Goal: Task Accomplishment & Management: Manage account settings

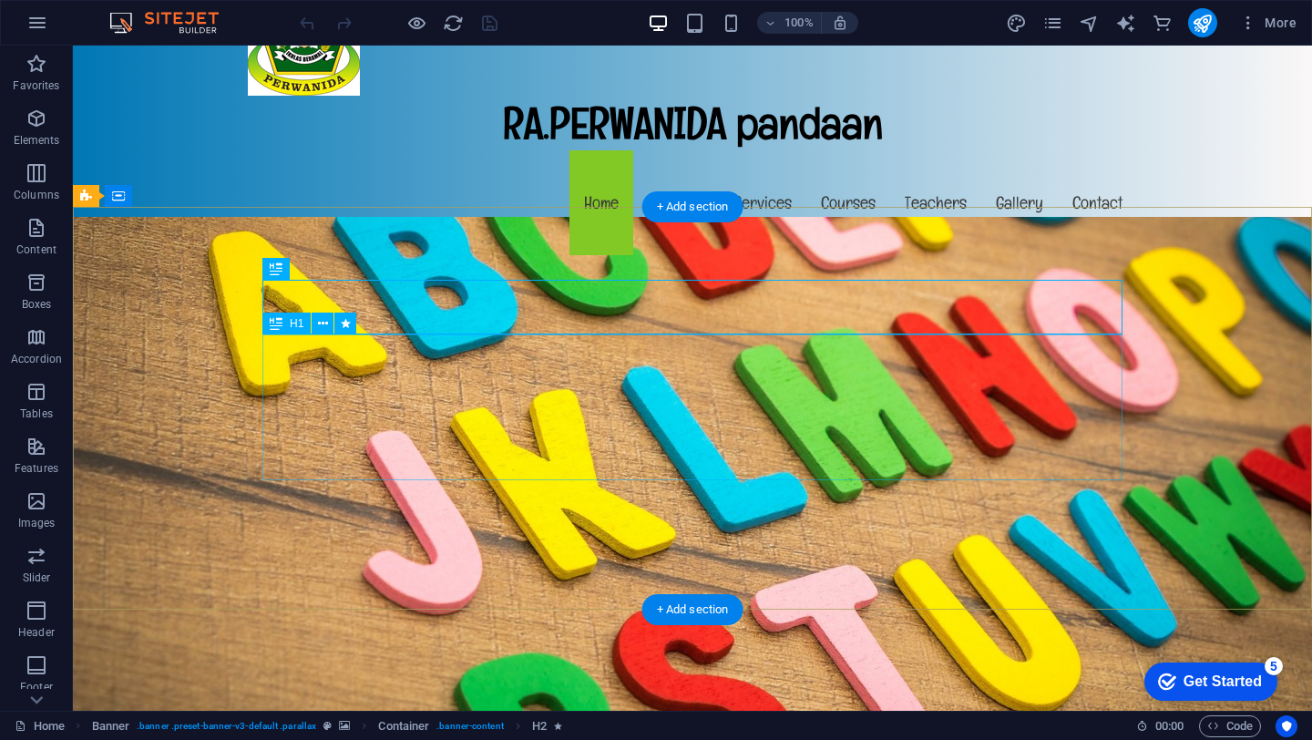
scroll to position [208, 0]
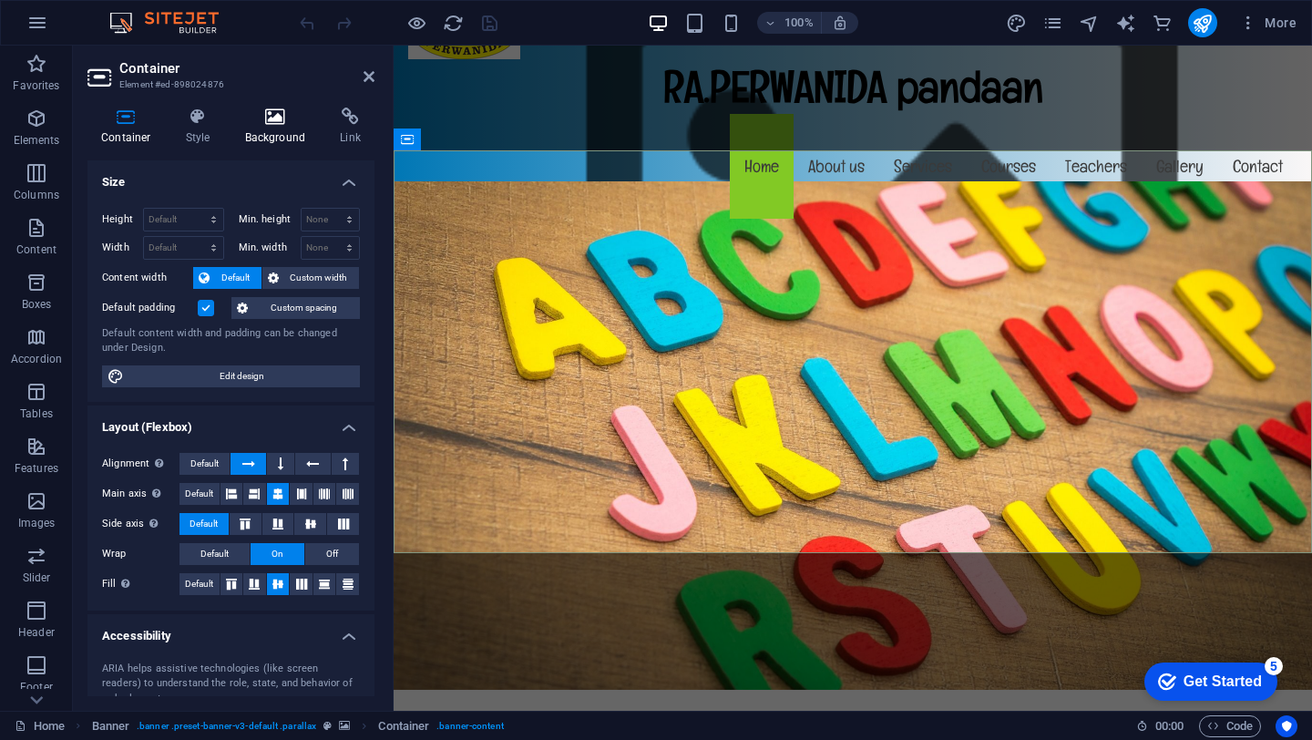
click at [264, 116] on icon at bounding box center [275, 116] width 88 height 18
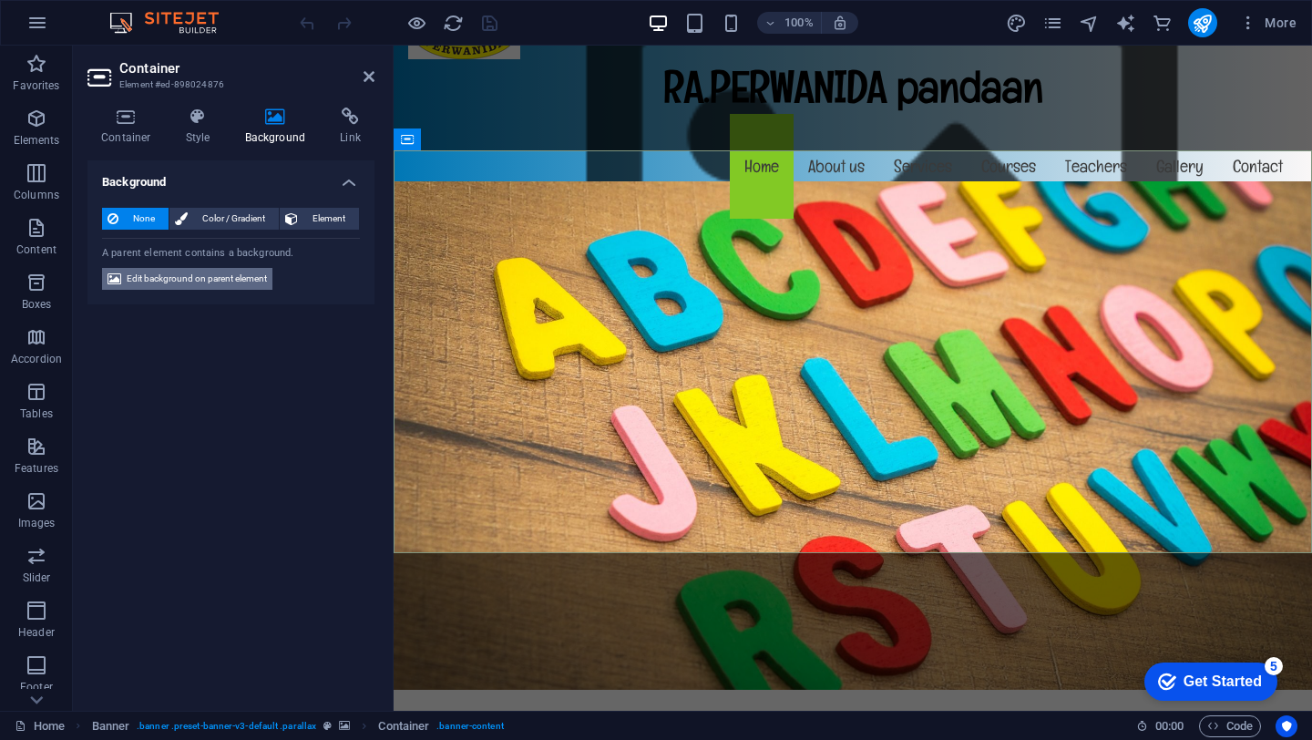
click at [239, 276] on span "Edit background on parent element" at bounding box center [197, 279] width 140 height 22
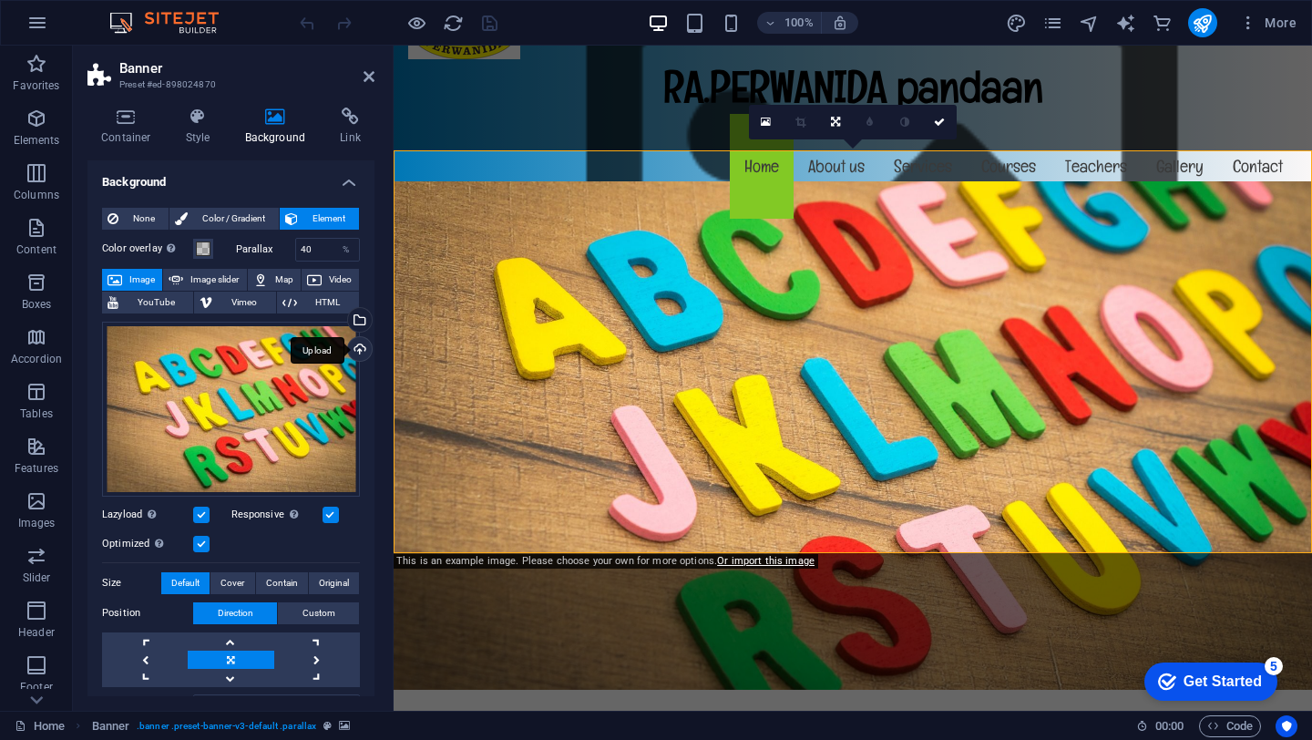
click at [355, 350] on div "Upload" at bounding box center [357, 350] width 27 height 27
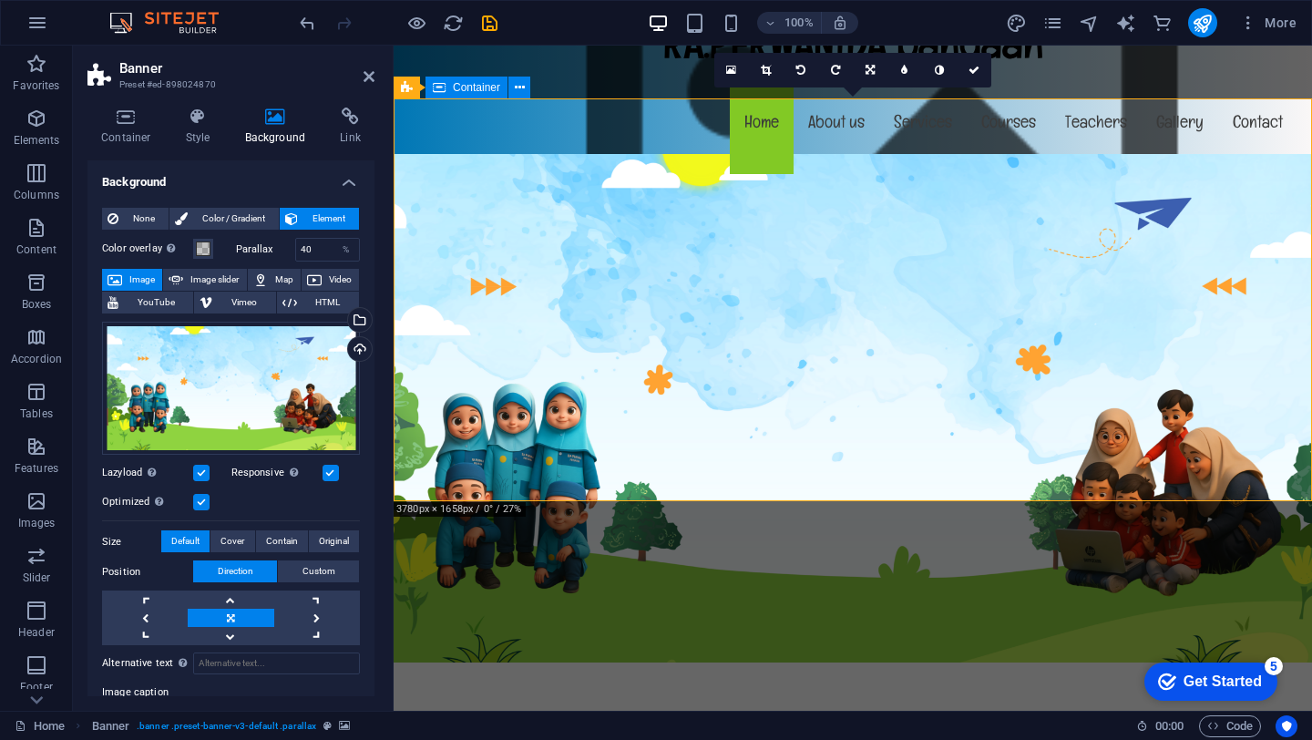
scroll to position [251, 0]
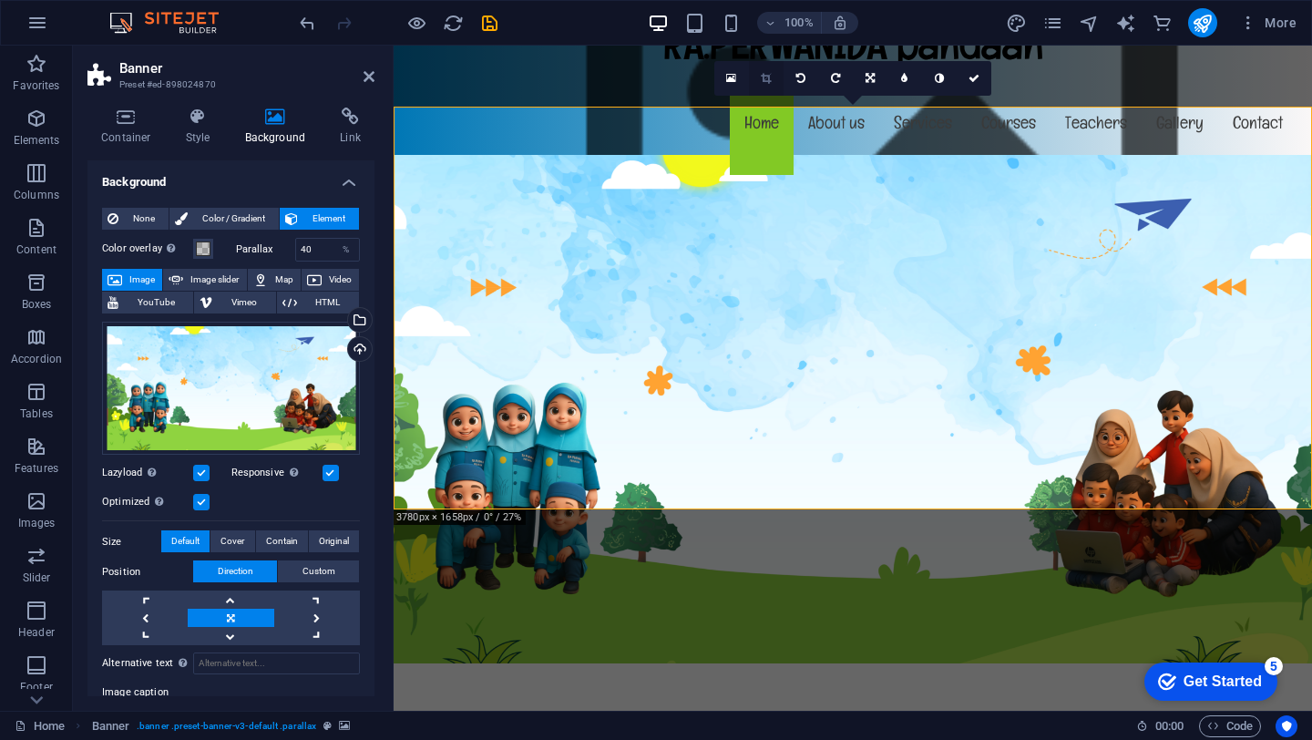
click at [763, 78] on icon at bounding box center [766, 78] width 10 height 11
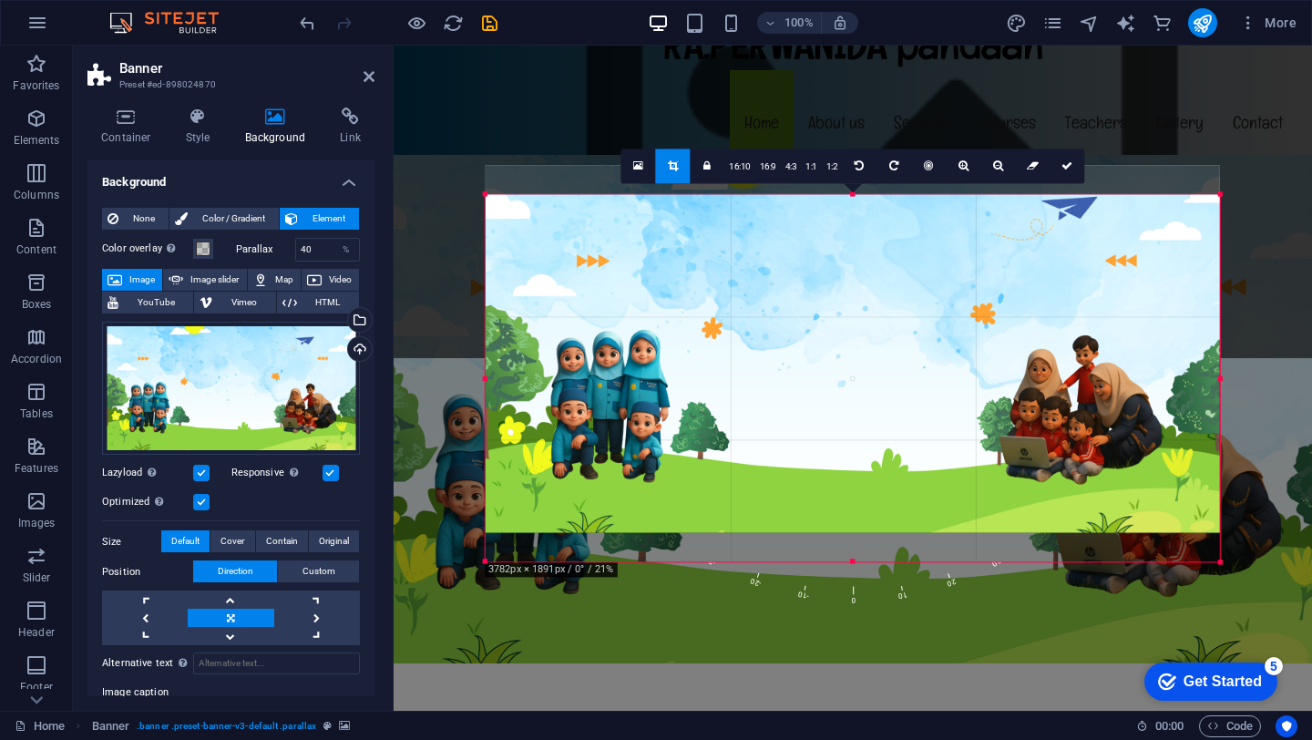
drag, startPoint x: 766, startPoint y: 482, endPoint x: 766, endPoint y: 453, distance: 29.1
click at [766, 453] on div at bounding box center [852, 349] width 734 height 367
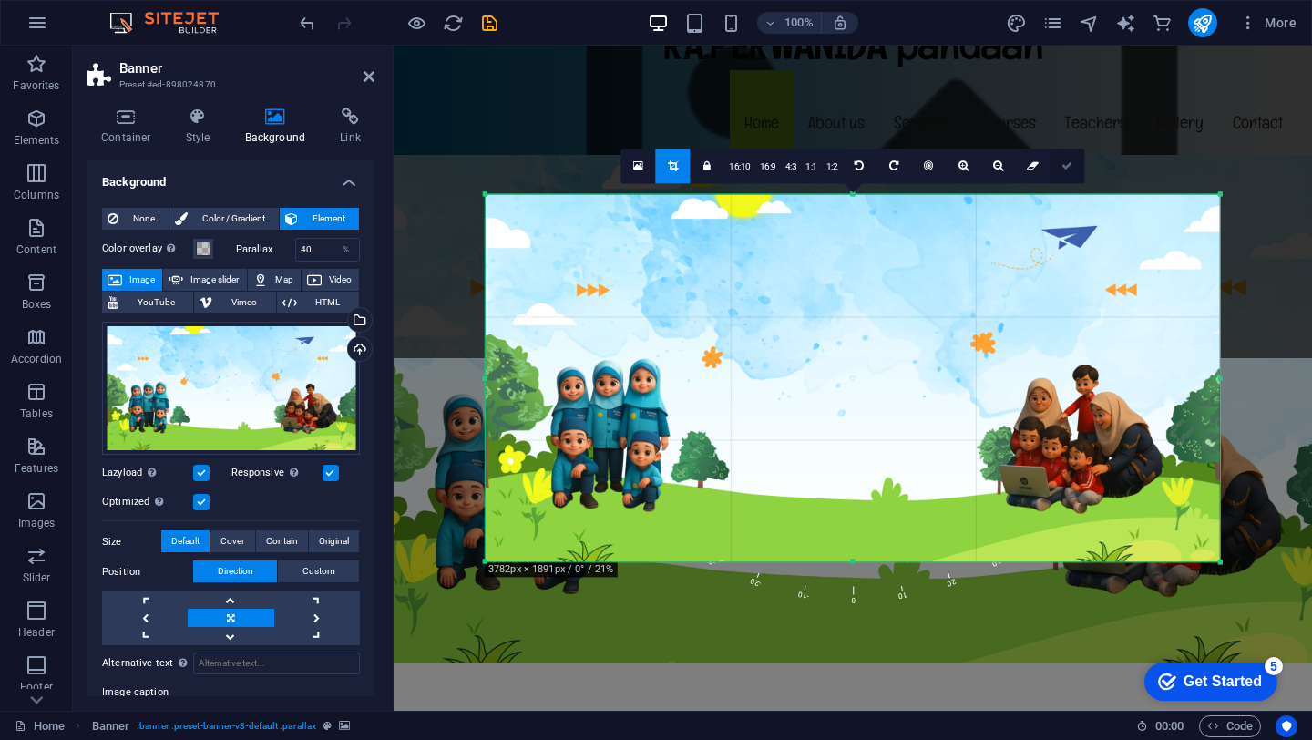
click at [1061, 169] on icon at bounding box center [1066, 165] width 11 height 11
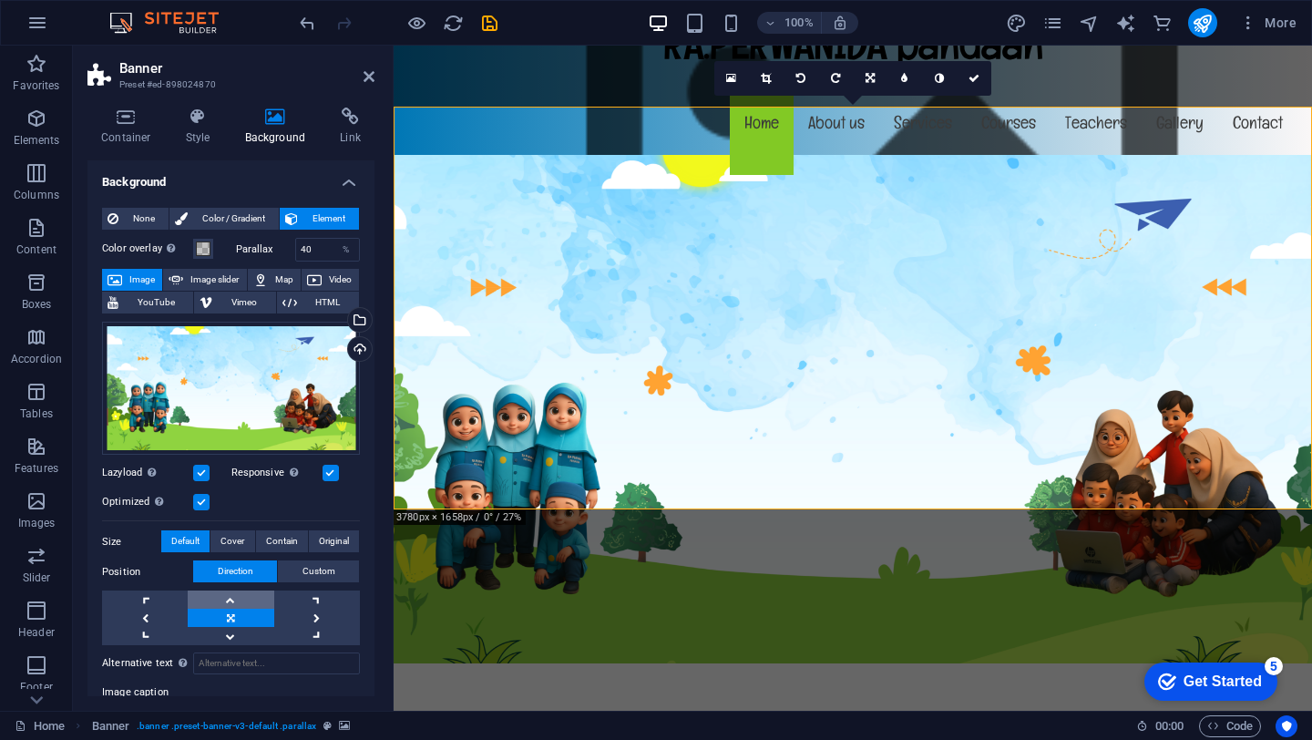
click at [227, 599] on link at bounding box center [231, 599] width 86 height 18
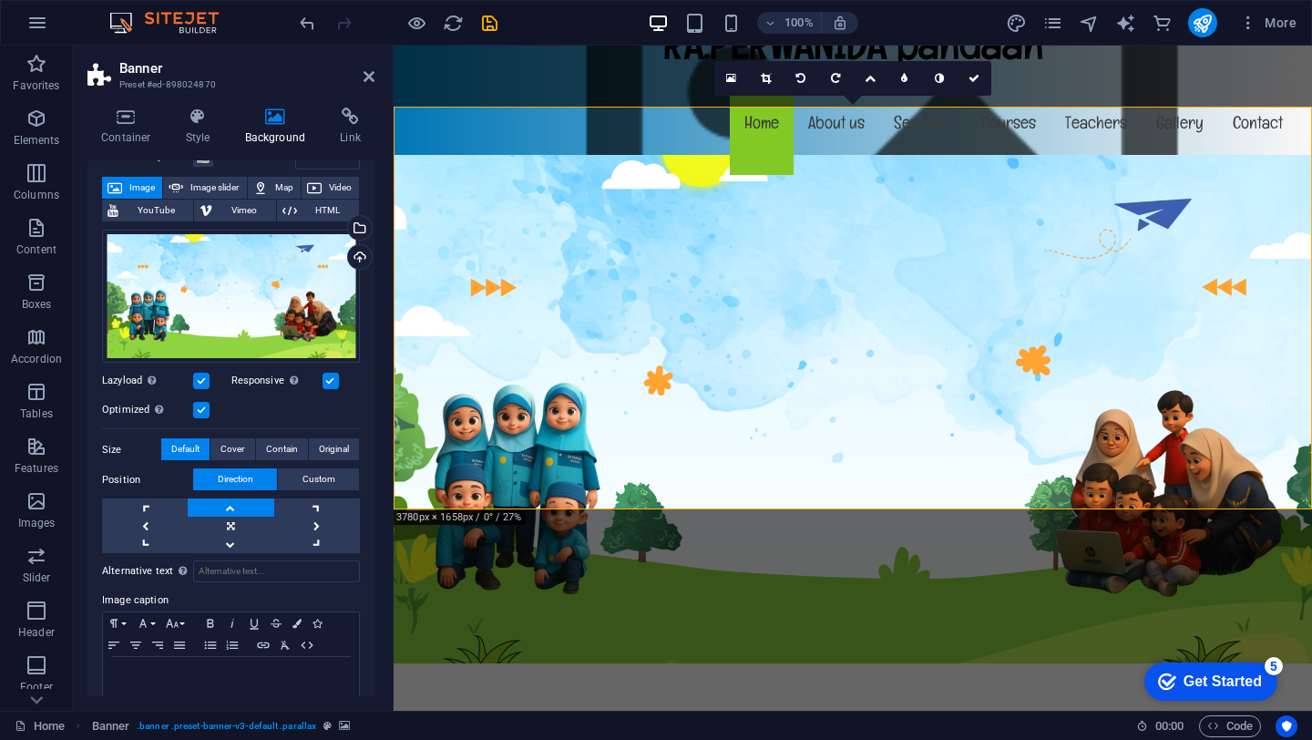
scroll to position [122, 0]
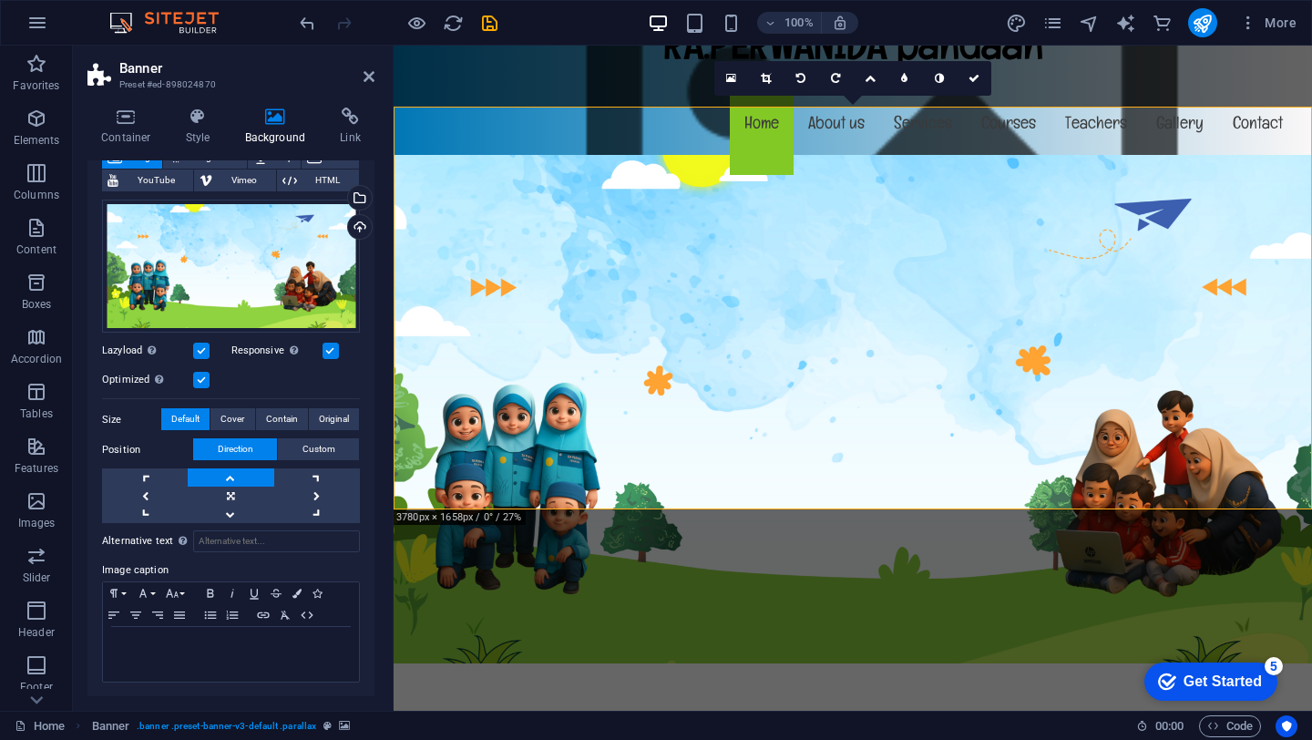
click at [240, 482] on link at bounding box center [231, 477] width 86 height 18
click at [763, 80] on icon at bounding box center [766, 78] width 10 height 11
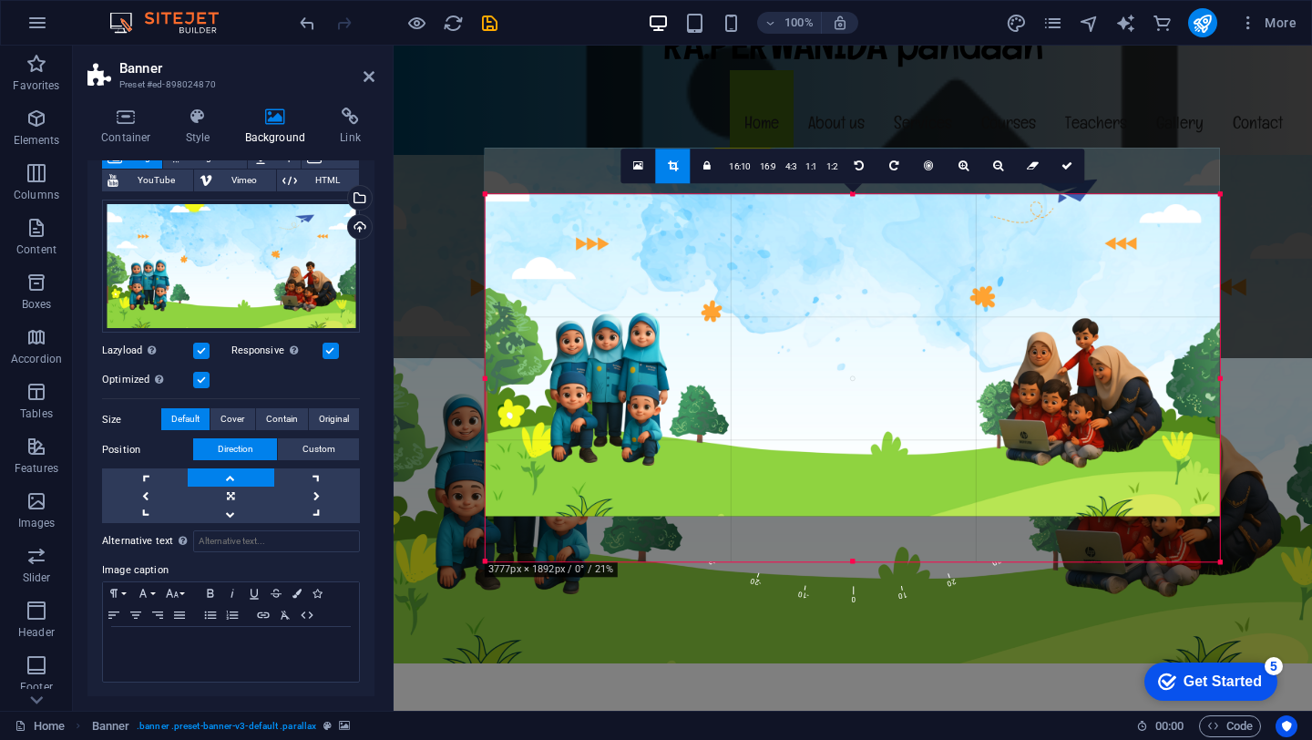
drag, startPoint x: 812, startPoint y: 337, endPoint x: 809, endPoint y: 291, distance: 46.6
click at [809, 291] on div at bounding box center [852, 332] width 735 height 368
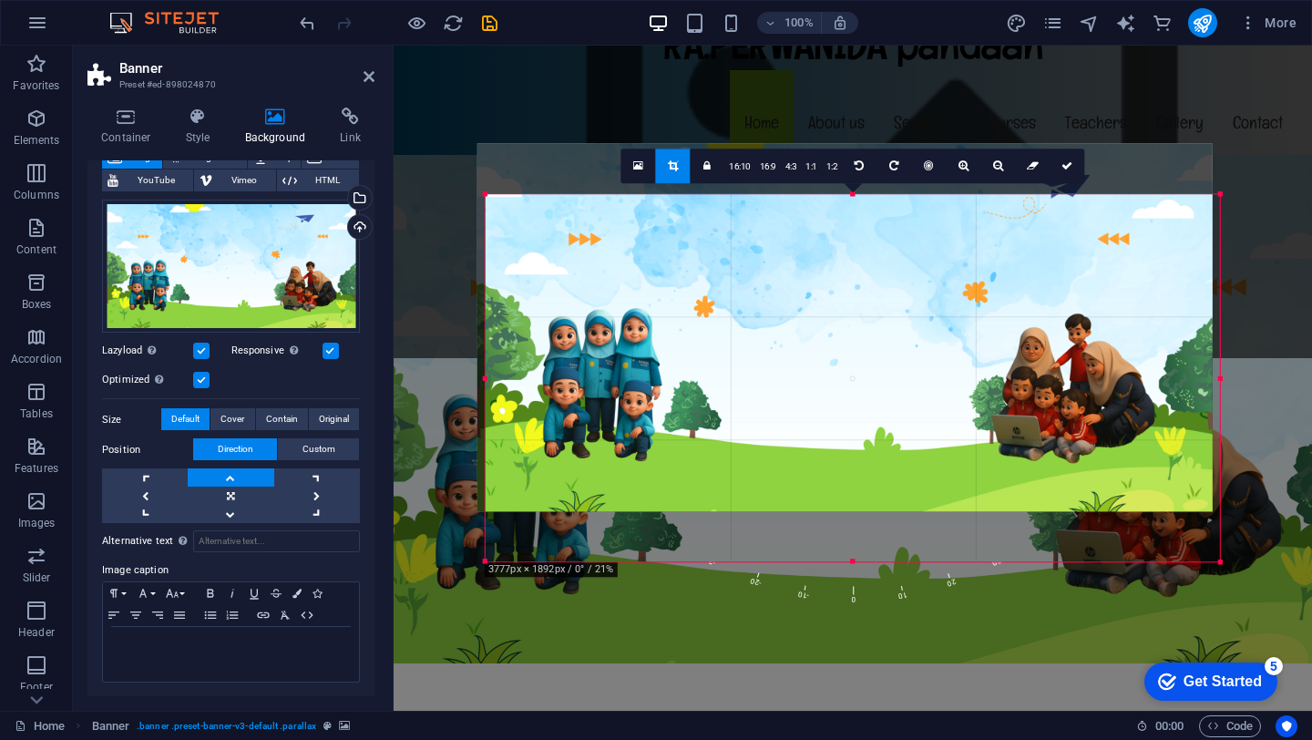
drag, startPoint x: 875, startPoint y: 364, endPoint x: 868, endPoint y: 313, distance: 51.5
click at [868, 313] on div at bounding box center [844, 328] width 735 height 368
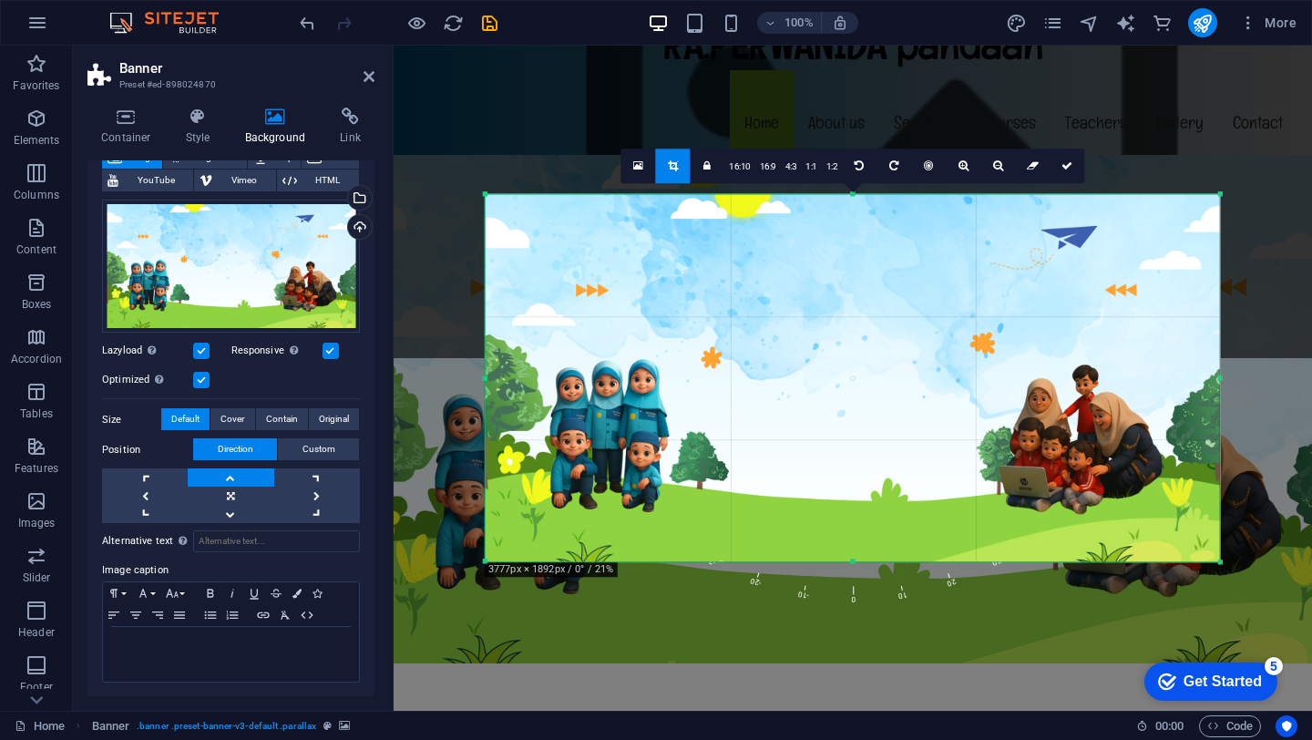
click at [864, 312] on div at bounding box center [852, 379] width 735 height 368
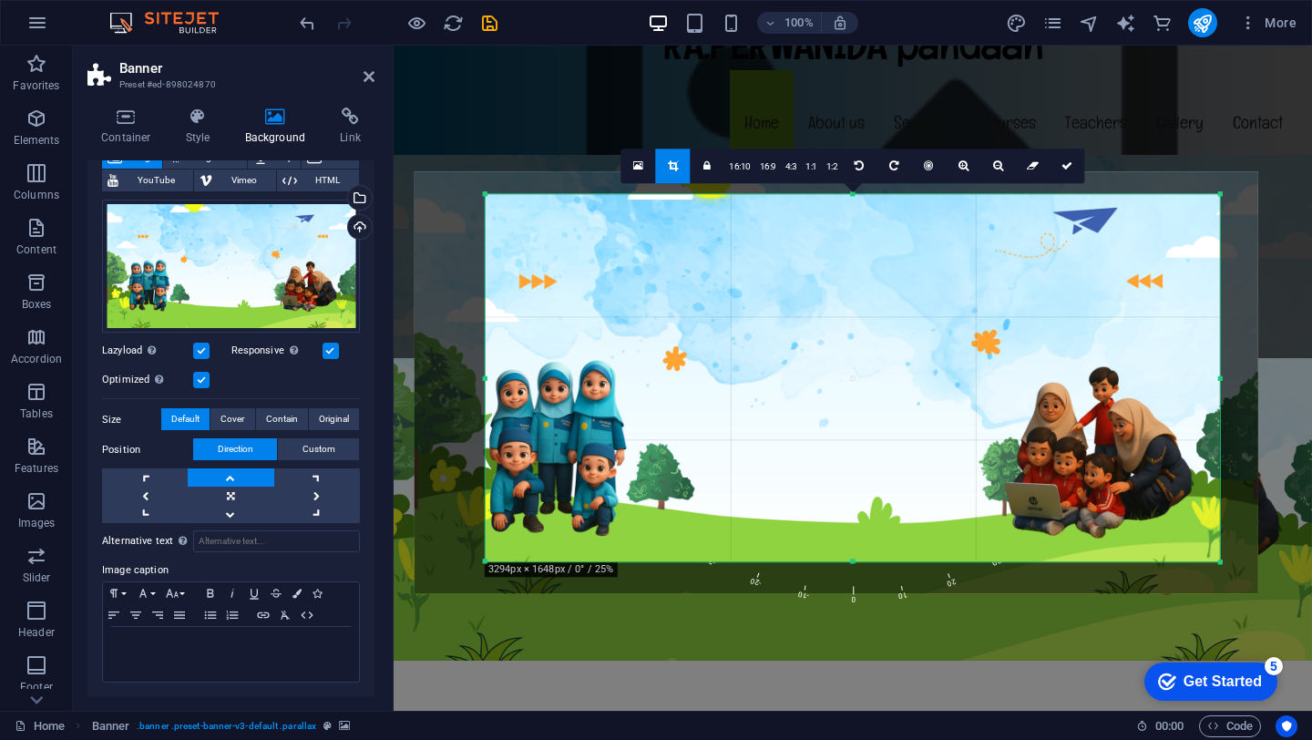
click at [485, 379] on div "180 170 160 150 140 130 120 110 100 90 80 70 60 50 40 30 20 10 0 -10 -20 -30 -4…" at bounding box center [852, 377] width 734 height 367
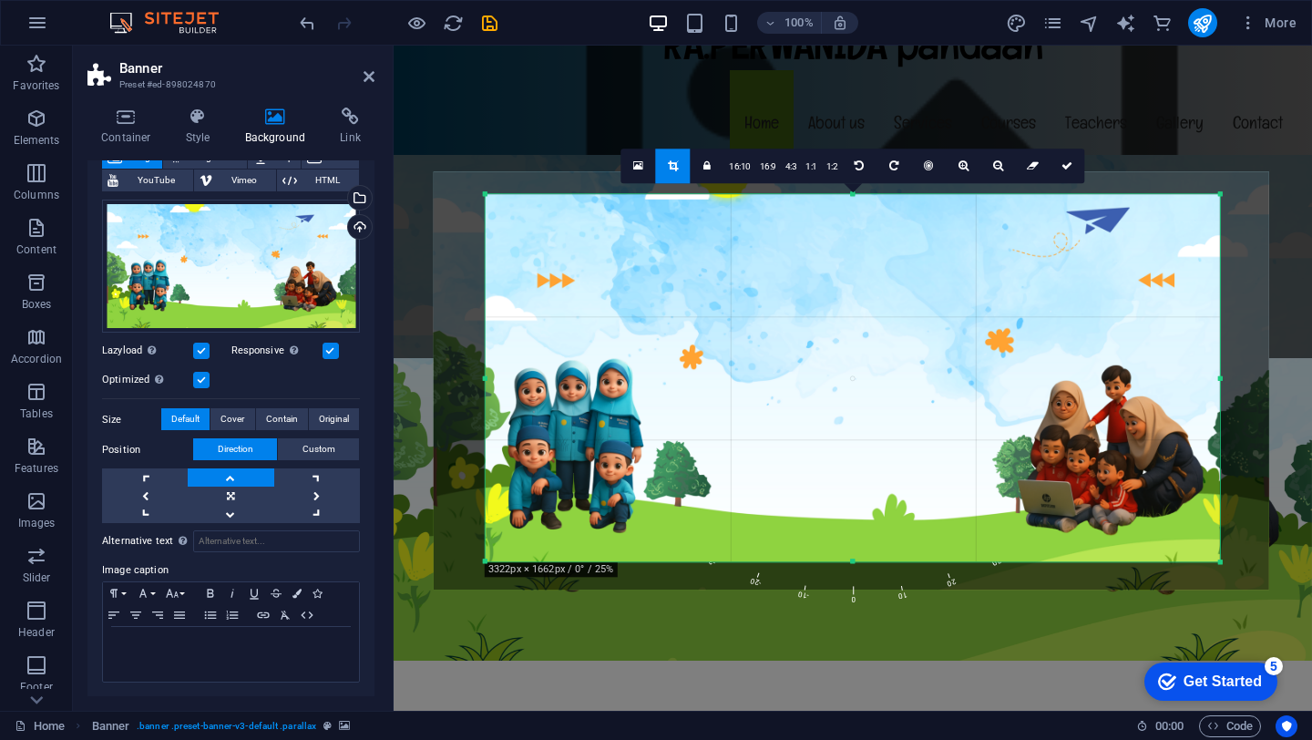
drag, startPoint x: 553, startPoint y: 382, endPoint x: 571, endPoint y: 382, distance: 18.2
click at [571, 382] on div at bounding box center [850, 380] width 835 height 418
click at [1066, 165] on icon at bounding box center [1066, 165] width 11 height 11
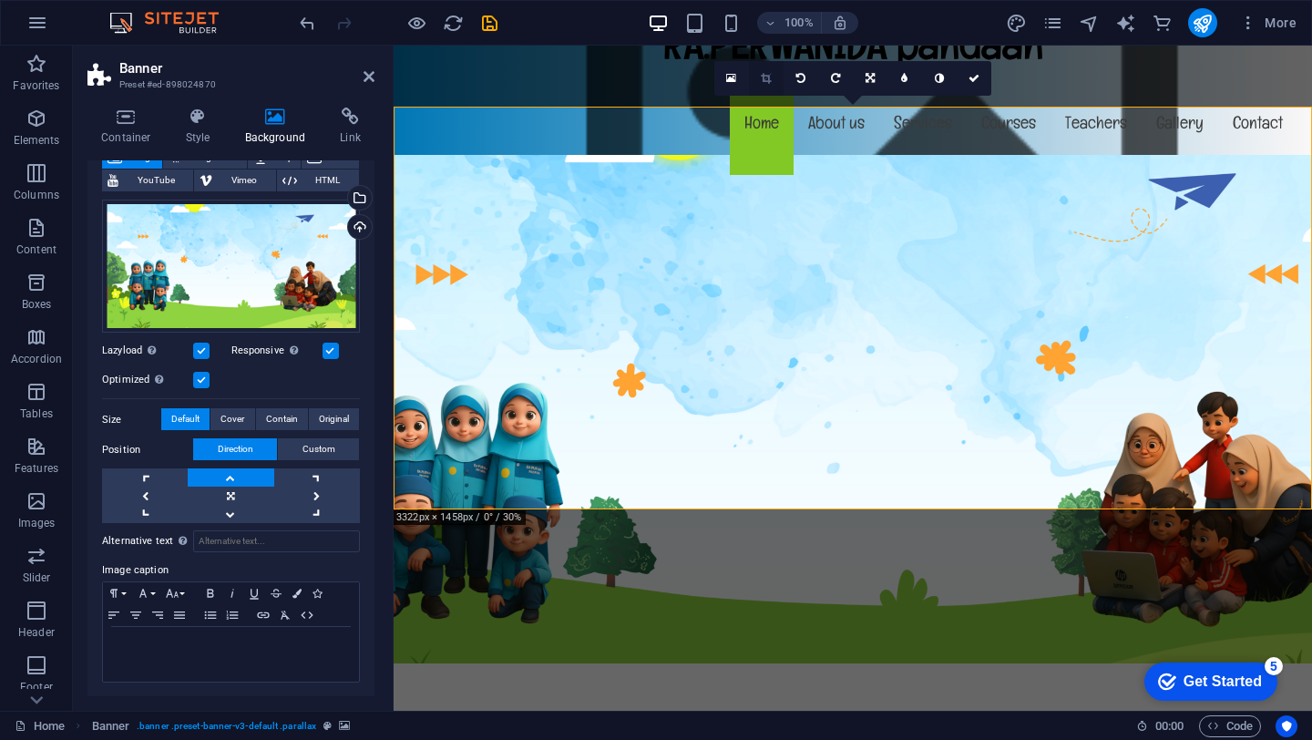
click at [765, 77] on icon at bounding box center [766, 78] width 10 height 11
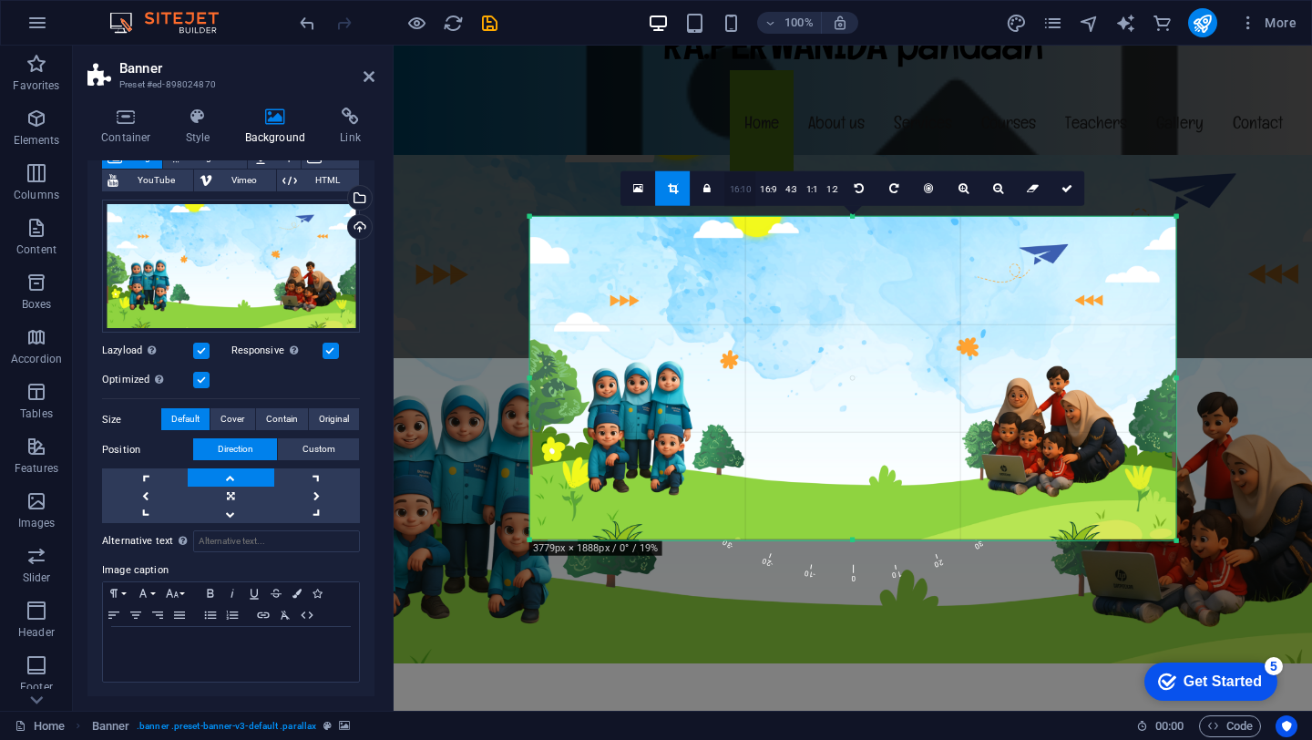
click at [741, 193] on link "16:10" at bounding box center [740, 189] width 31 height 35
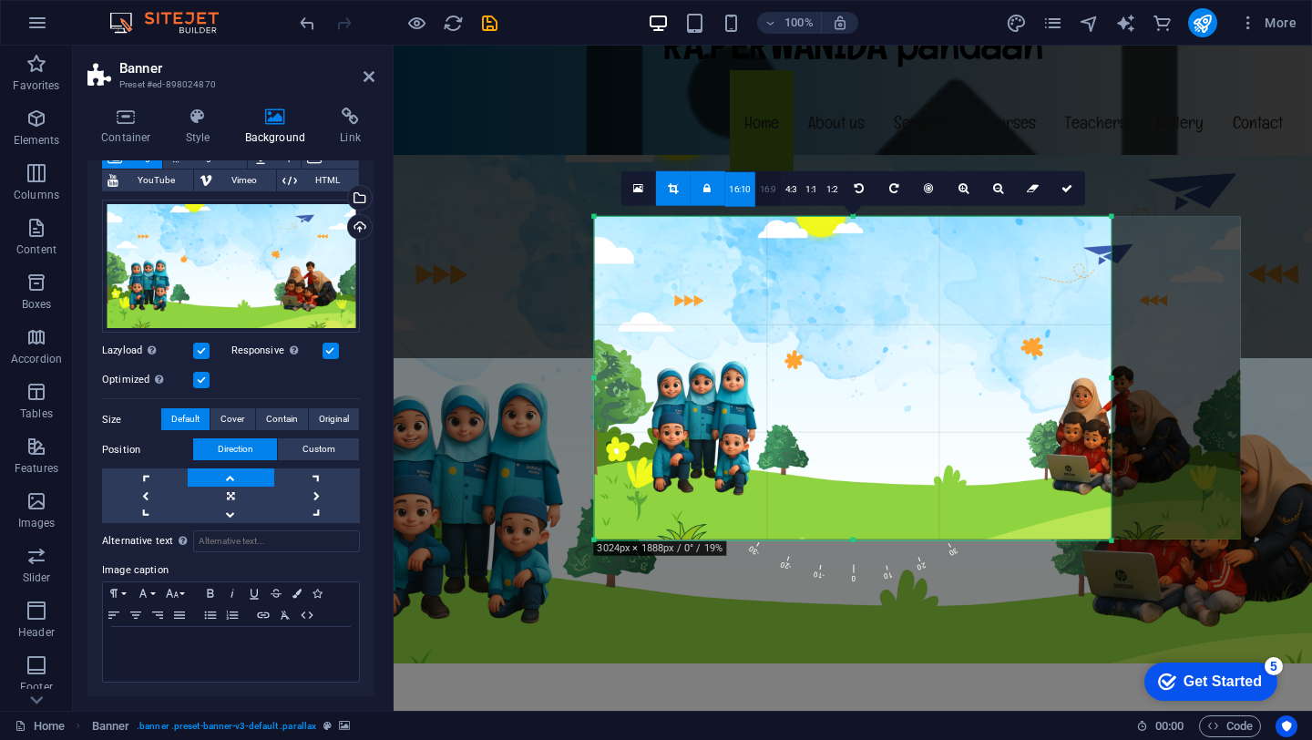
click at [766, 189] on link "16:9" at bounding box center [768, 189] width 26 height 35
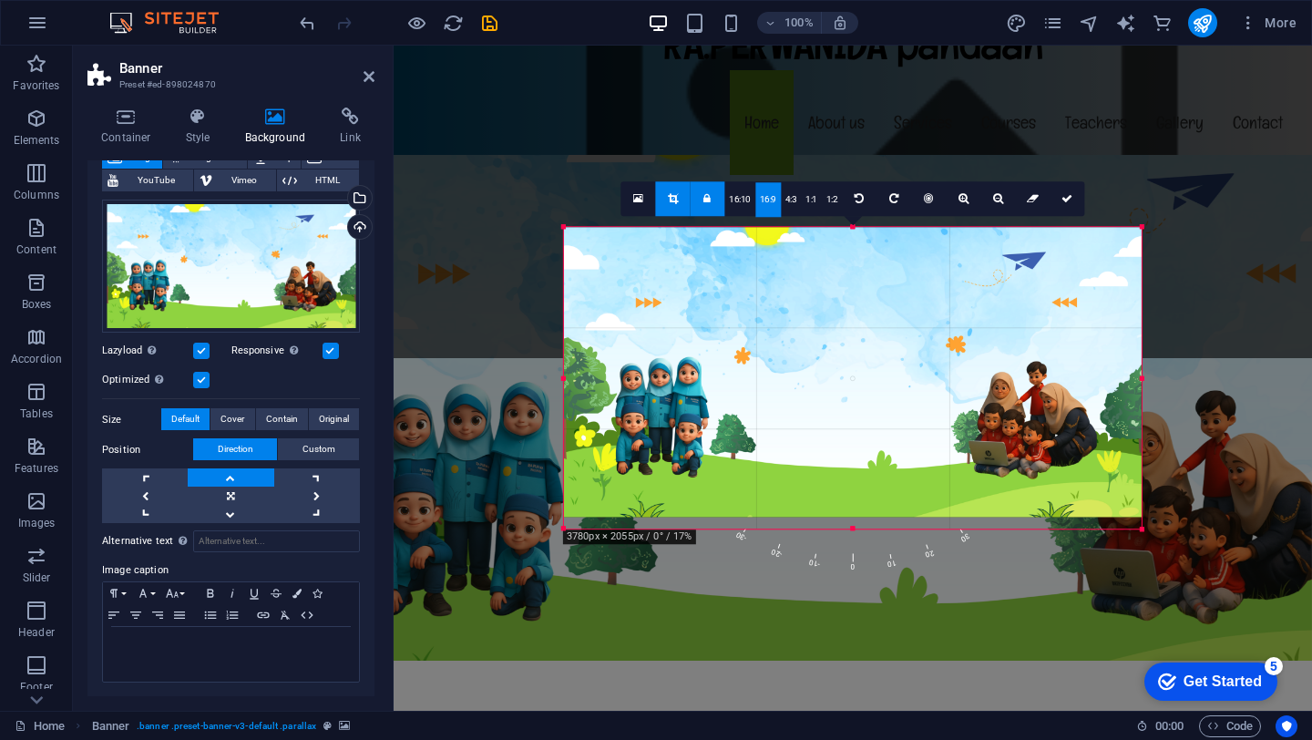
drag, startPoint x: 1110, startPoint y: 381, endPoint x: 1172, endPoint y: 386, distance: 62.2
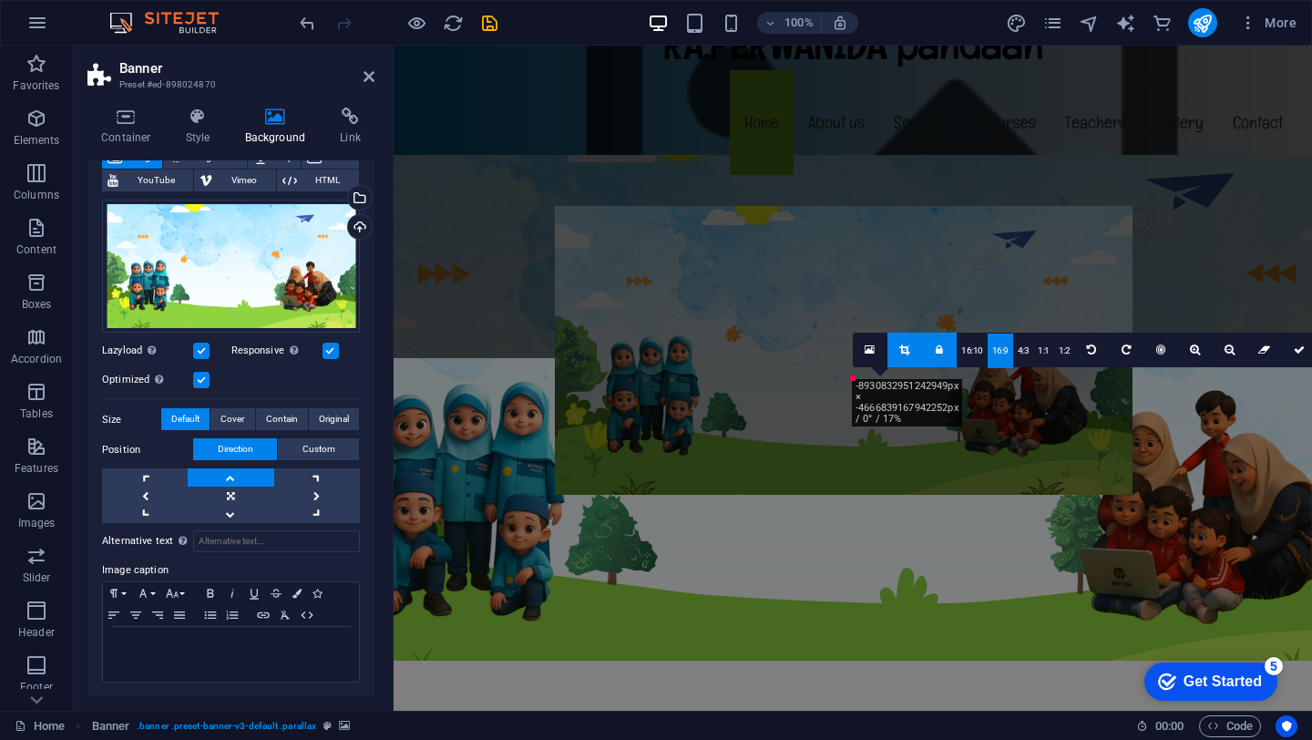
drag, startPoint x: 1020, startPoint y: 487, endPoint x: 722, endPoint y: 315, distance: 344.0
click at [722, 315] on div at bounding box center [843, 350] width 577 height 289
click at [1297, 352] on icon at bounding box center [1298, 349] width 11 height 11
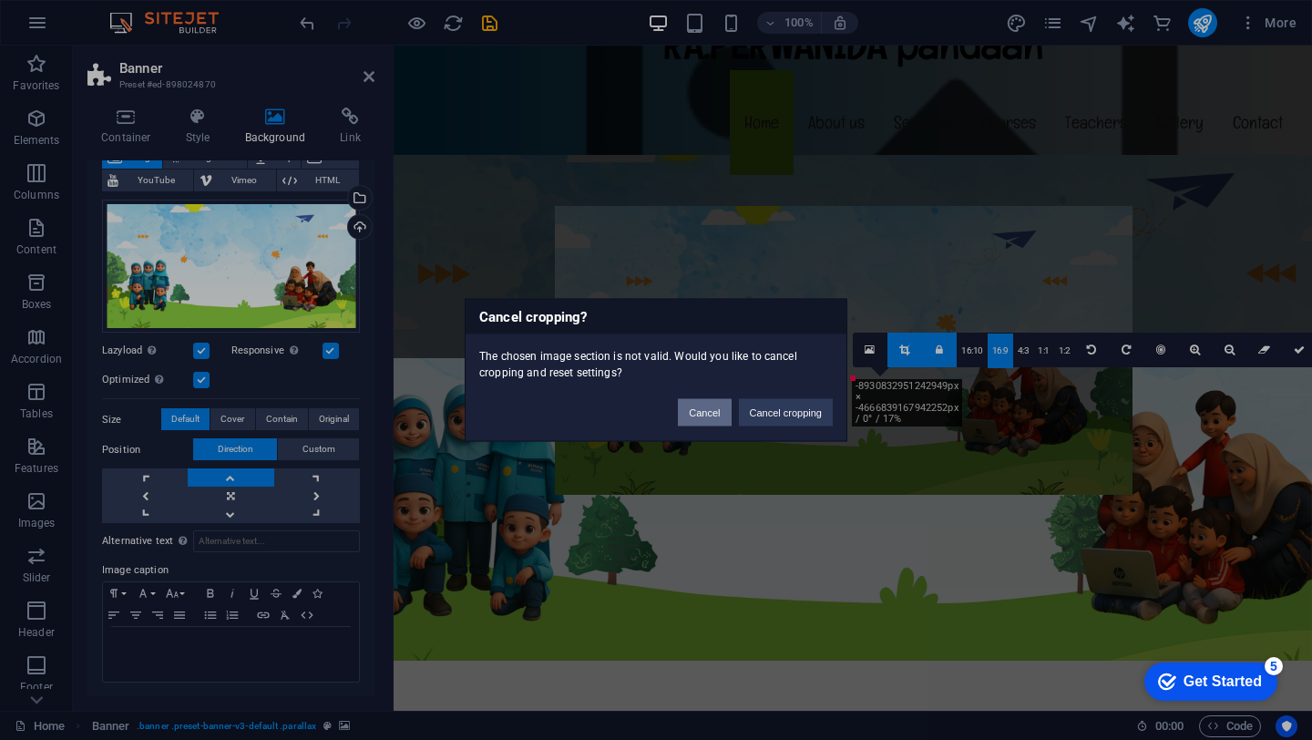
click at [713, 425] on button "Cancel" at bounding box center [704, 412] width 53 height 27
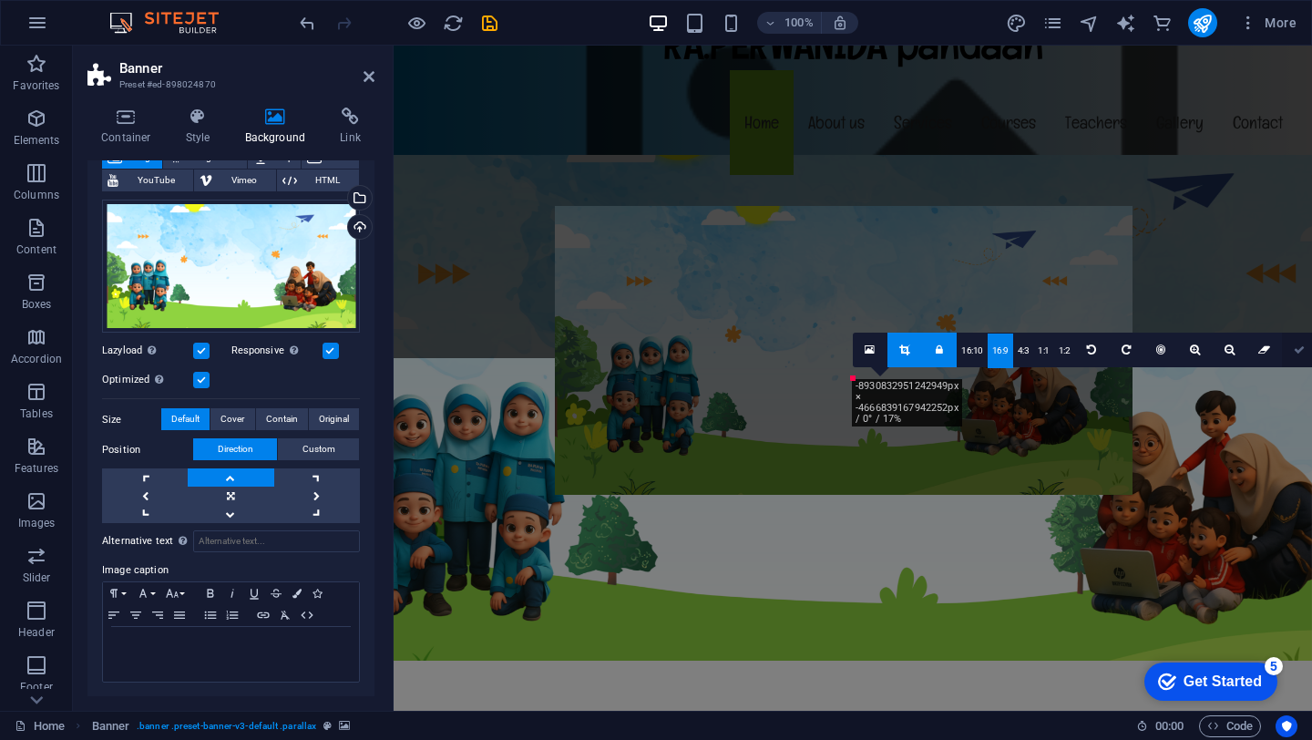
click at [1297, 351] on icon at bounding box center [1298, 349] width 11 height 11
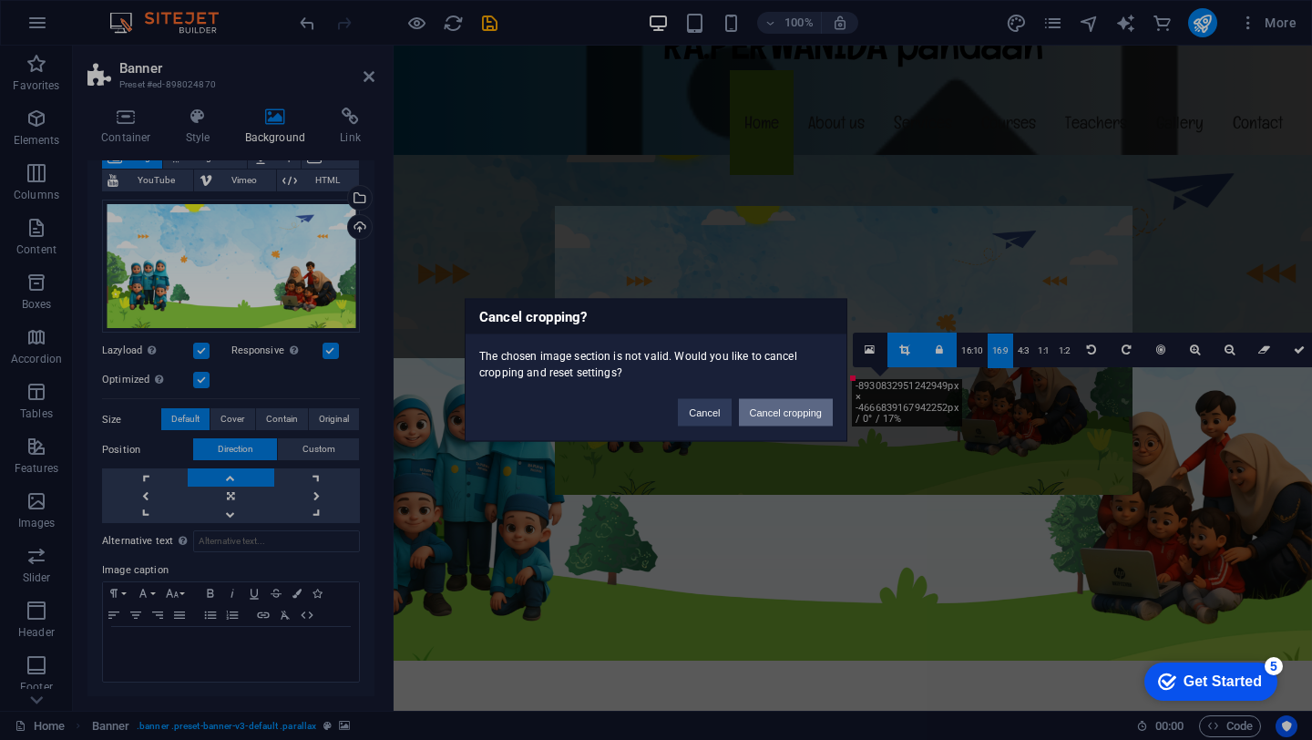
click at [762, 414] on button "Cancel cropping" at bounding box center [786, 412] width 95 height 27
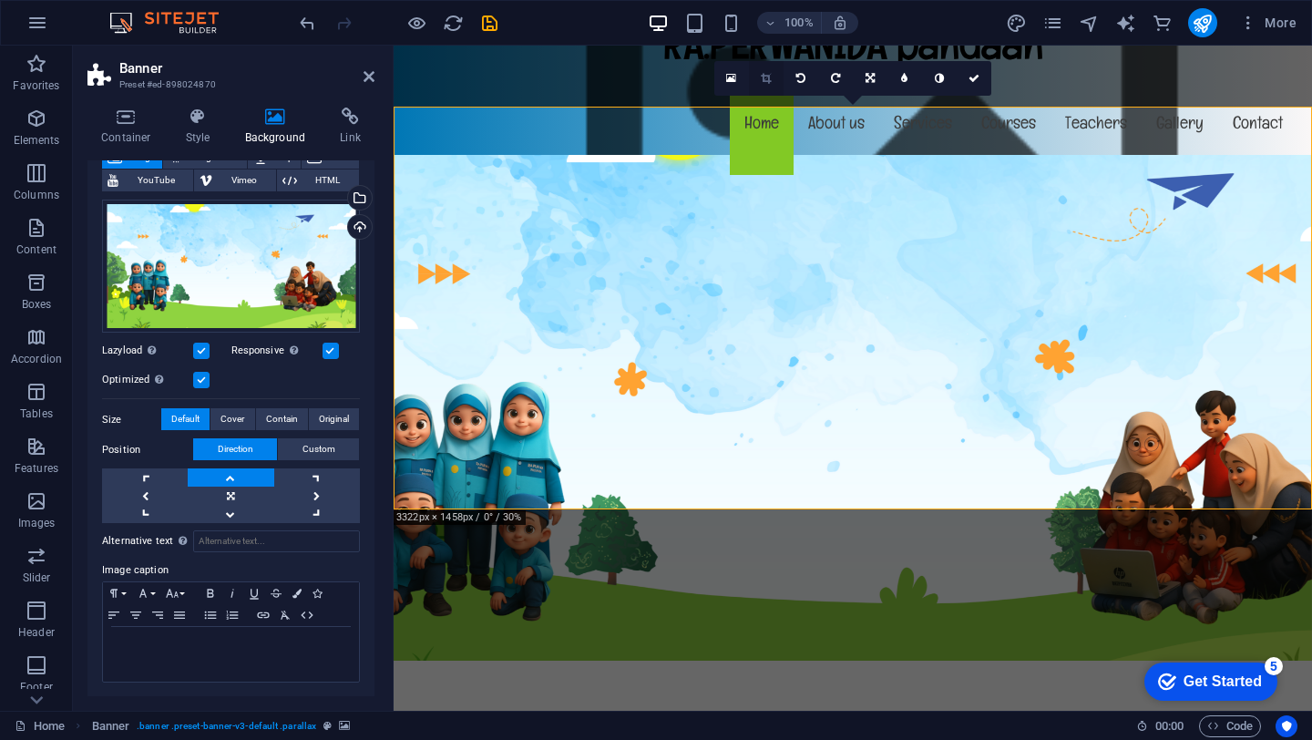
click at [757, 77] on link at bounding box center [766, 78] width 35 height 35
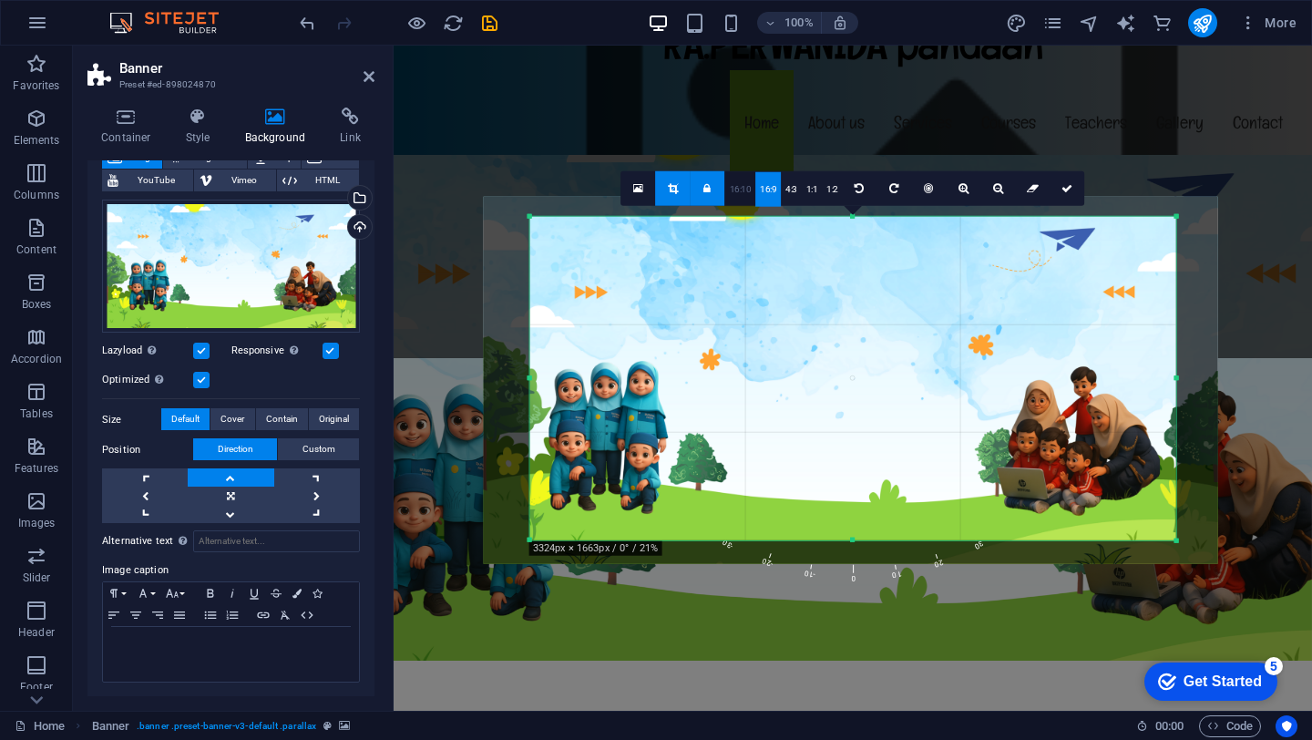
click at [743, 185] on link "16:10" at bounding box center [740, 189] width 31 height 35
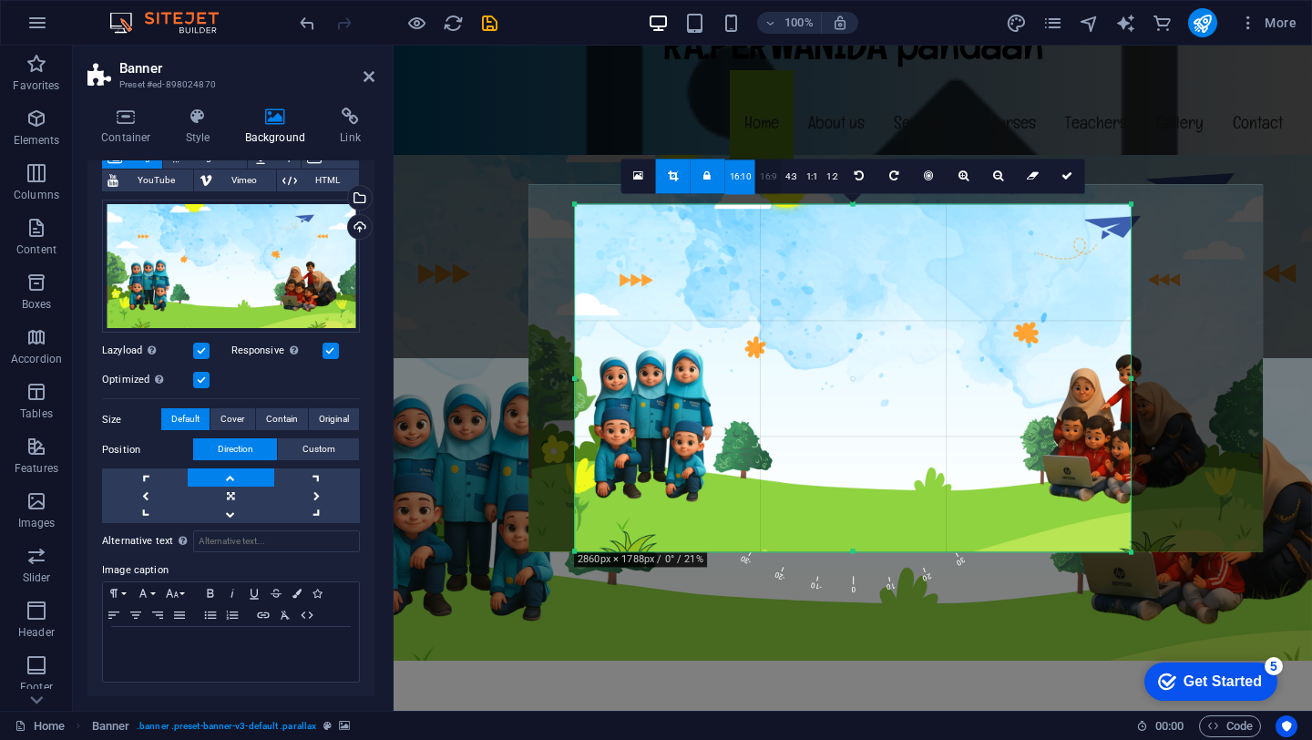
click at [766, 180] on link "16:9" at bounding box center [768, 176] width 26 height 35
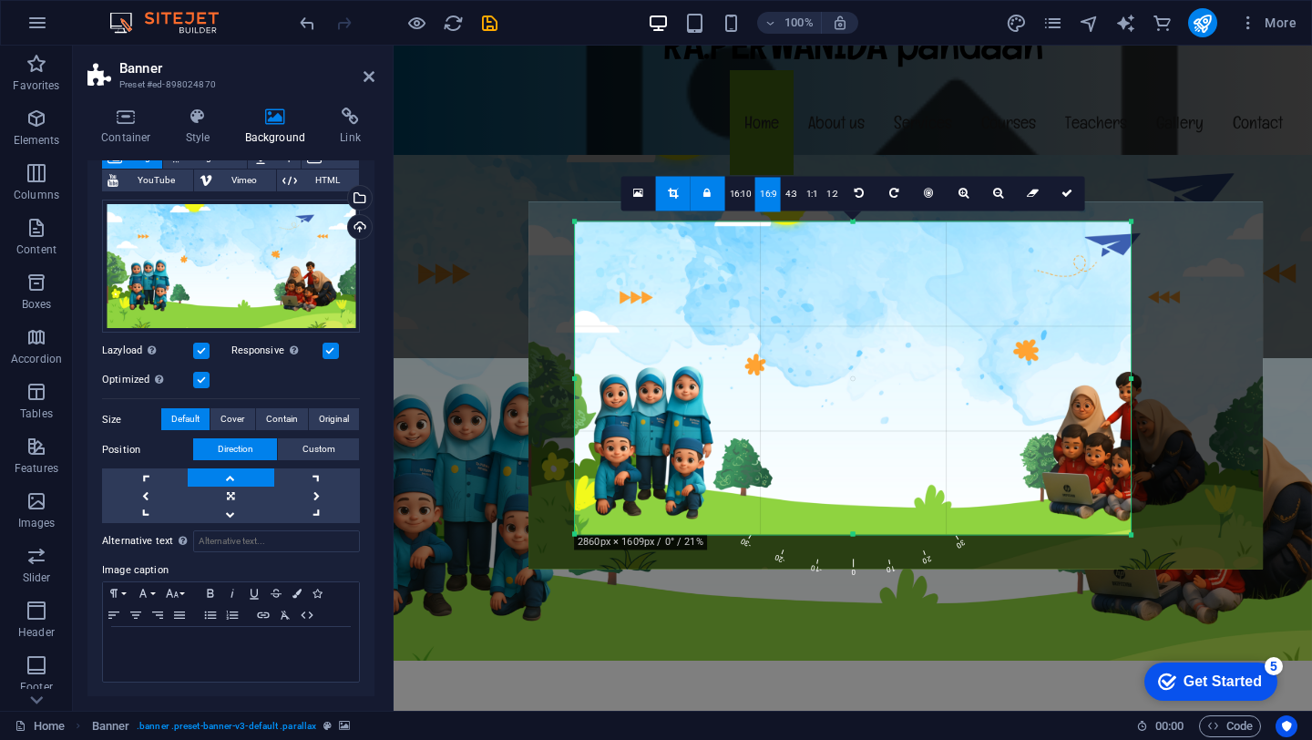
click at [708, 195] on icon at bounding box center [706, 193] width 7 height 11
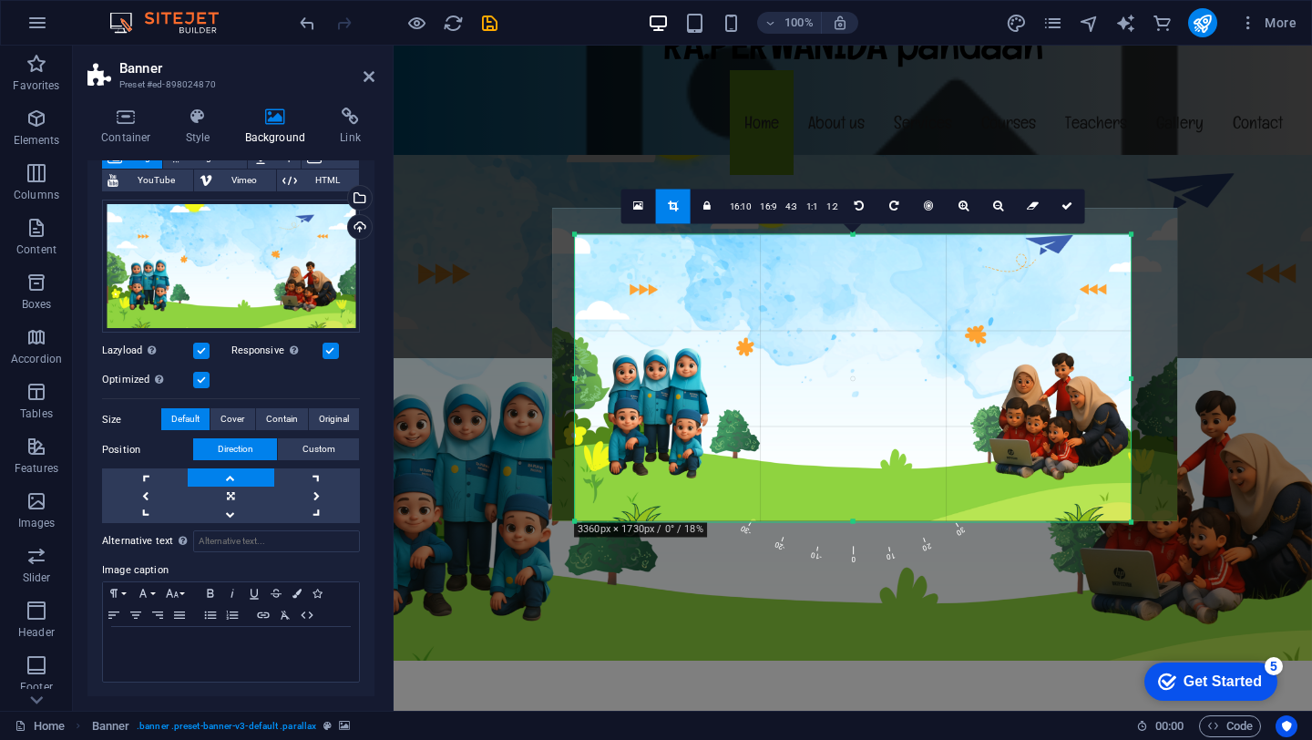
drag, startPoint x: 853, startPoint y: 222, endPoint x: 853, endPoint y: 249, distance: 26.4
click at [853, 249] on div "180 170 160 150 140 130 120 110 100 90 80 70 60 50 40 30 20 10 0 -10 -20 -30 -4…" at bounding box center [853, 377] width 556 height 287
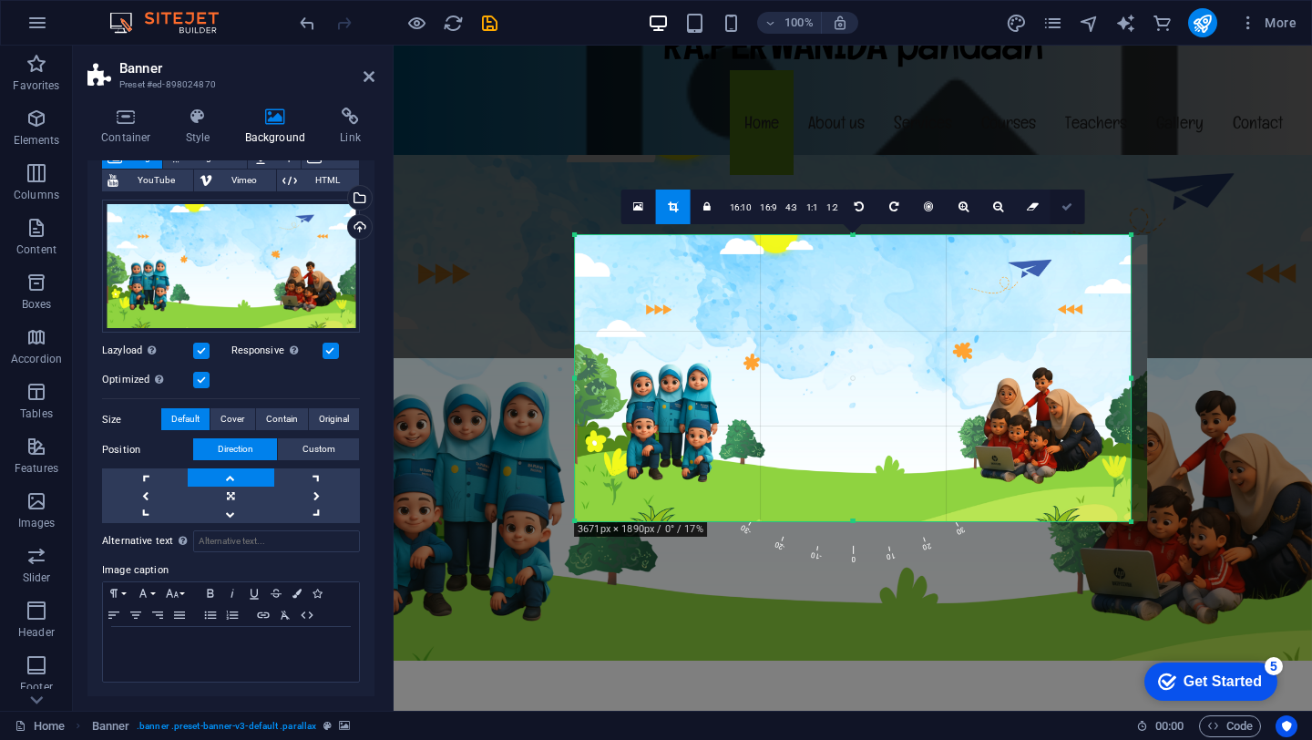
click at [1067, 213] on link at bounding box center [1067, 206] width 35 height 35
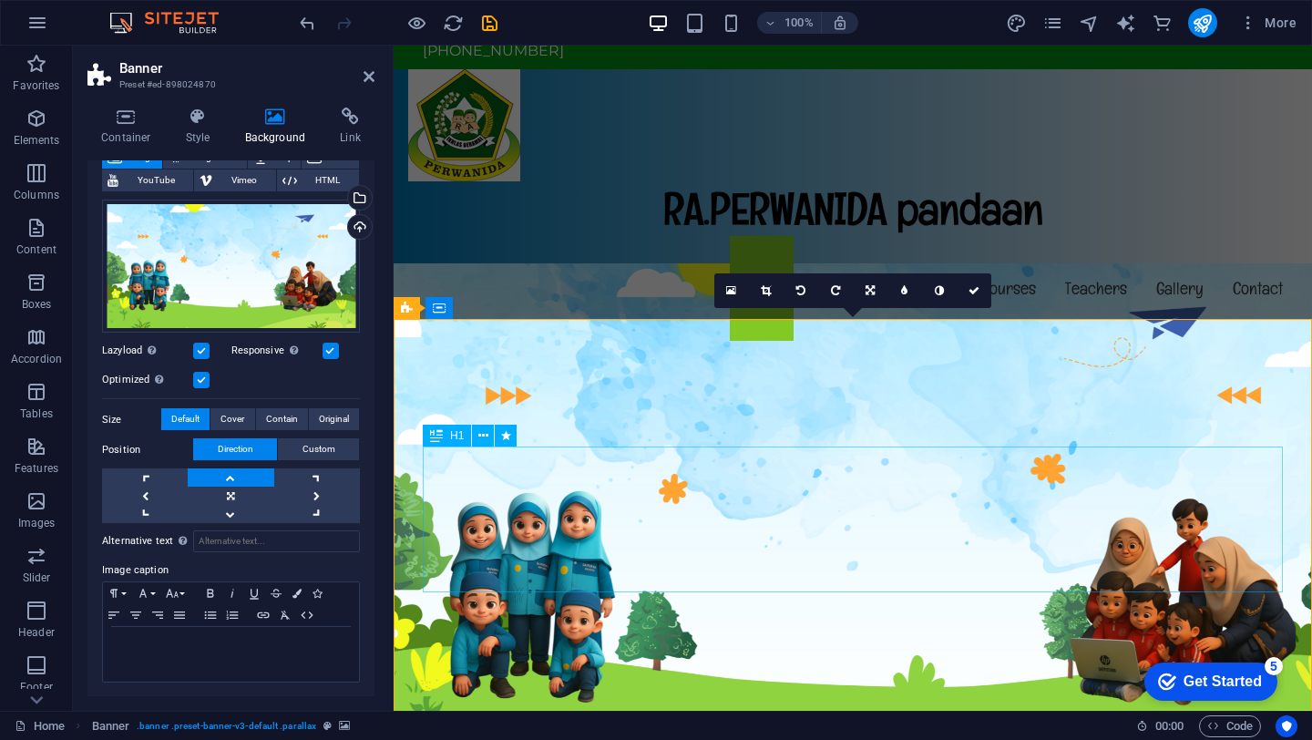
scroll to position [0, 0]
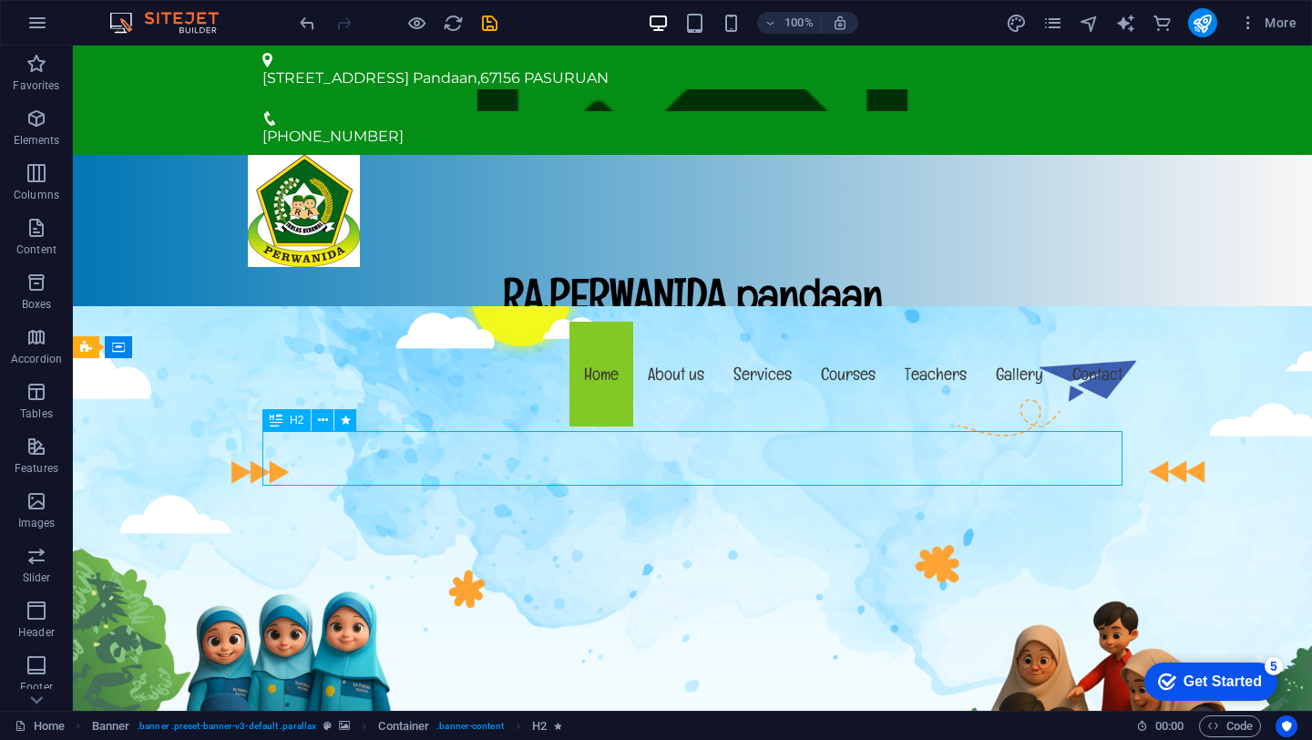
drag, startPoint x: 548, startPoint y: 467, endPoint x: 869, endPoint y: 461, distance: 320.7
drag, startPoint x: 588, startPoint y: 471, endPoint x: 589, endPoint y: 453, distance: 18.3
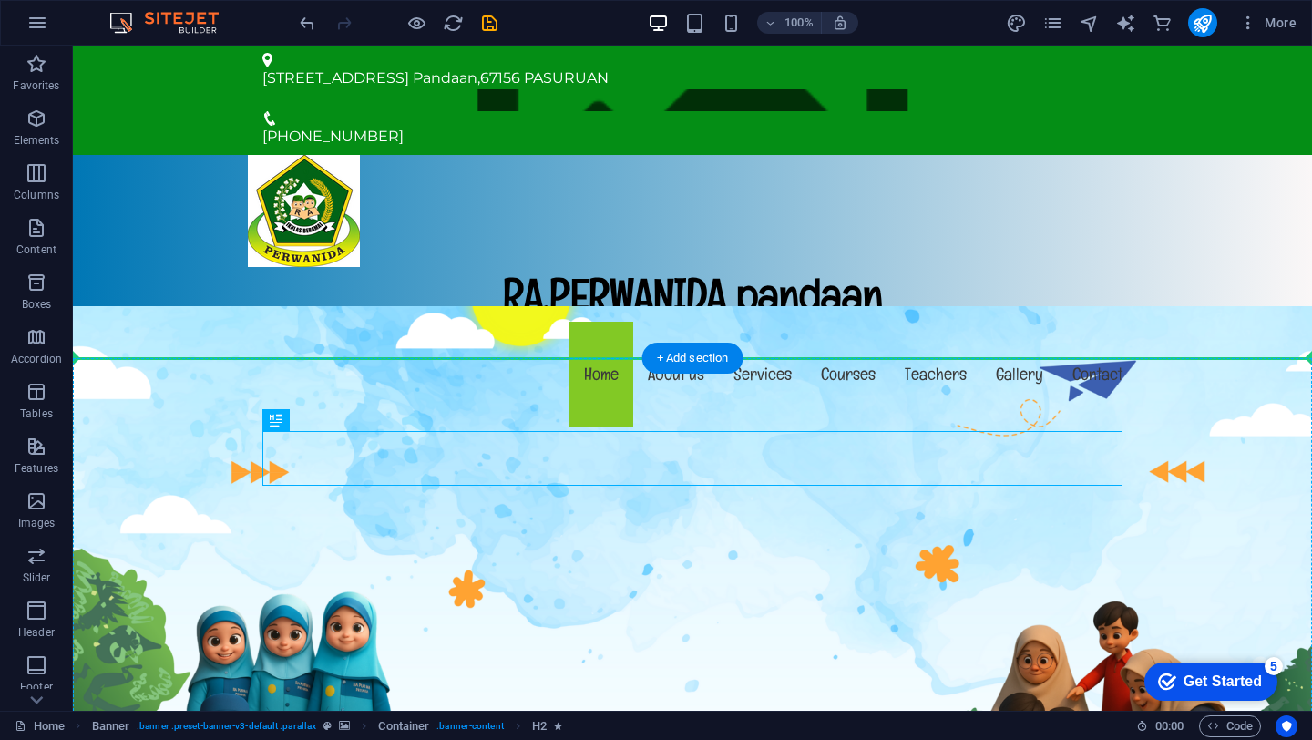
drag, startPoint x: 589, startPoint y: 454, endPoint x: 592, endPoint y: 406, distance: 47.4
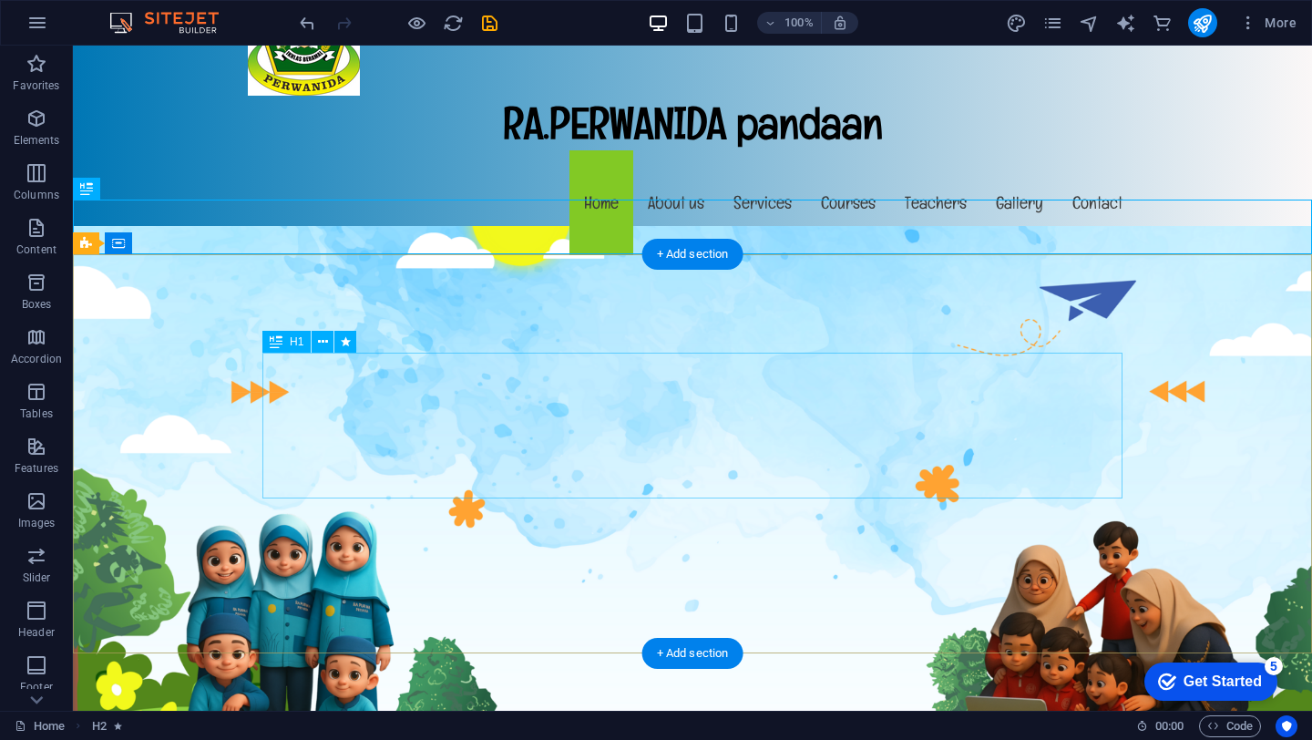
scroll to position [178, 0]
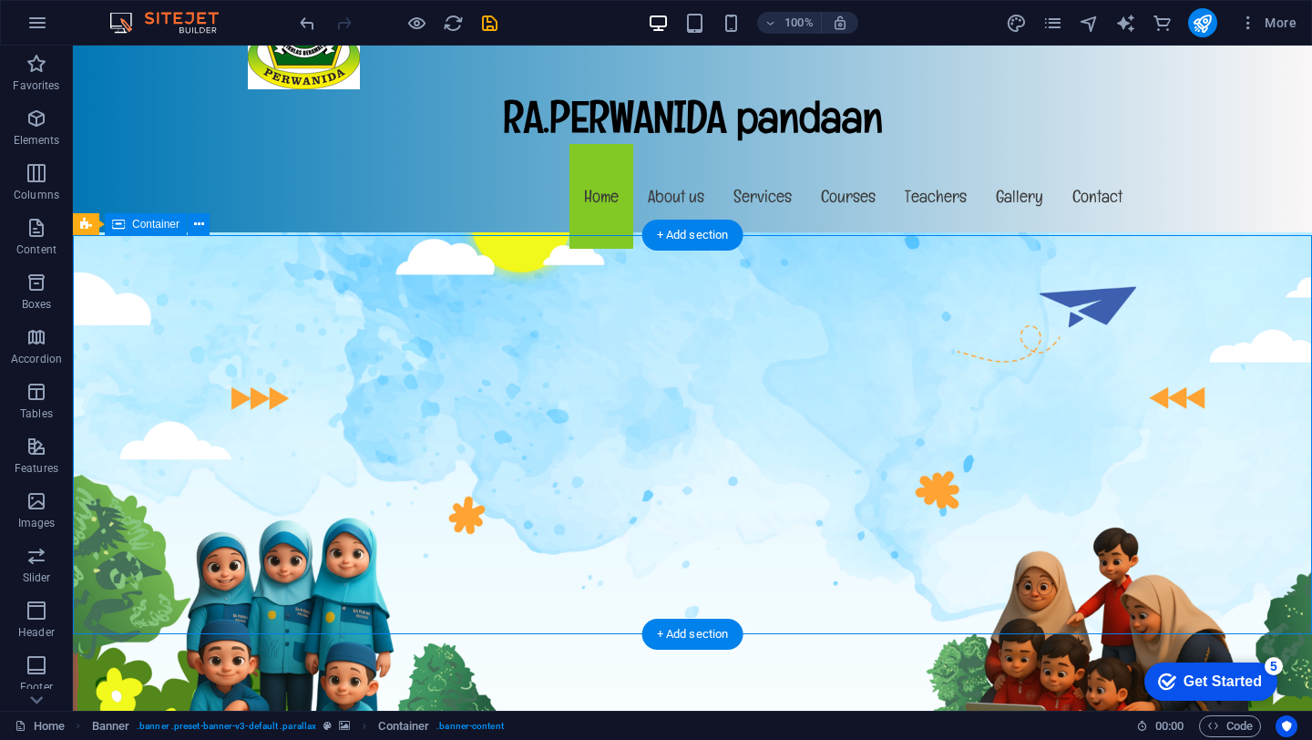
drag, startPoint x: 594, startPoint y: 268, endPoint x: 594, endPoint y: 235, distance: 32.8
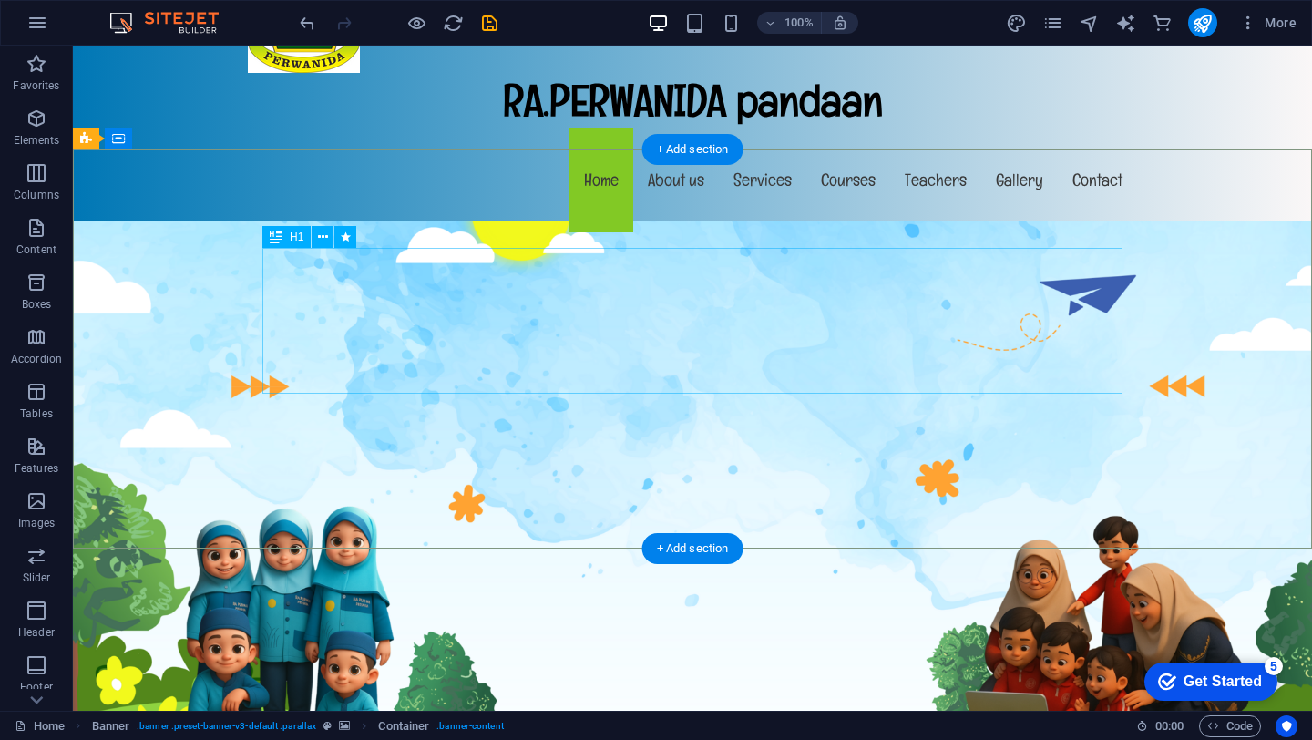
scroll to position [189, 0]
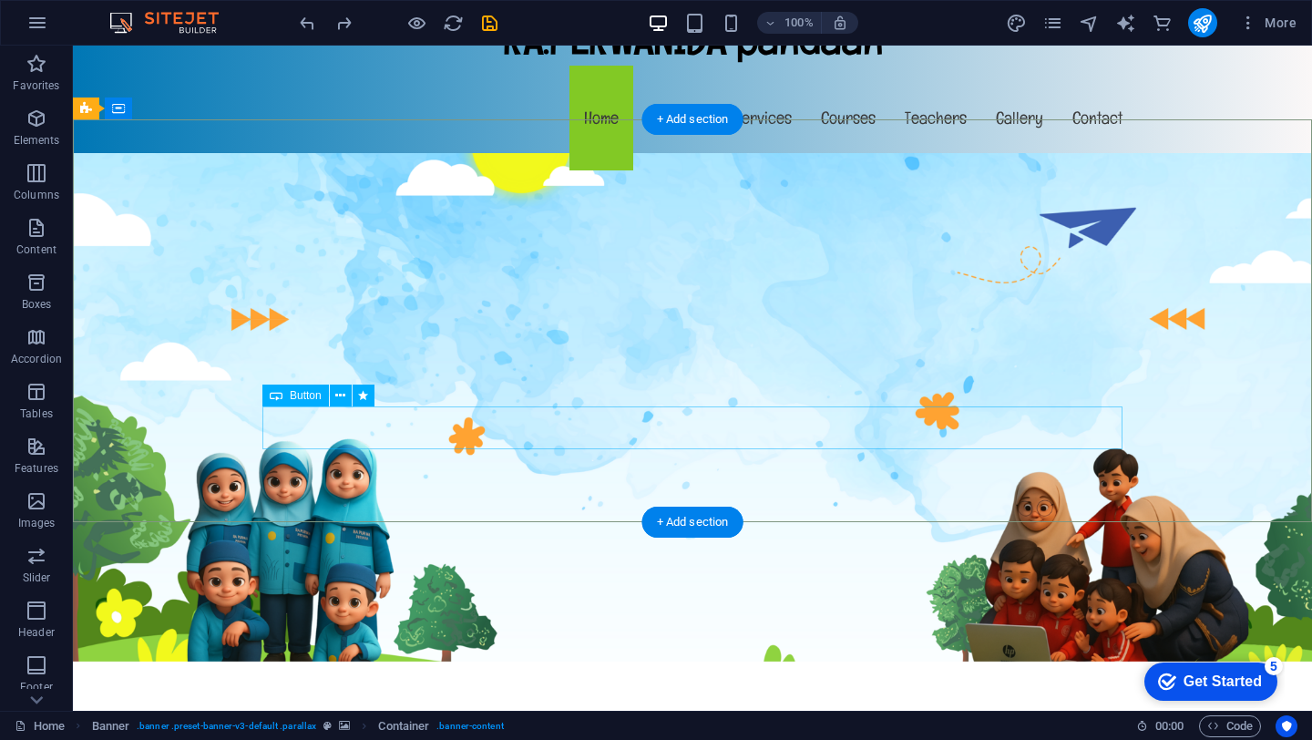
scroll to position [259, 0]
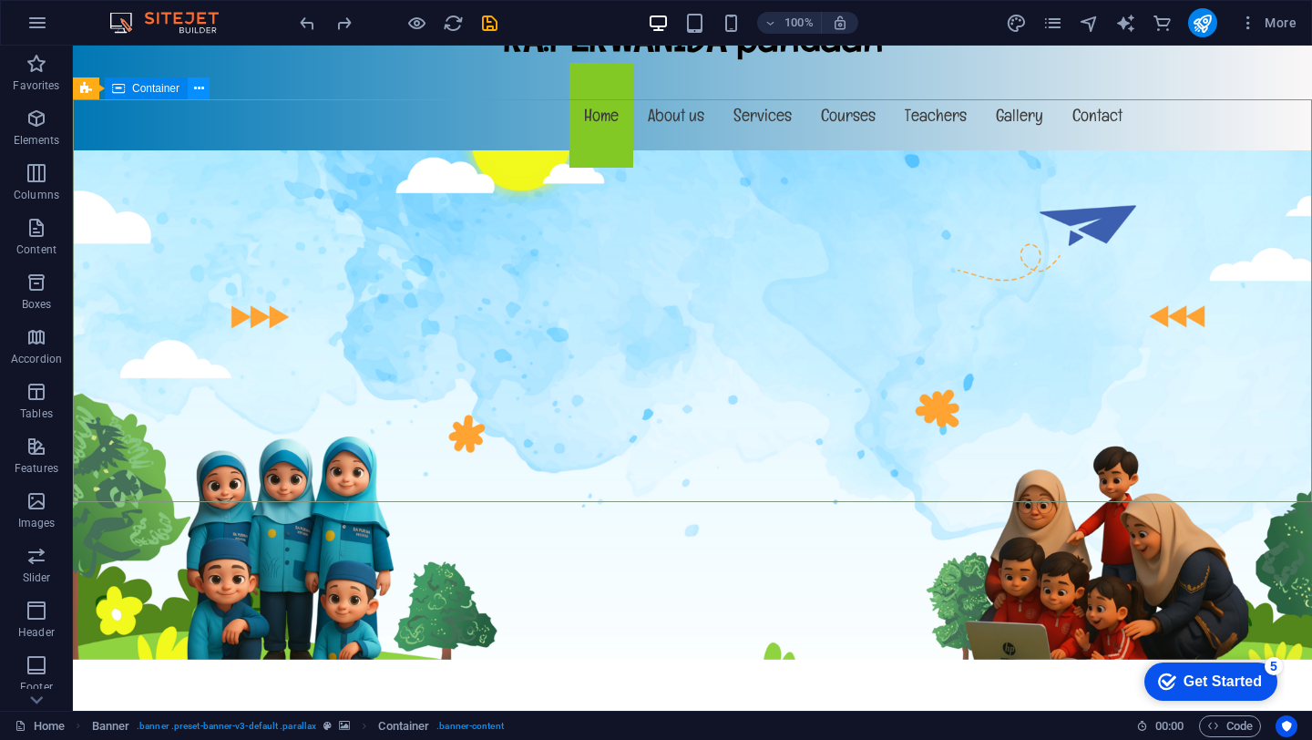
click at [325, 158] on icon at bounding box center [323, 161] width 10 height 19
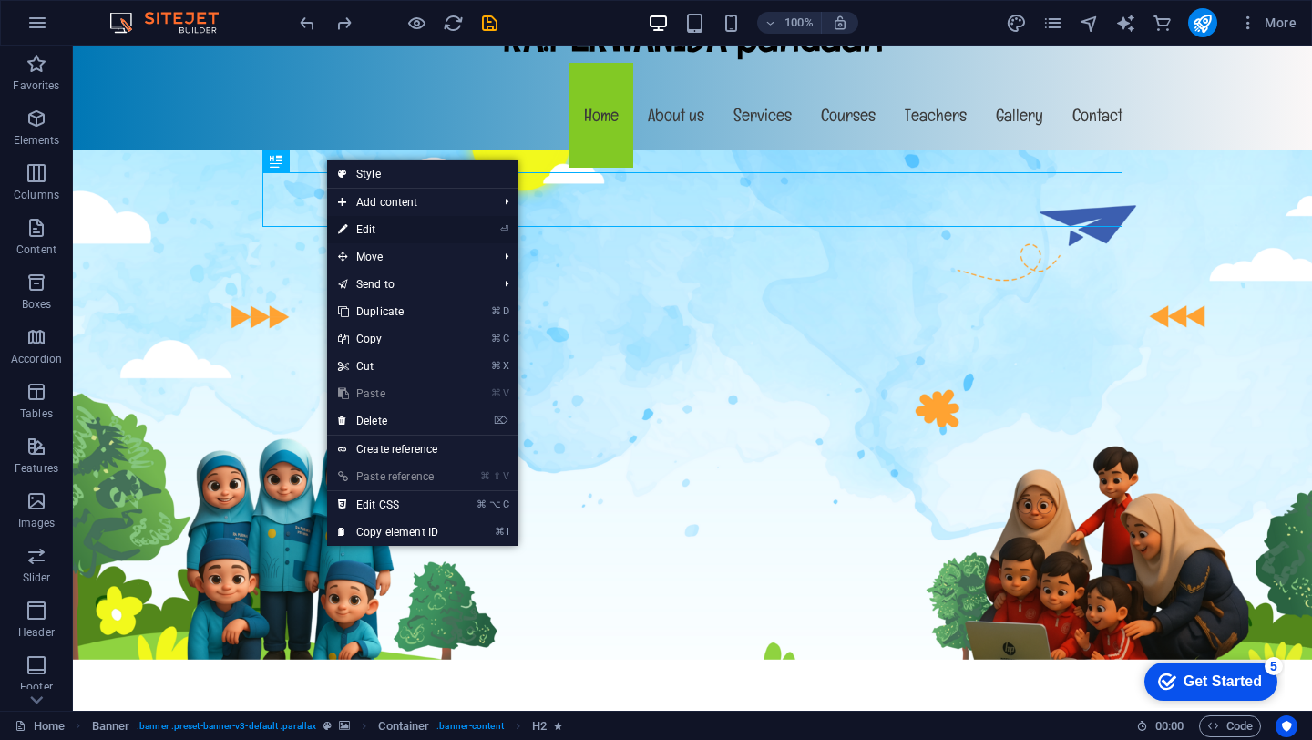
click at [361, 224] on link "⏎ Edit" at bounding box center [388, 229] width 122 height 27
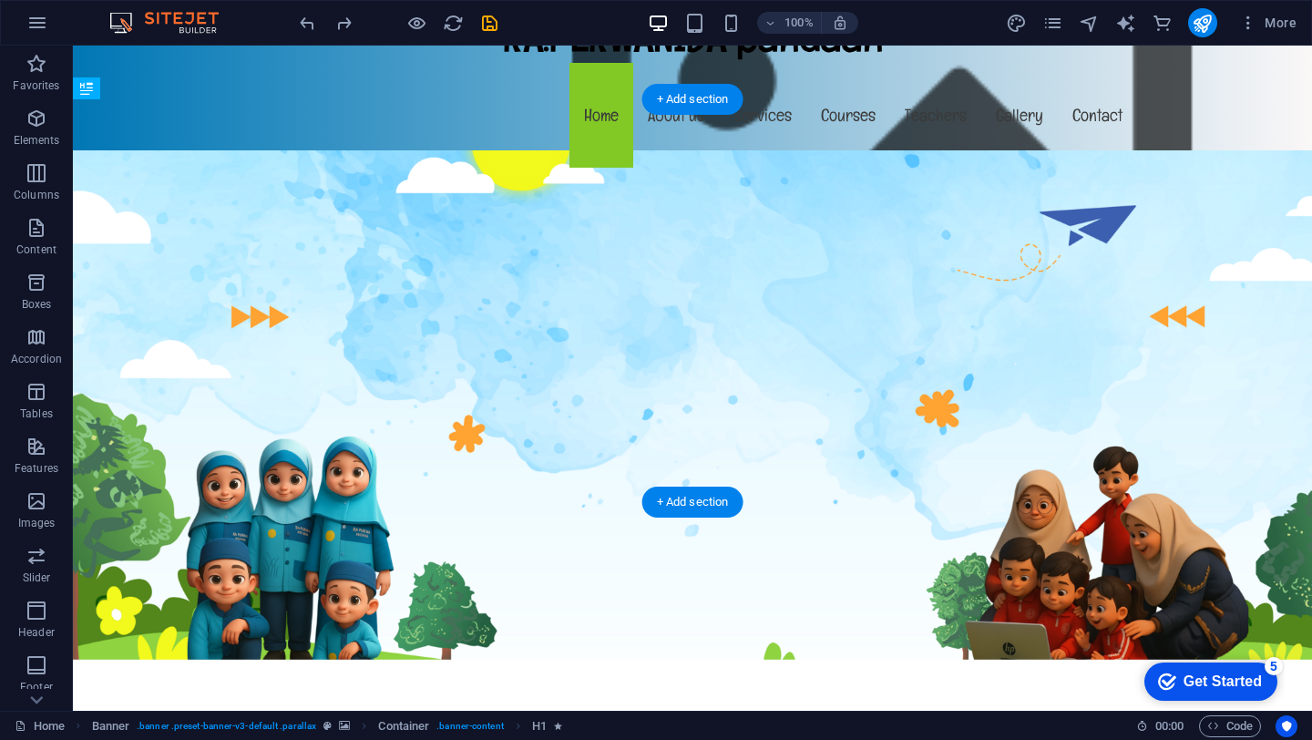
drag, startPoint x: 491, startPoint y: 245, endPoint x: 809, endPoint y: 191, distance: 322.4
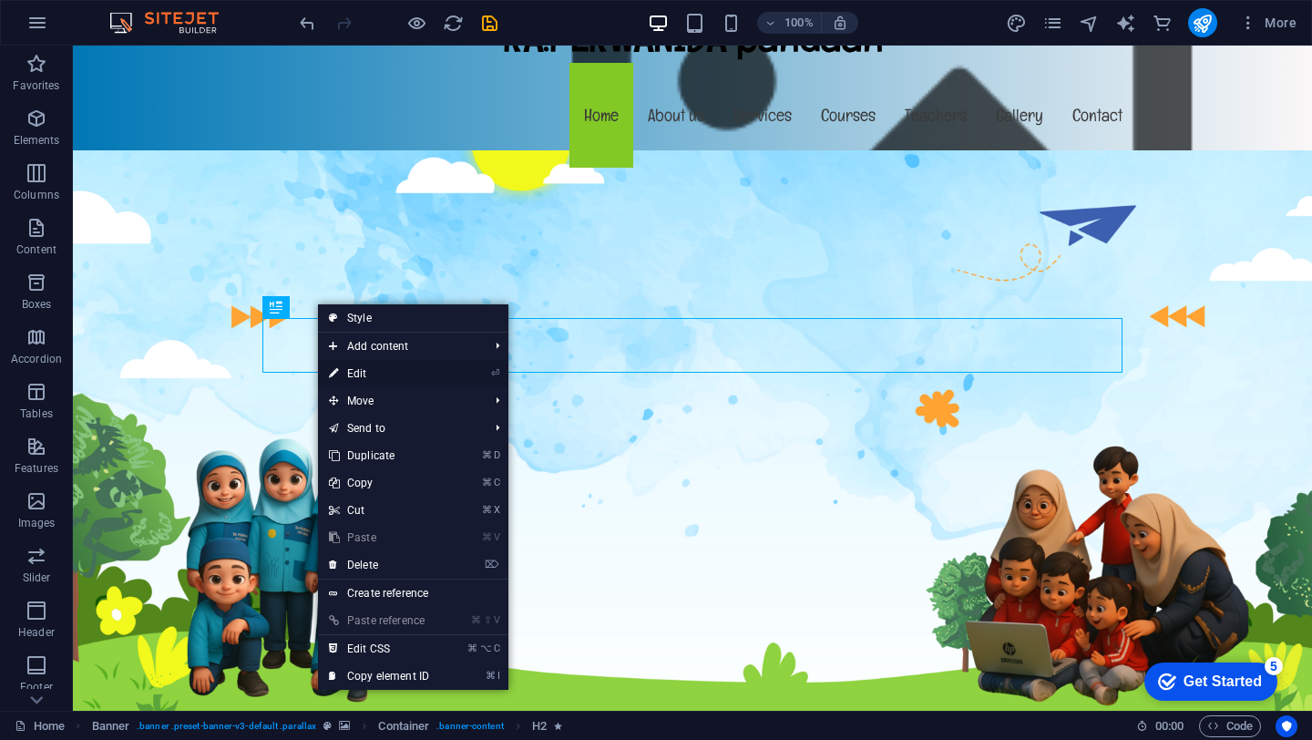
click at [369, 372] on link "⏎ Edit" at bounding box center [379, 373] width 122 height 27
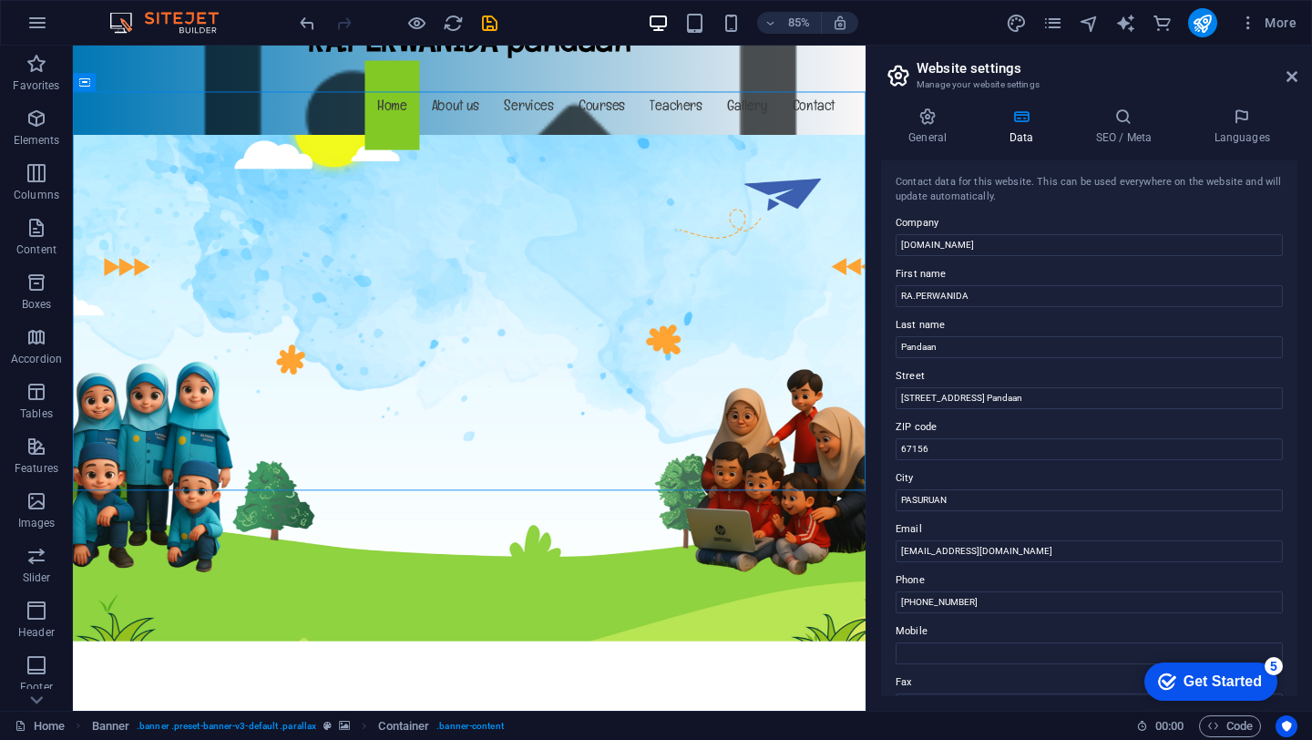
click at [1297, 77] on aside "Website settings Manage your website settings General Data SEO / Meta Languages…" at bounding box center [1088, 378] width 446 height 665
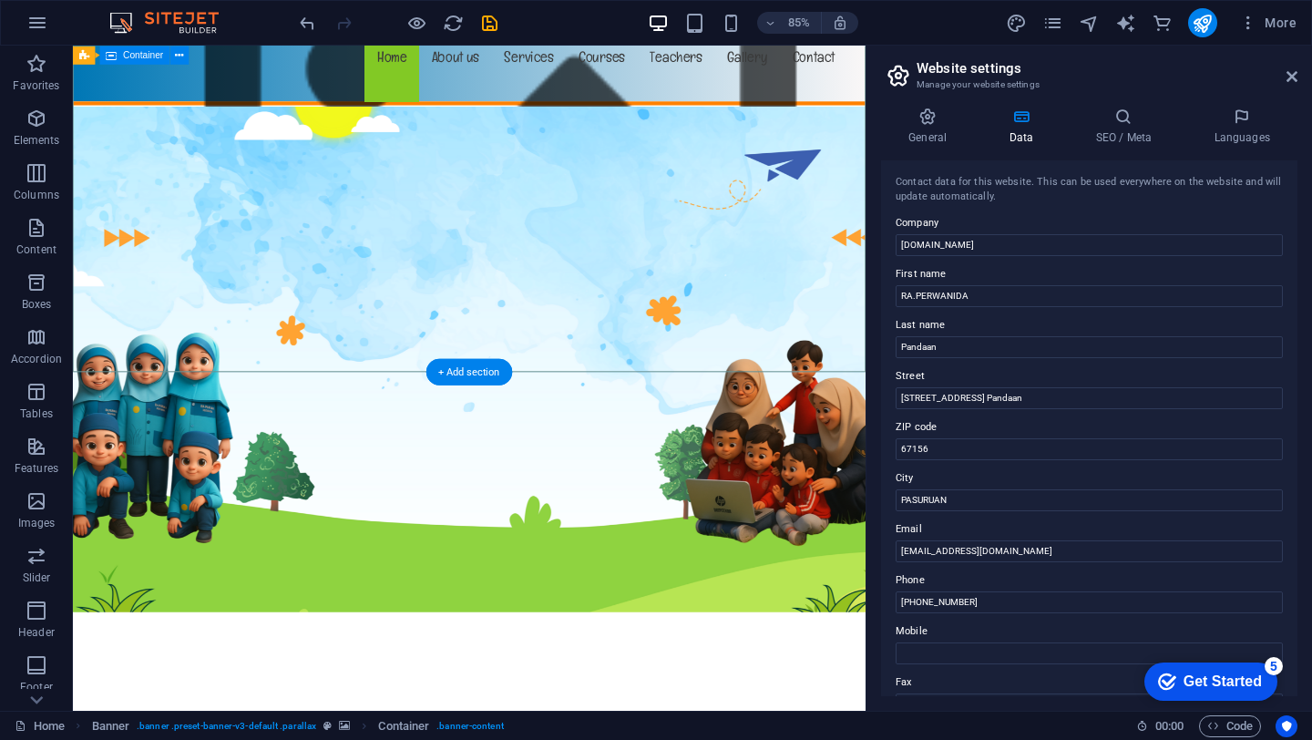
scroll to position [307, 0]
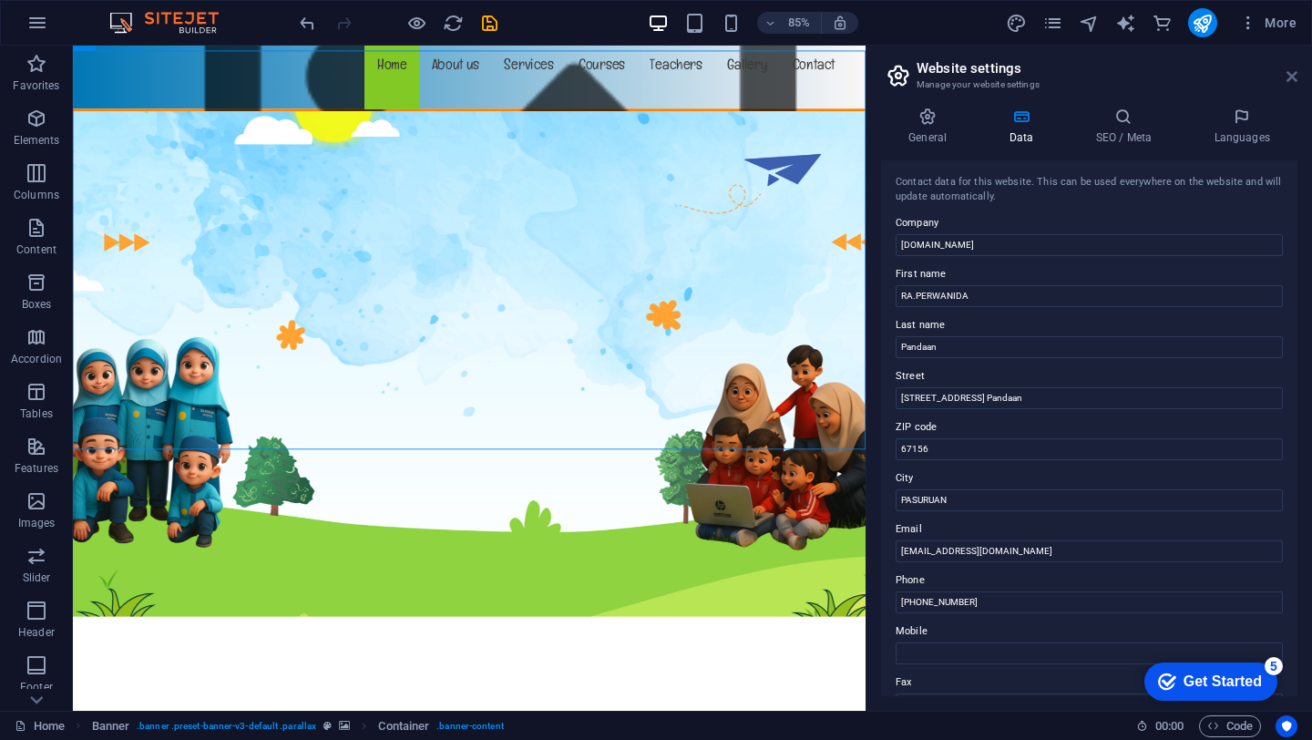
click at [1288, 81] on icon at bounding box center [1291, 76] width 11 height 15
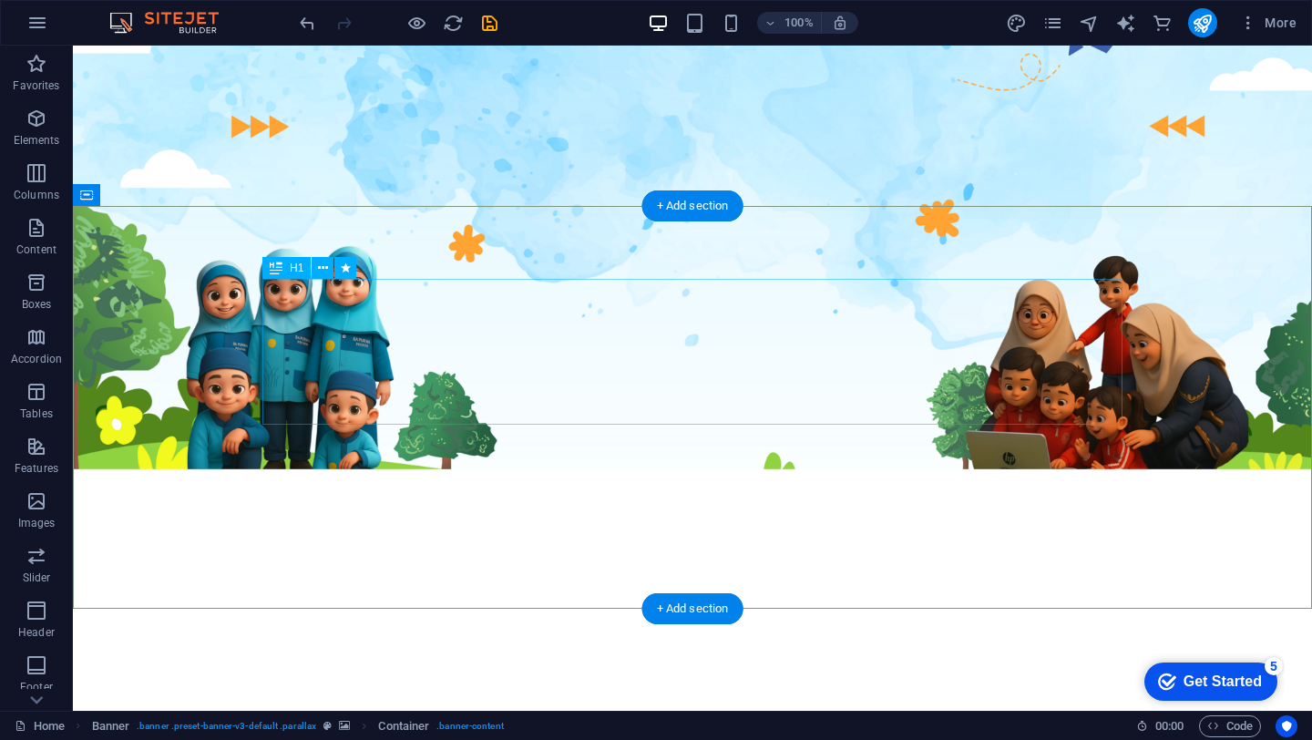
scroll to position [0, 0]
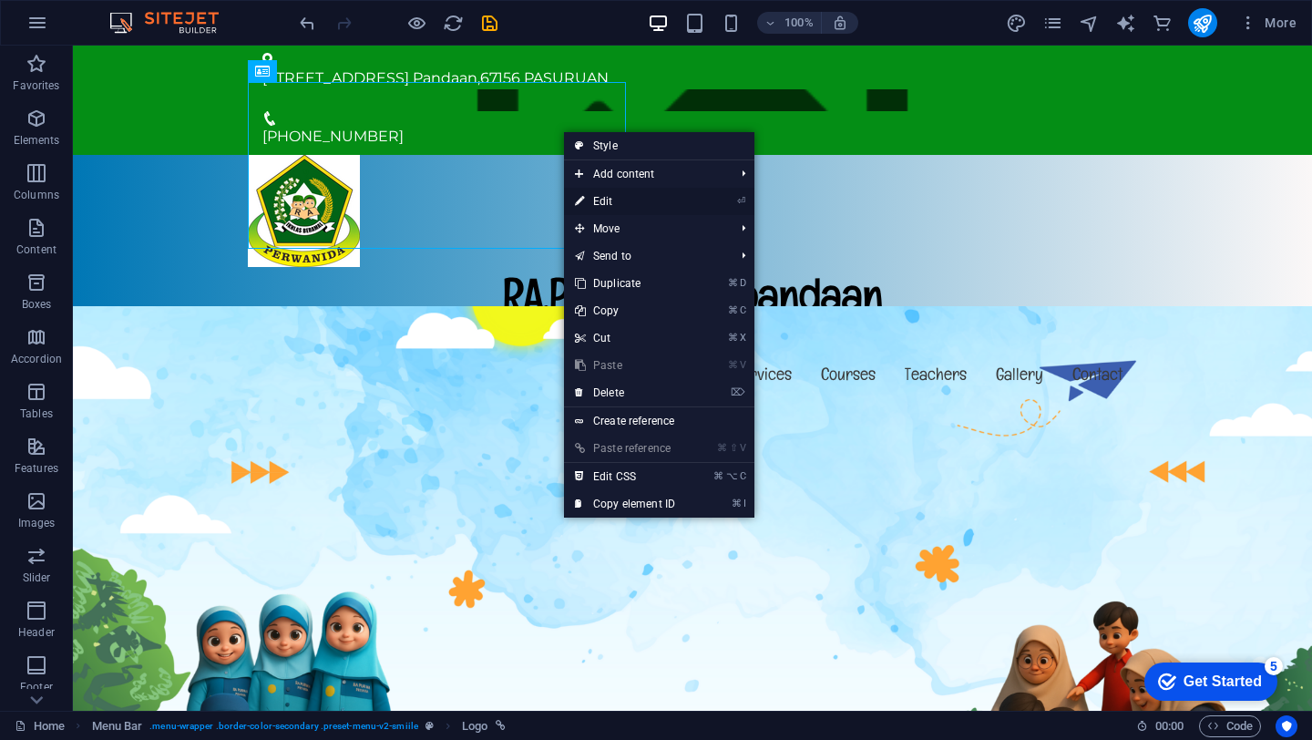
click at [572, 201] on link "⏎ Edit" at bounding box center [625, 201] width 122 height 27
select select "px"
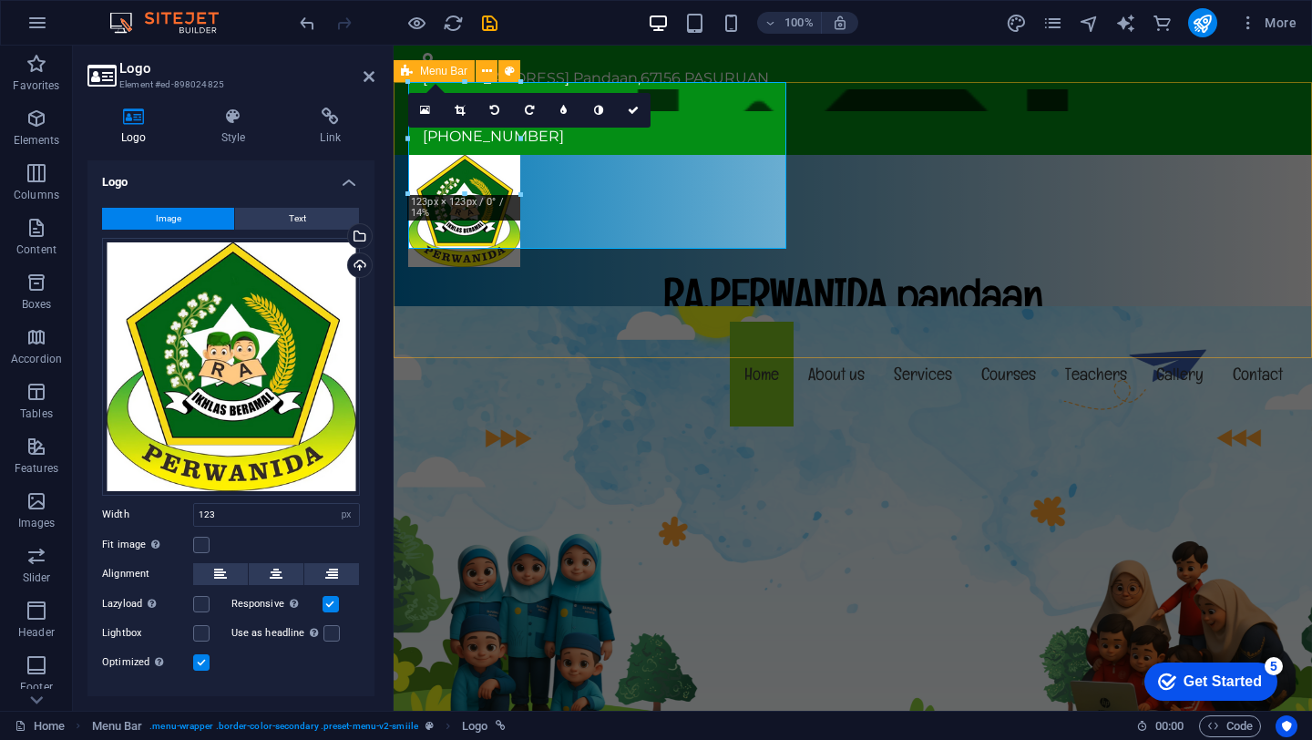
click at [930, 184] on div "RA.PERWANIDA pandaan Menu Home About us Services Courses Teachers Gallery Conta…" at bounding box center [852, 293] width 918 height 276
click at [1251, 184] on div "RA.PERWANIDA pandaan Menu Home About us Services Courses Teachers Gallery Conta…" at bounding box center [852, 293] width 918 height 276
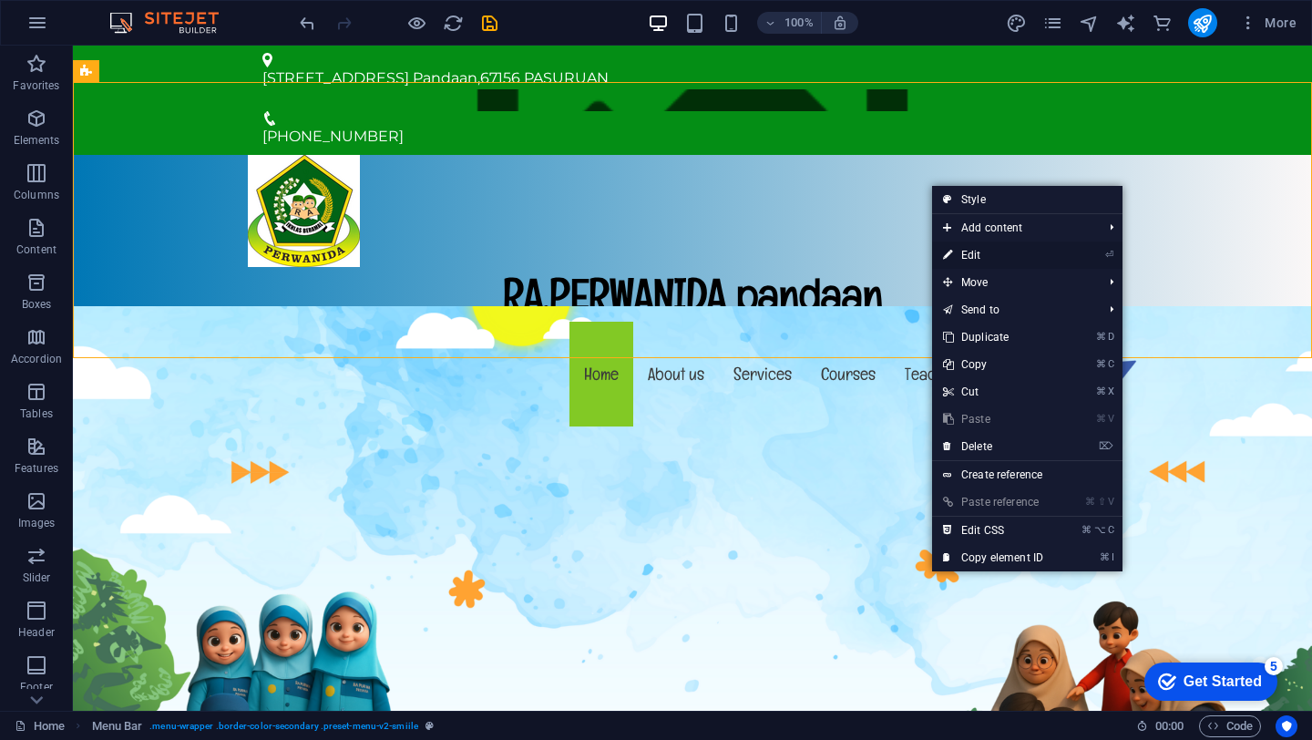
drag, startPoint x: 973, startPoint y: 260, endPoint x: 239, endPoint y: 234, distance: 734.6
click at [973, 260] on link "⏎ Edit" at bounding box center [993, 254] width 122 height 27
select select "header"
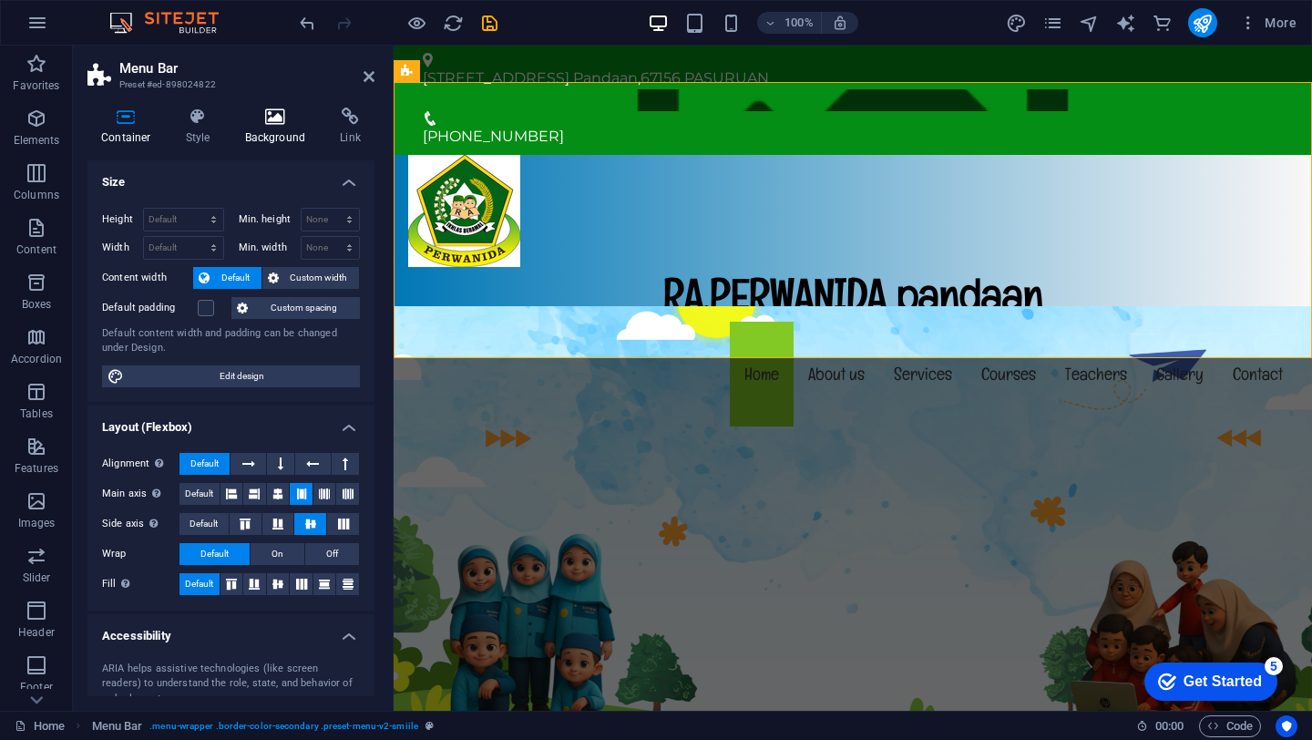
click at [279, 119] on icon at bounding box center [275, 116] width 88 height 18
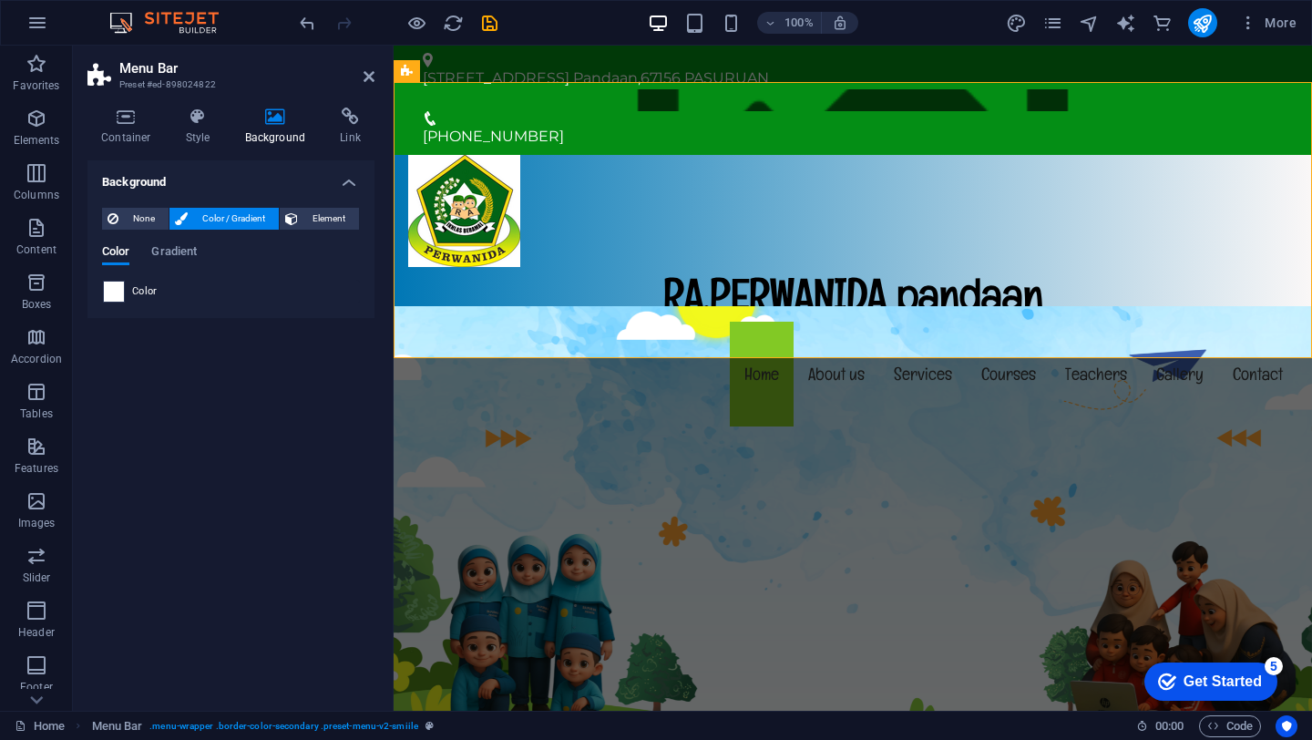
click at [107, 300] on span at bounding box center [114, 291] width 20 height 20
type input "#ffffff"
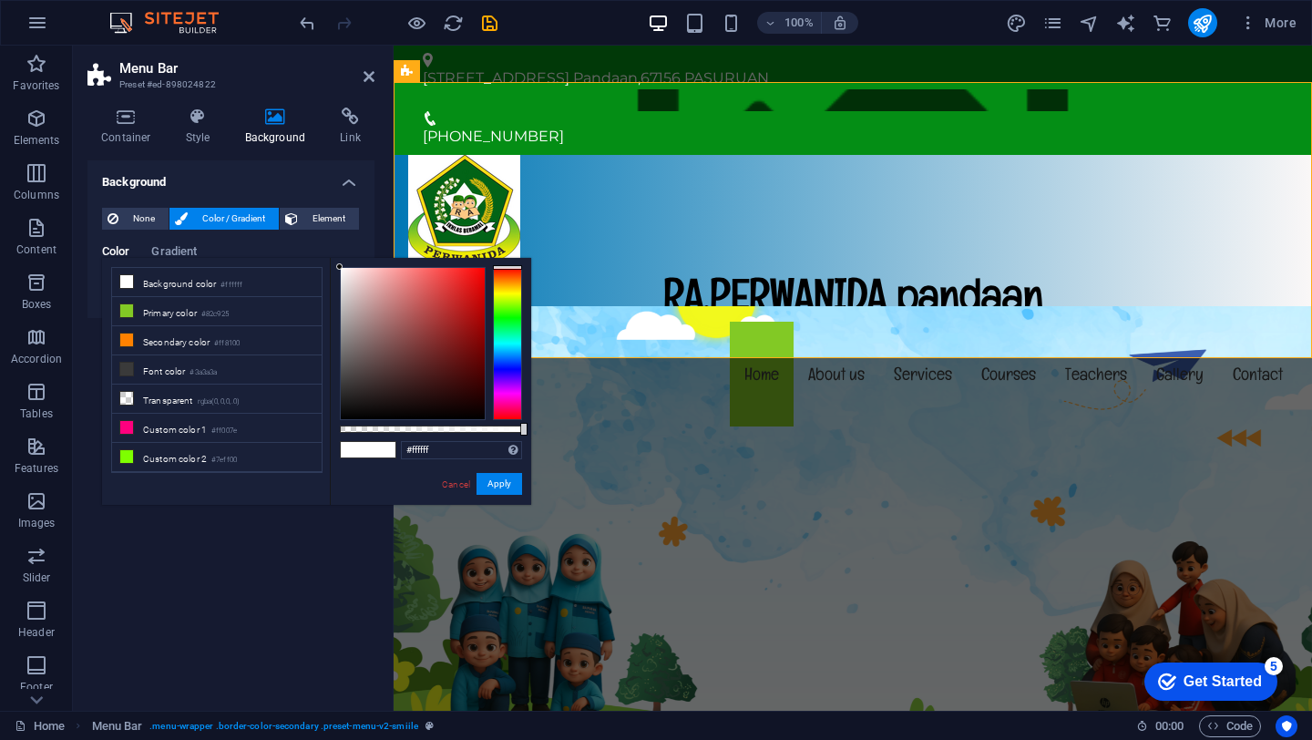
click at [372, 449] on span at bounding box center [381, 449] width 27 height 15
click at [133, 277] on span at bounding box center [126, 281] width 15 height 15
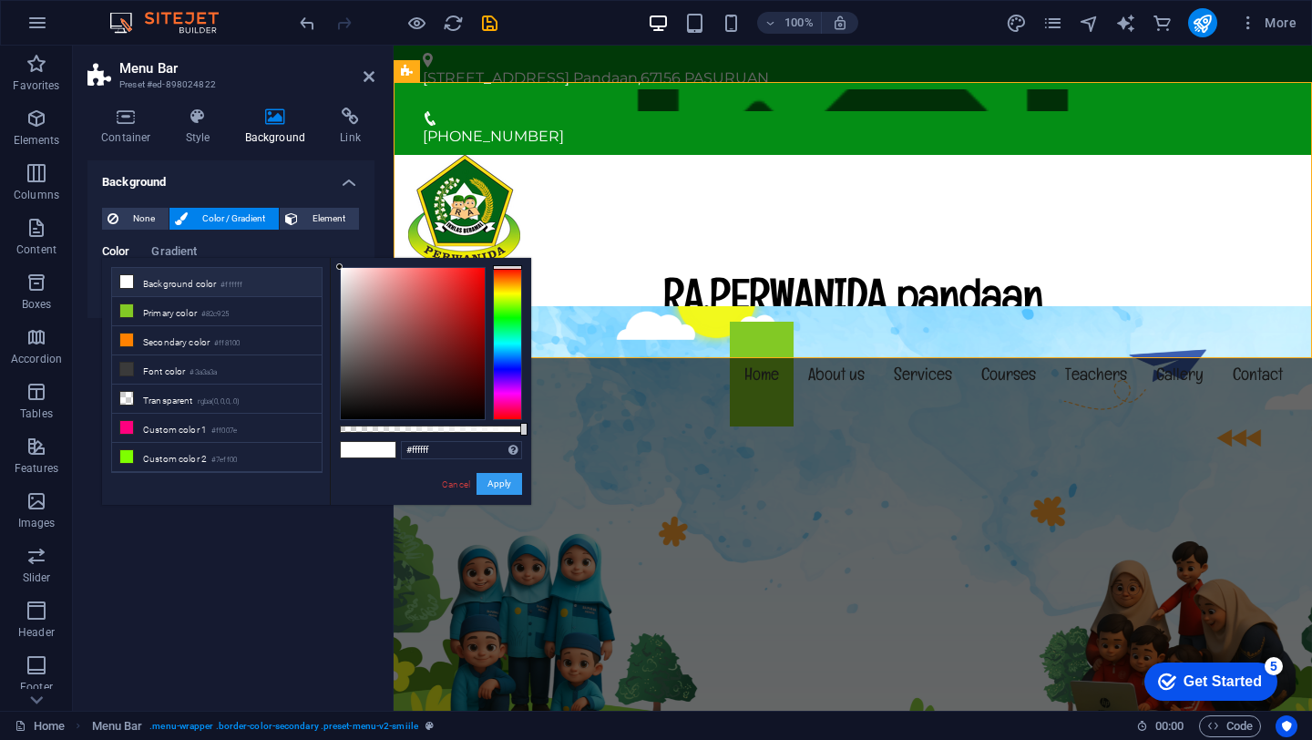
click at [496, 489] on button "Apply" at bounding box center [499, 484] width 46 height 22
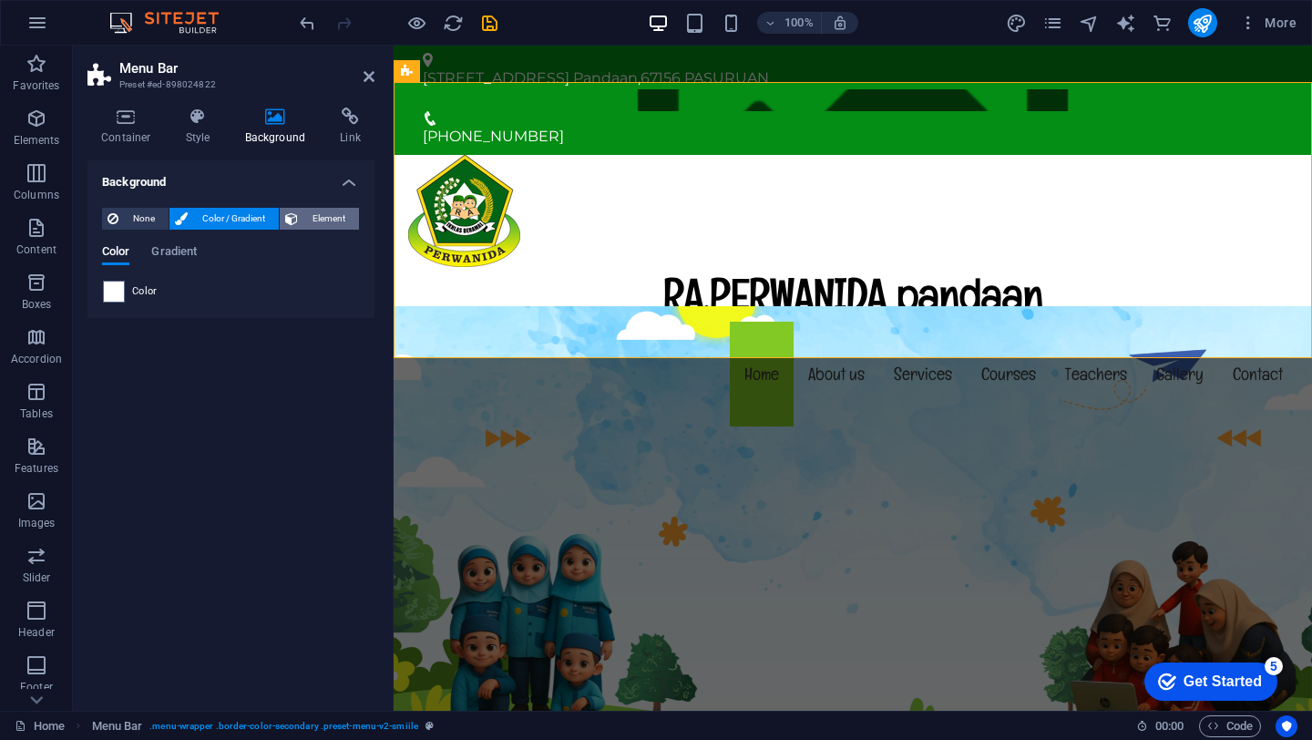
click at [311, 222] on span "Element" at bounding box center [328, 219] width 50 height 22
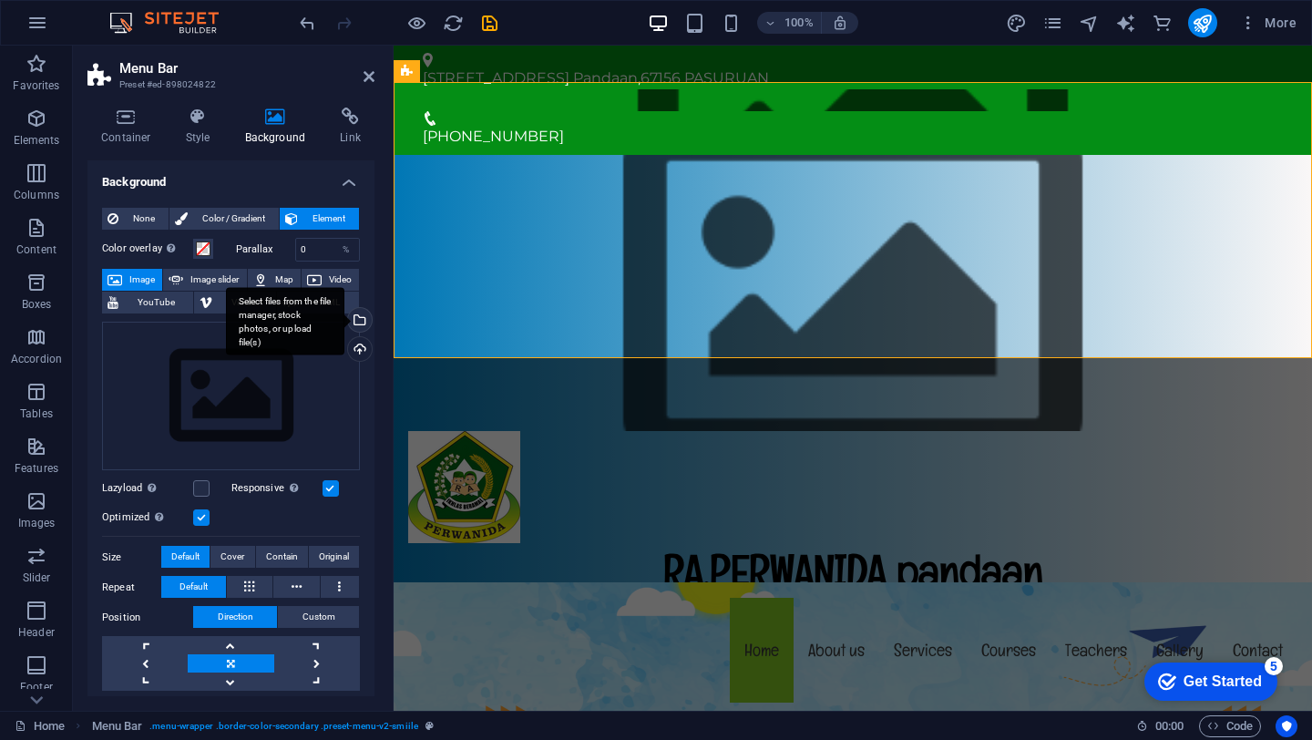
click at [355, 320] on div "Select files from the file manager, stock photos, or upload file(s)" at bounding box center [357, 321] width 27 height 27
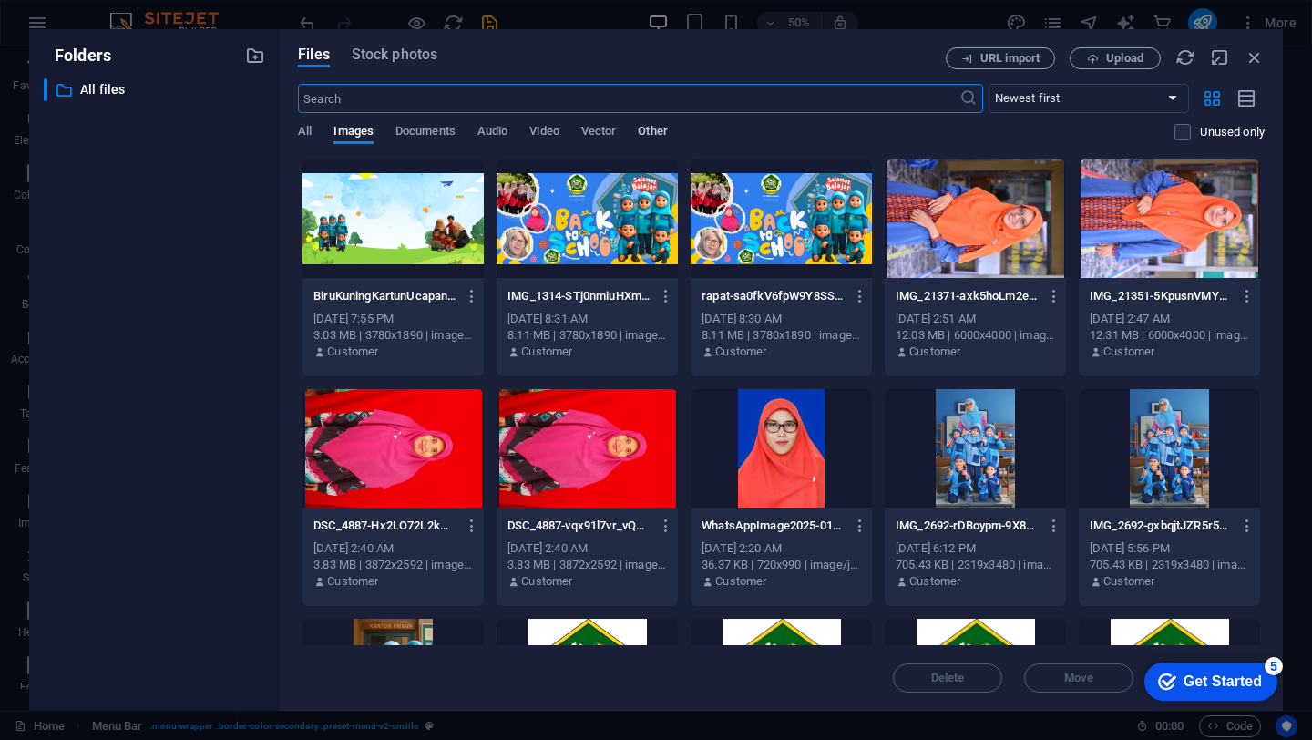
click at [661, 132] on span "Other" at bounding box center [652, 133] width 29 height 26
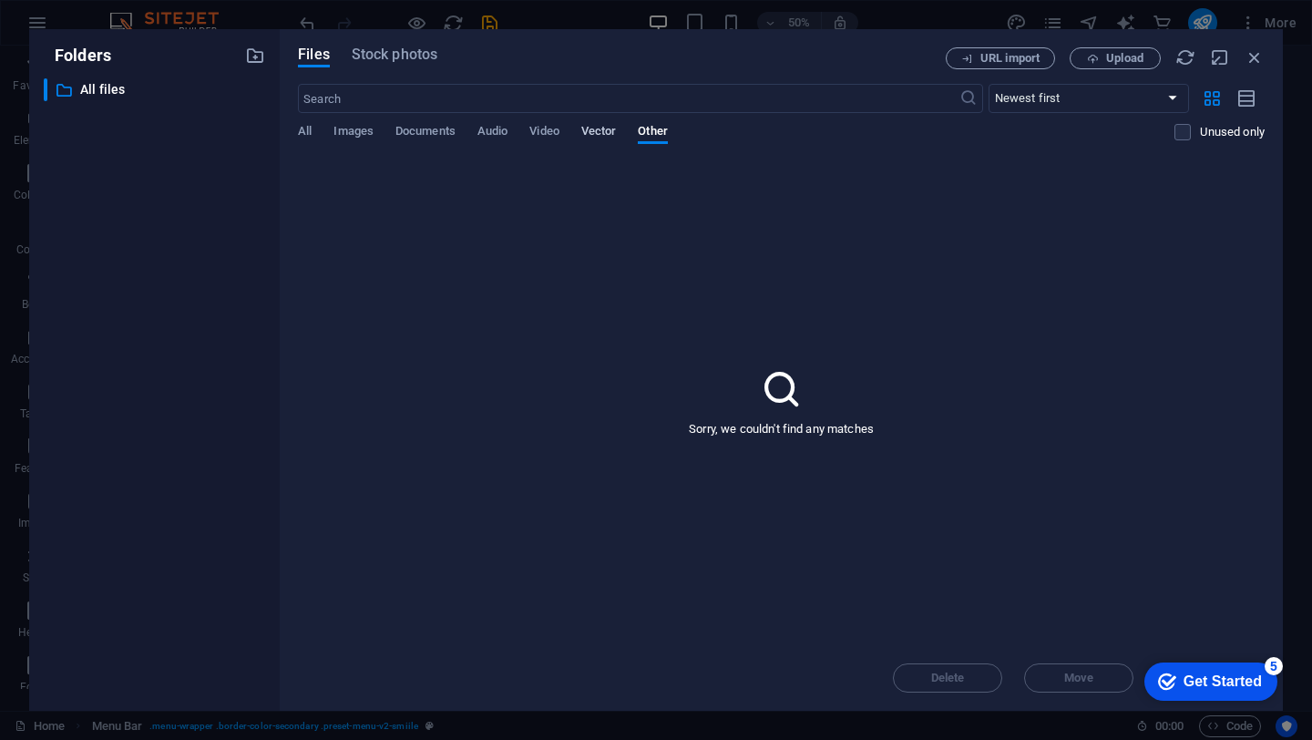
click at [603, 133] on span "Vector" at bounding box center [599, 133] width 36 height 26
click at [545, 137] on span "Video" at bounding box center [543, 133] width 29 height 26
click at [485, 134] on span "Audio" at bounding box center [492, 133] width 30 height 26
click at [429, 128] on span "Documents" at bounding box center [425, 133] width 60 height 26
click at [345, 133] on span "Images" at bounding box center [353, 133] width 40 height 26
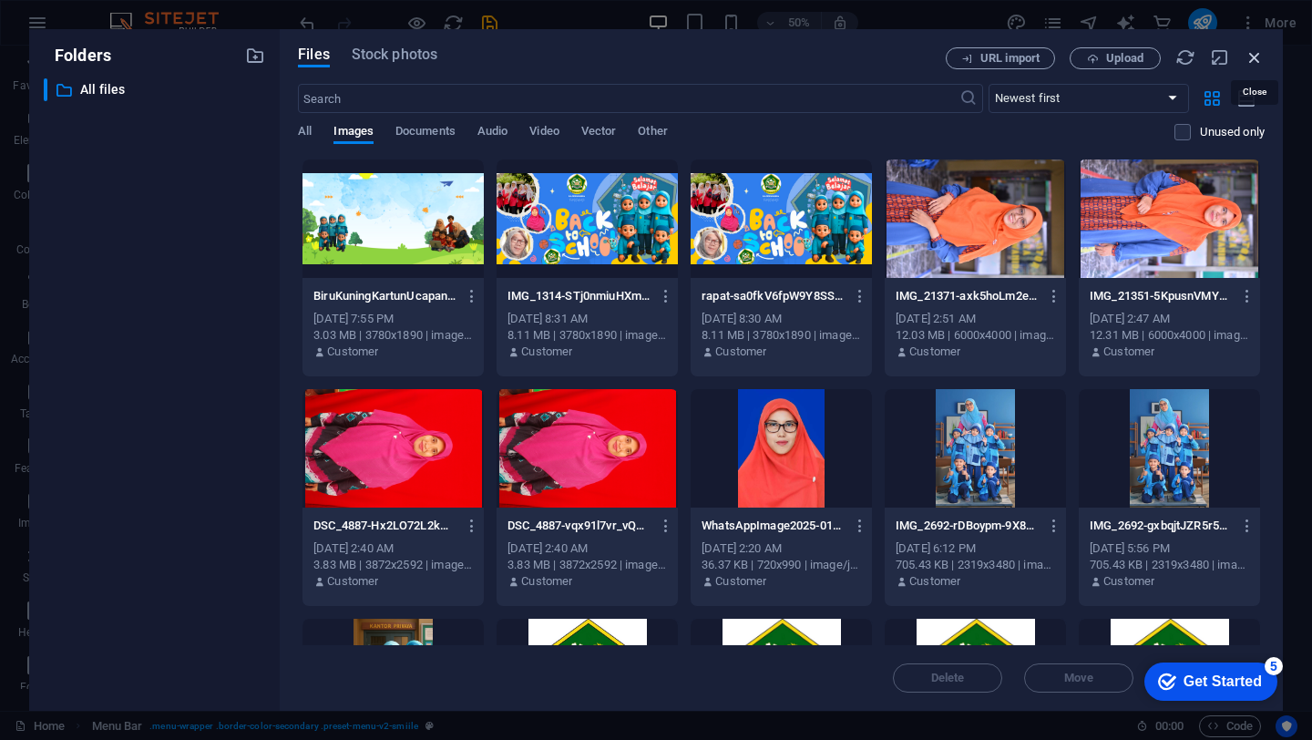
click at [1254, 57] on icon "button" at bounding box center [1254, 57] width 20 height 20
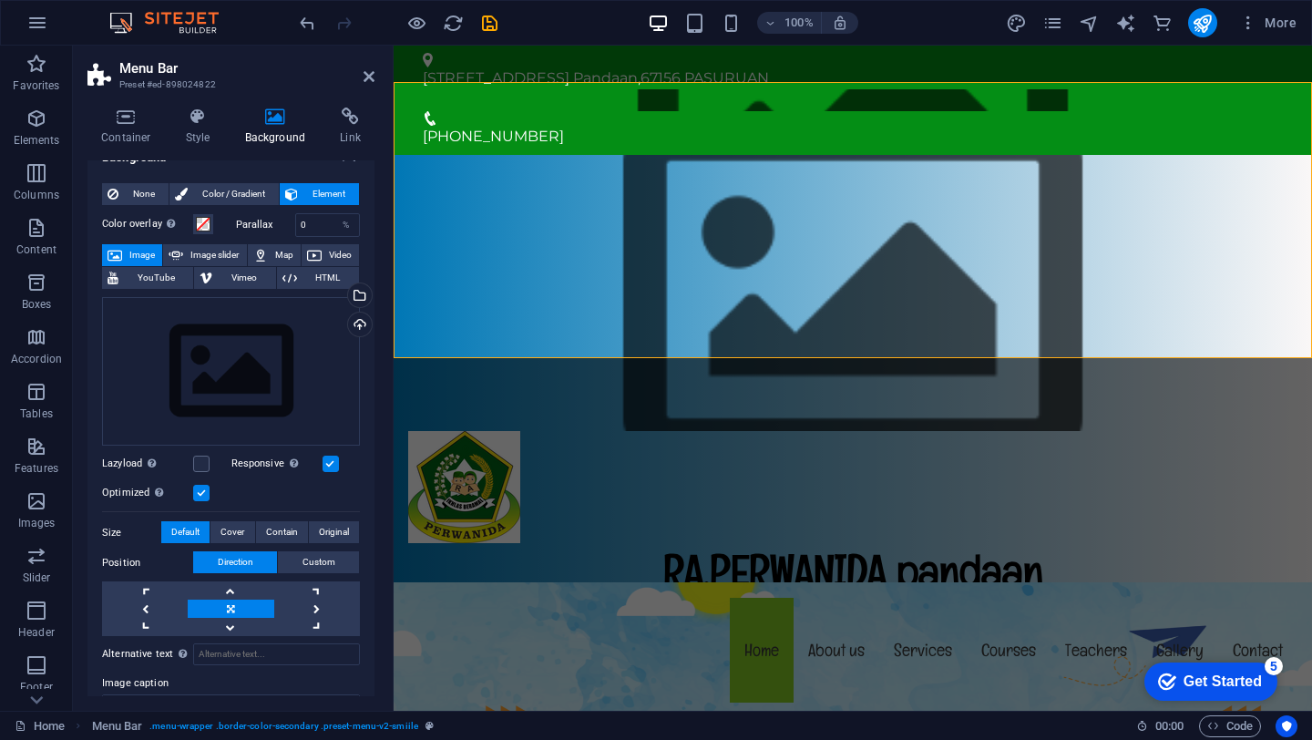
scroll to position [20, 0]
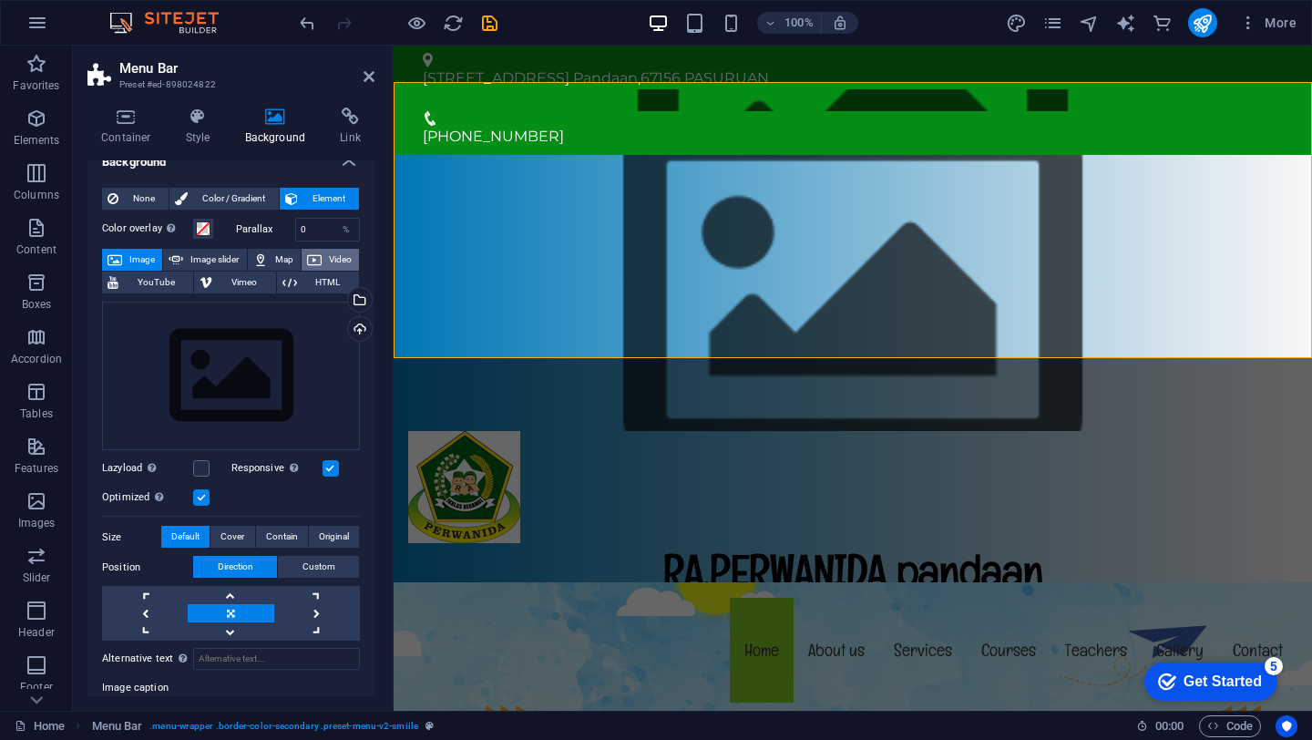
click at [307, 259] on icon at bounding box center [314, 260] width 15 height 22
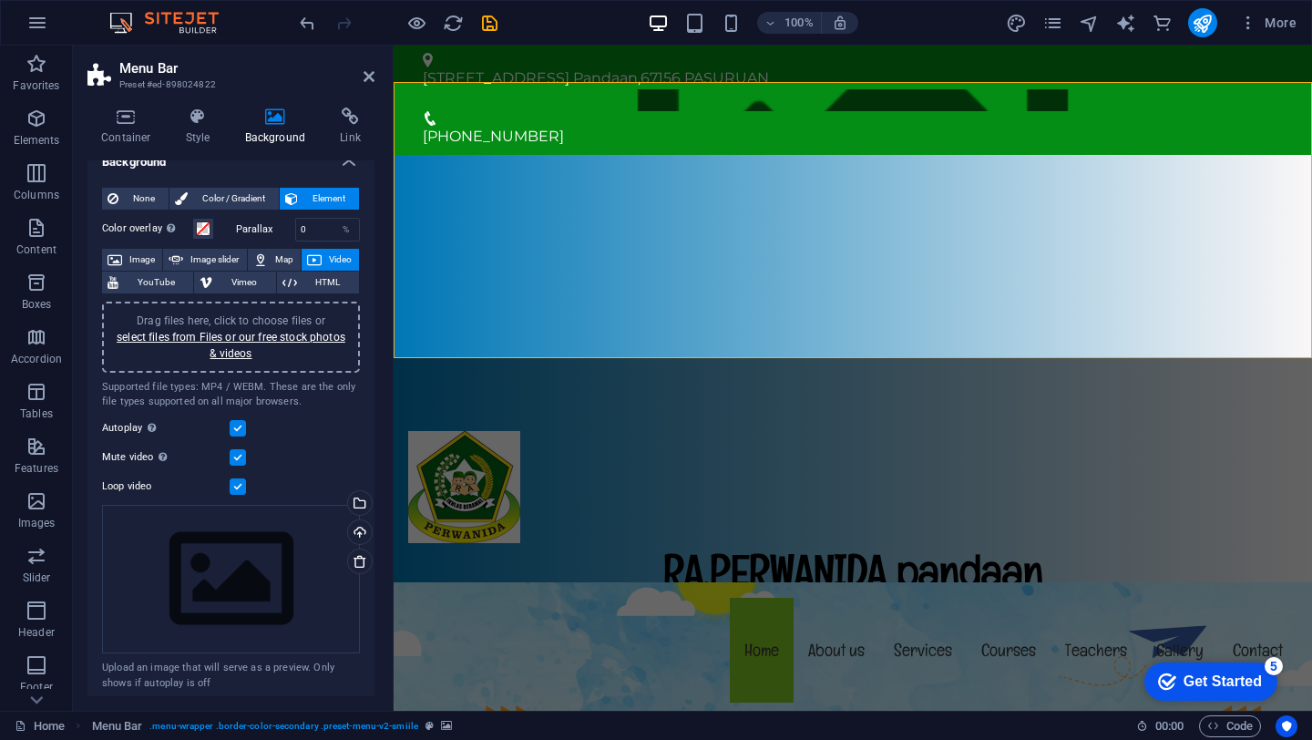
scroll to position [0, 0]
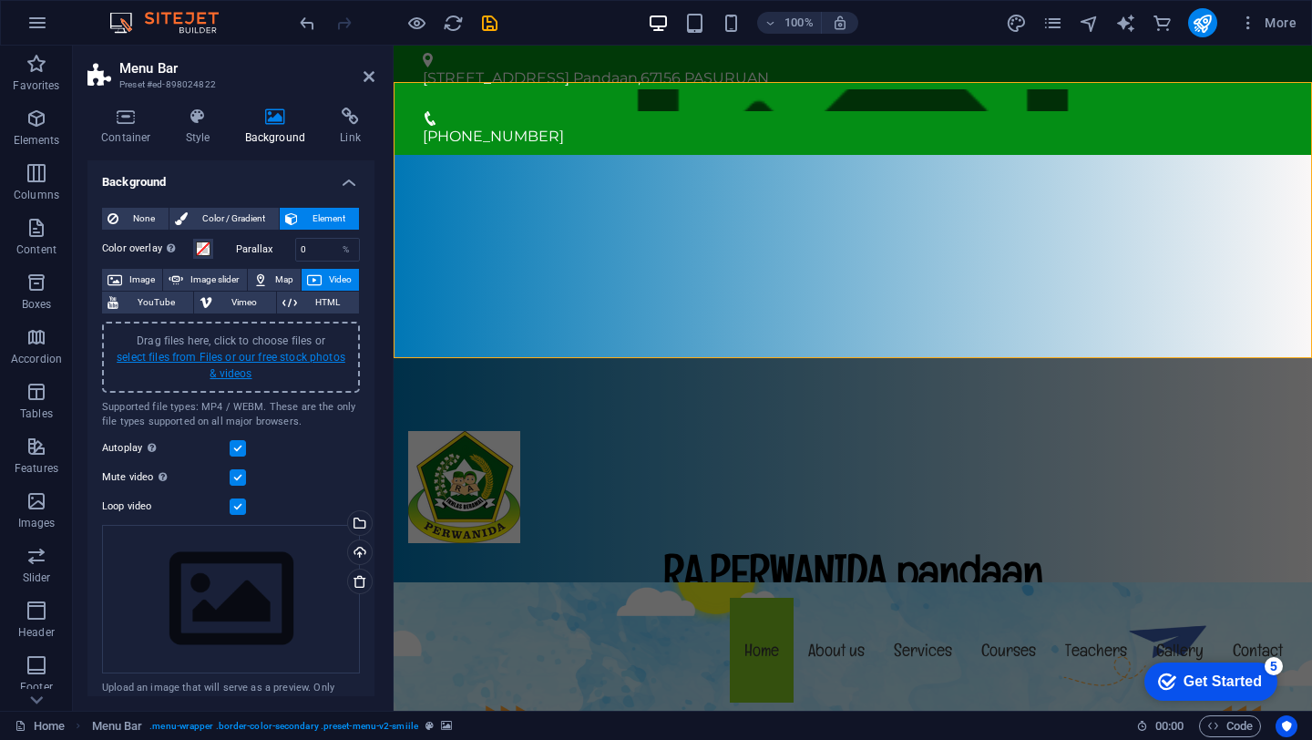
click at [288, 359] on link "select files from Files or our free stock photos & videos" at bounding box center [231, 365] width 229 height 29
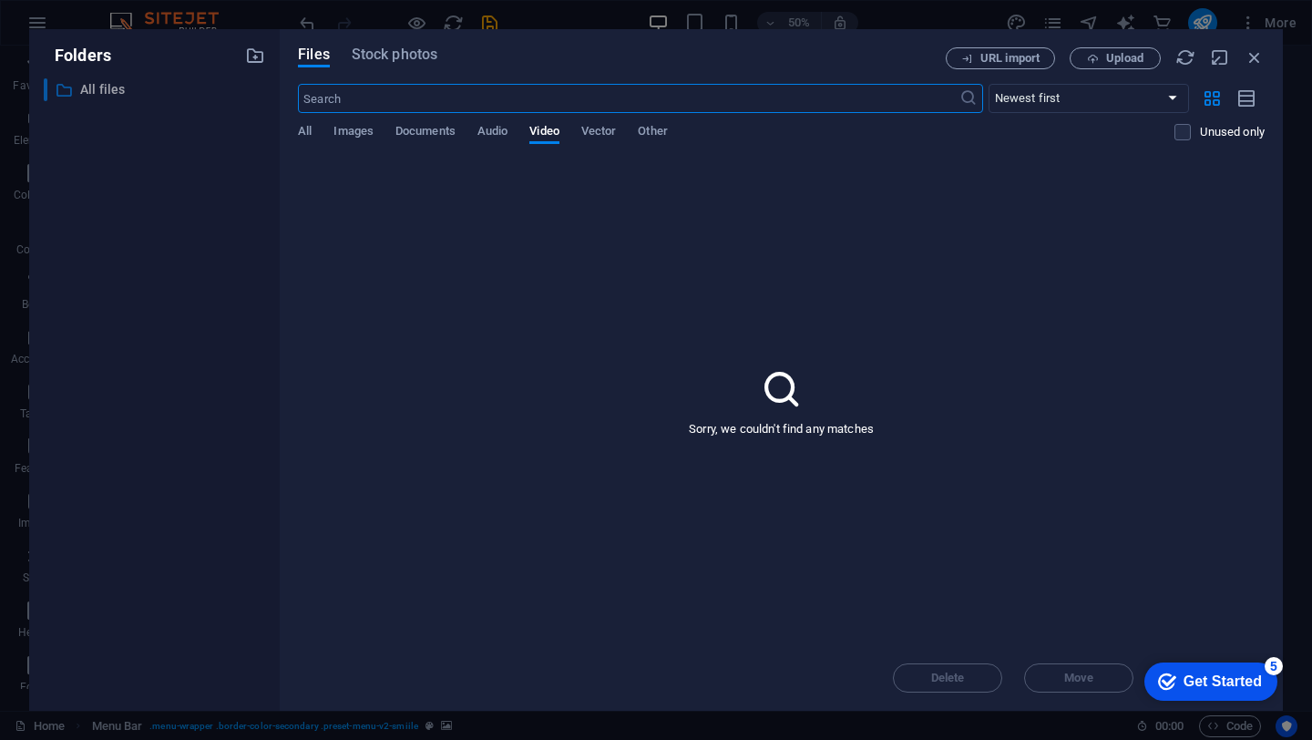
click at [87, 88] on p "All files" at bounding box center [155, 89] width 151 height 21
click at [1115, 55] on span "Upload" at bounding box center [1124, 58] width 37 height 11
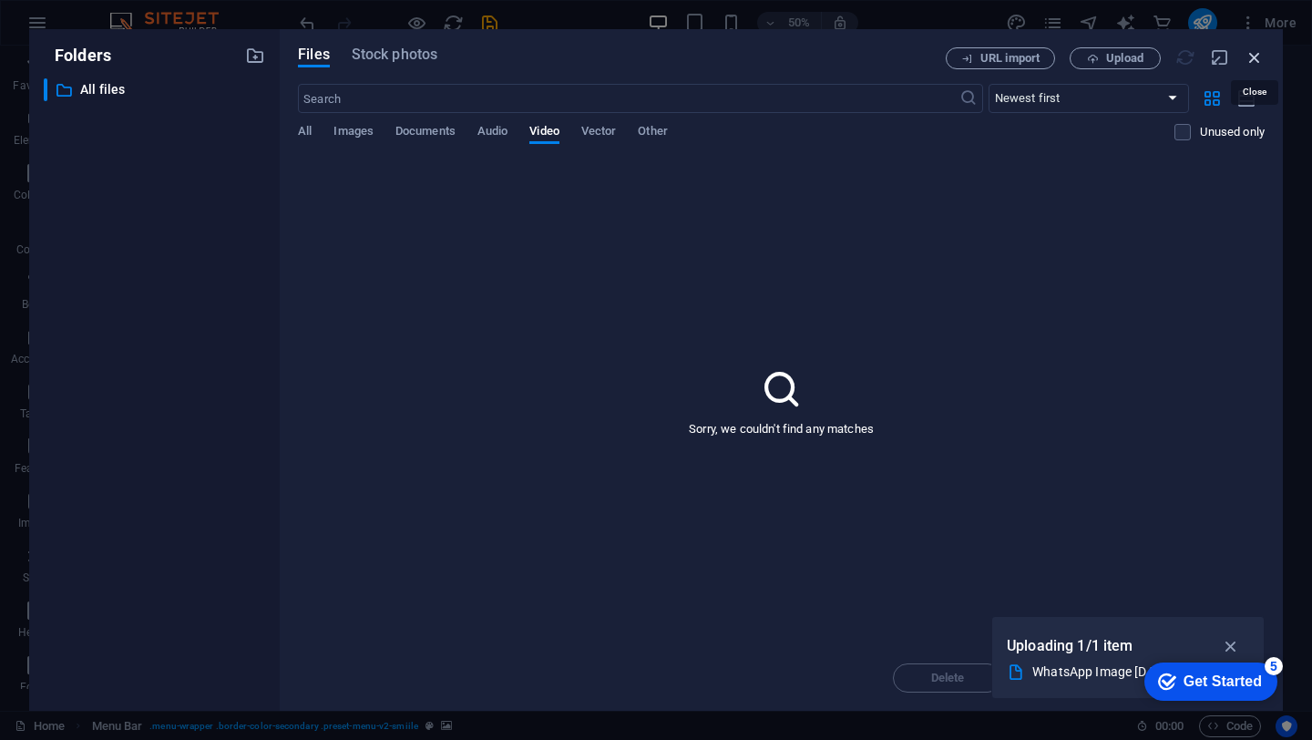
click at [1257, 62] on icon "button" at bounding box center [1254, 57] width 20 height 20
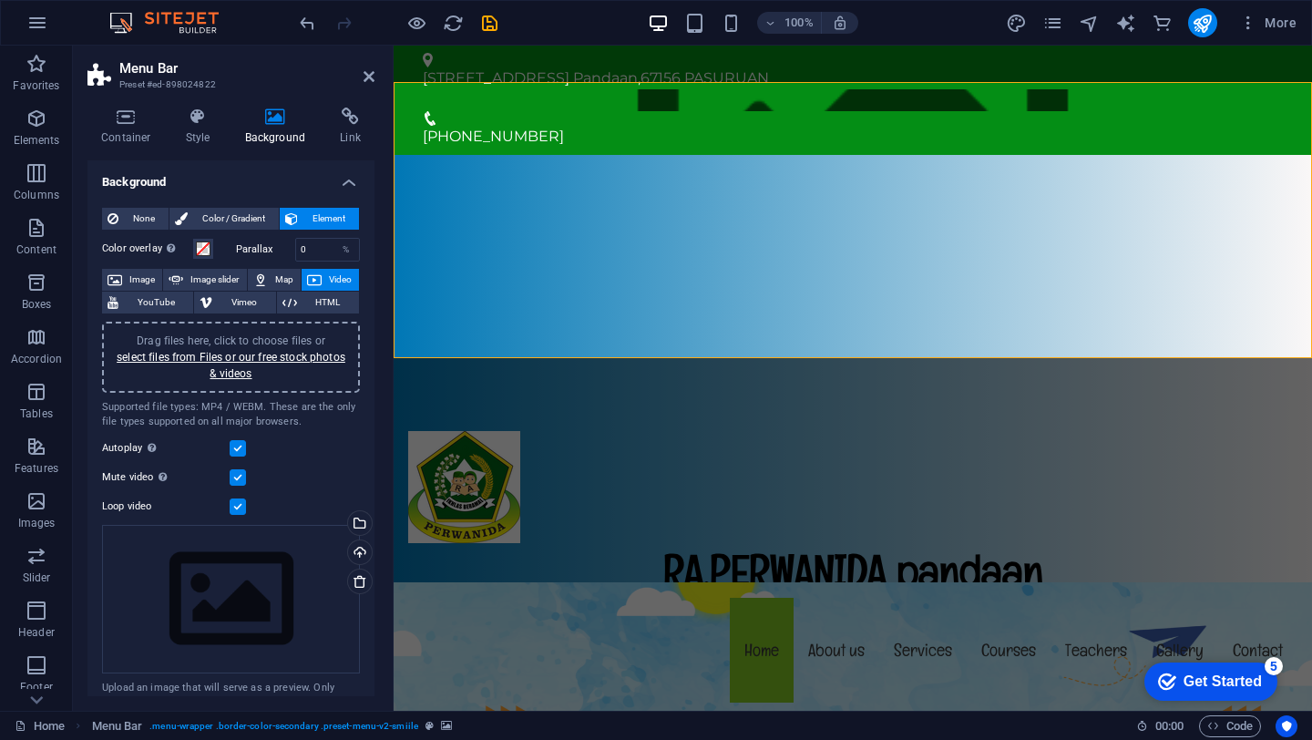
click at [243, 485] on div "Mute video Autoplay will be available if muted is checked" at bounding box center [231, 477] width 258 height 22
click at [237, 481] on label at bounding box center [238, 477] width 16 height 16
click at [0, 0] on input "Mute video Autoplay will be available if muted is checked" at bounding box center [0, 0] width 0 height 0
click at [240, 447] on label at bounding box center [238, 448] width 16 height 16
click at [0, 0] on input "Autoplay Autoplay is only available if muted is checked" at bounding box center [0, 0] width 0 height 0
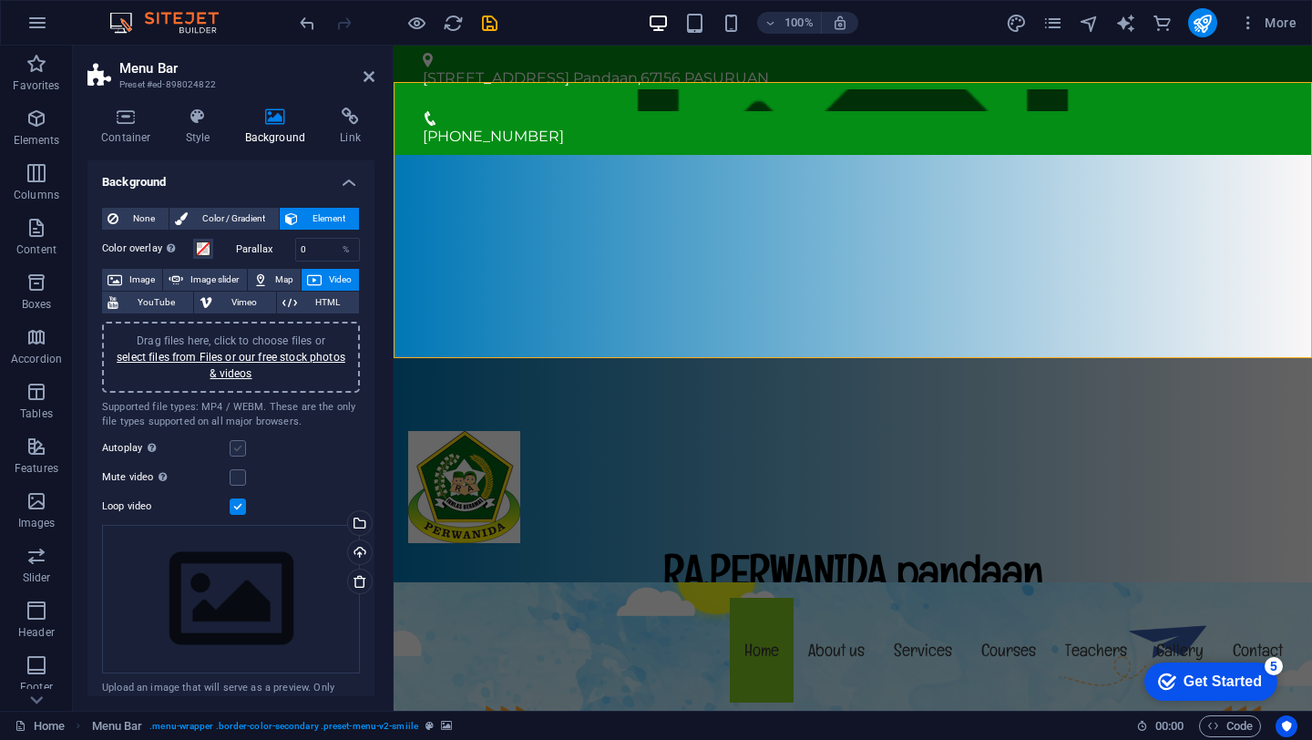
click at [240, 448] on label at bounding box center [238, 448] width 16 height 16
click at [0, 0] on input "Autoplay Autoplay is only available if muted is checked" at bounding box center [0, 0] width 0 height 0
click at [240, 448] on label at bounding box center [238, 448] width 16 height 16
click at [0, 0] on input "Autoplay Autoplay is only available if muted is checked" at bounding box center [0, 0] width 0 height 0
click at [240, 448] on label at bounding box center [238, 448] width 16 height 16
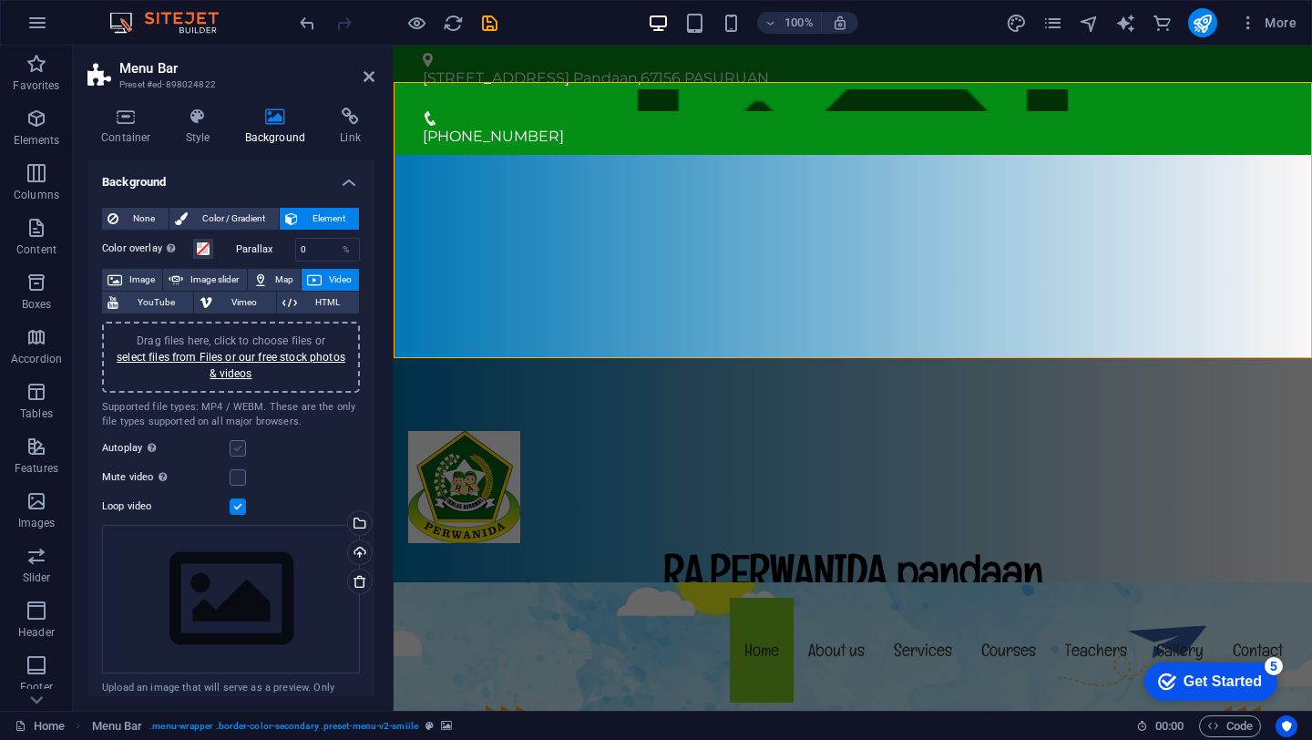
click at [0, 0] on input "Autoplay Autoplay is only available if muted is checked" at bounding box center [0, 0] width 0 height 0
click at [239, 450] on label at bounding box center [238, 448] width 16 height 16
click at [0, 0] on input "Autoplay Autoplay is only available if muted is checked" at bounding box center [0, 0] width 0 height 0
click at [237, 482] on label at bounding box center [238, 477] width 16 height 16
click at [0, 0] on input "Mute video Autoplay will be available if muted is checked" at bounding box center [0, 0] width 0 height 0
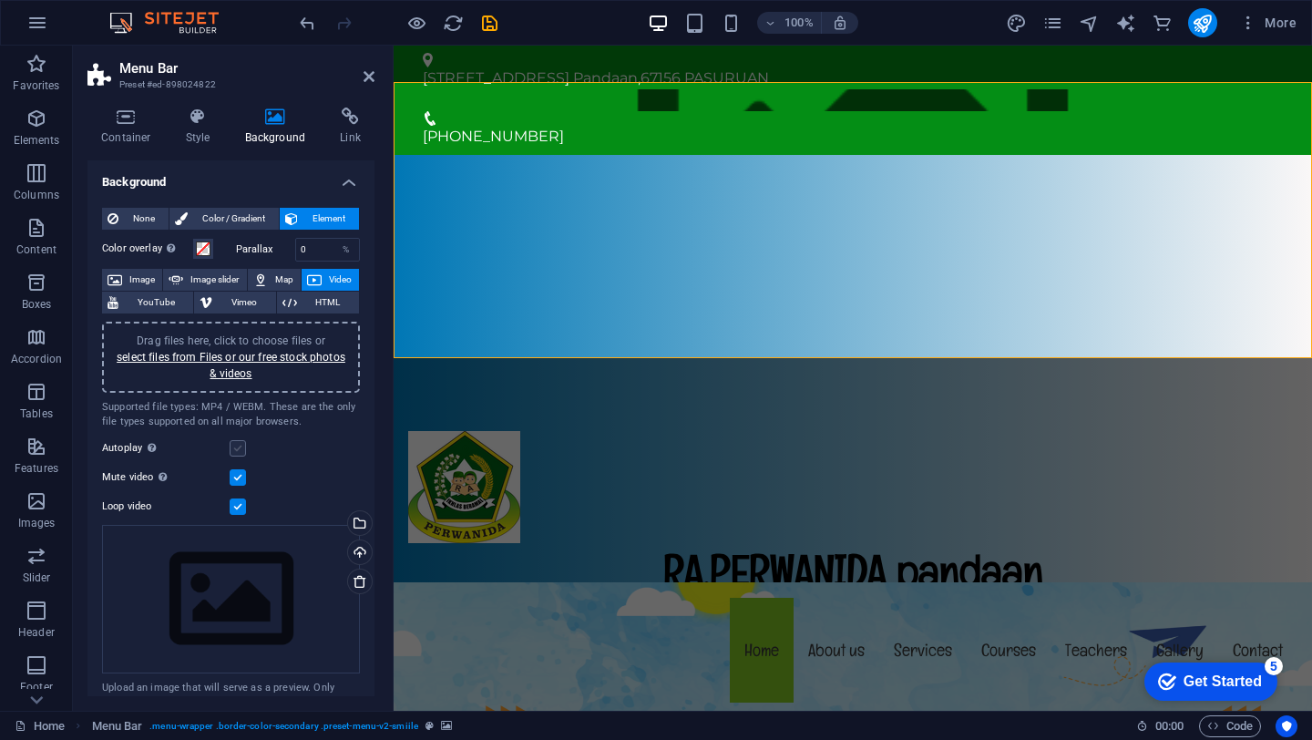
click at [241, 451] on label at bounding box center [238, 448] width 16 height 16
click at [0, 0] on input "Autoplay Autoplay is only available if muted is checked" at bounding box center [0, 0] width 0 height 0
click at [235, 477] on label at bounding box center [238, 477] width 16 height 16
click at [0, 0] on input "Mute video Autoplay will be available if muted is checked" at bounding box center [0, 0] width 0 height 0
click at [235, 477] on label at bounding box center [238, 477] width 16 height 16
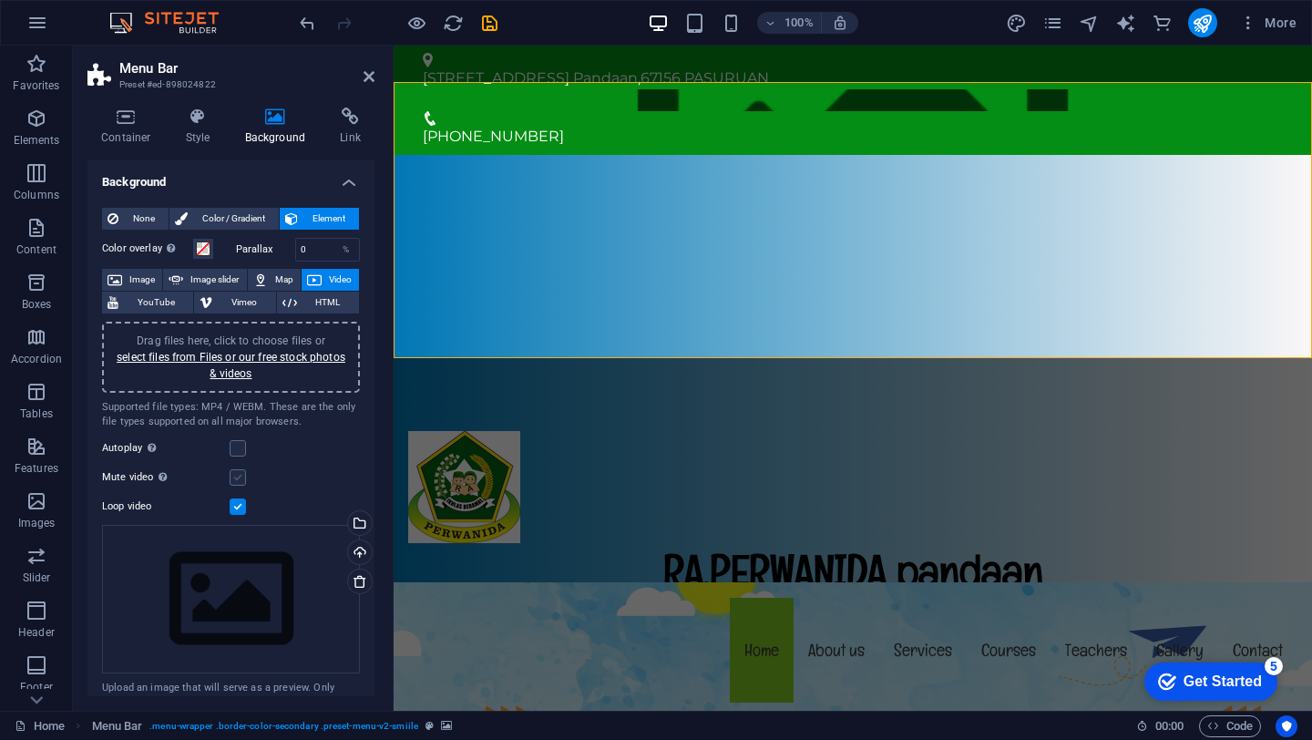
click at [0, 0] on input "Mute video Autoplay will be available if muted is checked" at bounding box center [0, 0] width 0 height 0
click at [238, 454] on label at bounding box center [238, 448] width 16 height 16
click at [0, 0] on input "Autoplay Autoplay is only available if muted is checked" at bounding box center [0, 0] width 0 height 0
click at [157, 307] on span "YouTube" at bounding box center [156, 302] width 64 height 22
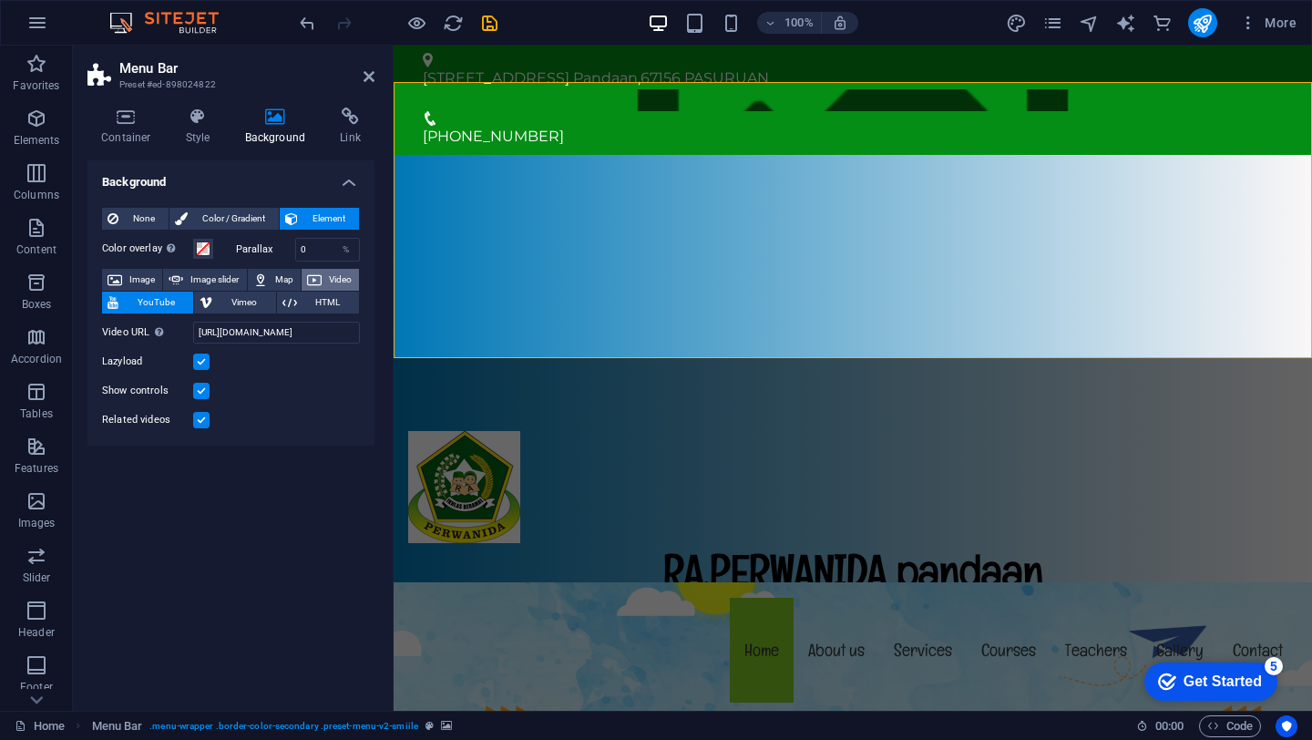
click at [342, 275] on span "Video" at bounding box center [340, 280] width 26 height 22
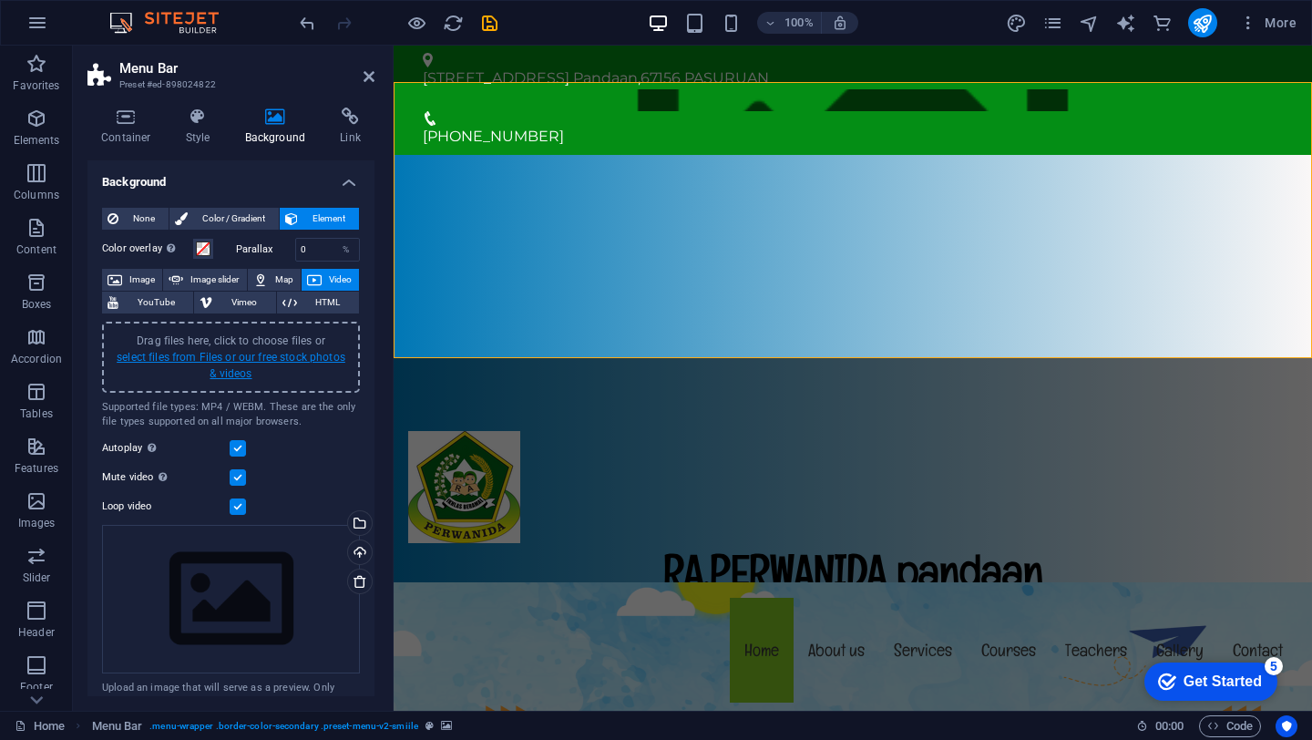
click at [225, 360] on link "select files from Files or our free stock photos & videos" at bounding box center [231, 365] width 229 height 29
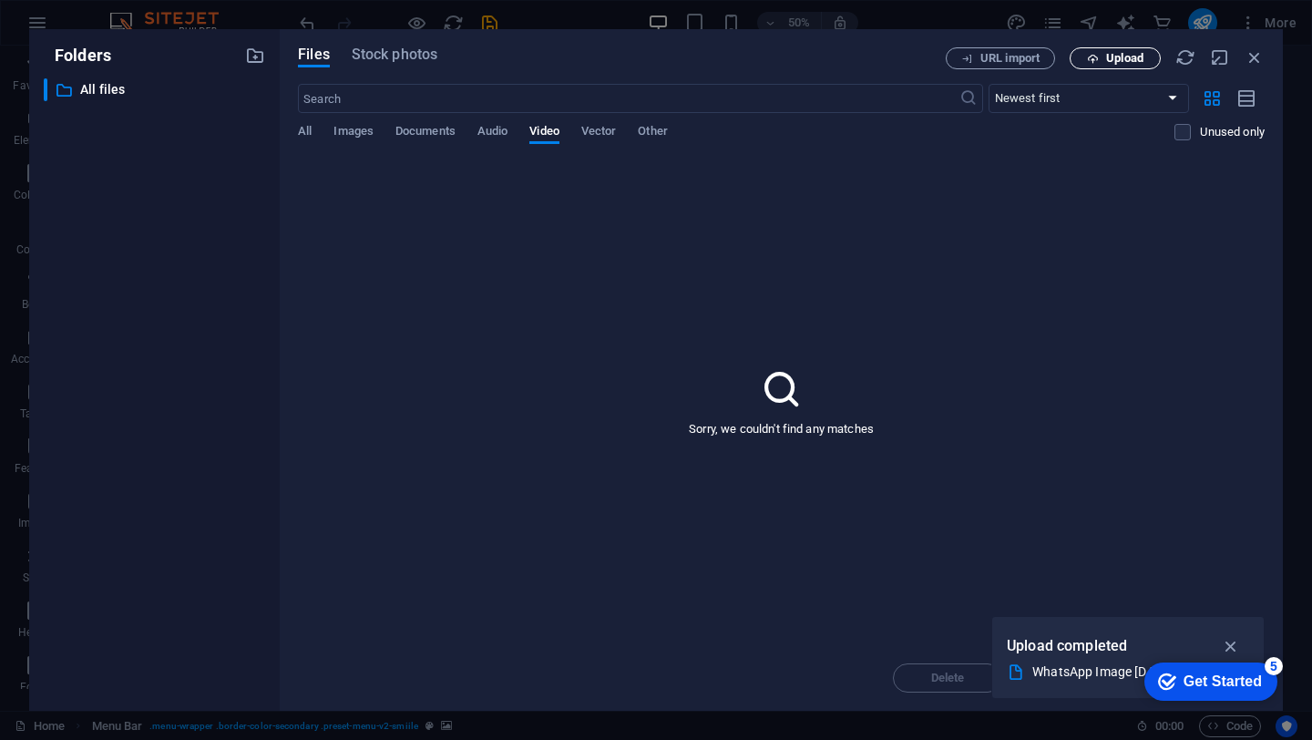
click at [1125, 62] on span "Upload" at bounding box center [1124, 58] width 37 height 11
click at [1099, 543] on div "Sorry, we couldn't find any matches" at bounding box center [781, 401] width 966 height 486
click at [1257, 66] on icon "button" at bounding box center [1254, 57] width 20 height 20
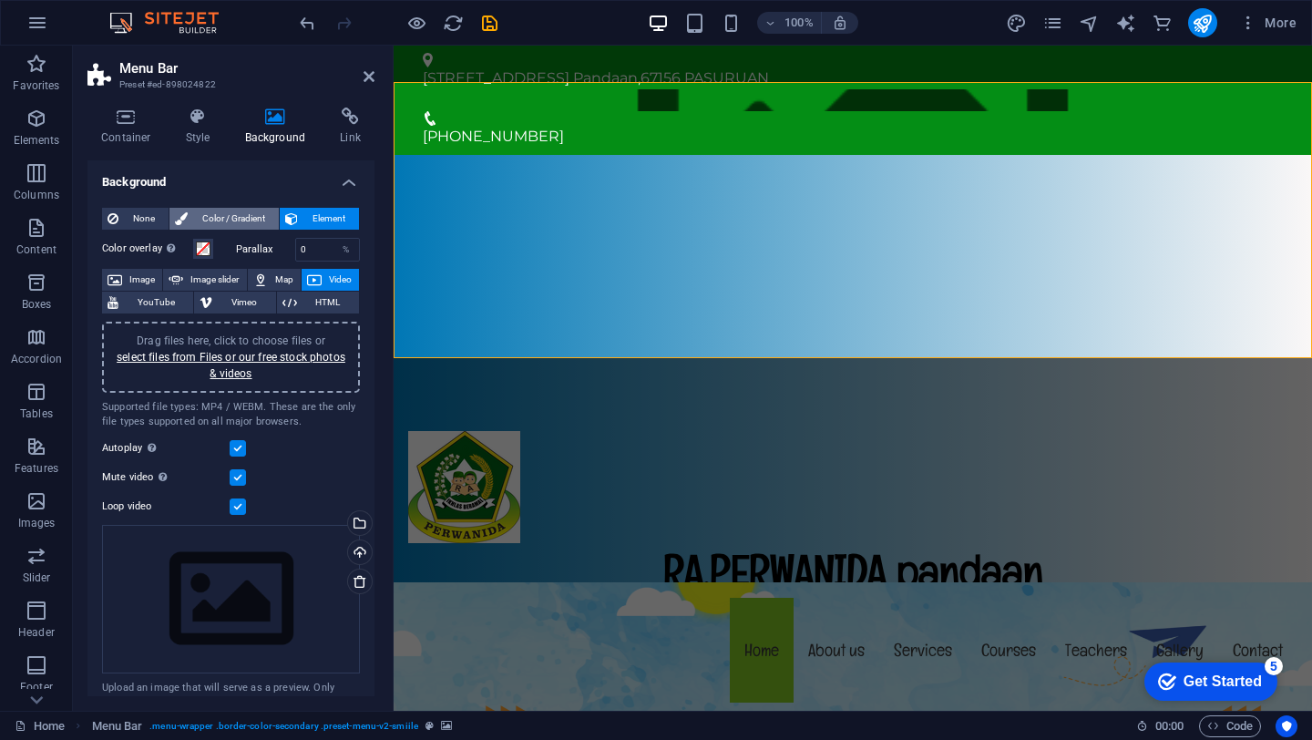
click at [184, 220] on icon at bounding box center [181, 219] width 13 height 22
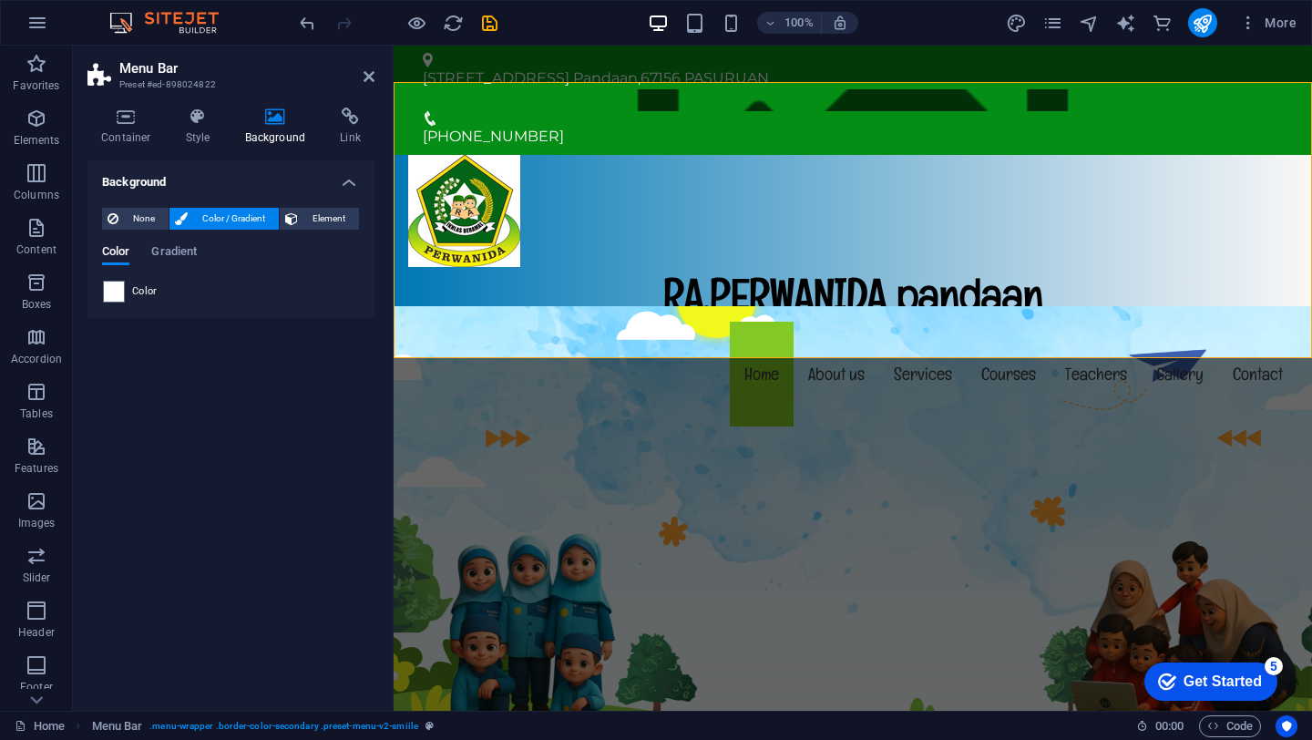
click at [113, 302] on div "Color" at bounding box center [231, 292] width 258 height 24
click at [110, 291] on span at bounding box center [114, 291] width 20 height 20
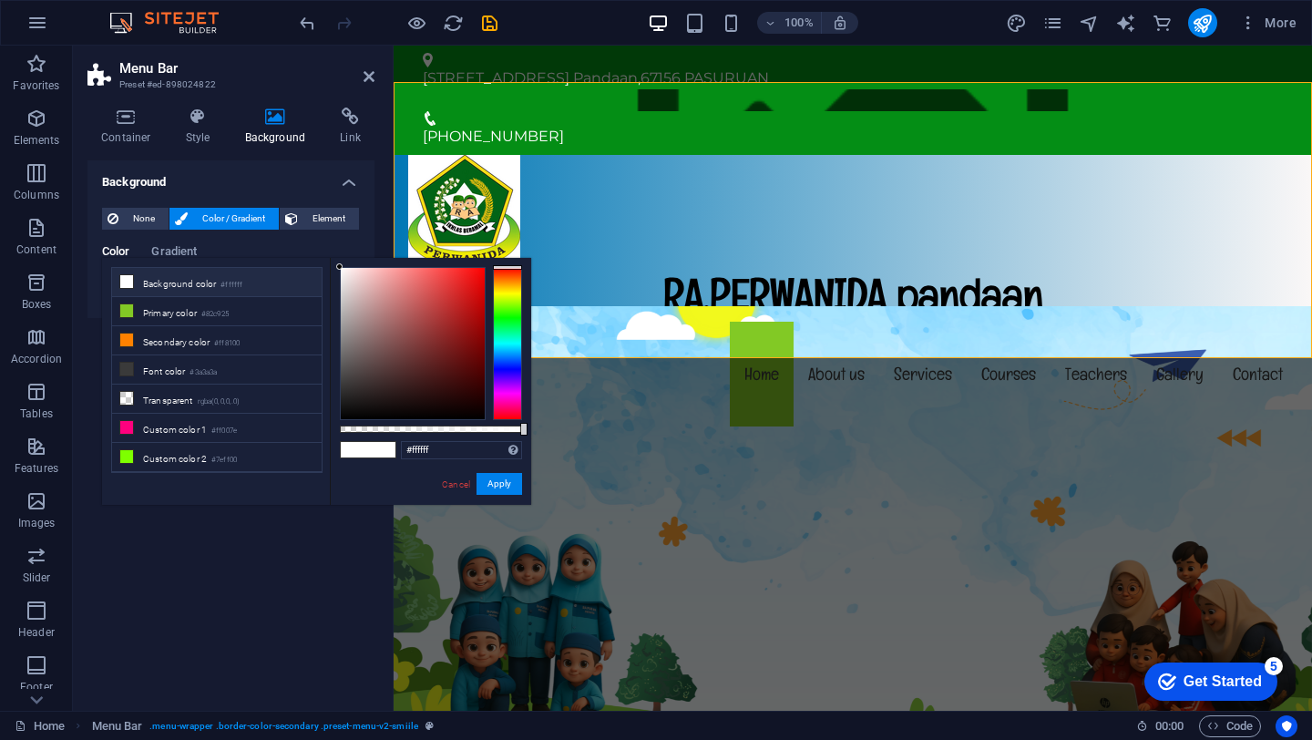
click at [191, 290] on li "Background color #ffffff" at bounding box center [216, 282] width 209 height 29
click at [122, 280] on icon at bounding box center [126, 281] width 13 height 13
click at [129, 282] on icon at bounding box center [126, 281] width 13 height 13
click at [508, 485] on button "Apply" at bounding box center [499, 484] width 46 height 22
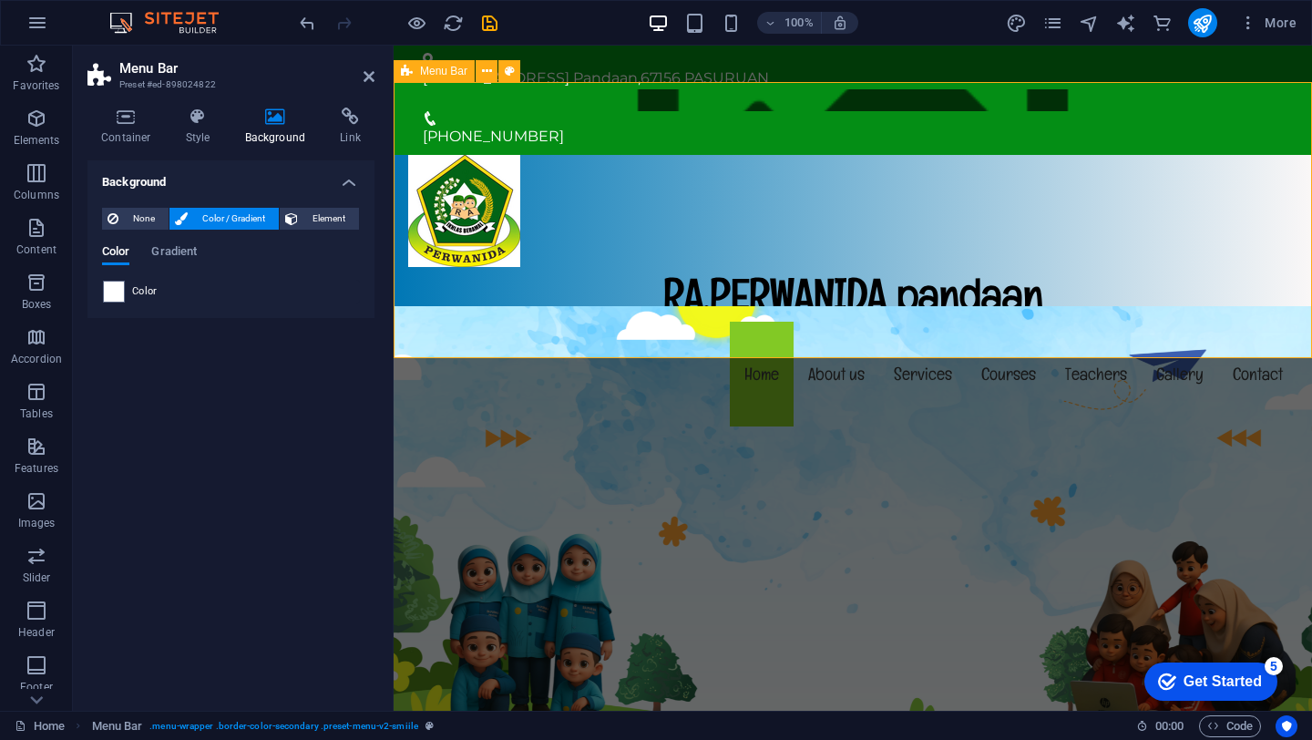
click at [853, 169] on div "RA.PERWANIDA pandaan Menu Home About us Services Courses Teachers Gallery Conta…" at bounding box center [852, 293] width 918 height 276
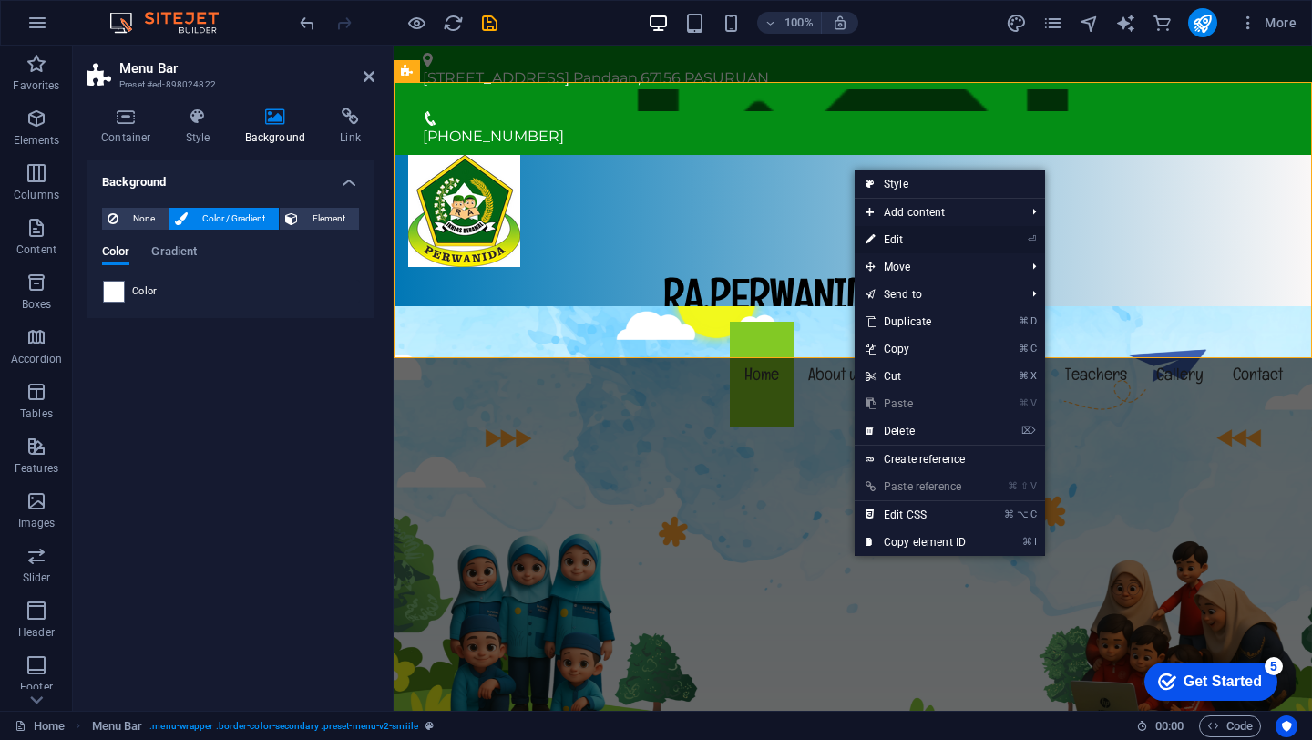
click at [888, 243] on link "⏎ Edit" at bounding box center [915, 239] width 122 height 27
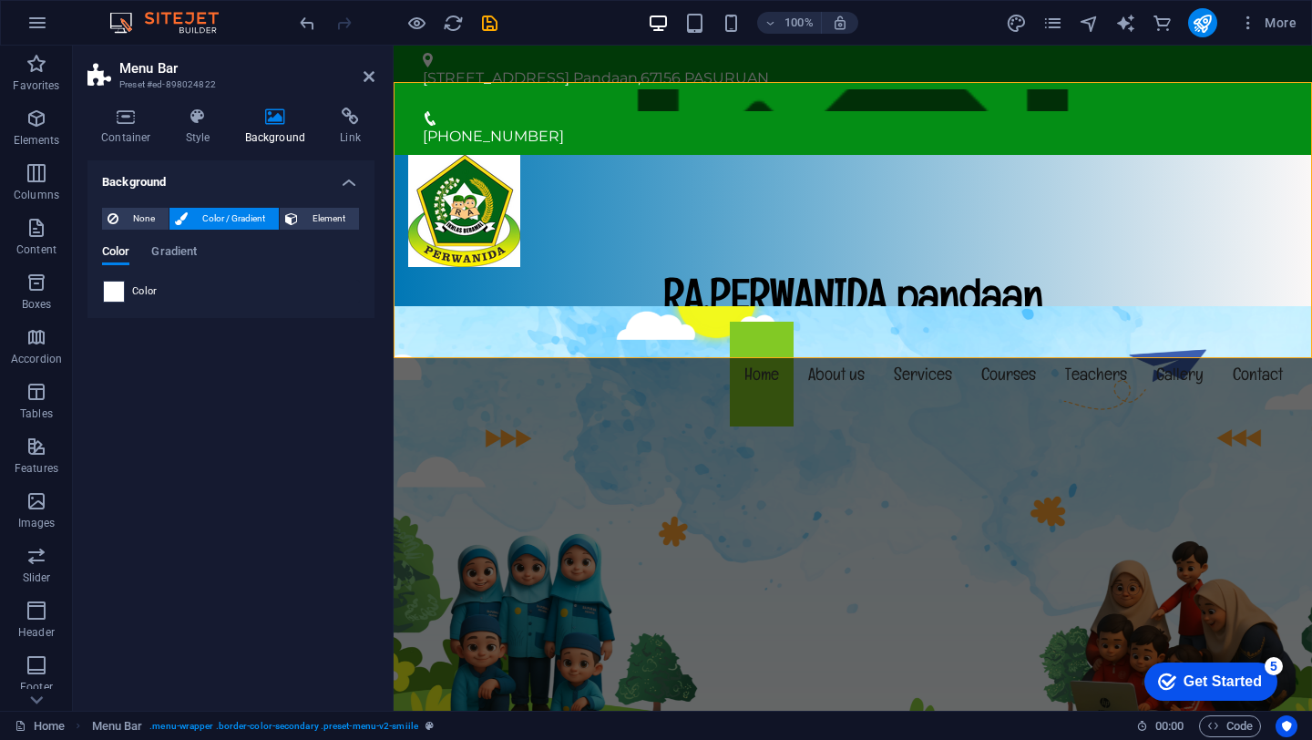
click at [108, 300] on span at bounding box center [114, 291] width 20 height 20
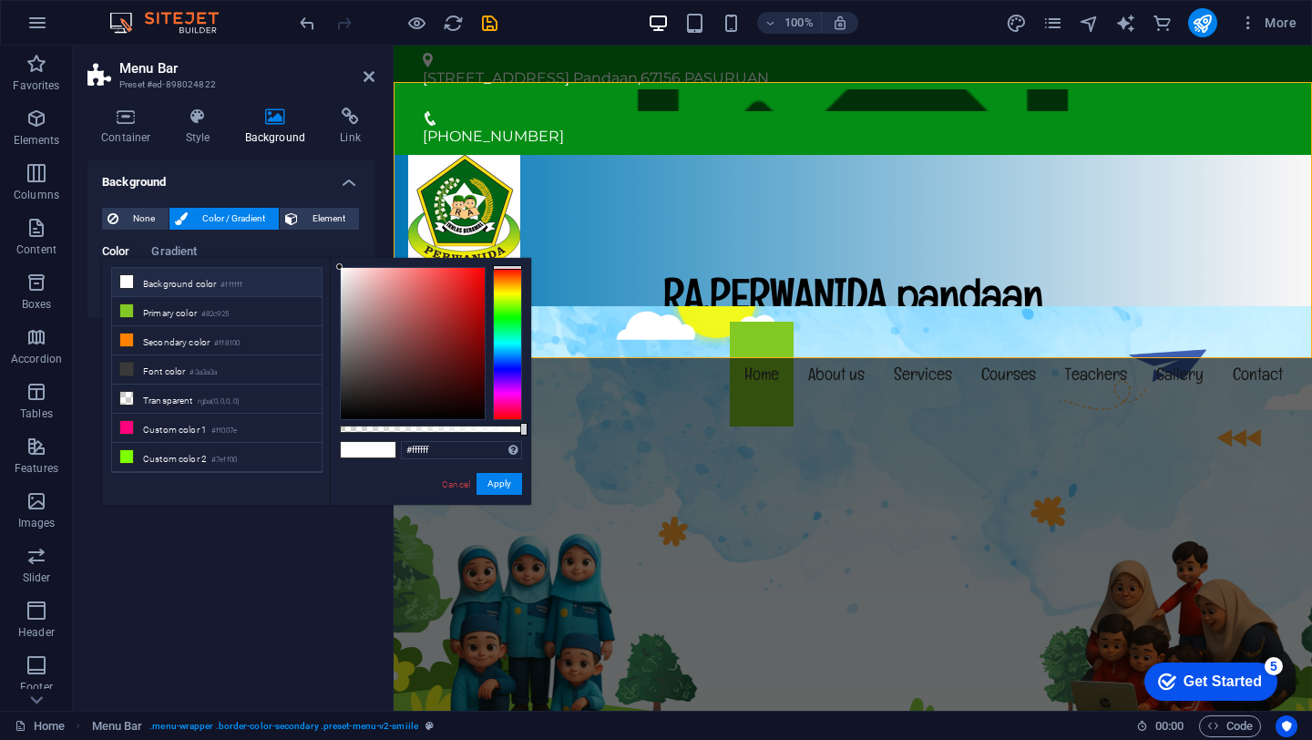
click at [121, 288] on li "Background color #ffffff" at bounding box center [216, 282] width 209 height 29
click at [500, 488] on button "Apply" at bounding box center [499, 484] width 46 height 22
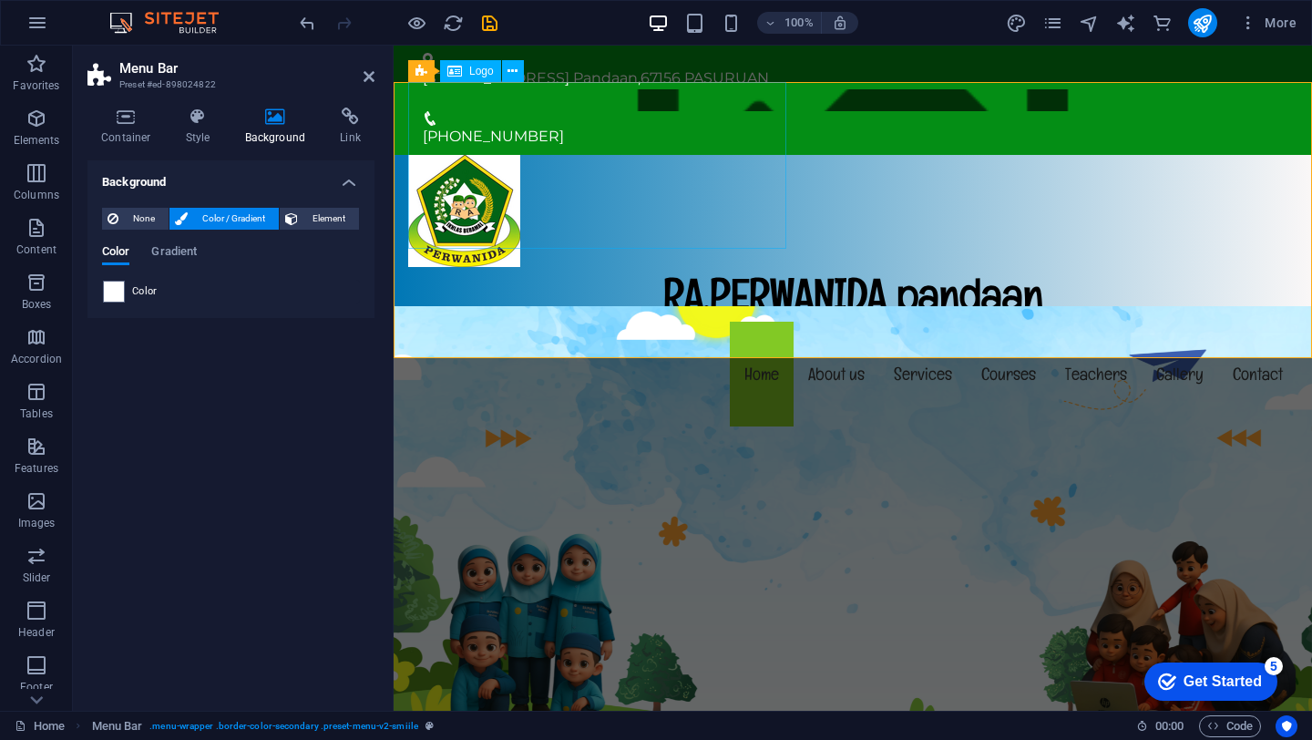
click at [742, 155] on div "RA.PERWANIDA pandaan" at bounding box center [852, 238] width 889 height 167
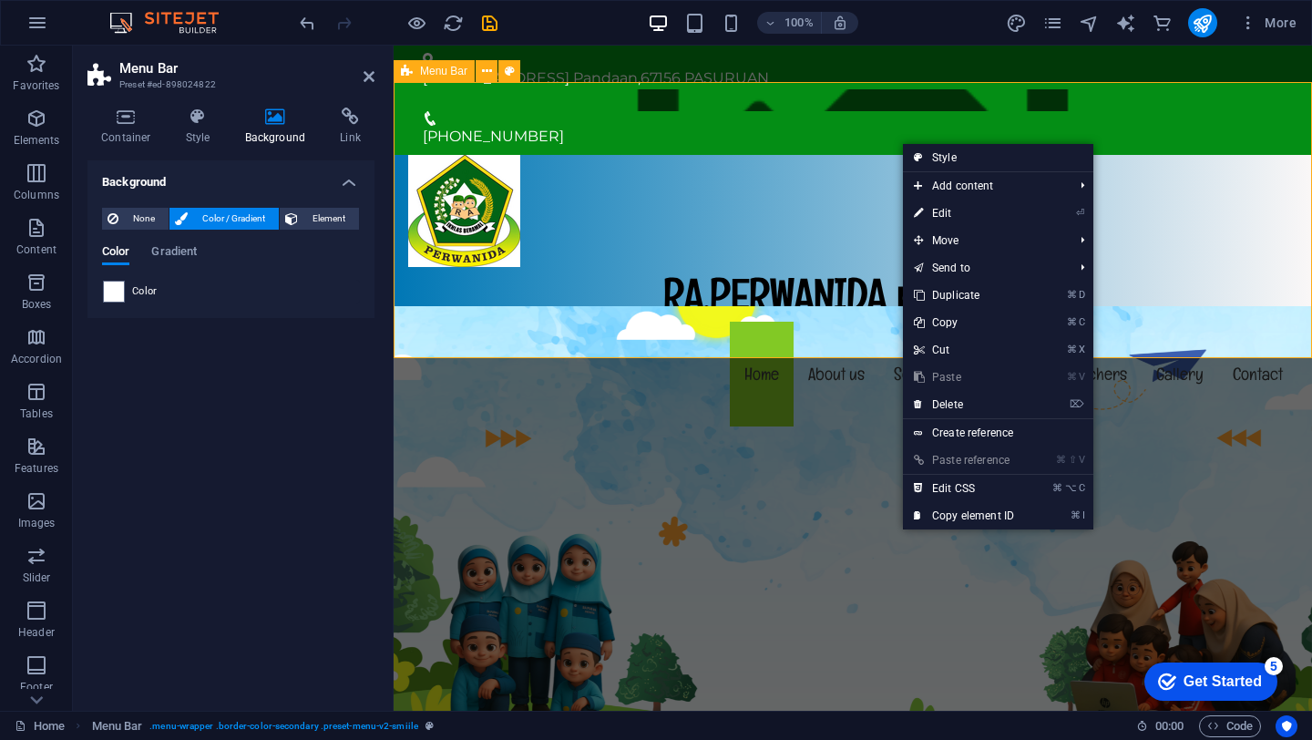
drag, startPoint x: 901, startPoint y: 142, endPoint x: 901, endPoint y: 120, distance: 21.9
click at [932, 209] on link "⏎ Edit" at bounding box center [964, 212] width 122 height 27
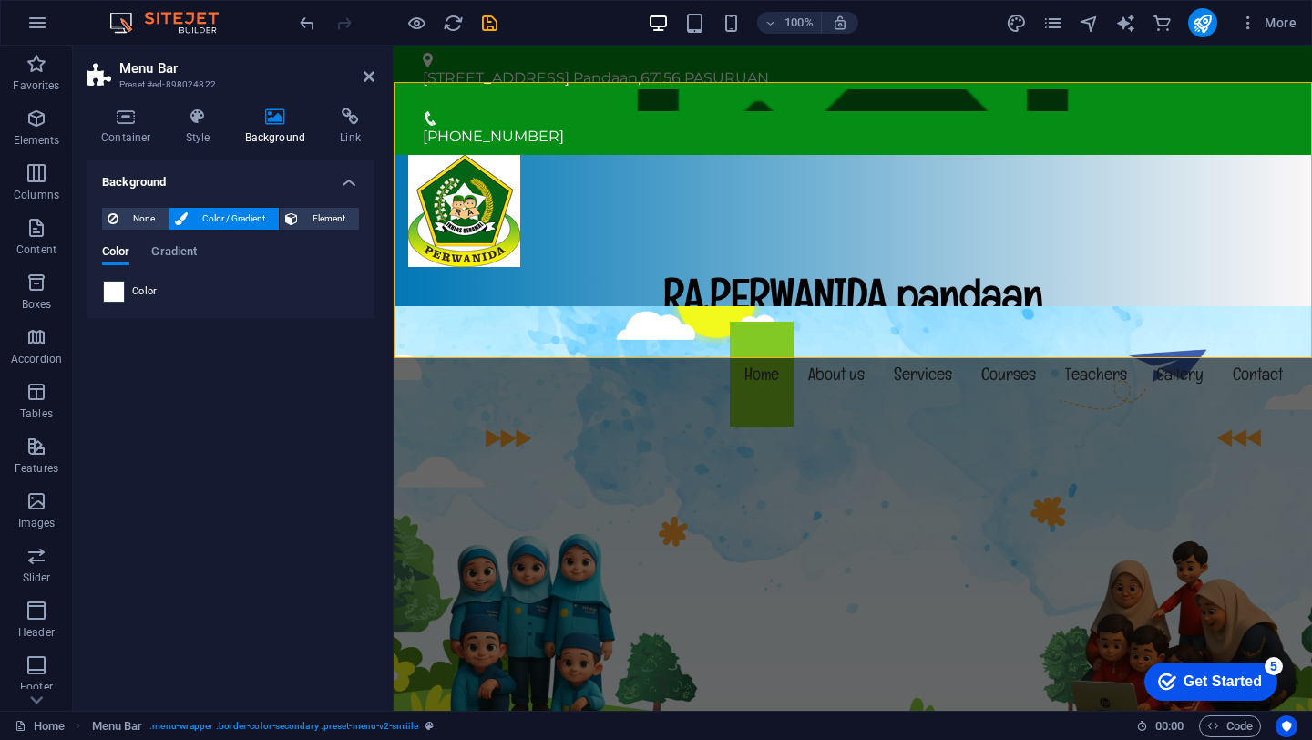
click at [108, 297] on span at bounding box center [114, 291] width 20 height 20
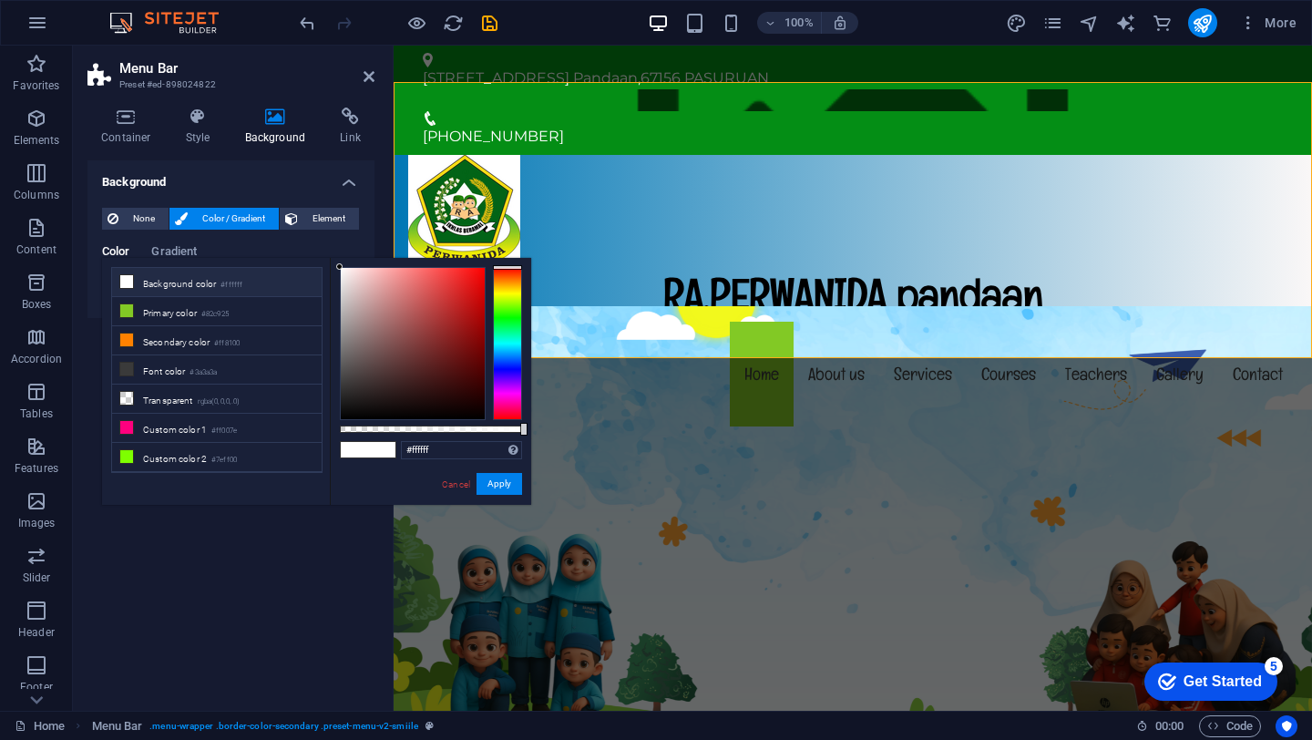
click at [129, 281] on icon at bounding box center [126, 281] width 13 height 13
drag, startPoint x: 364, startPoint y: 460, endPoint x: 364, endPoint y: 448, distance: 11.8
click at [364, 455] on div "#ffffff Supported formats #0852ed rgb(8, 82, 237) rgba(8, 82, 237, 90%) hsv(221…" at bounding box center [430, 513] width 201 height 511
click at [509, 482] on button "Apply" at bounding box center [499, 484] width 46 height 22
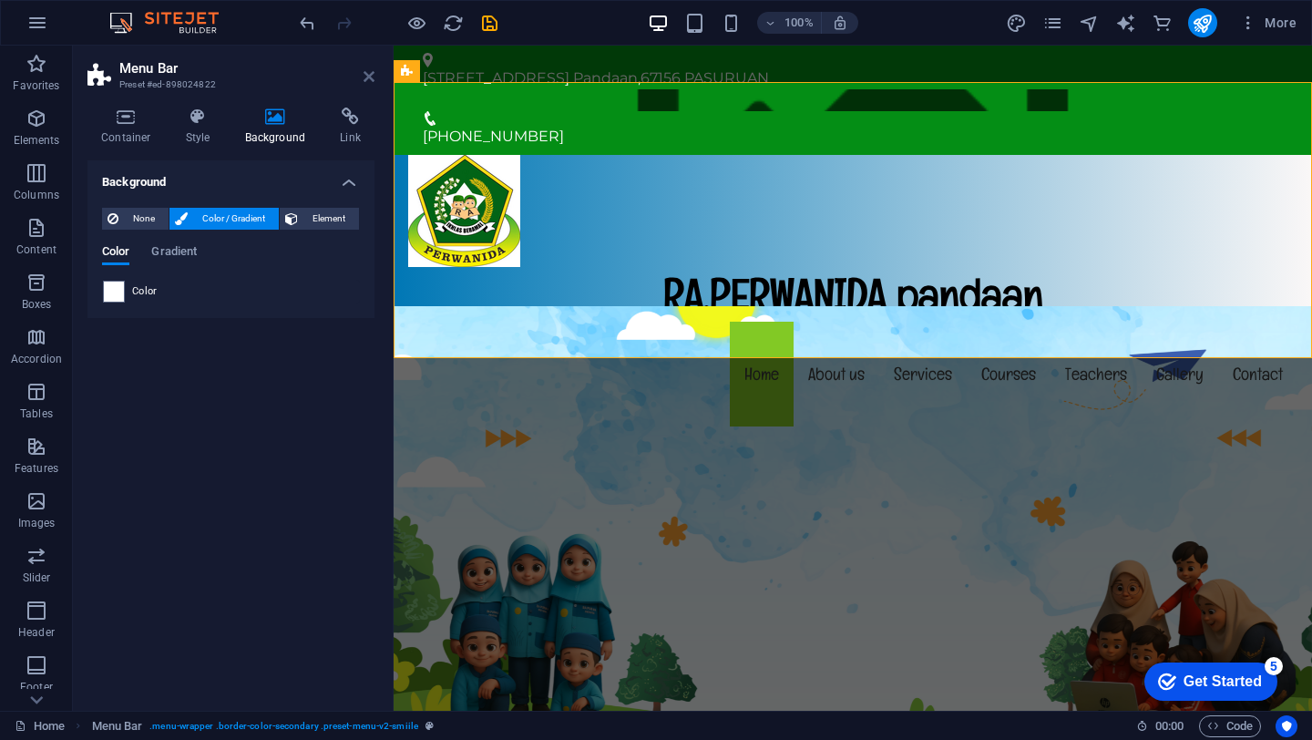
click at [367, 75] on icon at bounding box center [368, 76] width 11 height 15
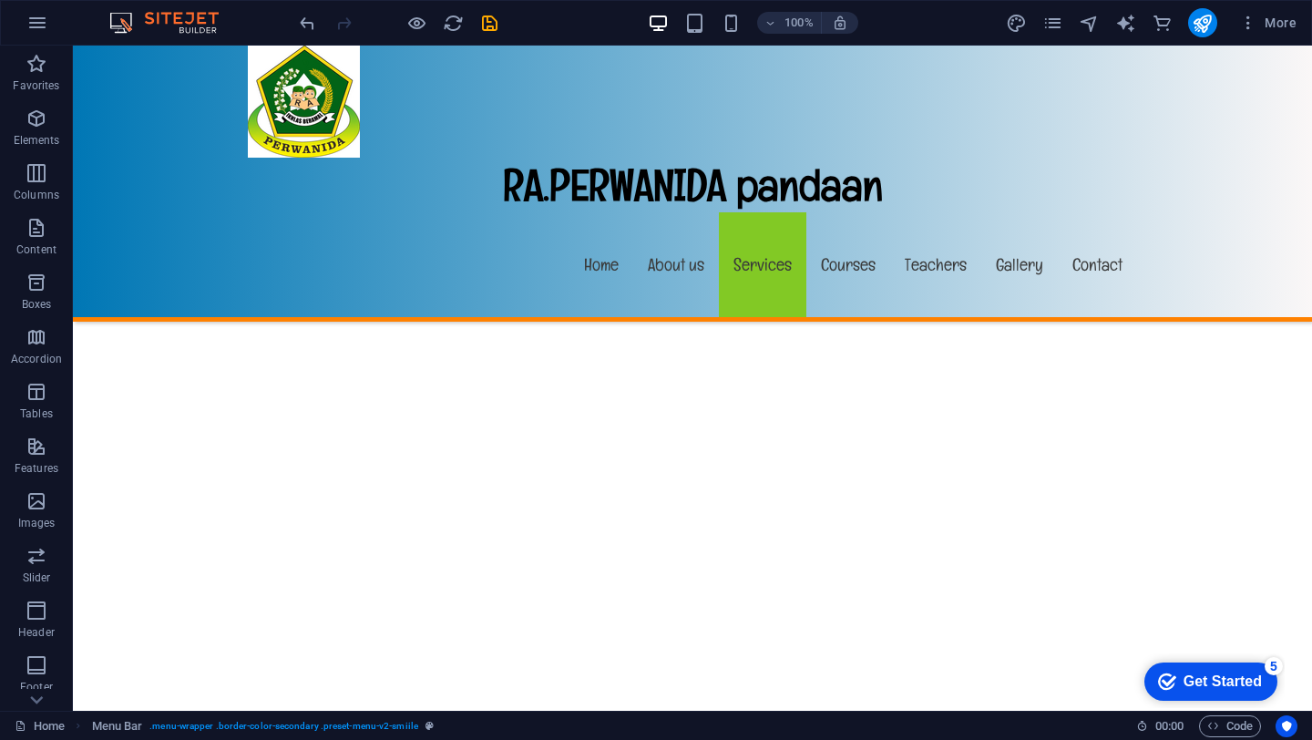
scroll to position [3869, 0]
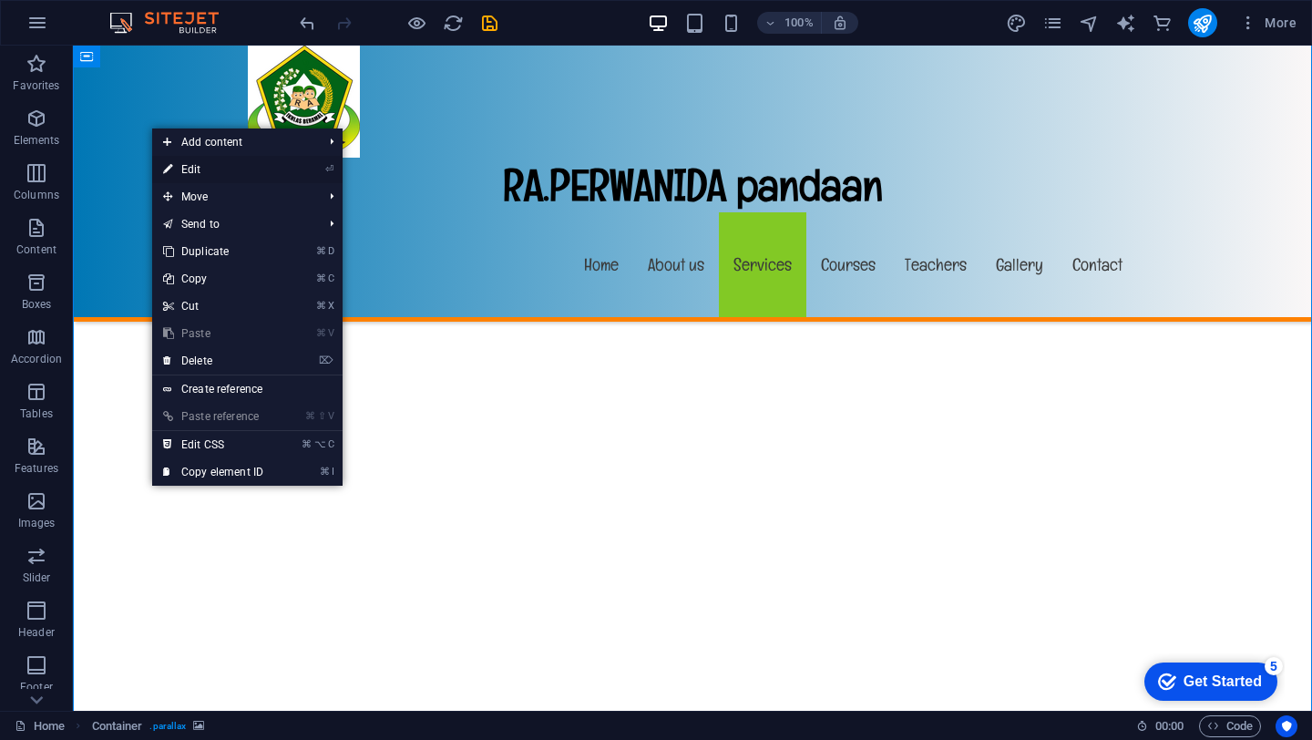
click at [179, 169] on link "⏎ Edit" at bounding box center [213, 169] width 122 height 27
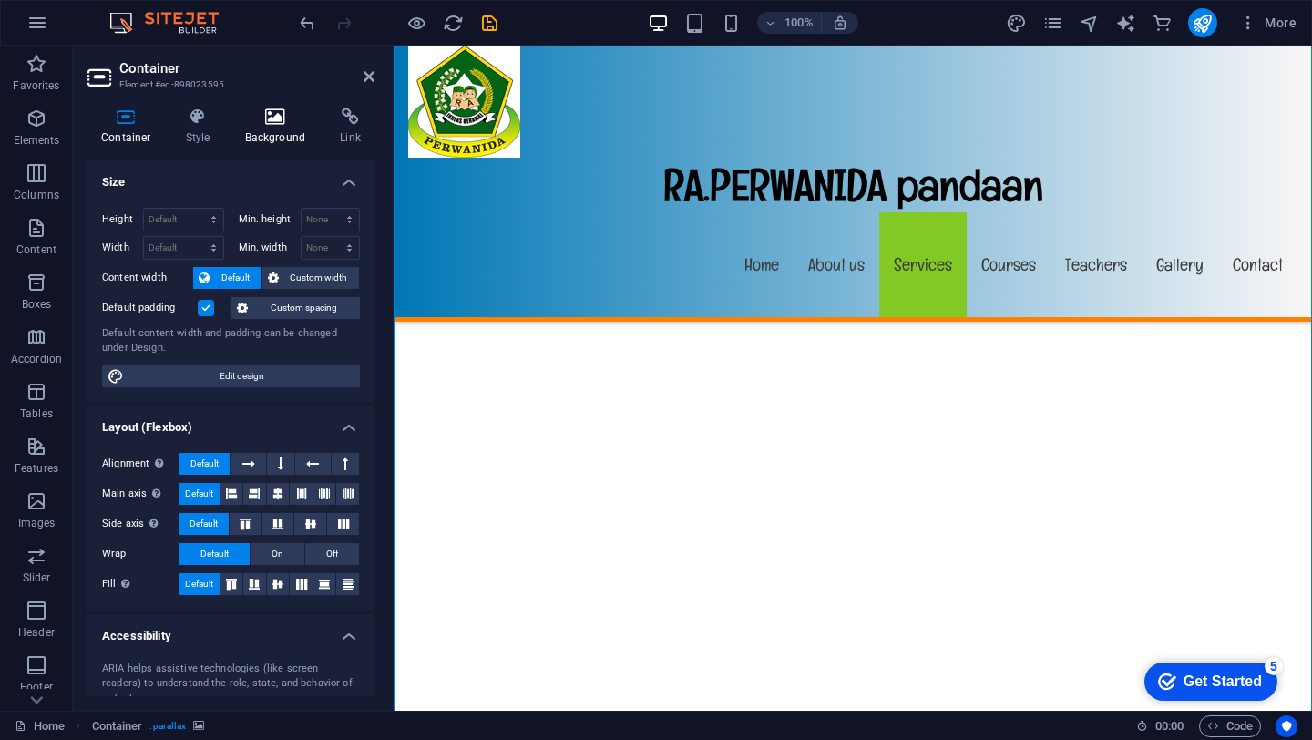
click at [276, 131] on h4 "Background" at bounding box center [279, 126] width 96 height 38
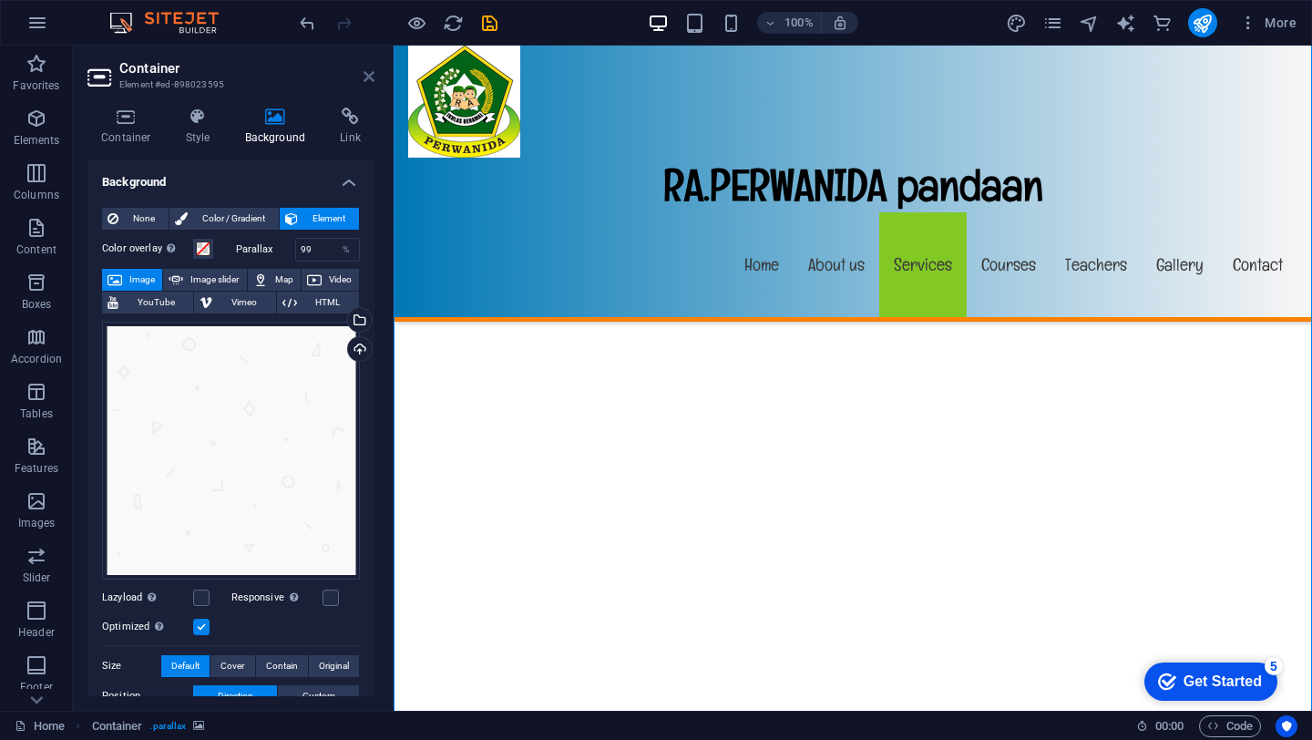
click at [371, 81] on icon at bounding box center [368, 76] width 11 height 15
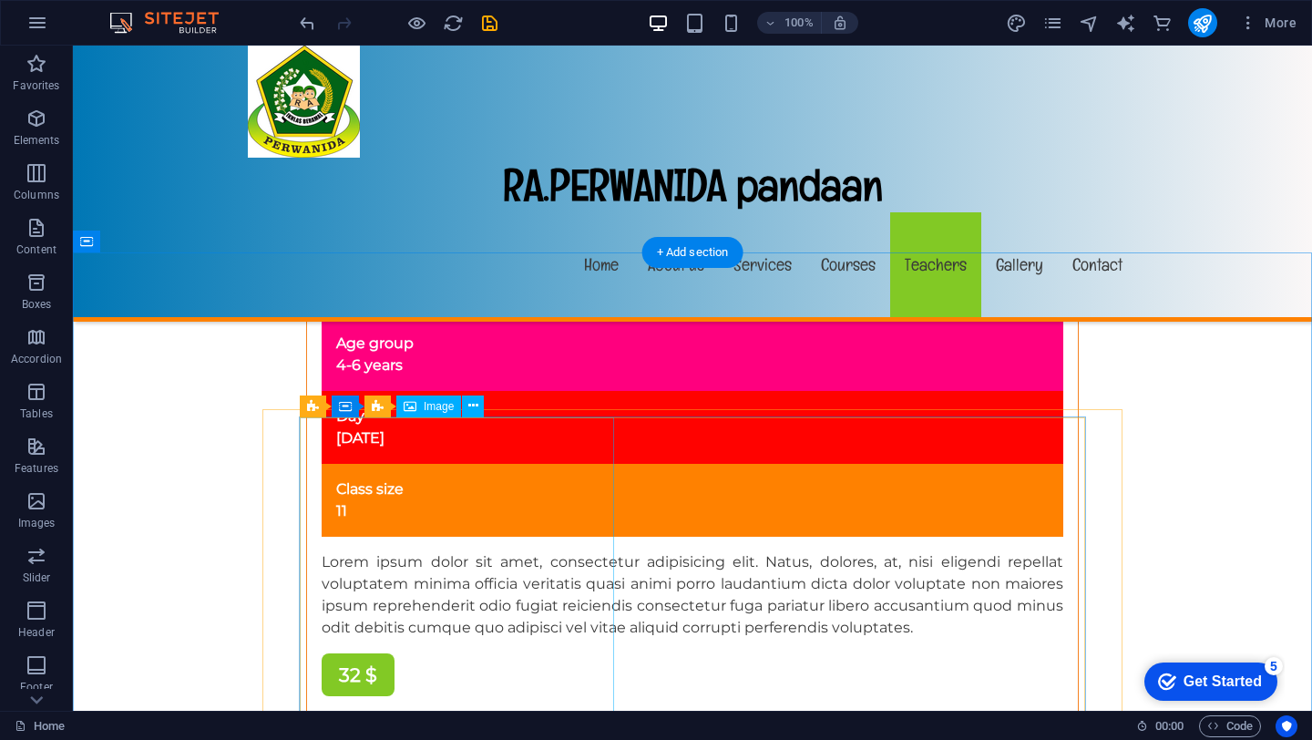
scroll to position [12229, 0]
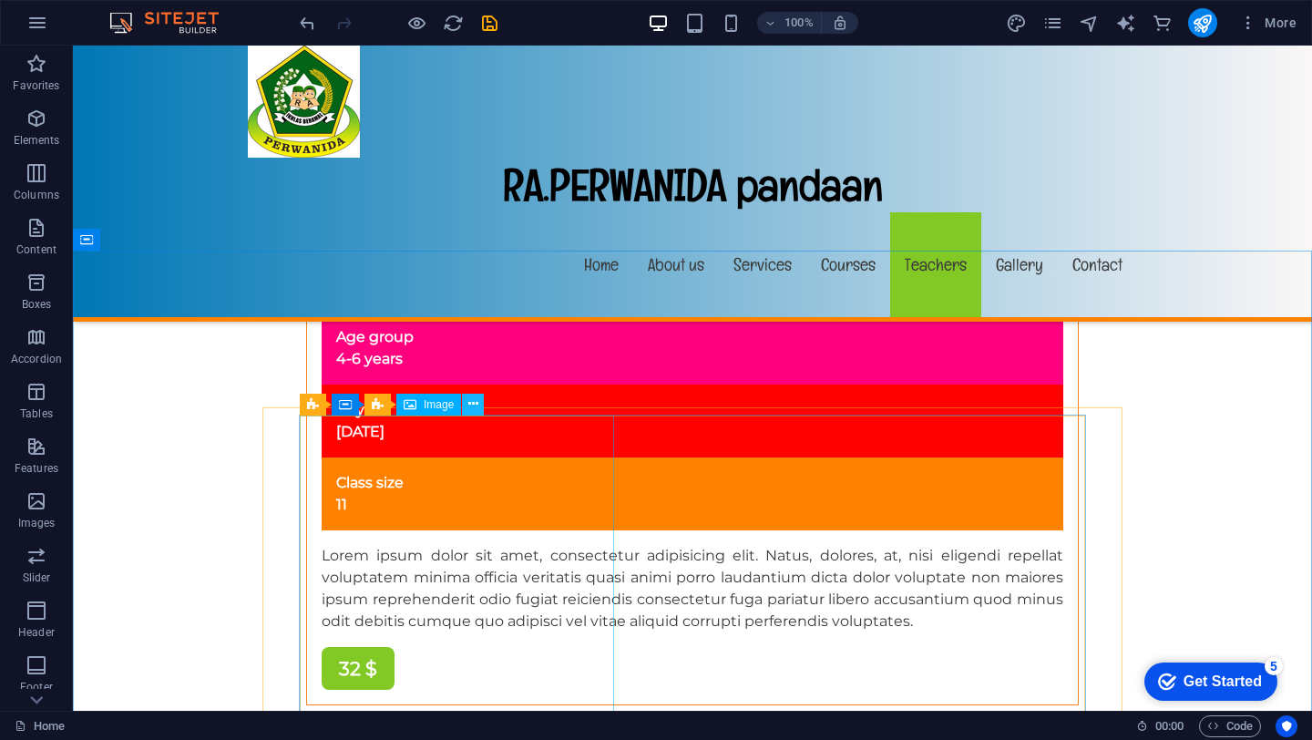
click at [472, 407] on icon at bounding box center [473, 403] width 10 height 19
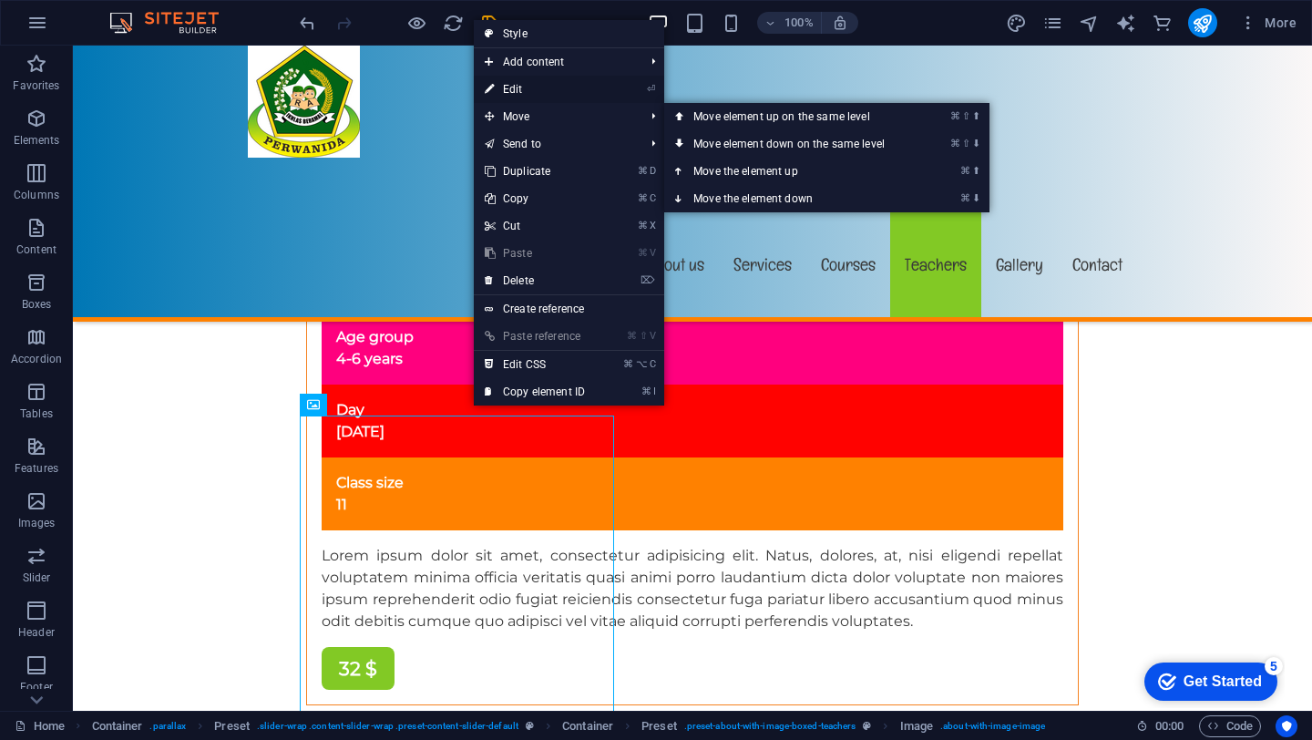
click at [522, 85] on link "⏎ Edit" at bounding box center [535, 89] width 122 height 27
select select "%"
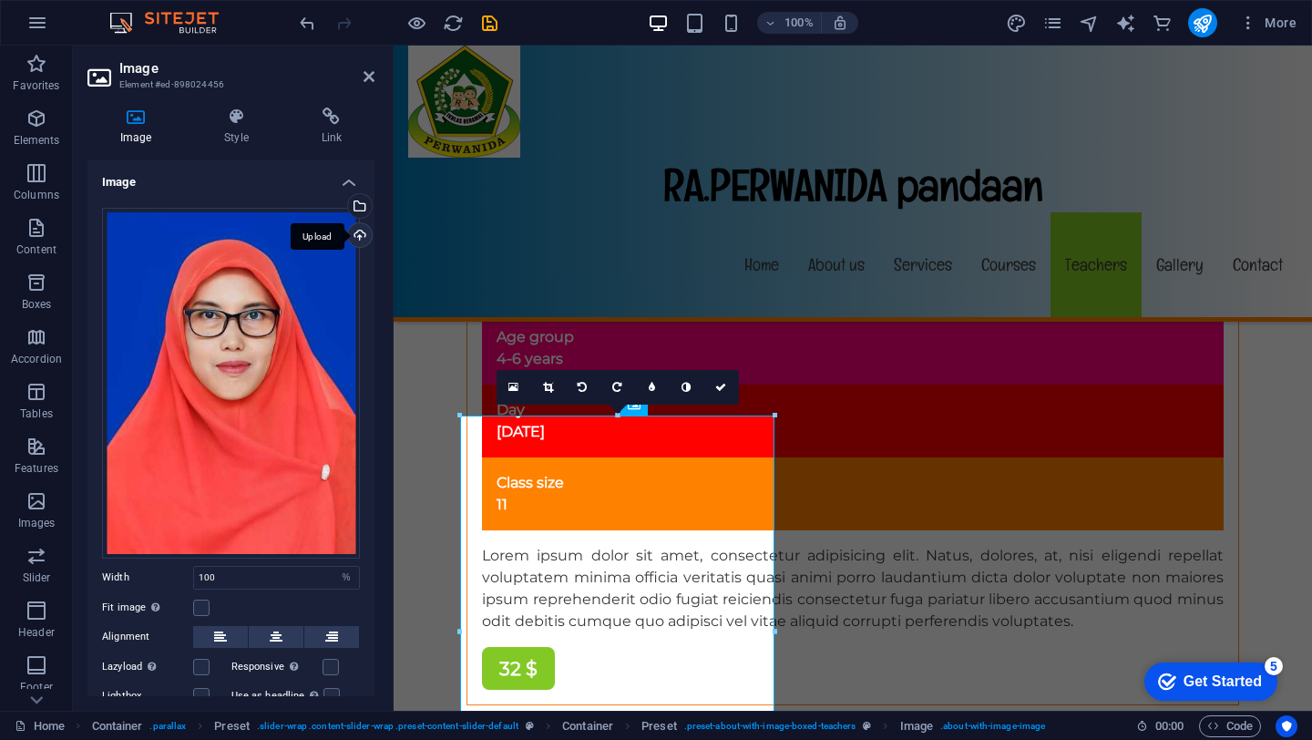
click at [353, 240] on div "Upload" at bounding box center [357, 236] width 27 height 27
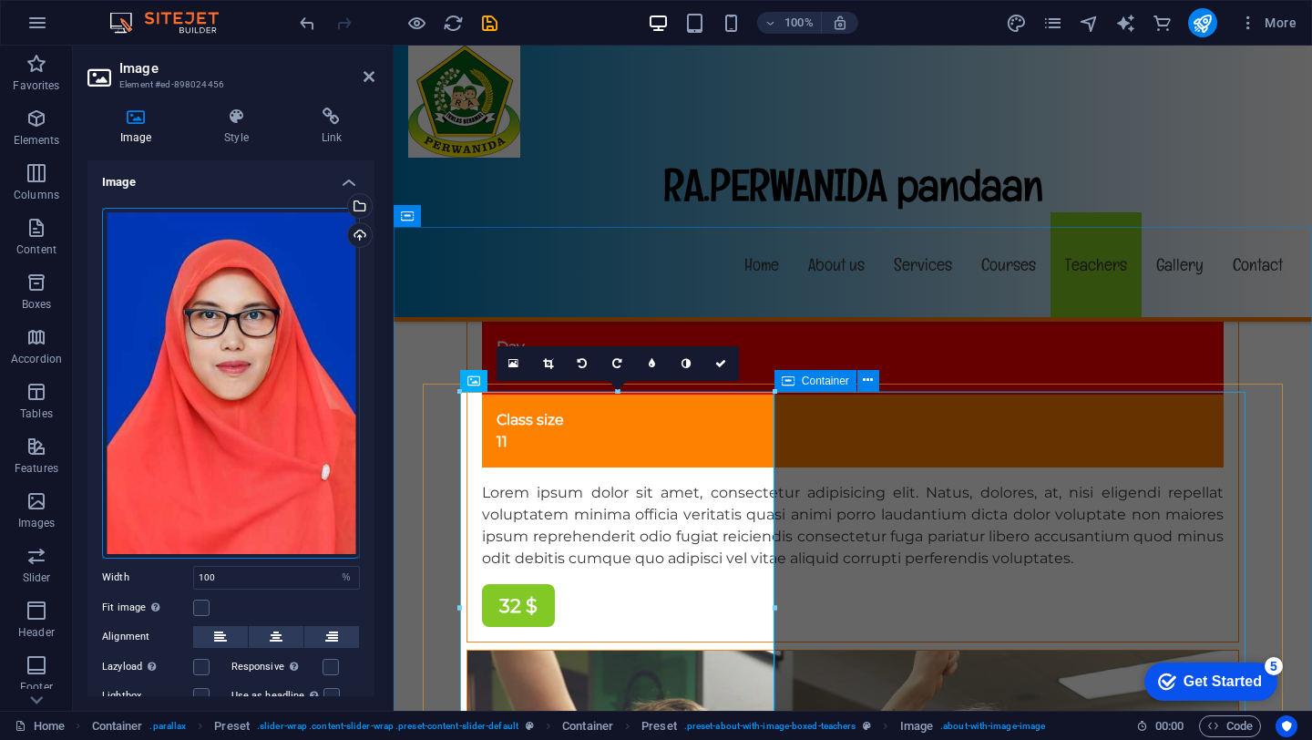
scroll to position [12253, 0]
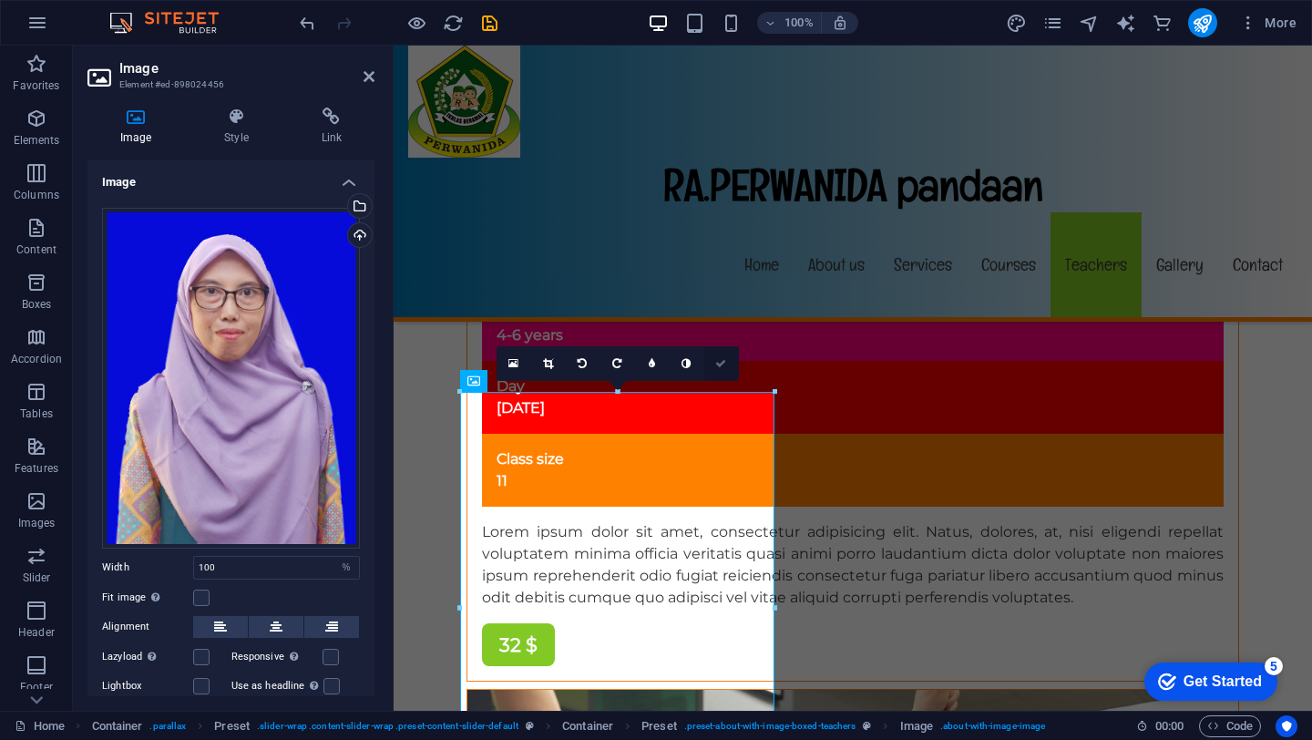
click at [720, 365] on icon at bounding box center [720, 363] width 11 height 11
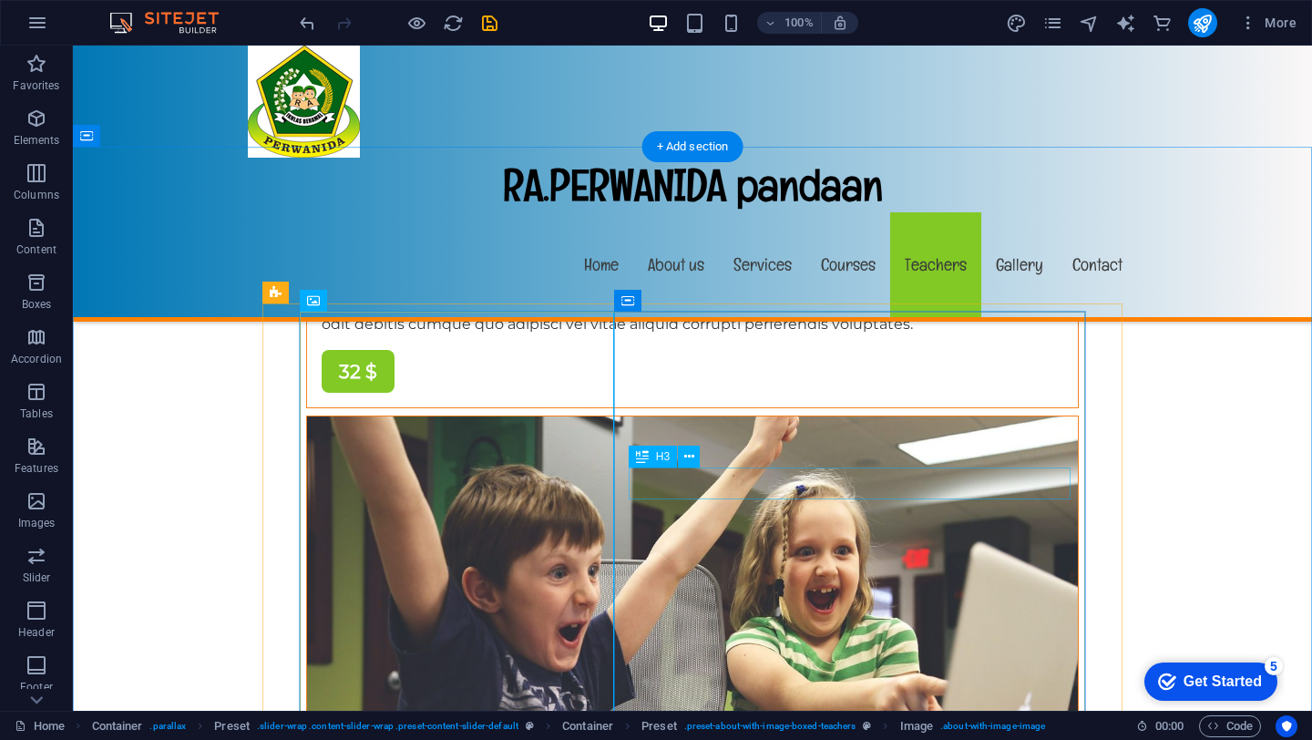
scroll to position [12255, 0]
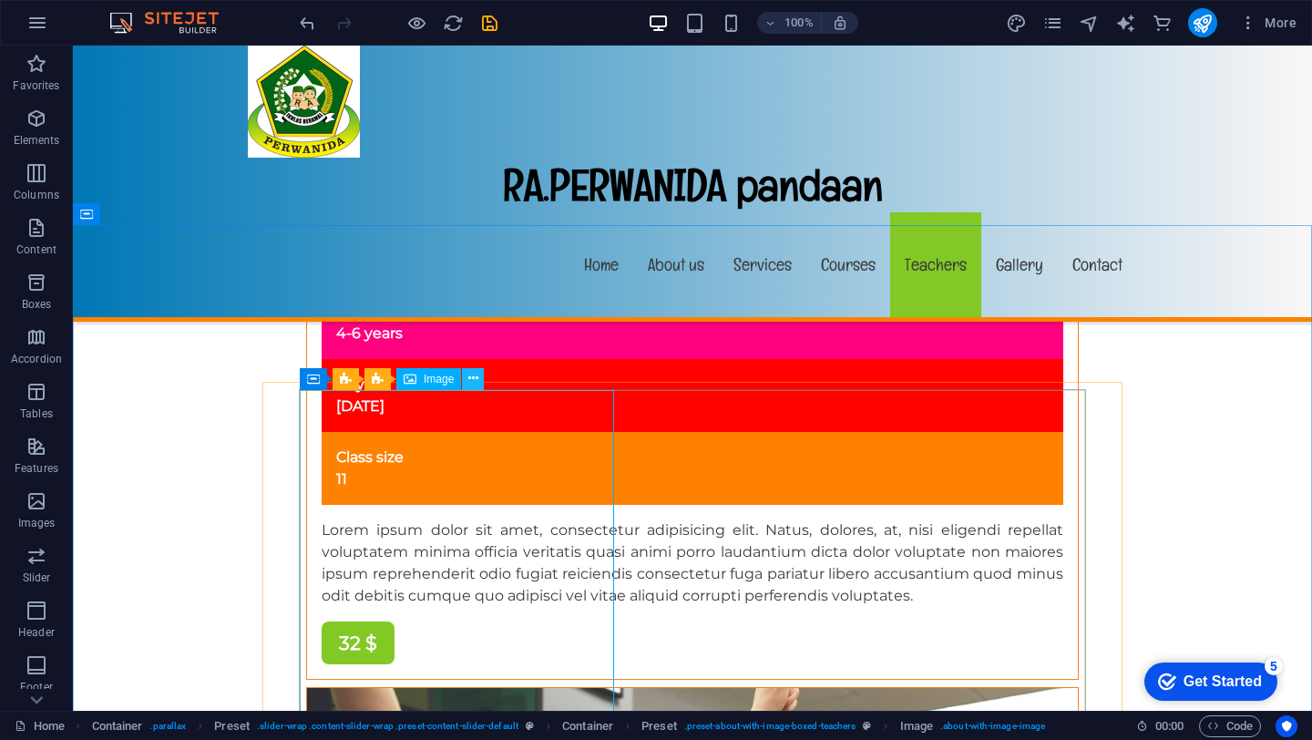
click at [469, 383] on icon at bounding box center [473, 378] width 10 height 19
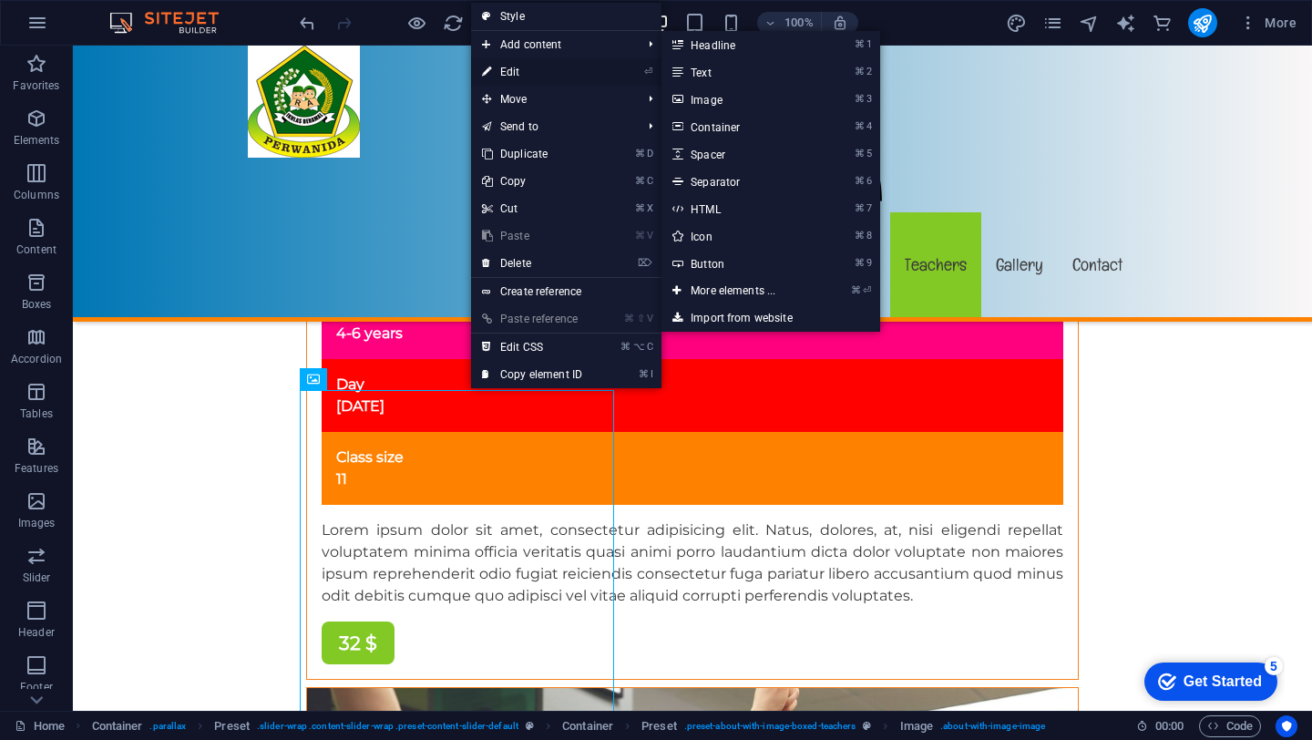
click at [511, 76] on link "⏎ Edit" at bounding box center [532, 71] width 122 height 27
select select "%"
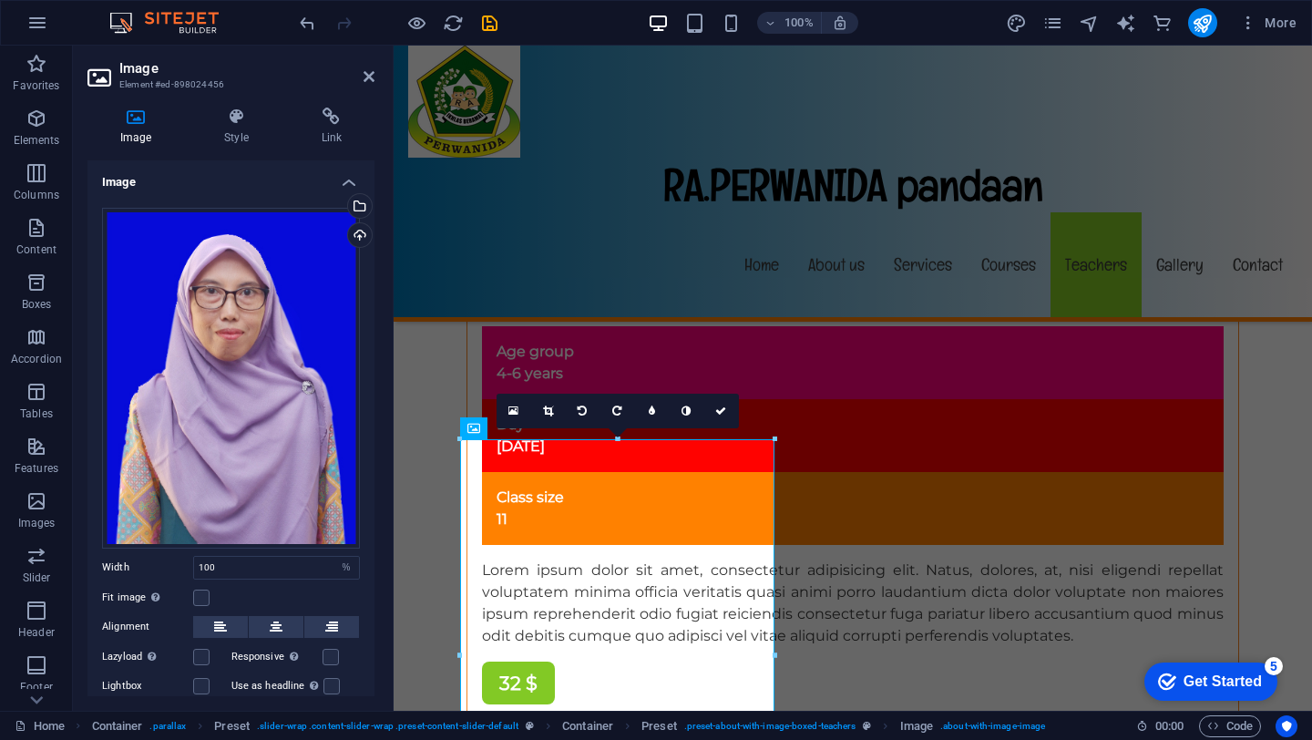
scroll to position [12238, 0]
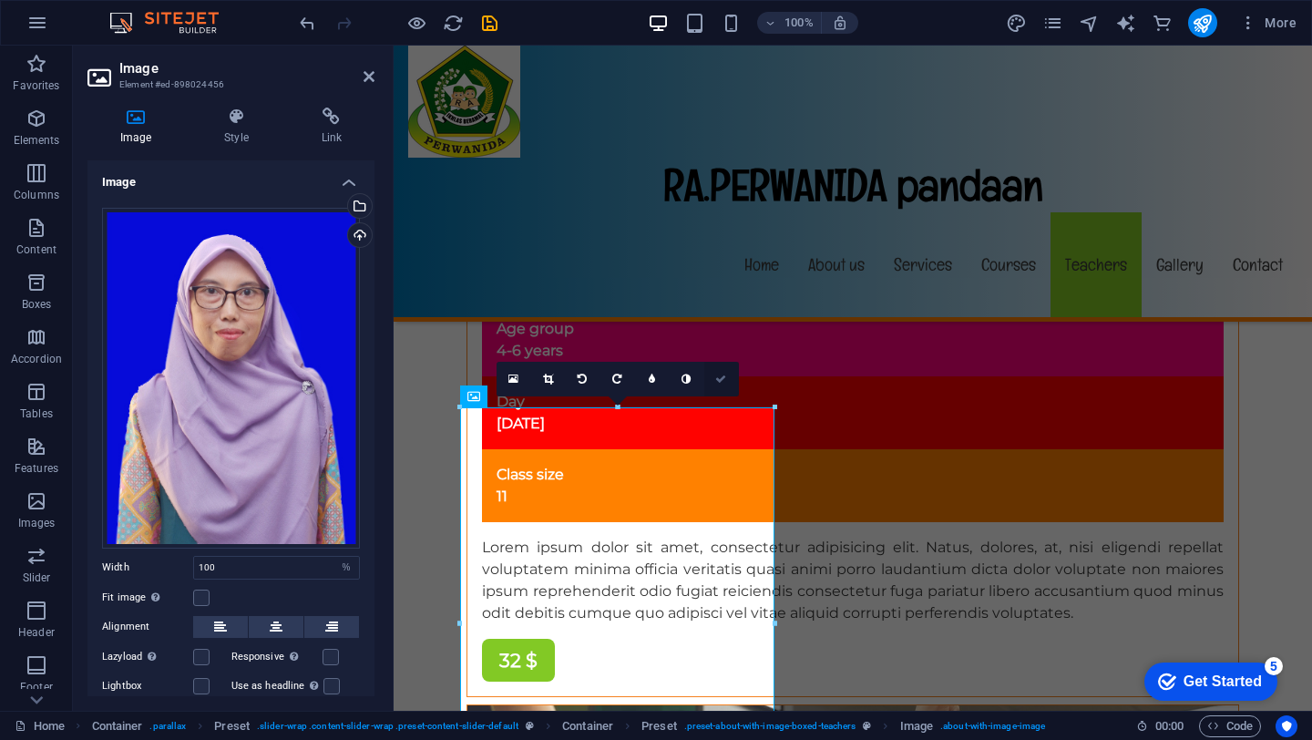
click at [714, 382] on link at bounding box center [721, 379] width 35 height 35
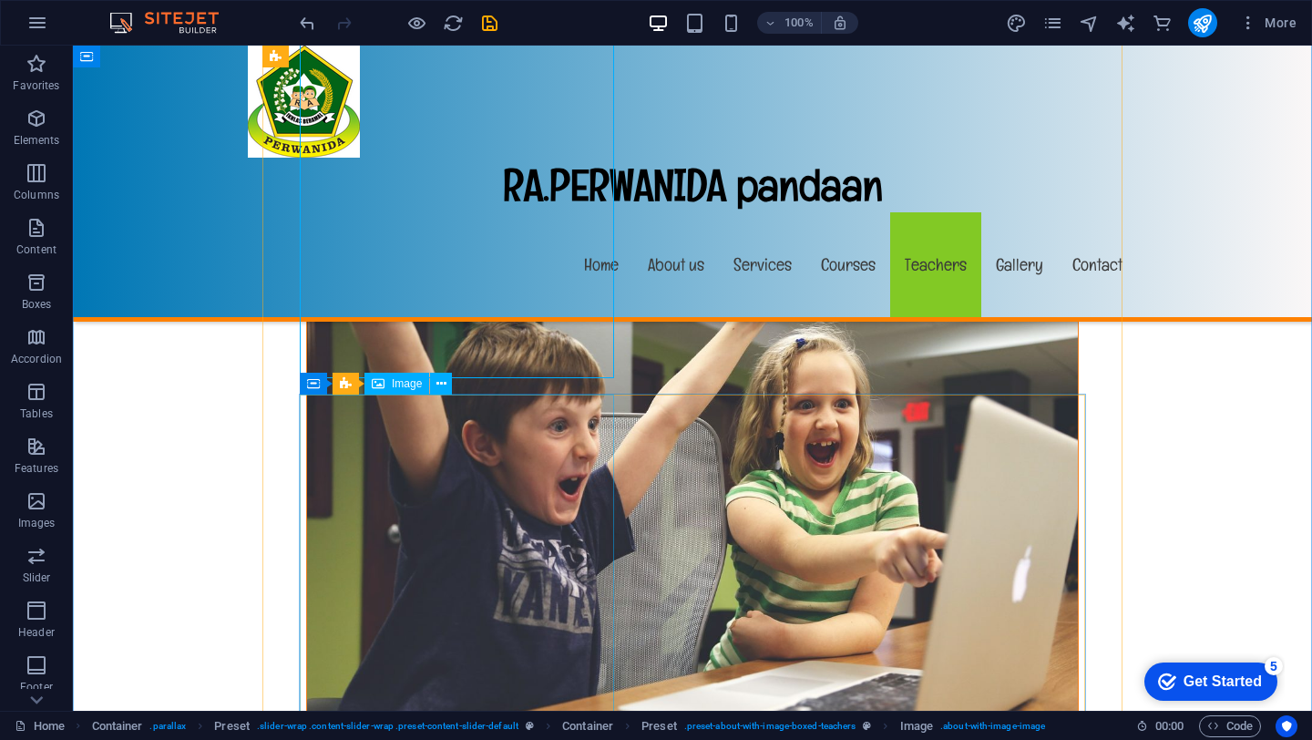
scroll to position [12693, 0]
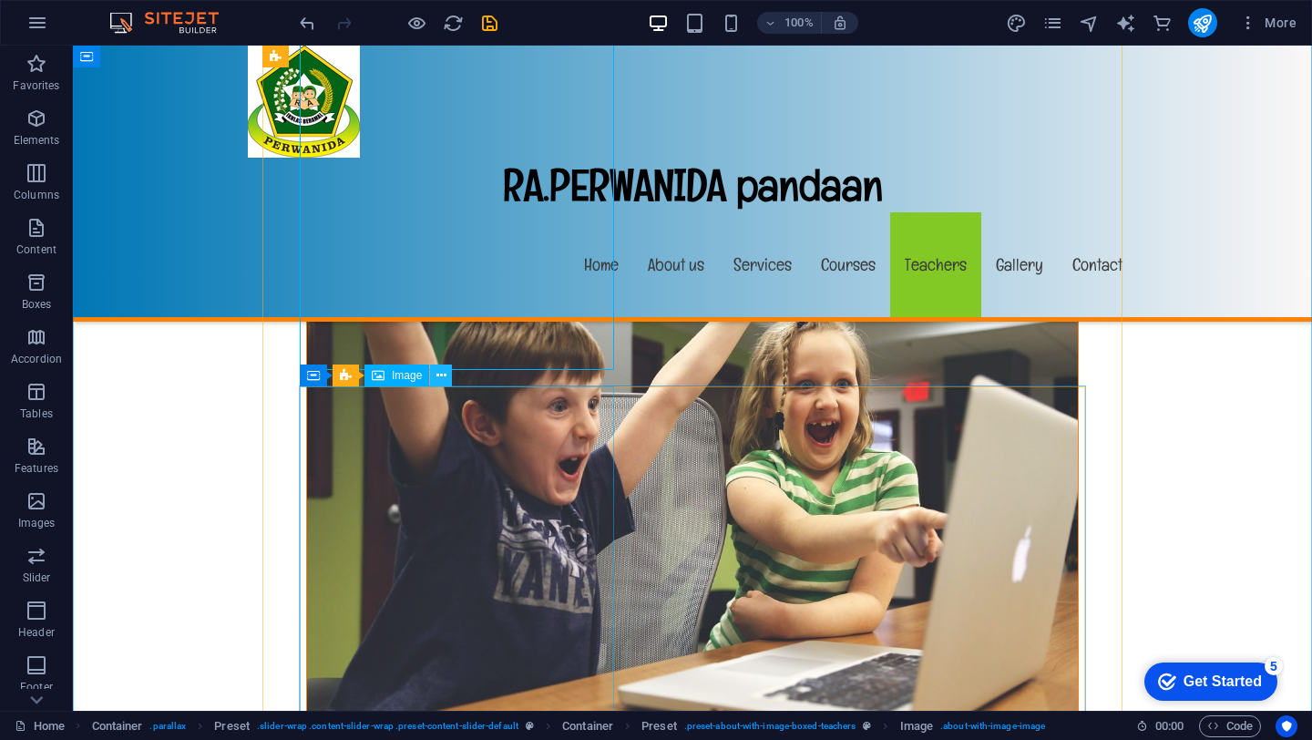
click at [444, 374] on icon at bounding box center [441, 375] width 10 height 19
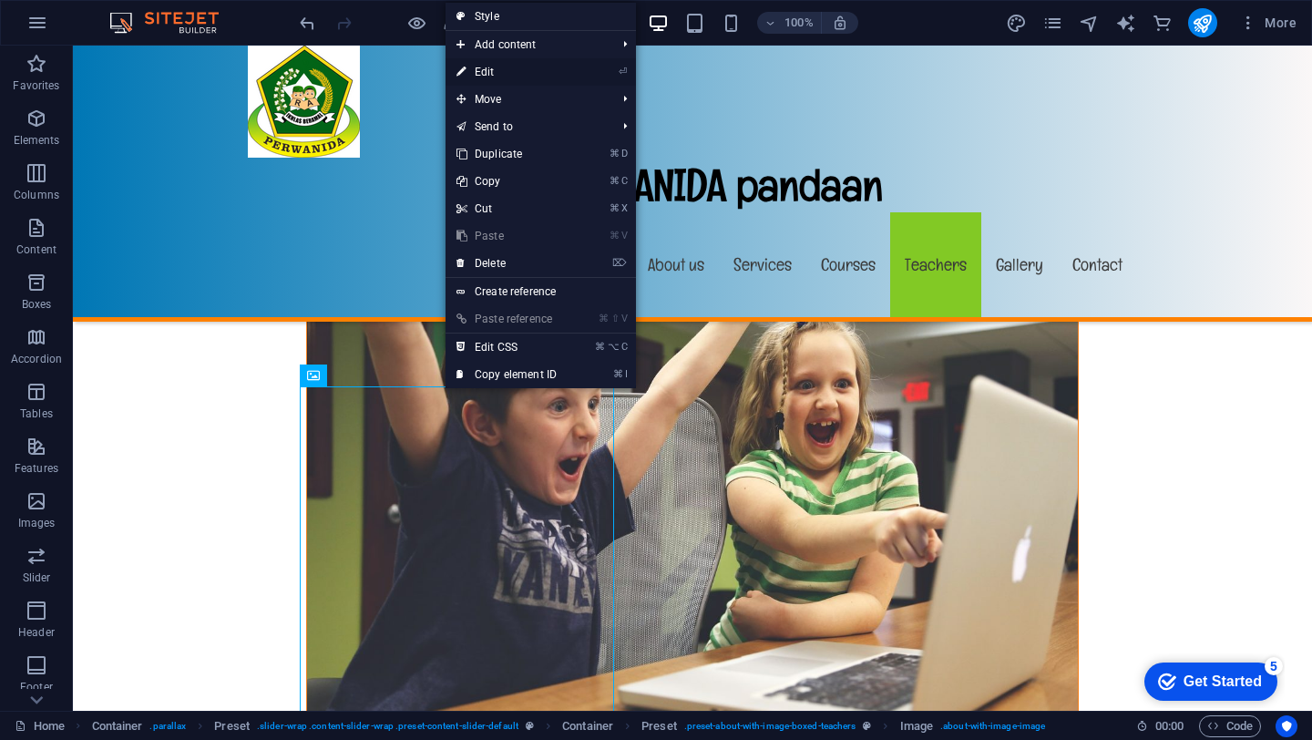
click at [486, 66] on link "⏎ Edit" at bounding box center [506, 71] width 122 height 27
select select "%"
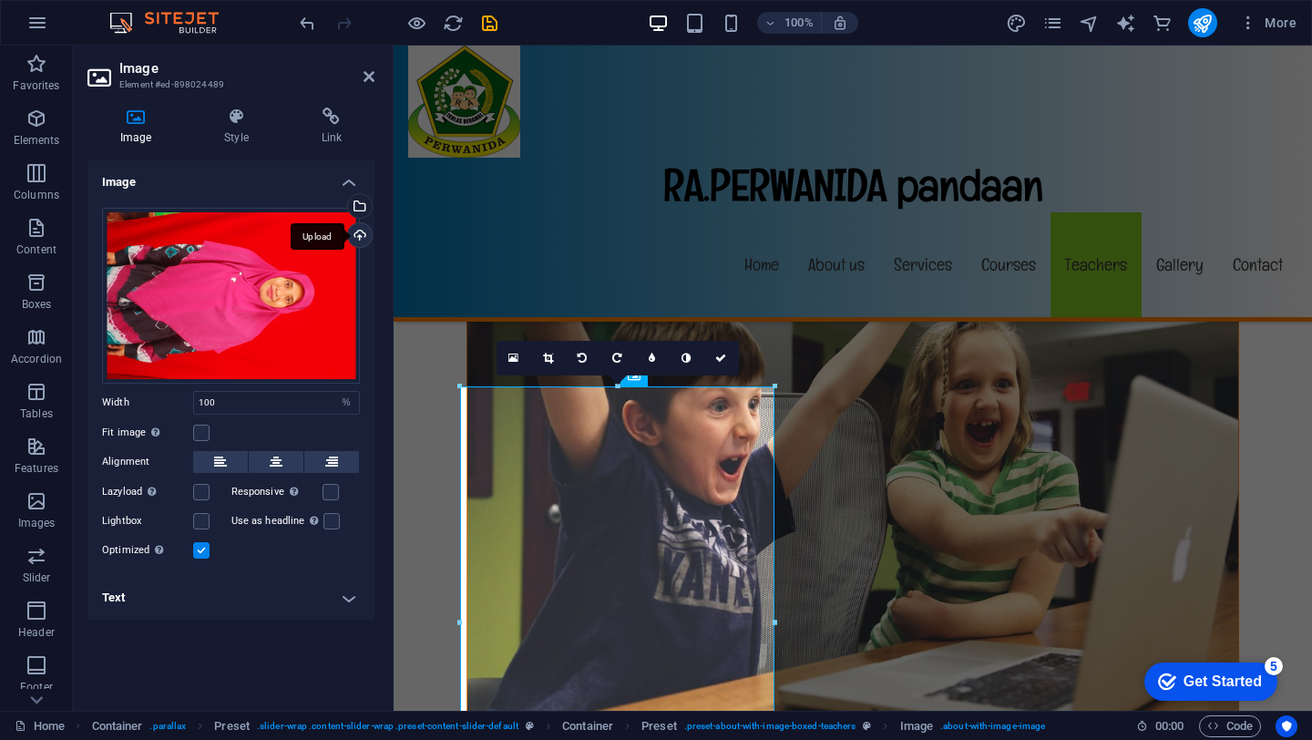
click at [363, 235] on div "Upload" at bounding box center [357, 236] width 27 height 27
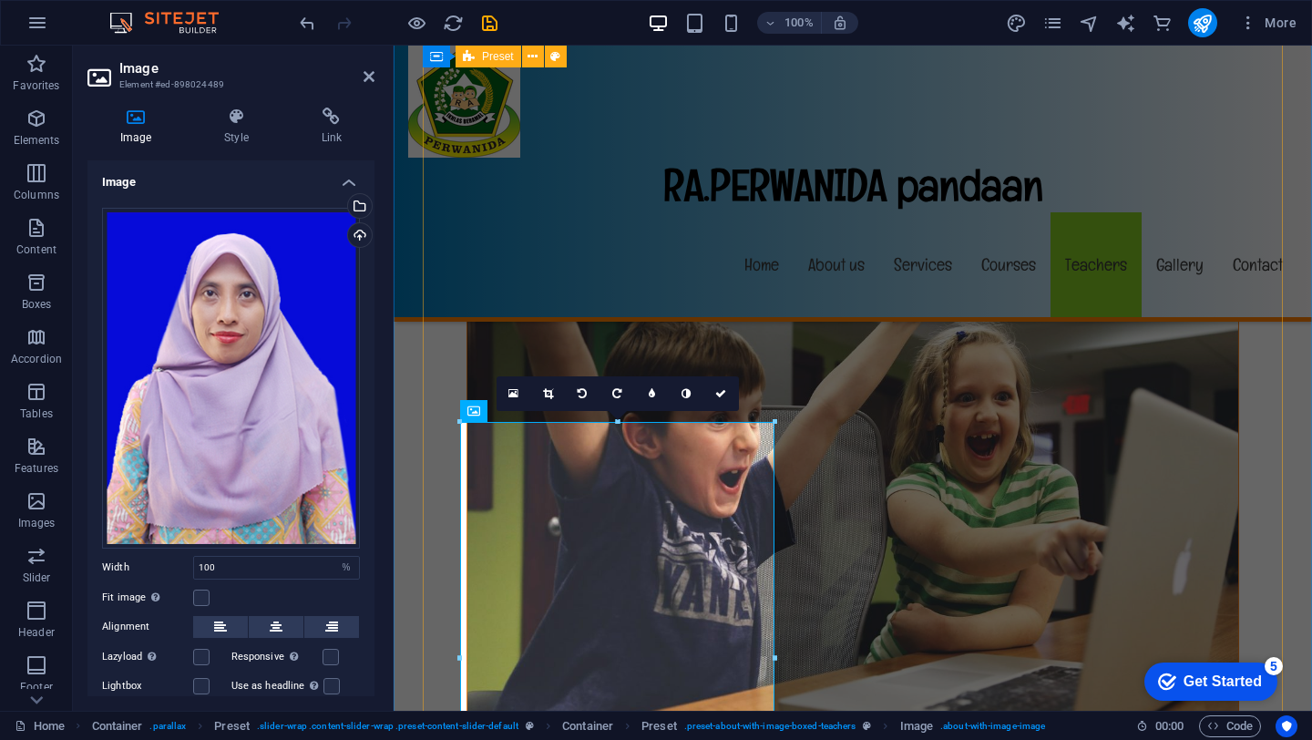
scroll to position [12638, 0]
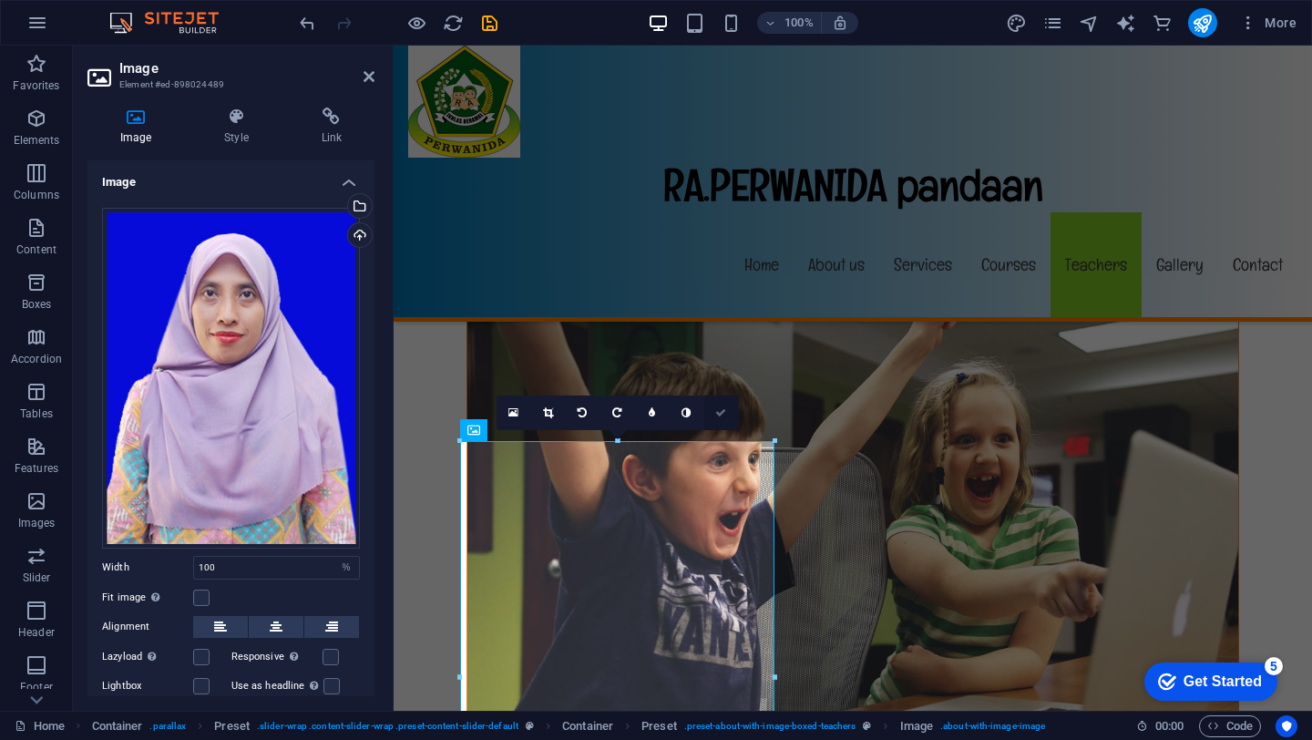
click at [720, 414] on icon at bounding box center [720, 412] width 11 height 11
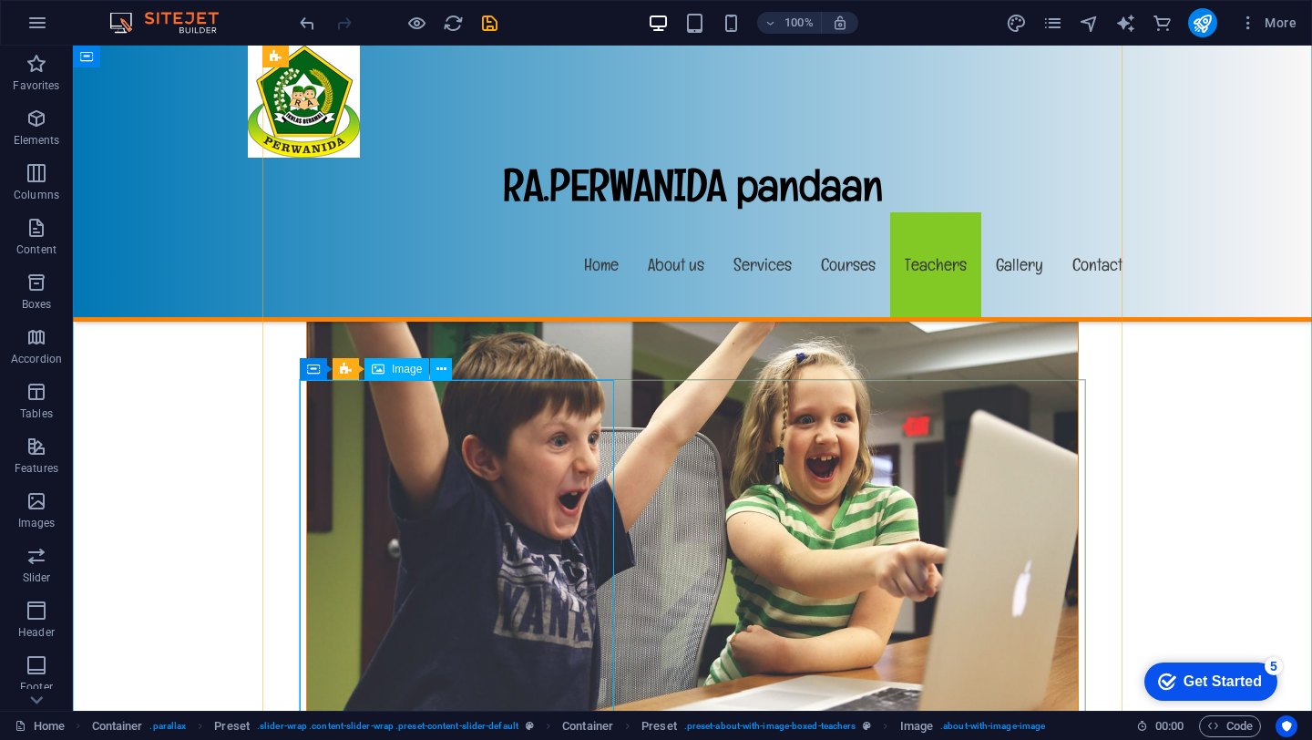
scroll to position [12613, 0]
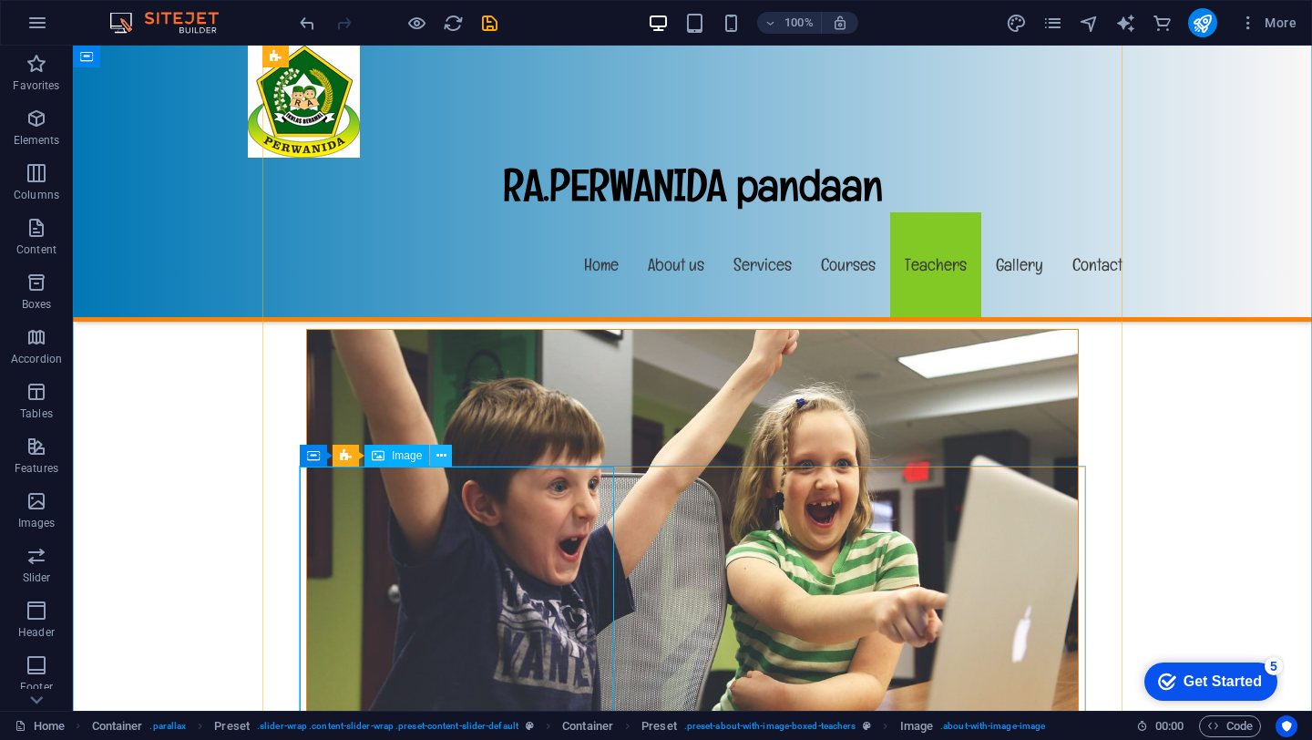
click at [440, 455] on icon at bounding box center [441, 455] width 10 height 19
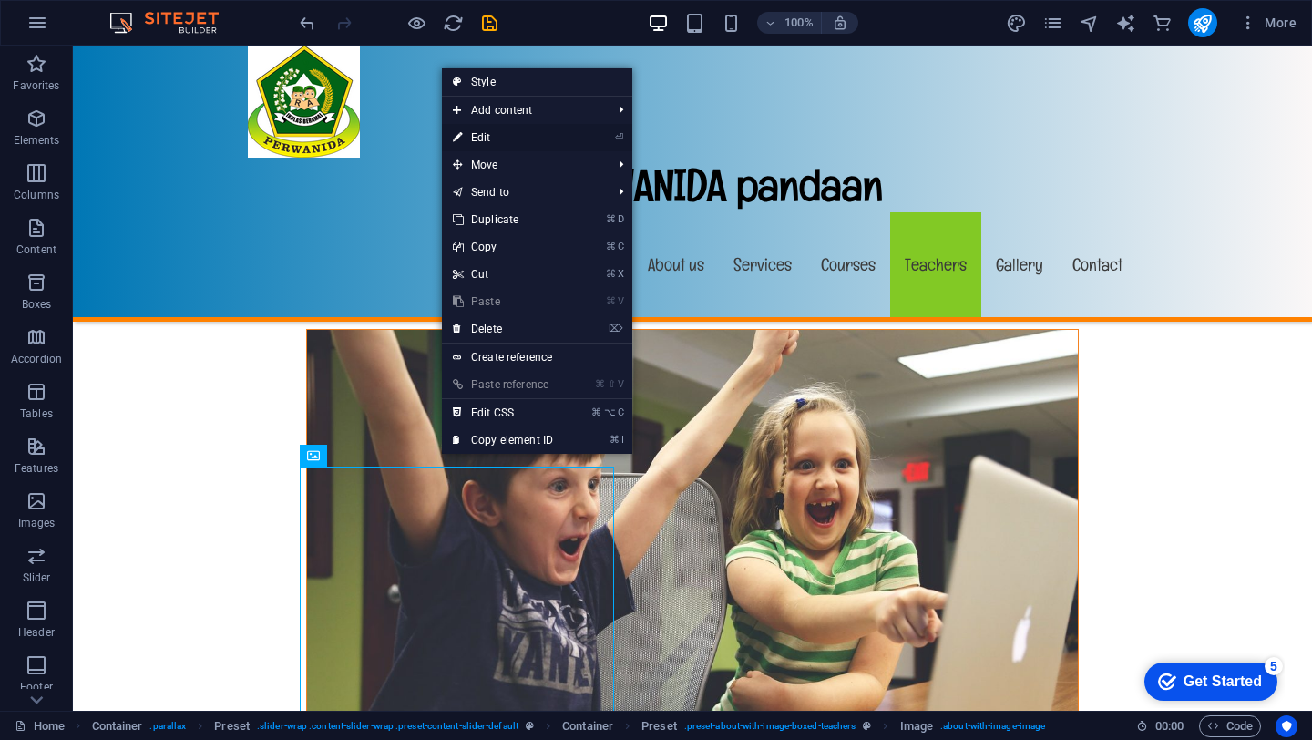
click at [510, 132] on link "⏎ Edit" at bounding box center [503, 137] width 122 height 27
select select "%"
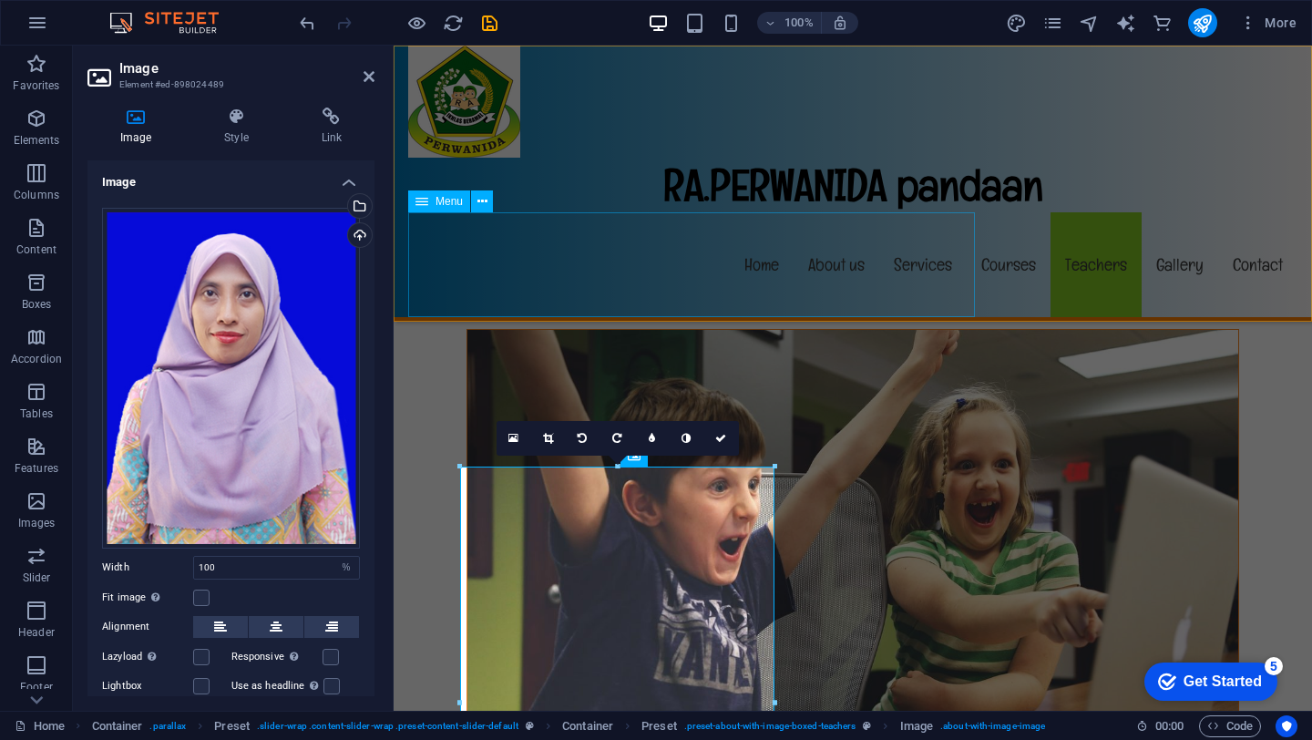
click at [593, 299] on nav "Home About us Services Courses Teachers Gallery Contact" at bounding box center [852, 264] width 889 height 105
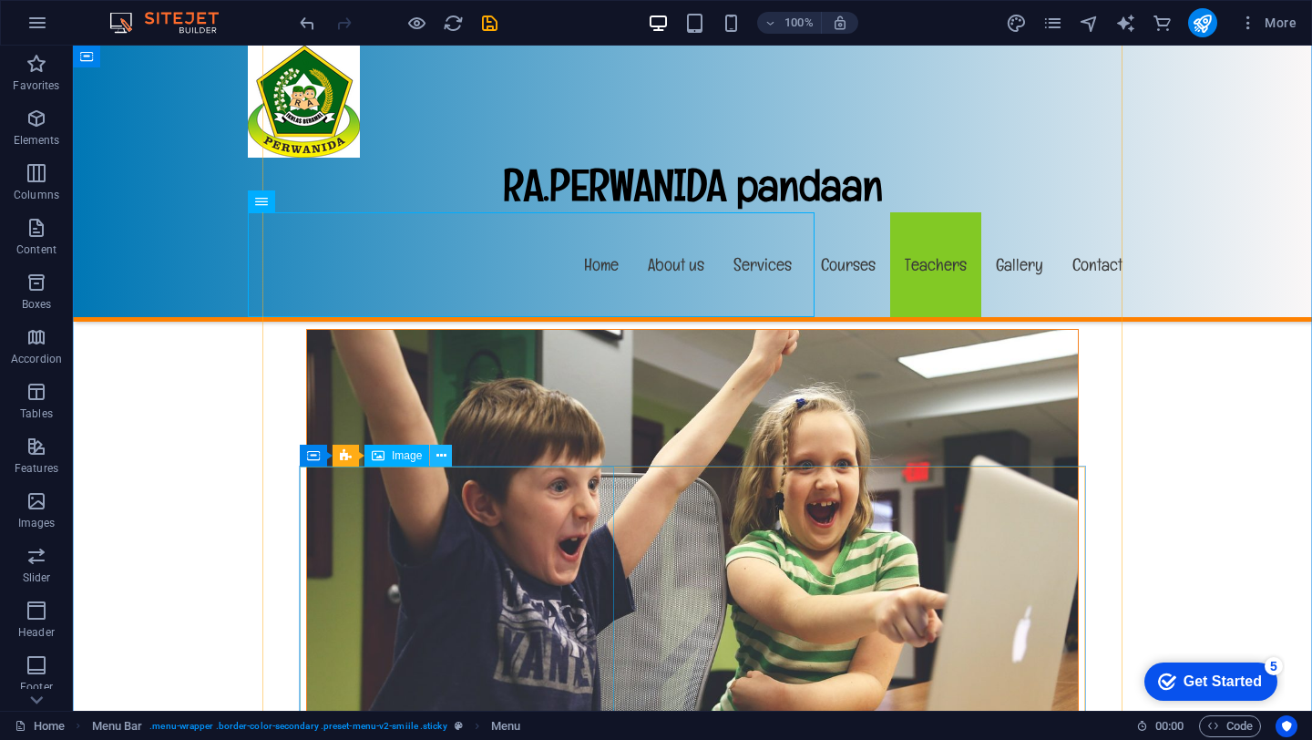
click at [438, 458] on icon at bounding box center [441, 455] width 10 height 19
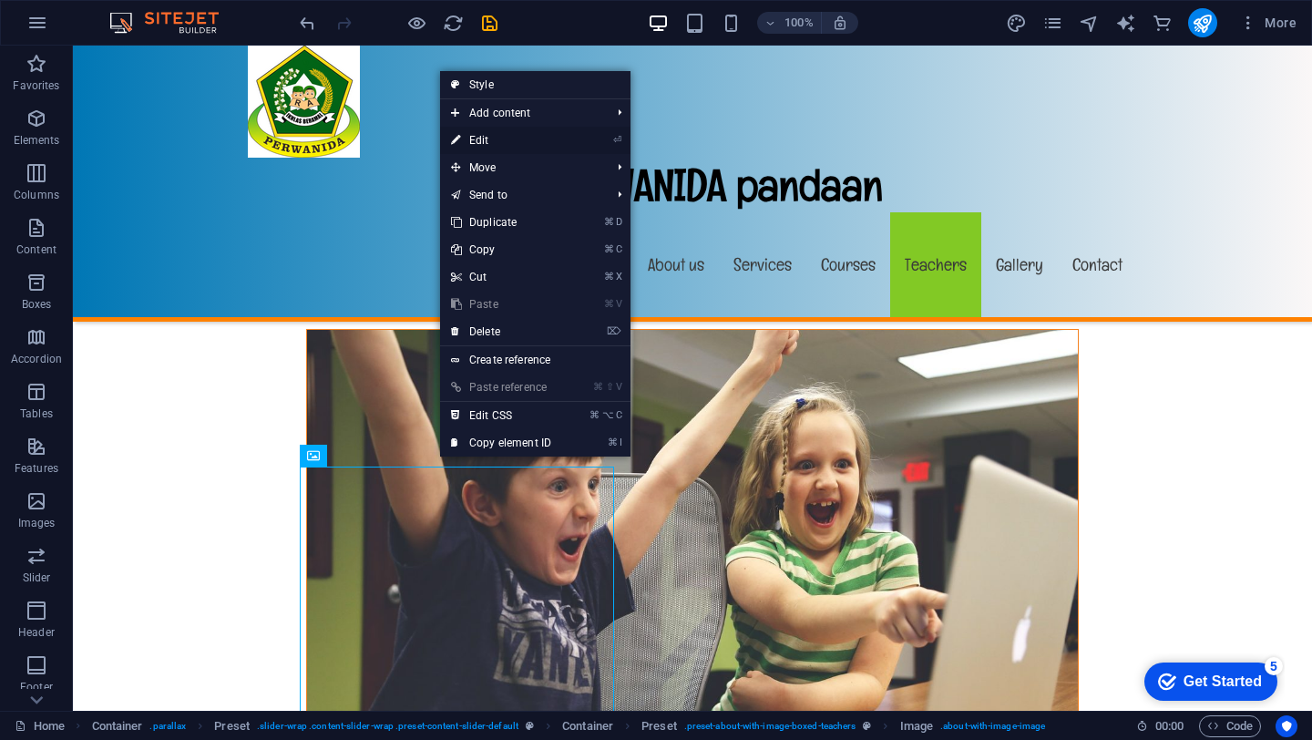
click at [489, 138] on link "⏎ Edit" at bounding box center [501, 140] width 122 height 27
select select "%"
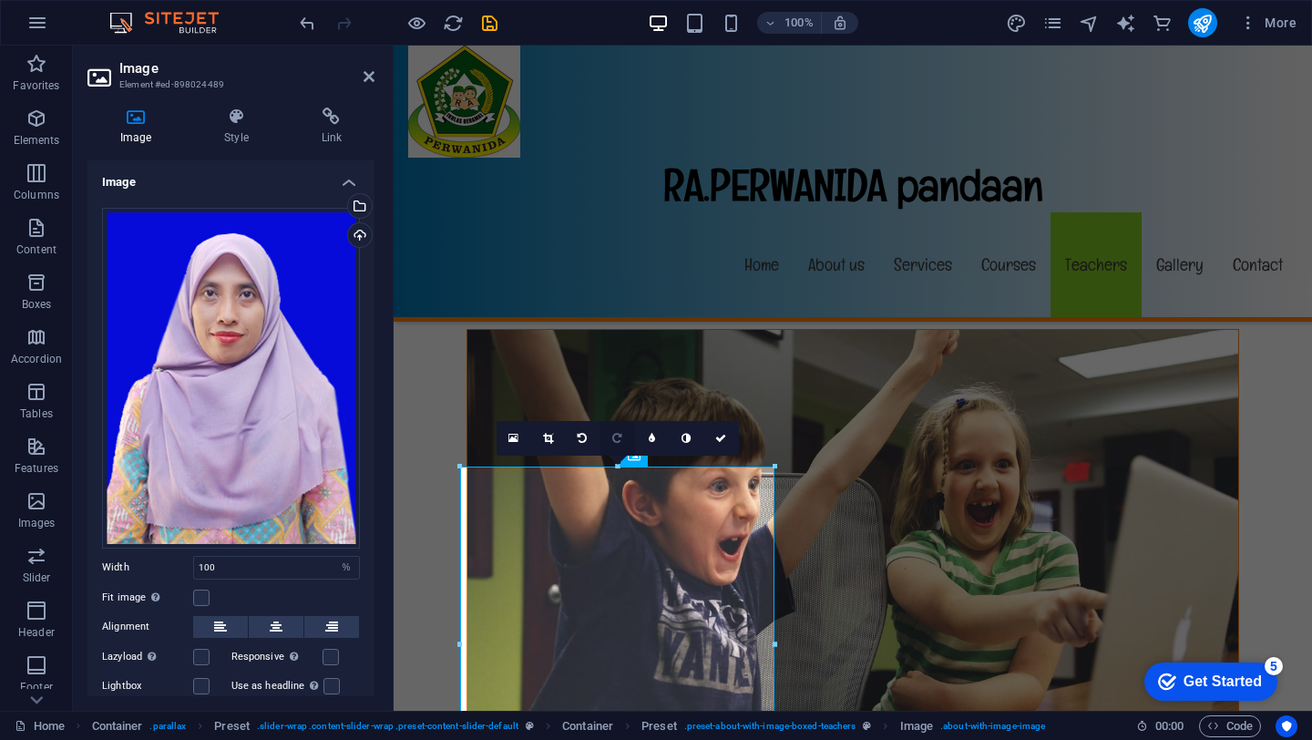
click at [612, 441] on icon at bounding box center [616, 438] width 9 height 11
click at [551, 440] on icon at bounding box center [548, 438] width 10 height 11
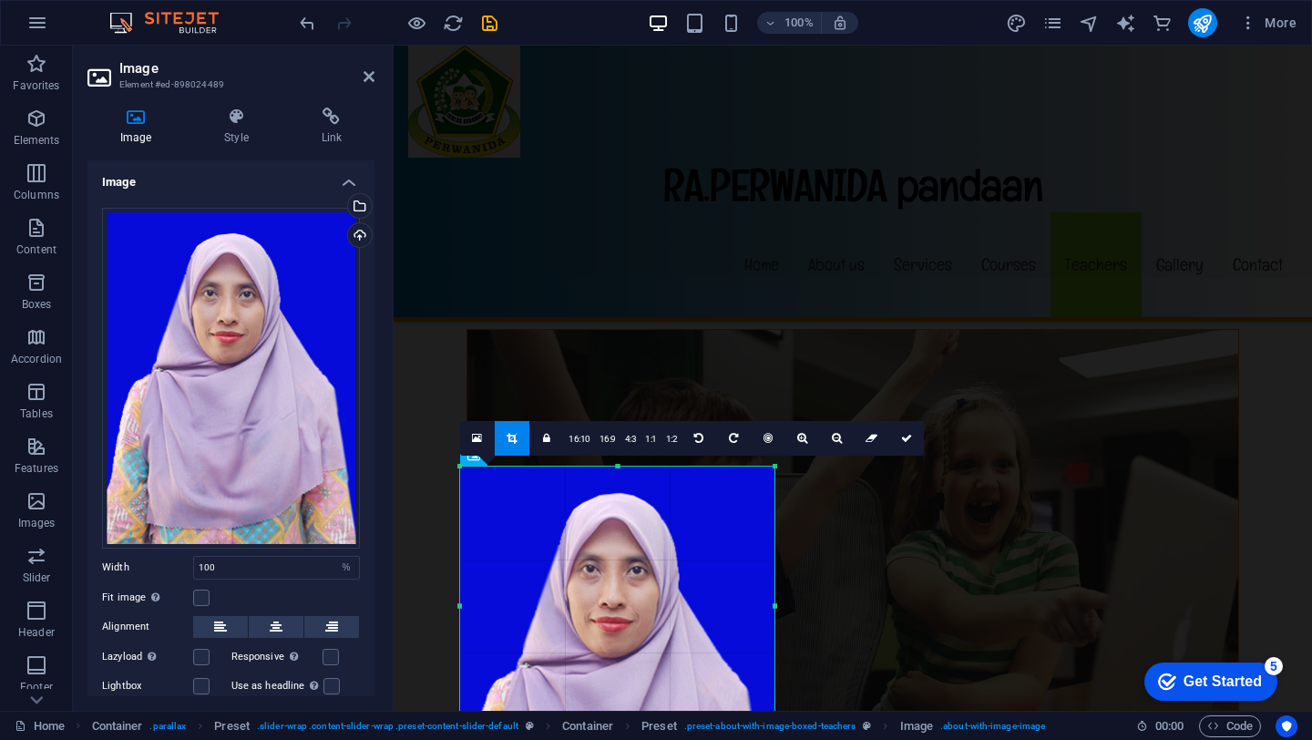
drag, startPoint x: 615, startPoint y: 583, endPoint x: 614, endPoint y: 677, distance: 93.8
click at [614, 677] on div at bounding box center [617, 675] width 314 height 419
click at [904, 437] on icon at bounding box center [906, 438] width 11 height 11
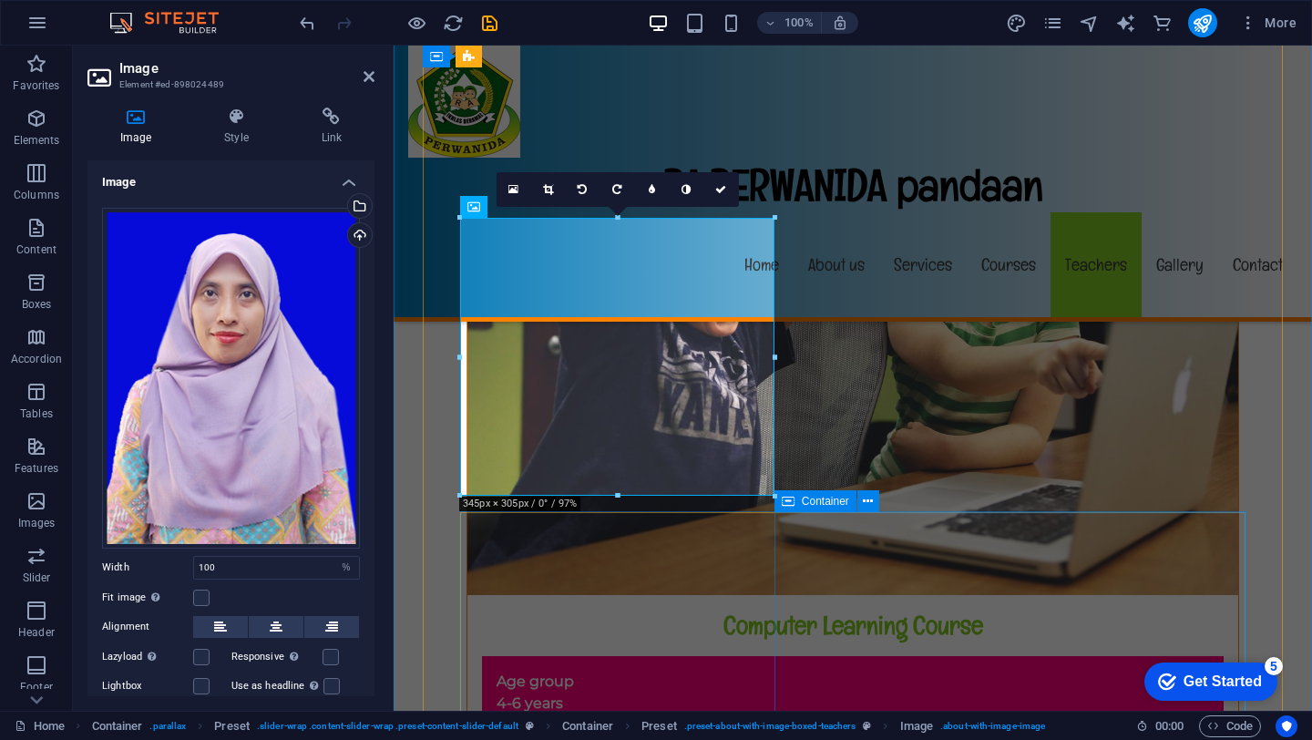
scroll to position [12820, 0]
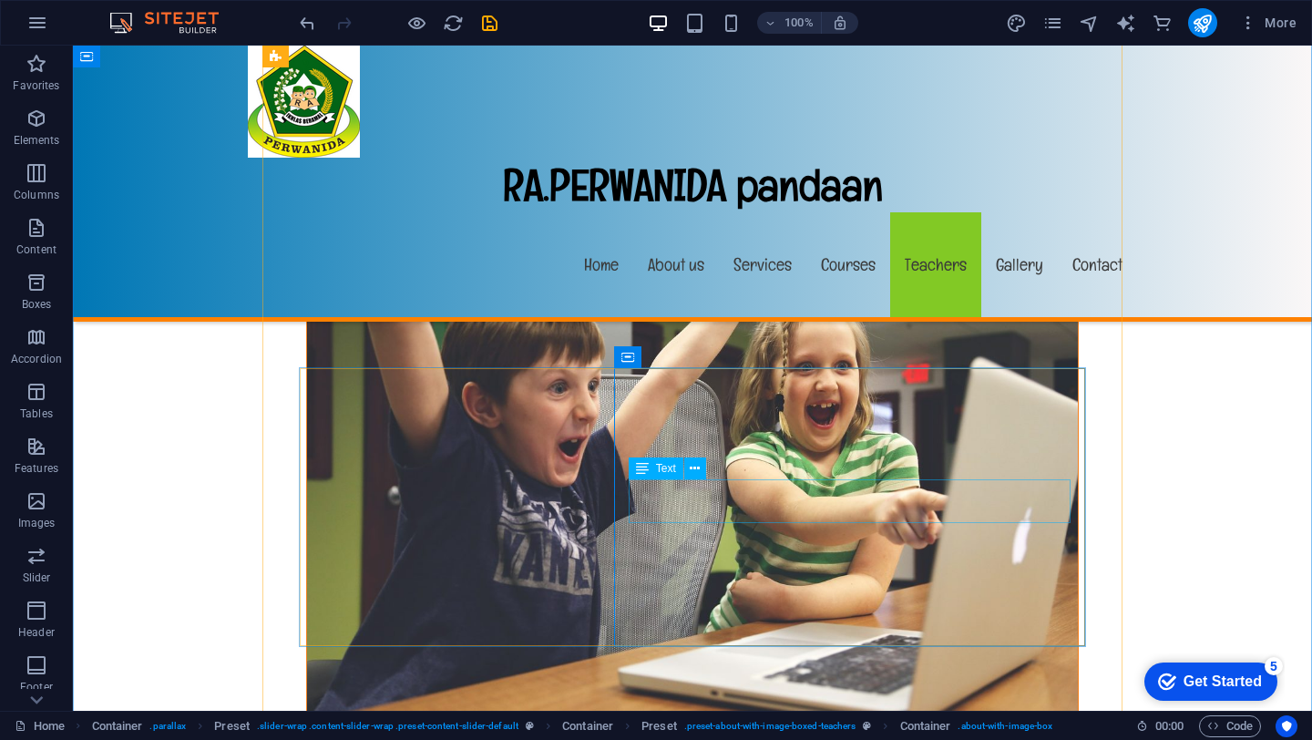
scroll to position [12712, 0]
click at [712, 358] on button at bounding box center [708, 356] width 22 height 22
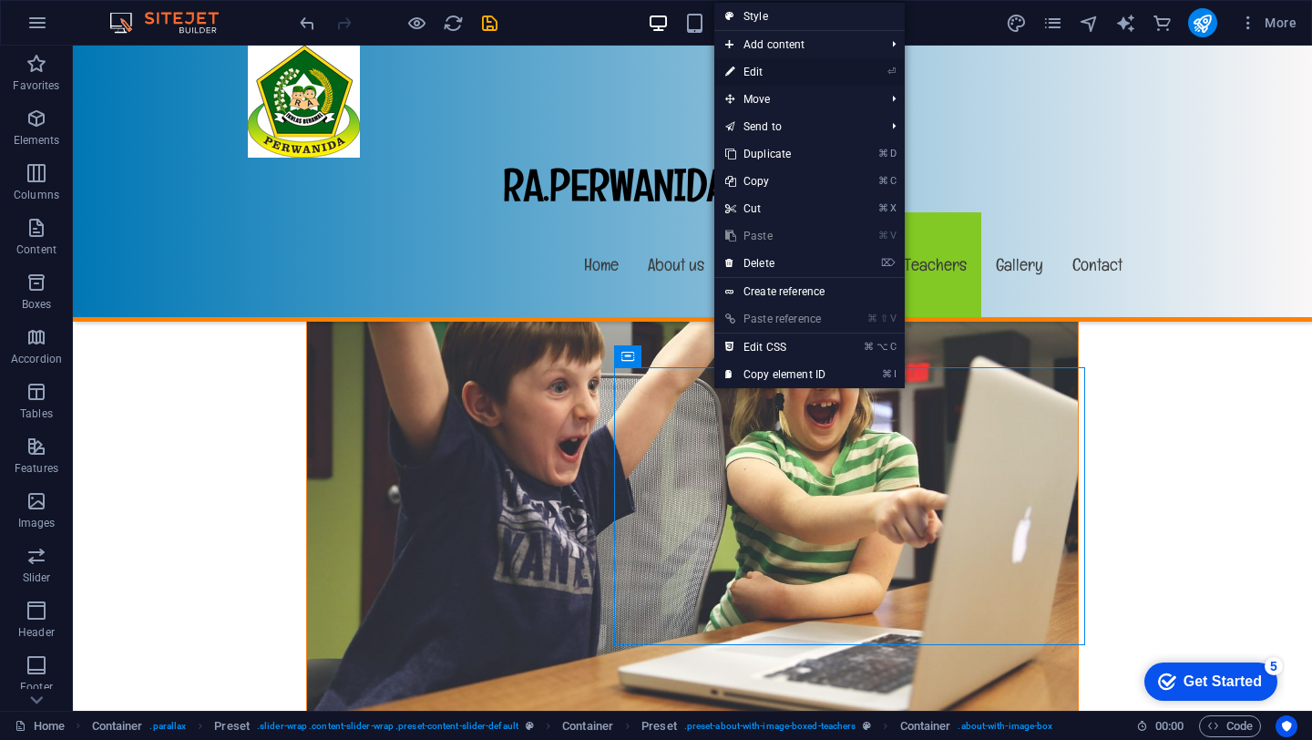
click at [761, 75] on link "⏎ Edit" at bounding box center [775, 71] width 122 height 27
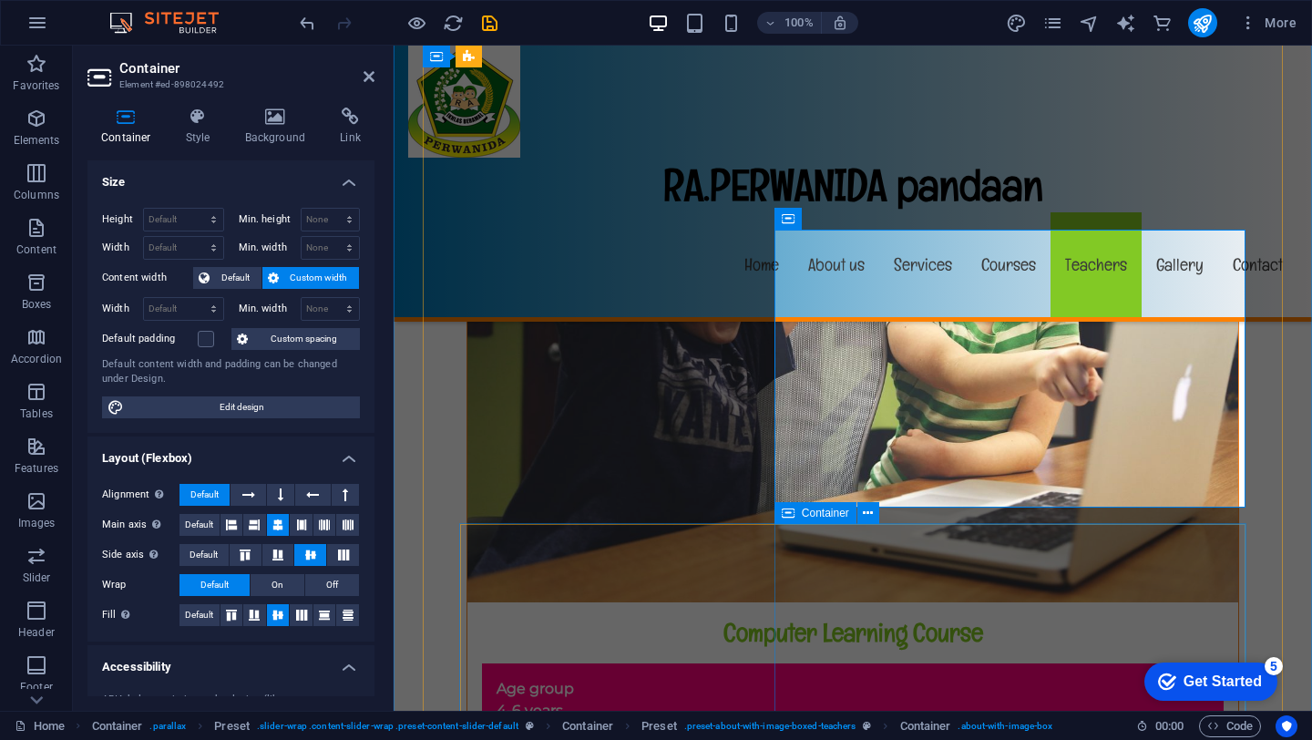
scroll to position [12860, 0]
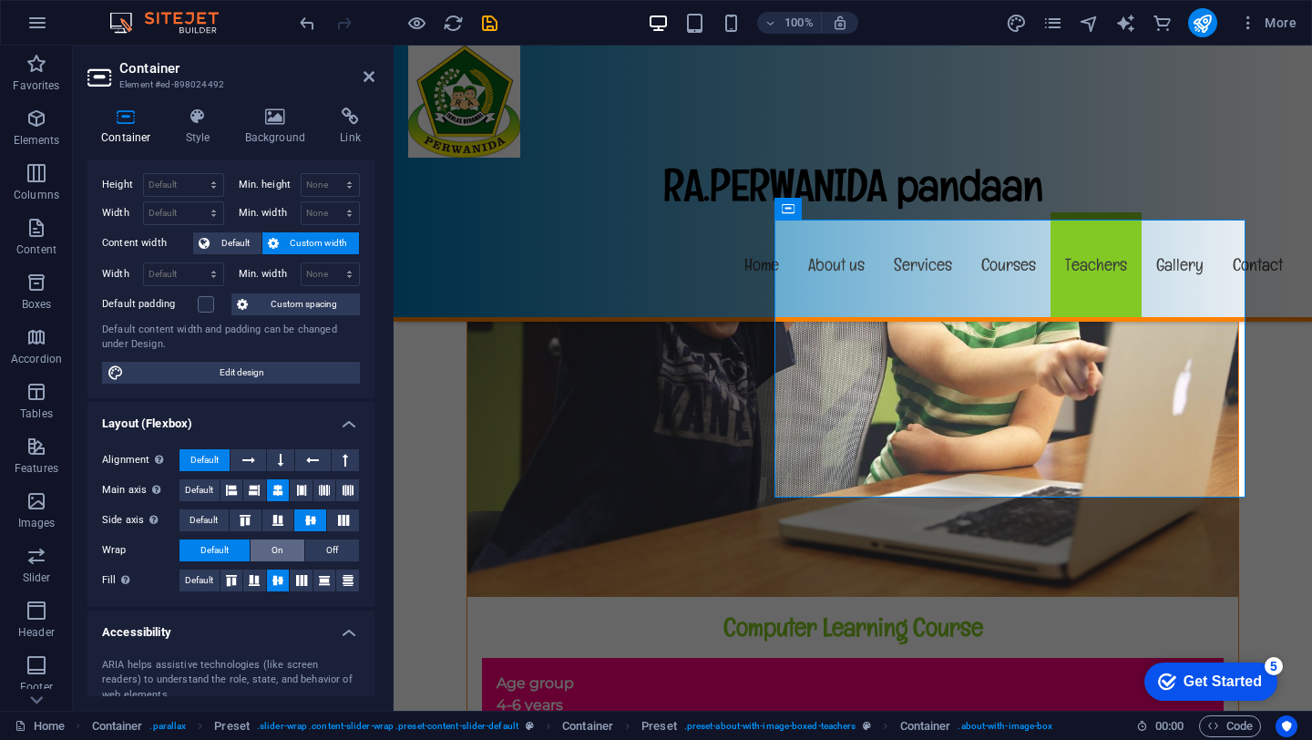
scroll to position [0, 0]
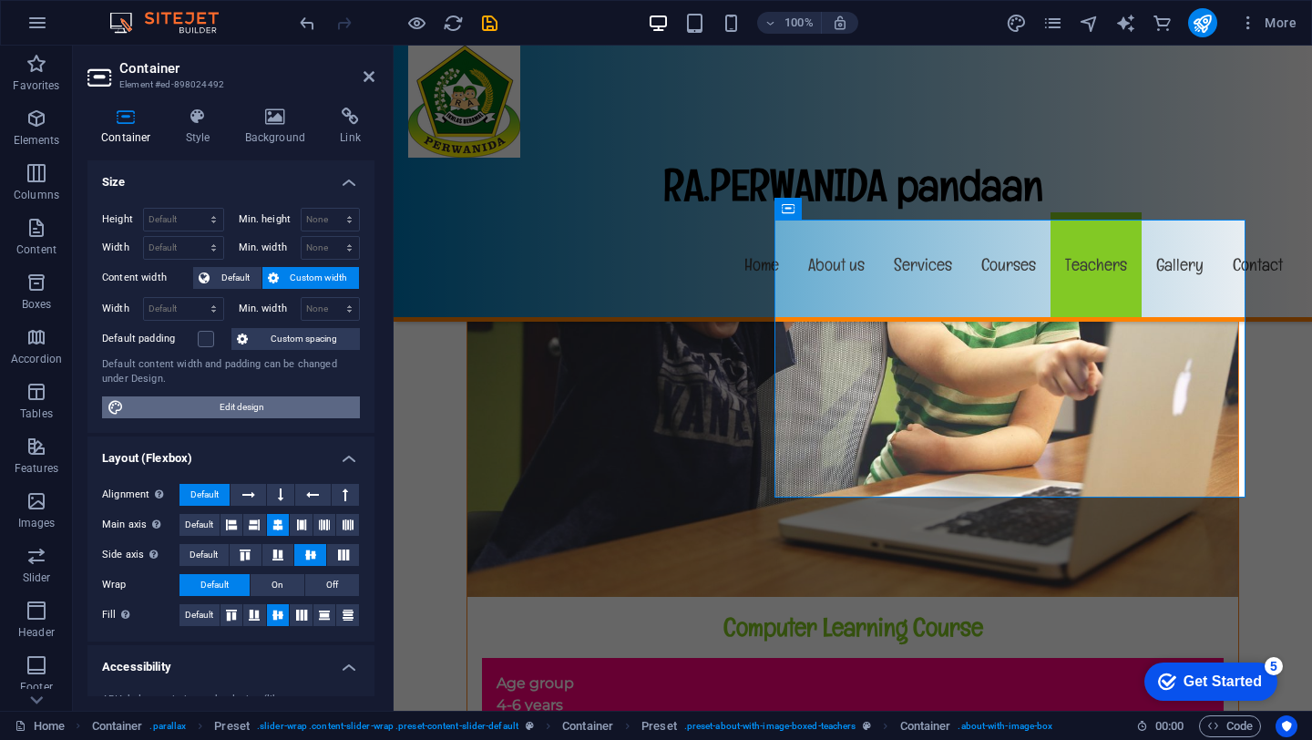
click at [215, 414] on span "Edit design" at bounding box center [241, 407] width 225 height 22
select select "px"
select select "400"
select select "px"
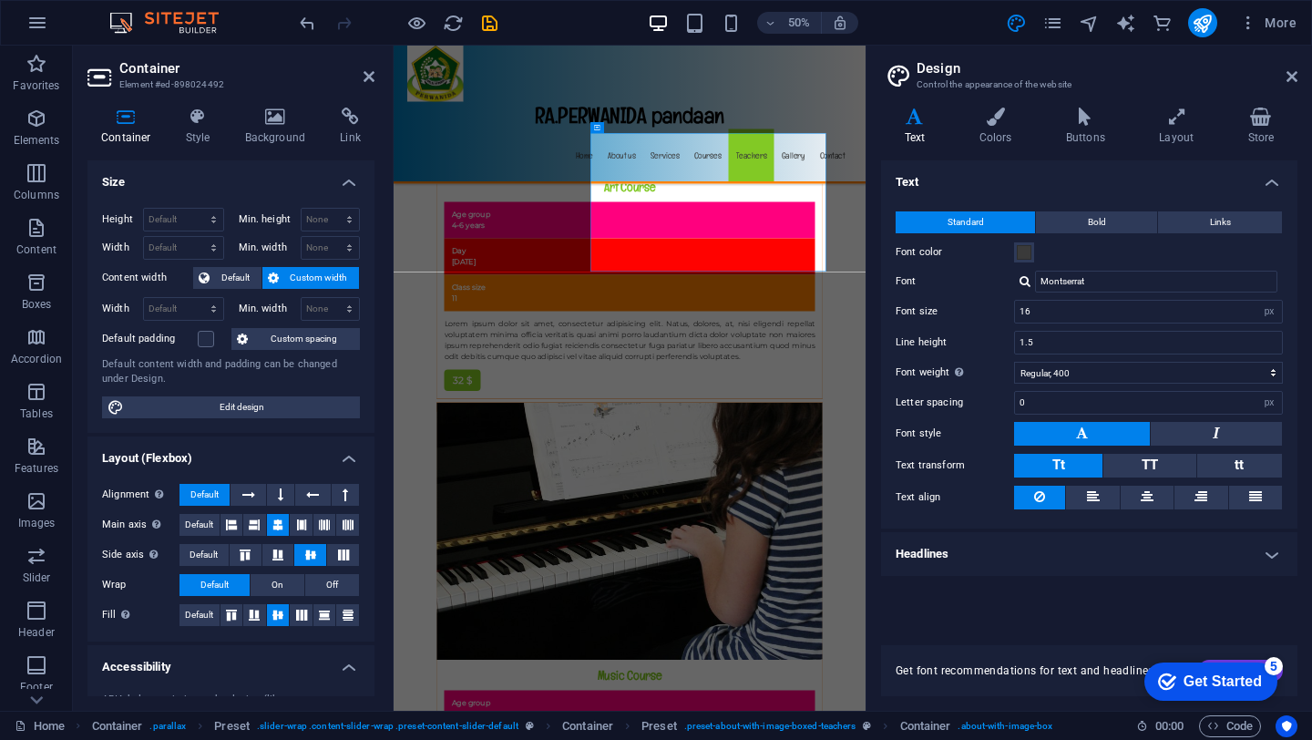
scroll to position [12979, 0]
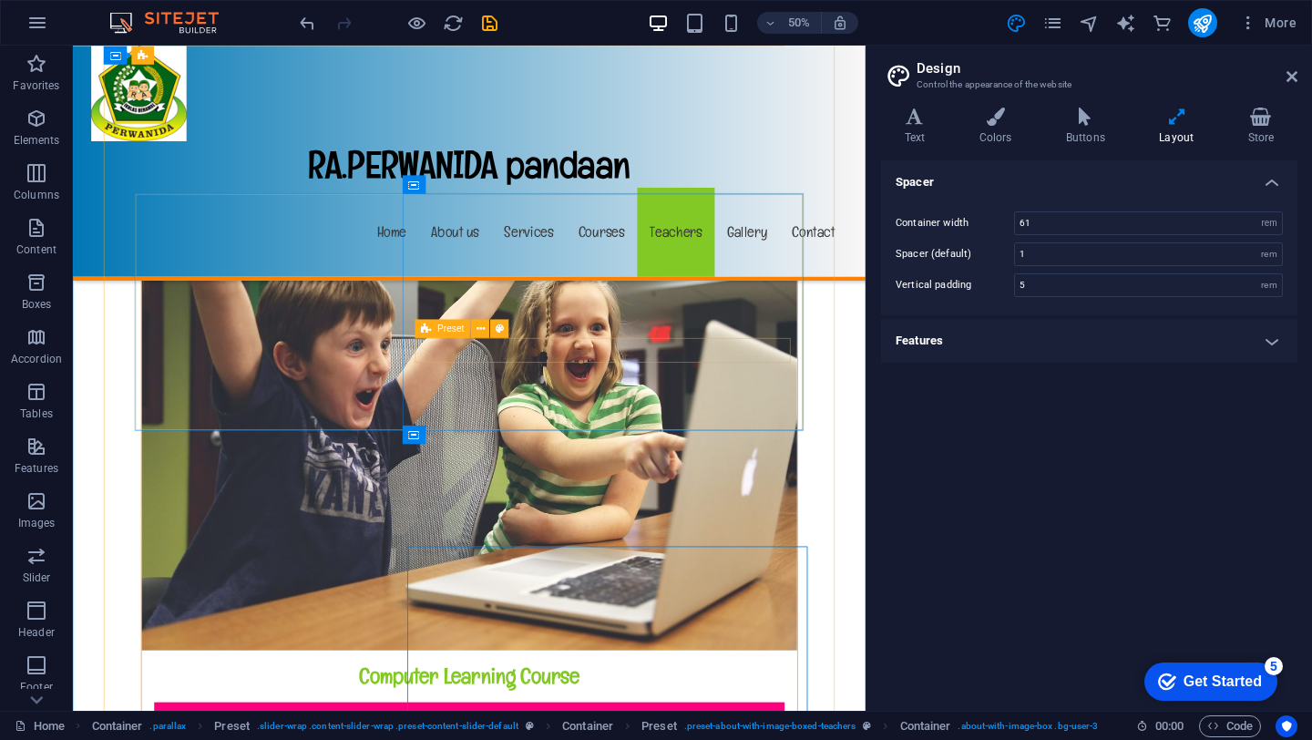
scroll to position [12860, 0]
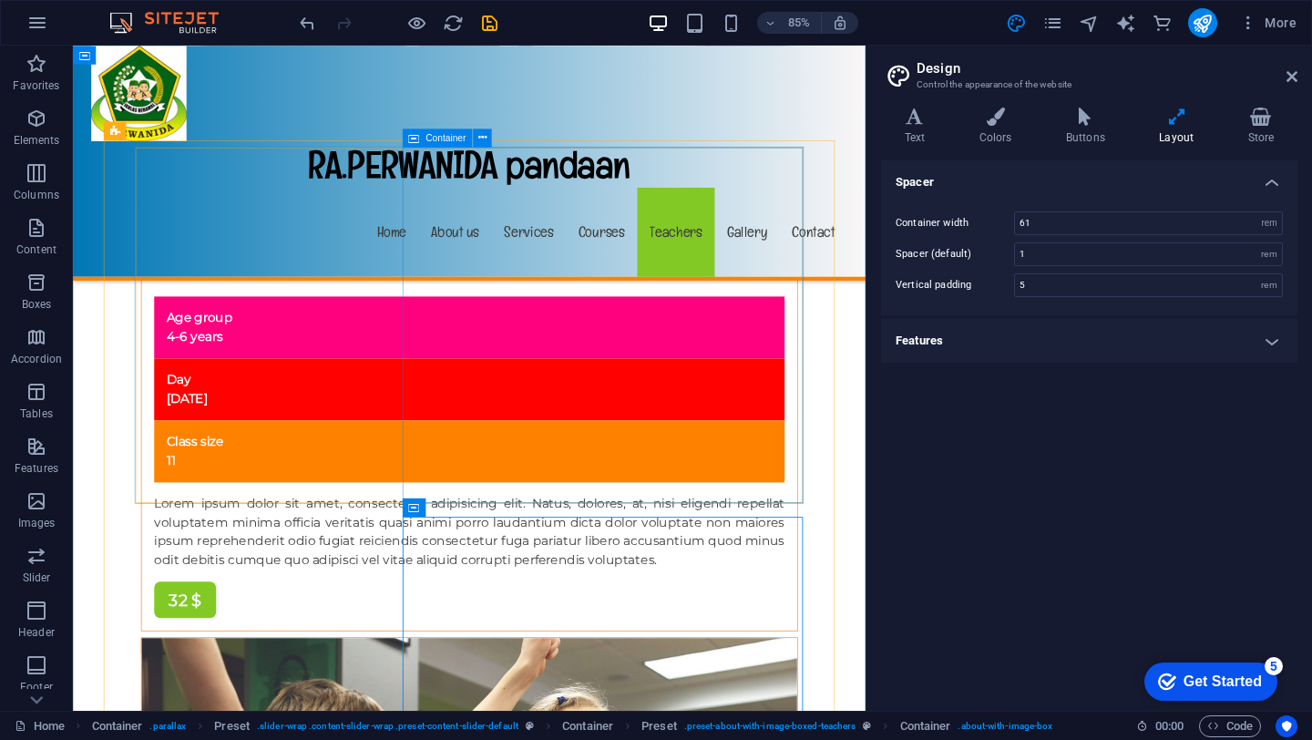
scroll to position [12527, 0]
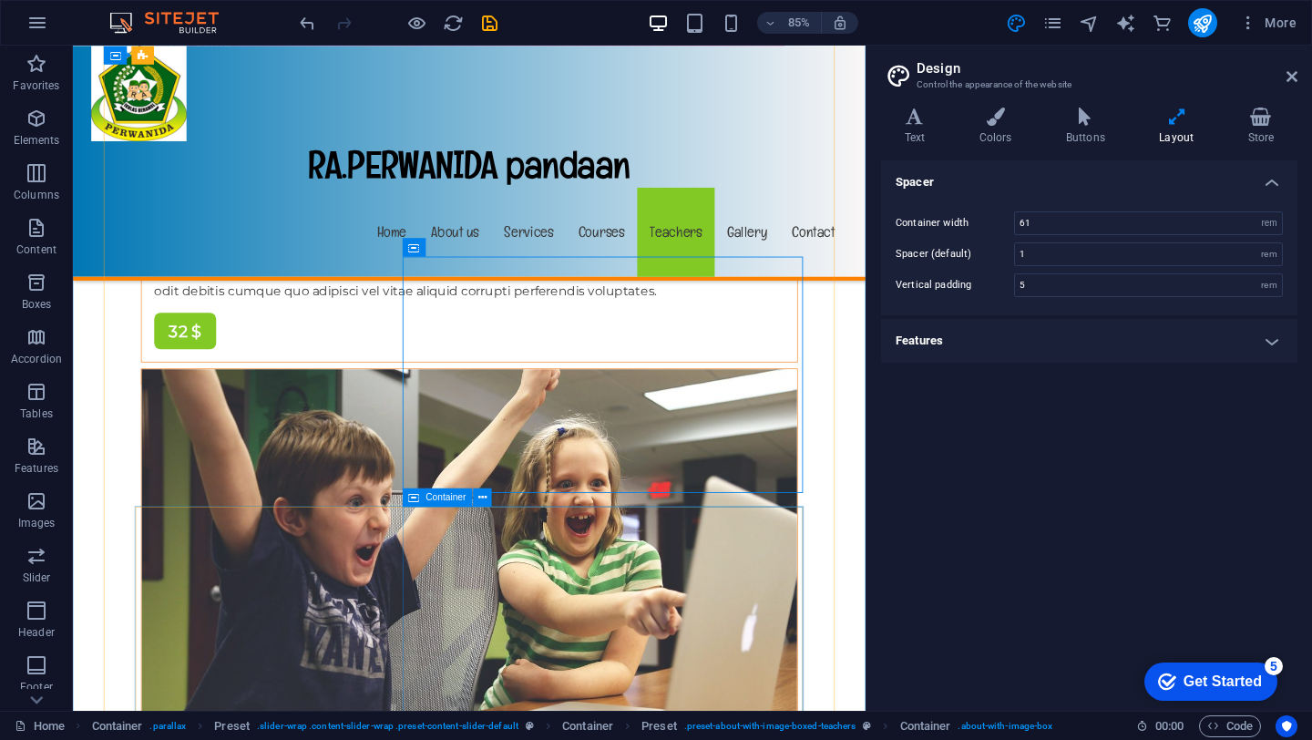
scroll to position [12786, 0]
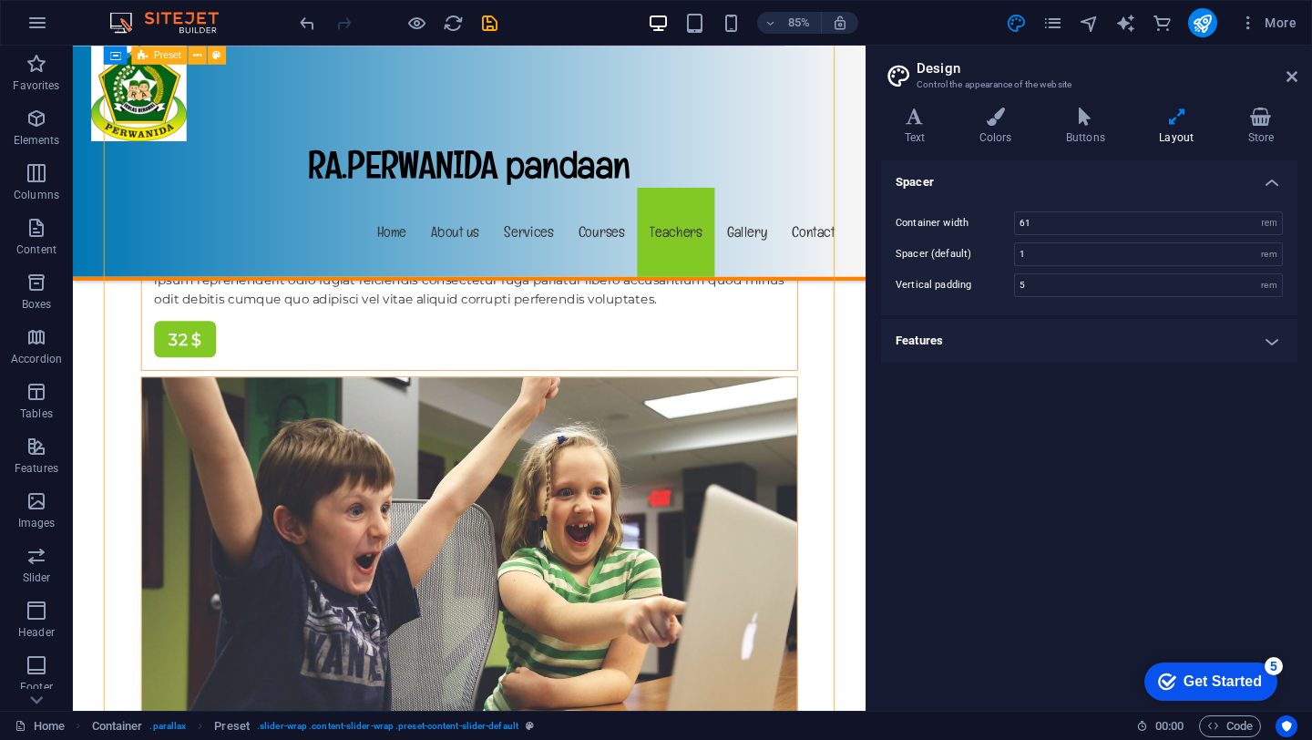
drag, startPoint x: 885, startPoint y: 577, endPoint x: 880, endPoint y: 604, distance: 27.9
click at [1174, 117] on icon at bounding box center [1176, 116] width 81 height 18
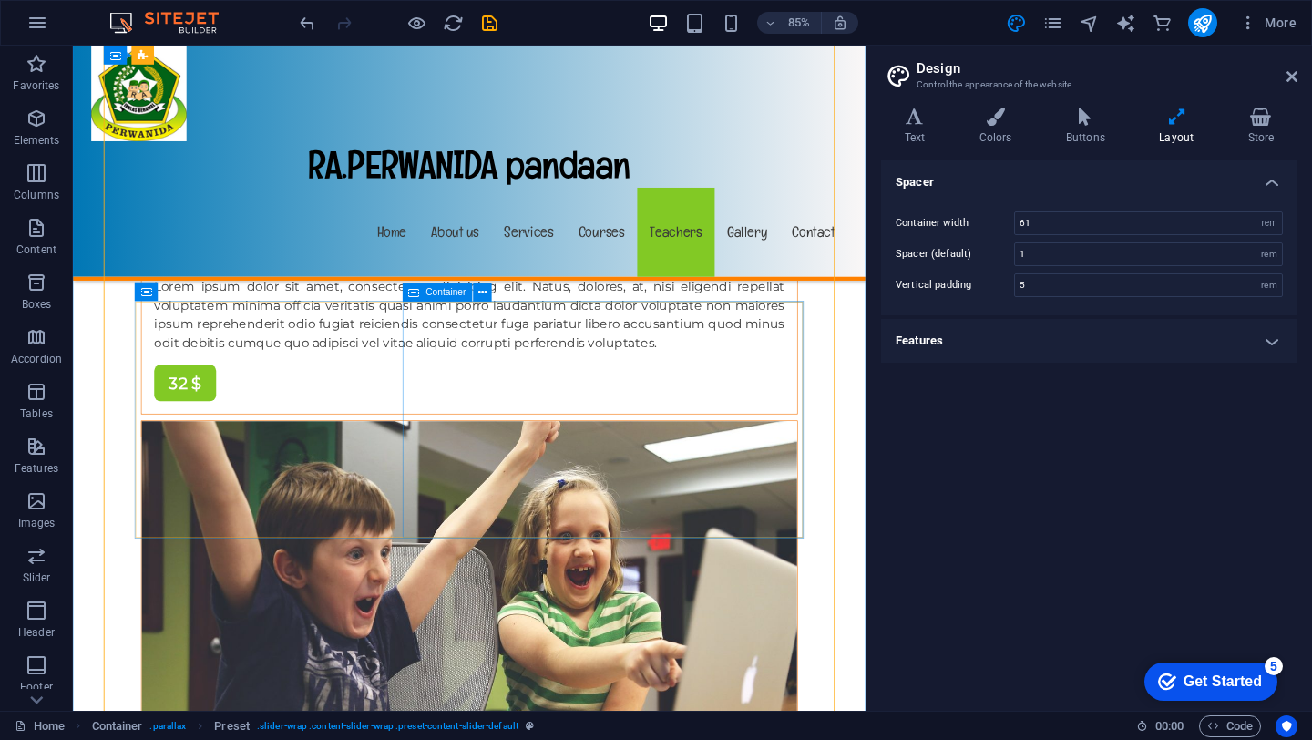
scroll to position [12730, 0]
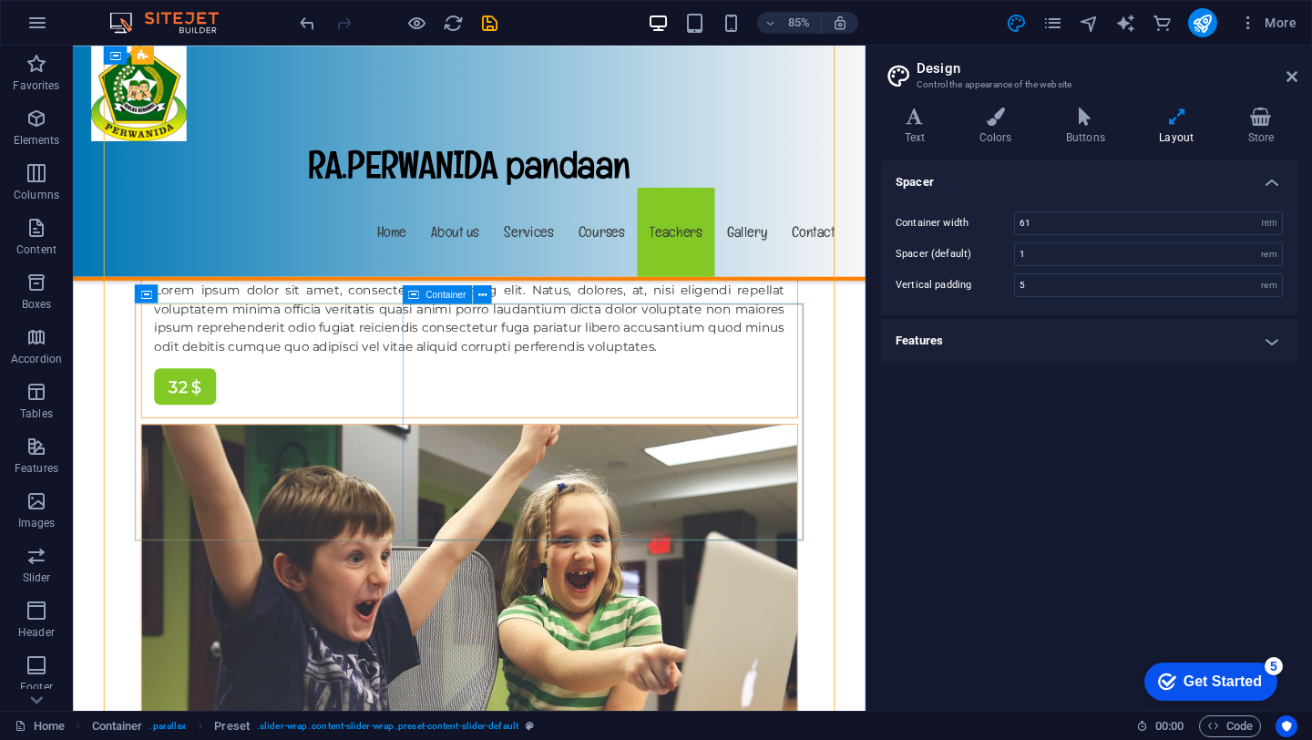
click at [445, 297] on span "Container" at bounding box center [445, 294] width 40 height 9
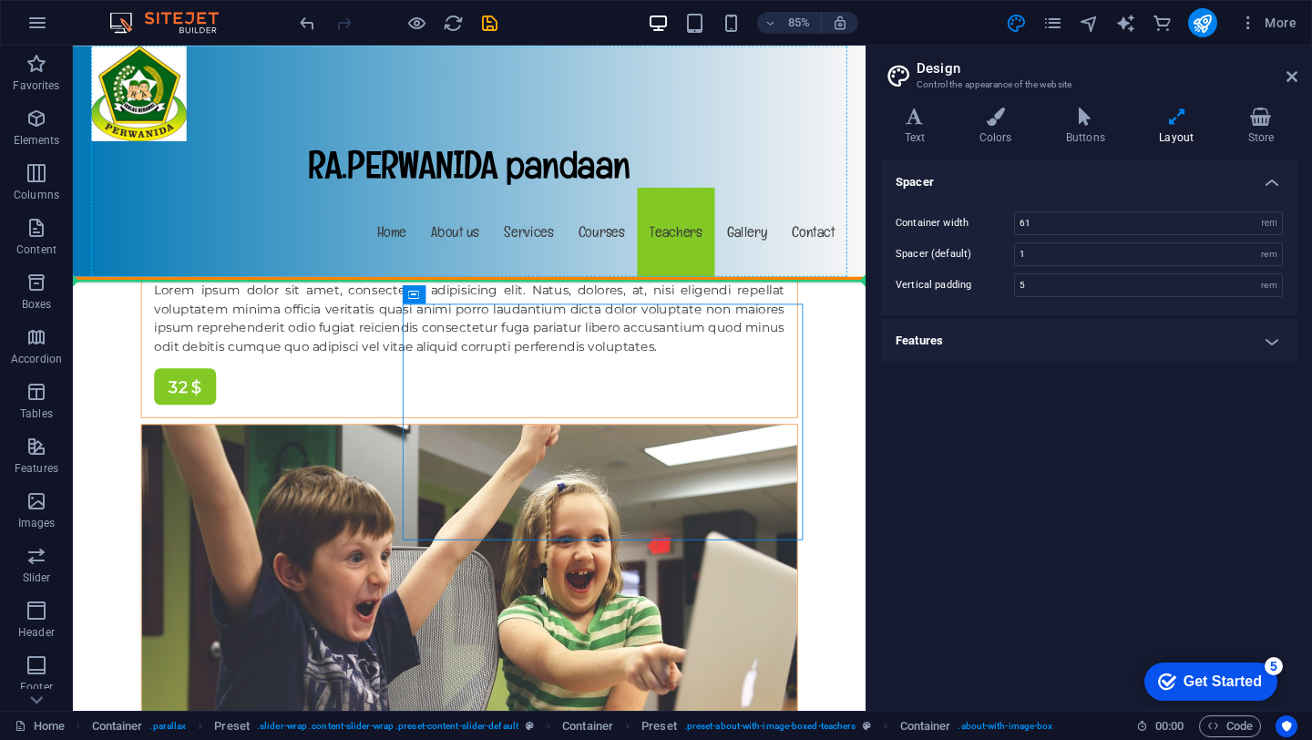
drag, startPoint x: 516, startPoint y: 342, endPoint x: 608, endPoint y: 323, distance: 93.8
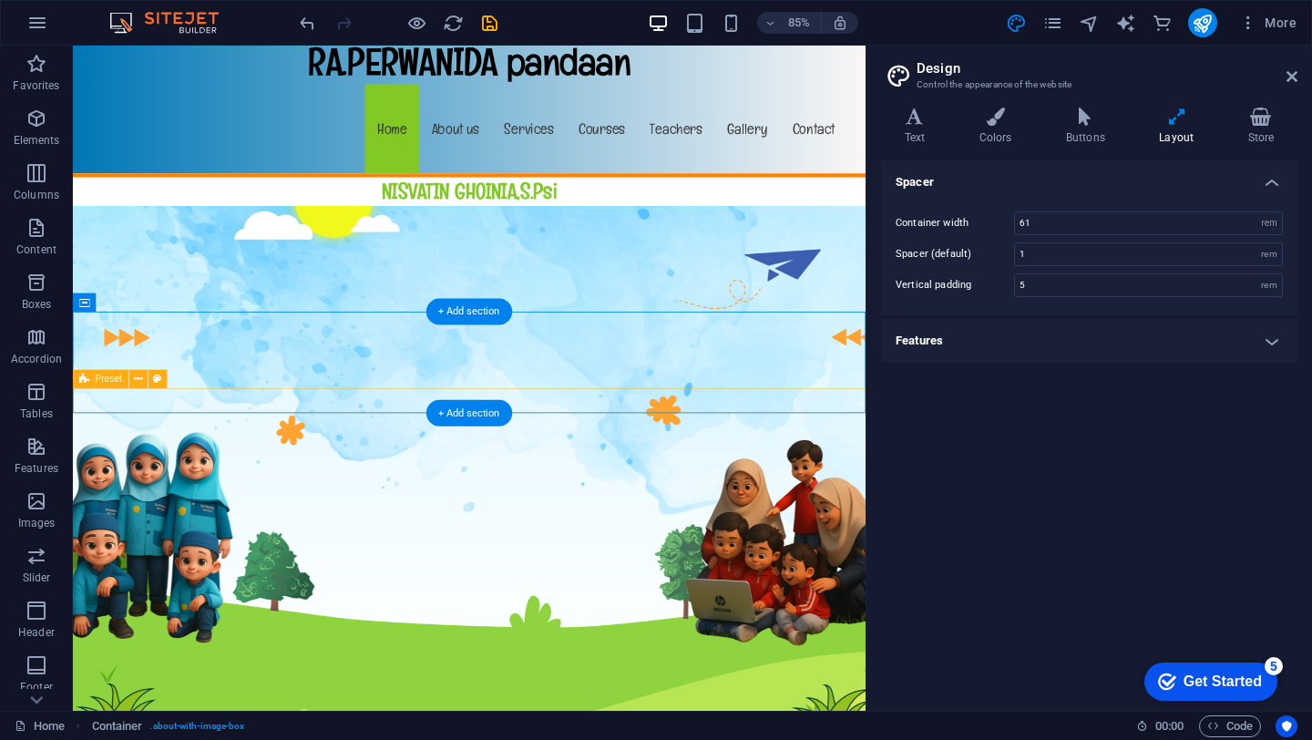
scroll to position [0, 0]
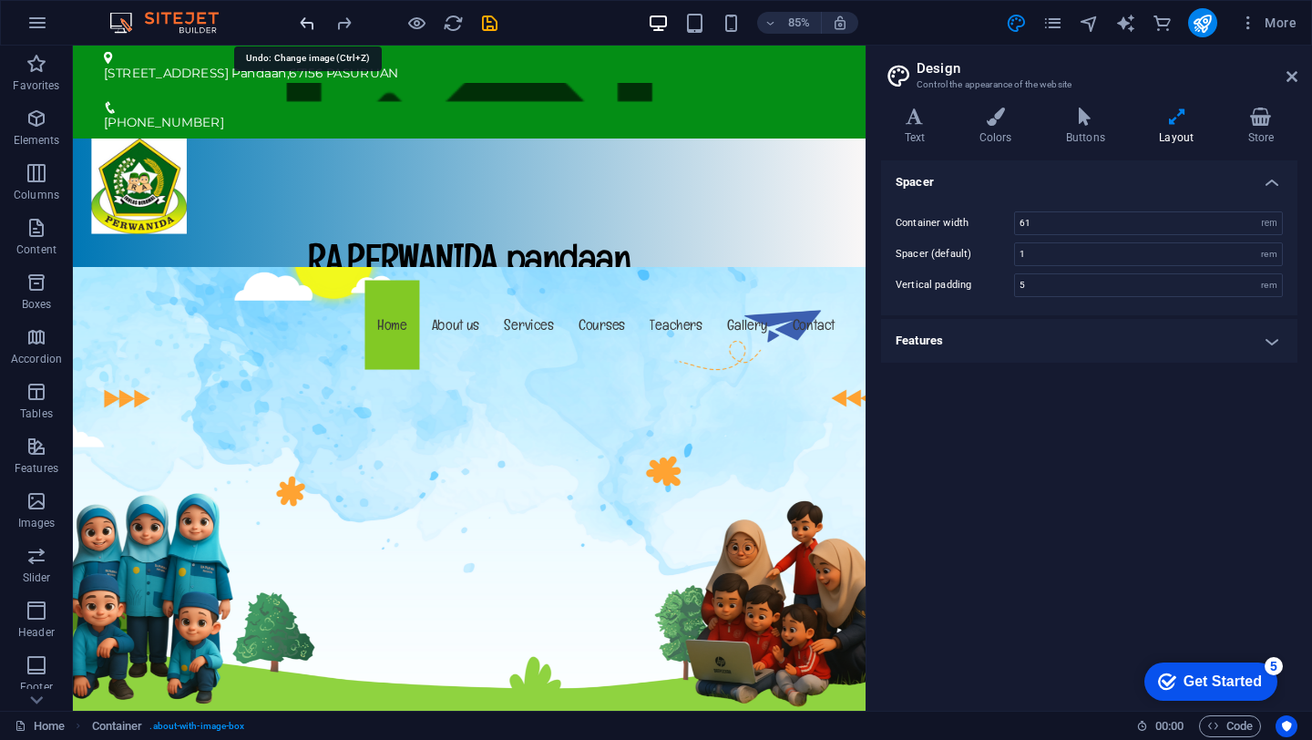
scroll to position [12781, 0]
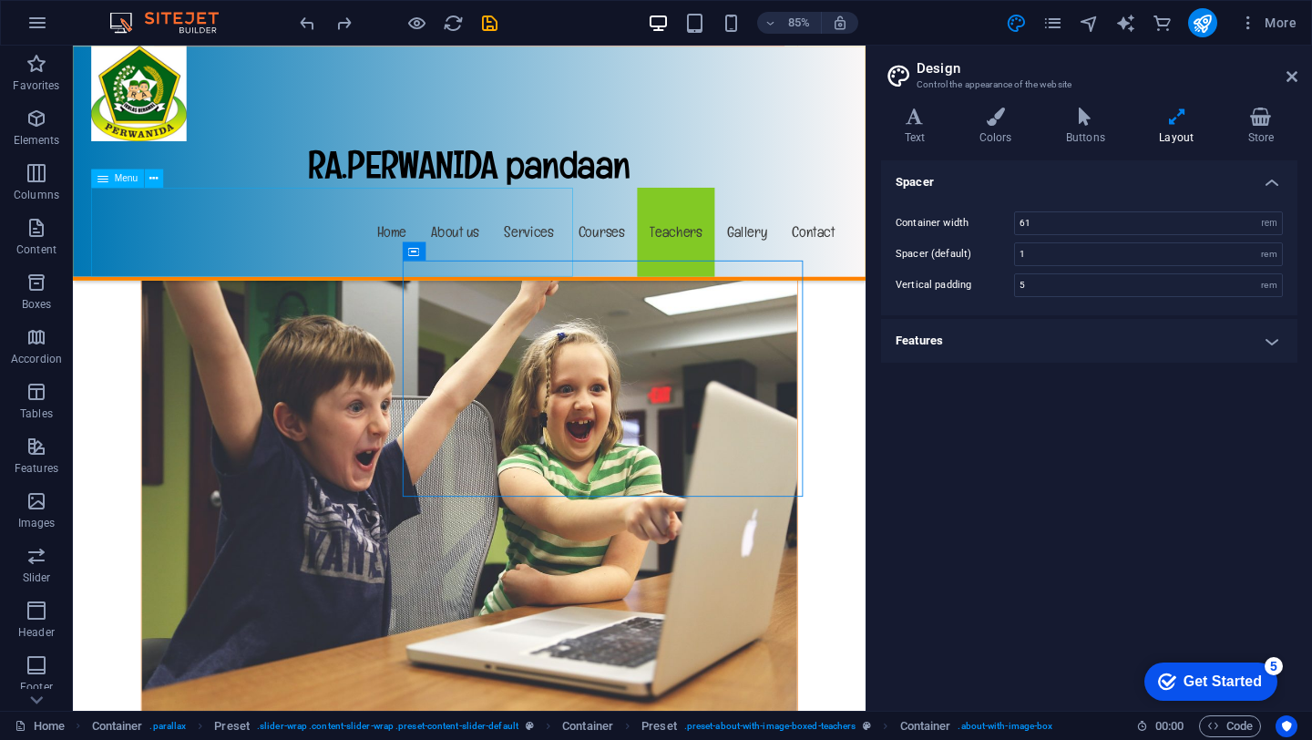
click at [252, 281] on nav "Home About us Services Courses Teachers Gallery Contact" at bounding box center [539, 264] width 889 height 105
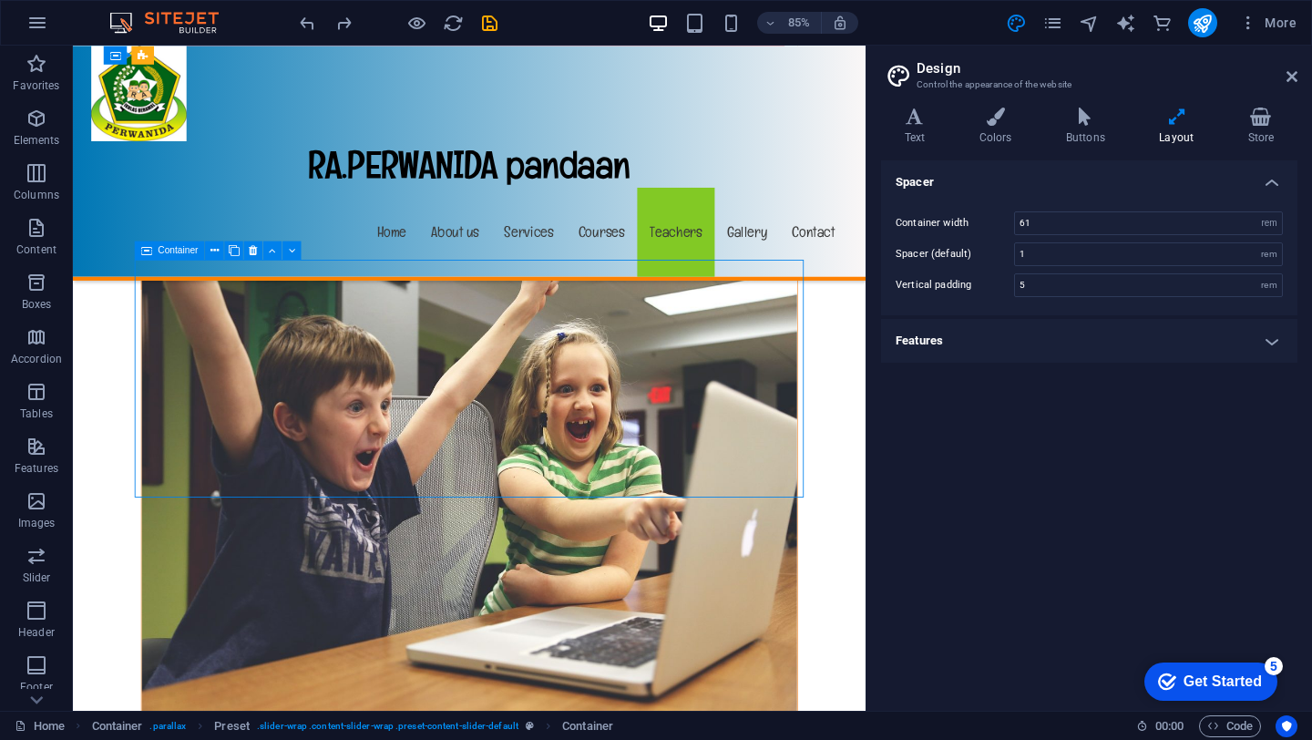
drag, startPoint x: 148, startPoint y: 251, endPoint x: 150, endPoint y: 241, distance: 10.2
click at [150, 241] on icon at bounding box center [146, 250] width 11 height 18
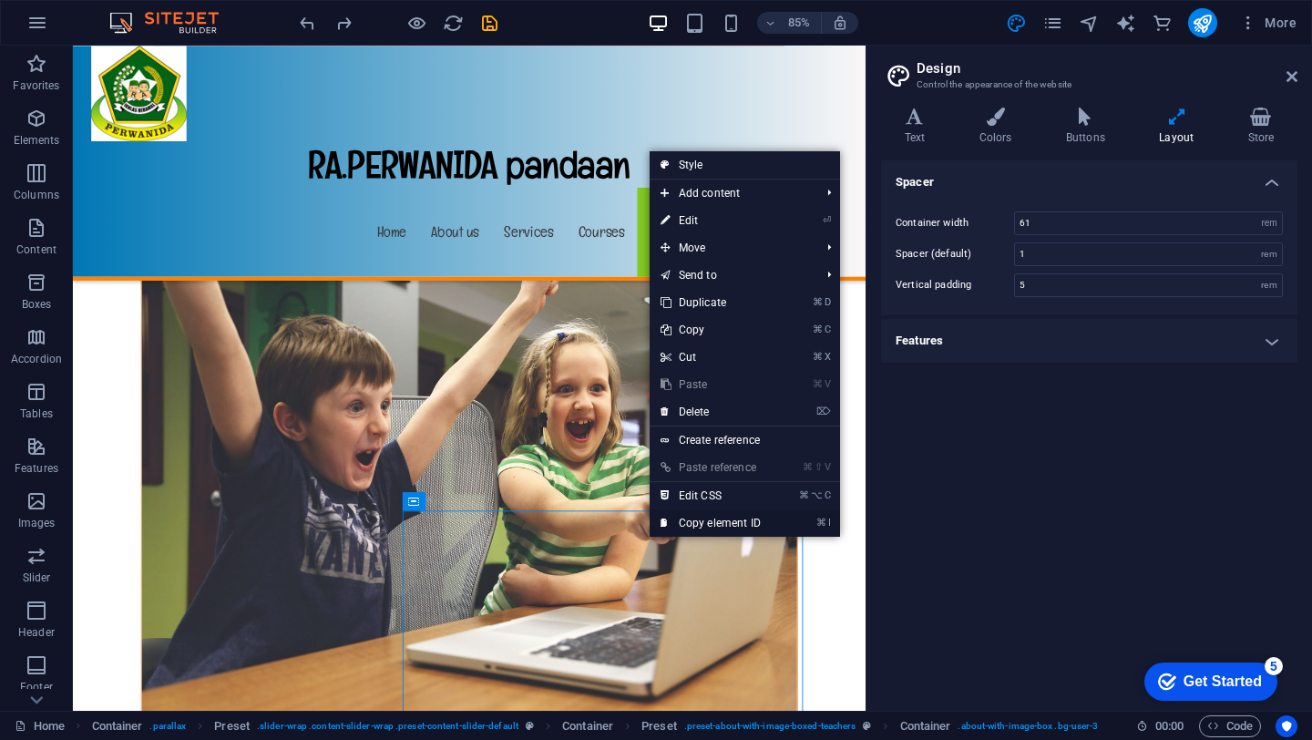
click at [686, 524] on link "⌘ I Copy element ID" at bounding box center [710, 522] width 122 height 27
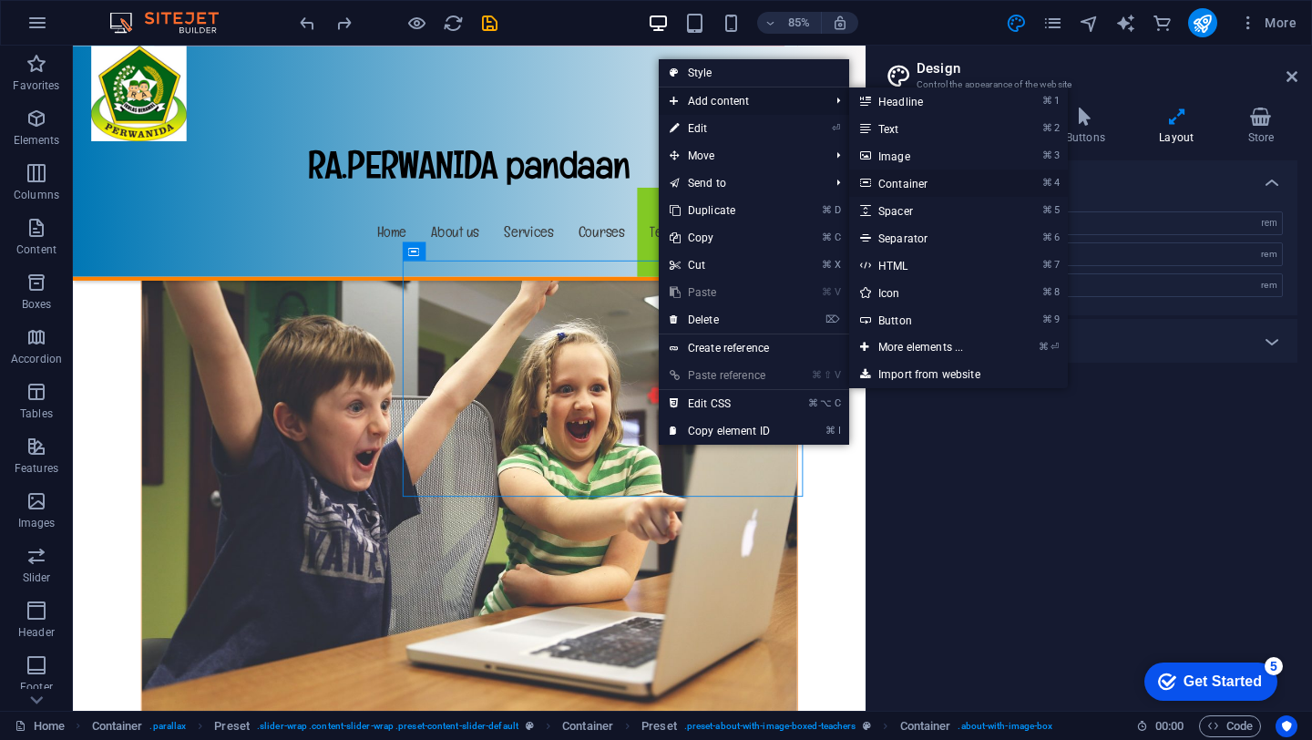
click at [894, 183] on link "⌘ 4 Container" at bounding box center [924, 182] width 150 height 27
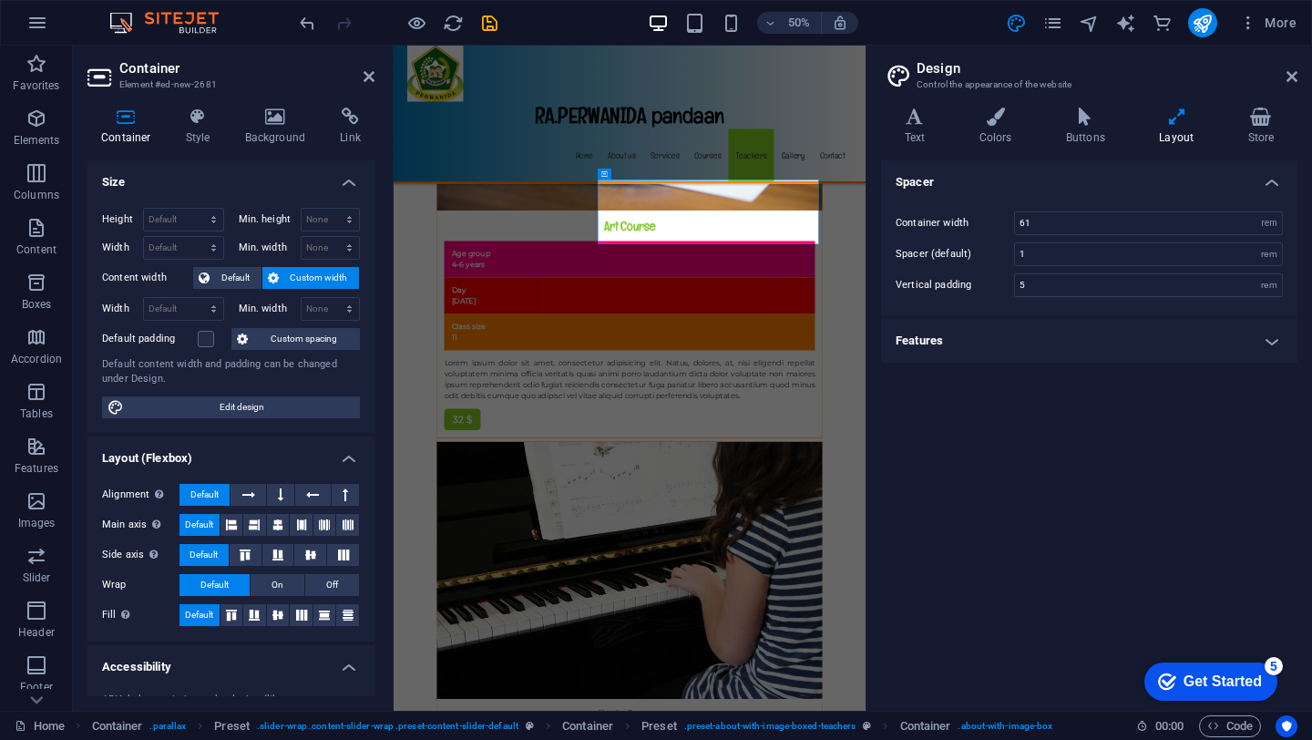
scroll to position [12901, 0]
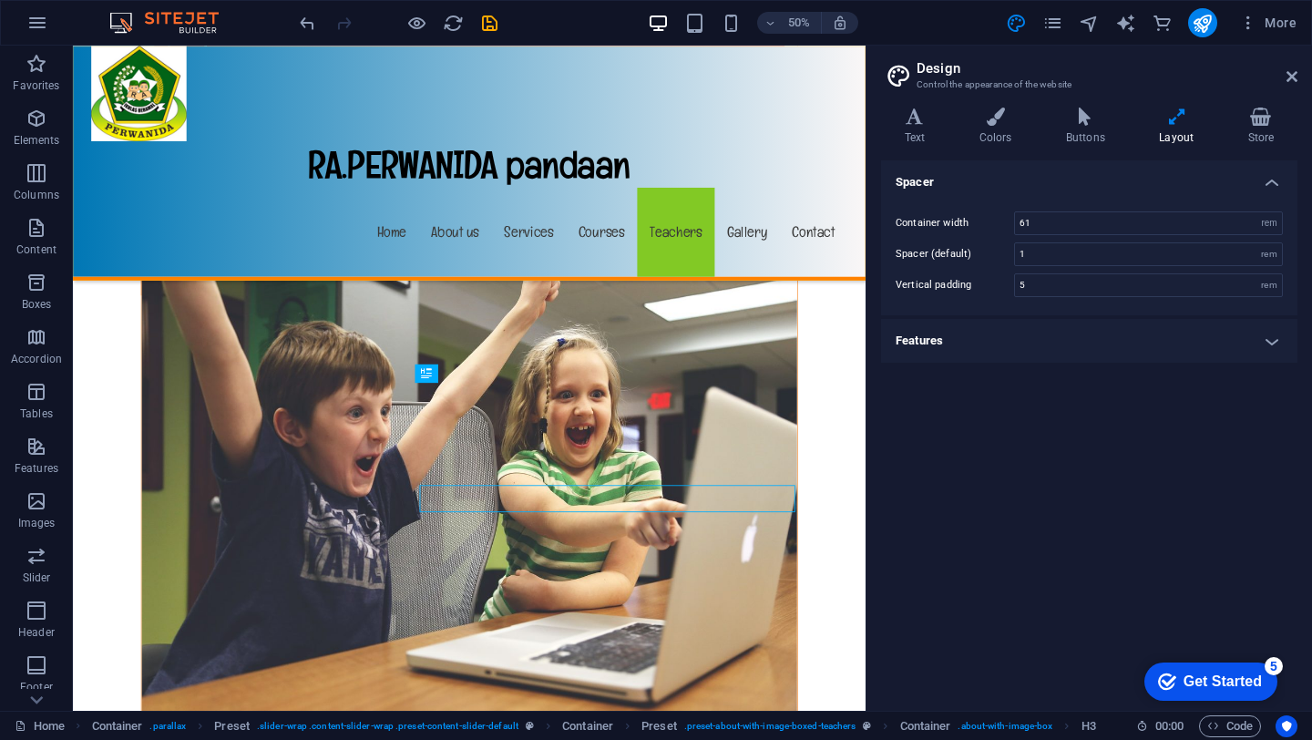
scroll to position [12781, 0]
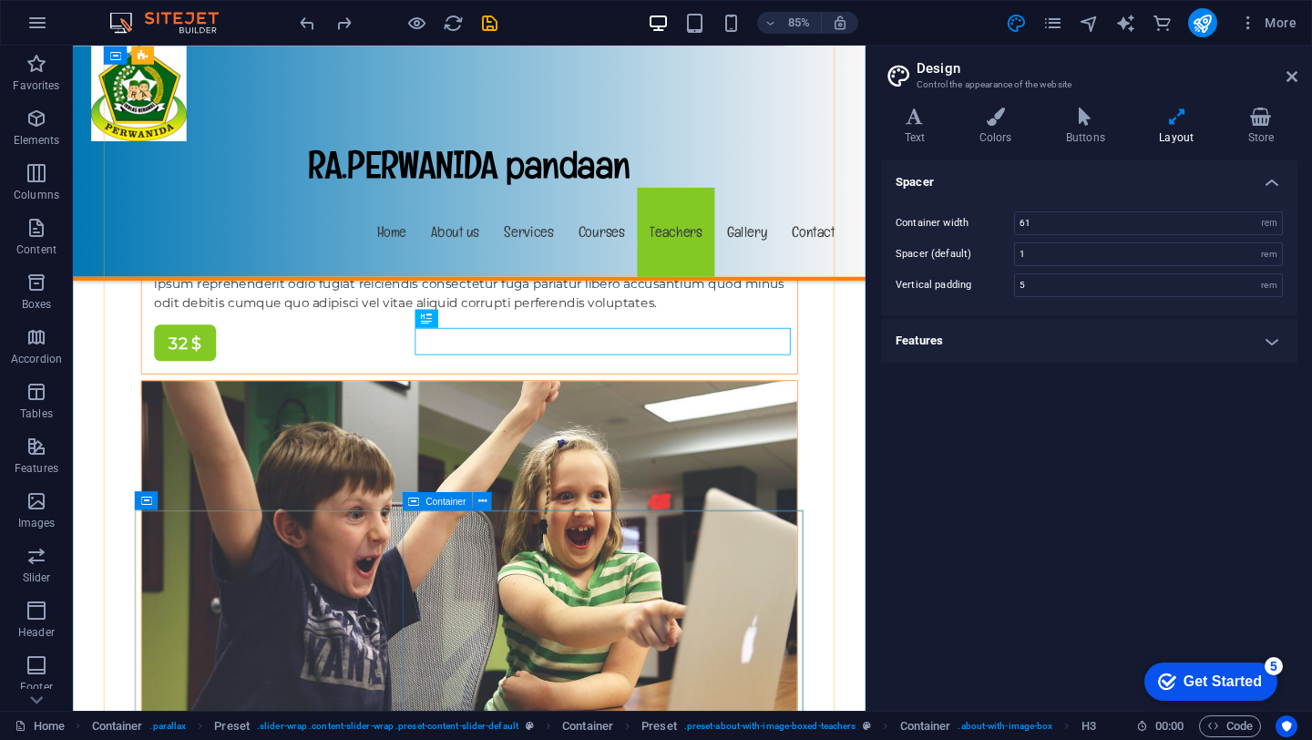
click at [486, 505] on button at bounding box center [482, 501] width 18 height 18
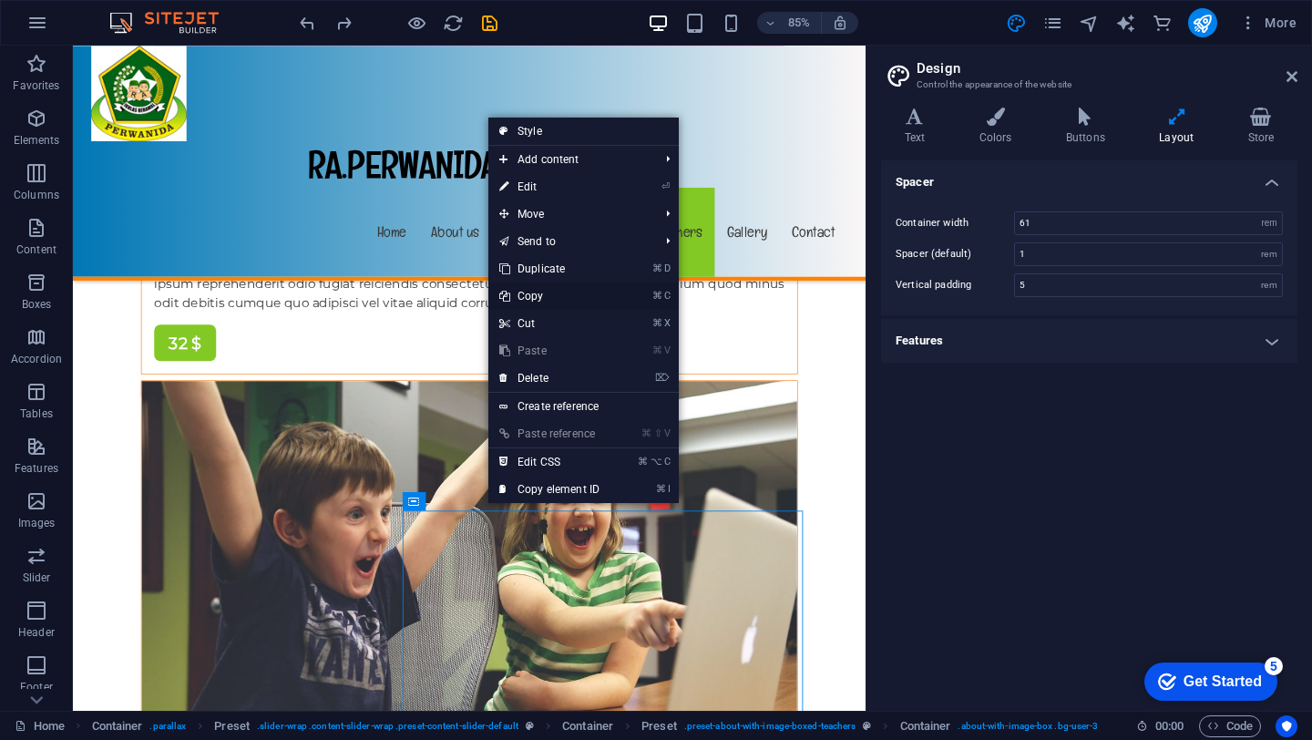
click at [527, 301] on link "⌘ C Copy" at bounding box center [549, 295] width 122 height 27
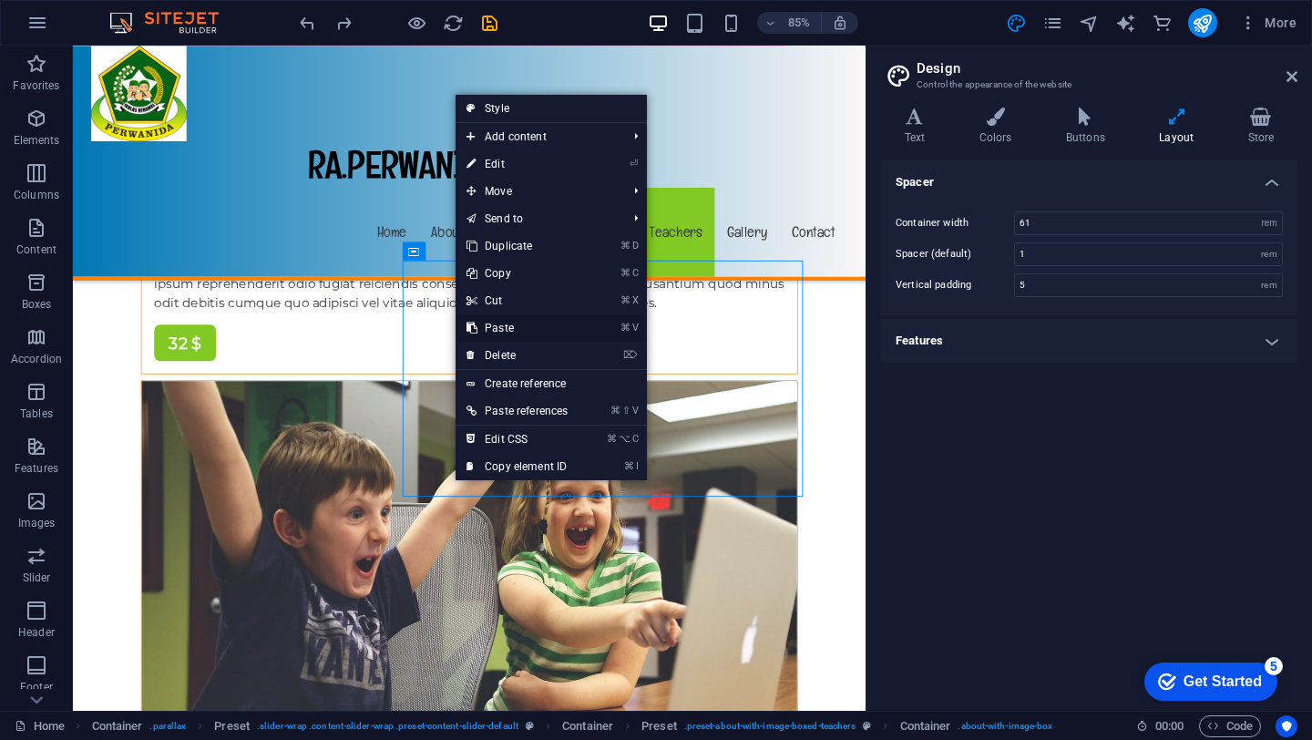
click at [503, 325] on link "⌘ V Paste" at bounding box center [516, 327] width 123 height 27
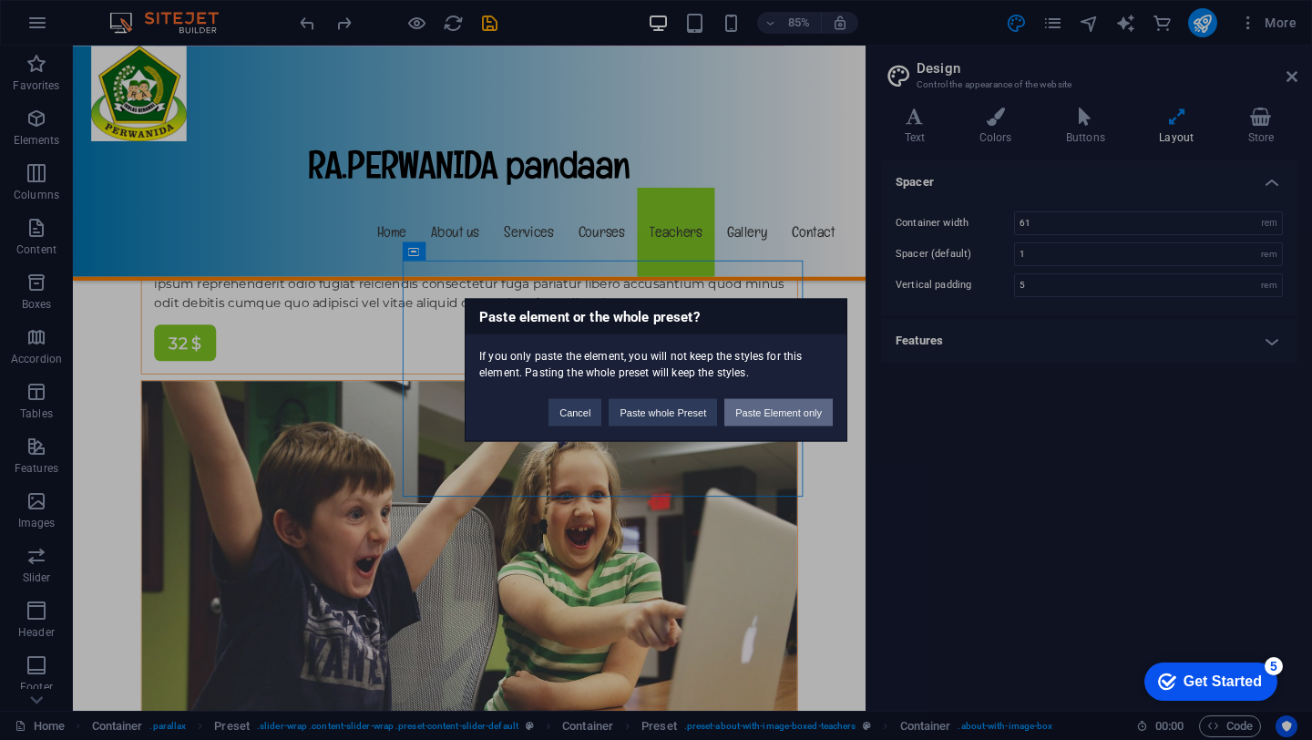
click at [751, 419] on button "Paste Element only" at bounding box center [778, 412] width 108 height 27
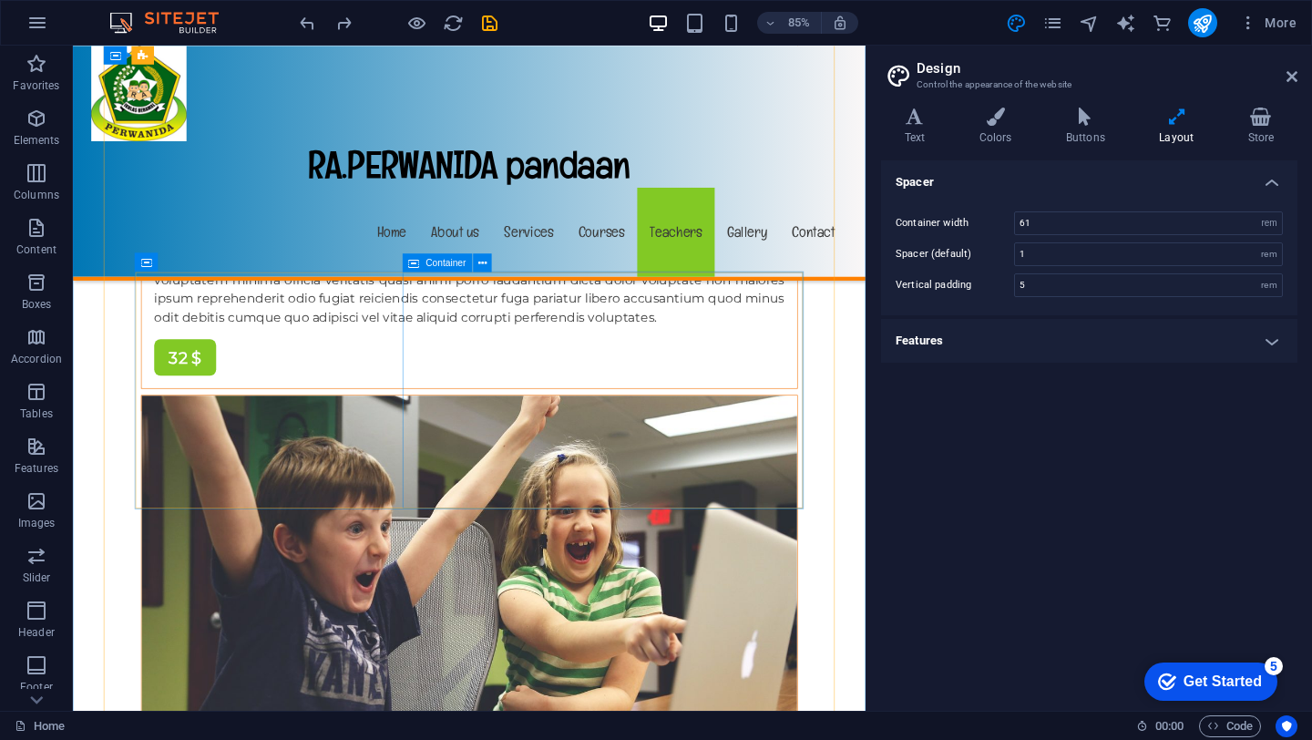
scroll to position [12769, 0]
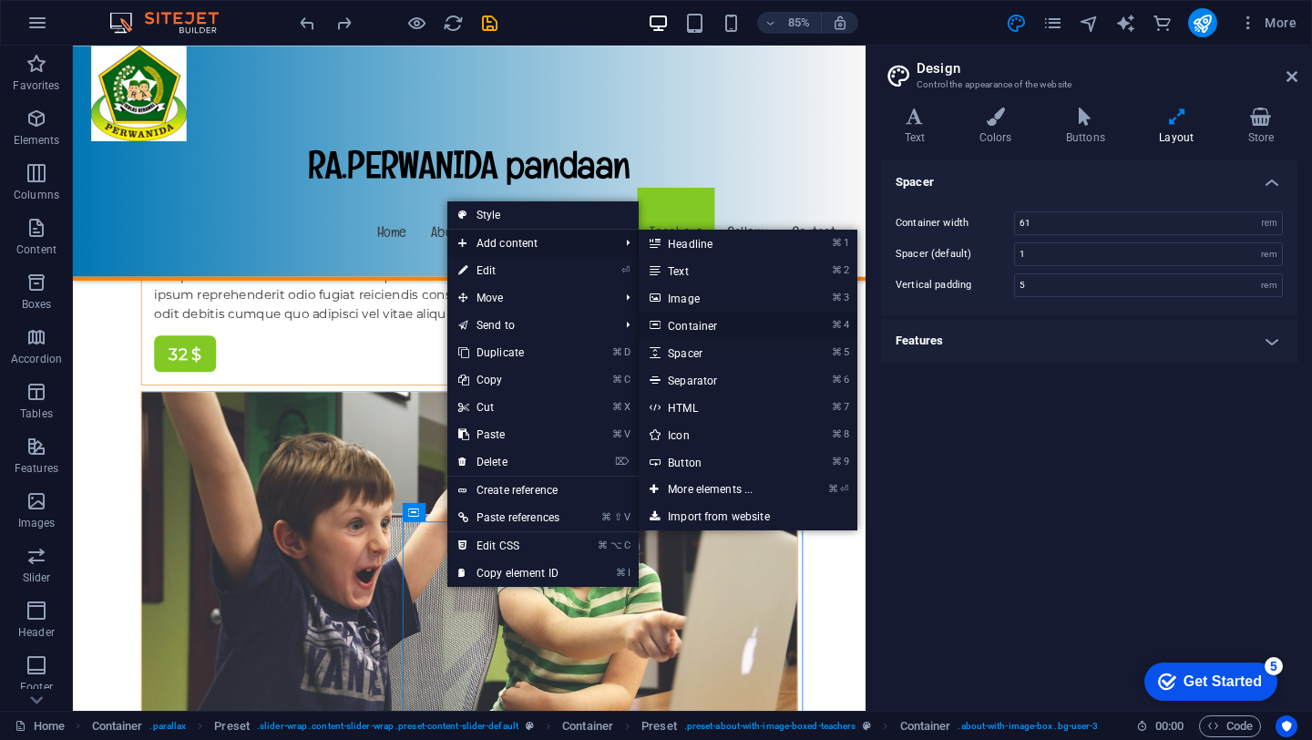
click at [685, 328] on link "⌘ 4 Container" at bounding box center [714, 325] width 150 height 27
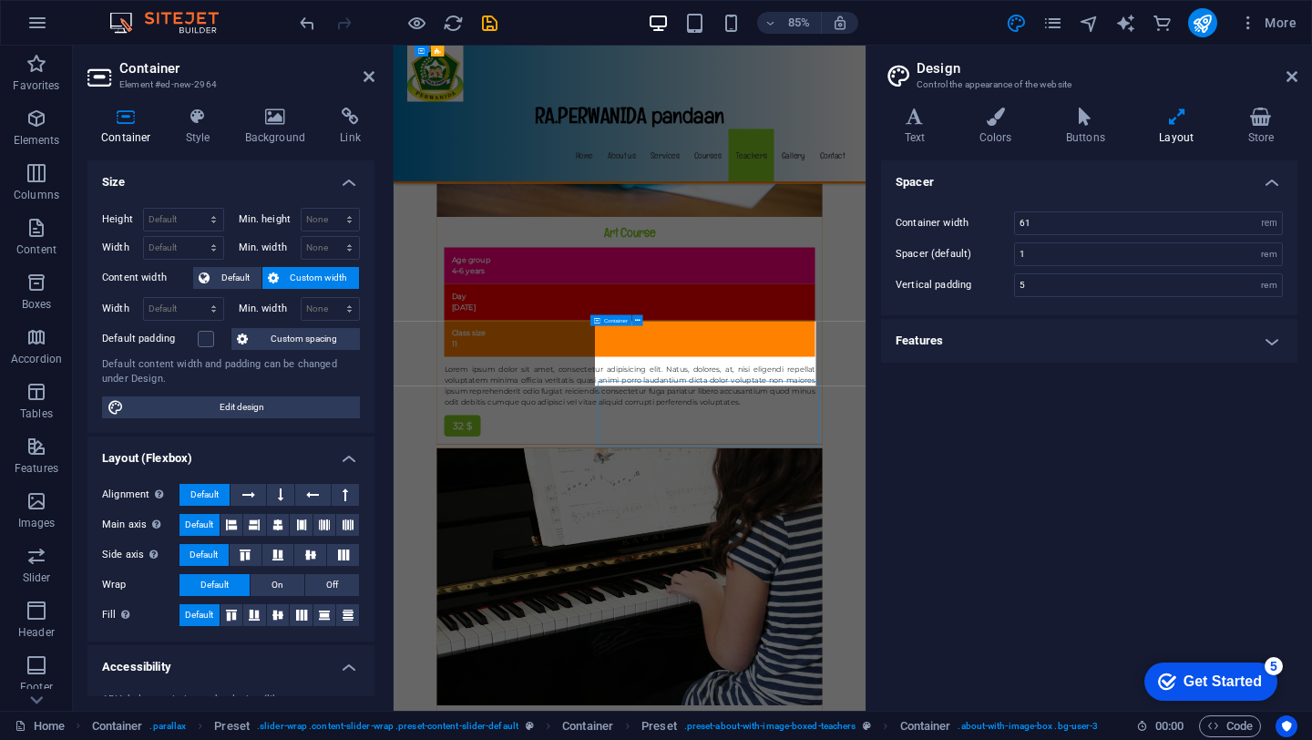
scroll to position [12888, 0]
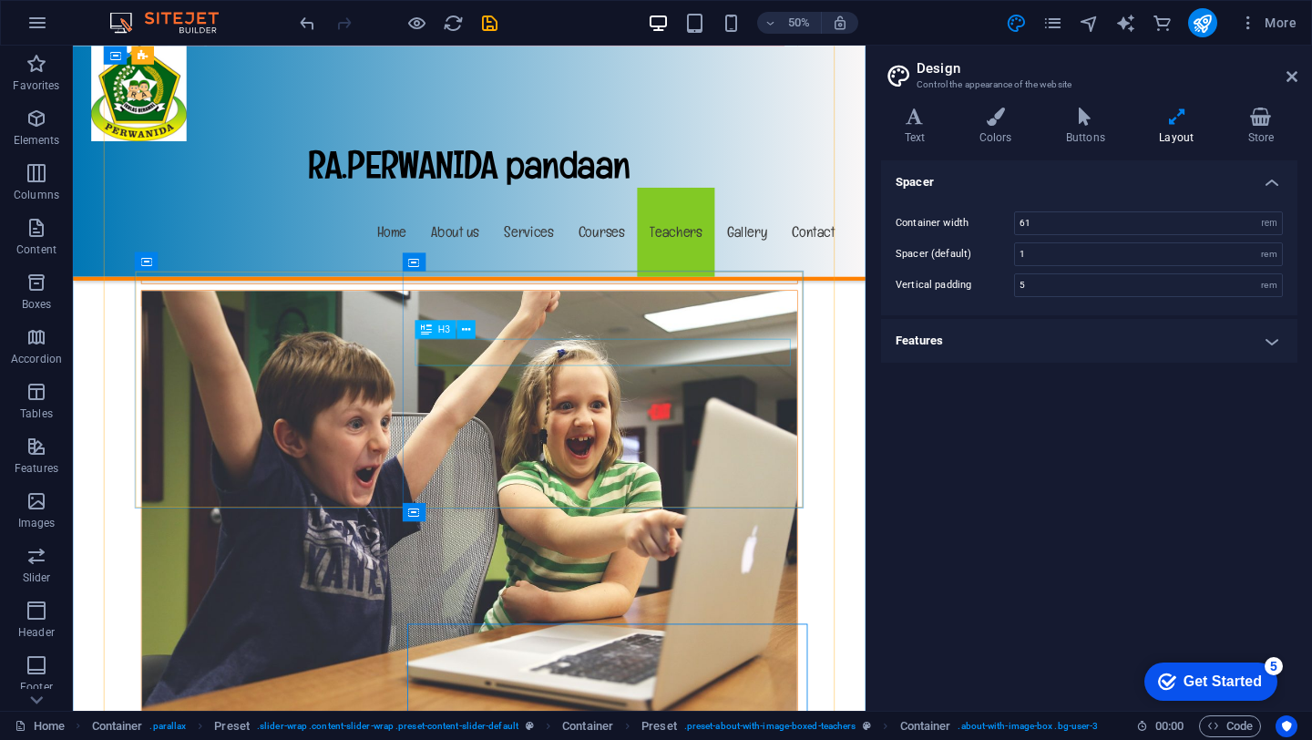
scroll to position [12769, 0]
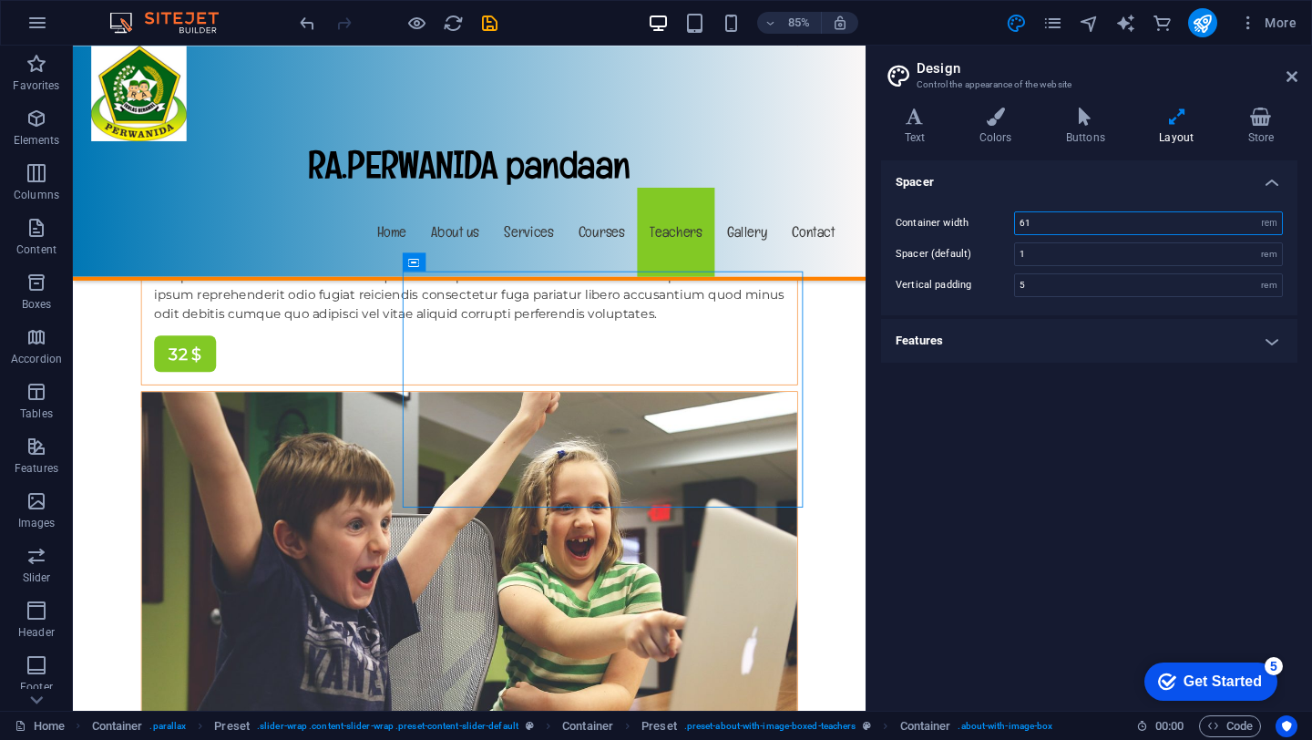
click at [1039, 228] on input "61" at bounding box center [1148, 223] width 267 height 22
click at [1297, 64] on aside "Design Control the appearance of the website Variants Text Colors Buttons Layou…" at bounding box center [1088, 378] width 446 height 665
click at [1287, 81] on icon at bounding box center [1291, 76] width 11 height 15
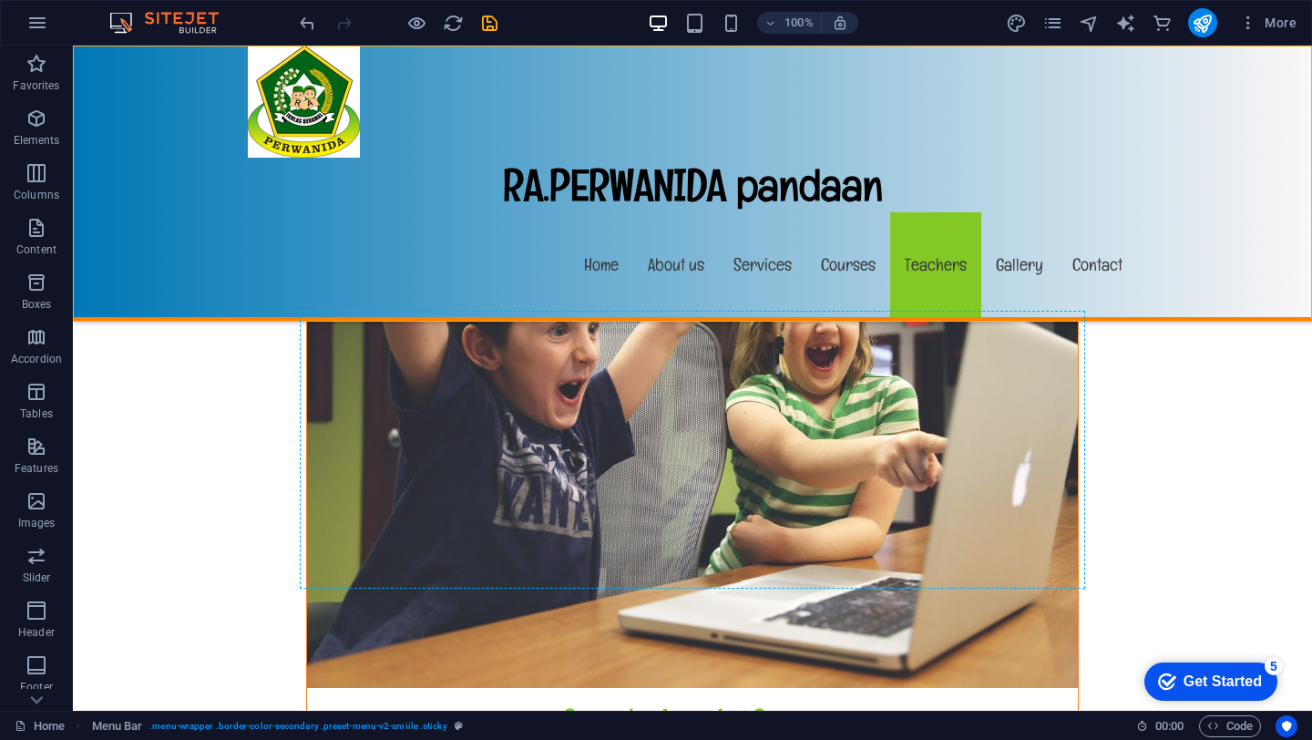
drag, startPoint x: 1074, startPoint y: 310, endPoint x: 956, endPoint y: 374, distance: 134.1
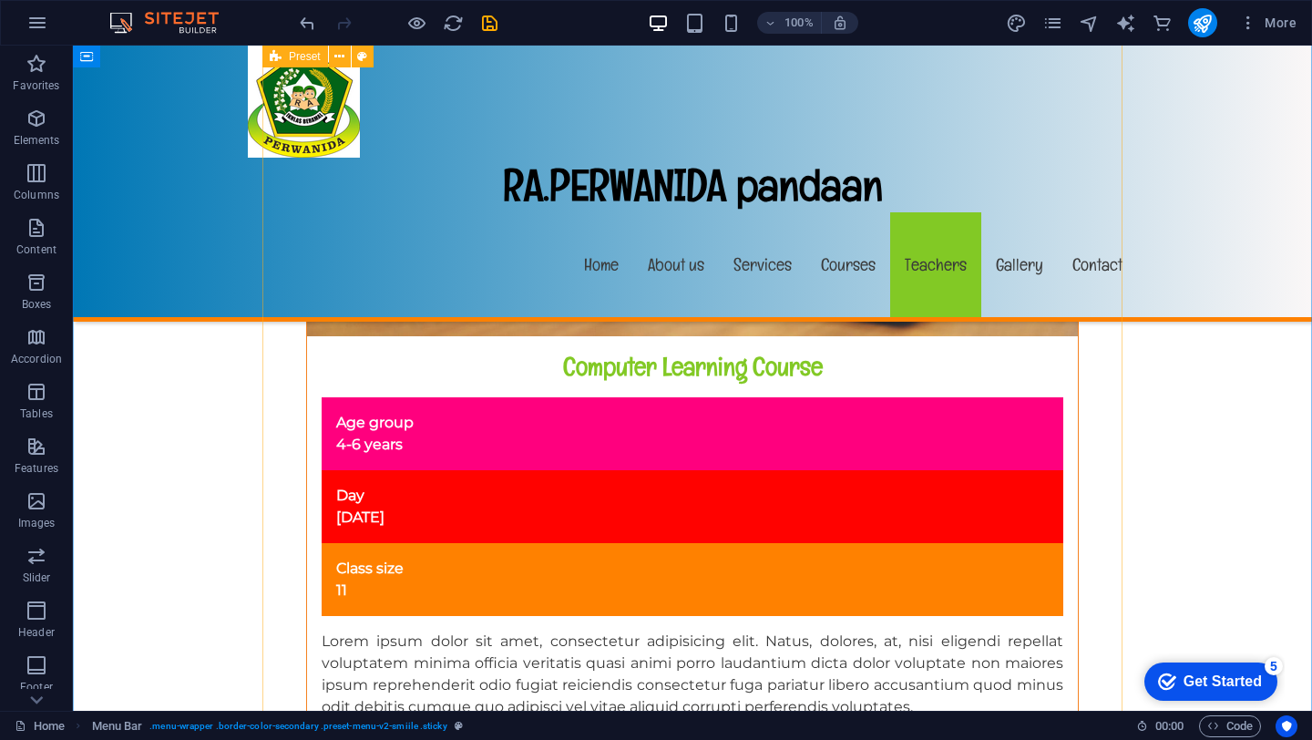
scroll to position [12695, 0]
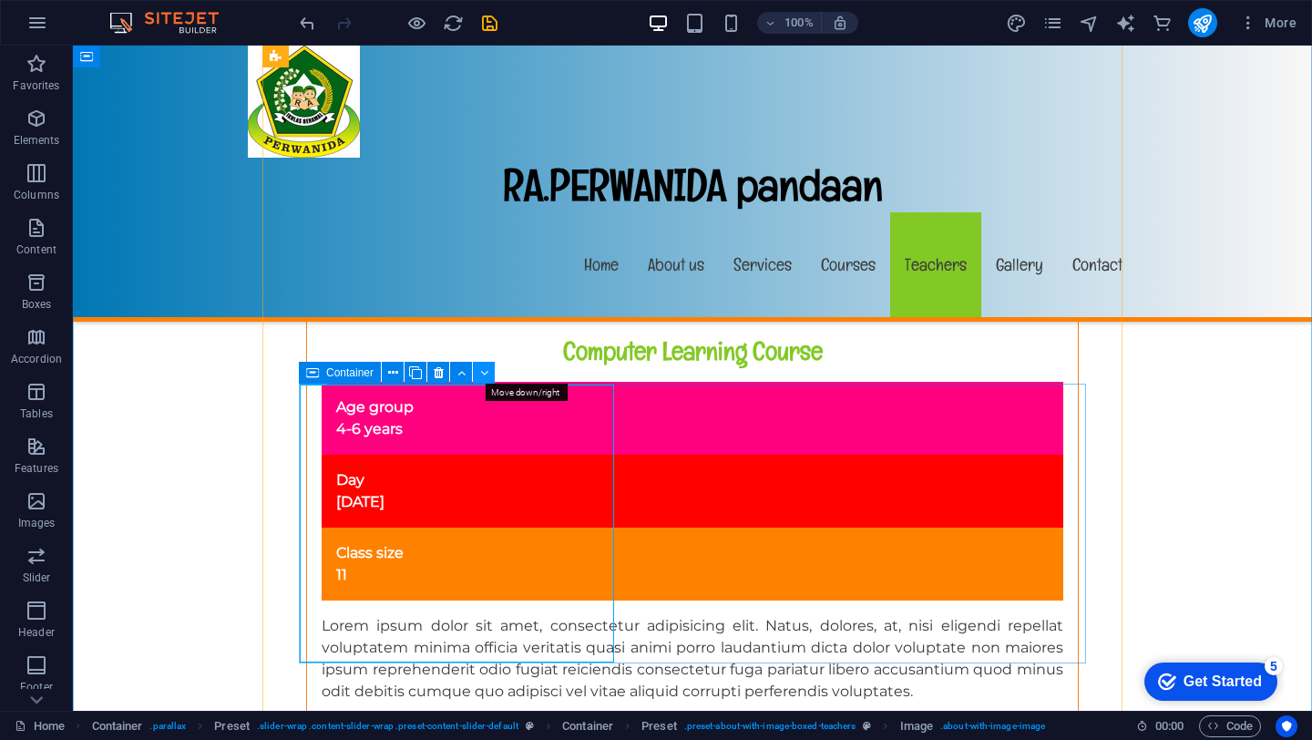
click at [481, 373] on icon at bounding box center [484, 372] width 8 height 19
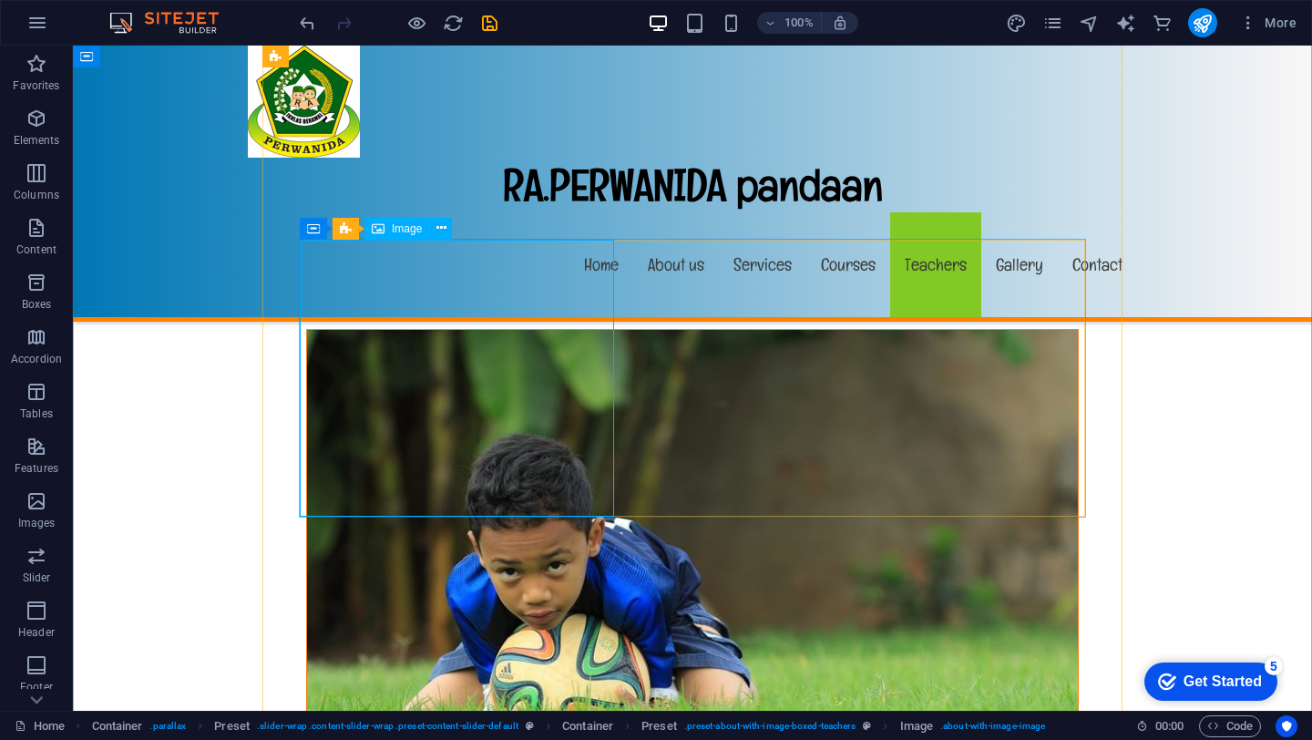
scroll to position [13328, 0]
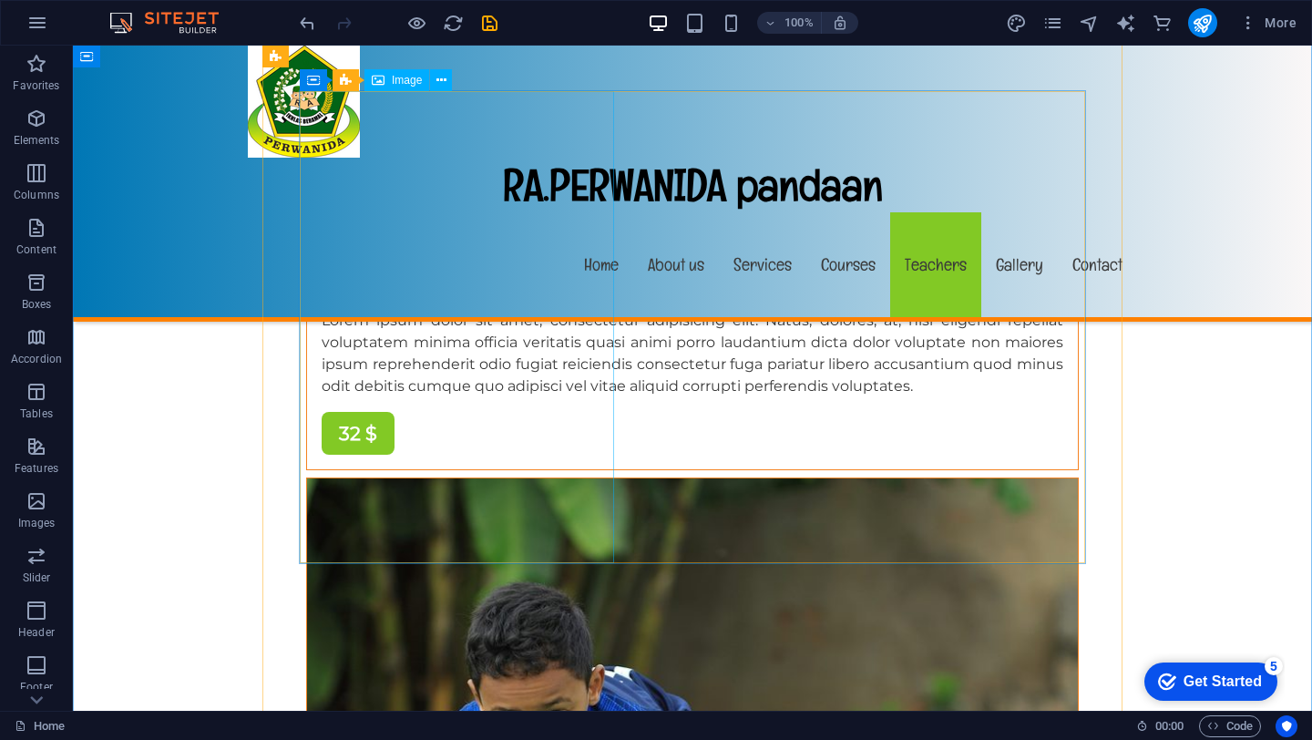
scroll to position [13055, 0]
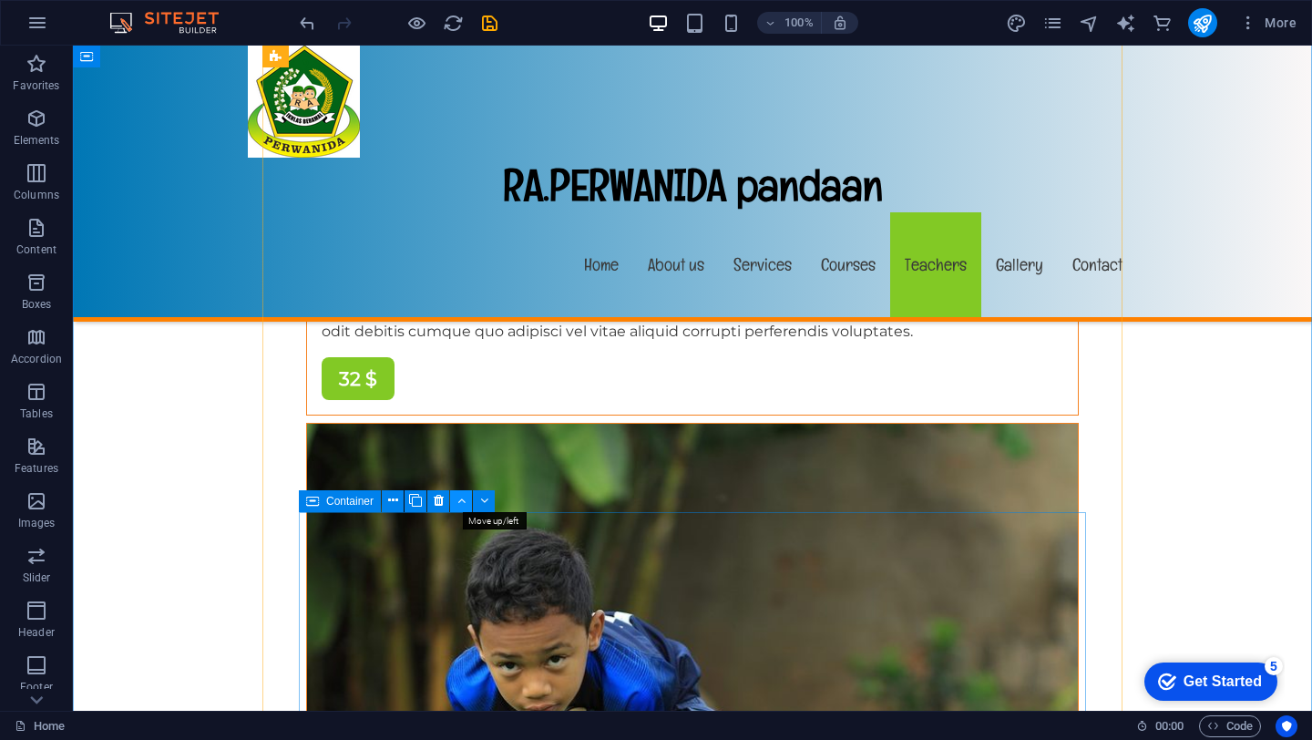
click at [461, 499] on icon at bounding box center [461, 500] width 8 height 19
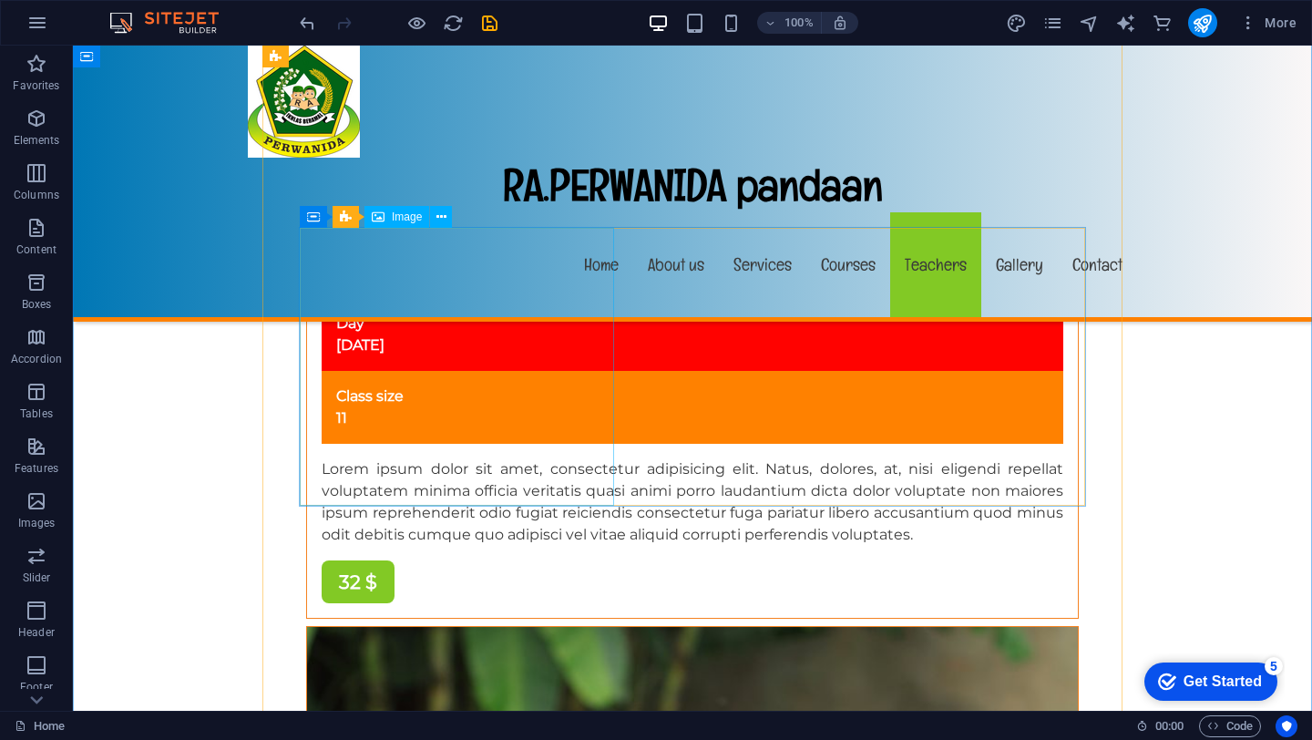
scroll to position [12901, 0]
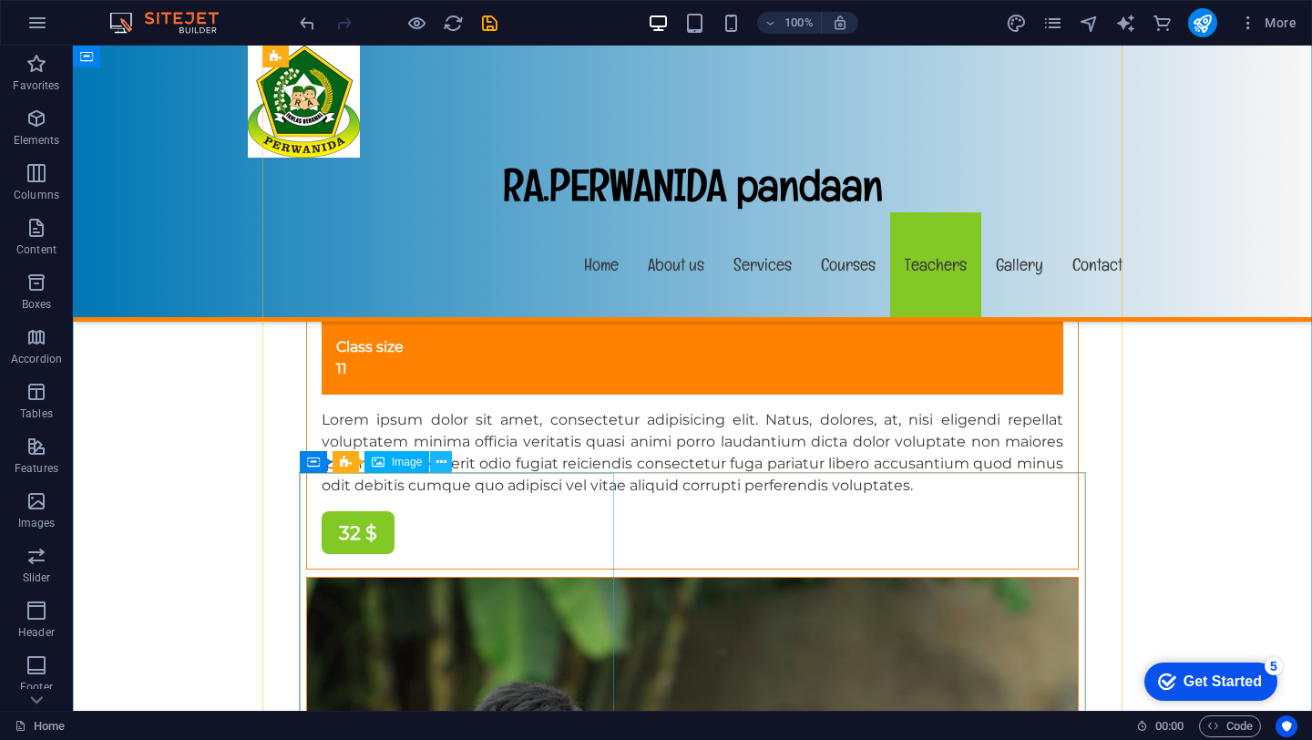
click at [443, 461] on icon at bounding box center [441, 462] width 10 height 19
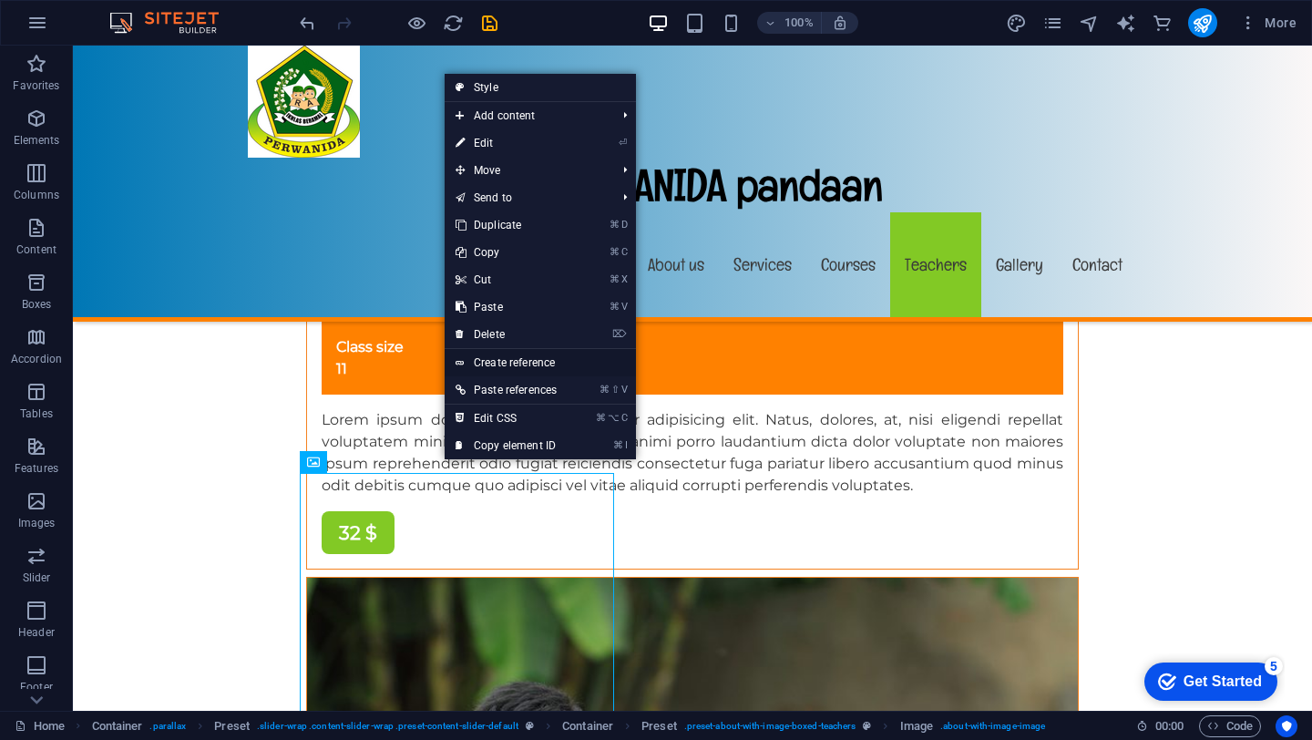
click at [506, 371] on link "Create reference" at bounding box center [540, 362] width 191 height 27
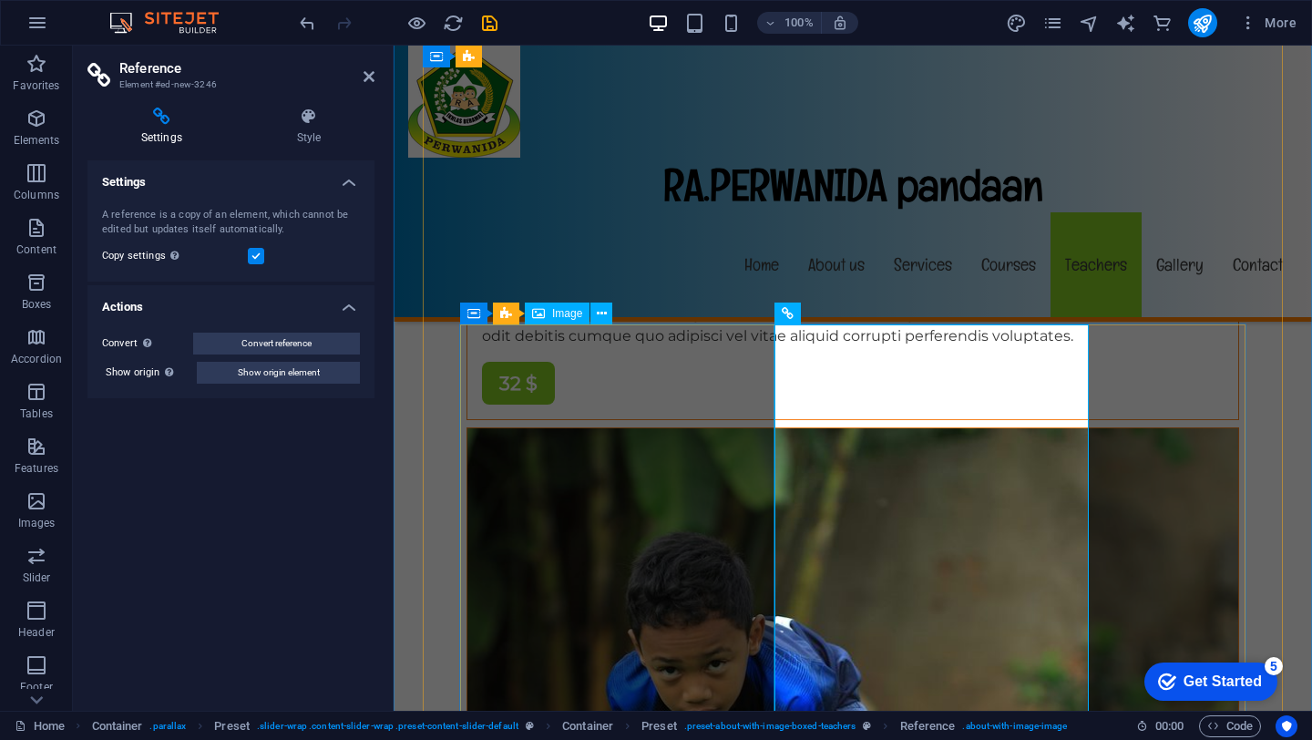
scroll to position [13049, 0]
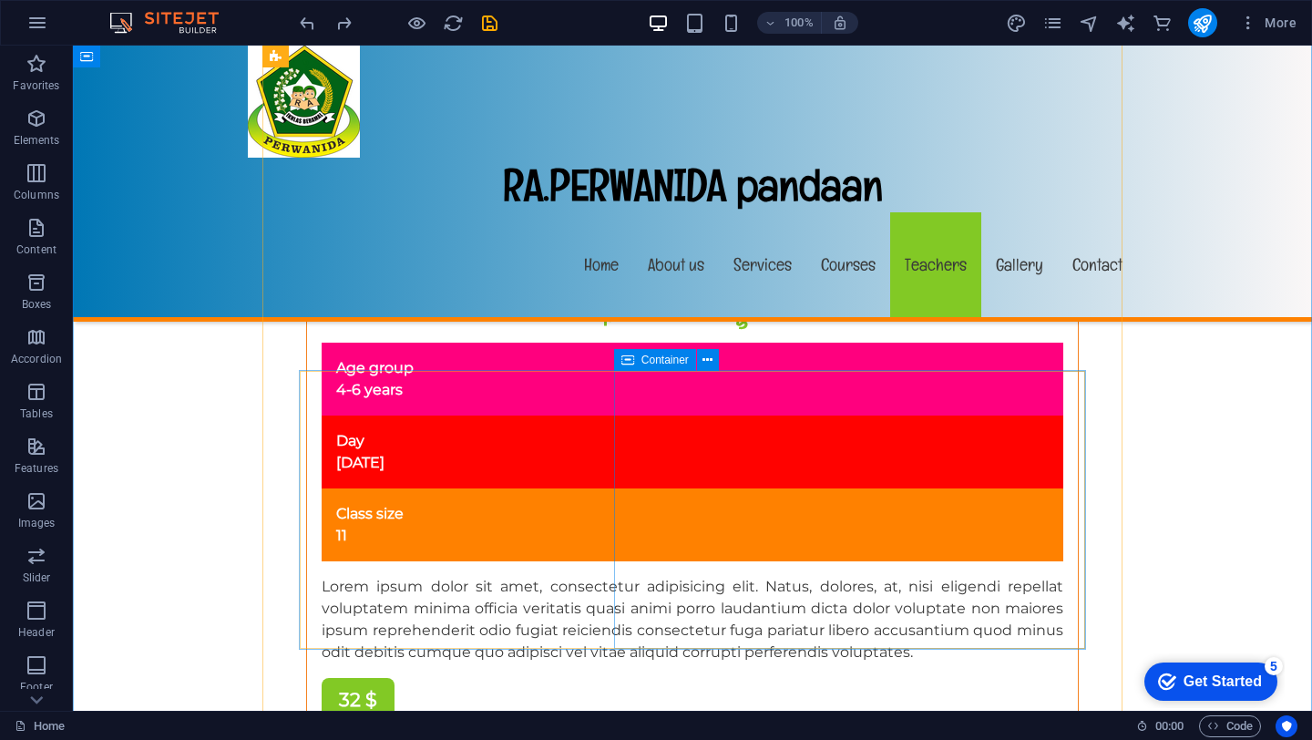
scroll to position [12654, 0]
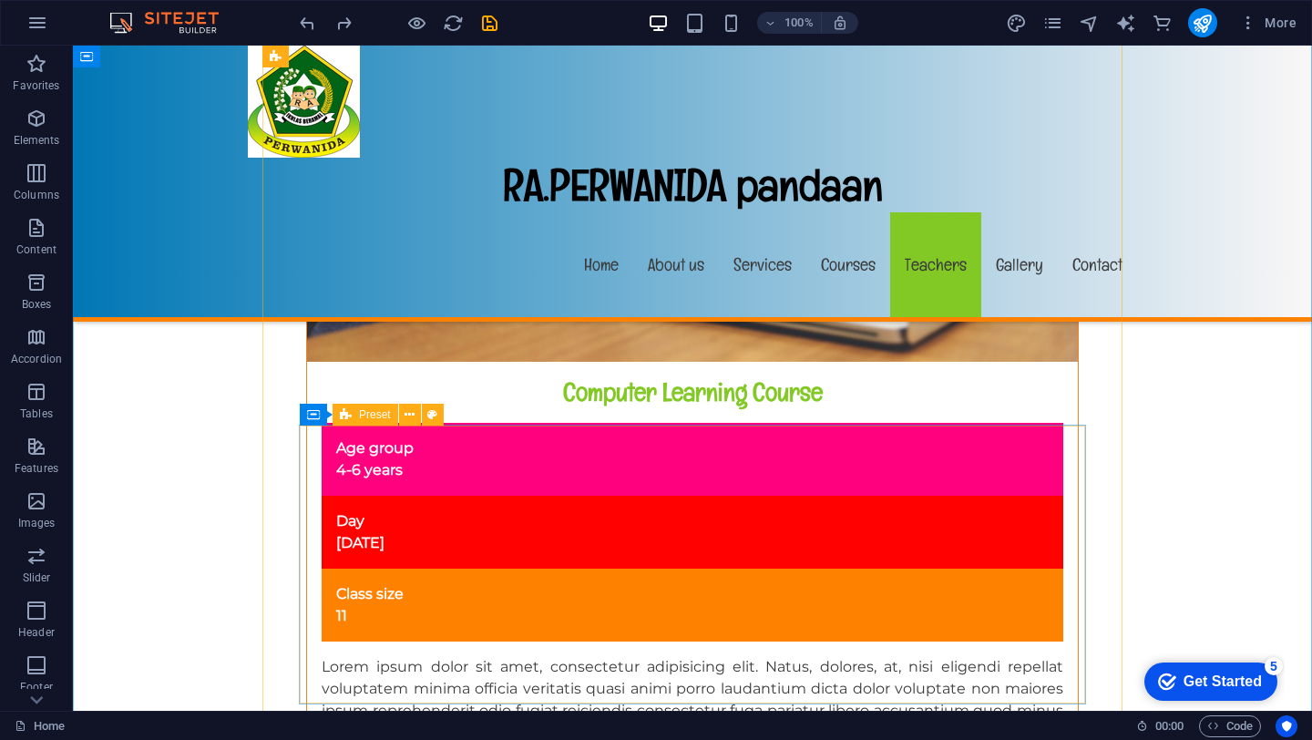
click at [344, 416] on icon at bounding box center [346, 415] width 12 height 22
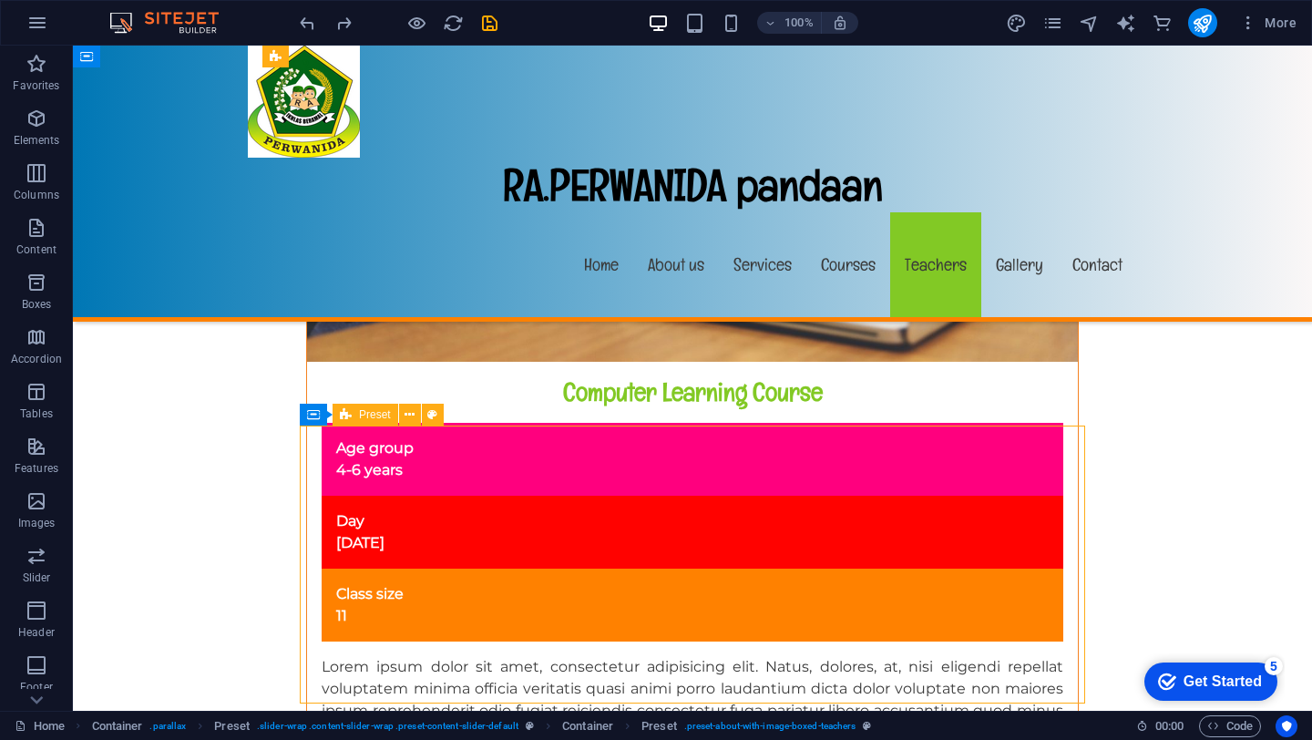
click at [372, 415] on span "Preset" at bounding box center [375, 414] width 32 height 11
click at [409, 414] on icon at bounding box center [409, 414] width 10 height 19
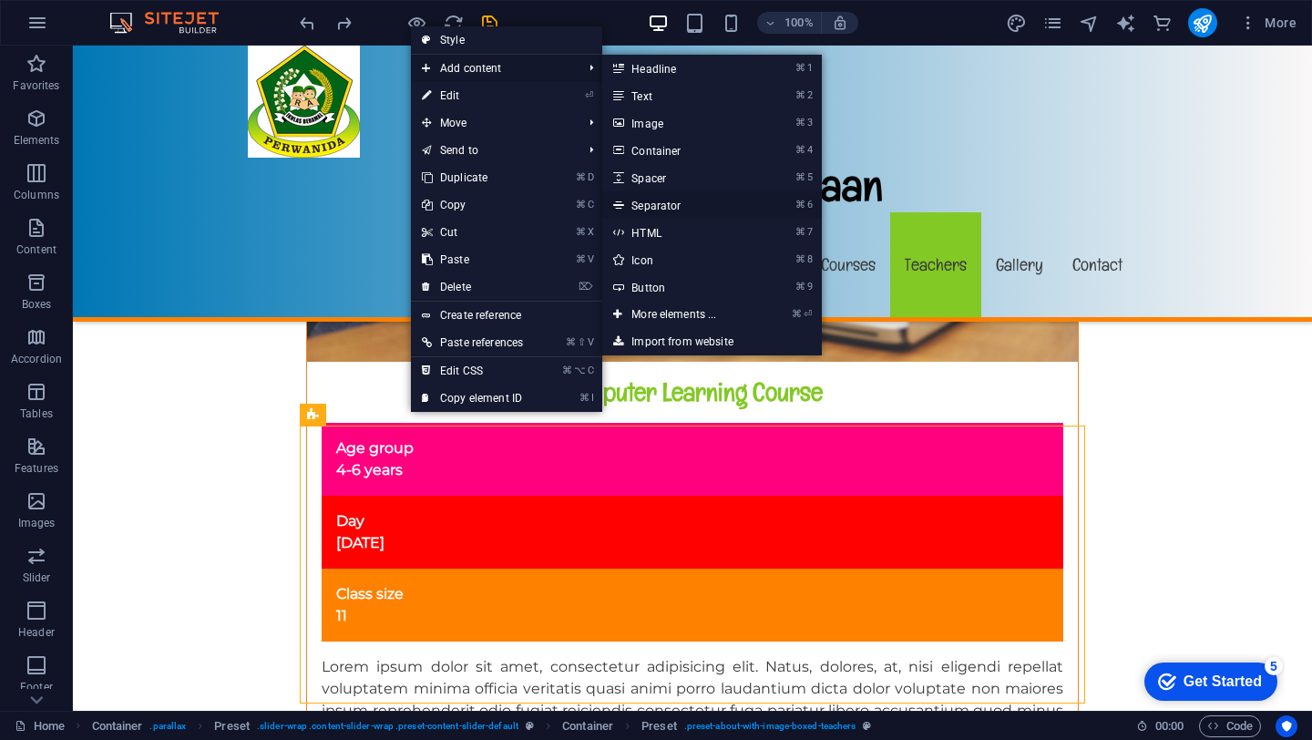
click at [651, 204] on link "⌘ 6 Separator" at bounding box center [677, 204] width 150 height 27
select select "%"
select select "px"
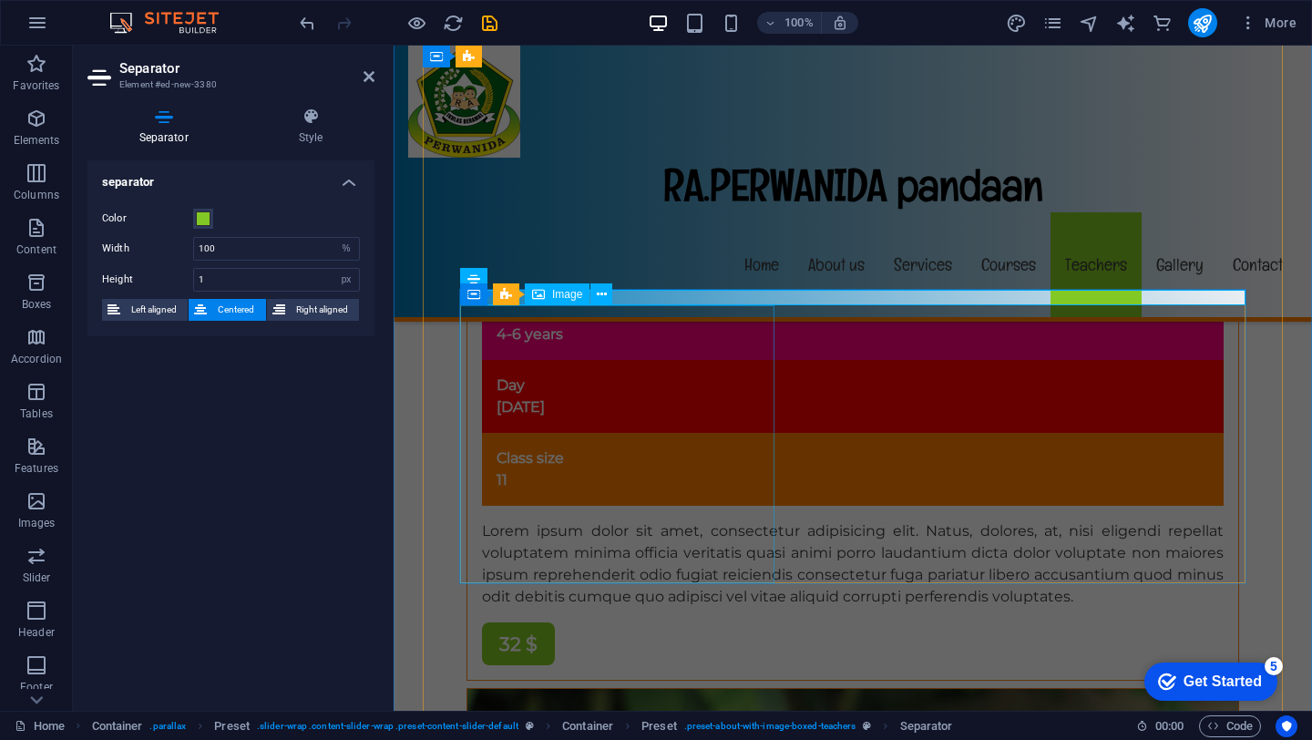
scroll to position [12738, 0]
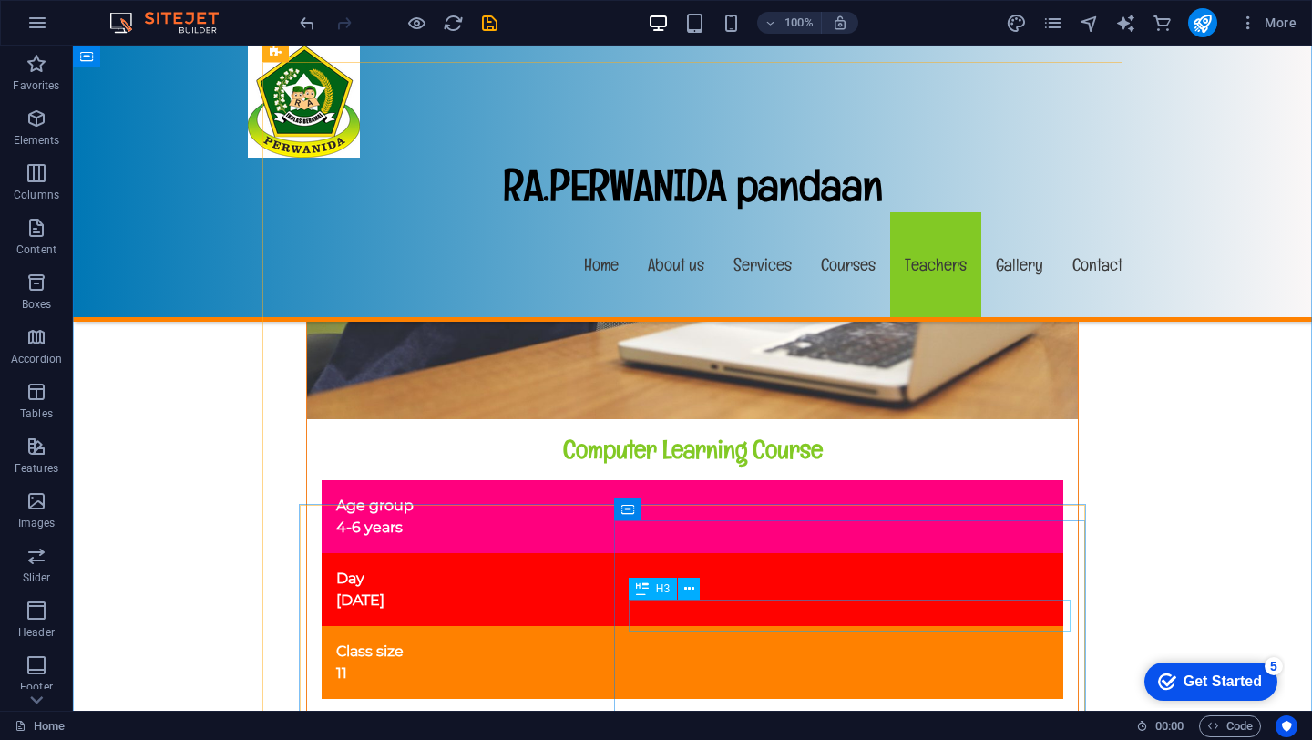
scroll to position [12605, 0]
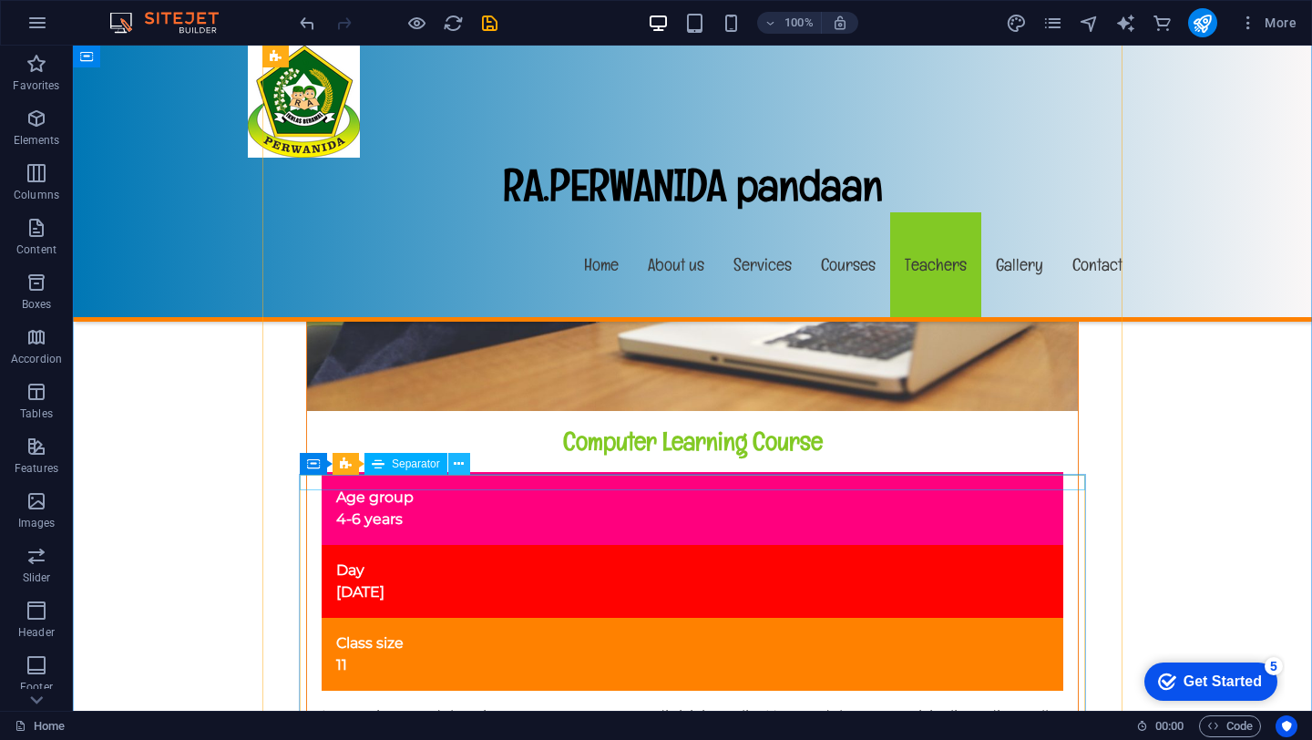
click at [459, 465] on icon at bounding box center [459, 464] width 10 height 19
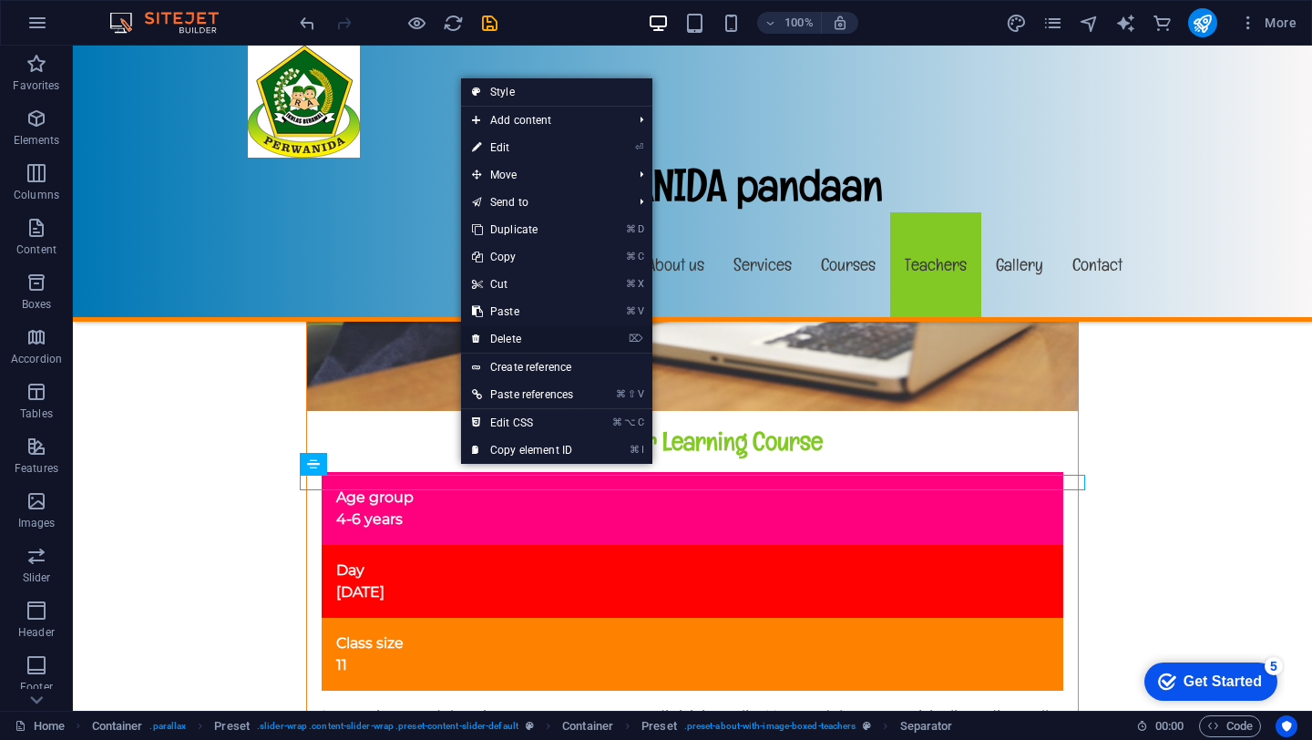
click at [507, 334] on link "⌦ Delete" at bounding box center [522, 338] width 123 height 27
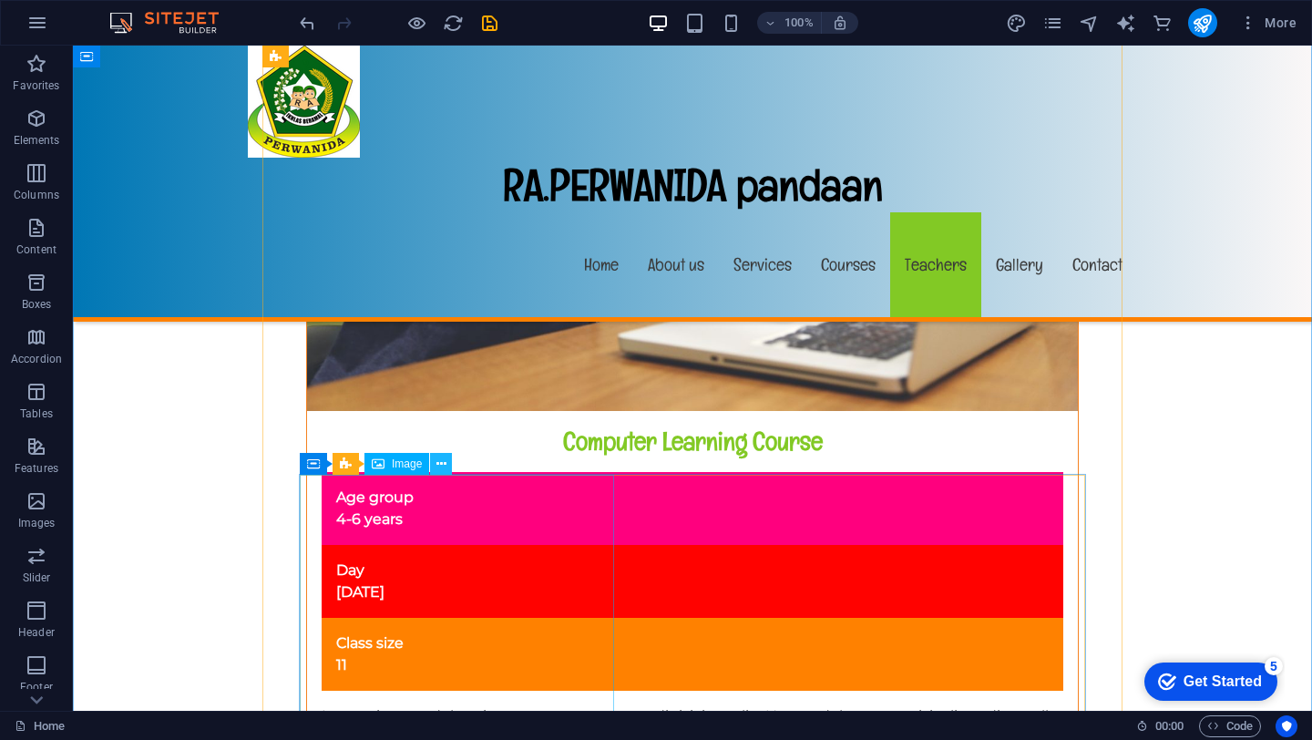
click at [442, 461] on icon at bounding box center [441, 464] width 10 height 19
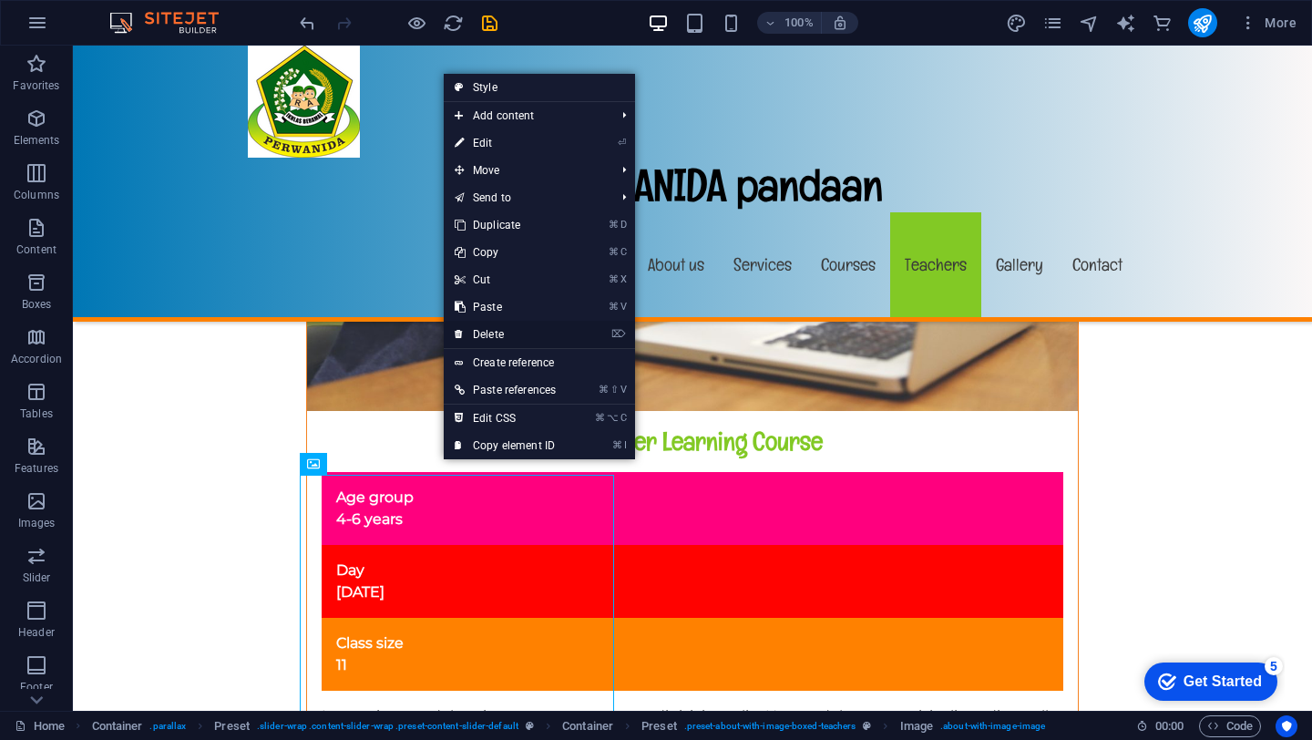
click at [479, 331] on link "⌦ Delete" at bounding box center [505, 334] width 123 height 27
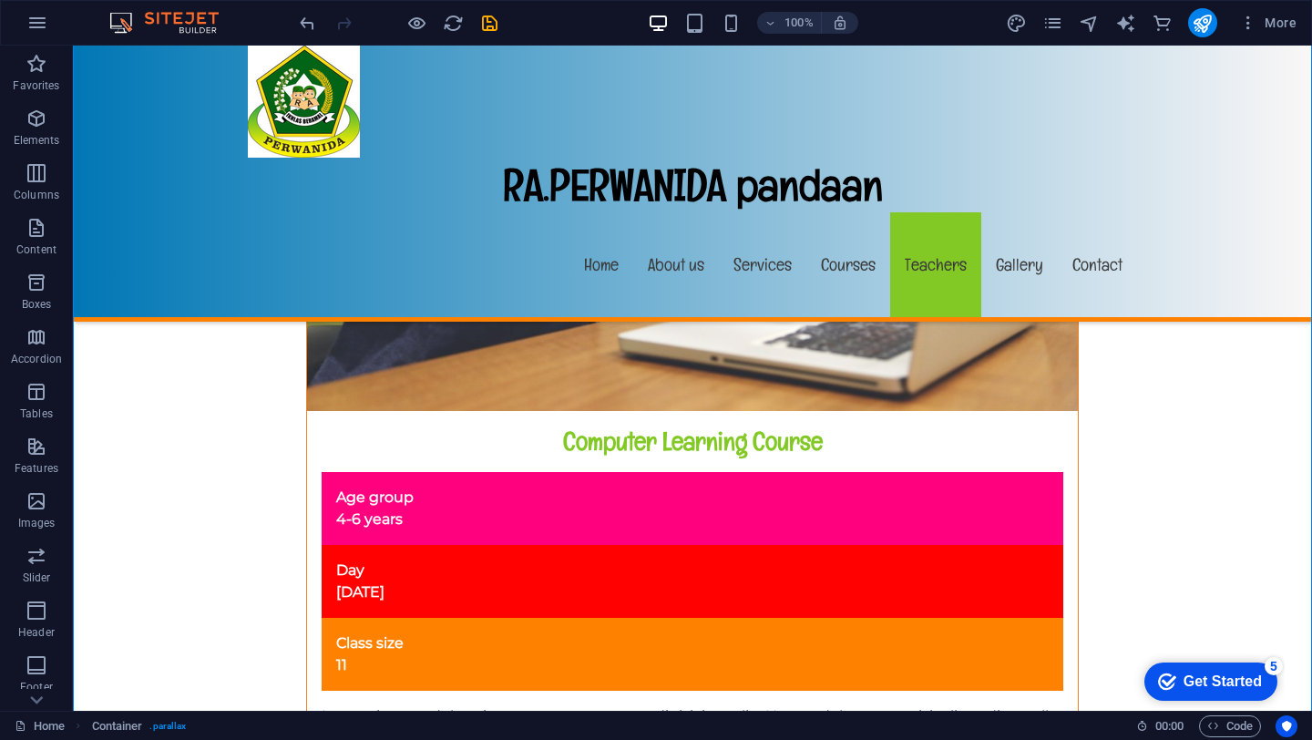
scroll to position [12618, 0]
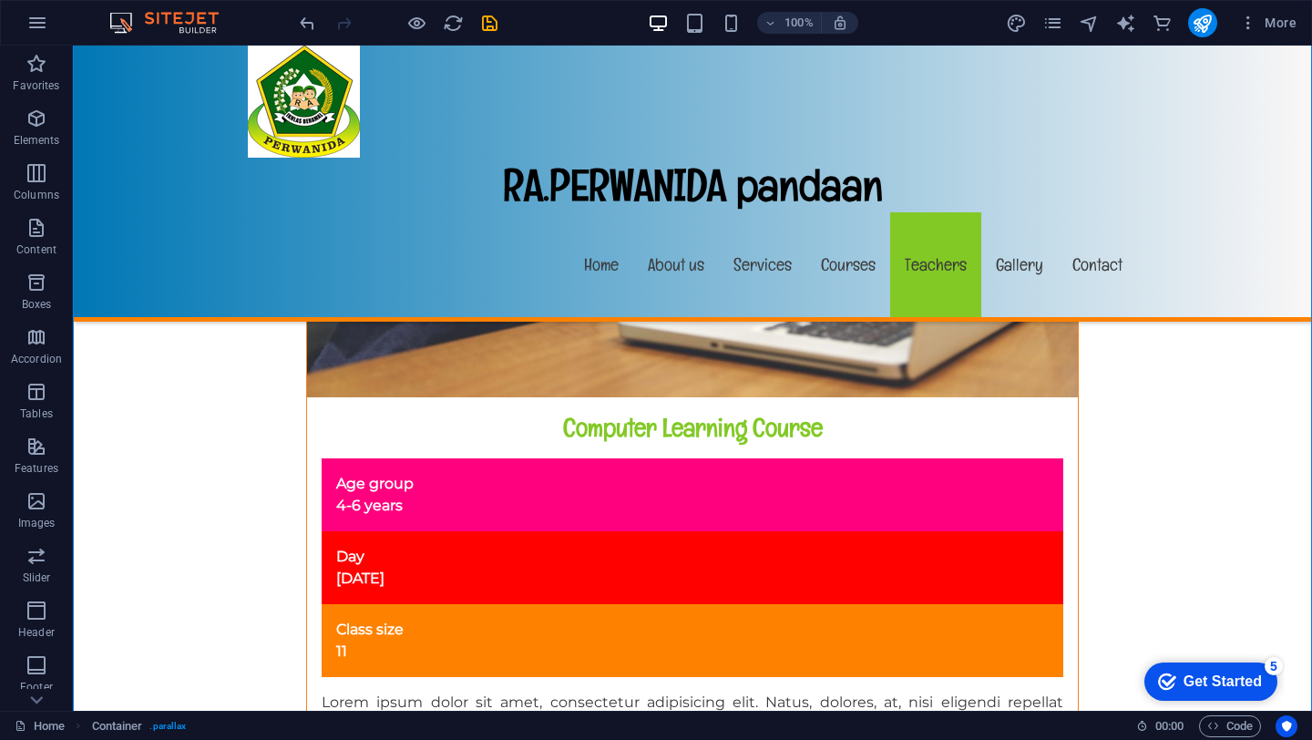
drag, startPoint x: 455, startPoint y: 617, endPoint x: 465, endPoint y: 589, distance: 29.4
click at [317, 453] on icon at bounding box center [312, 449] width 13 height 22
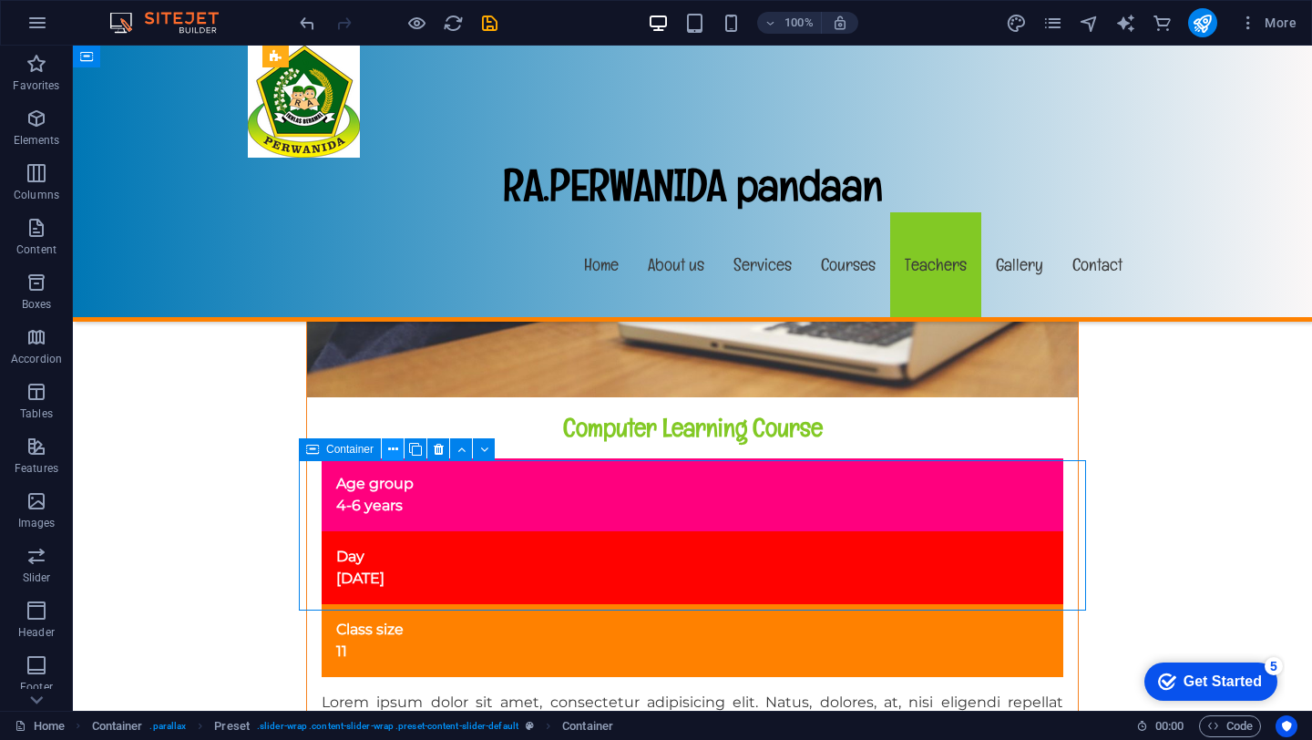
click at [392, 445] on icon at bounding box center [393, 449] width 10 height 19
click at [451, 455] on button at bounding box center [458, 450] width 22 height 22
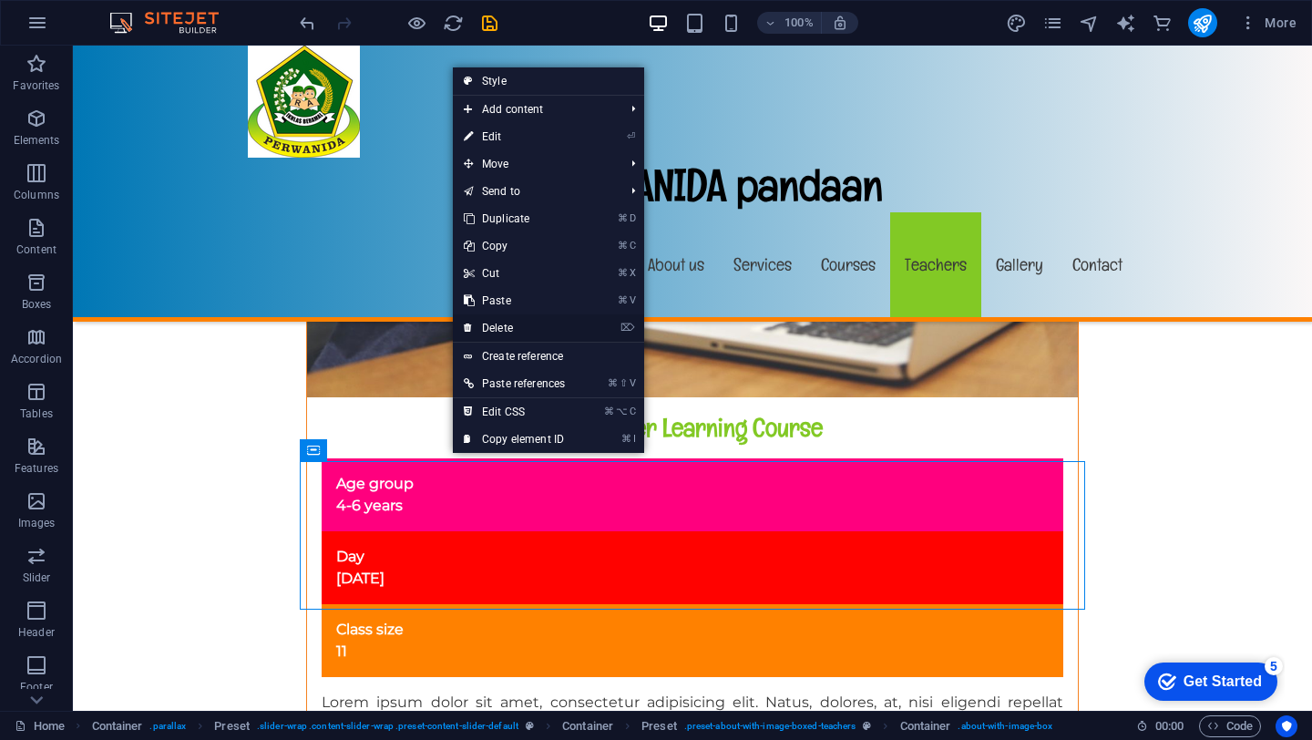
click at [497, 325] on link "⌦ Delete" at bounding box center [514, 327] width 123 height 27
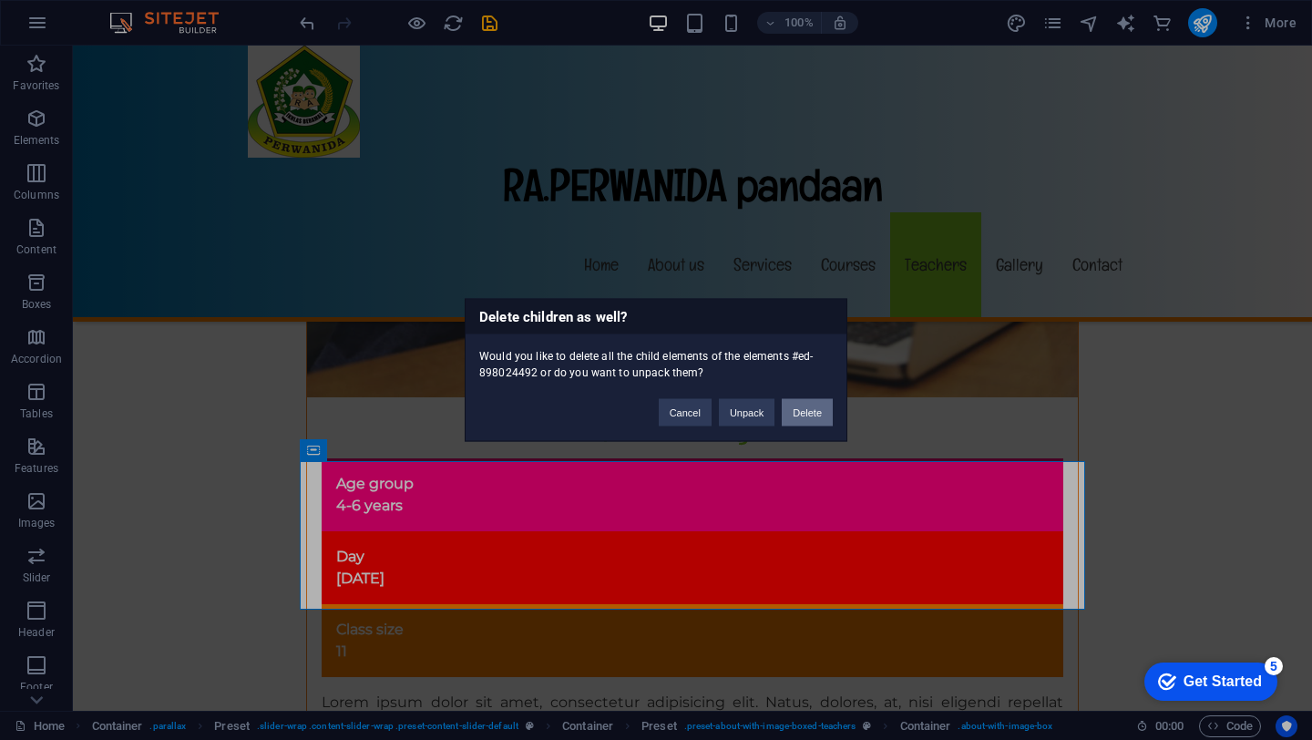
click at [804, 419] on button "Delete" at bounding box center [807, 412] width 51 height 27
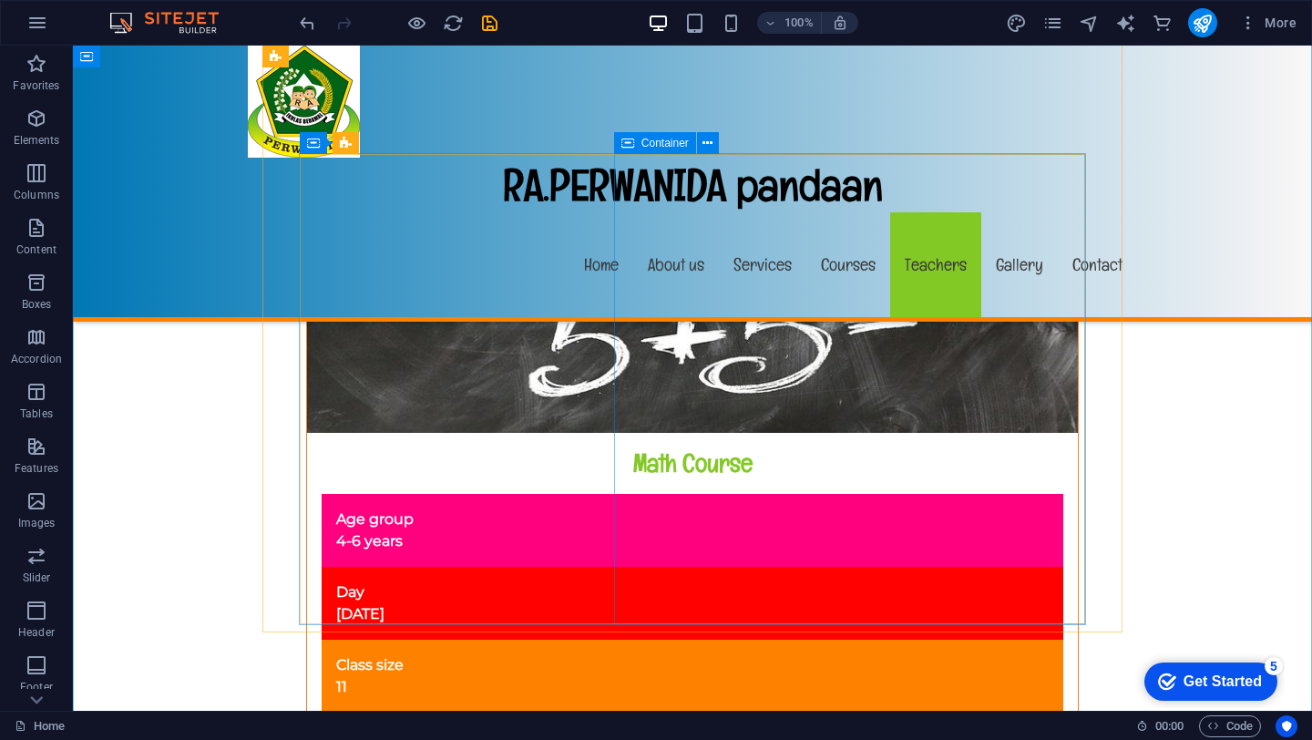
scroll to position [14533, 0]
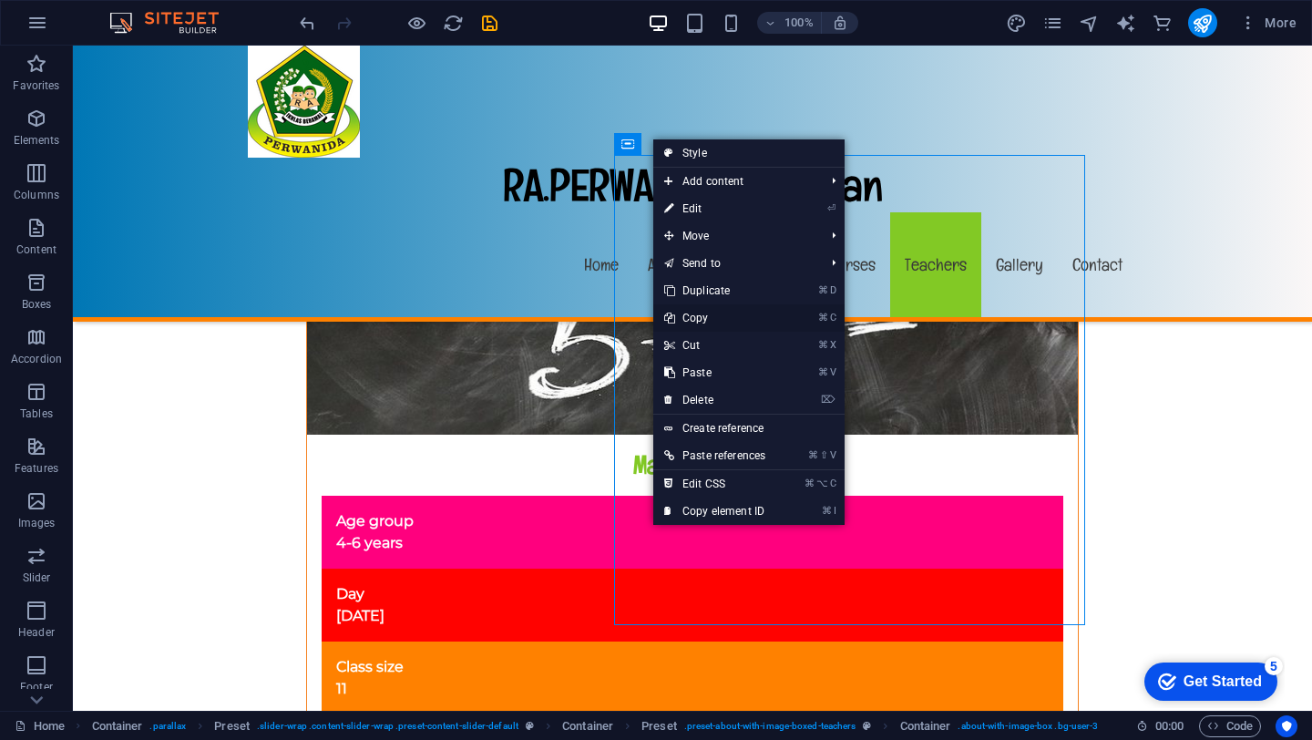
click at [689, 318] on link "⌘ C Copy" at bounding box center [714, 317] width 123 height 27
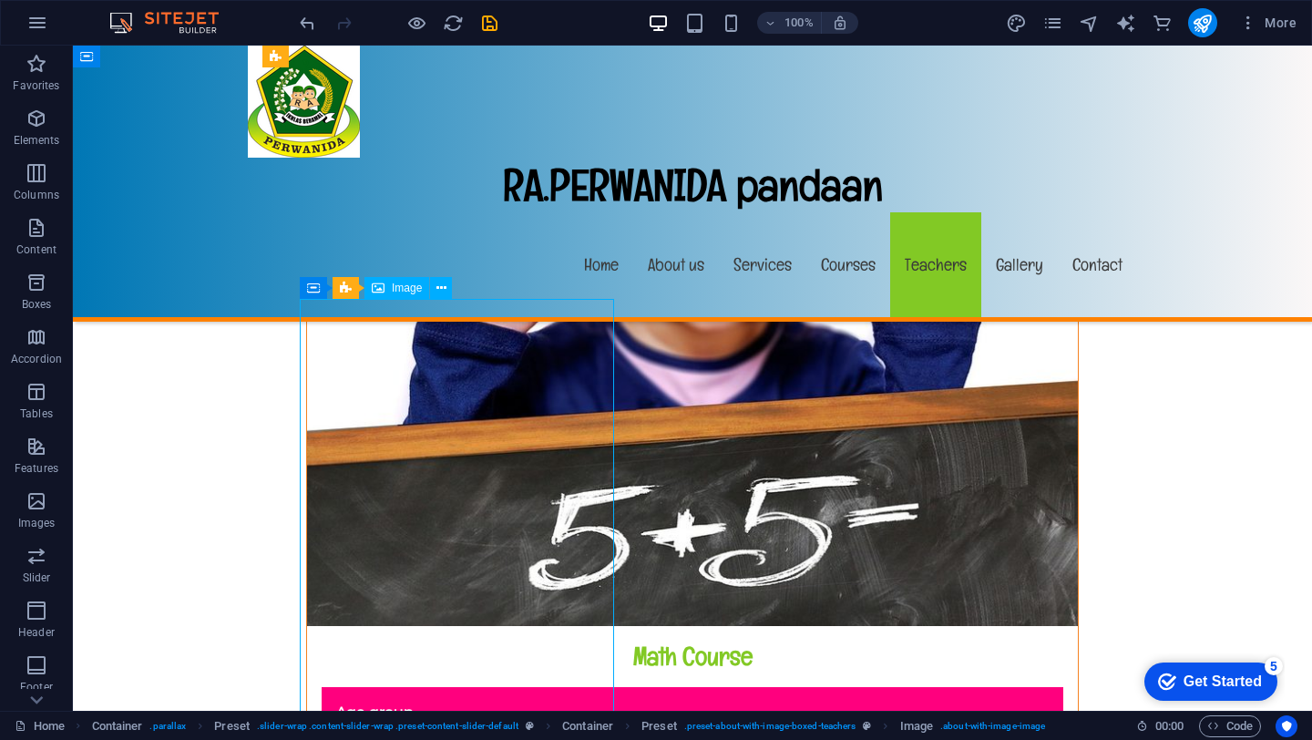
scroll to position [14243, 0]
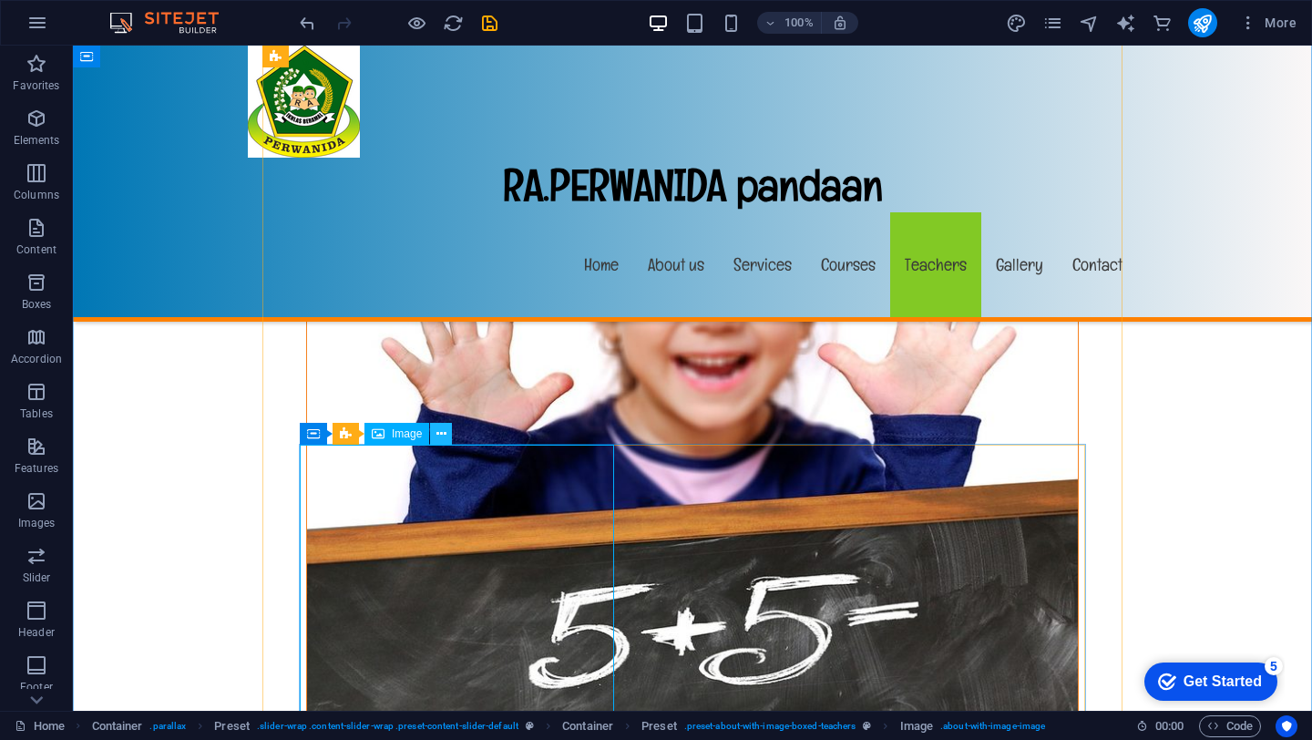
click at [442, 434] on icon at bounding box center [441, 433] width 10 height 19
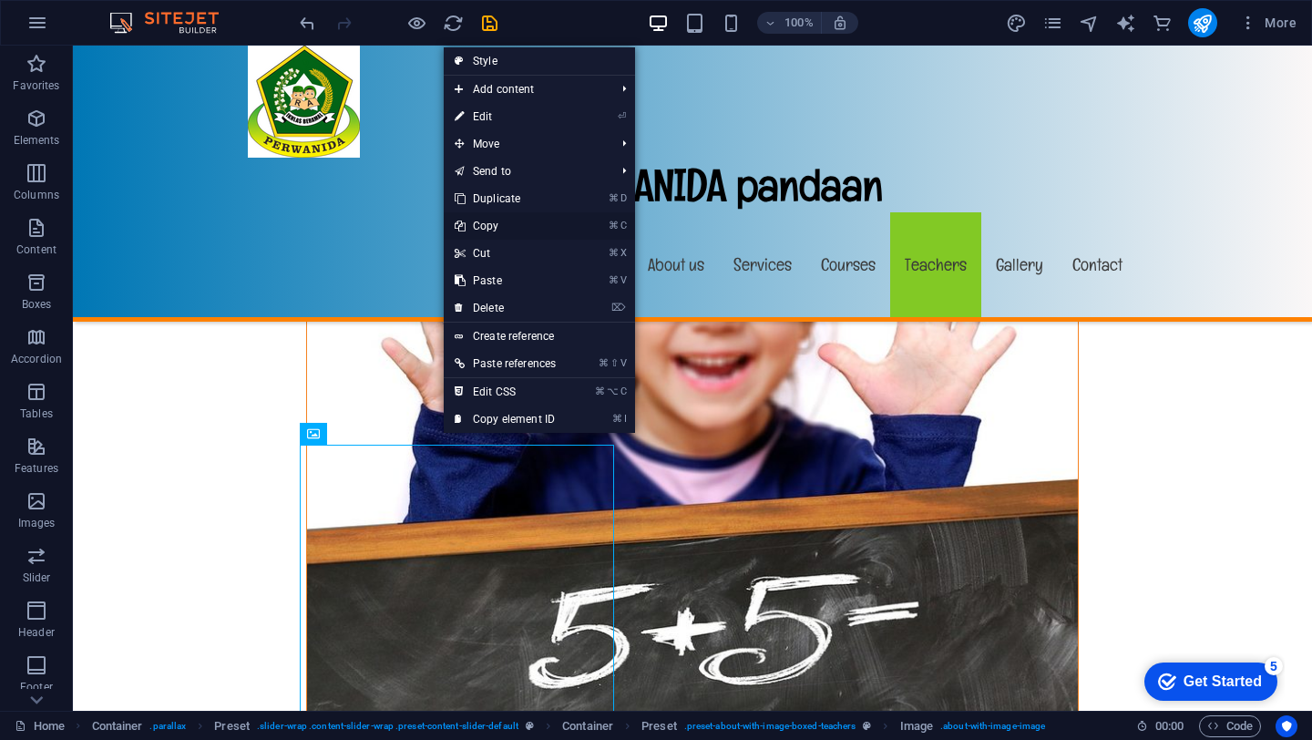
click at [494, 230] on link "⌘ C Copy" at bounding box center [505, 225] width 123 height 27
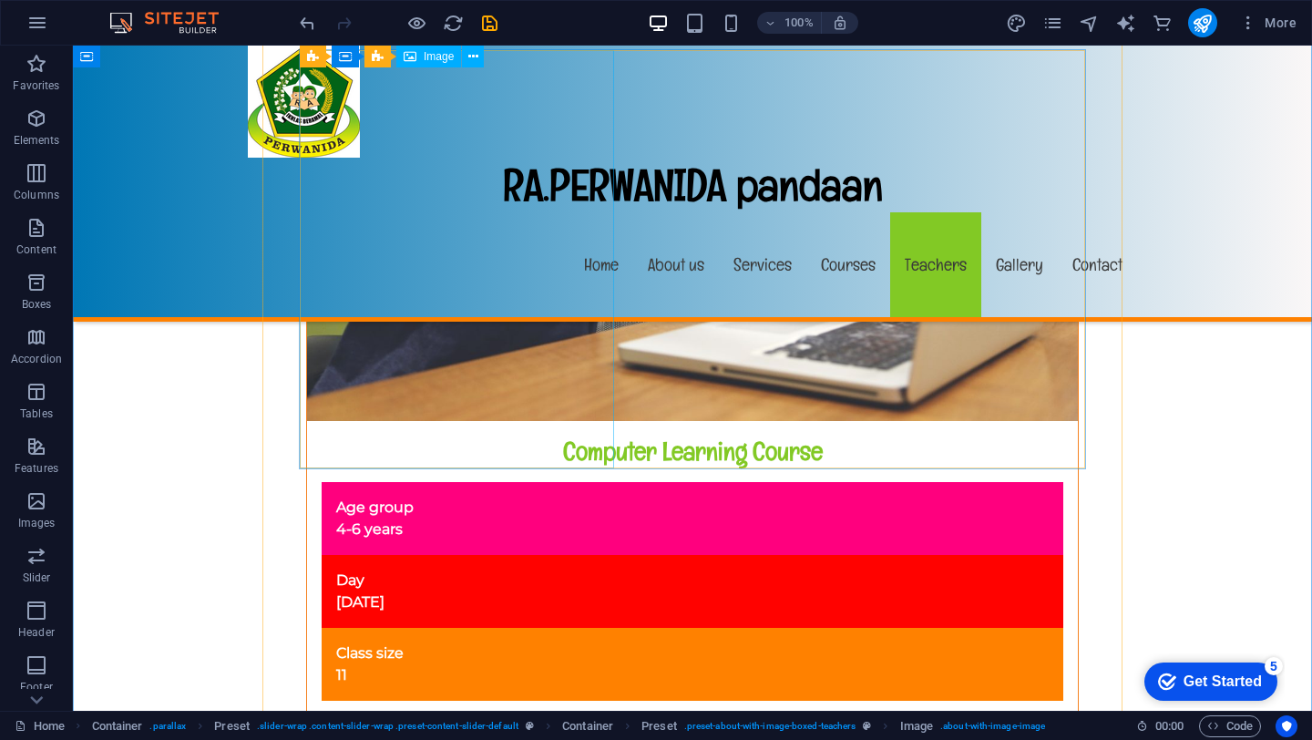
scroll to position [12596, 0]
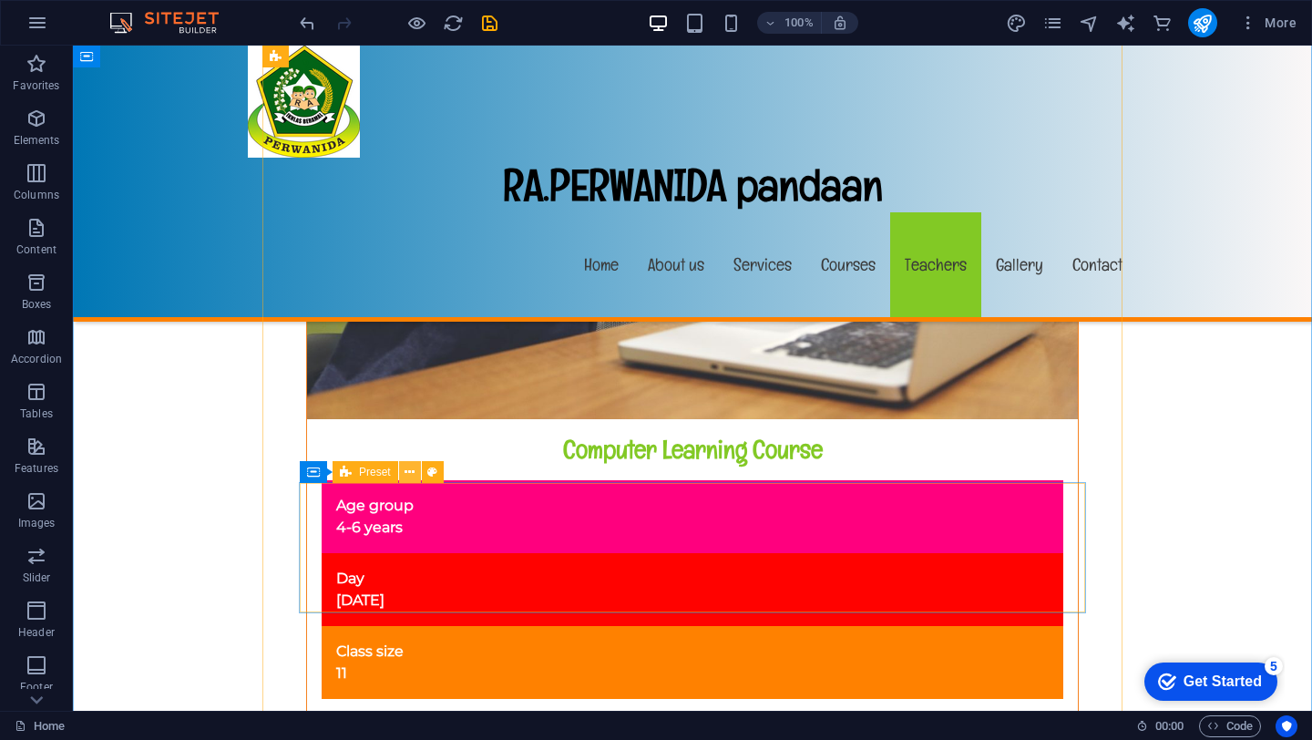
click at [409, 471] on icon at bounding box center [409, 472] width 10 height 19
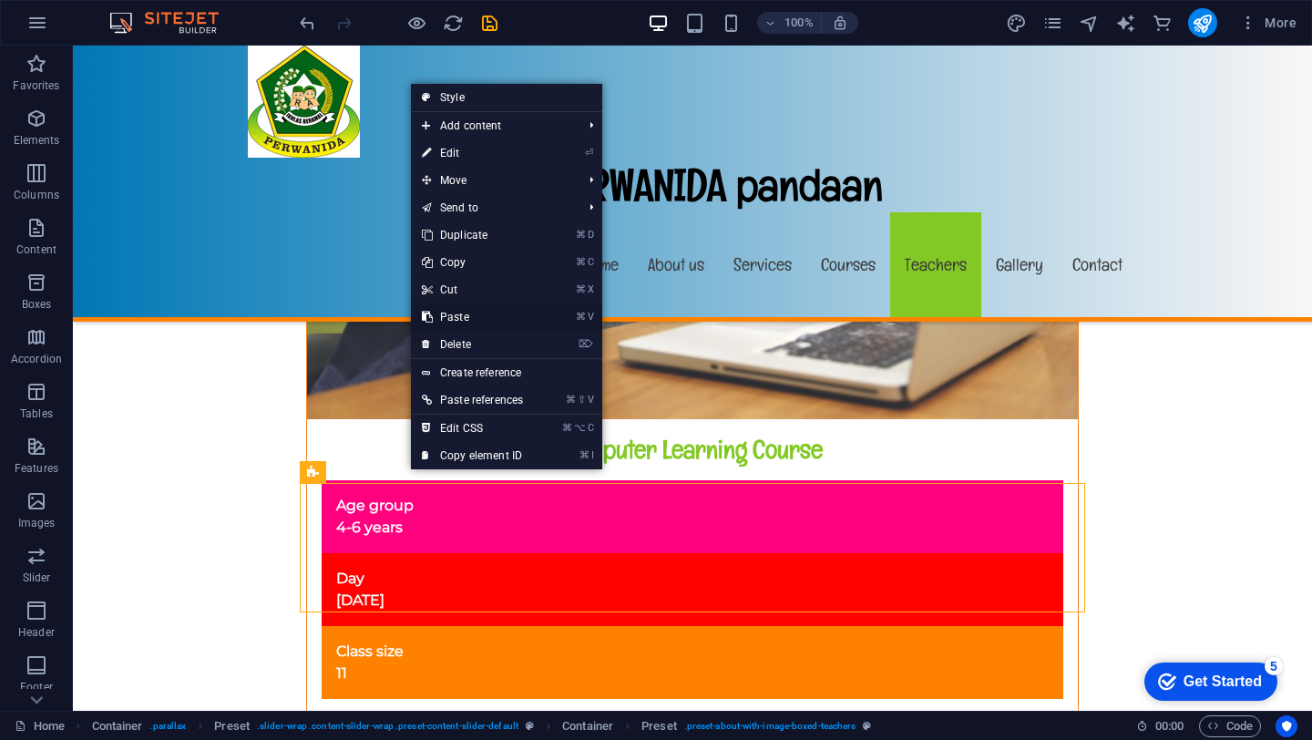
click at [452, 314] on link "⌘ V Paste" at bounding box center [472, 316] width 123 height 27
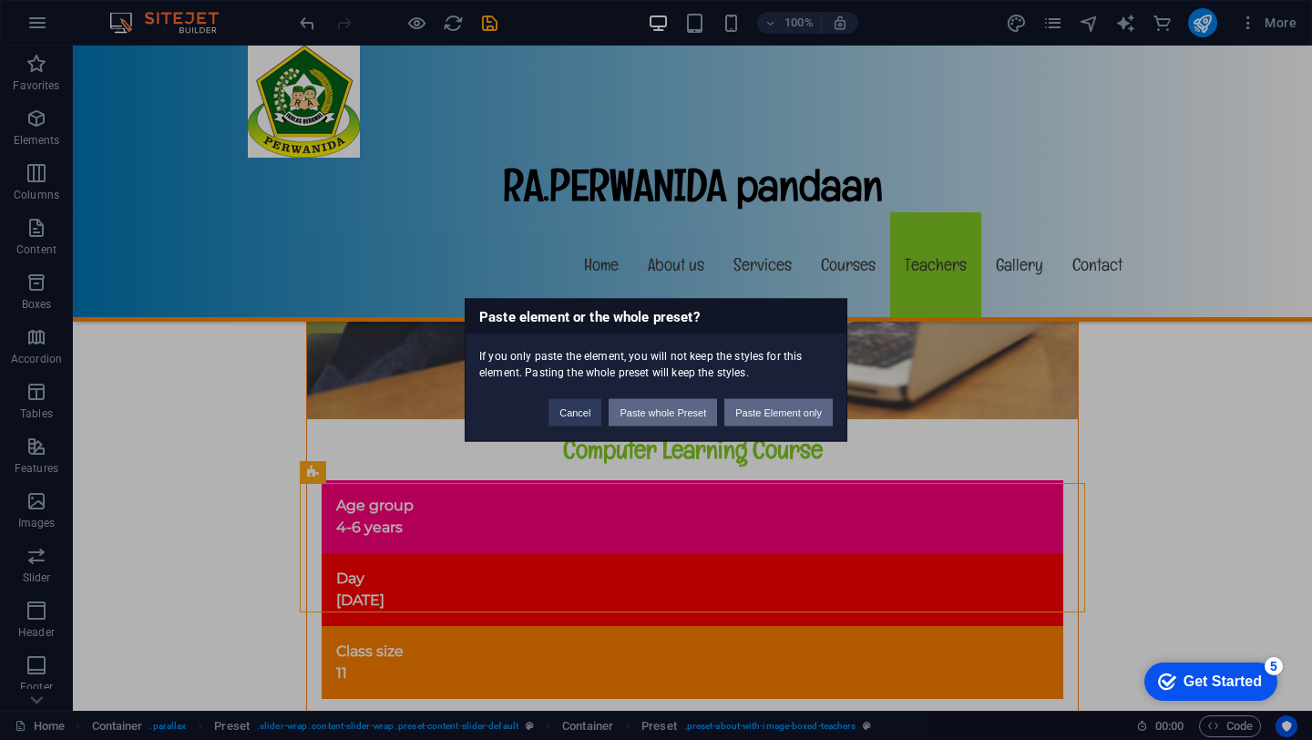
click at [672, 416] on button "Paste whole Preset" at bounding box center [662, 412] width 108 height 27
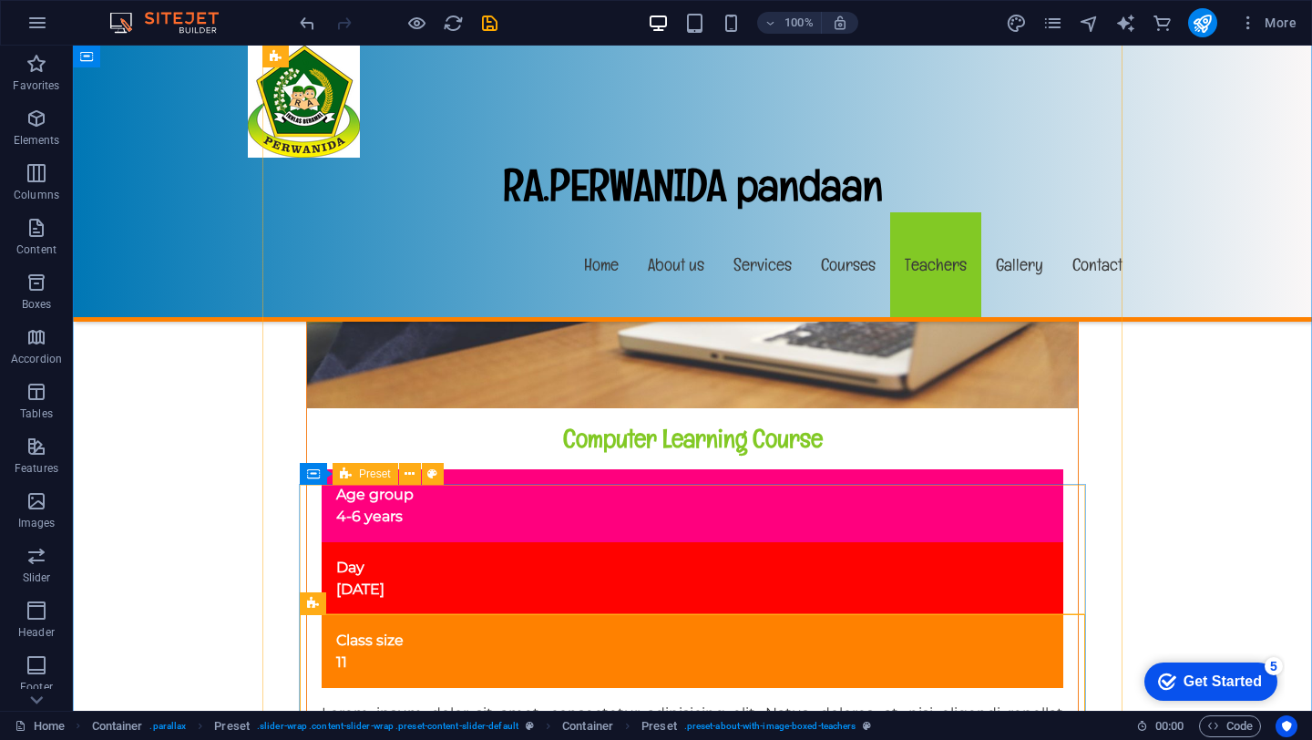
scroll to position [12625, 0]
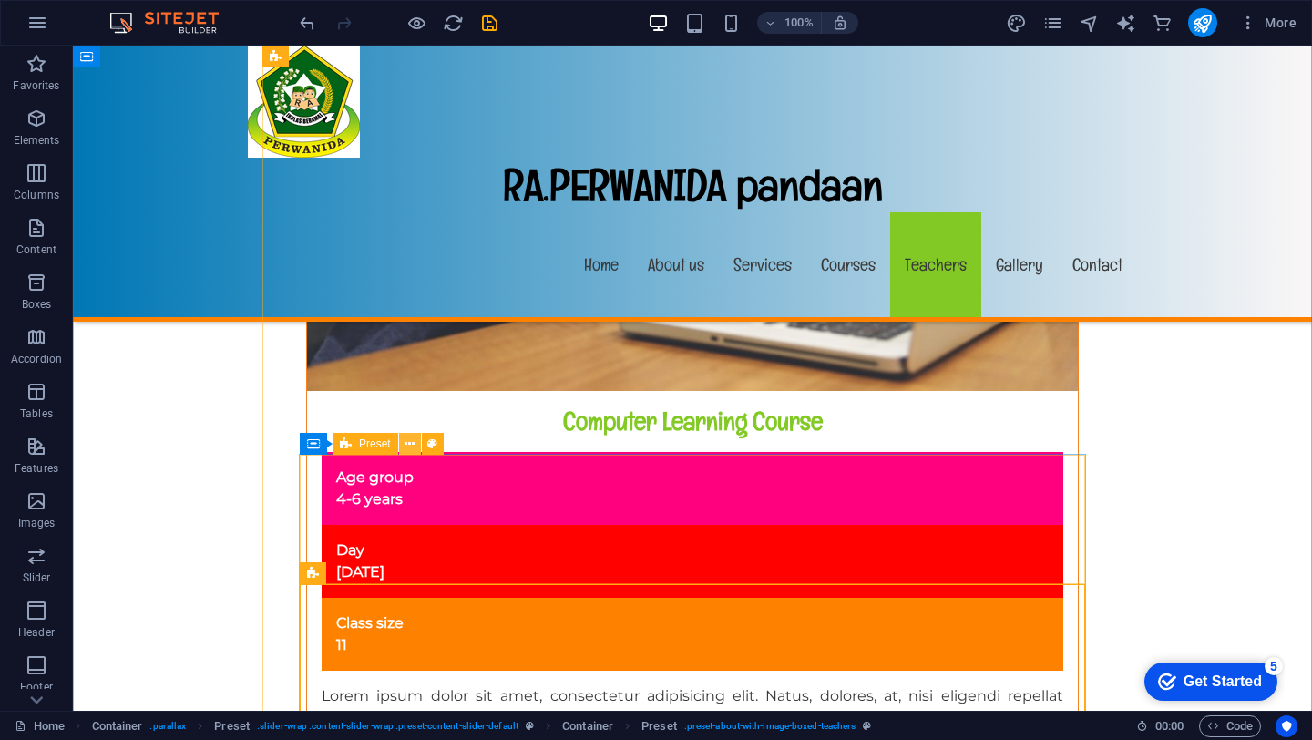
click at [406, 445] on icon at bounding box center [409, 443] width 10 height 19
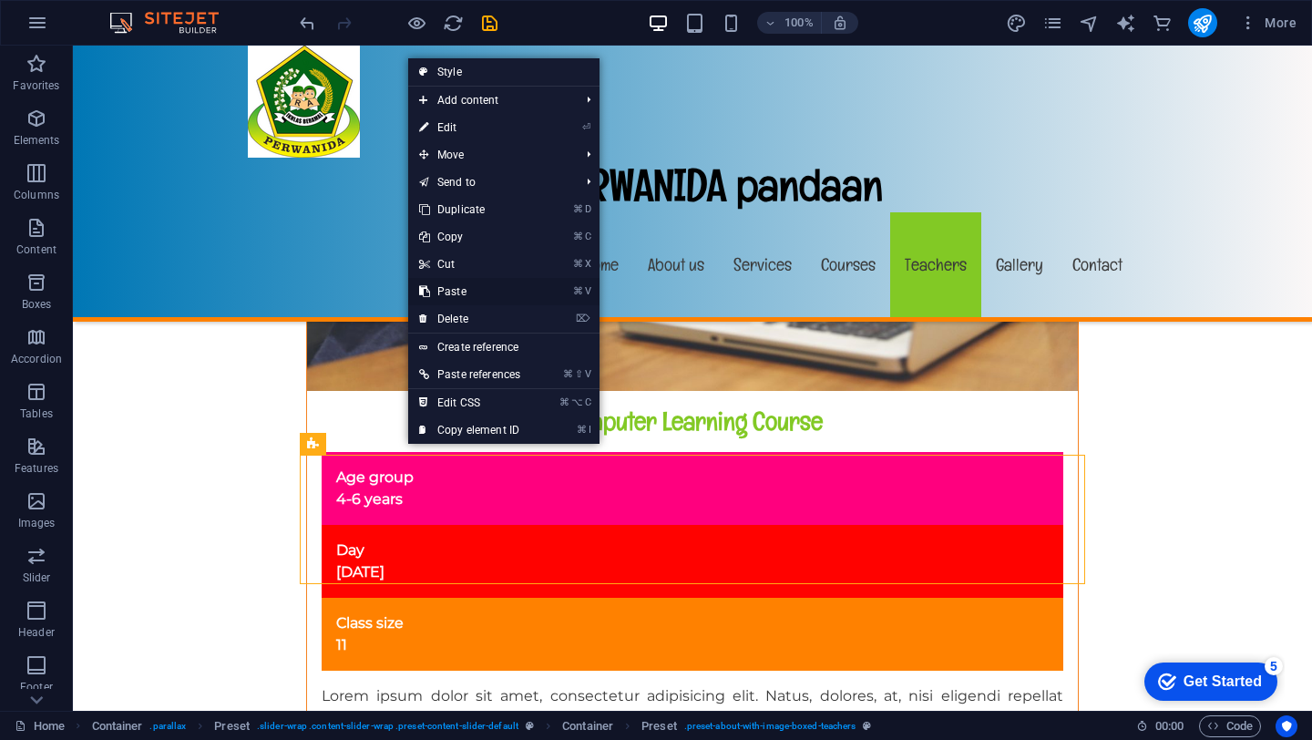
click at [461, 293] on link "⌘ V Paste" at bounding box center [469, 291] width 123 height 27
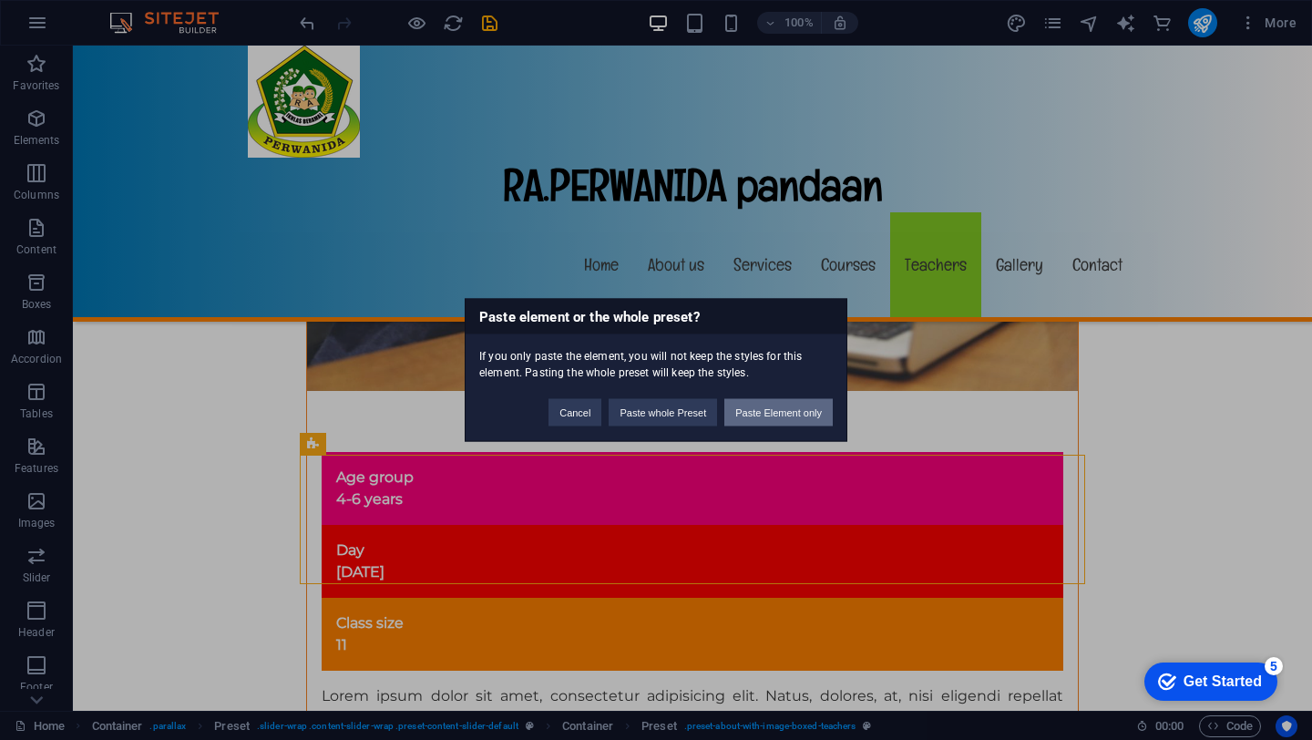
click at [757, 411] on button "Paste Element only" at bounding box center [778, 412] width 108 height 27
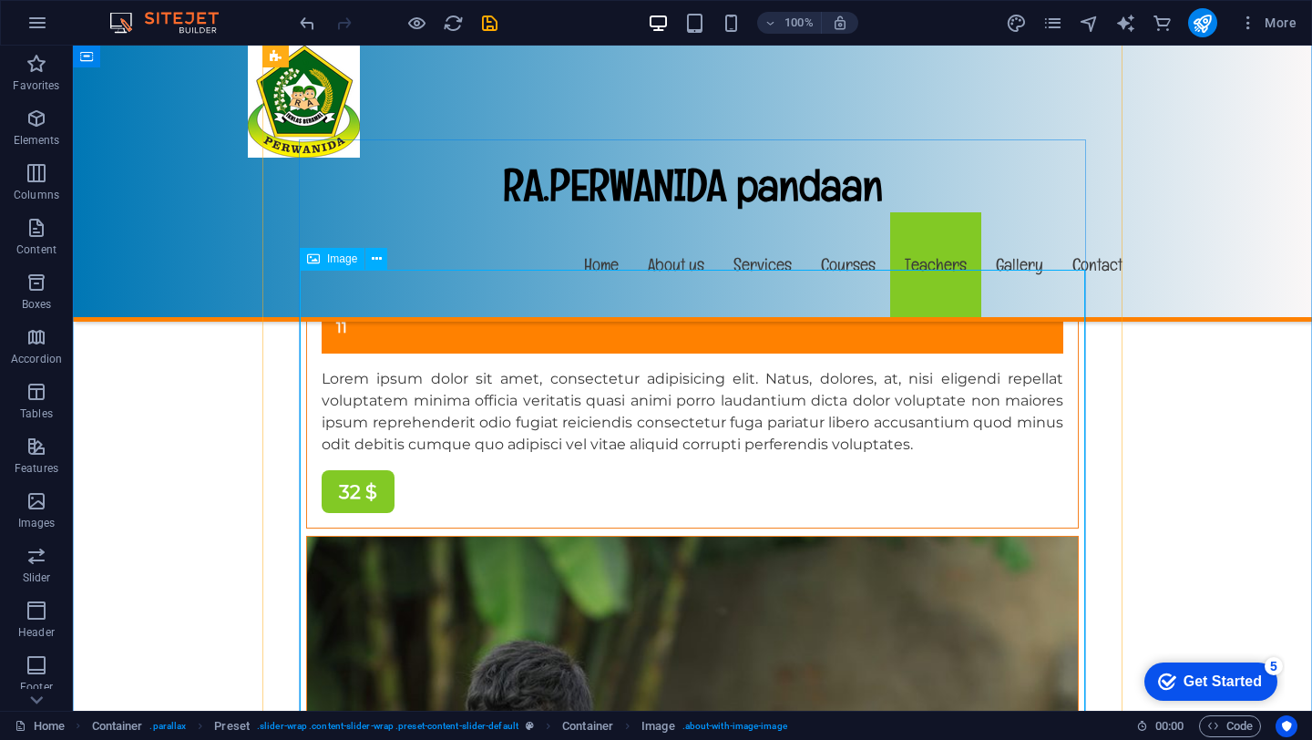
scroll to position [12936, 0]
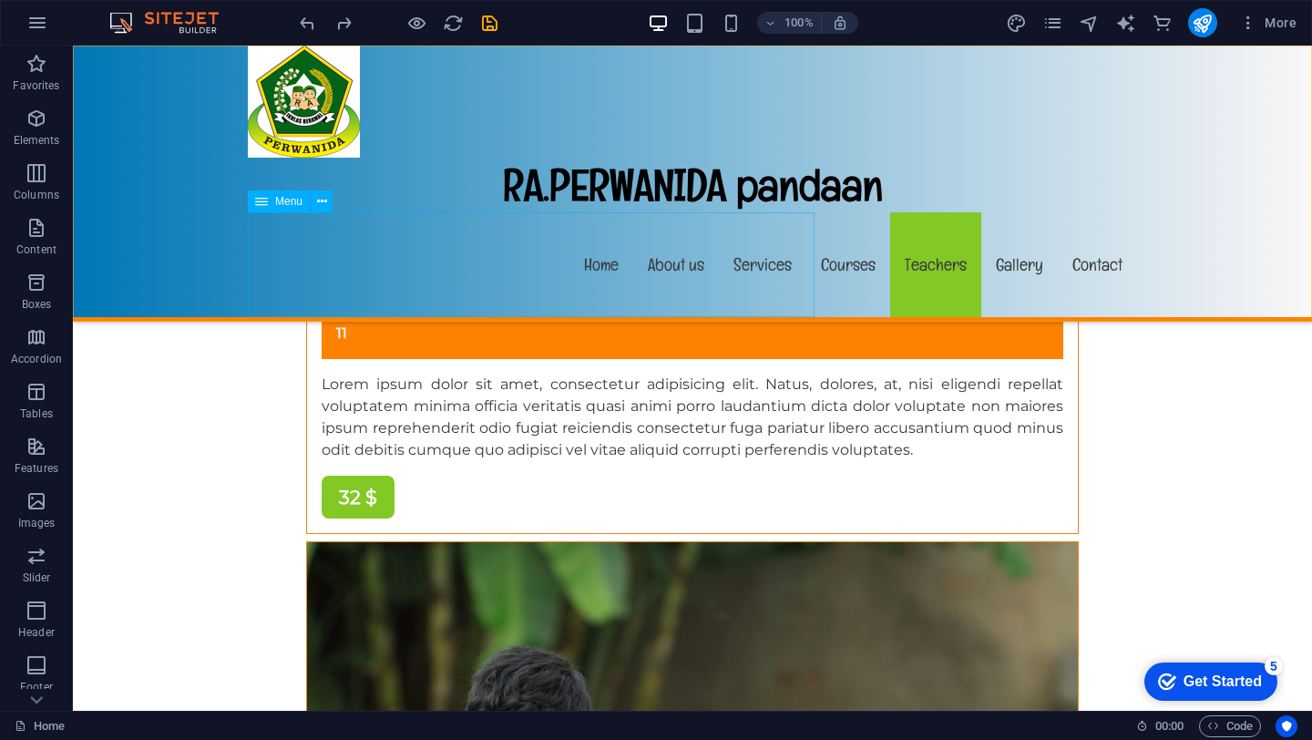
click at [485, 313] on nav "Home About us Services Courses Teachers Gallery Contact" at bounding box center [692, 264] width 889 height 105
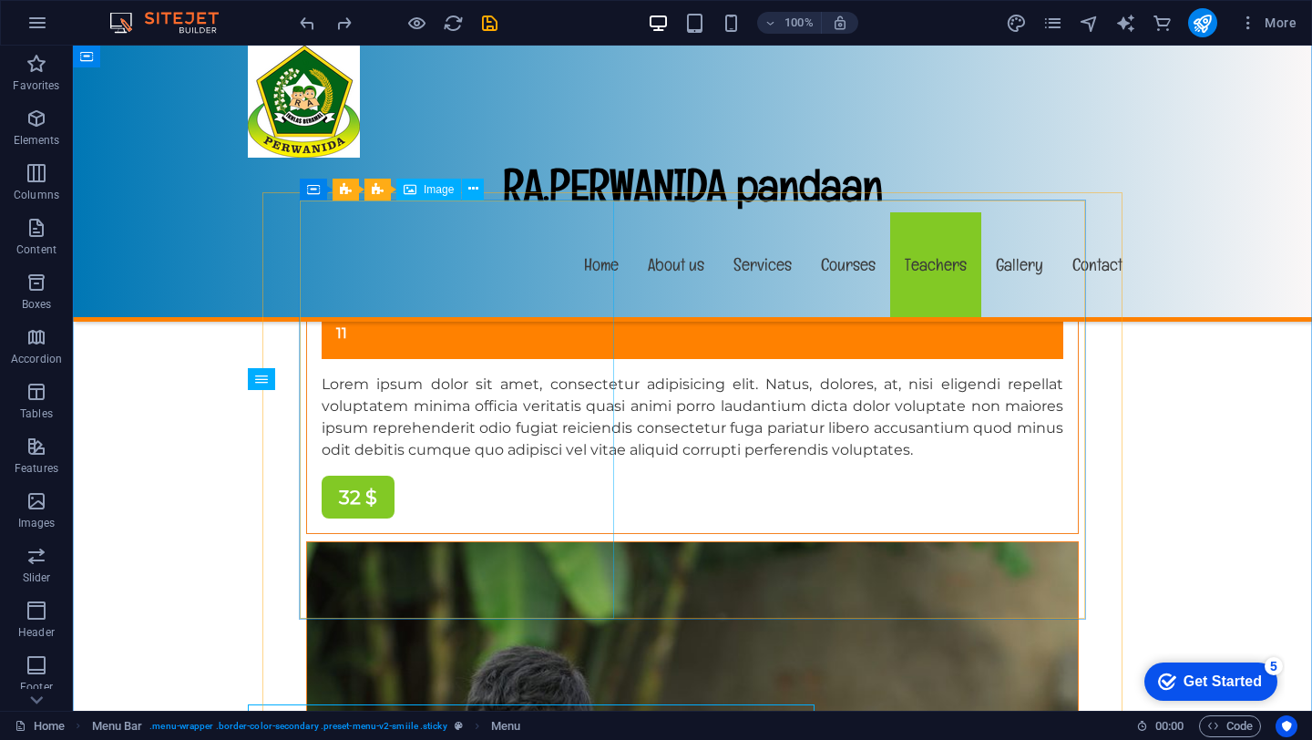
scroll to position [12105, 0]
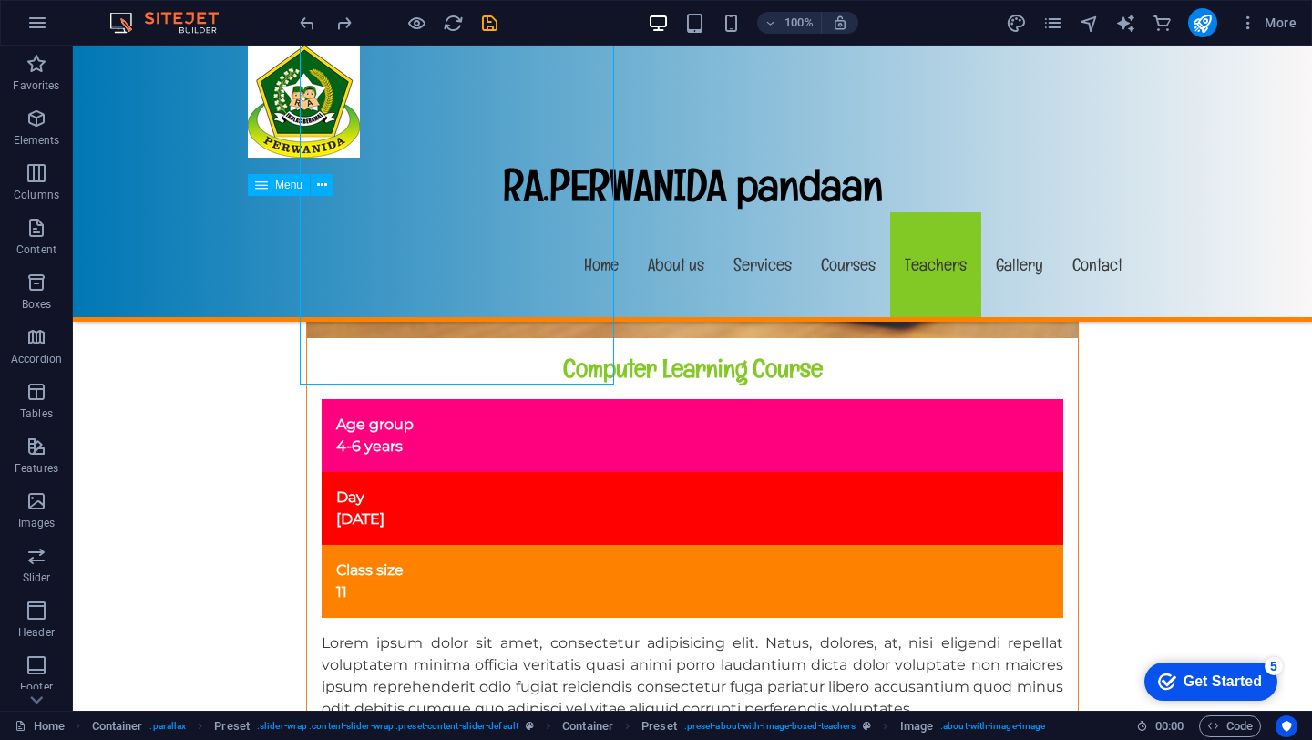
scroll to position [12678, 0]
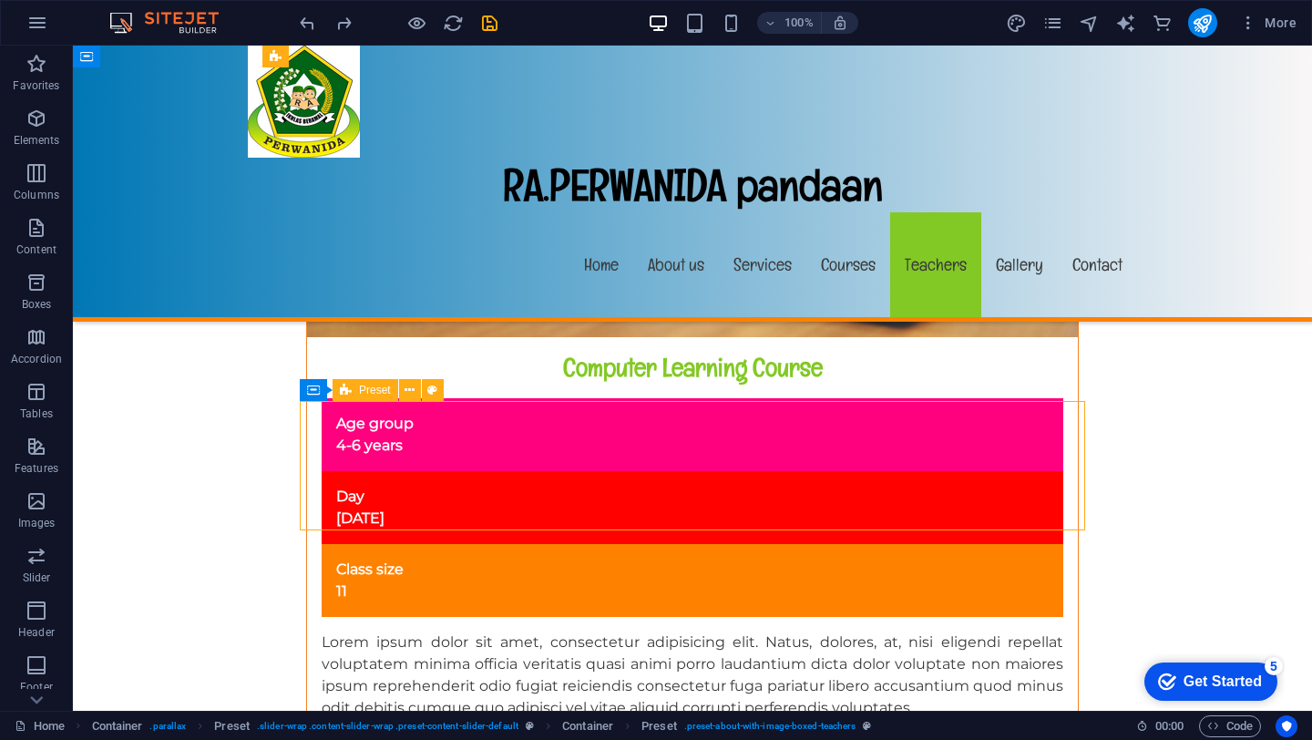
click at [322, 392] on div "Container" at bounding box center [340, 389] width 82 height 22
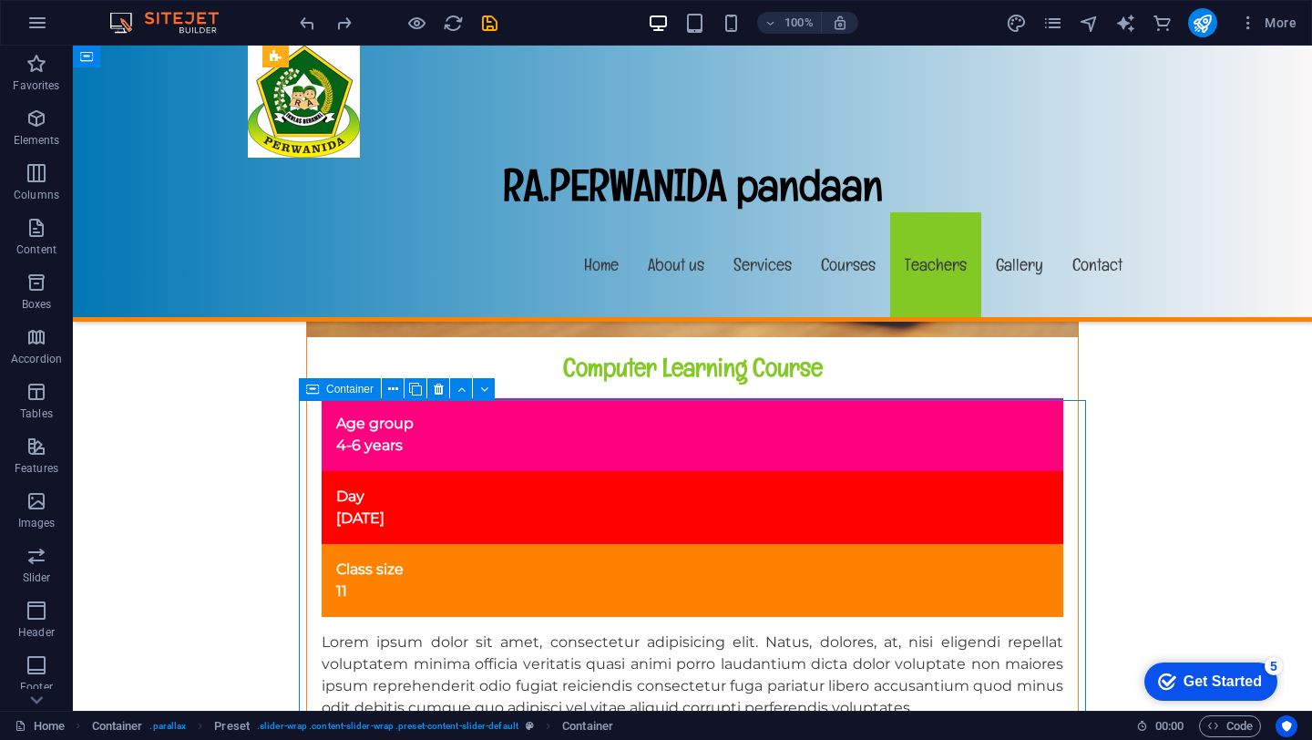
click at [322, 392] on div "Container" at bounding box center [340, 389] width 82 height 22
click at [393, 386] on icon at bounding box center [393, 389] width 10 height 19
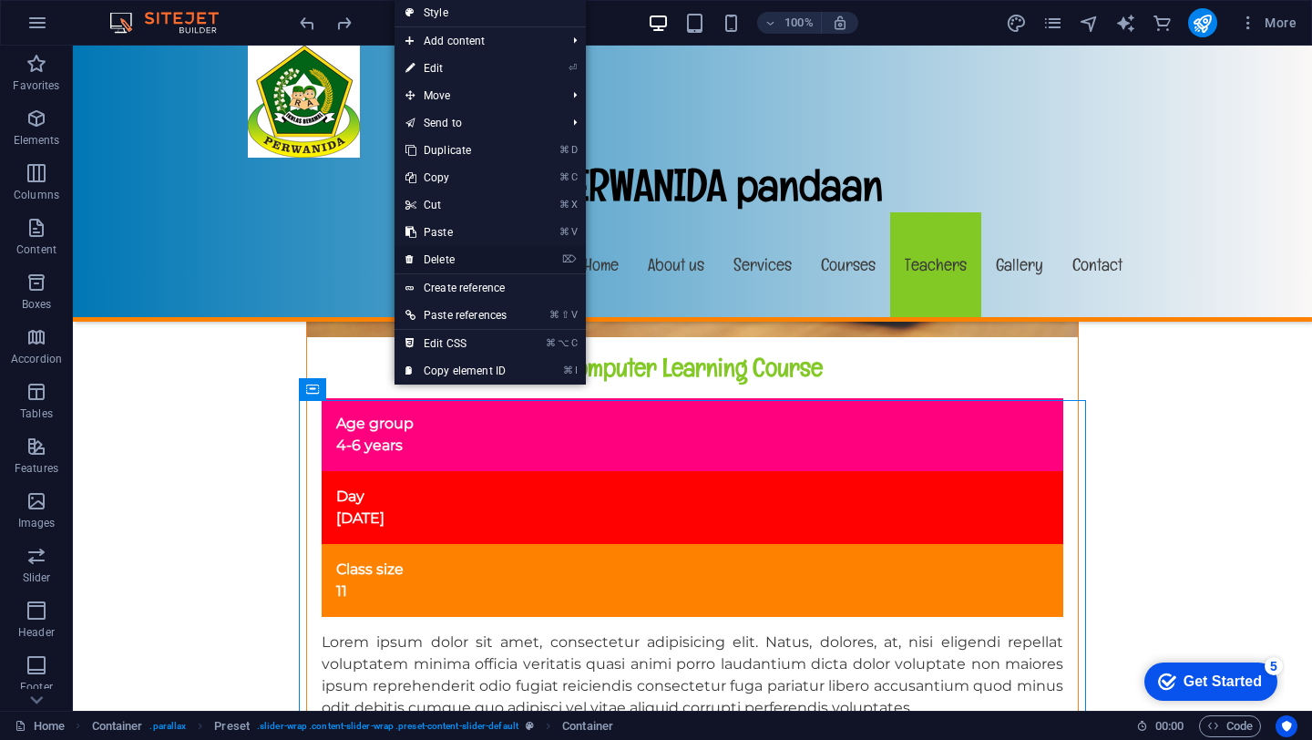
click at [434, 262] on link "⌦ Delete" at bounding box center [455, 259] width 123 height 27
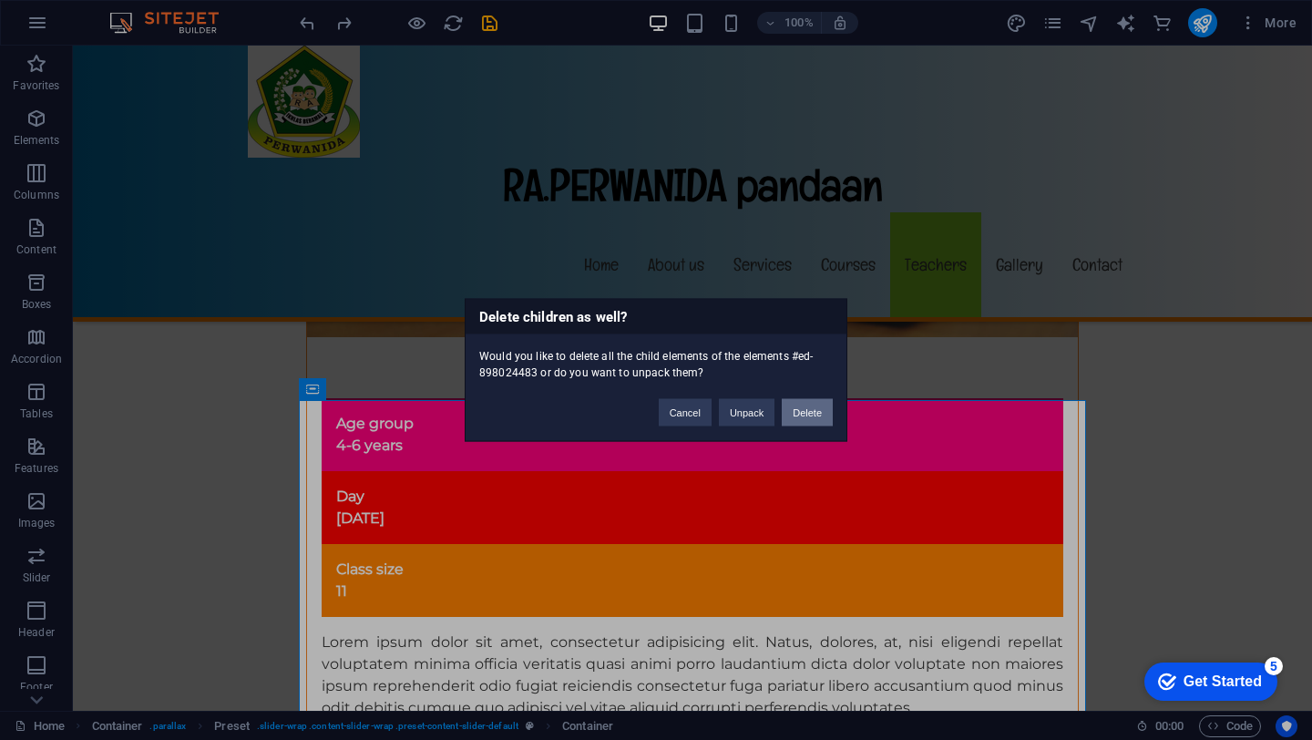
click at [812, 412] on button "Delete" at bounding box center [807, 412] width 51 height 27
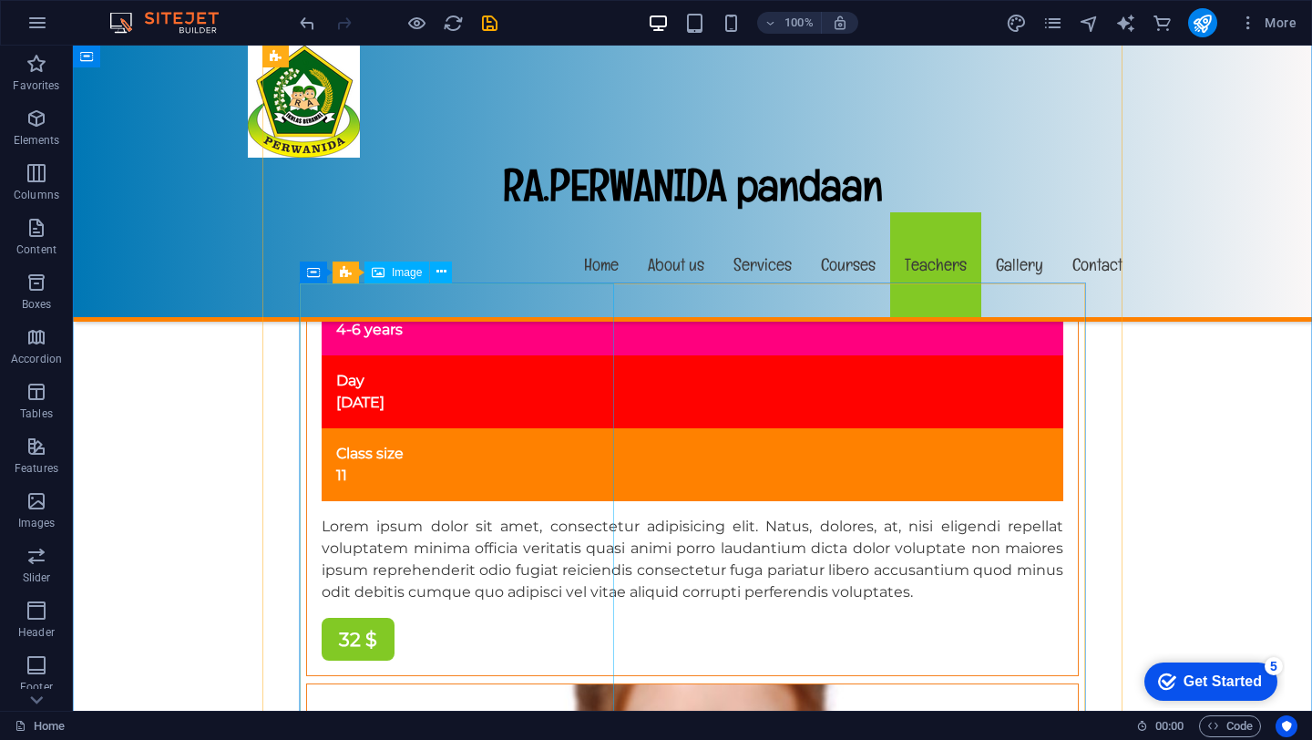
scroll to position [13771, 0]
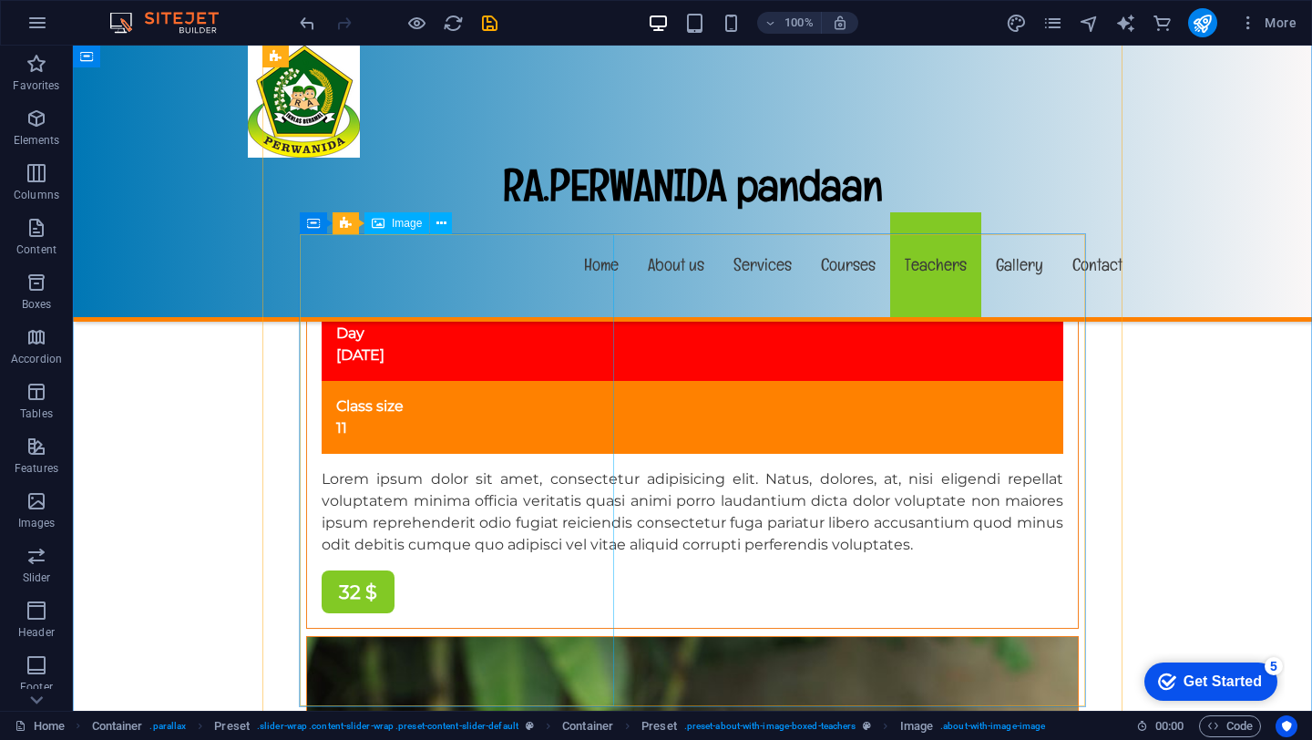
scroll to position [12849, 0]
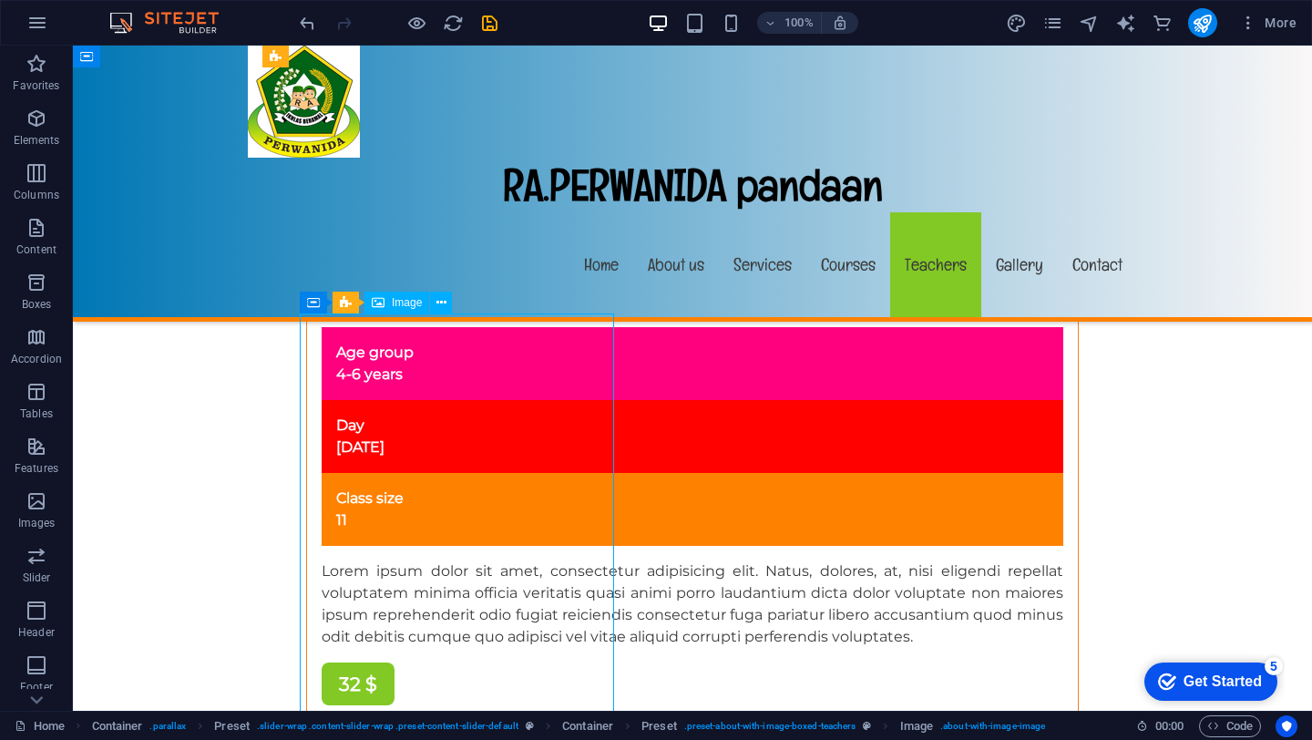
scroll to position [12696, 0]
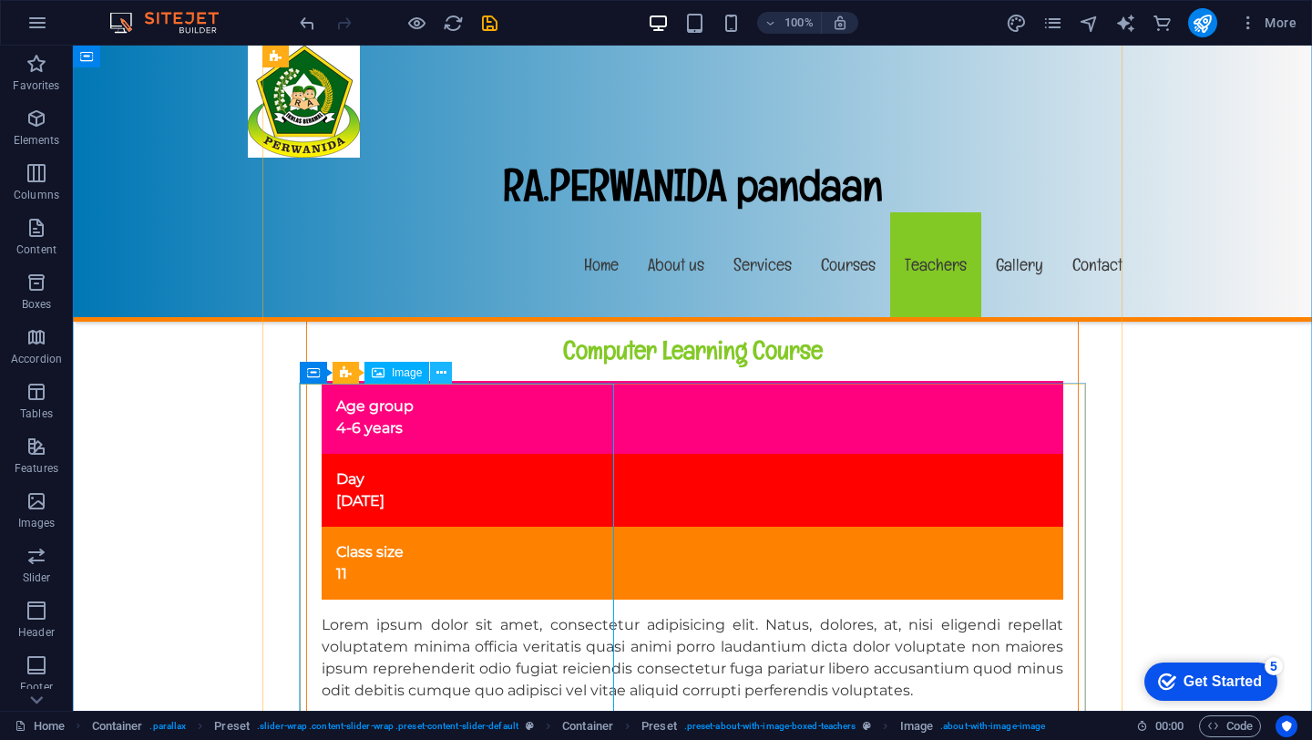
click at [445, 372] on icon at bounding box center [441, 372] width 10 height 19
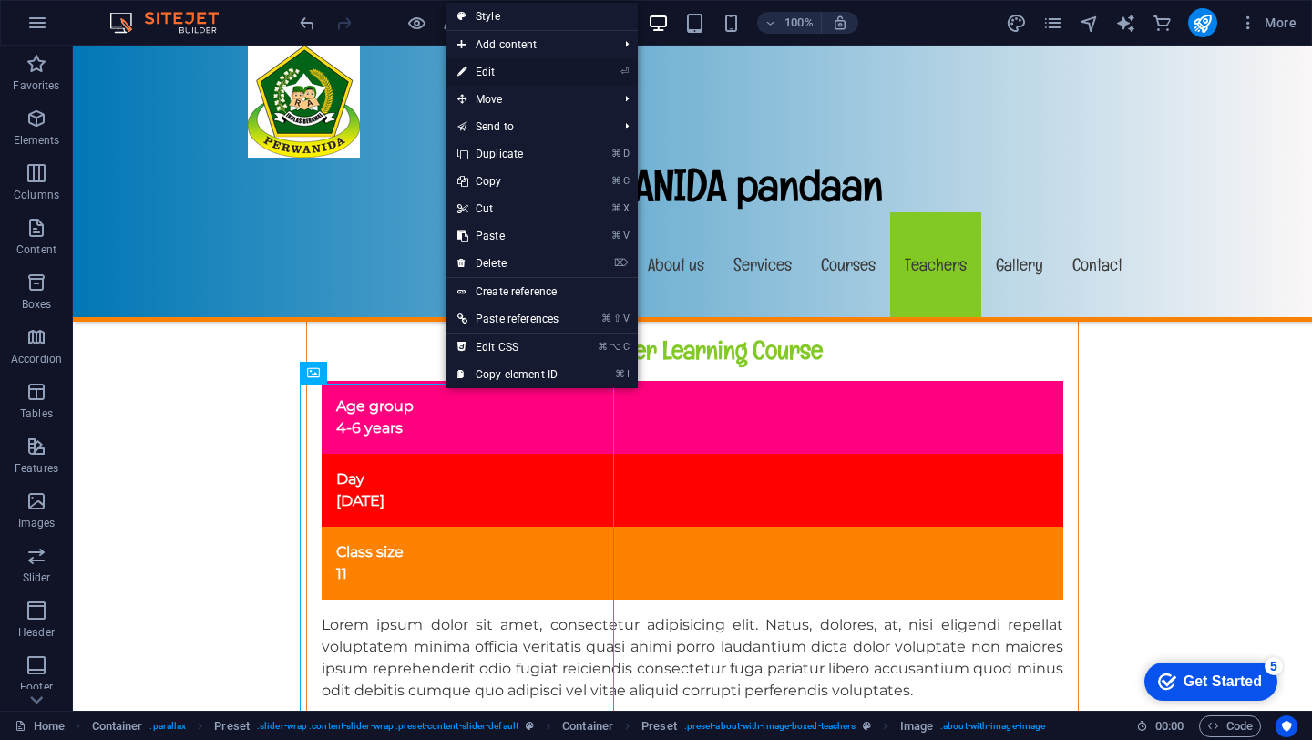
click at [489, 65] on link "⏎ Edit" at bounding box center [507, 71] width 123 height 27
select select "%"
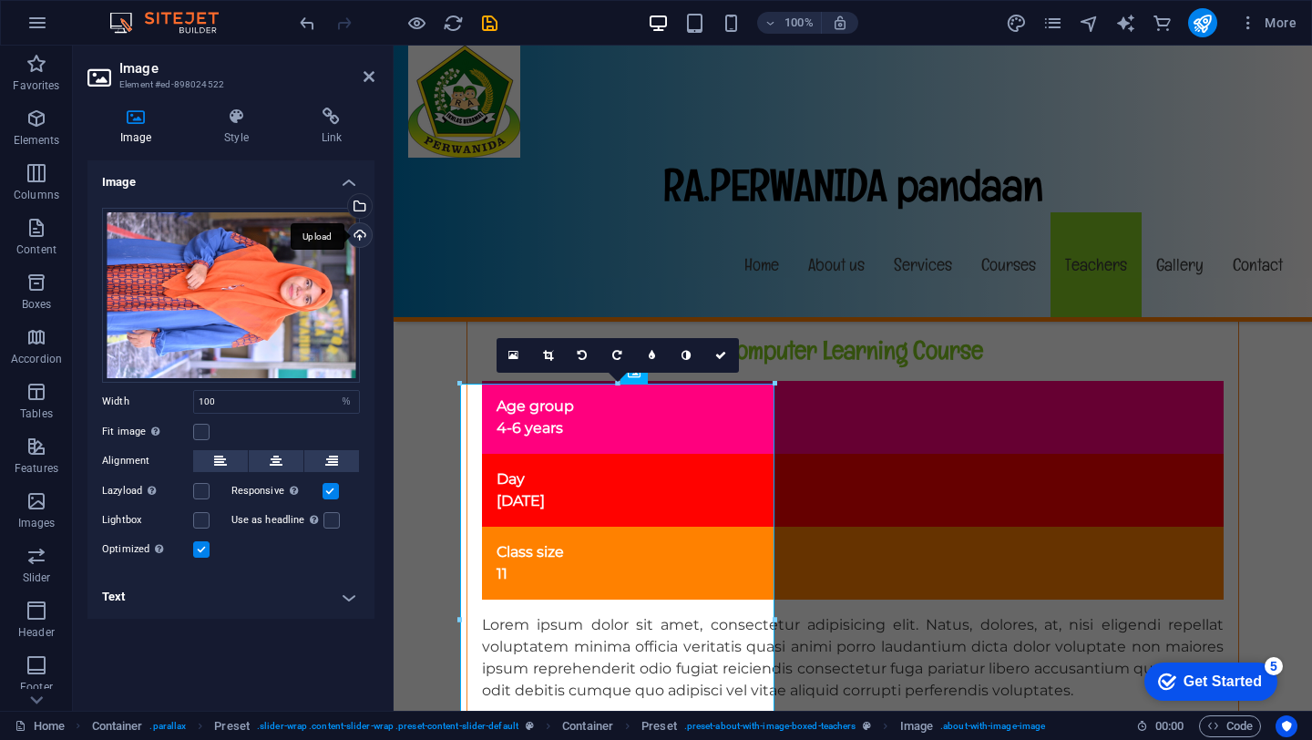
click at [364, 241] on div "Upload" at bounding box center [357, 236] width 27 height 27
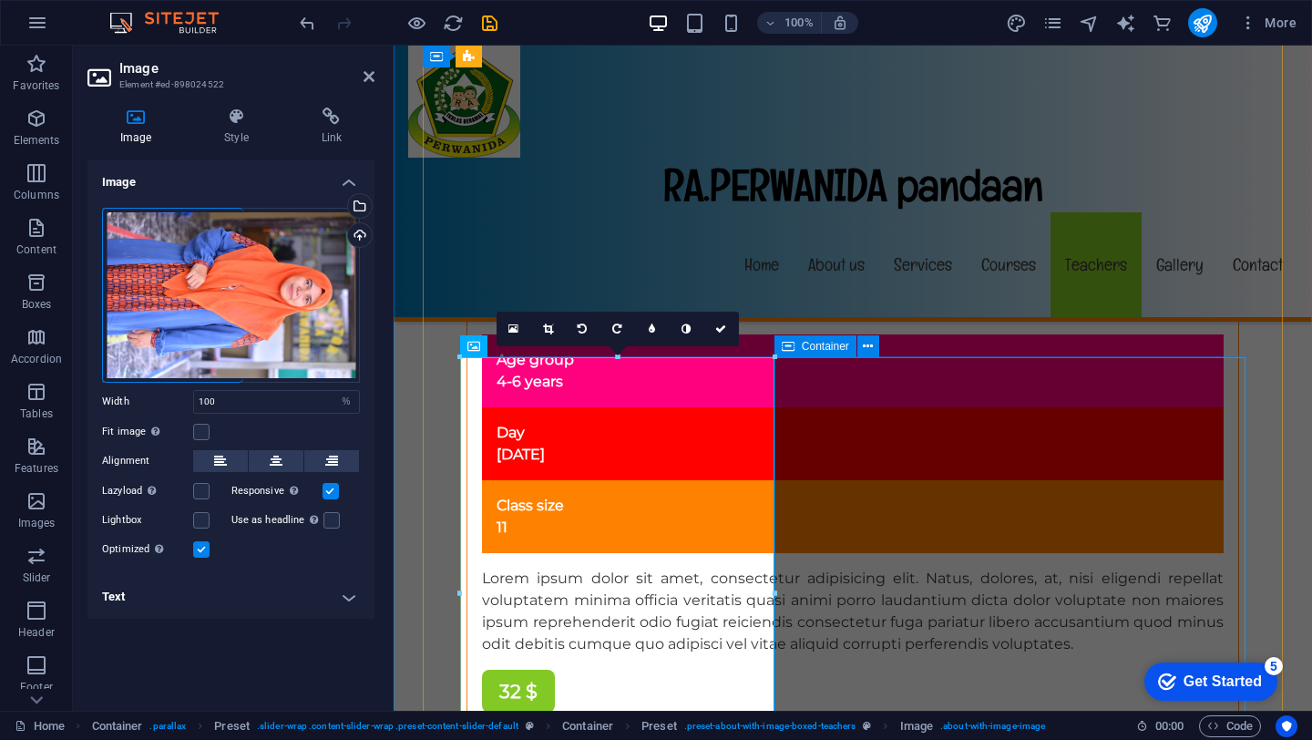
scroll to position [12718, 0]
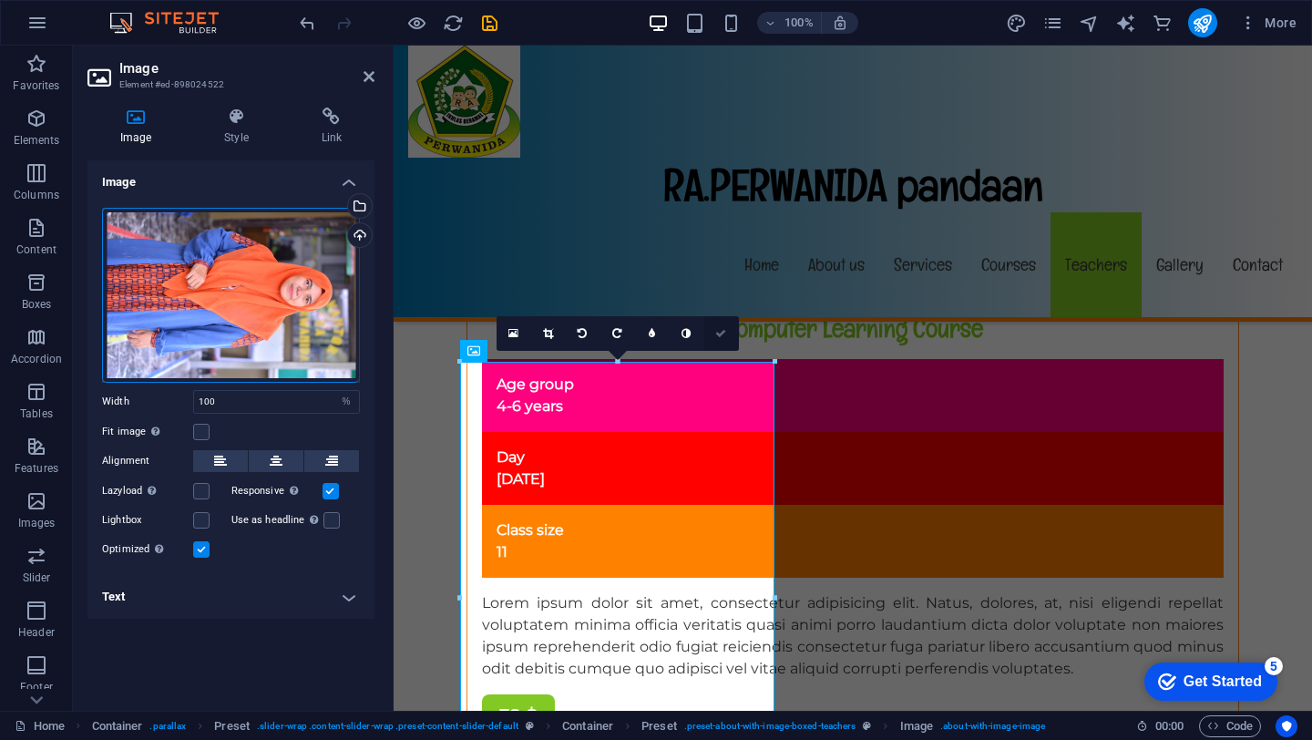
click at [724, 332] on icon at bounding box center [720, 333] width 11 height 11
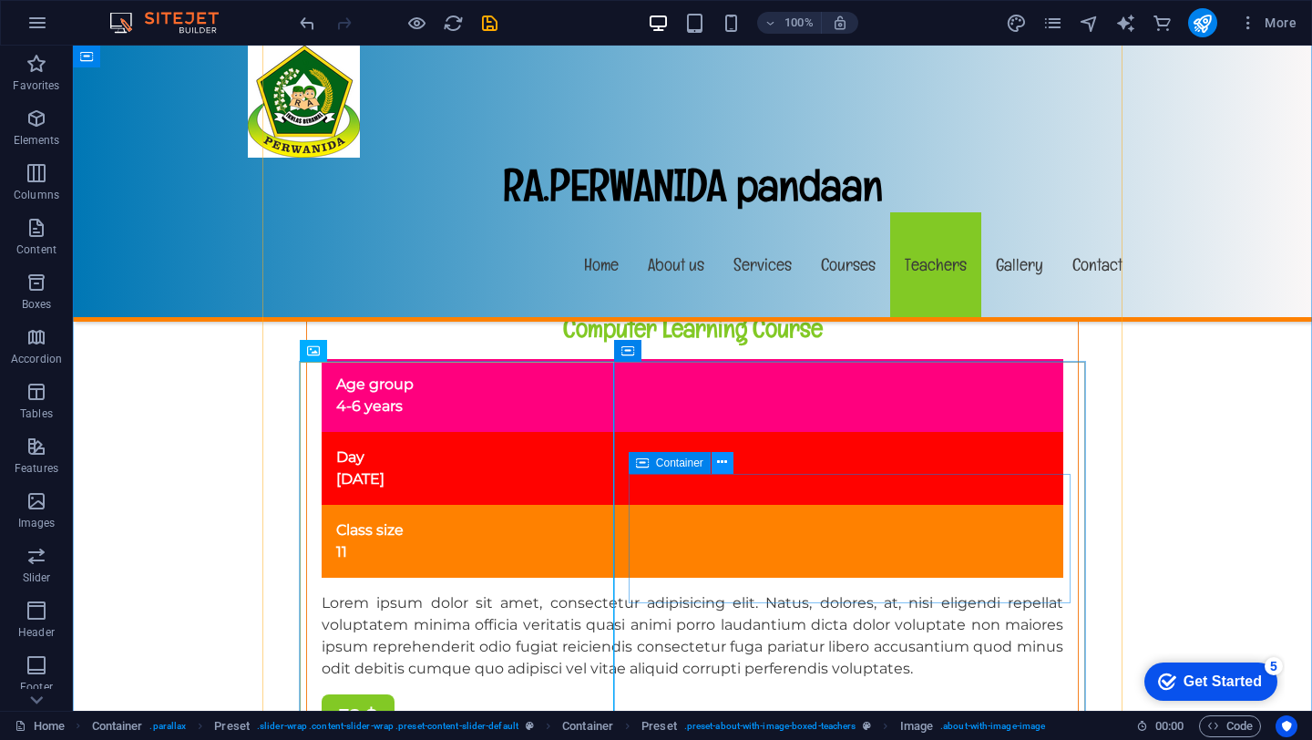
click at [723, 461] on icon at bounding box center [722, 462] width 10 height 19
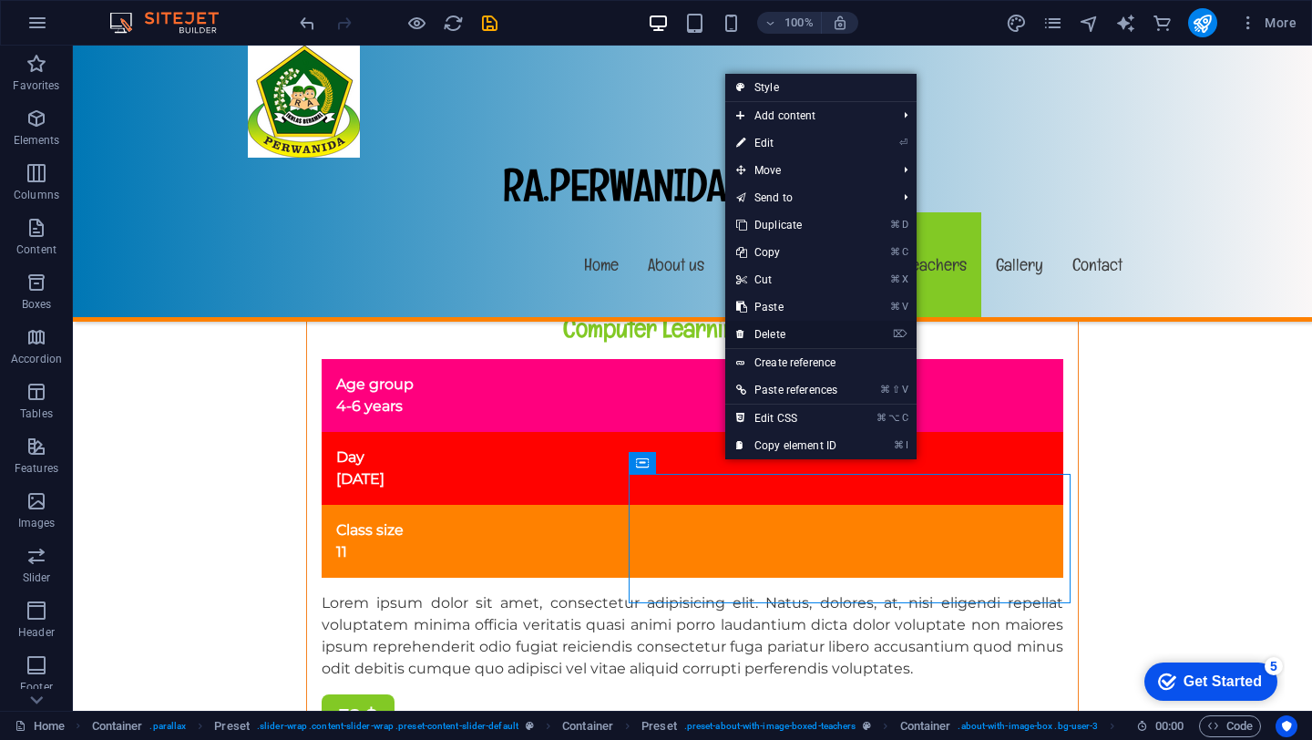
click at [775, 335] on link "⌦ Delete" at bounding box center [786, 334] width 123 height 27
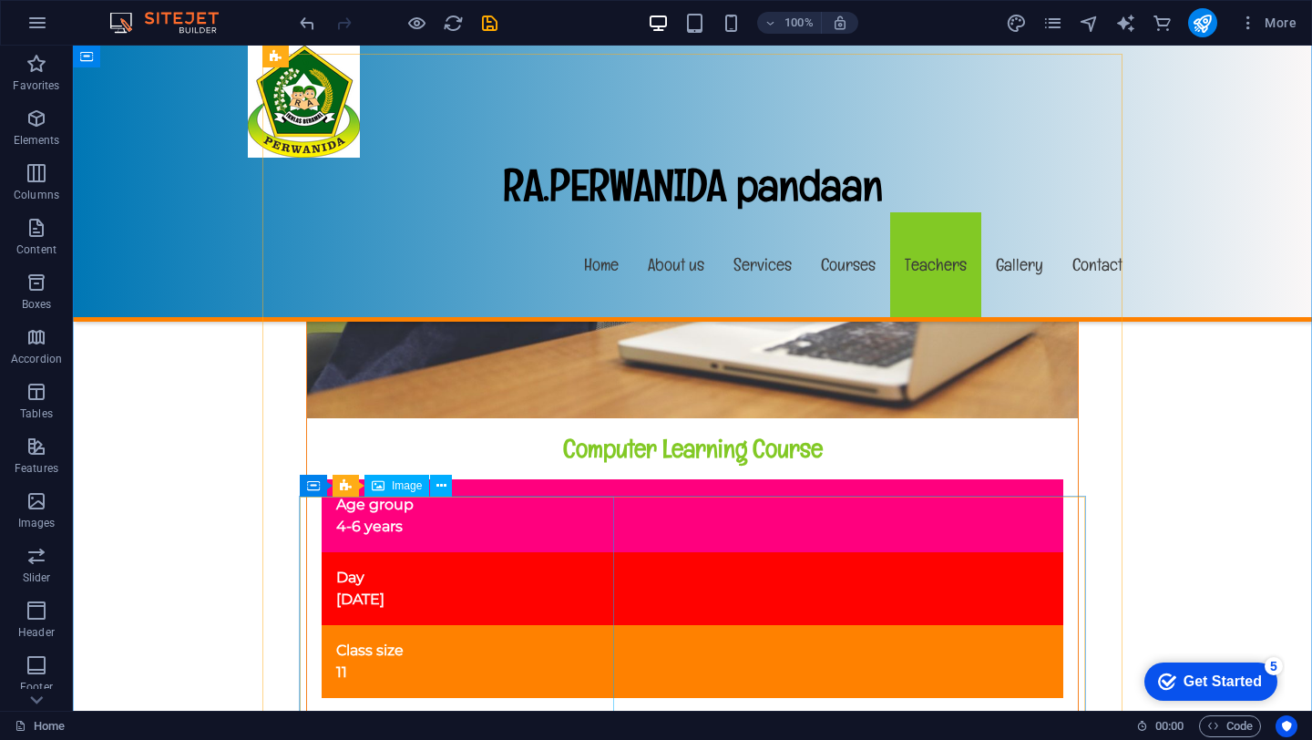
scroll to position [12540, 0]
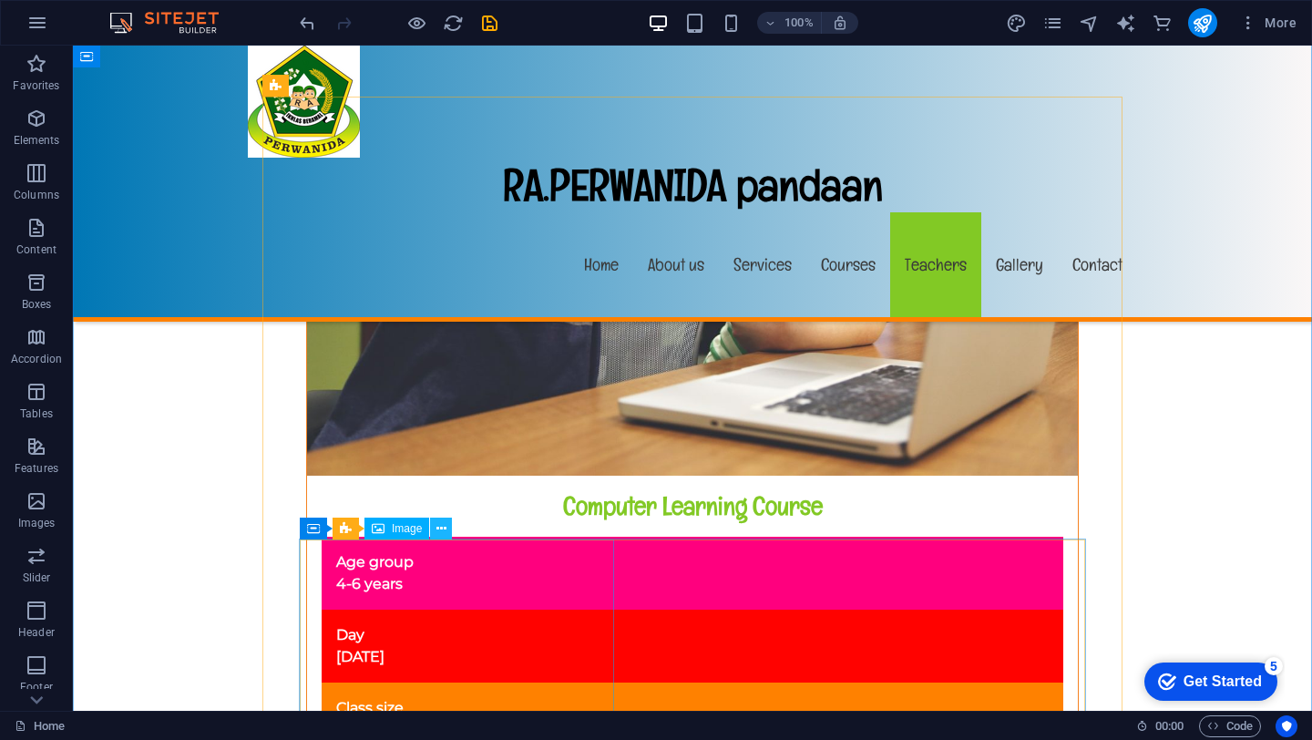
click at [442, 532] on icon at bounding box center [441, 528] width 10 height 19
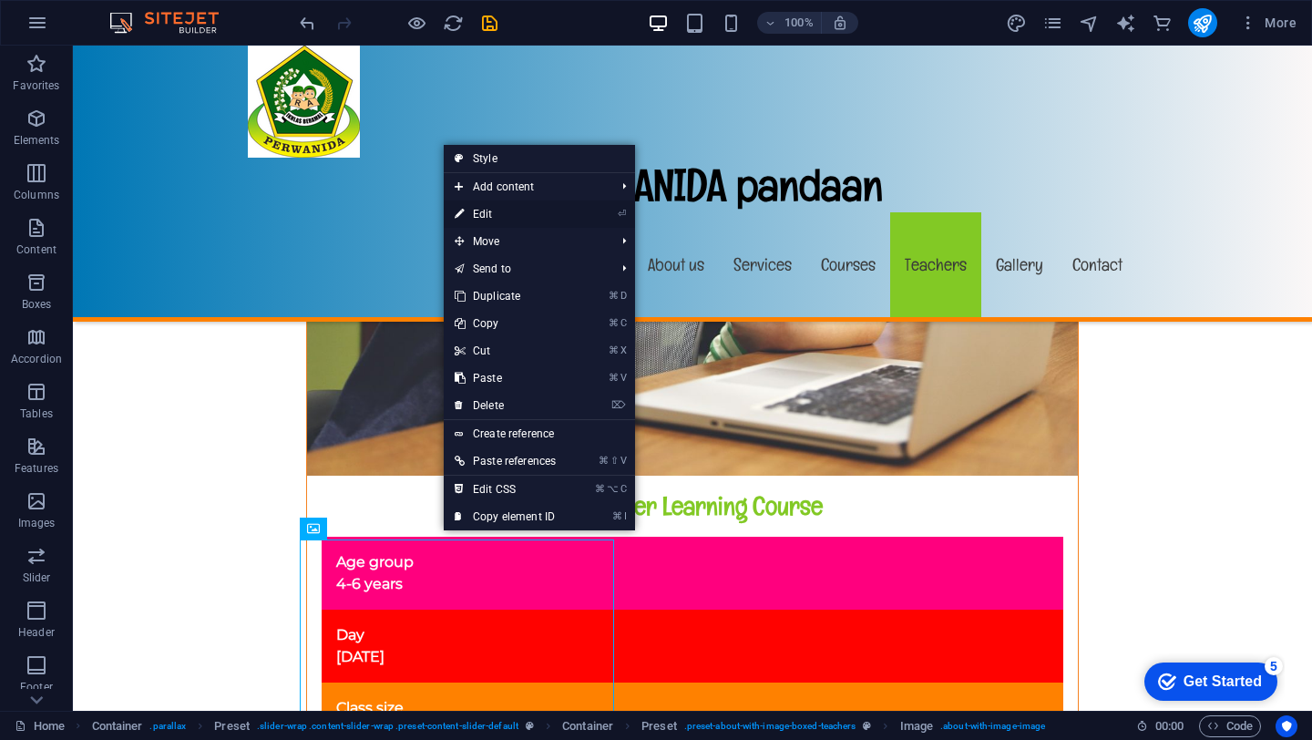
click at [515, 215] on link "⏎ Edit" at bounding box center [505, 213] width 123 height 27
select select "%"
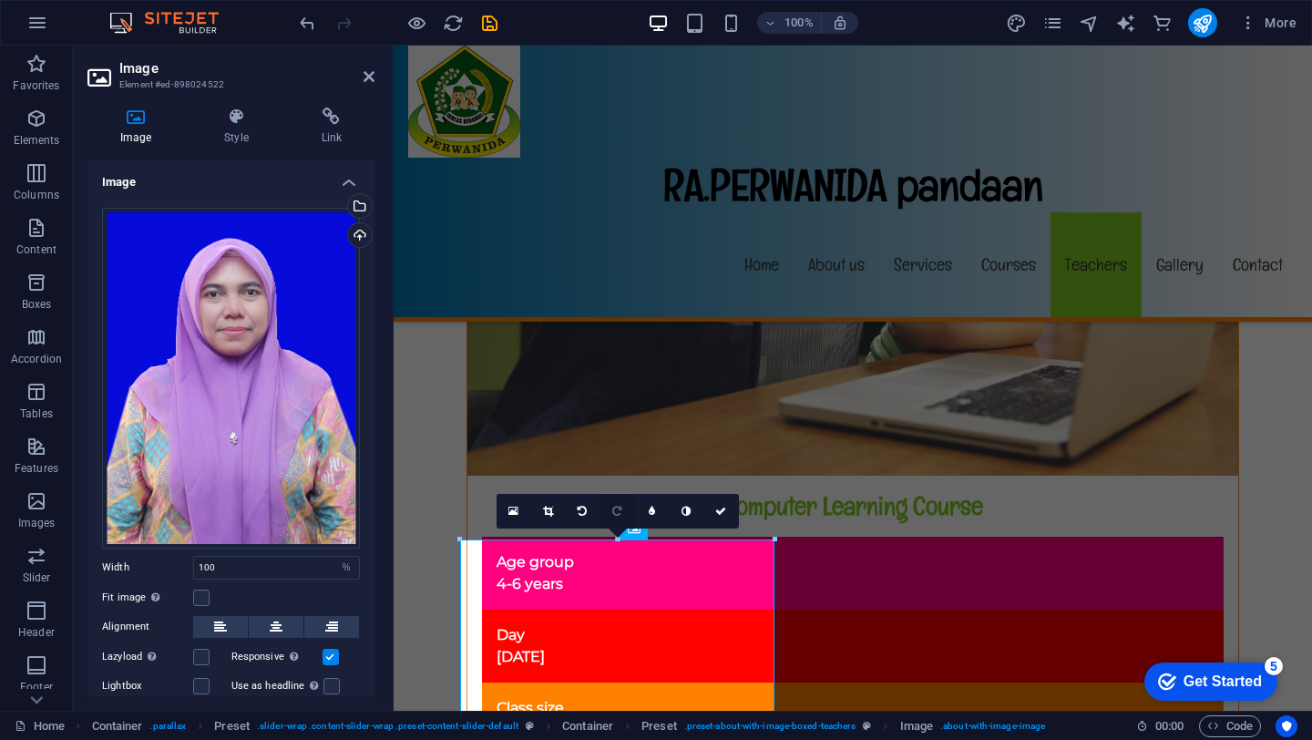
click at [617, 513] on icon at bounding box center [616, 511] width 9 height 11
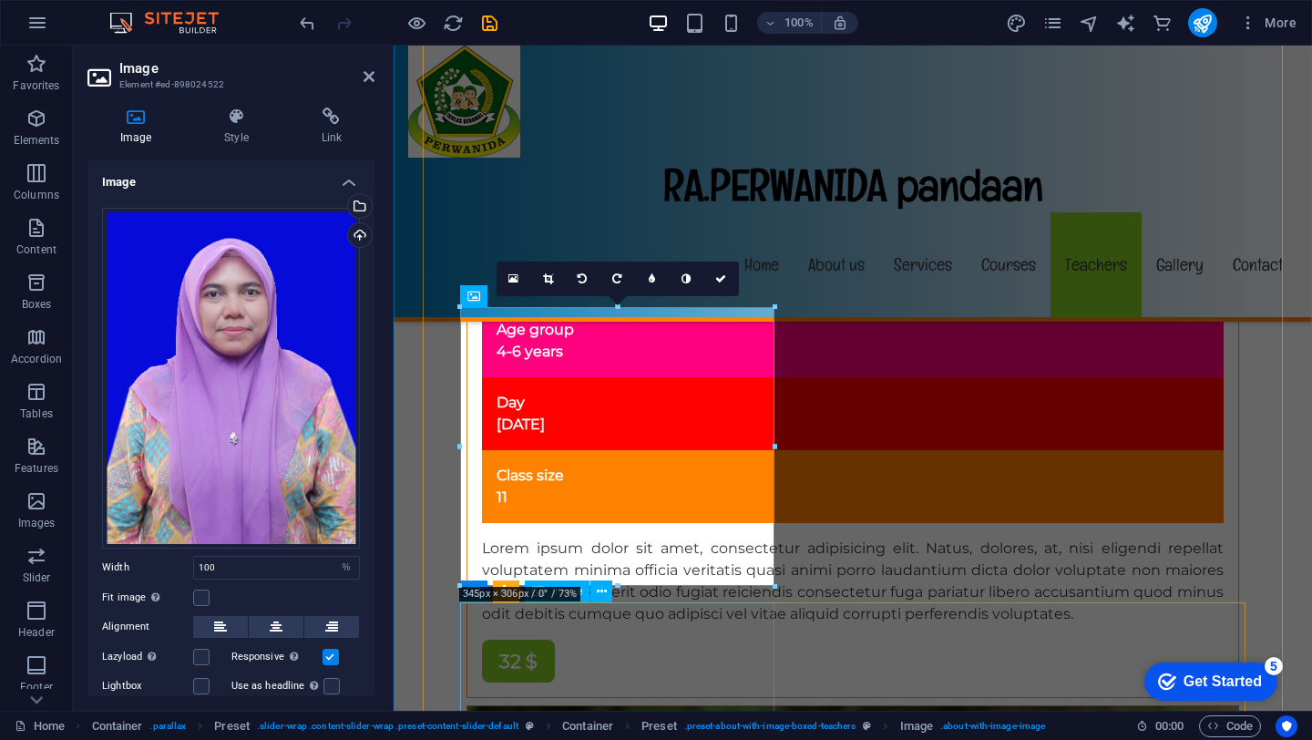
scroll to position [12761, 0]
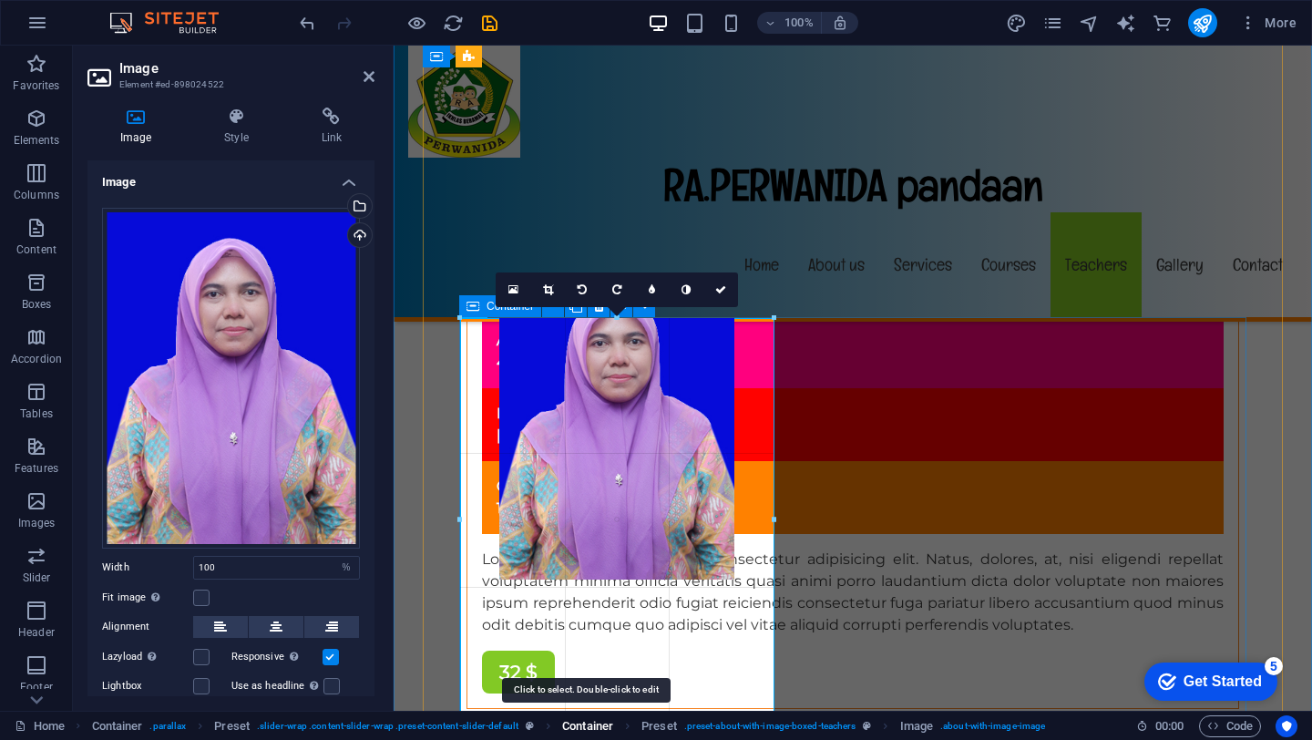
drag, startPoint x: 618, startPoint y: 598, endPoint x: 609, endPoint y: 719, distance: 120.5
type input "340"
select select "px"
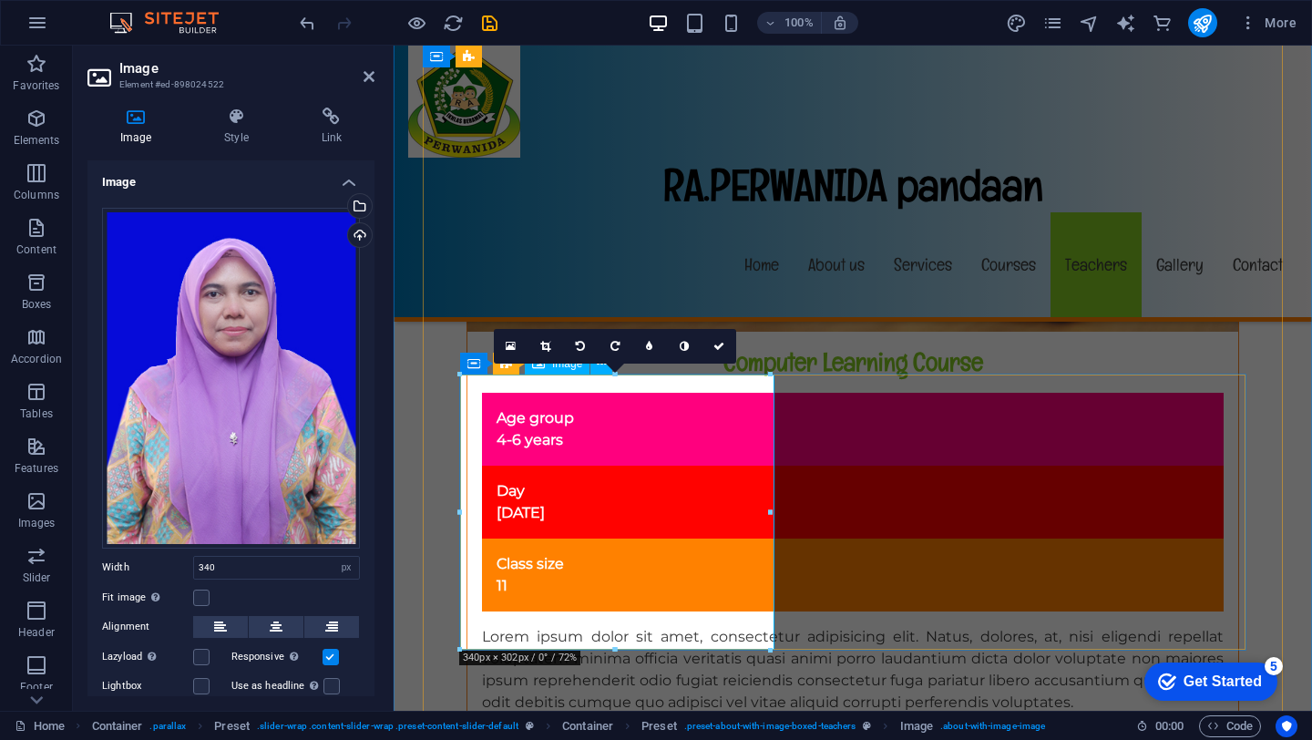
scroll to position [12706, 0]
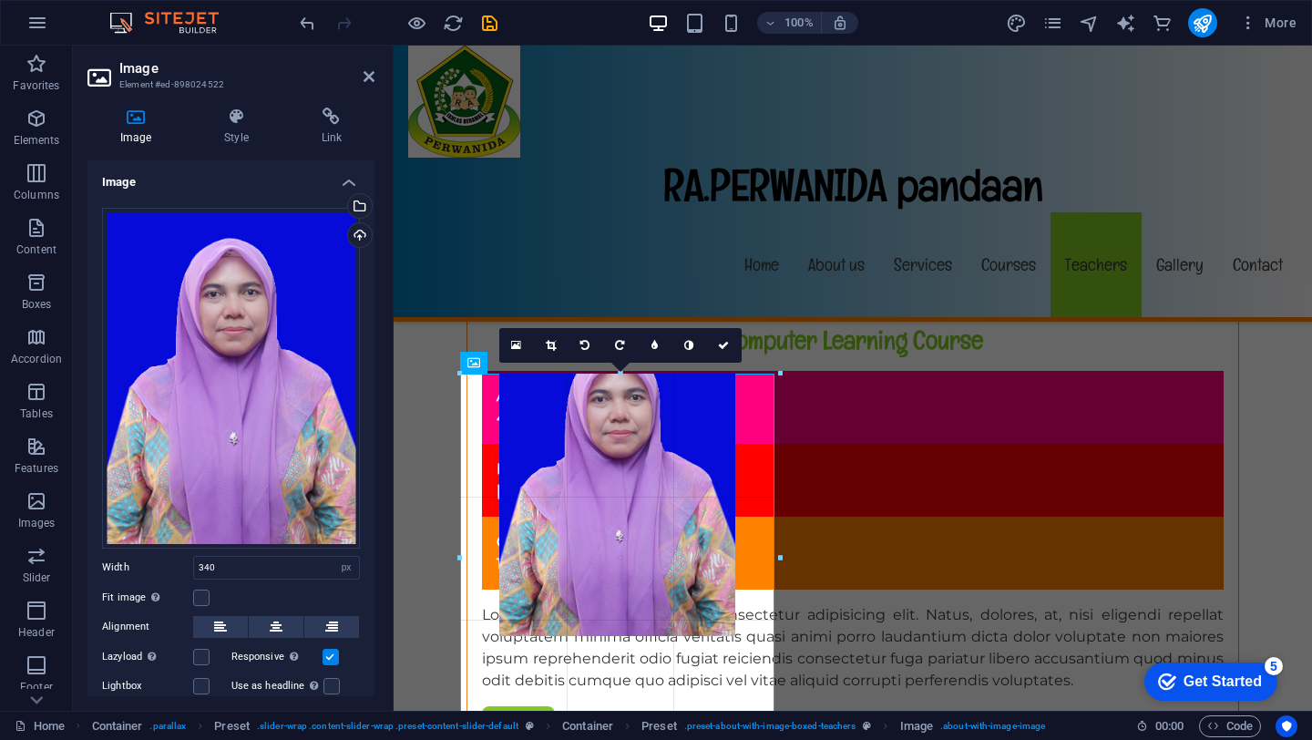
drag, startPoint x: 614, startPoint y: 646, endPoint x: 605, endPoint y: 739, distance: 93.4
type input "345"
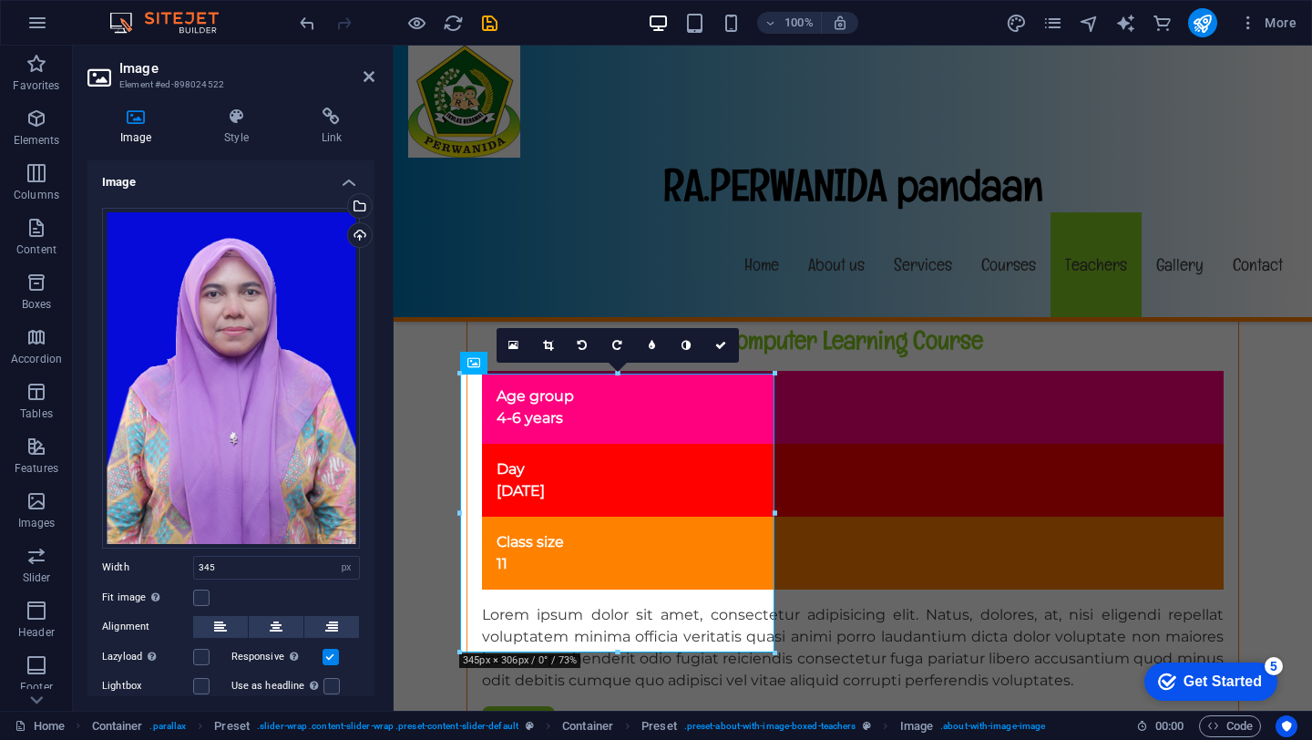
click at [619, 363] on div "16:10 16:9 4:3 1:1 1:2 0" at bounding box center [617, 345] width 242 height 35
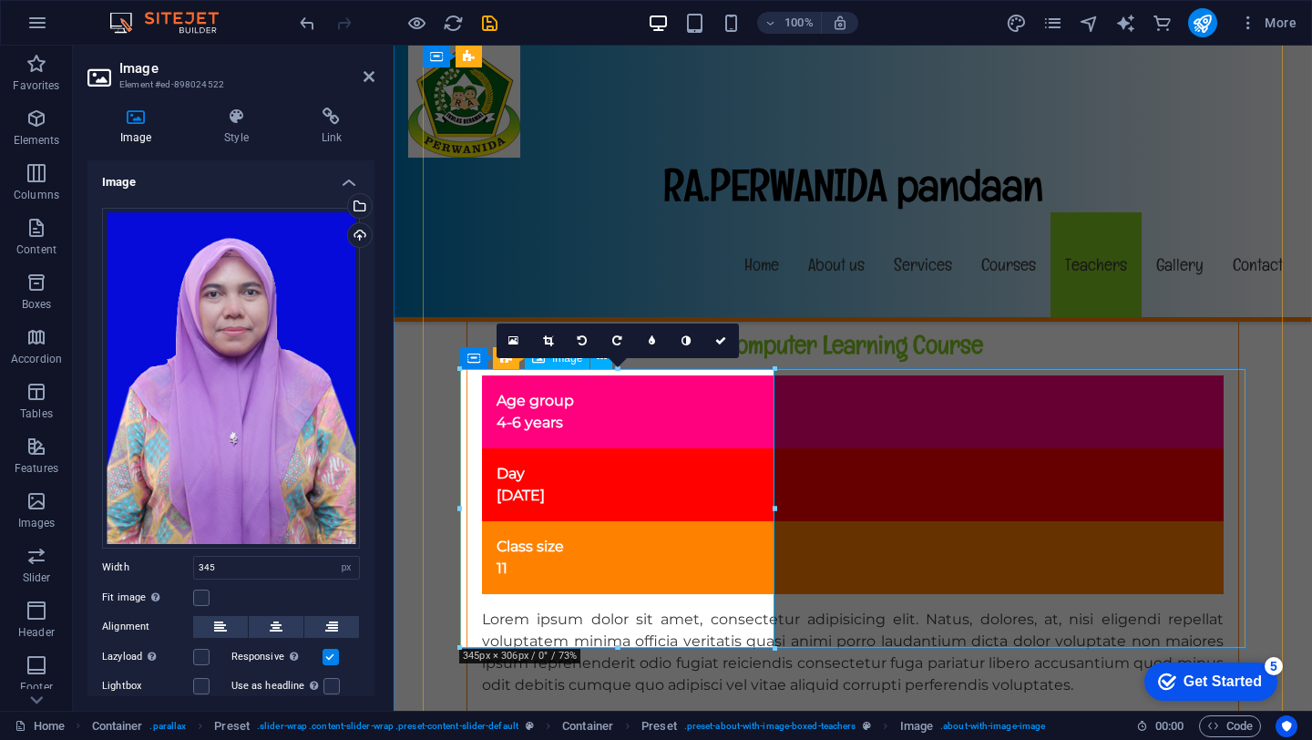
scroll to position [12710, 0]
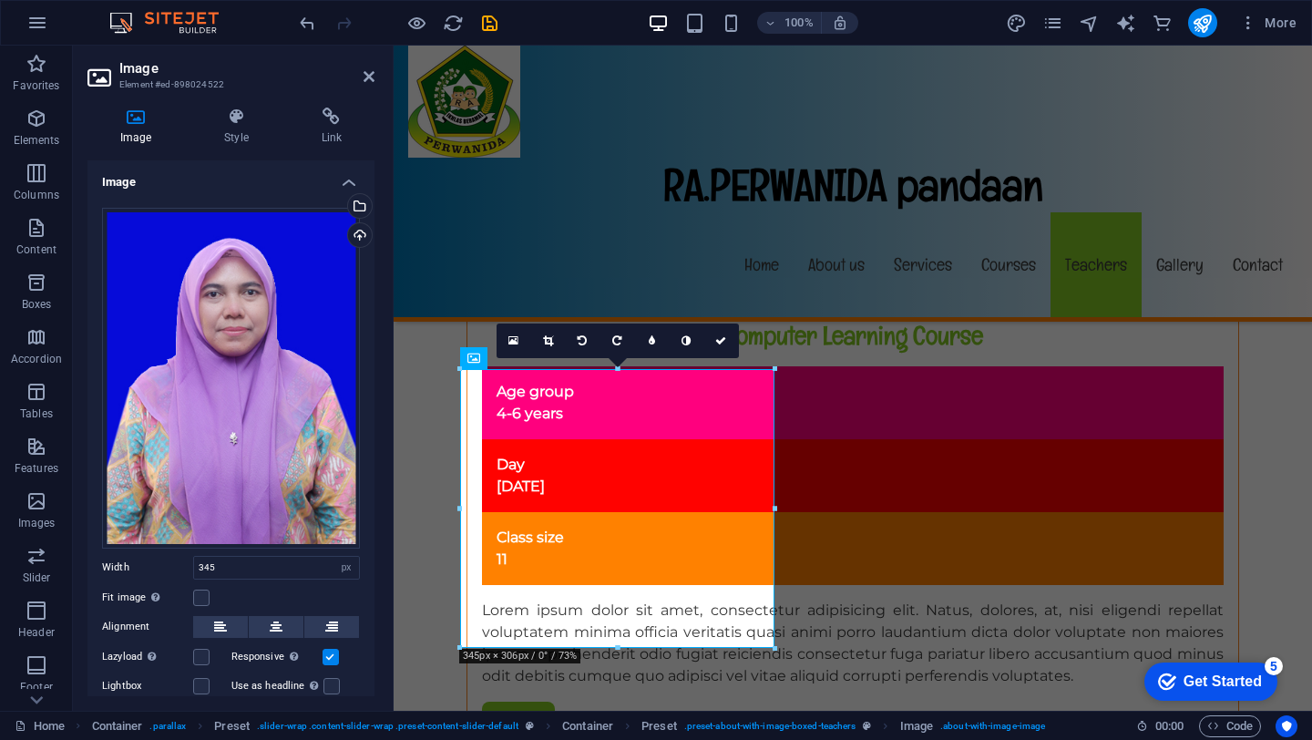
click at [772, 506] on div at bounding box center [775, 508] width 6 height 279
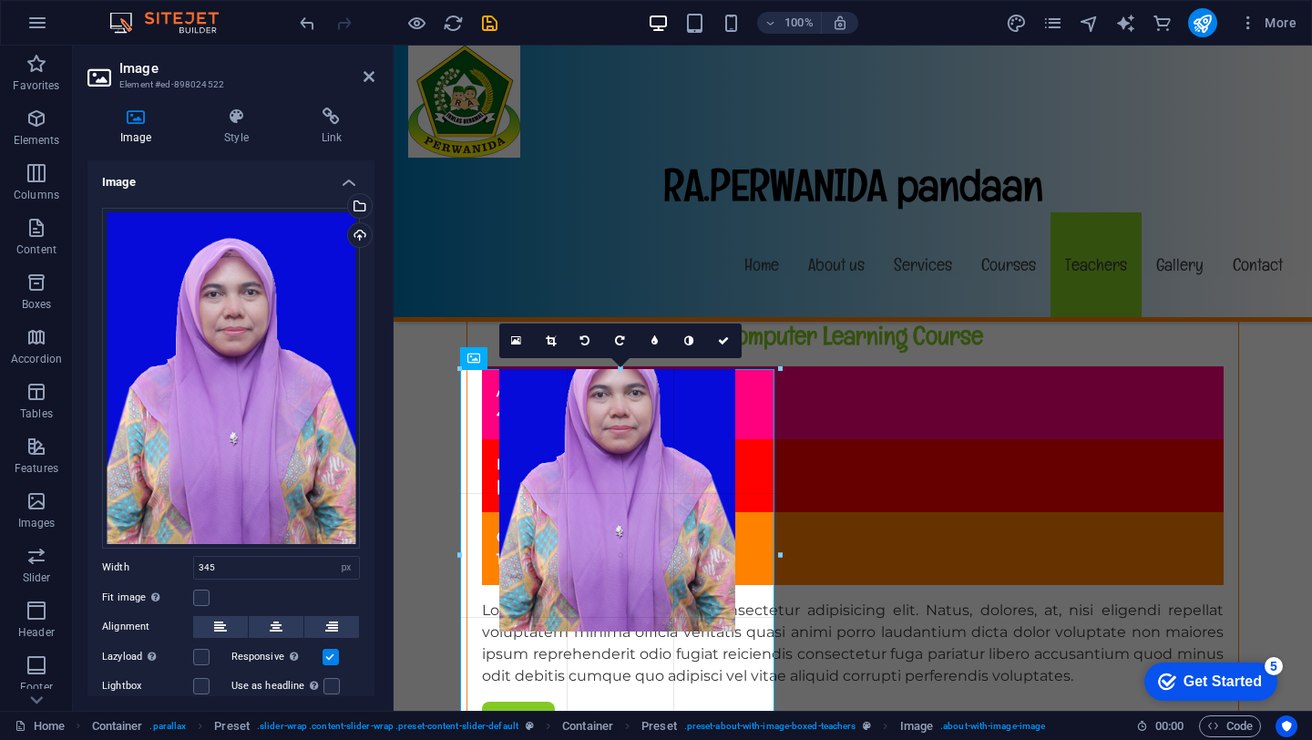
drag, startPoint x: 617, startPoint y: 647, endPoint x: 618, endPoint y: 739, distance: 92.0
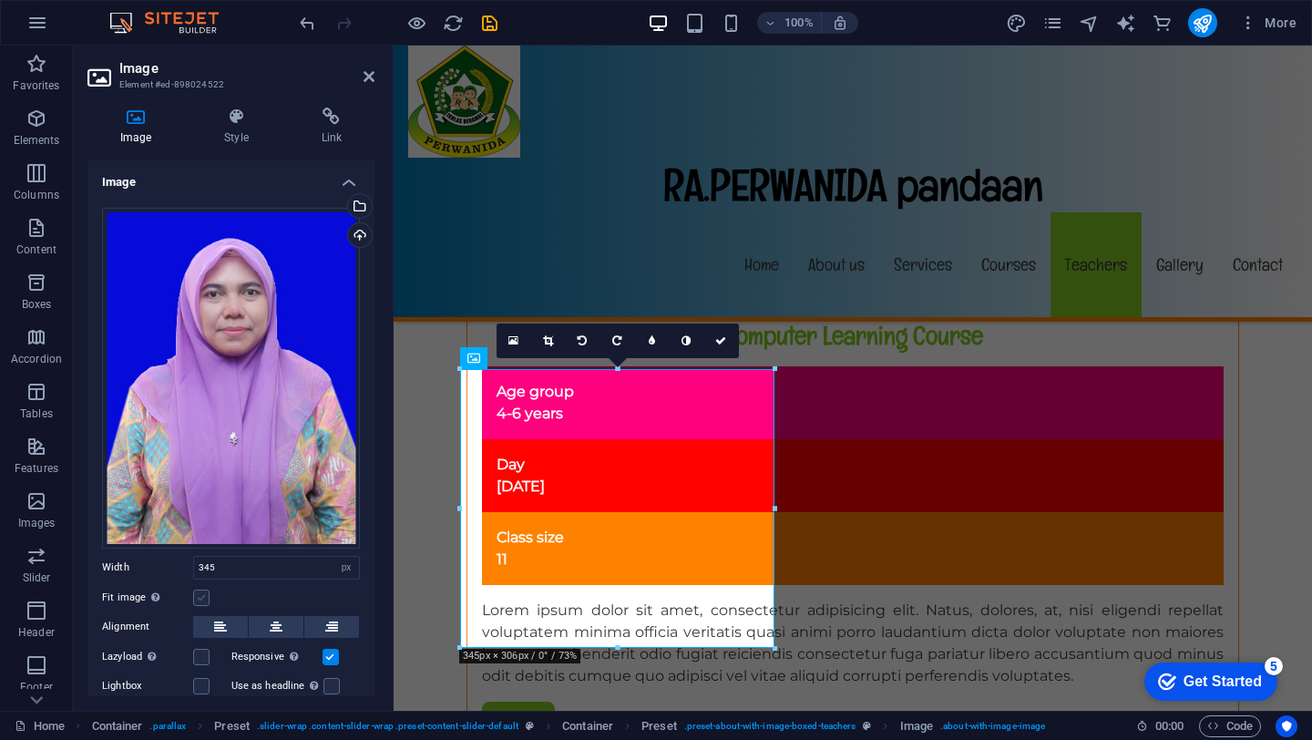
click at [200, 591] on label at bounding box center [201, 597] width 16 height 16
click at [0, 0] on input "Fit image Automatically fit image to a fixed width and height" at bounding box center [0, 0] width 0 height 0
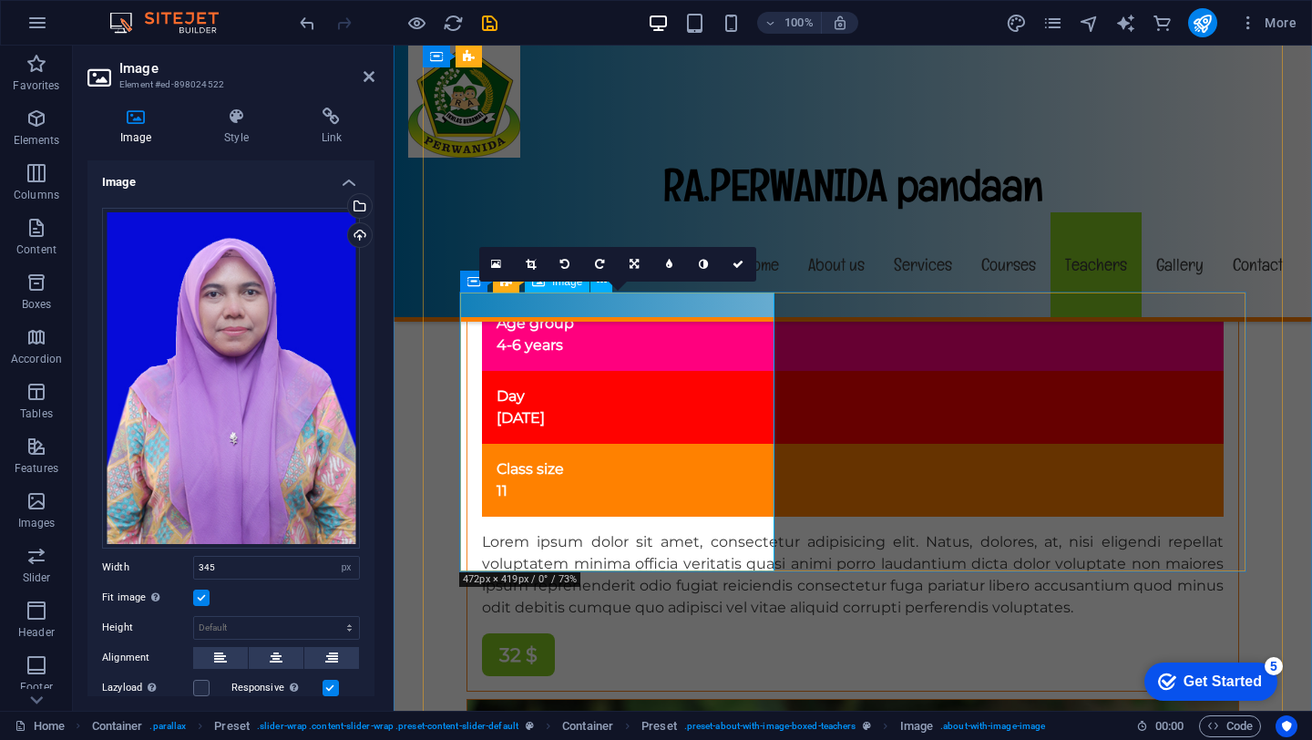
scroll to position [12793, 0]
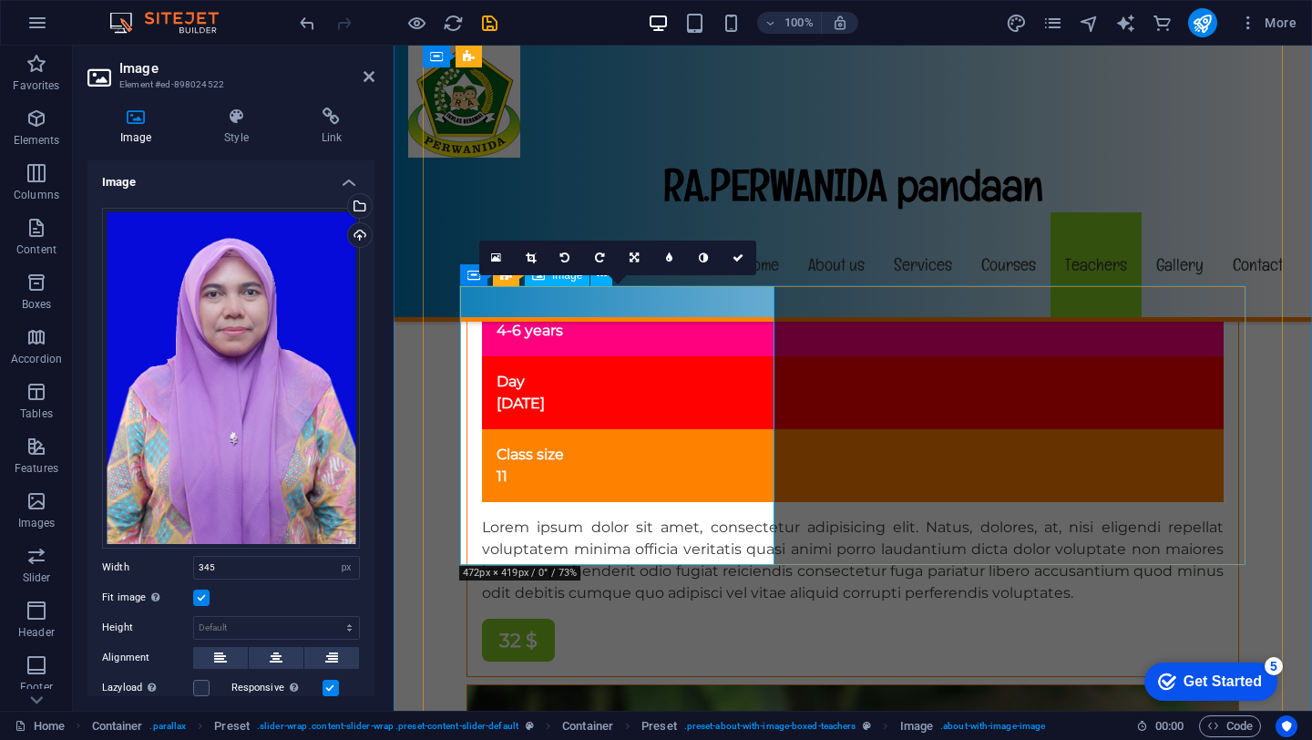
click at [202, 590] on label at bounding box center [201, 597] width 16 height 16
click at [0, 0] on input "Fit image Automatically fit image to a fixed width and height" at bounding box center [0, 0] width 0 height 0
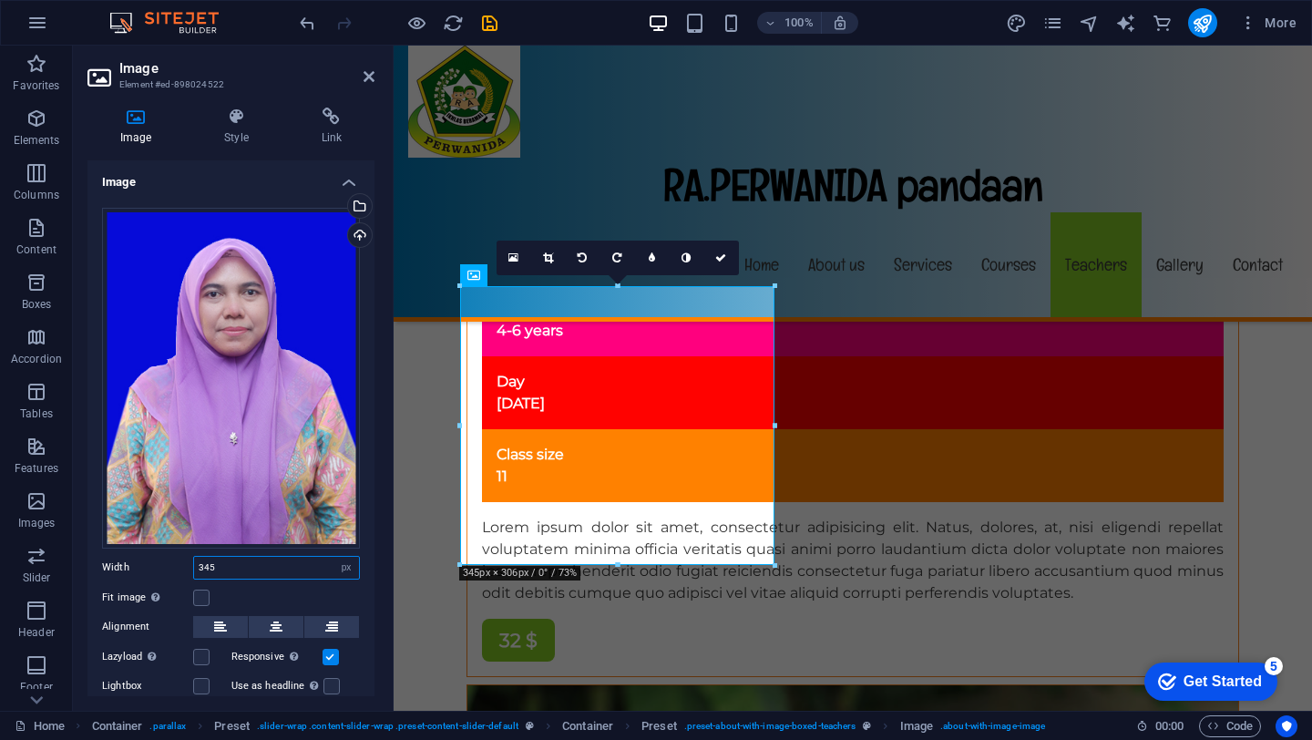
click at [271, 565] on input "345" at bounding box center [276, 568] width 165 height 22
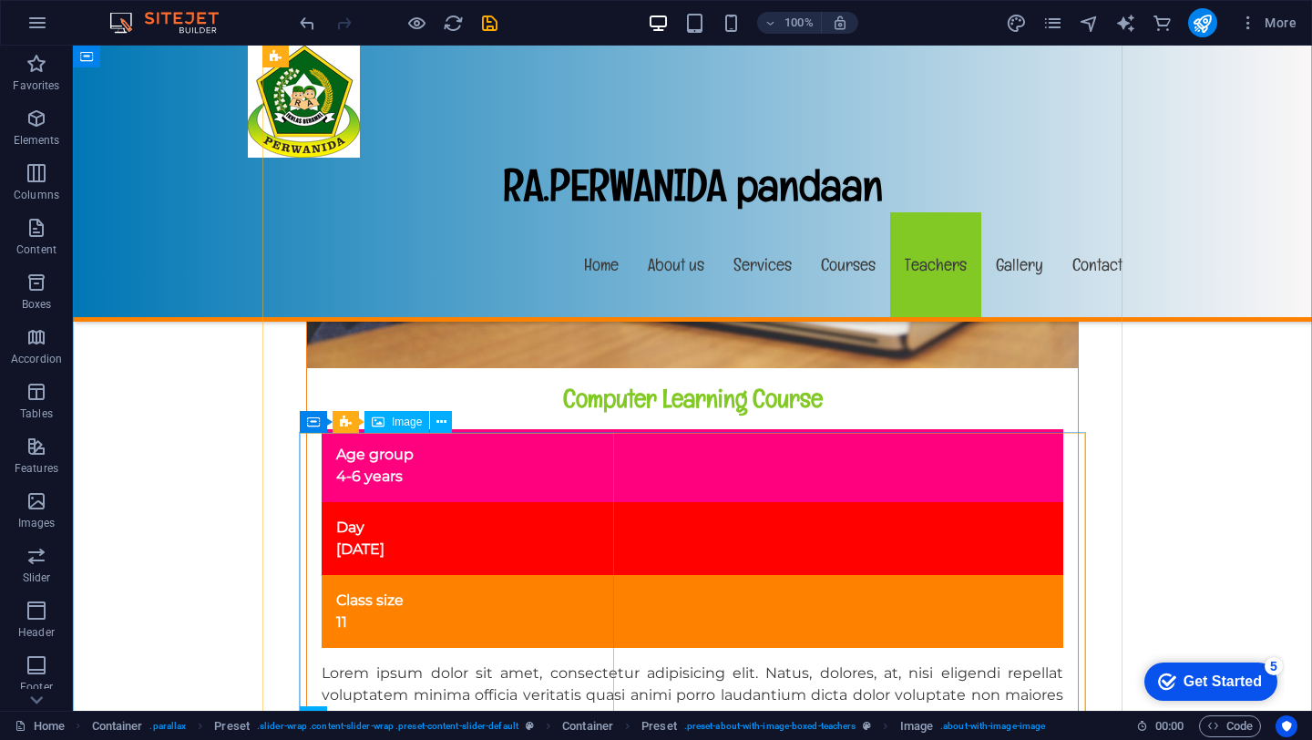
scroll to position [12646, 0]
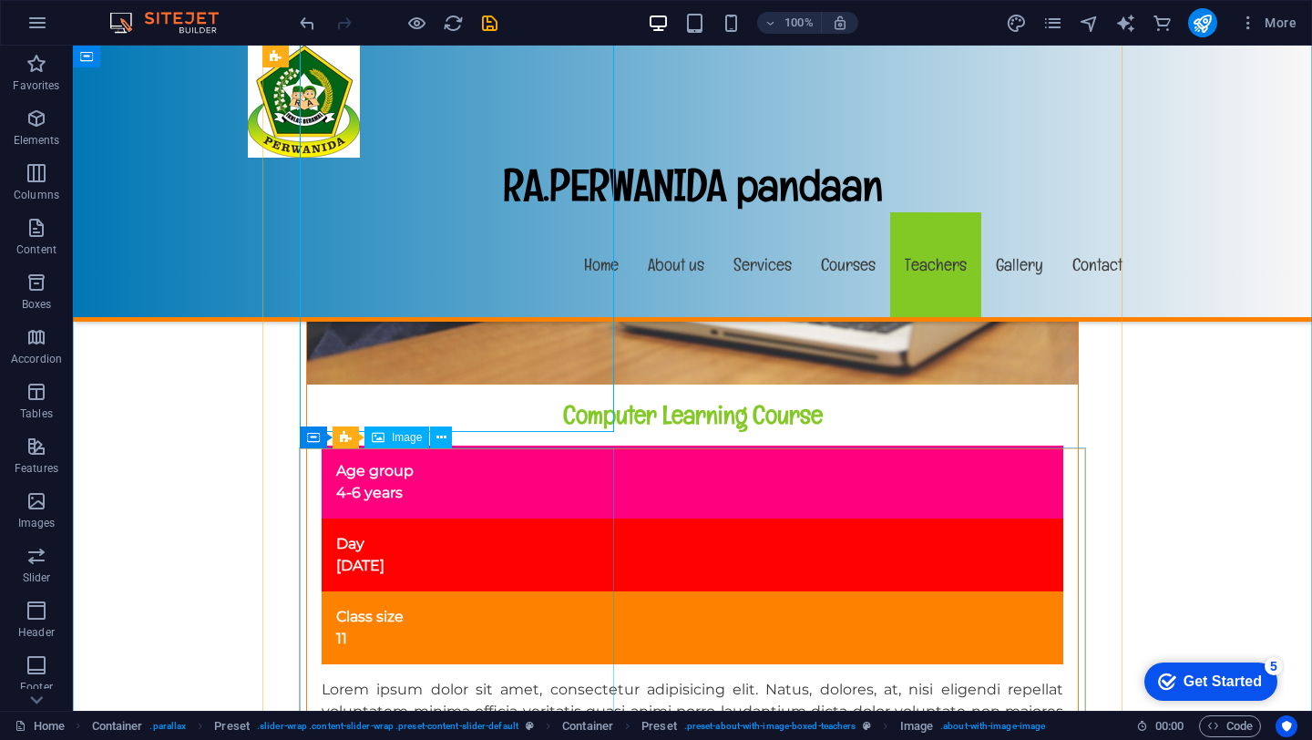
scroll to position [12617, 0]
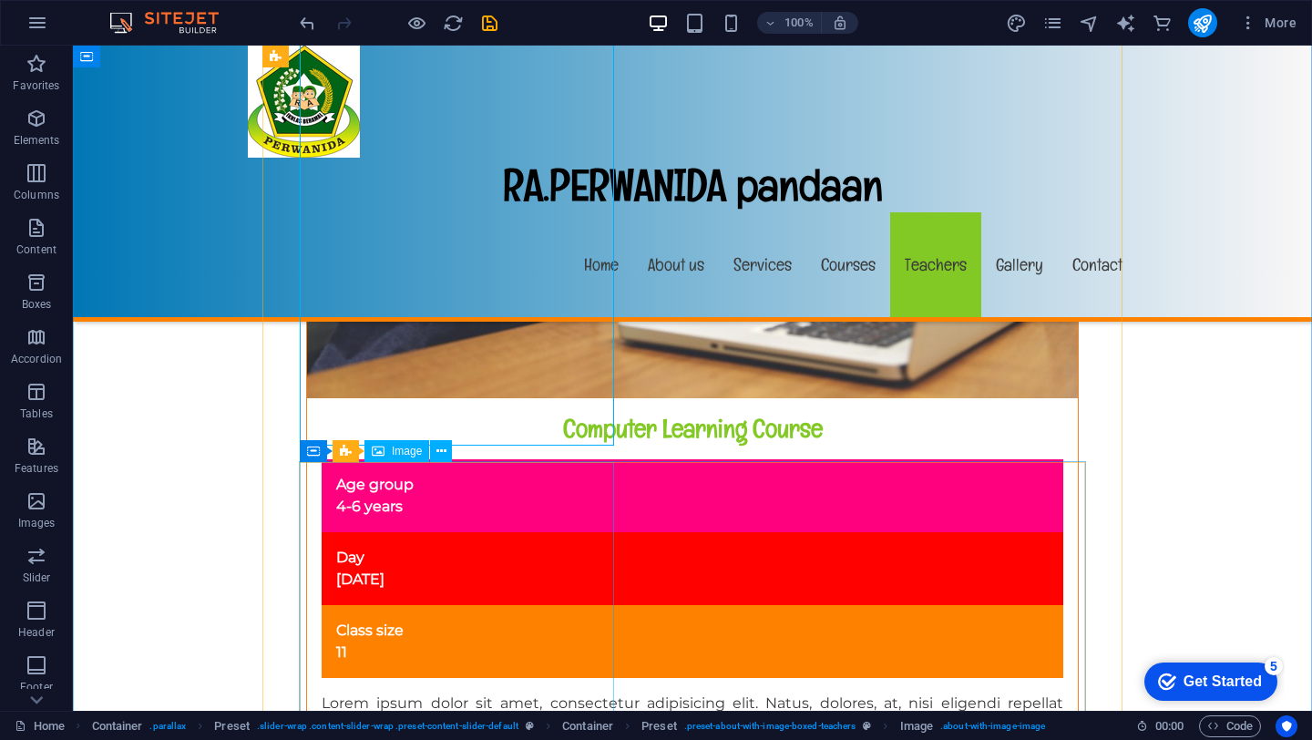
click at [439, 451] on icon at bounding box center [441, 451] width 10 height 19
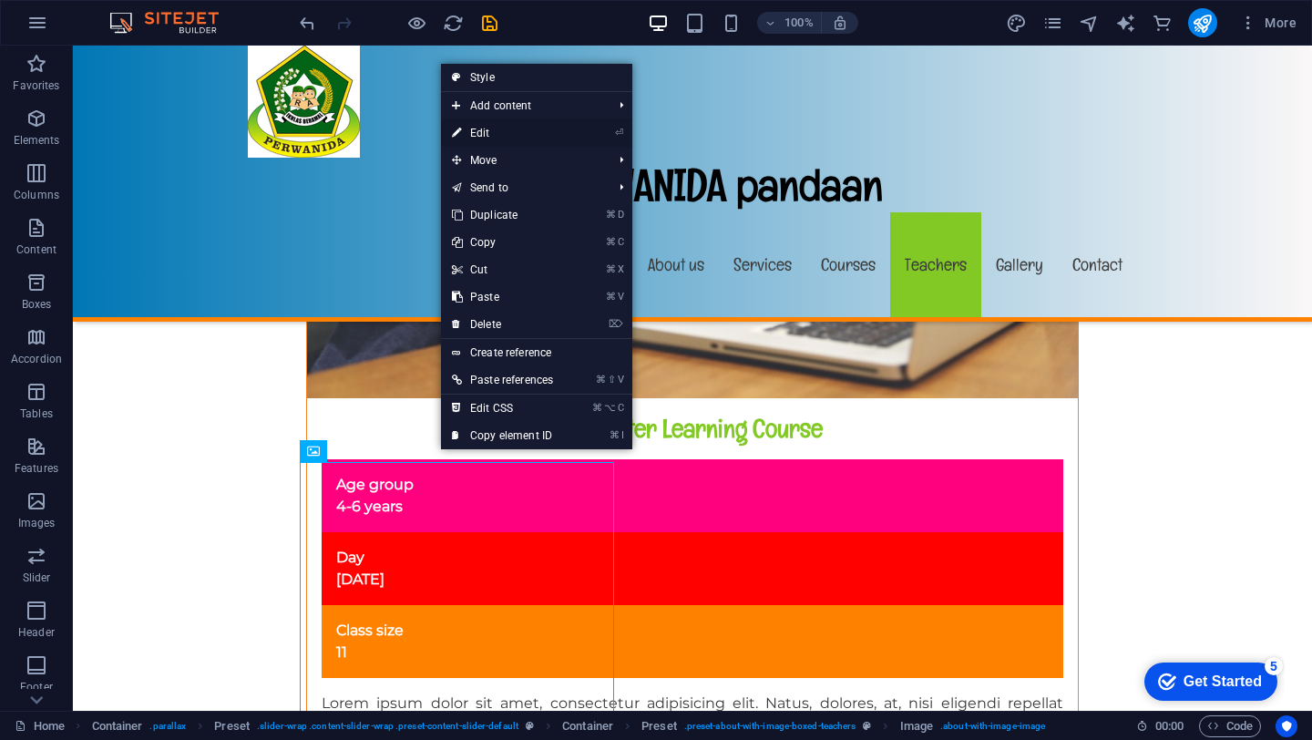
click at [495, 130] on link "⏎ Edit" at bounding box center [502, 132] width 123 height 27
select select "px"
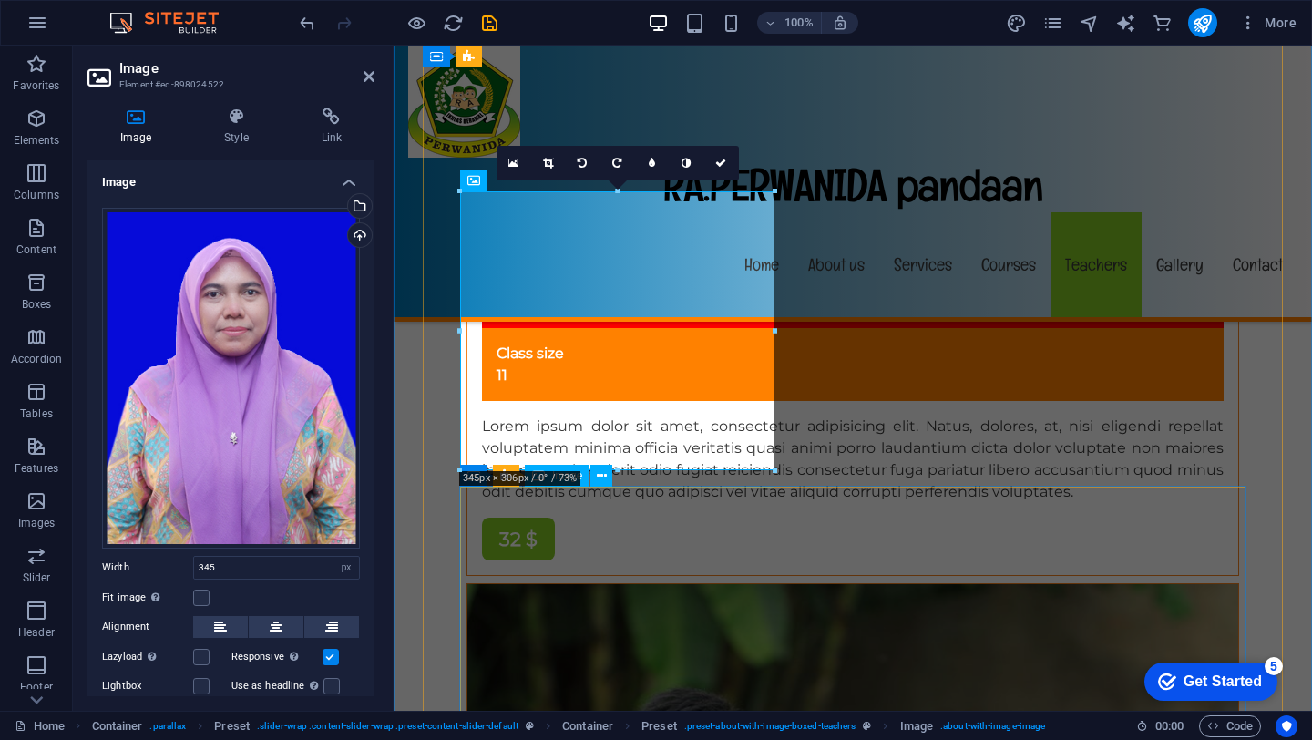
scroll to position [12897, 0]
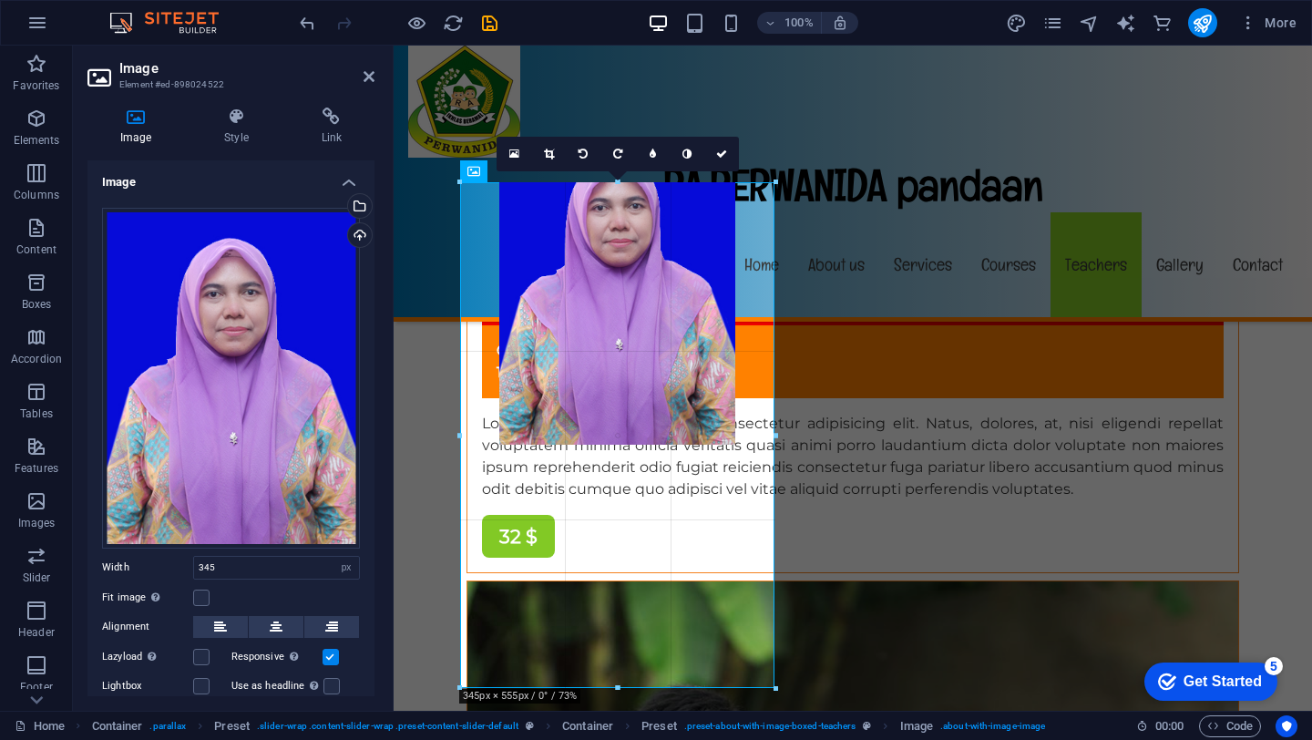
drag, startPoint x: 617, startPoint y: 458, endPoint x: 606, endPoint y: 685, distance: 227.1
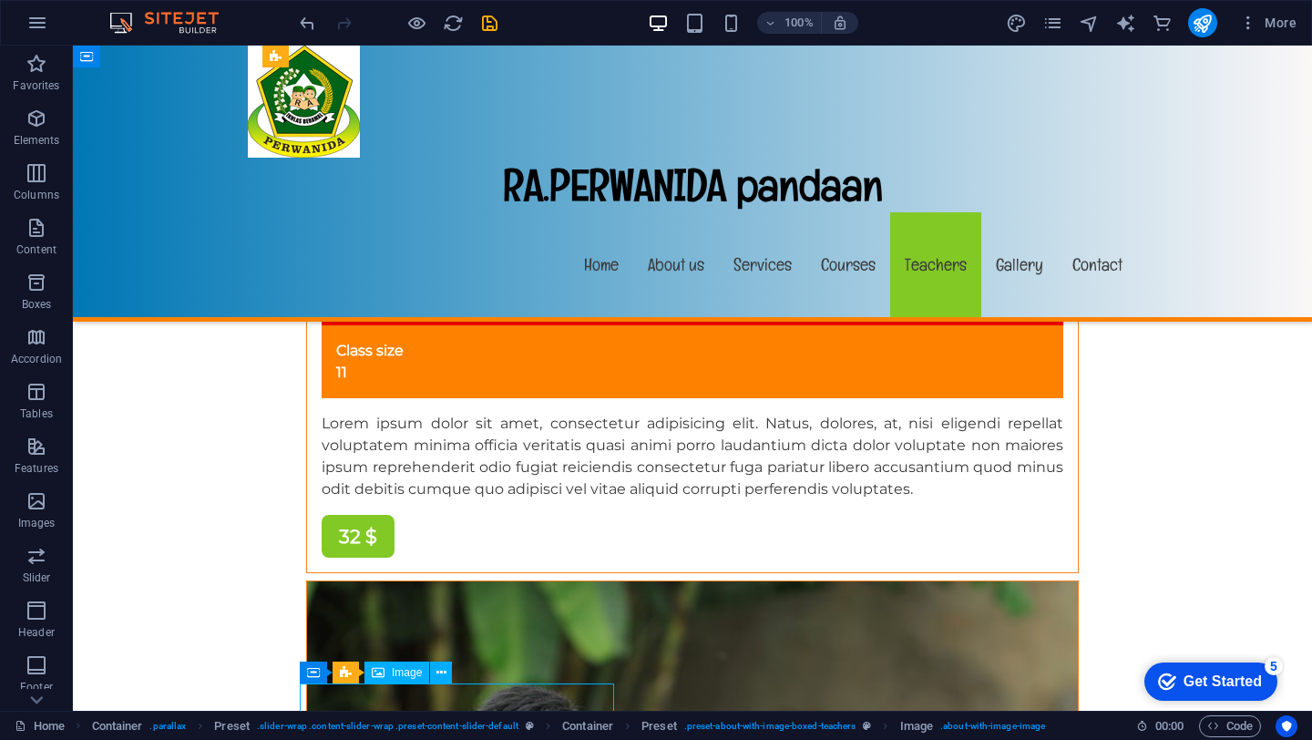
scroll to position [12691, 0]
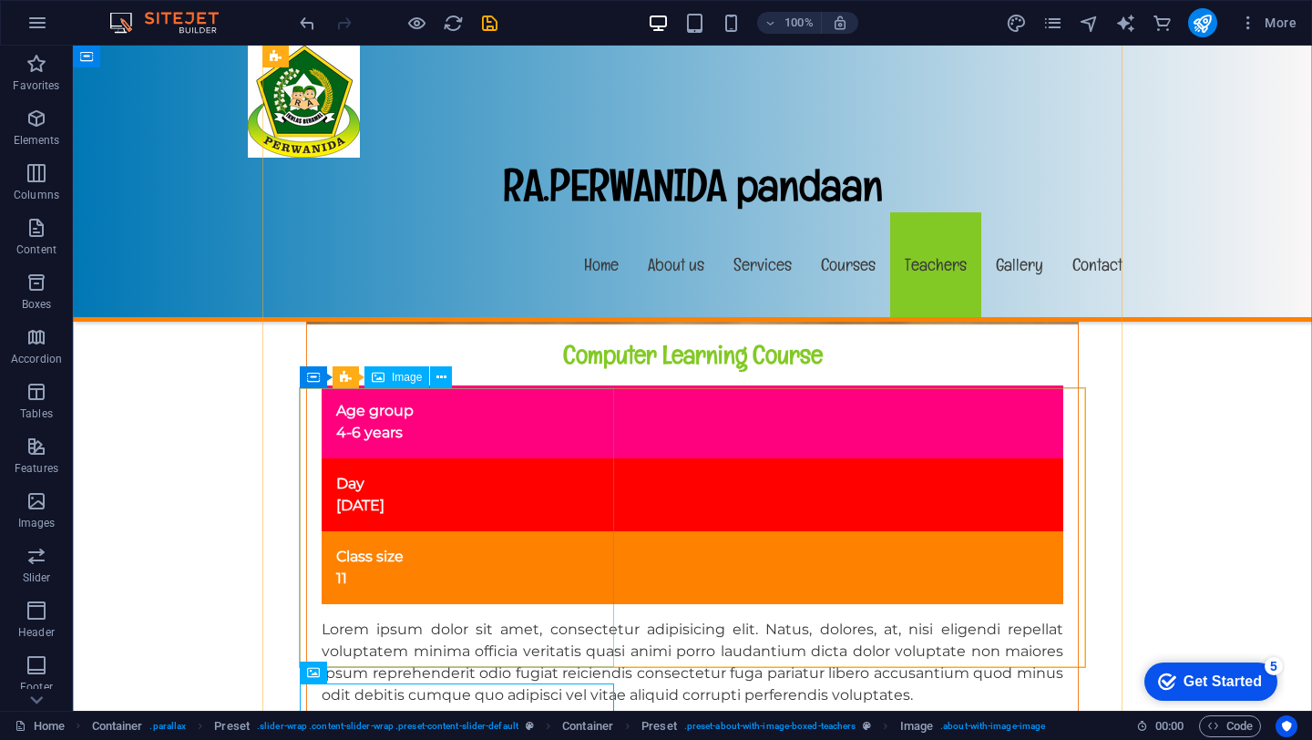
click at [436, 373] on icon at bounding box center [441, 377] width 10 height 19
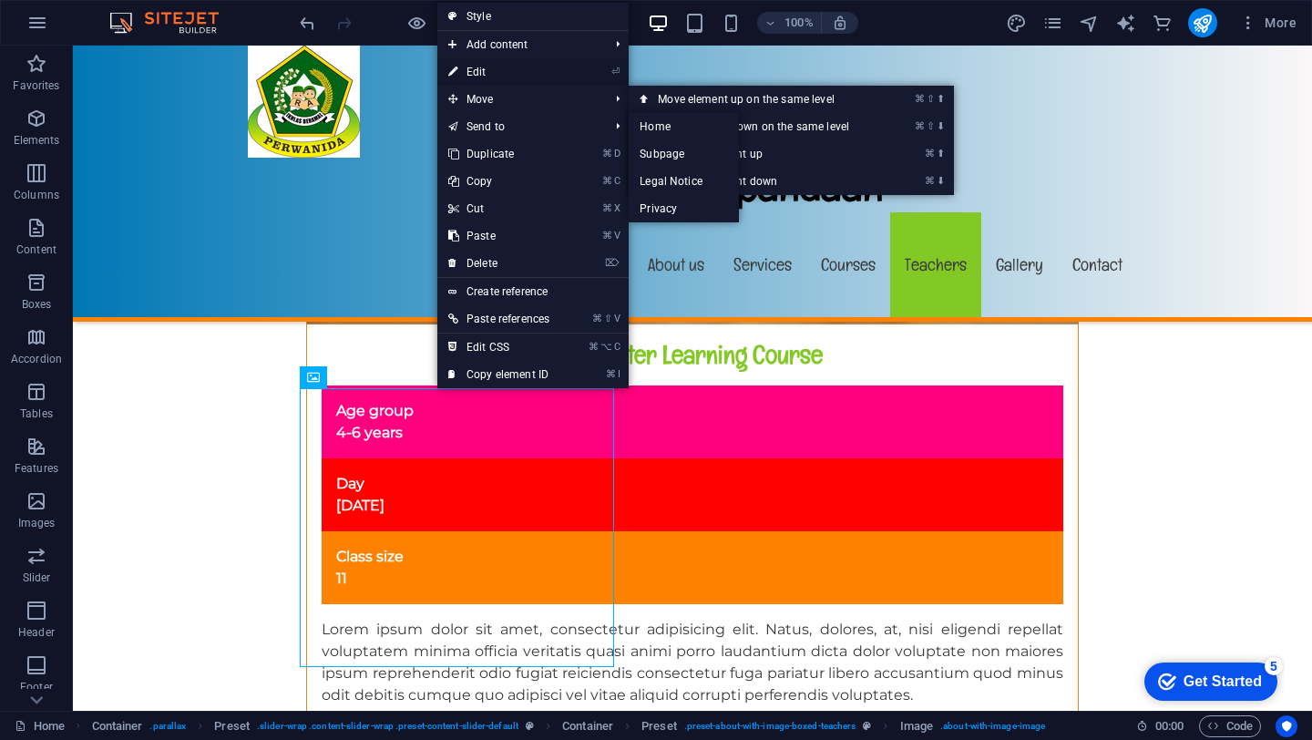
click at [496, 70] on link "⏎ Edit" at bounding box center [498, 71] width 123 height 27
select select "px"
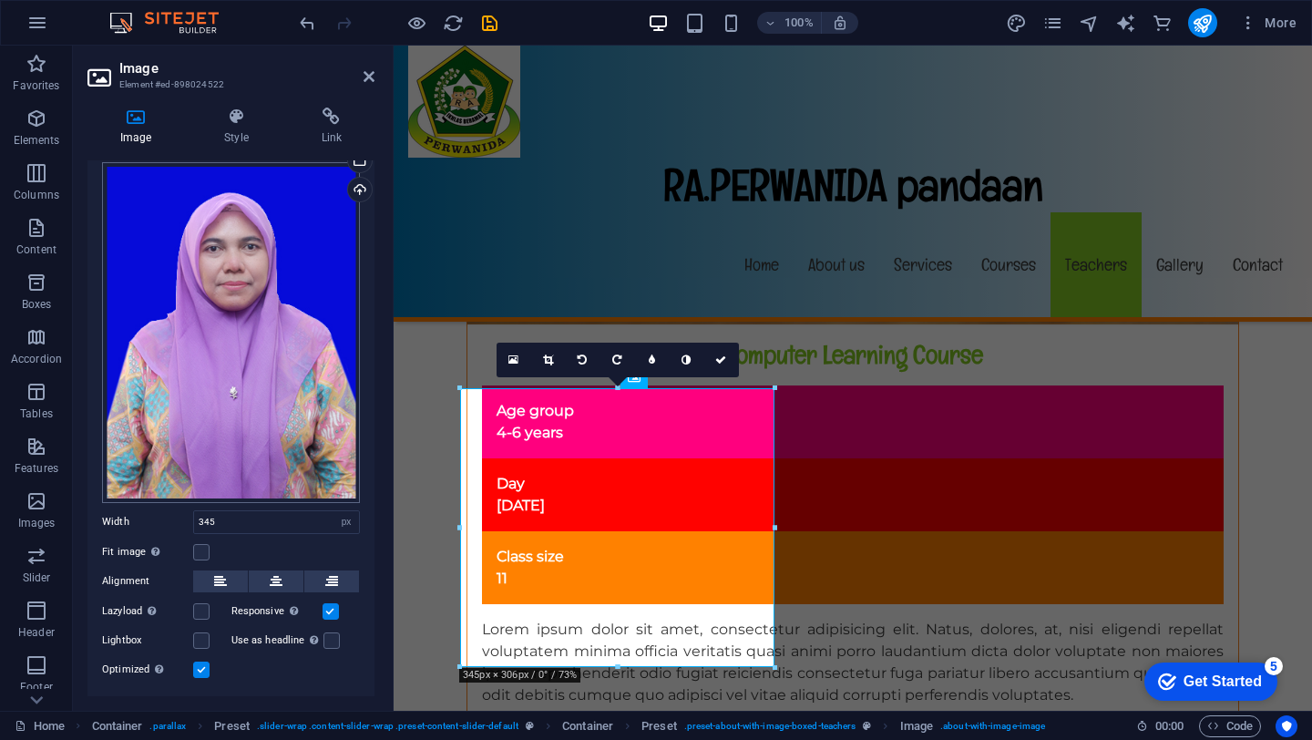
scroll to position [83, 0]
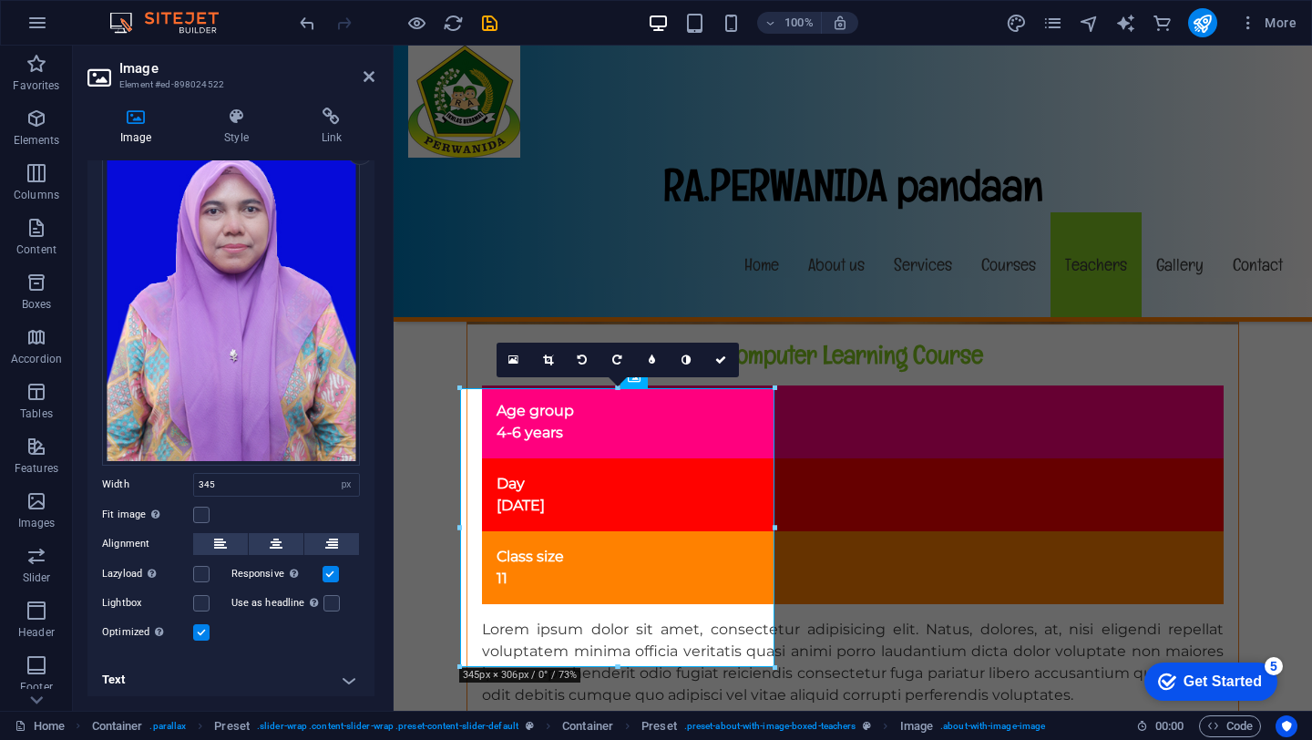
click at [201, 628] on label at bounding box center [201, 632] width 16 height 16
click at [0, 0] on input "Optimized Images are compressed to improve page speed." at bounding box center [0, 0] width 0 height 0
click at [200, 507] on label at bounding box center [201, 514] width 16 height 16
click at [0, 0] on input "Fit image Automatically fit image to a fixed width and height" at bounding box center [0, 0] width 0 height 0
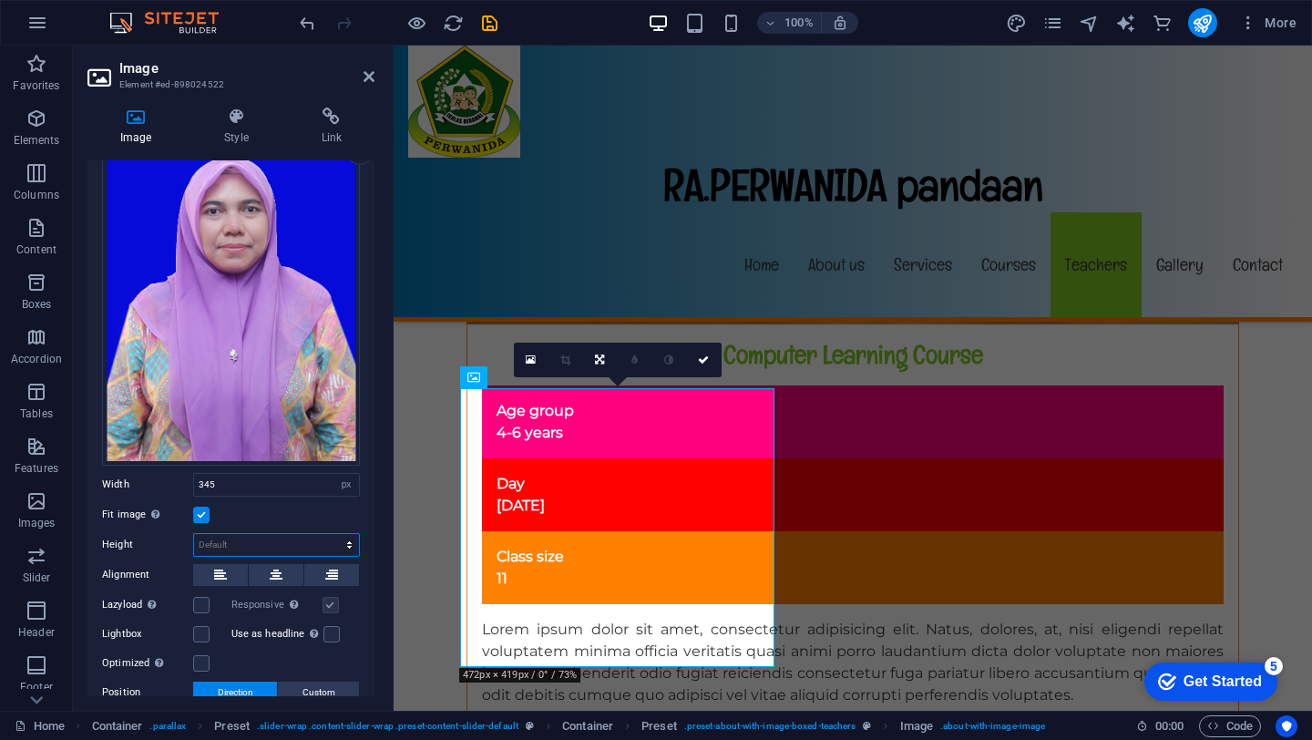
click at [260, 545] on select "Default auto px" at bounding box center [276, 545] width 165 height 22
select select "DISABLED_OPTION_VALUE"
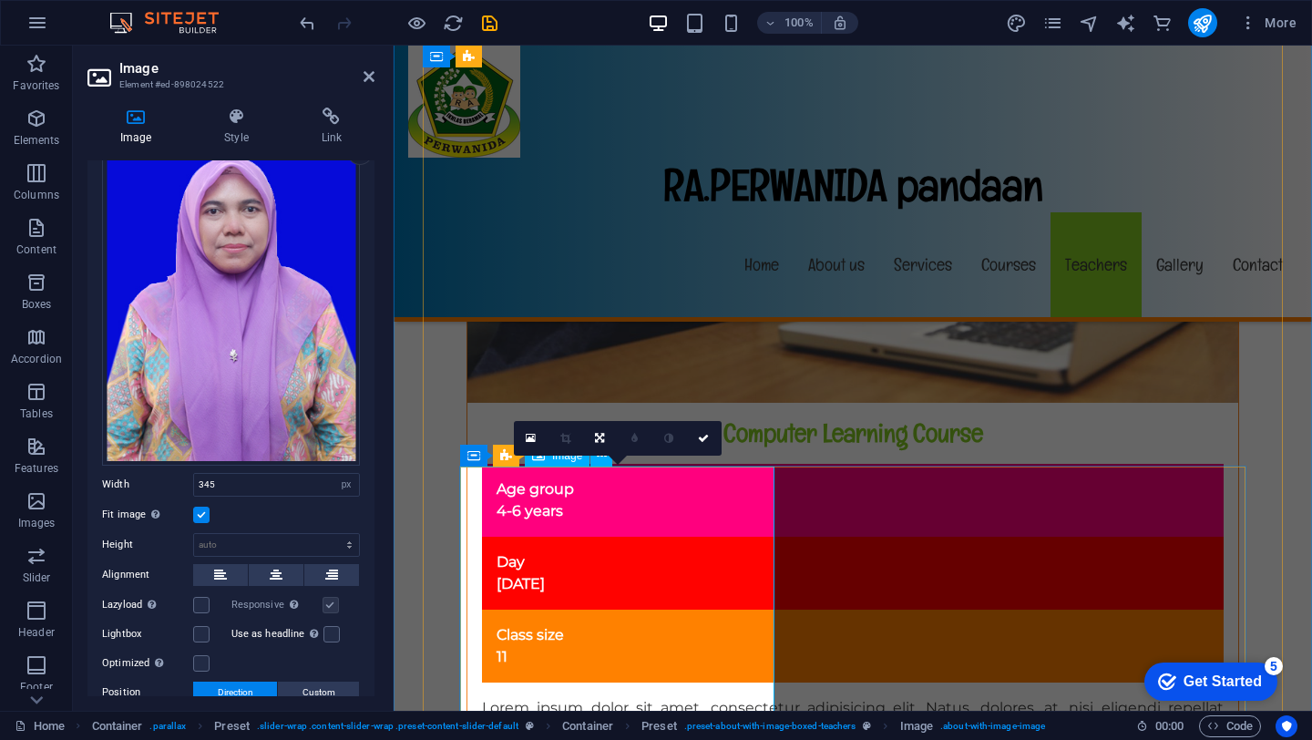
scroll to position [12598, 0]
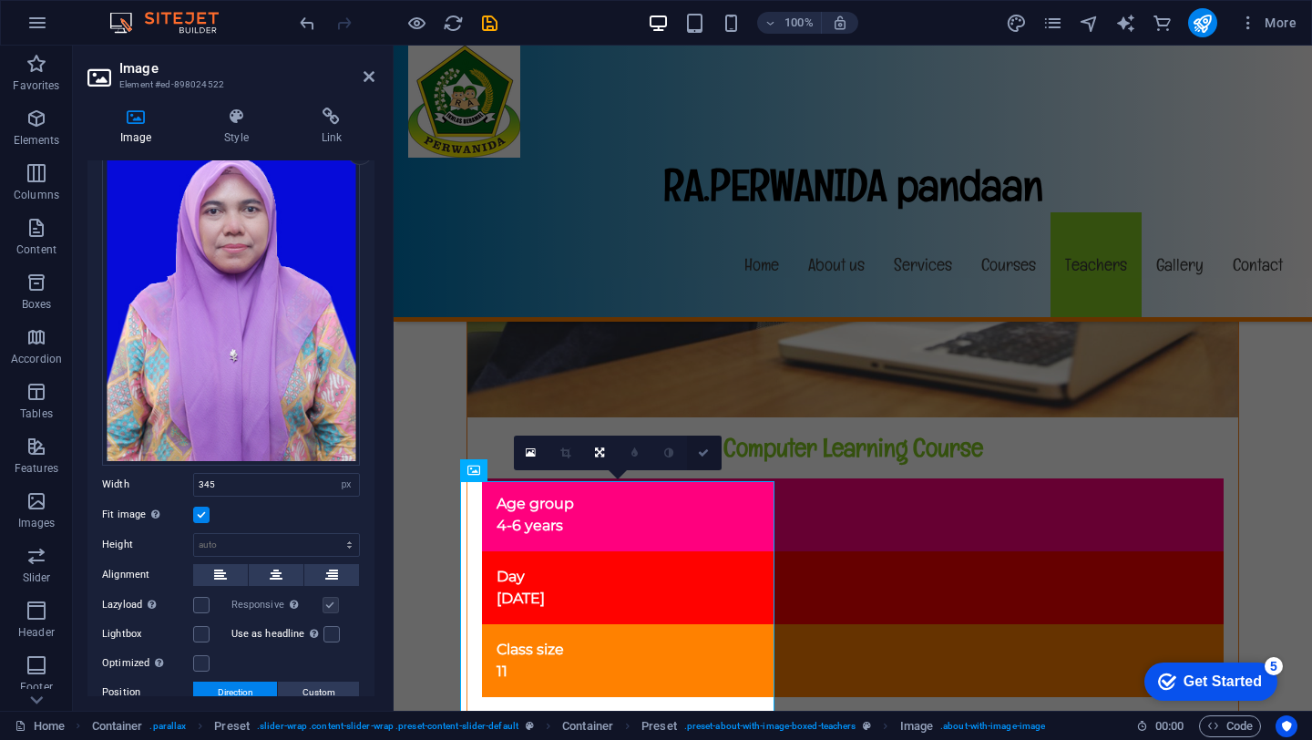
click at [704, 454] on icon at bounding box center [703, 452] width 11 height 11
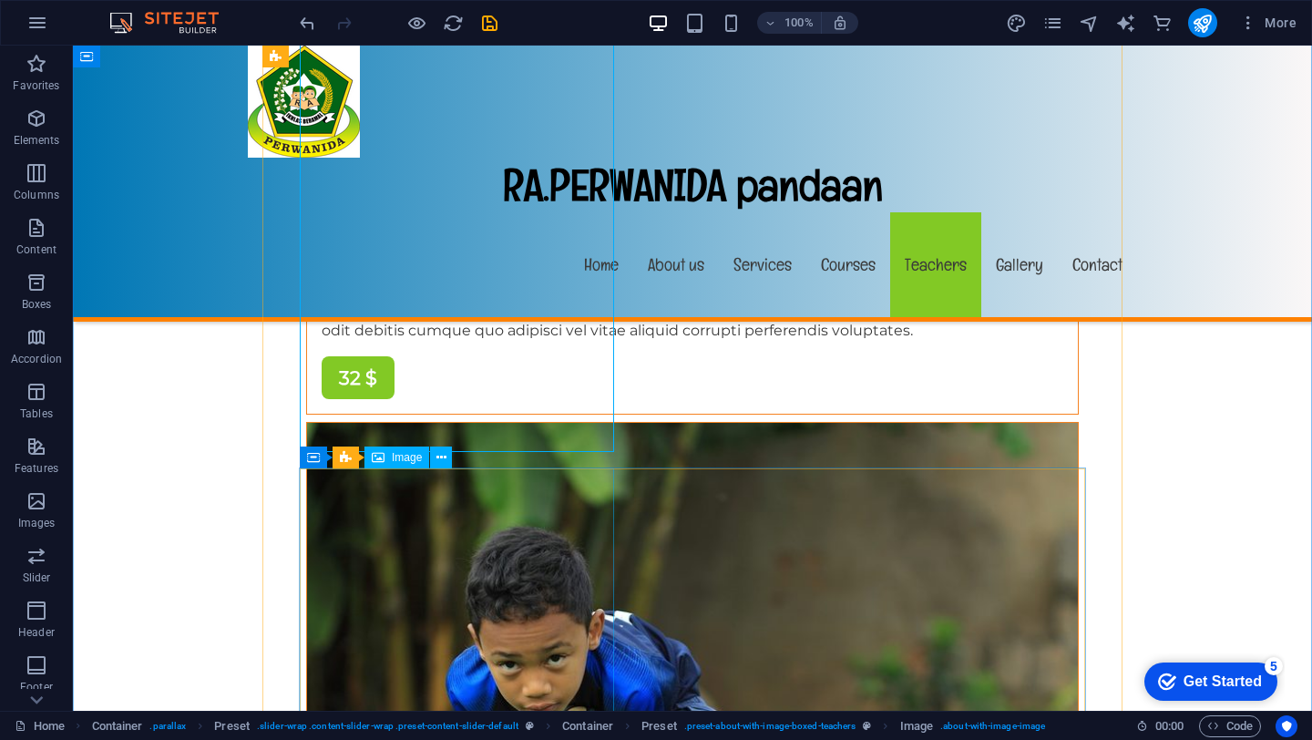
scroll to position [13042, 0]
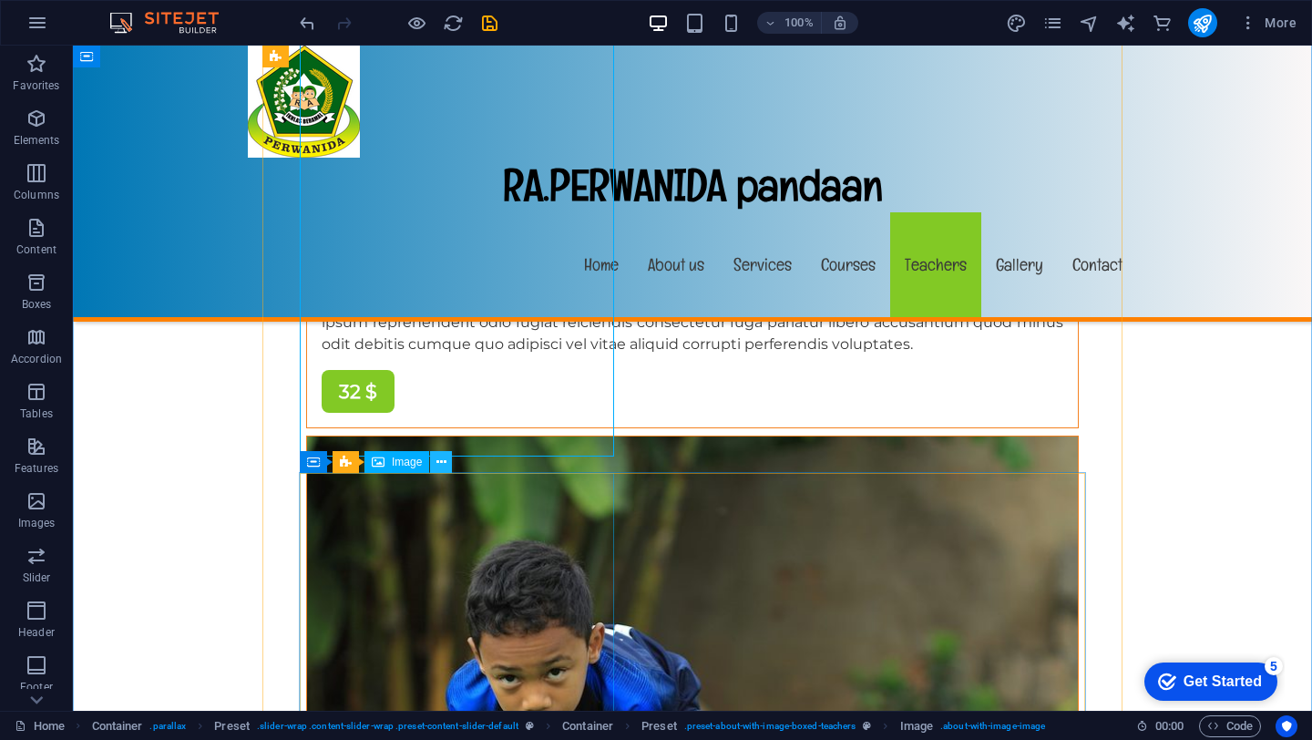
click at [440, 457] on icon at bounding box center [441, 462] width 10 height 19
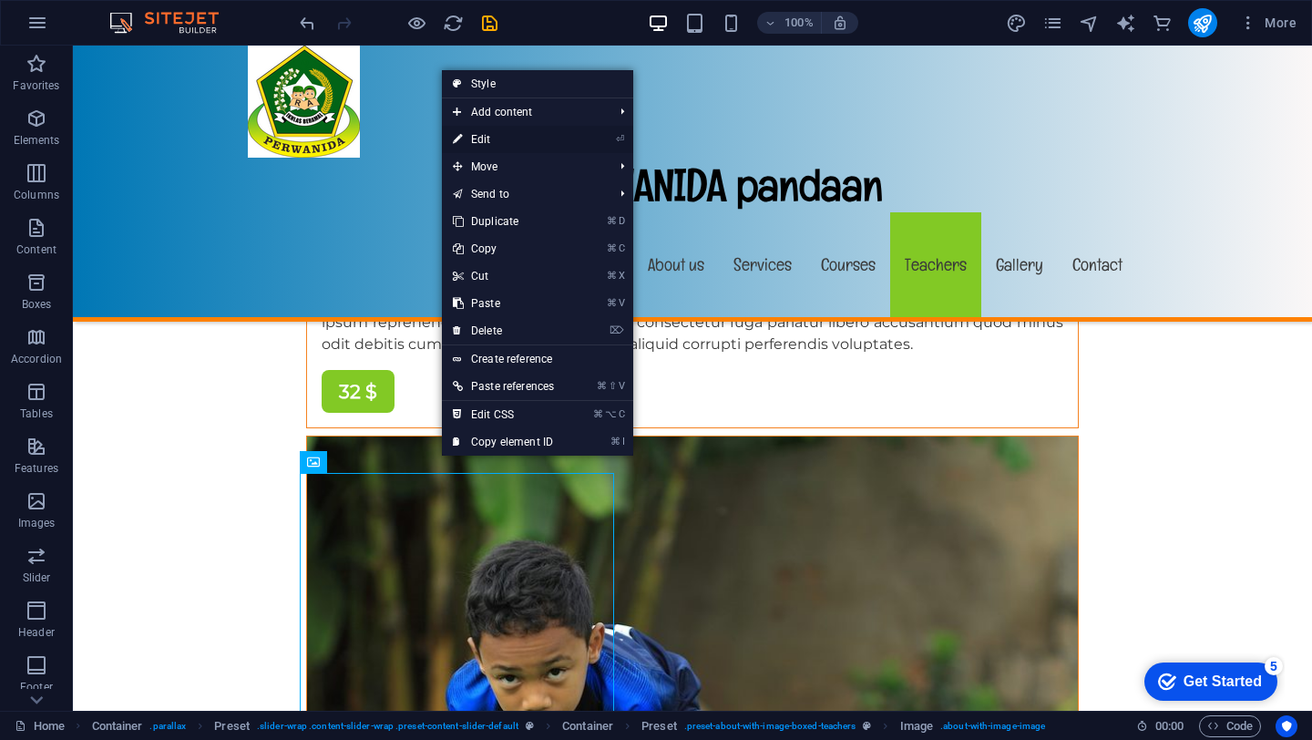
click at [496, 139] on link "⏎ Edit" at bounding box center [503, 139] width 123 height 27
select select "%"
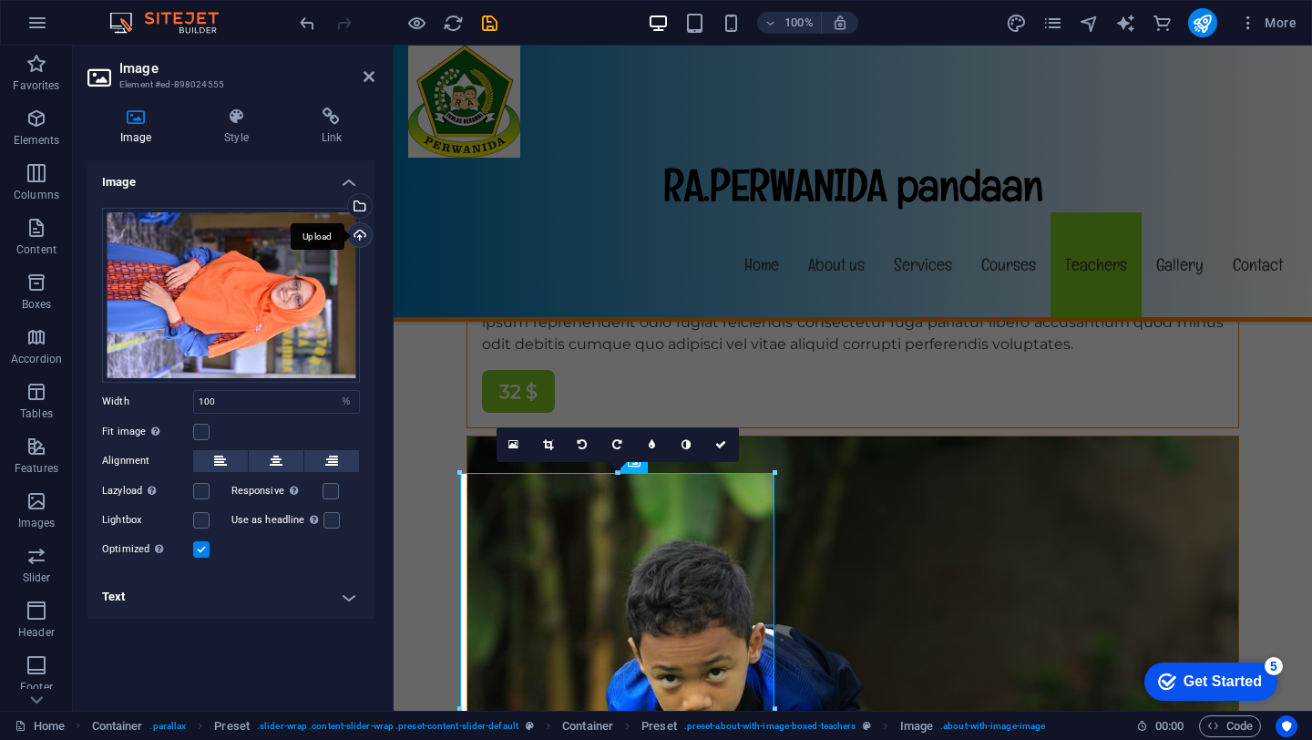
click at [359, 226] on div "Upload" at bounding box center [357, 236] width 27 height 27
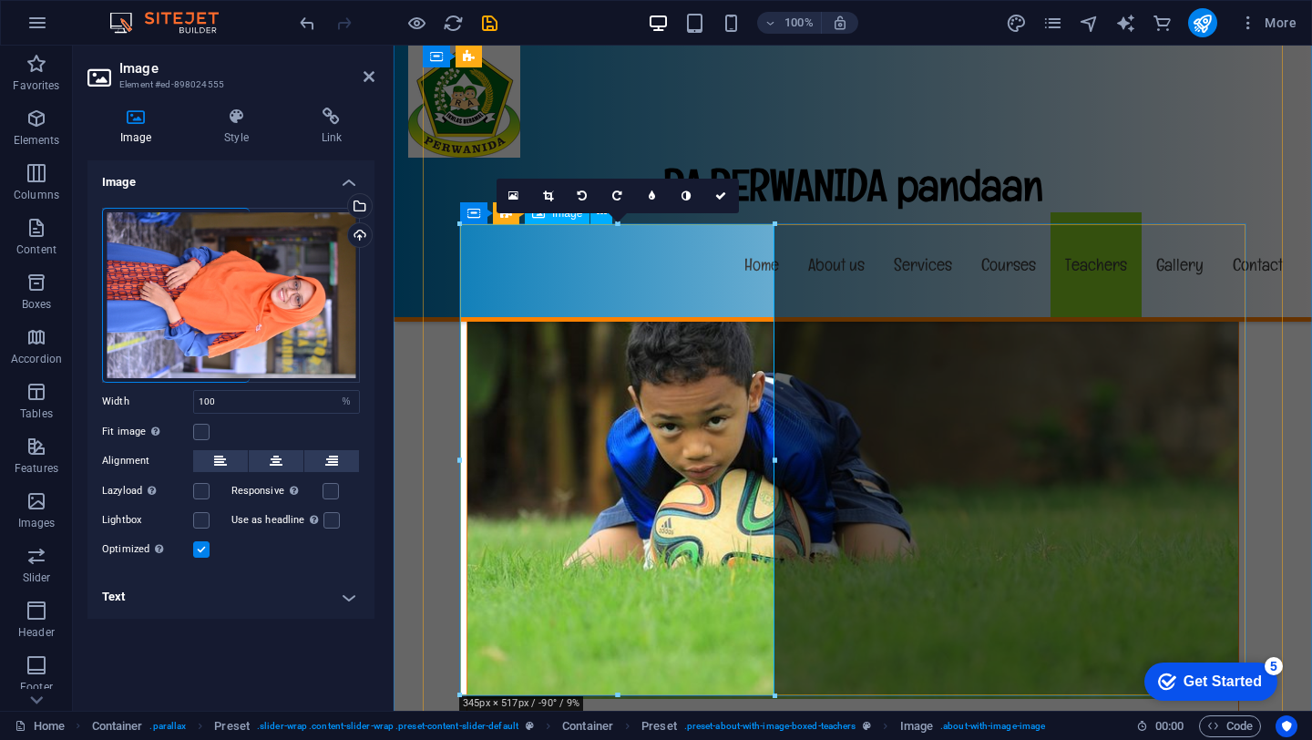
scroll to position [13296, 0]
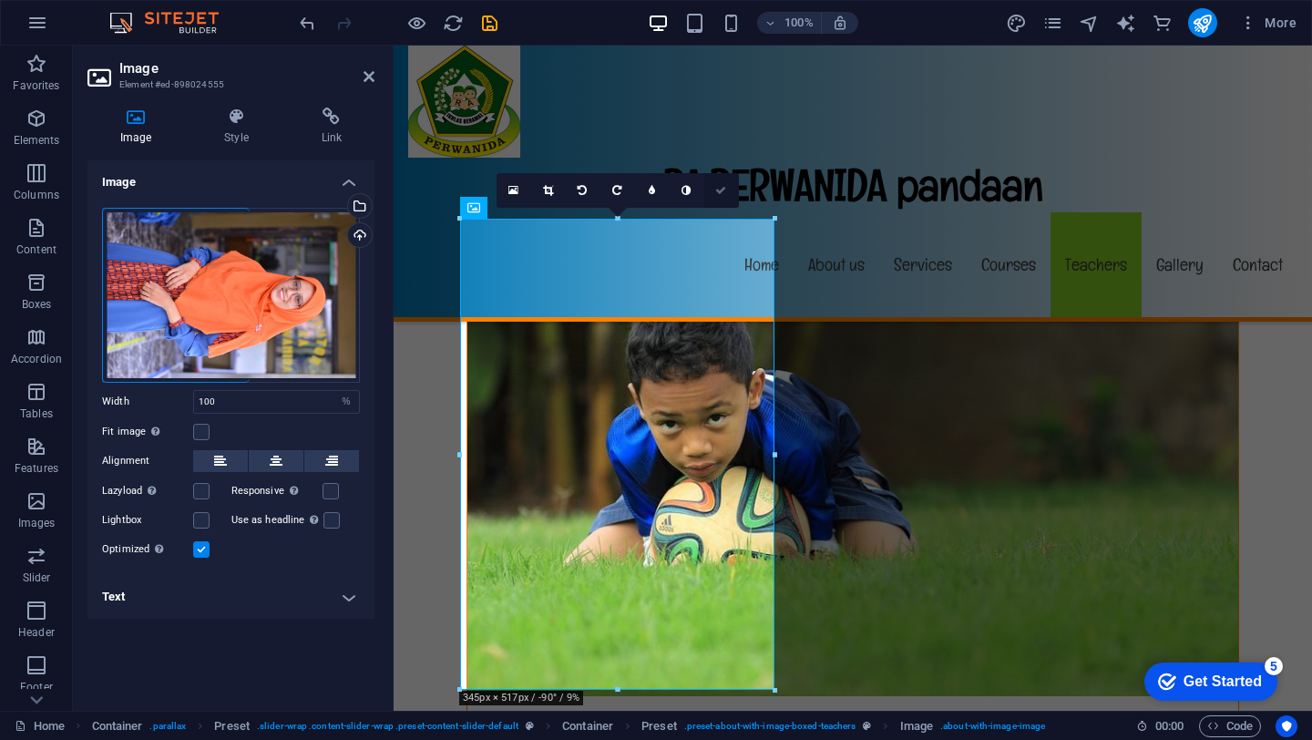
click at [723, 193] on icon at bounding box center [720, 190] width 11 height 11
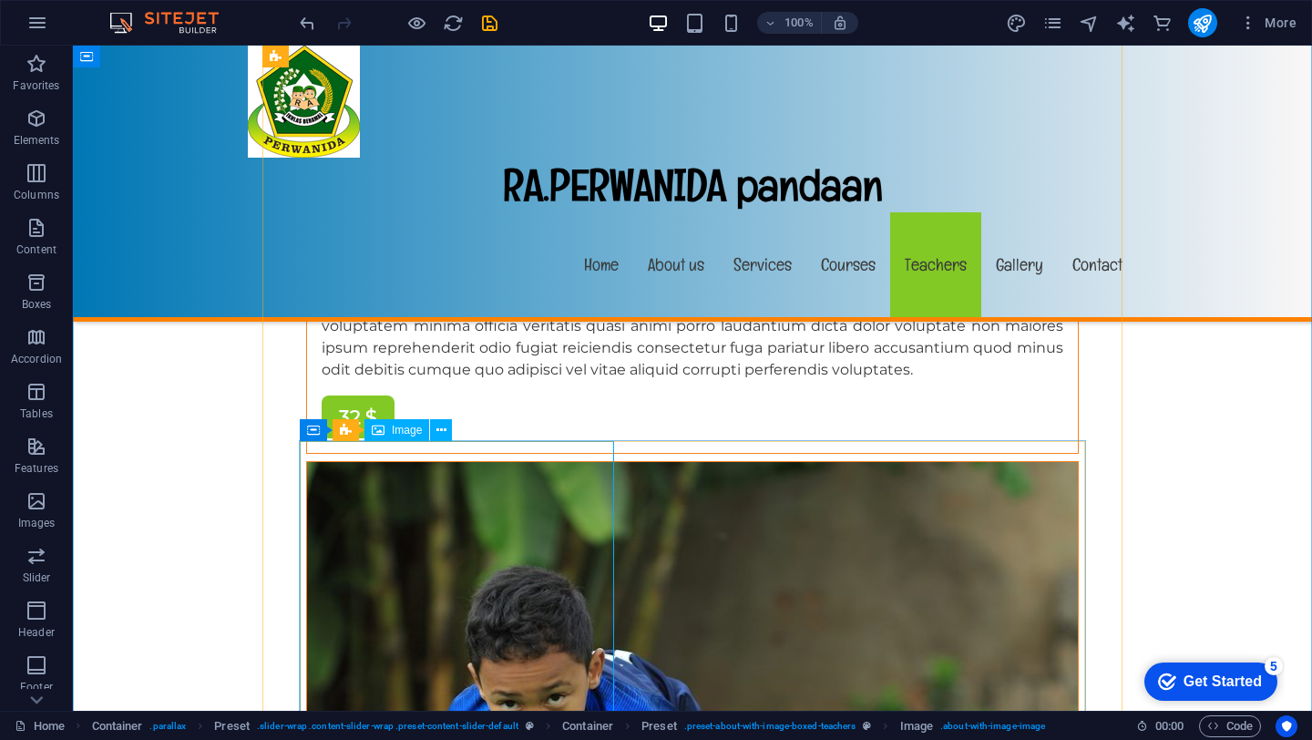
scroll to position [13112, 0]
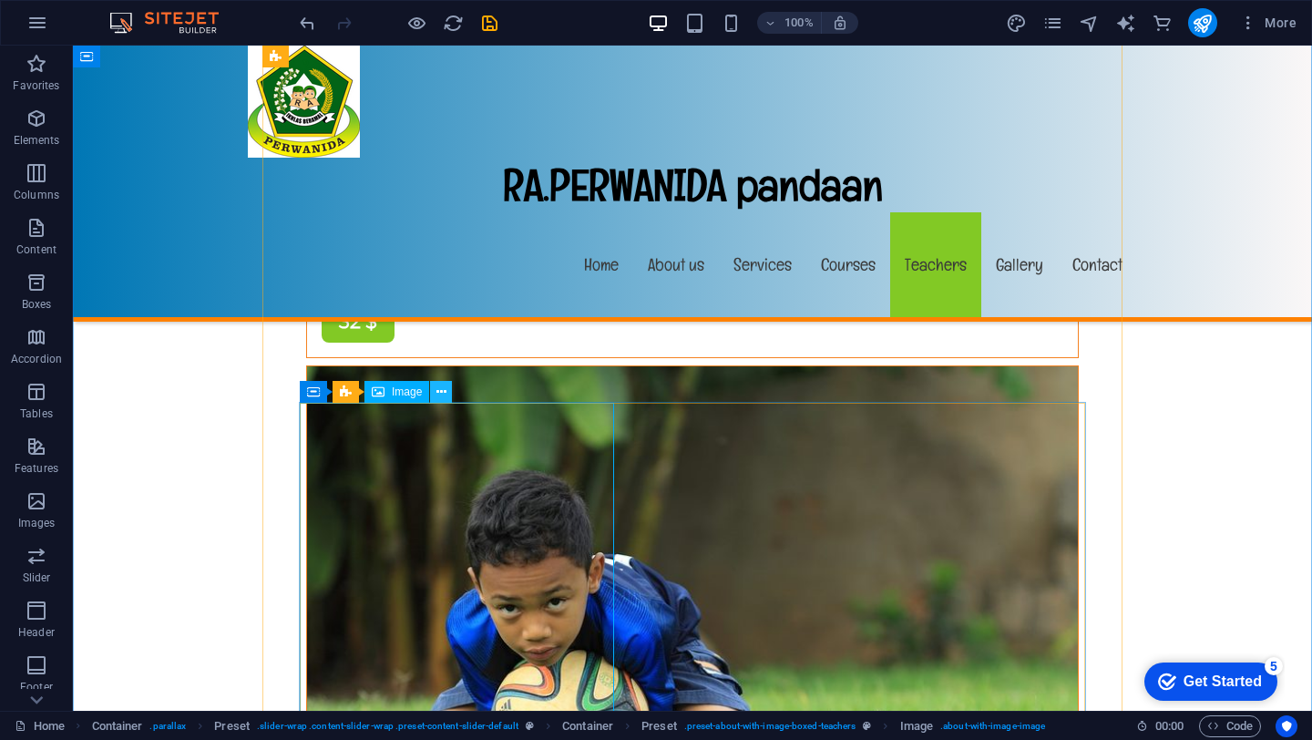
click at [445, 386] on icon at bounding box center [441, 392] width 10 height 19
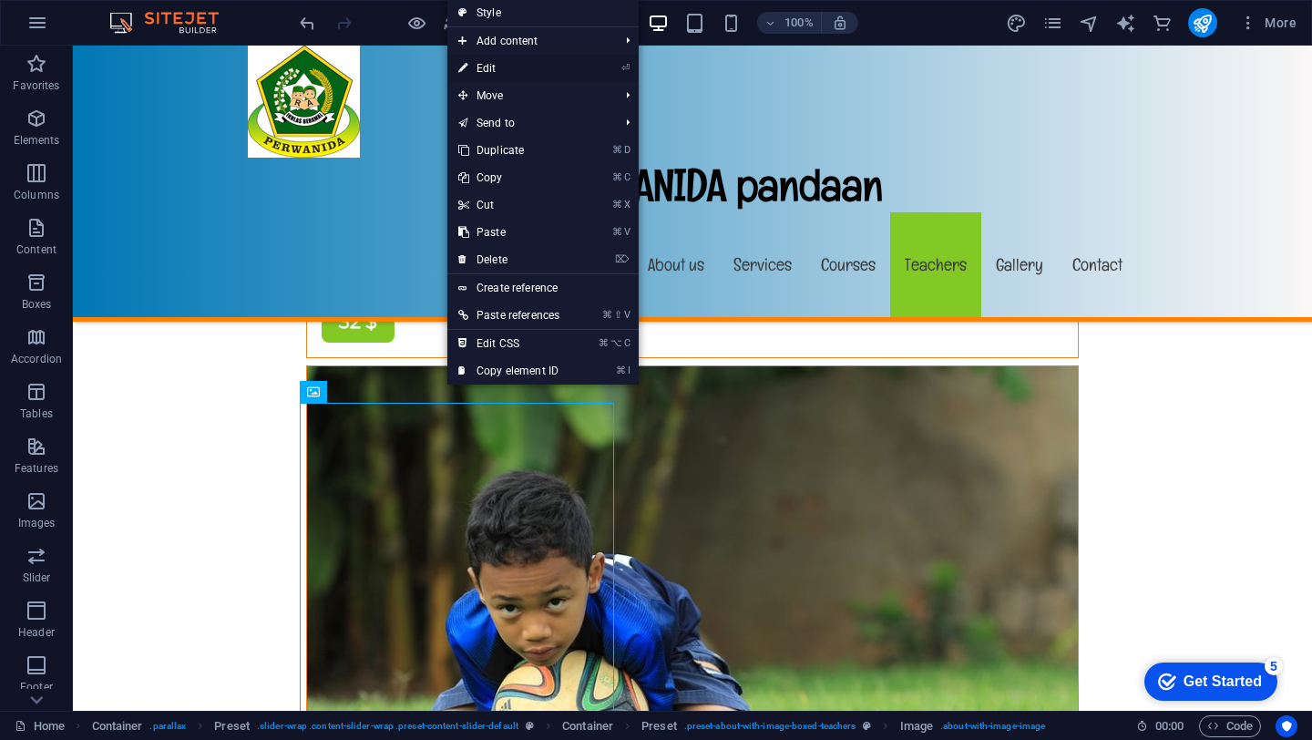
click at [513, 67] on link "⏎ Edit" at bounding box center [508, 68] width 123 height 27
select select "%"
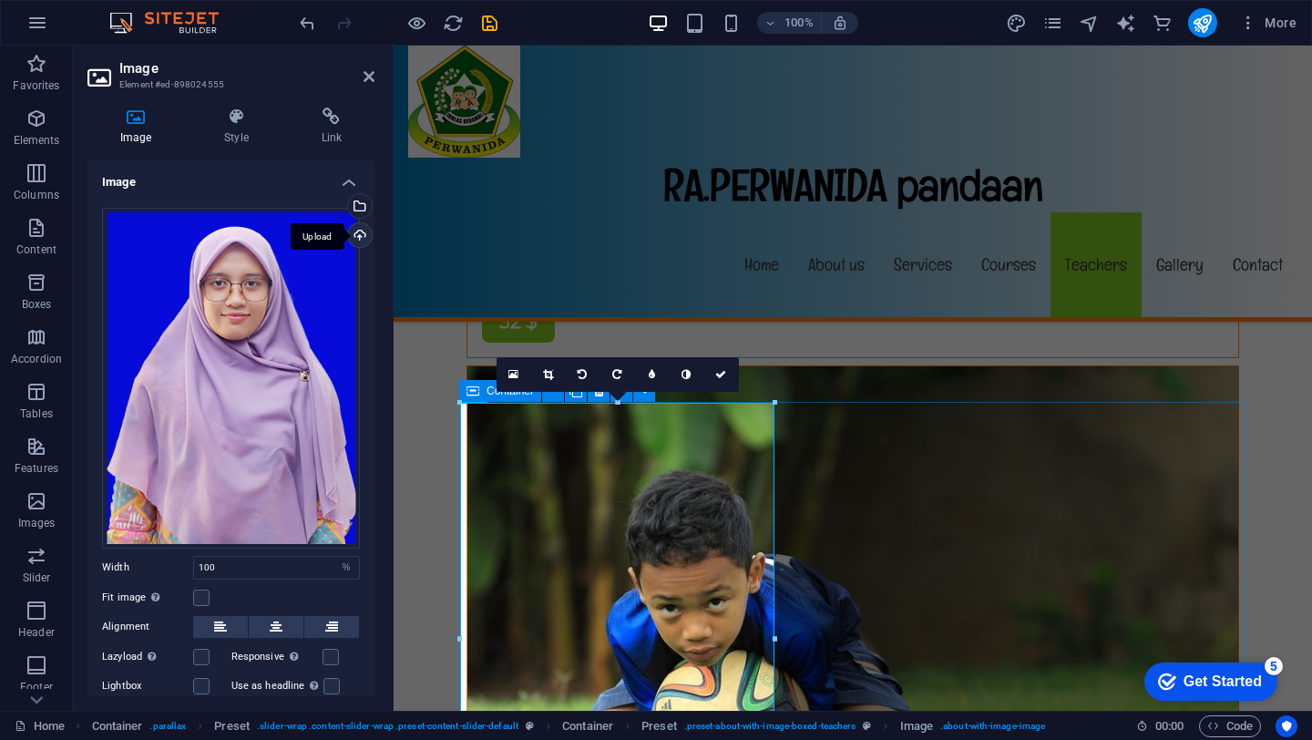
click at [359, 241] on div "Upload" at bounding box center [357, 236] width 27 height 27
click at [612, 373] on icon at bounding box center [616, 374] width 9 height 11
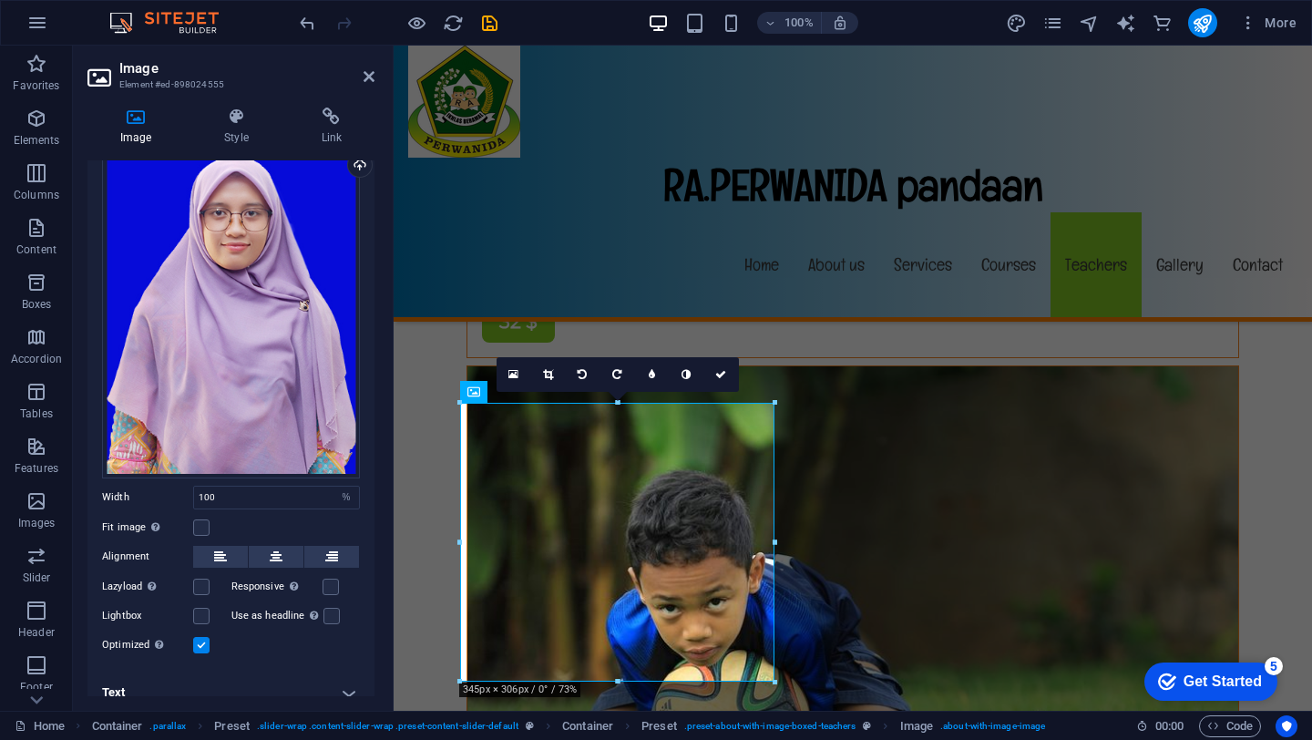
scroll to position [83, 0]
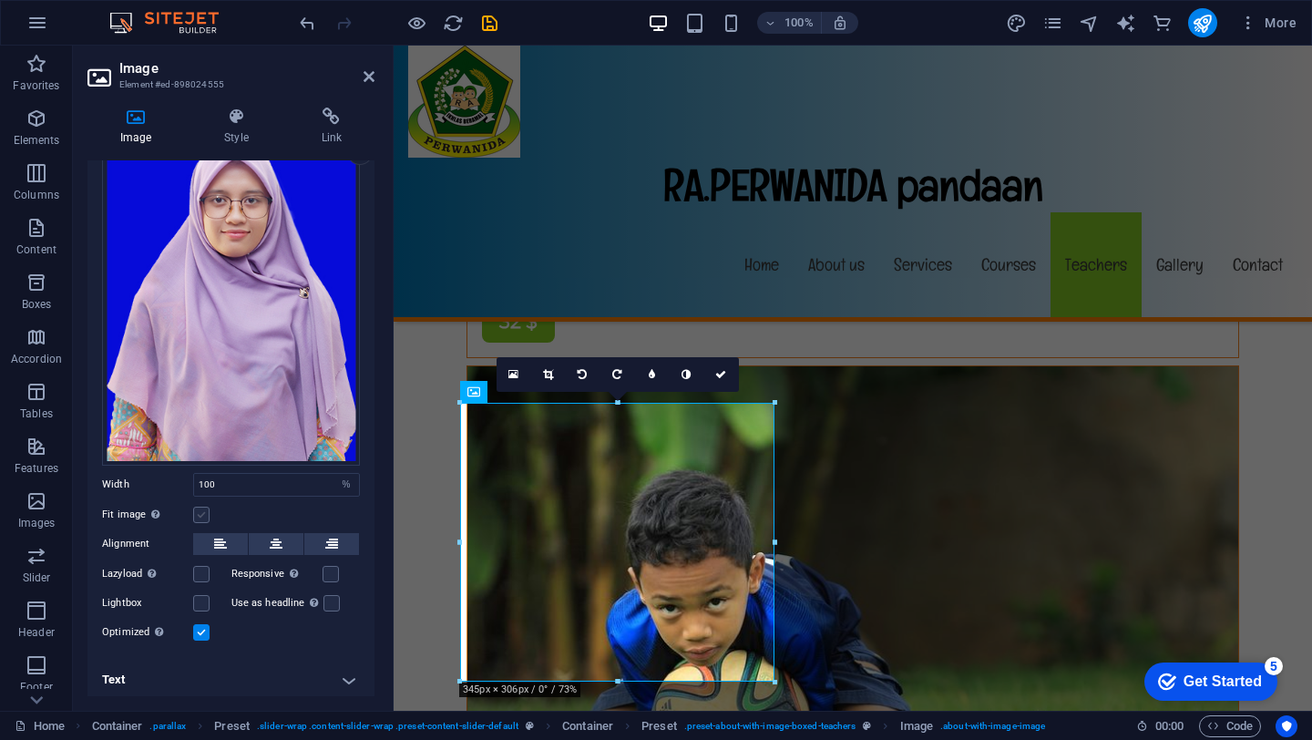
click at [202, 508] on label at bounding box center [201, 514] width 16 height 16
click at [0, 0] on input "Fit image Automatically fit image to a fixed width and height" at bounding box center [0, 0] width 0 height 0
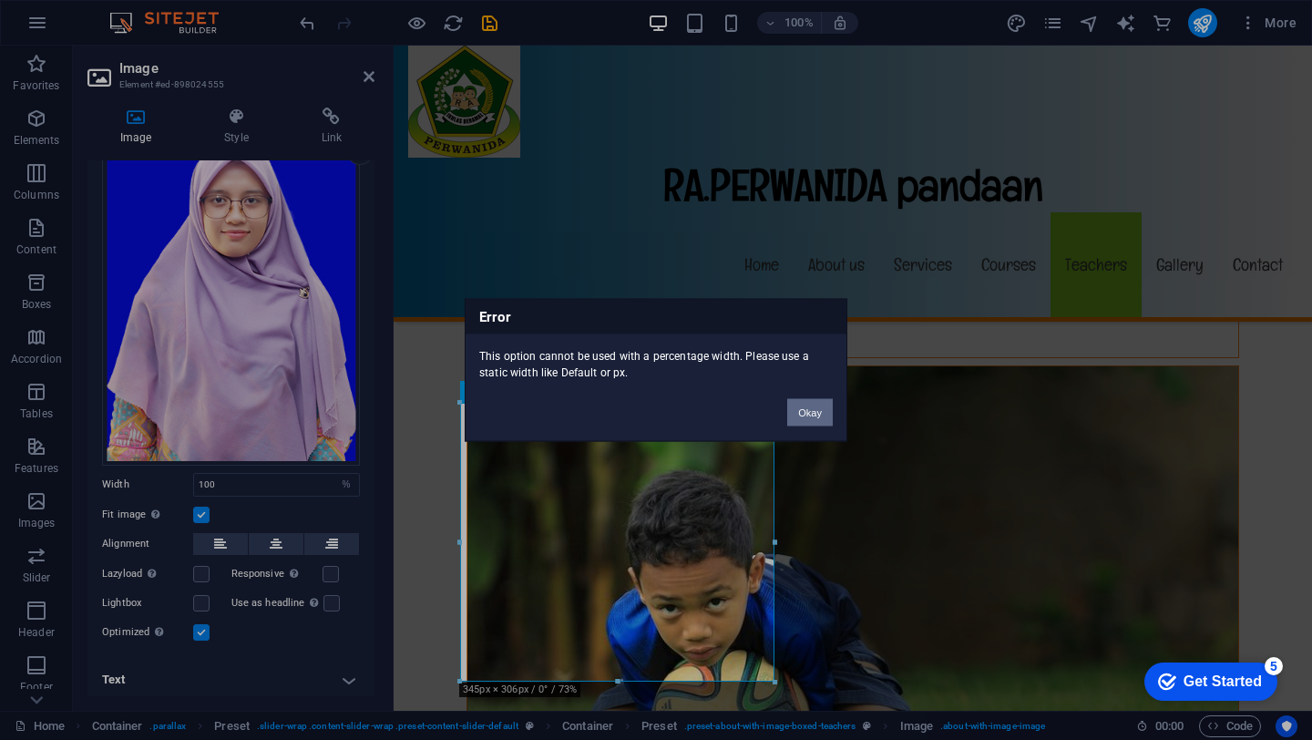
click at [810, 420] on button "Okay" at bounding box center [810, 412] width 46 height 27
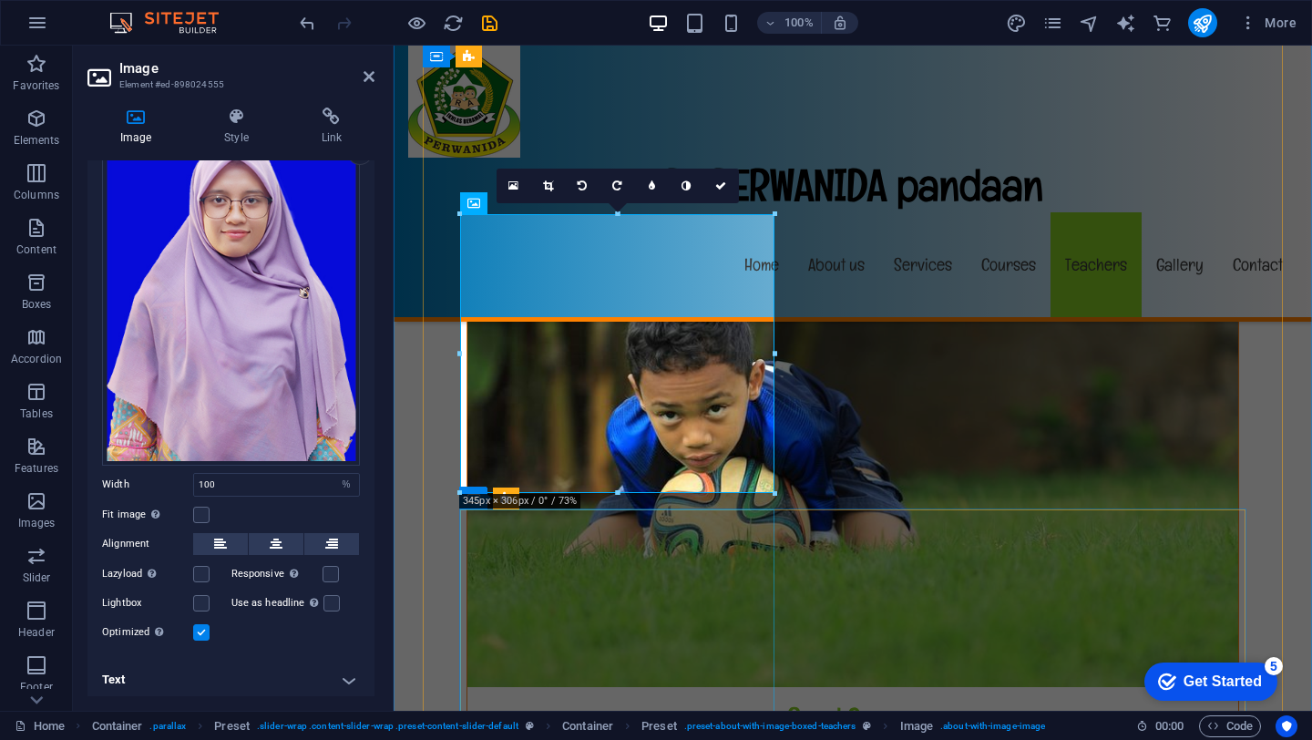
scroll to position [13307, 0]
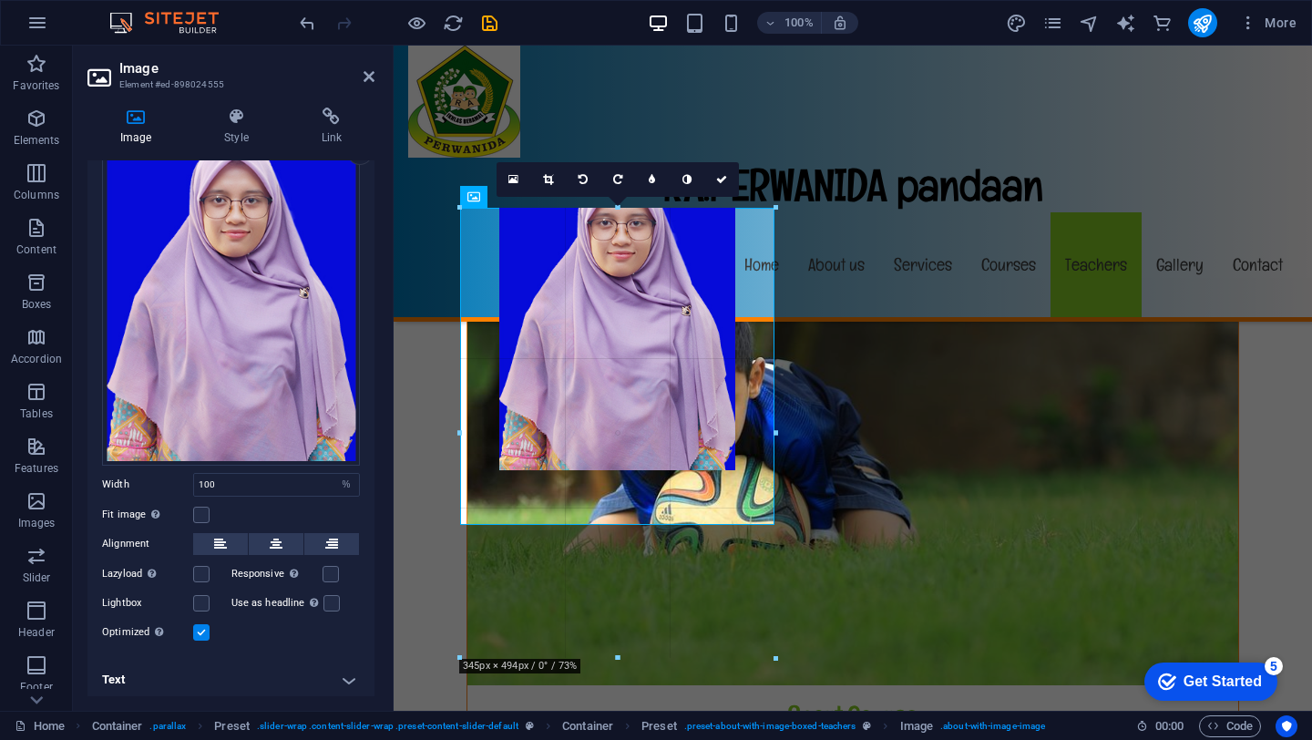
drag, startPoint x: 615, startPoint y: 487, endPoint x: 589, endPoint y: 659, distance: 173.1
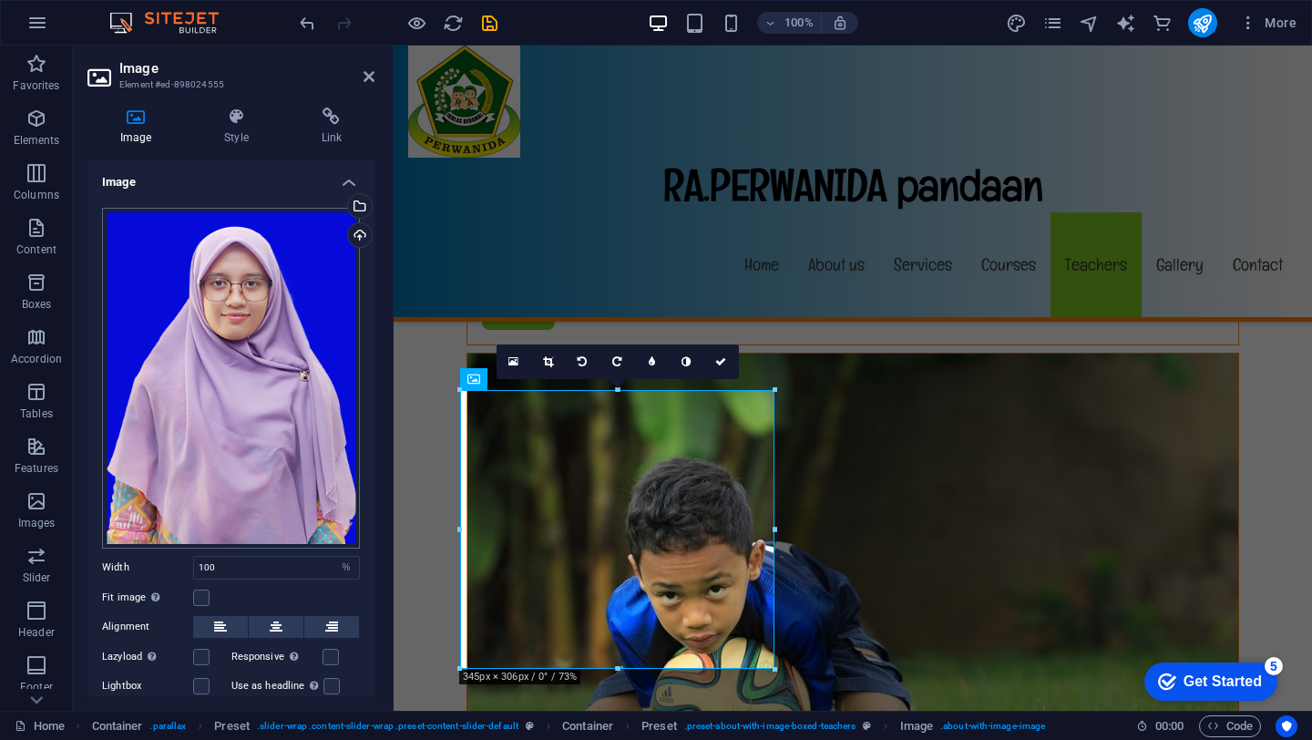
scroll to position [4, 0]
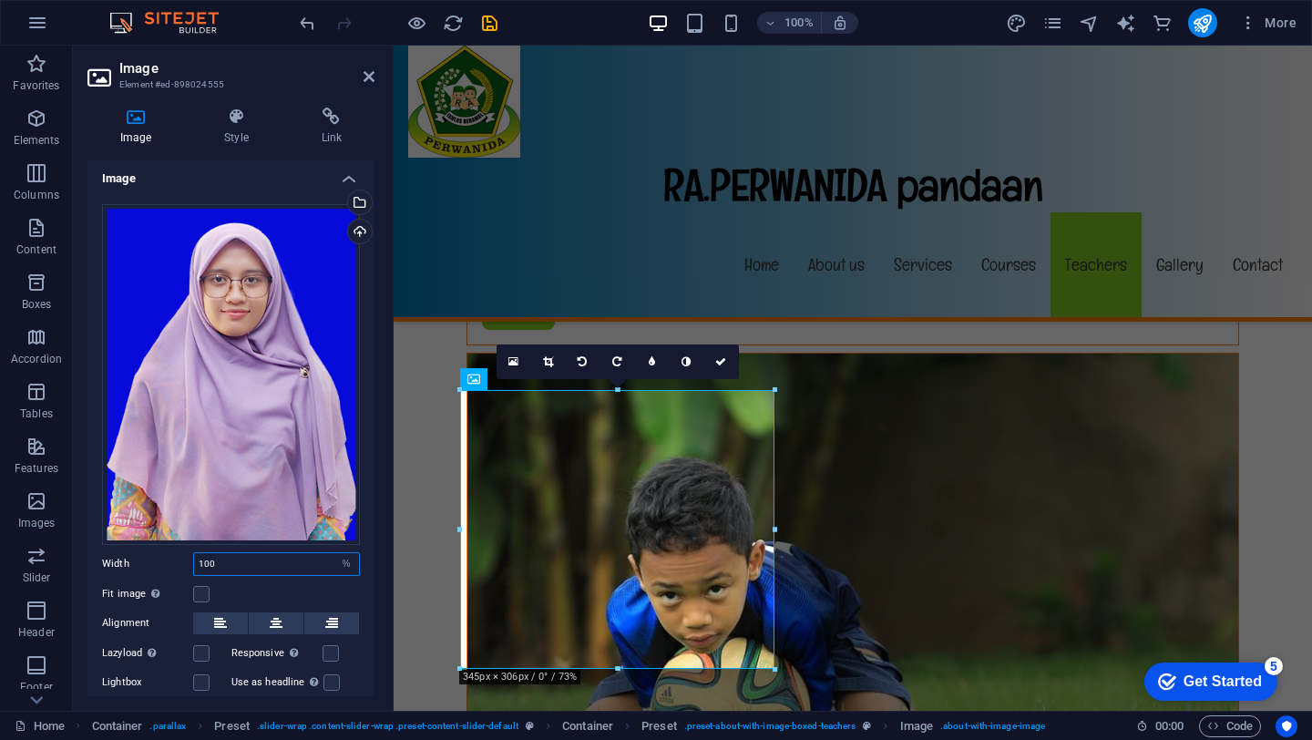
click at [229, 567] on input "100" at bounding box center [276, 564] width 165 height 22
type input "1"
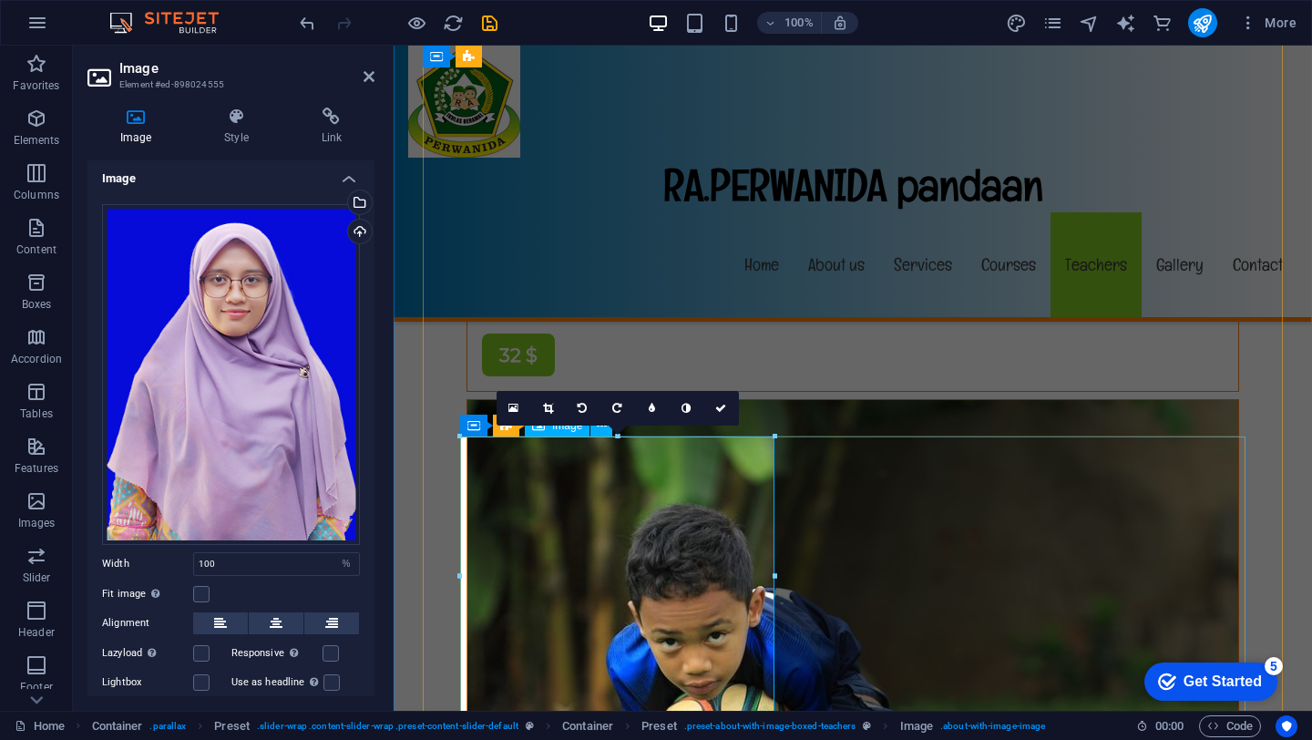
scroll to position [13210, 0]
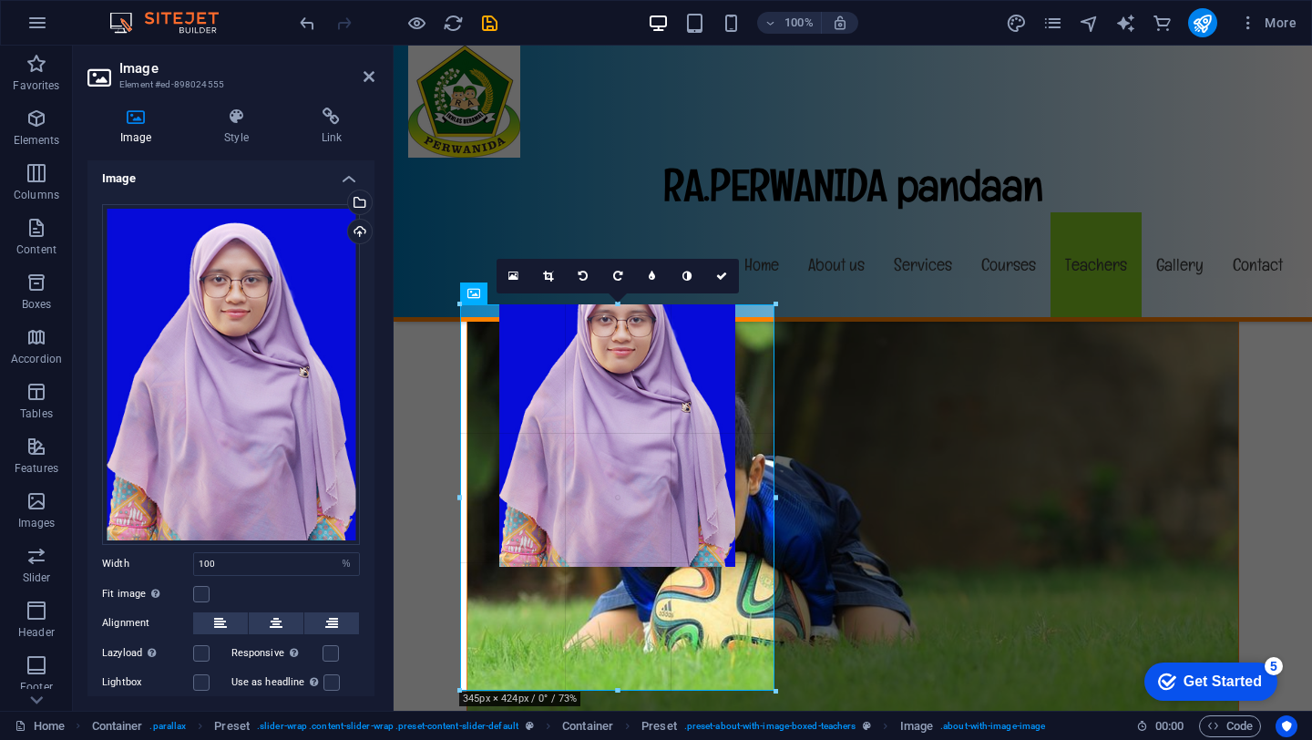
drag, startPoint x: 618, startPoint y: 582, endPoint x: 615, endPoint y: 690, distance: 107.5
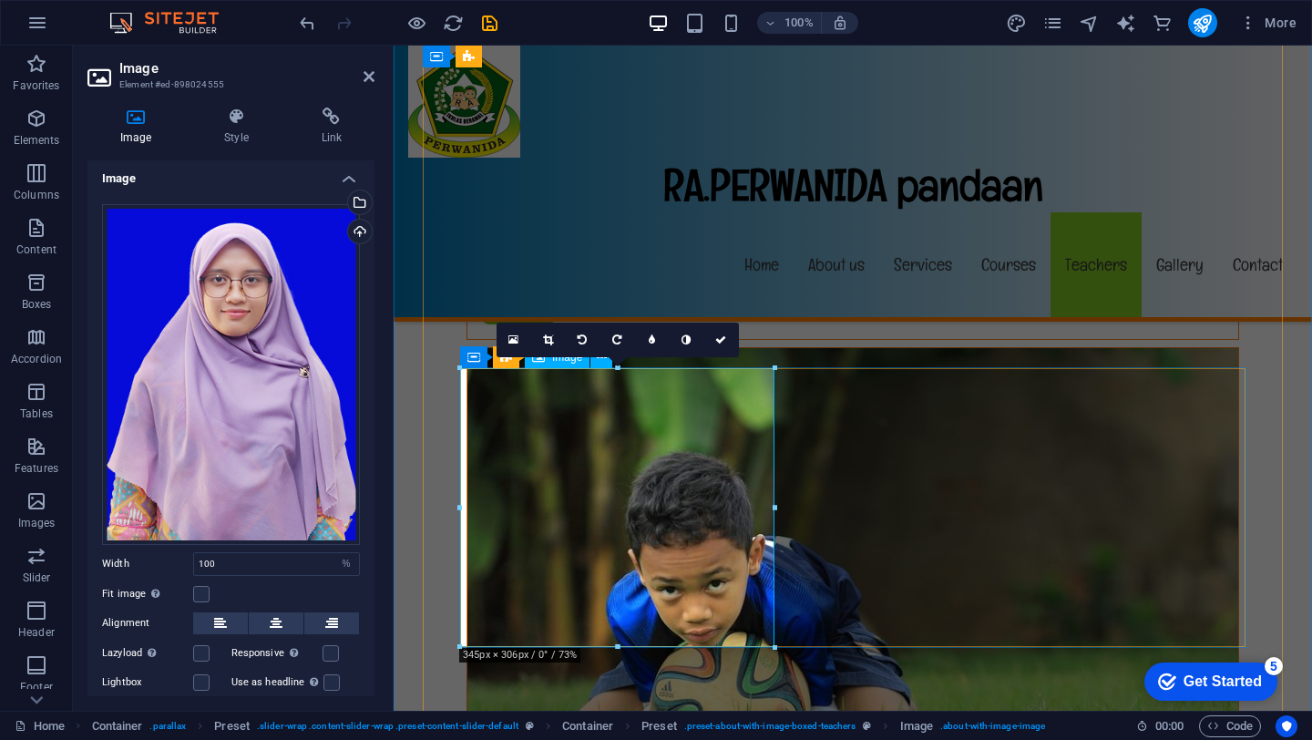
scroll to position [13154, 0]
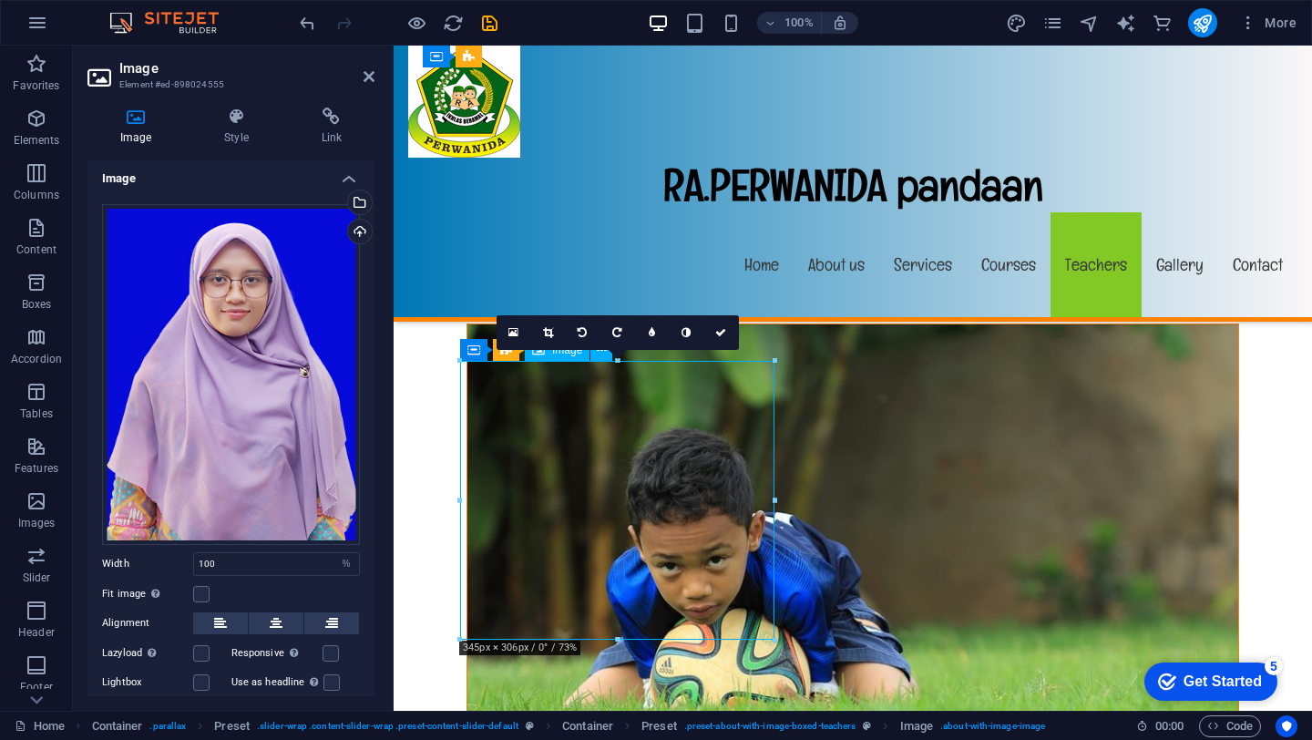
drag, startPoint x: 659, startPoint y: 489, endPoint x: 670, endPoint y: 484, distance: 13.0
drag, startPoint x: 670, startPoint y: 484, endPoint x: 674, endPoint y: 533, distance: 49.3
drag, startPoint x: 674, startPoint y: 533, endPoint x: 670, endPoint y: 588, distance: 54.8
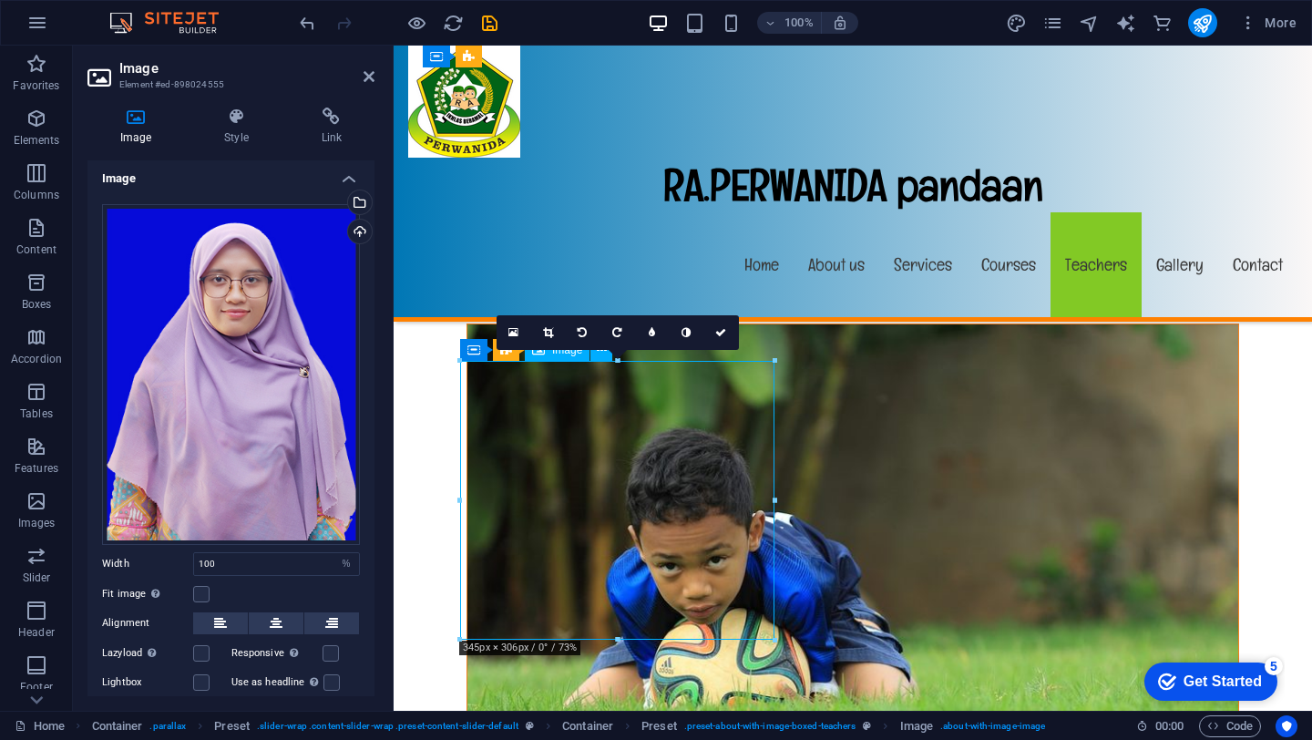
click at [278, 566] on input "100" at bounding box center [276, 564] width 165 height 22
type input "1"
type input "100"
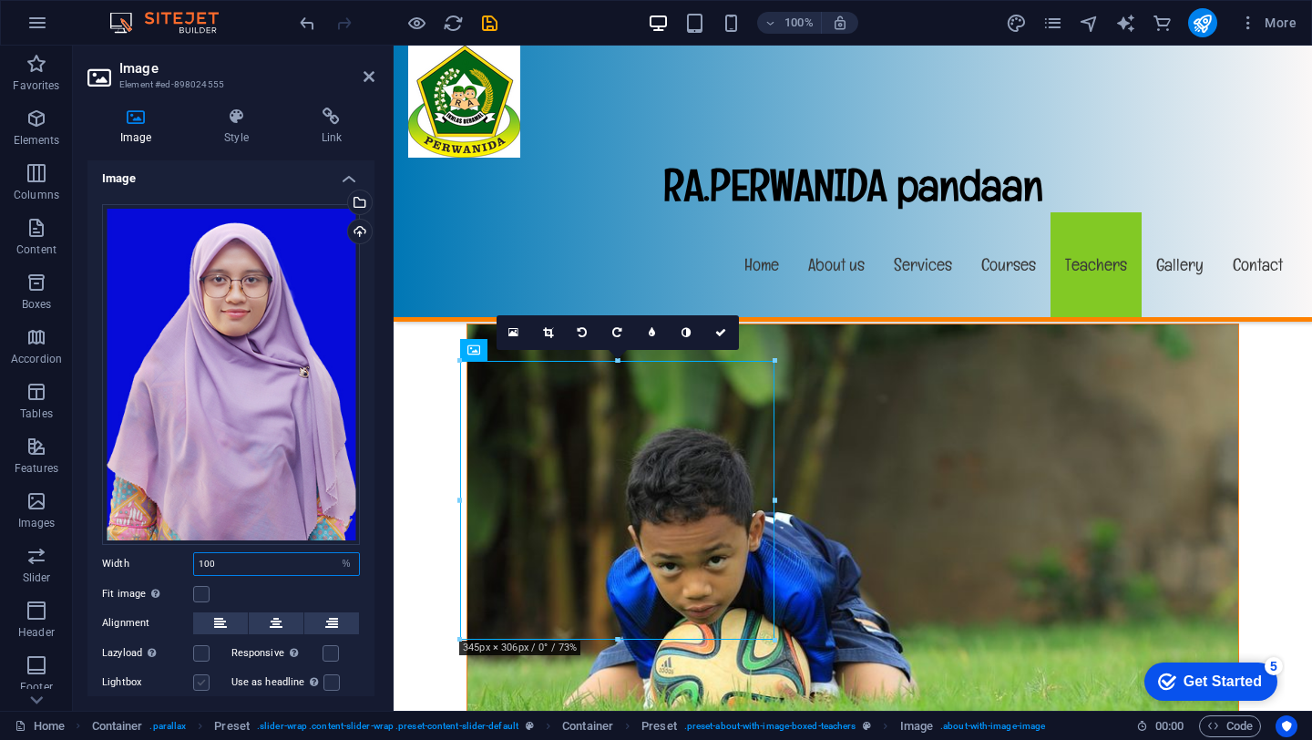
scroll to position [83, 0]
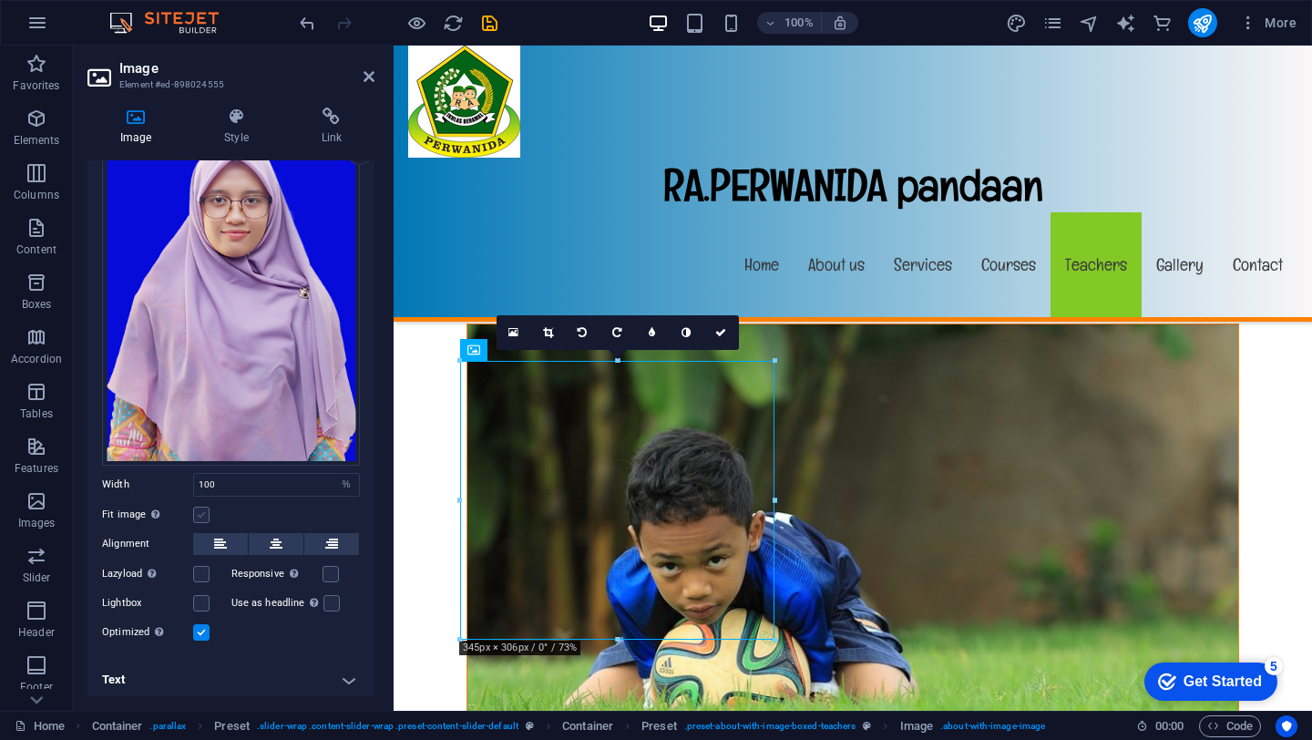
click at [205, 506] on label at bounding box center [201, 514] width 16 height 16
click at [0, 0] on input "Fit image Automatically fit image to a fixed width and height" at bounding box center [0, 0] width 0 height 0
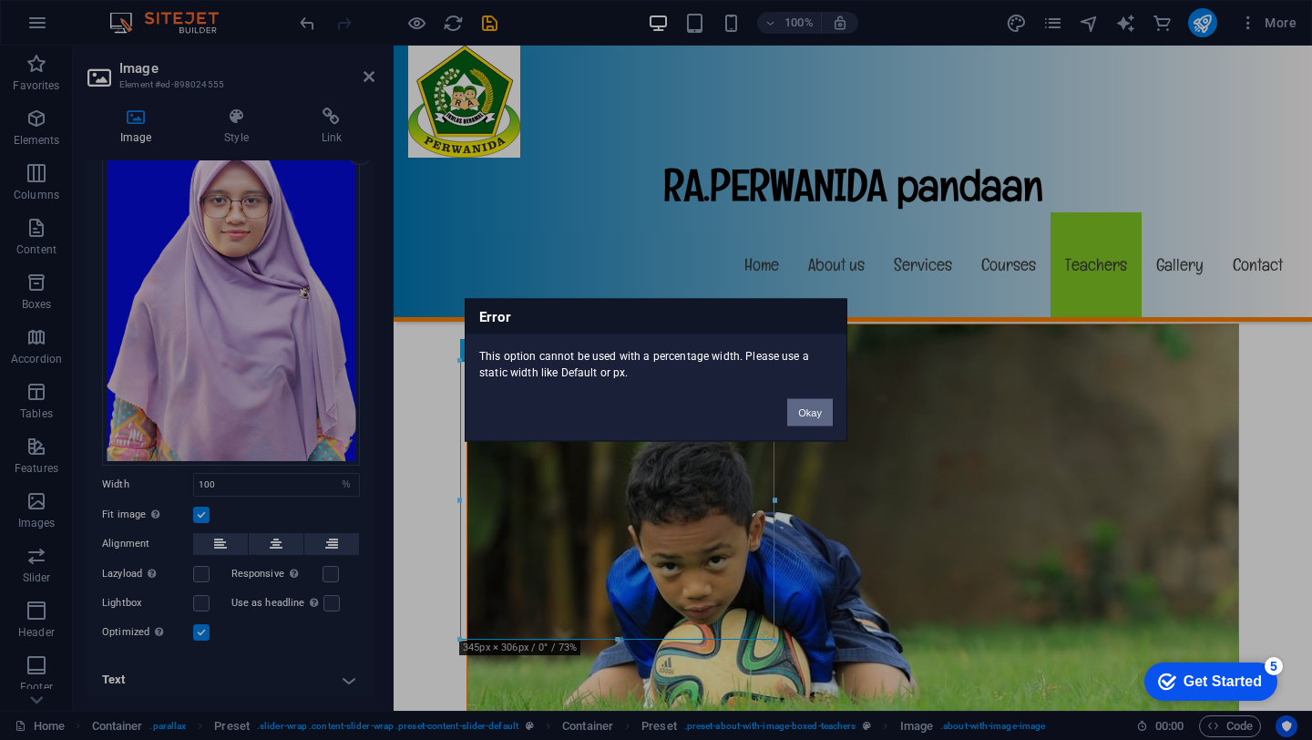
click at [805, 414] on button "Okay" at bounding box center [810, 412] width 46 height 27
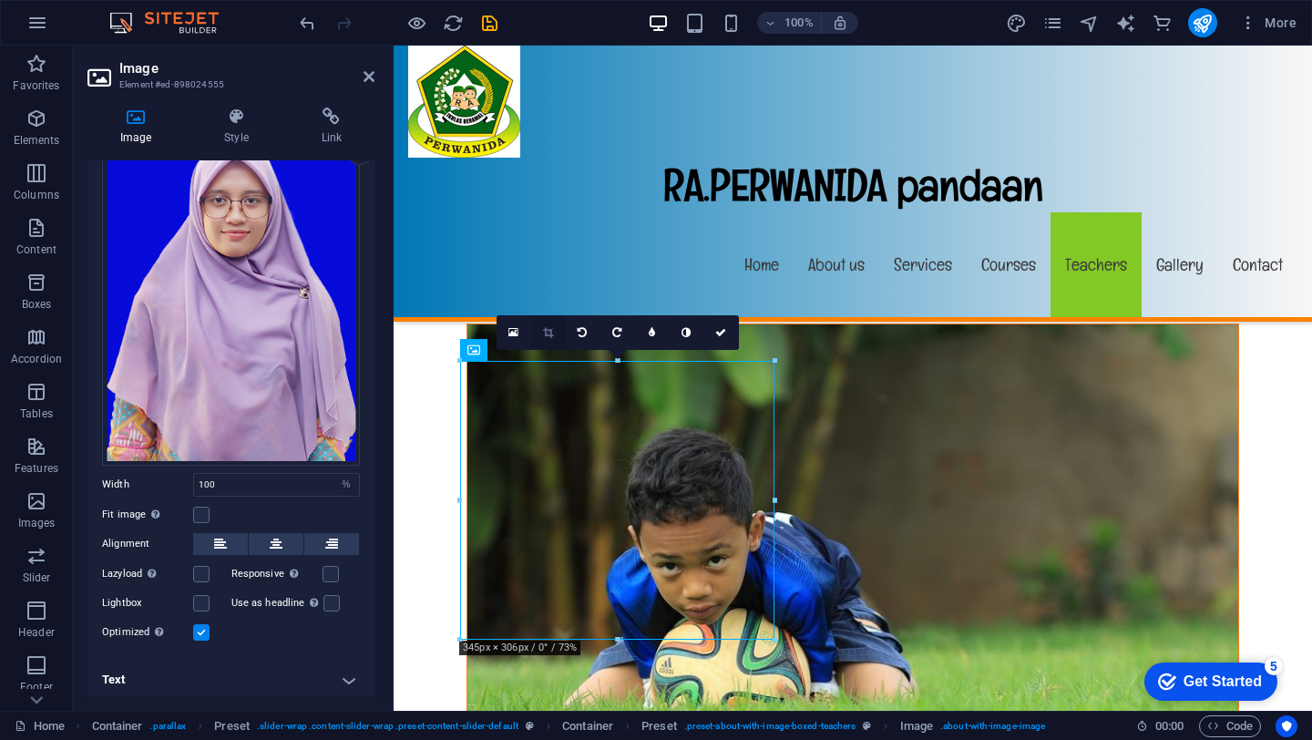
click at [544, 336] on icon at bounding box center [548, 332] width 10 height 11
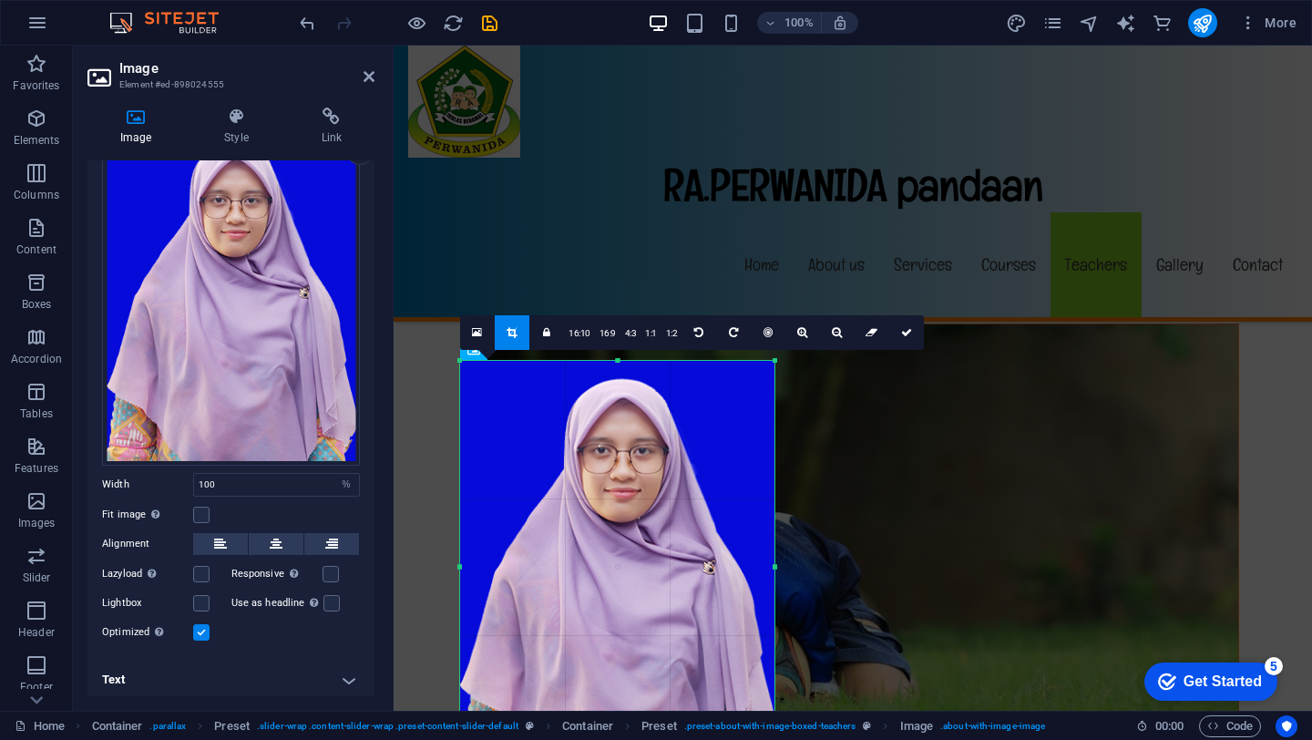
drag, startPoint x: 615, startPoint y: 361, endPoint x: 632, endPoint y: 228, distance: 134.1
click at [908, 337] on icon at bounding box center [906, 332] width 11 height 11
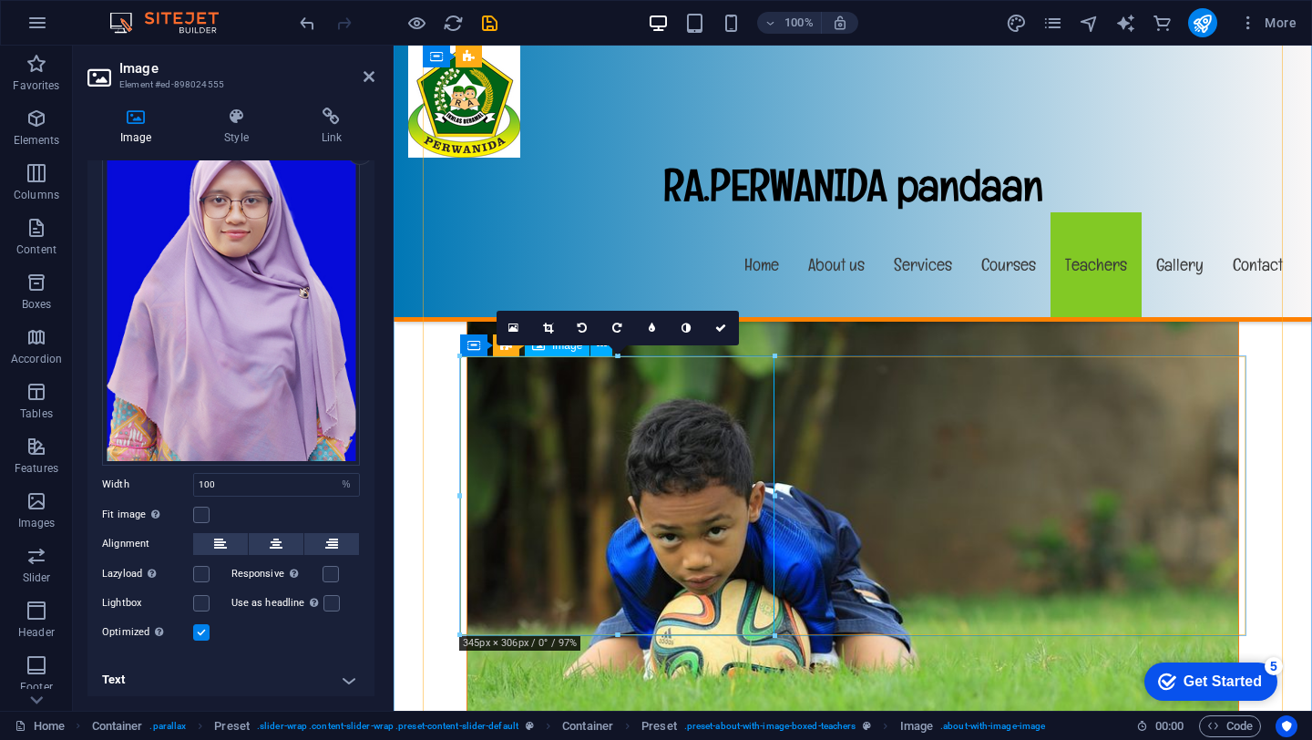
scroll to position [13206, 0]
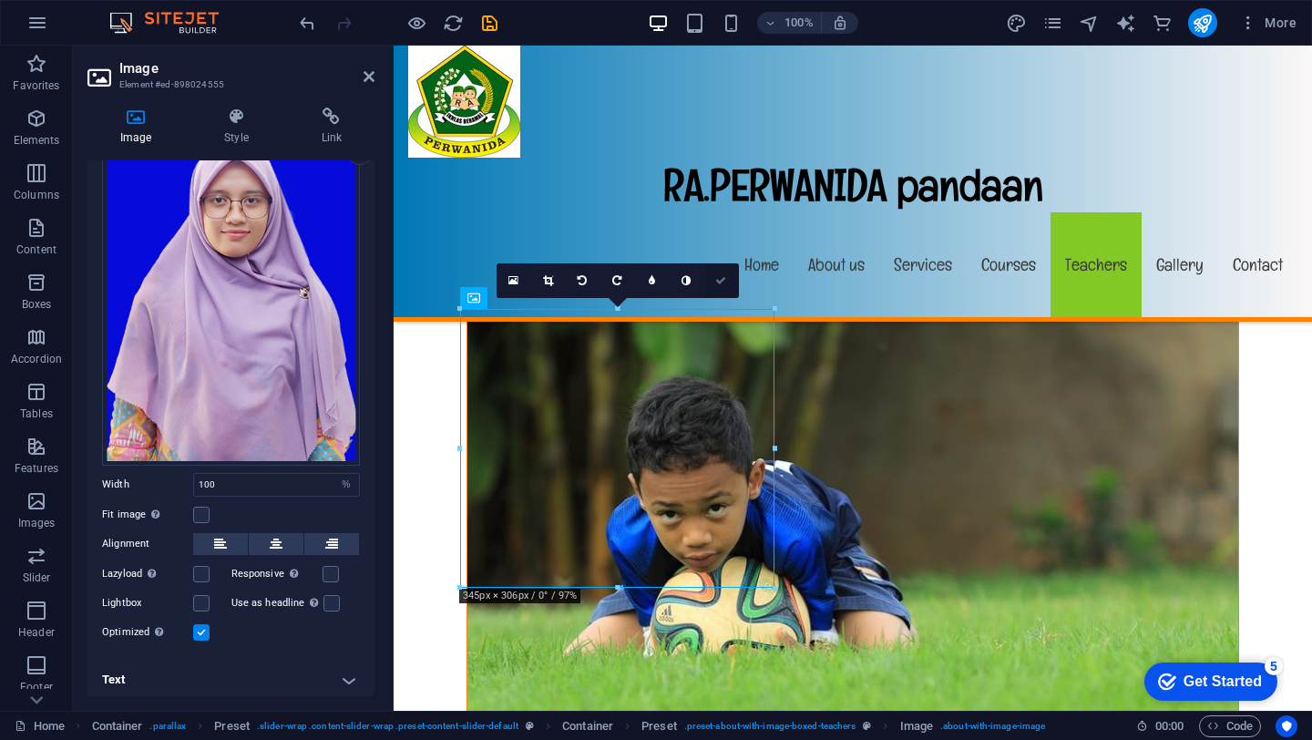
click at [722, 277] on icon at bounding box center [720, 280] width 11 height 11
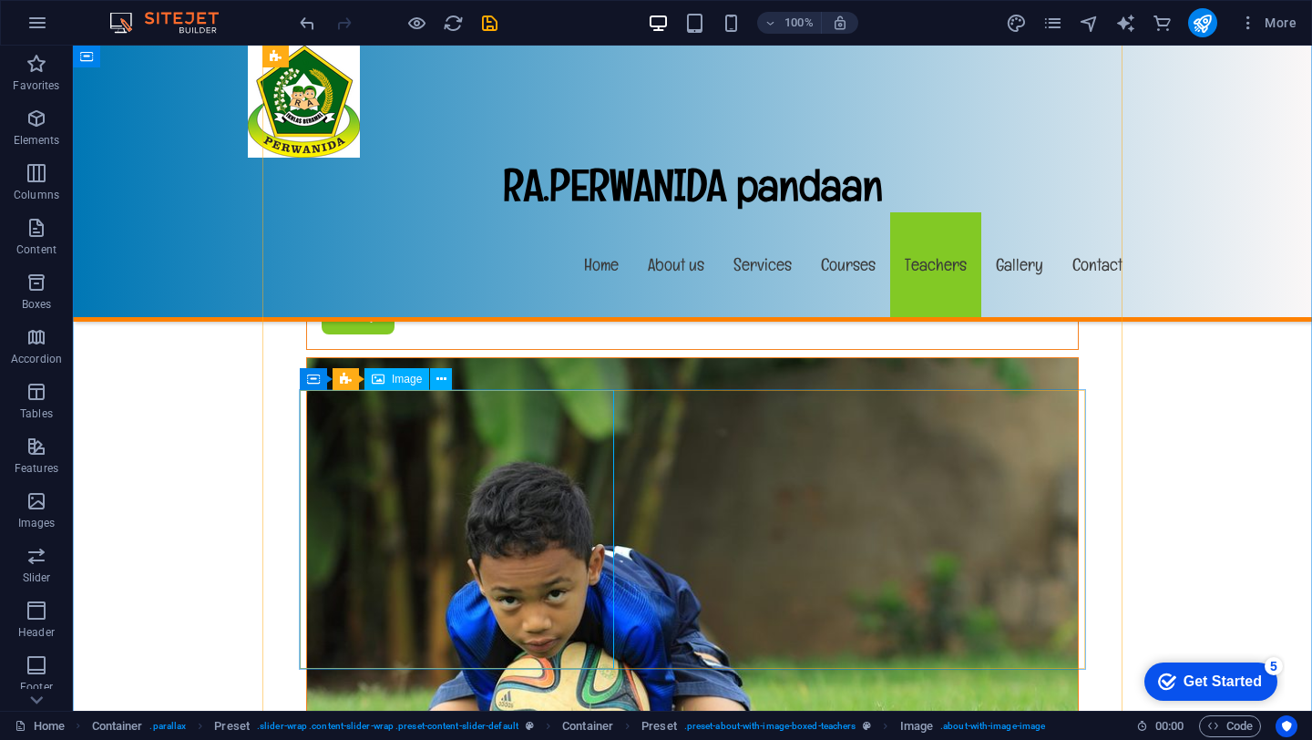
scroll to position [13125, 0]
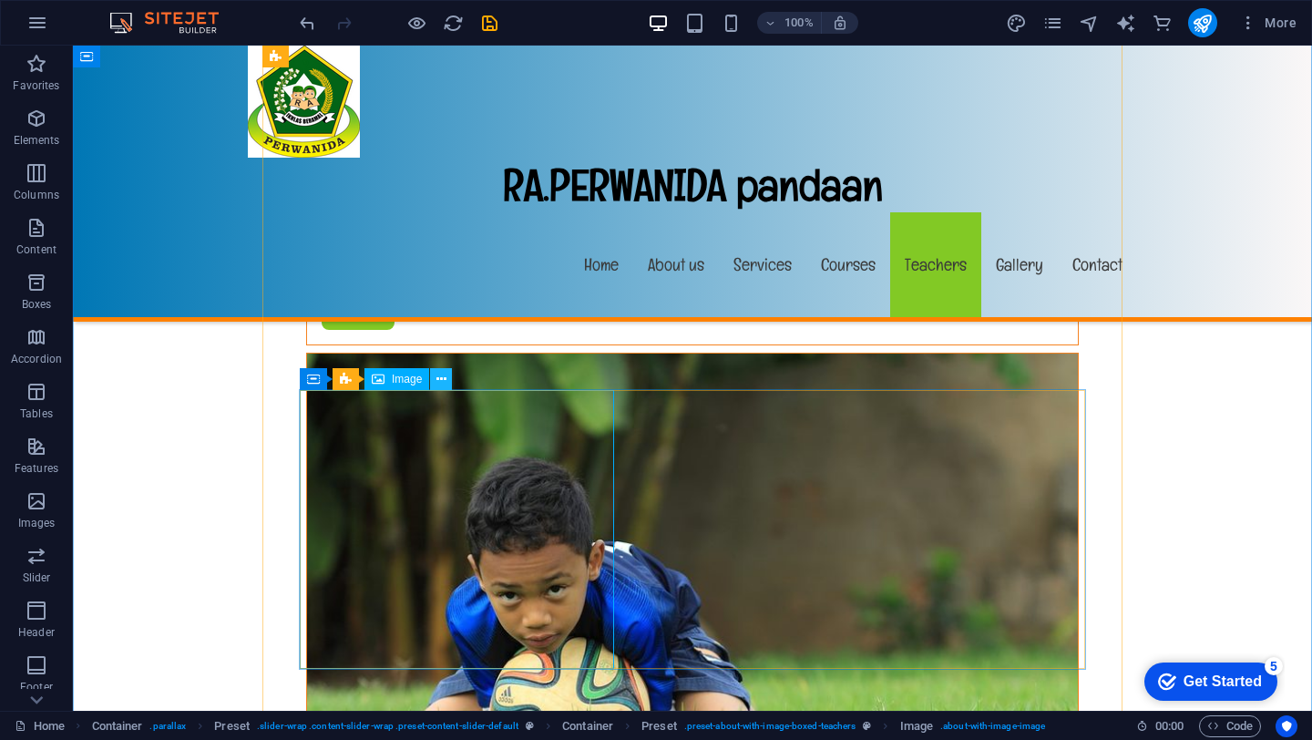
click at [443, 374] on icon at bounding box center [441, 379] width 10 height 19
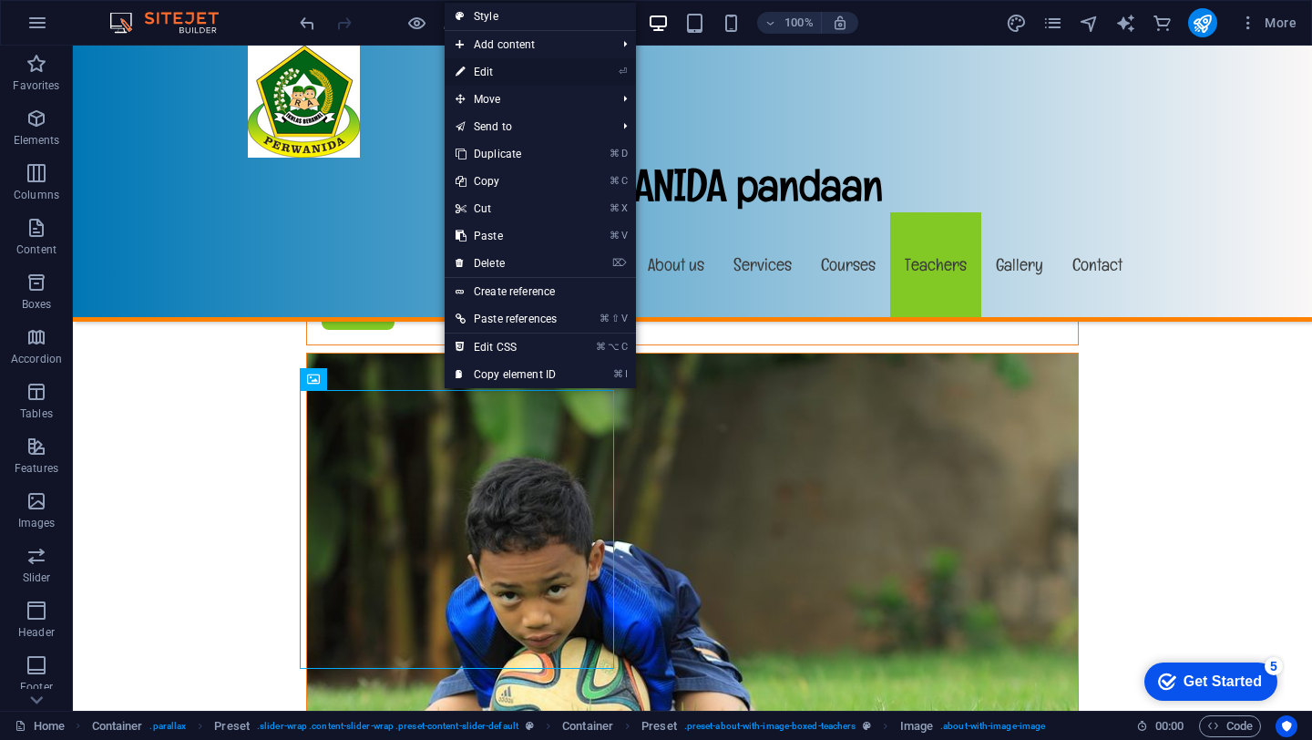
click at [488, 68] on link "⏎ Edit" at bounding box center [506, 71] width 123 height 27
select select "%"
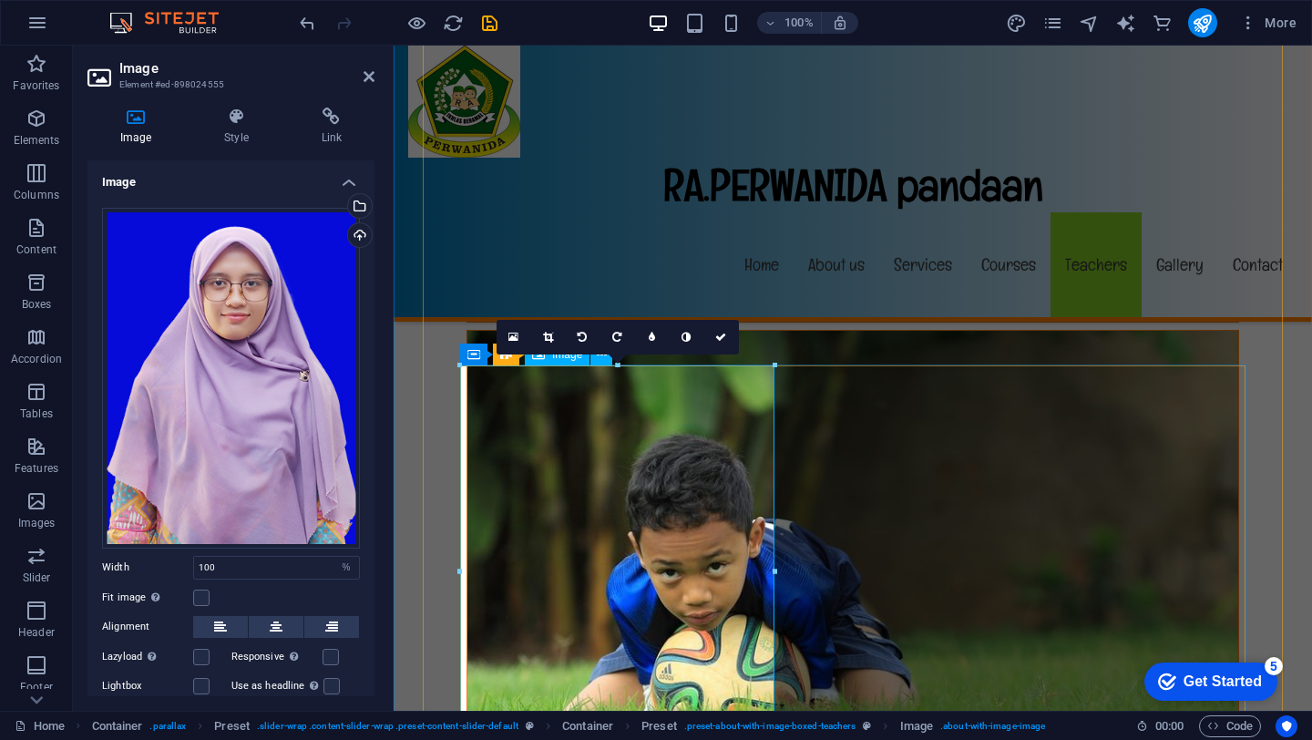
scroll to position [13144, 0]
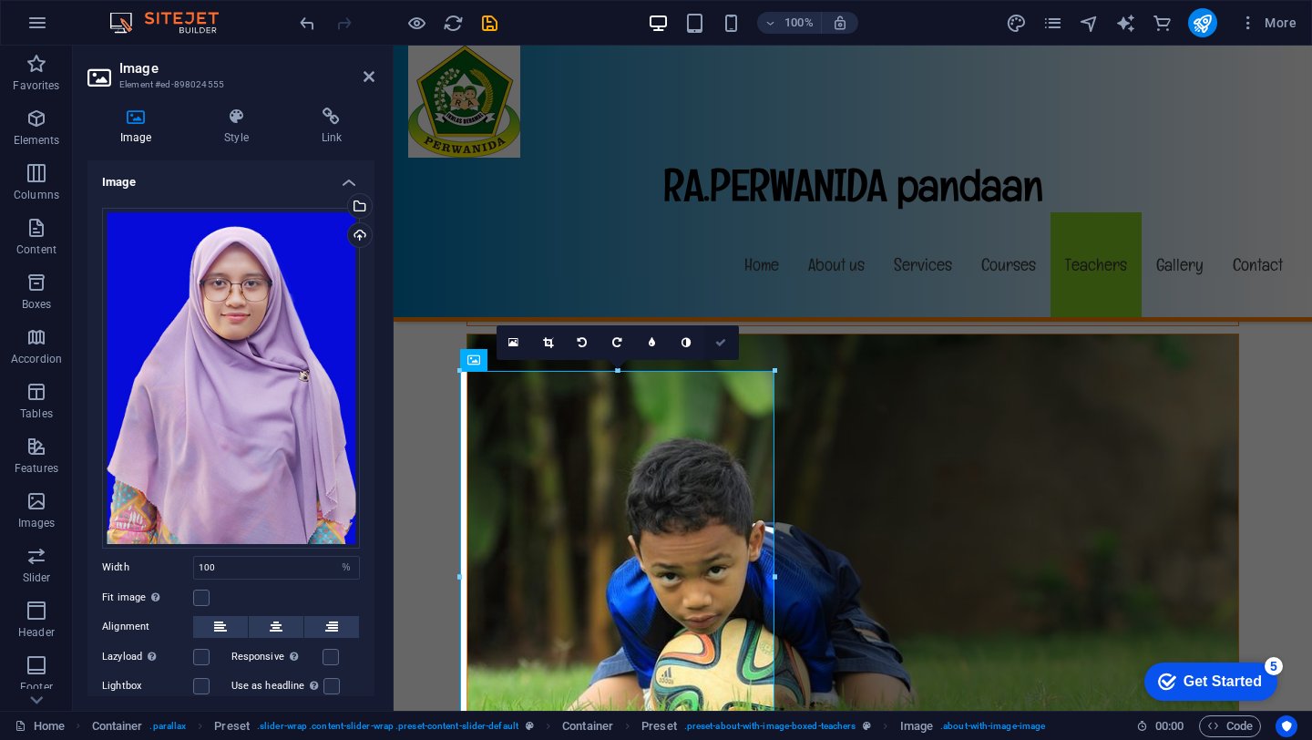
click at [724, 345] on icon at bounding box center [720, 342] width 11 height 11
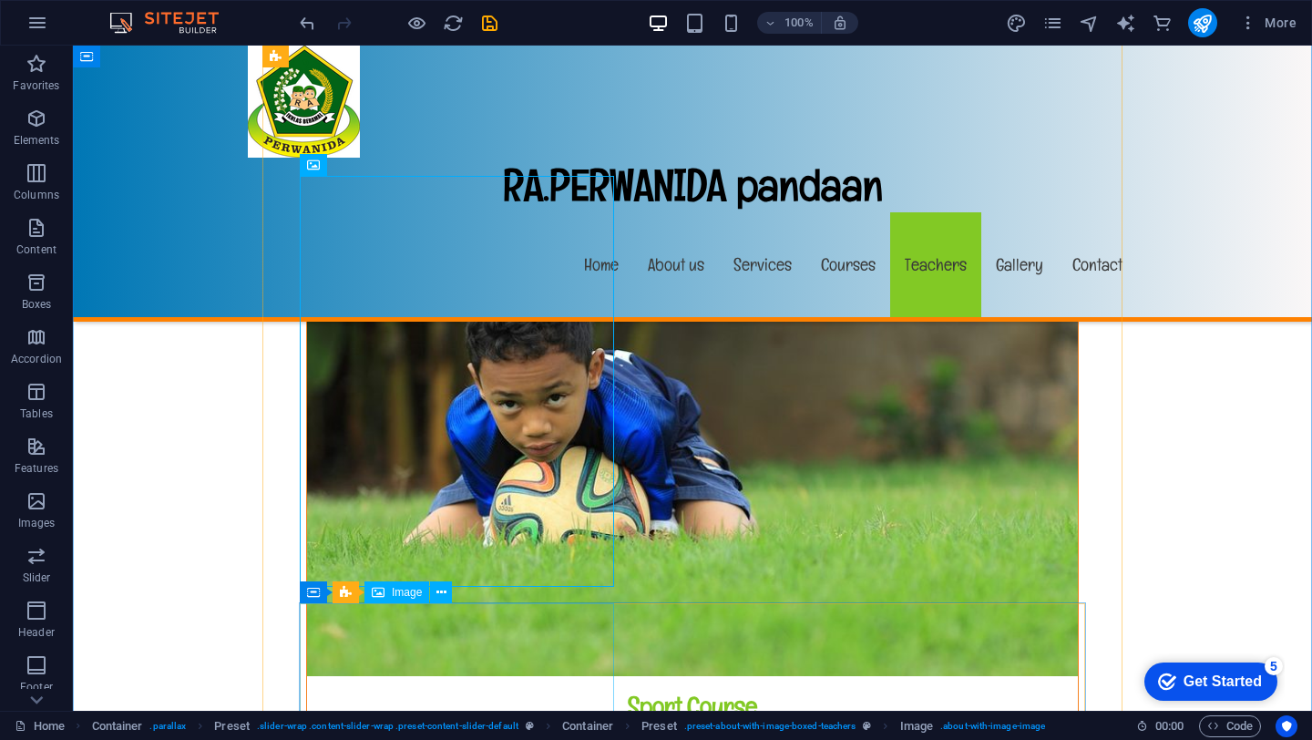
scroll to position [13349, 0]
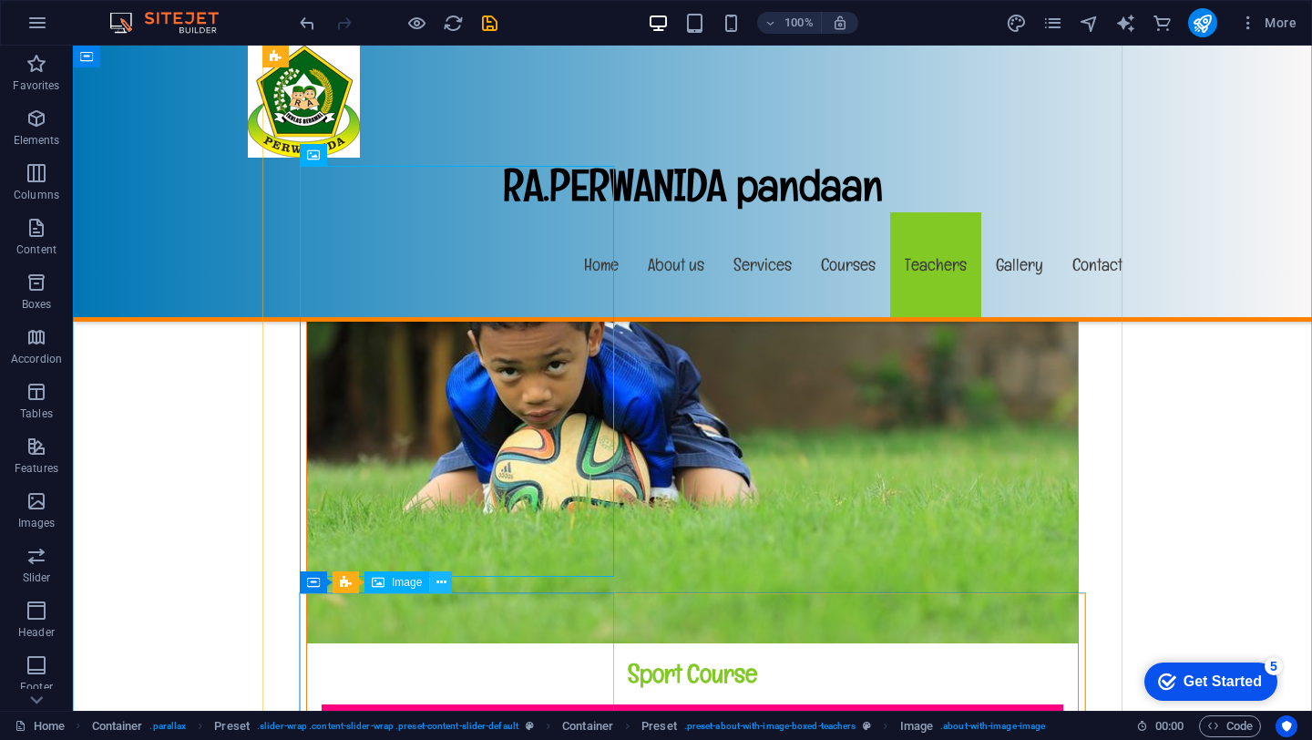
click at [440, 581] on icon at bounding box center [441, 582] width 10 height 19
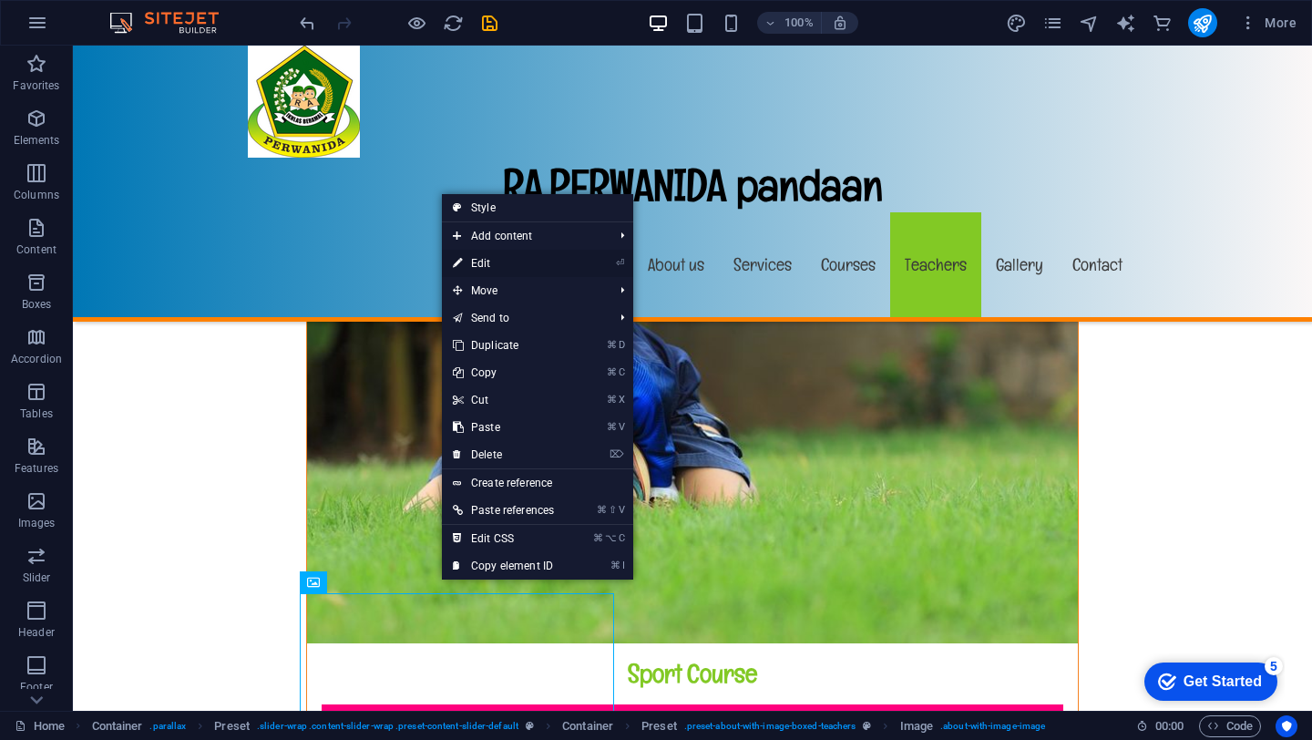
click at [505, 258] on link "⏎ Edit" at bounding box center [503, 263] width 123 height 27
select select "%"
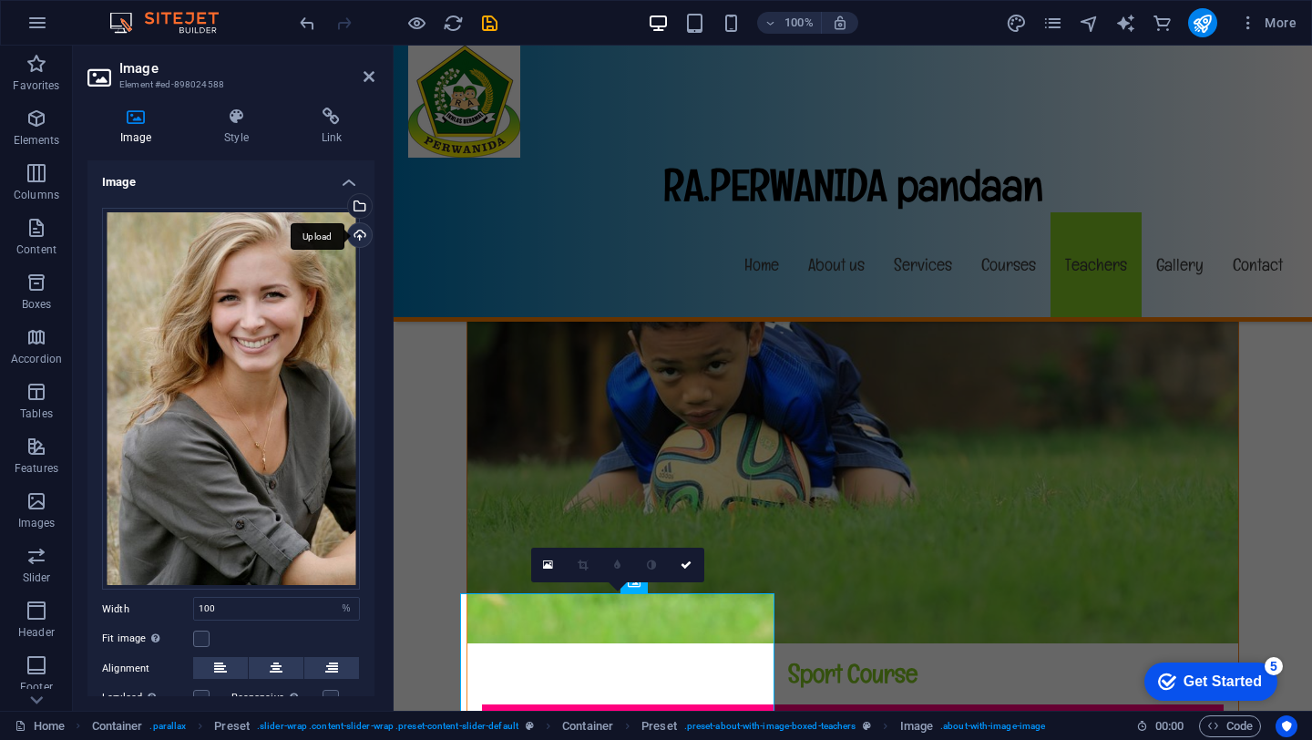
click at [358, 240] on div "Upload" at bounding box center [357, 236] width 27 height 27
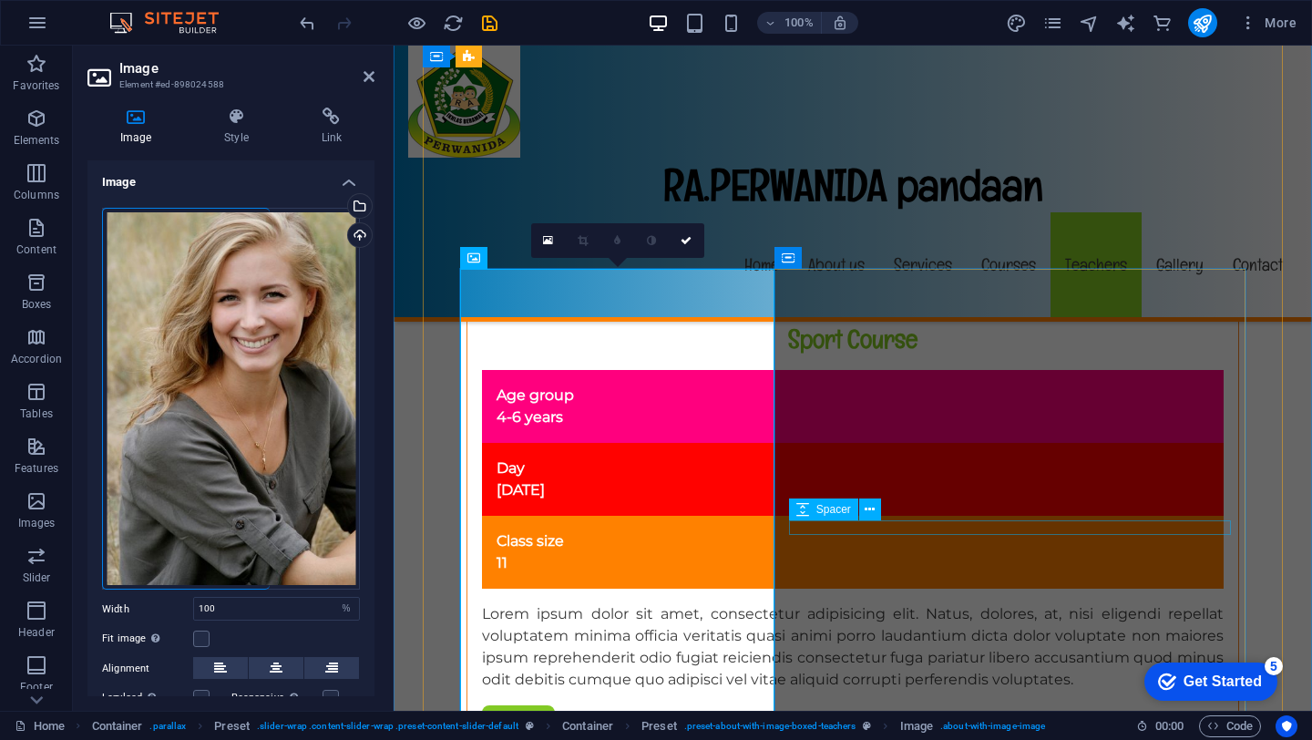
scroll to position [13673, 0]
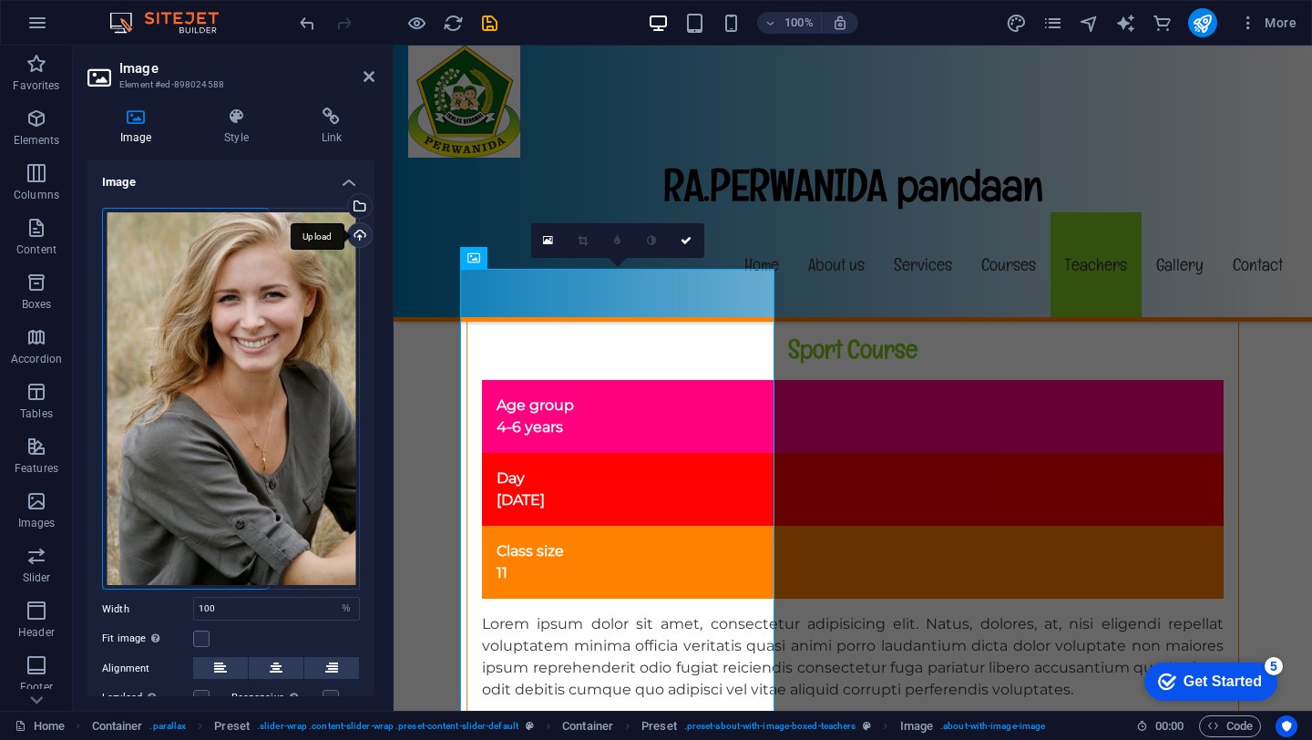
click at [360, 235] on div "Upload" at bounding box center [357, 236] width 27 height 27
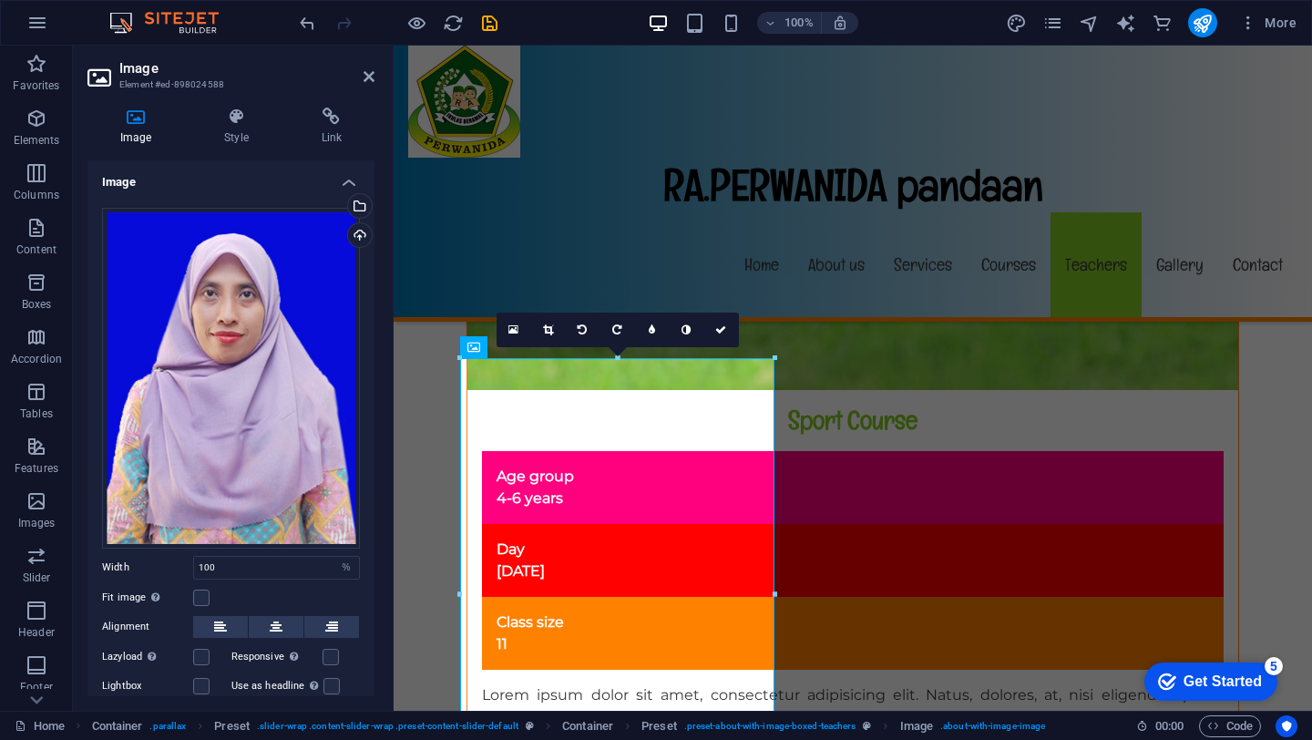
scroll to position [13578, 0]
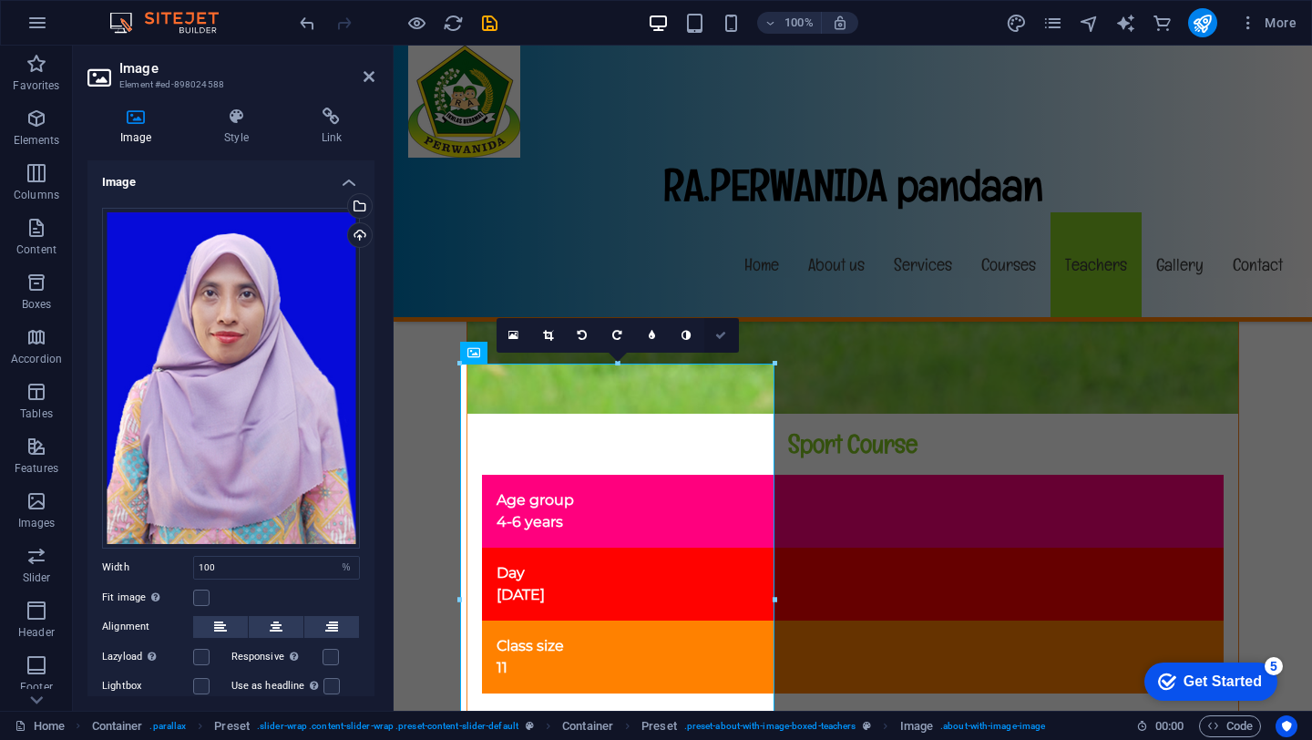
click at [716, 341] on link at bounding box center [721, 335] width 35 height 35
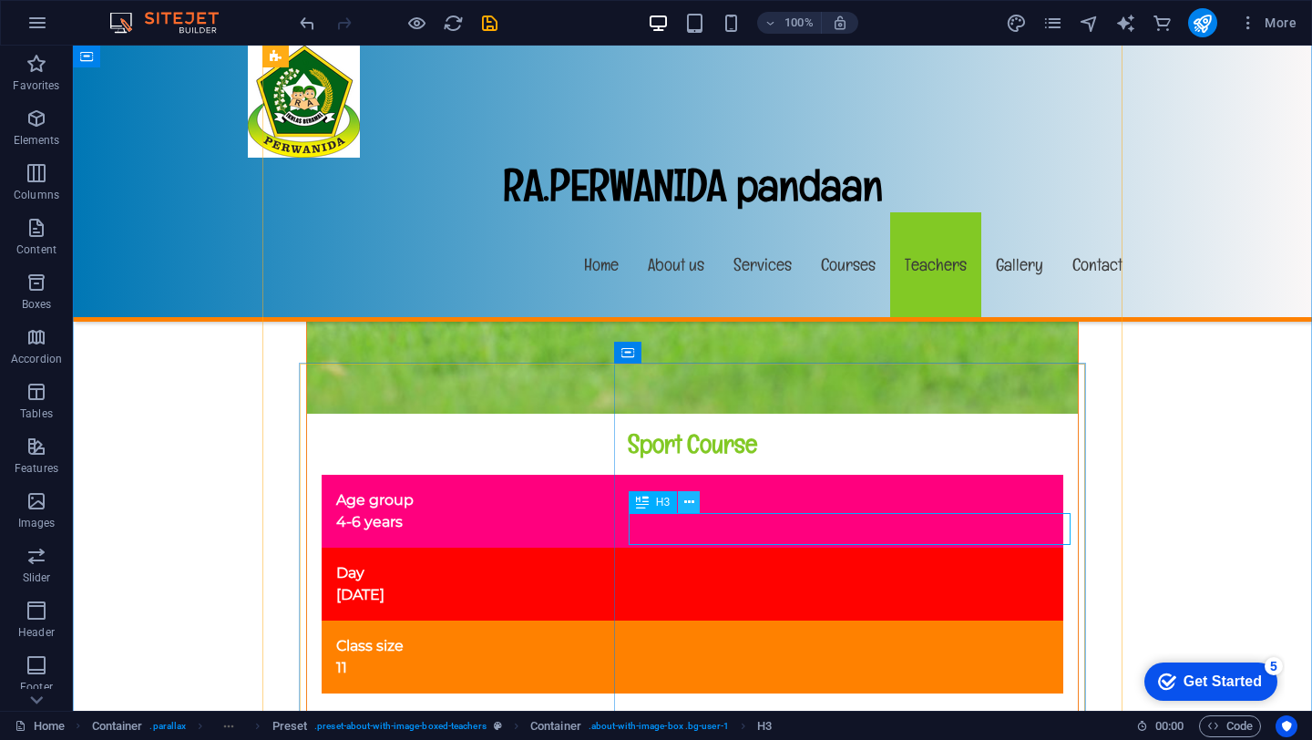
click at [693, 506] on icon at bounding box center [689, 502] width 10 height 19
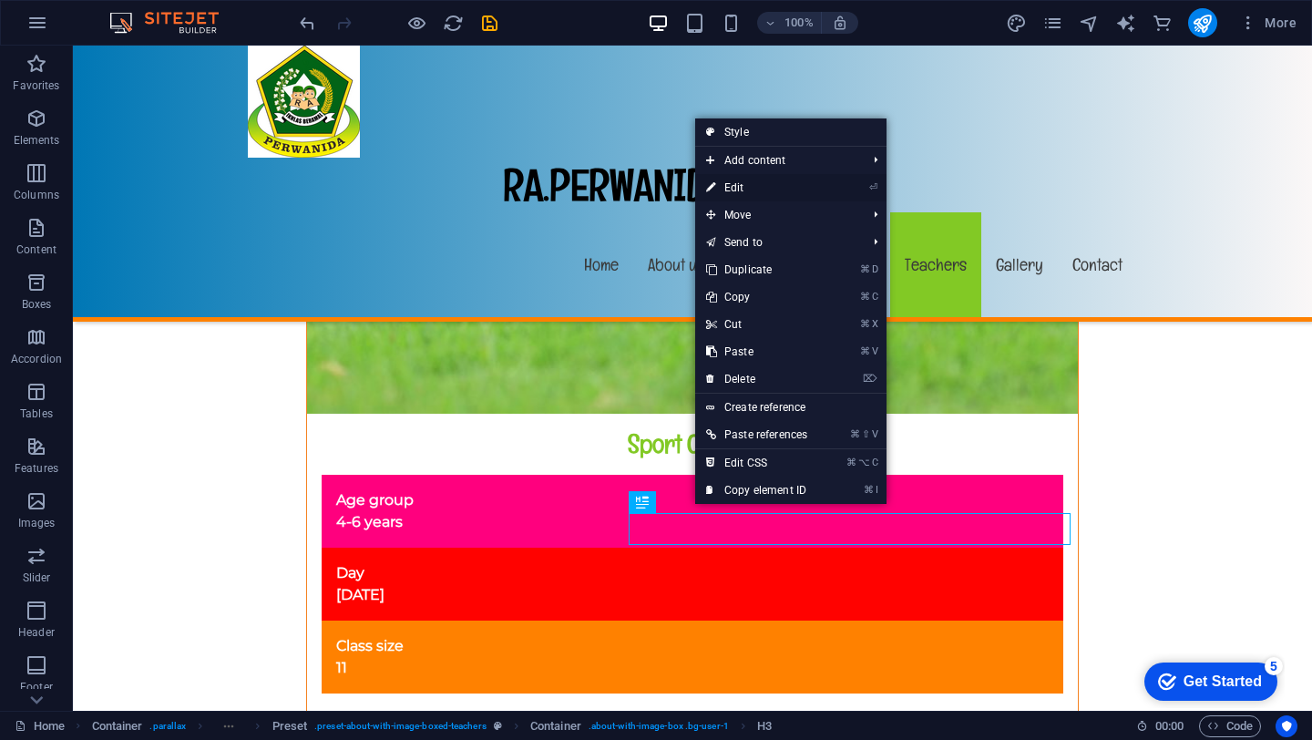
click at [744, 186] on link "⏎ Edit" at bounding box center [756, 187] width 123 height 27
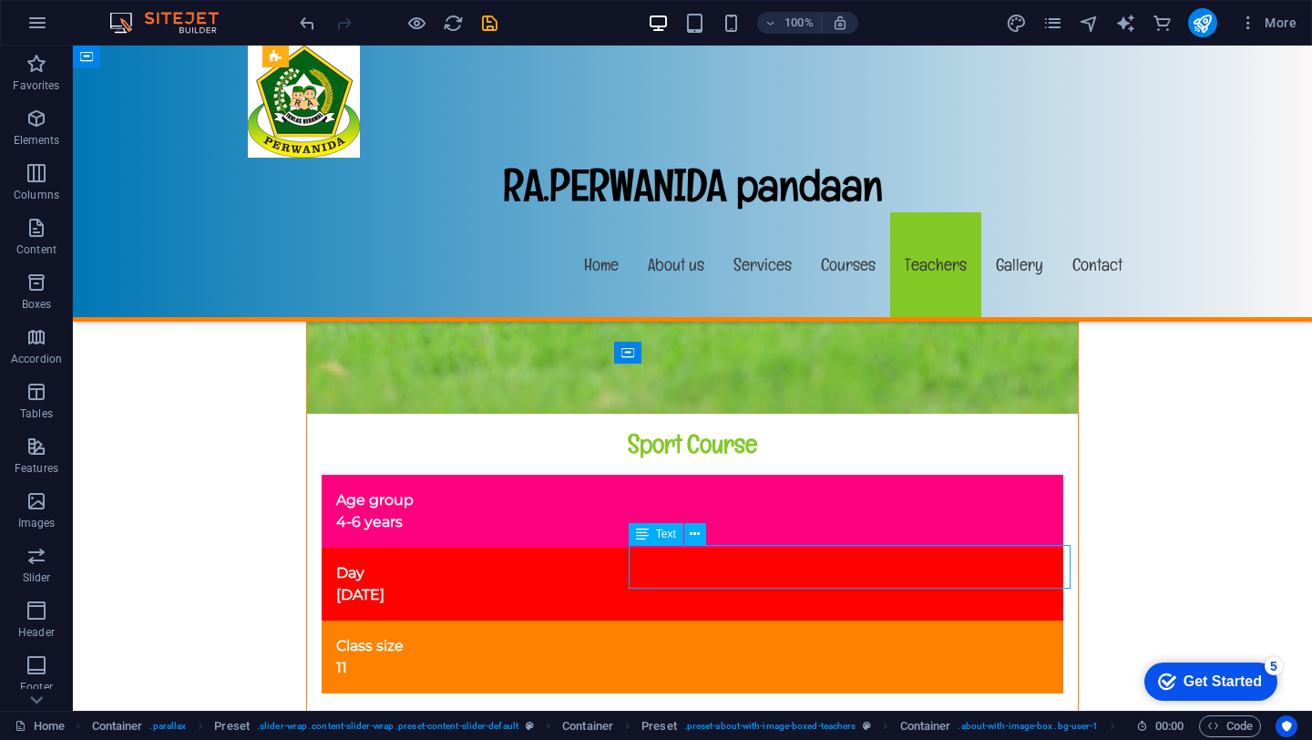
click at [691, 542] on icon at bounding box center [695, 534] width 10 height 19
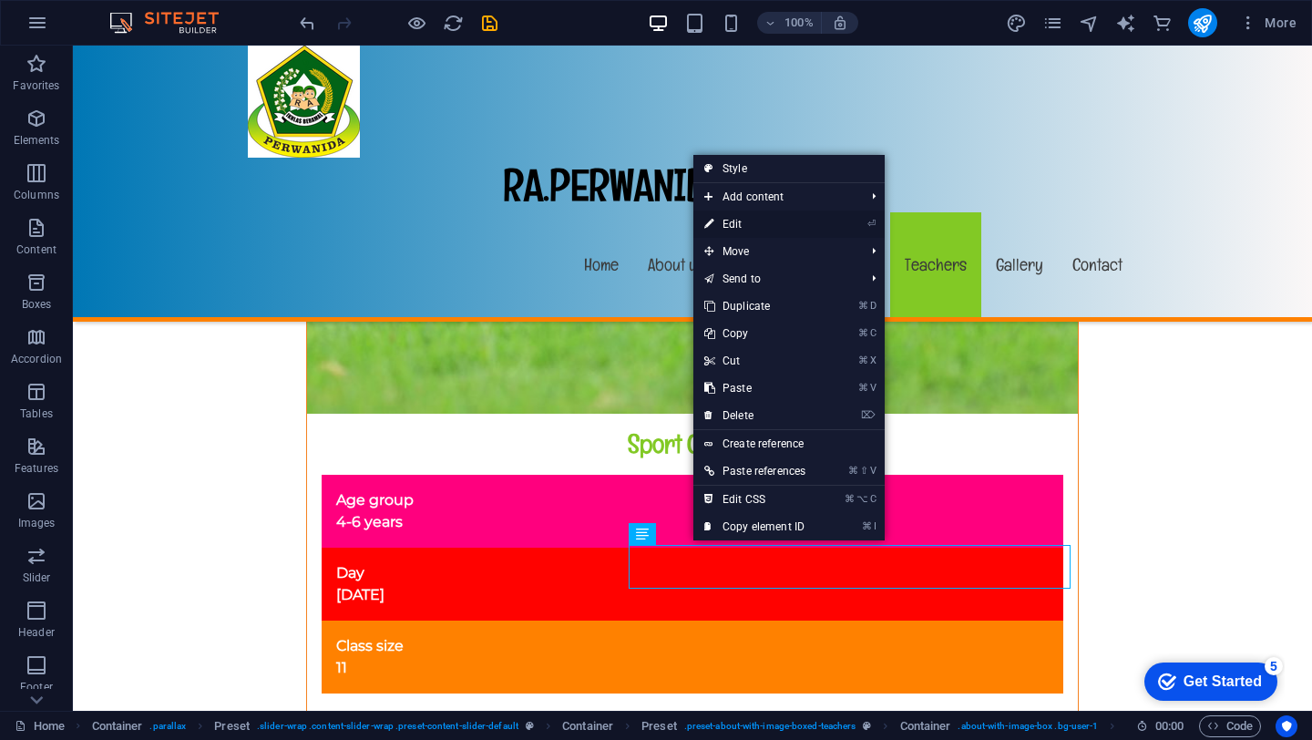
click at [750, 231] on link "⏎ Edit" at bounding box center [754, 223] width 123 height 27
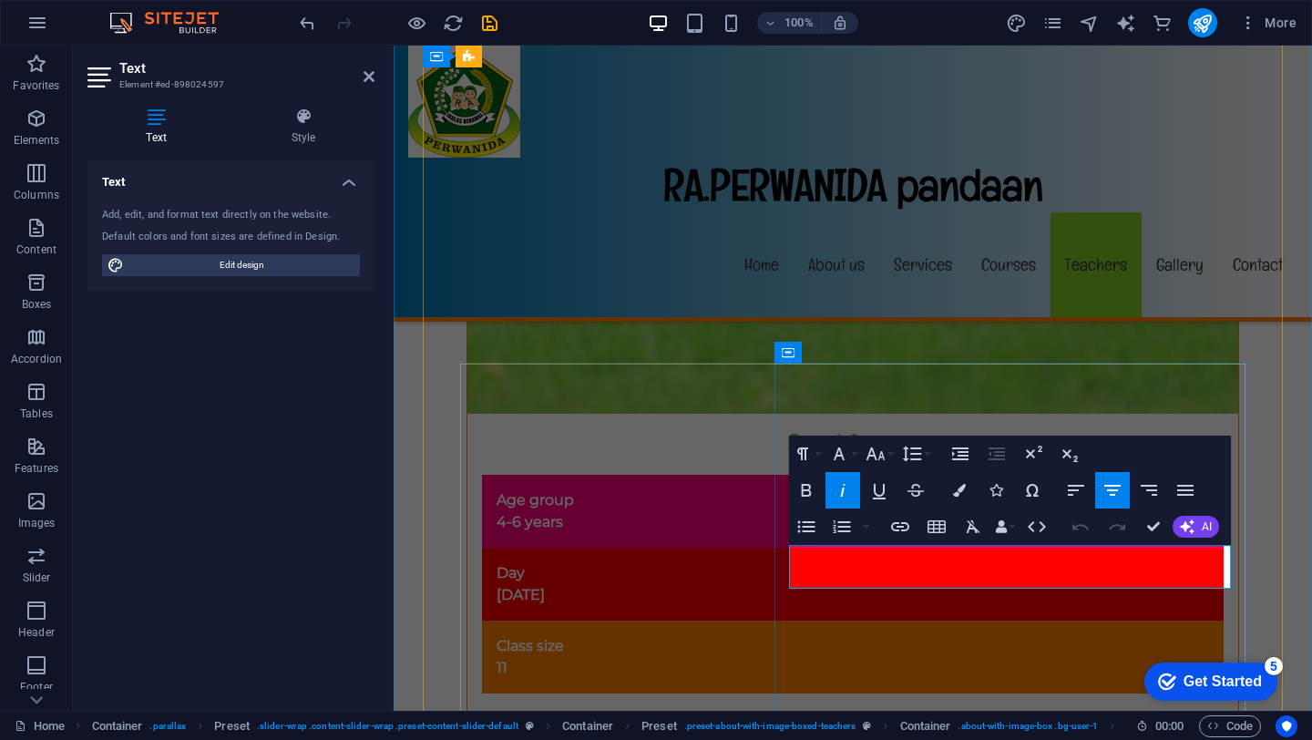
drag, startPoint x: 1091, startPoint y: 574, endPoint x: 947, endPoint y: 567, distance: 144.1
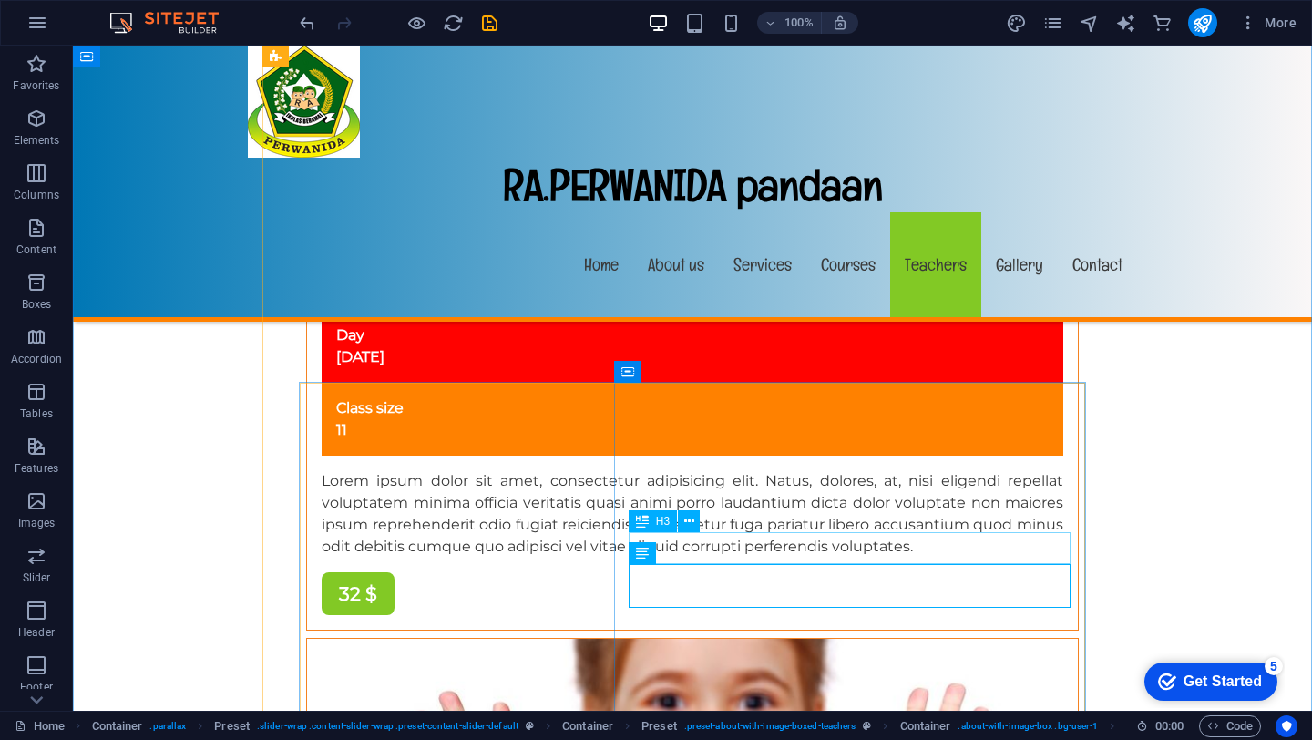
scroll to position [13559, 0]
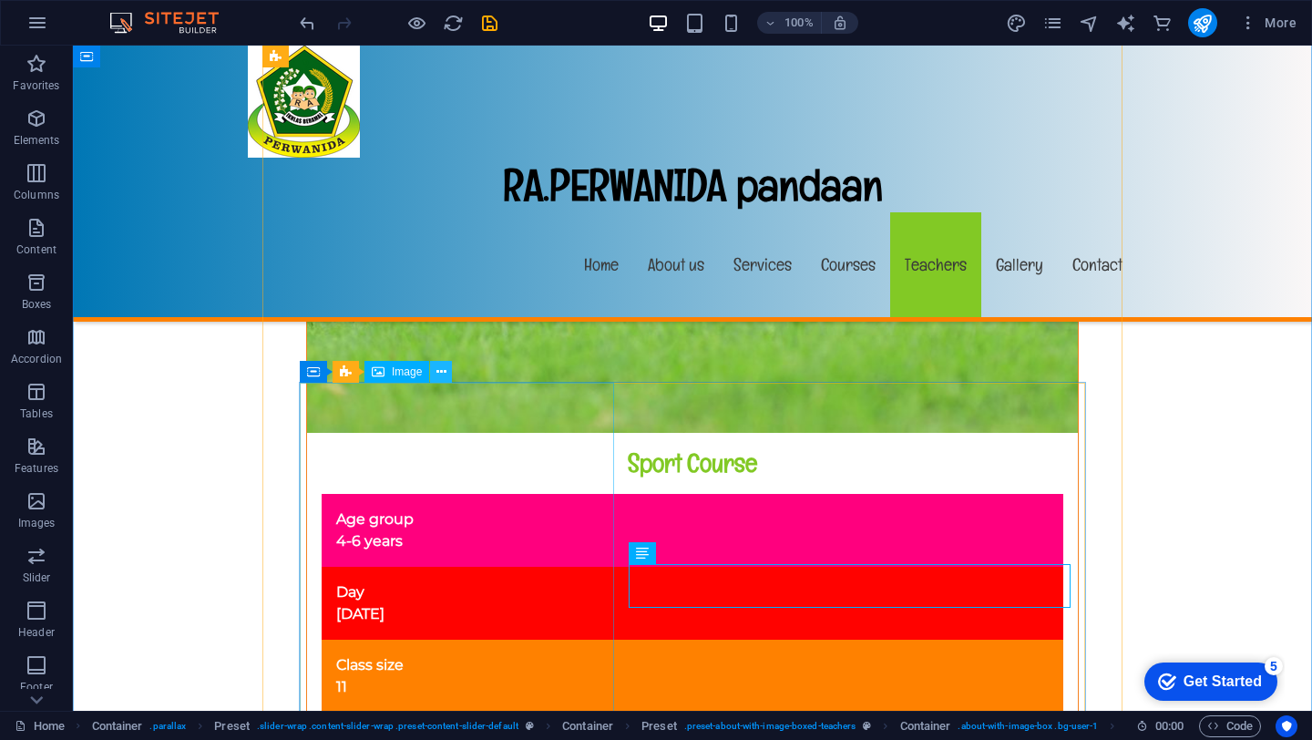
click at [438, 375] on icon at bounding box center [441, 372] width 10 height 19
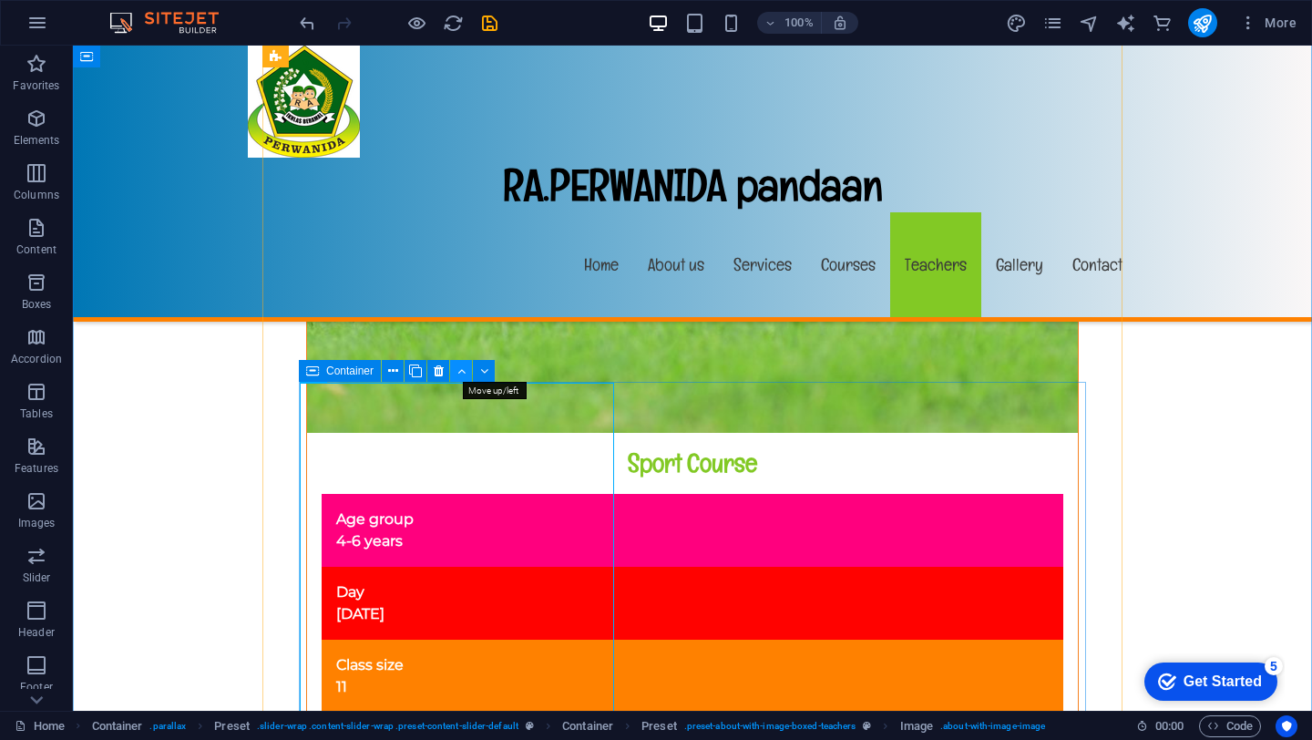
click at [460, 370] on icon at bounding box center [461, 371] width 8 height 19
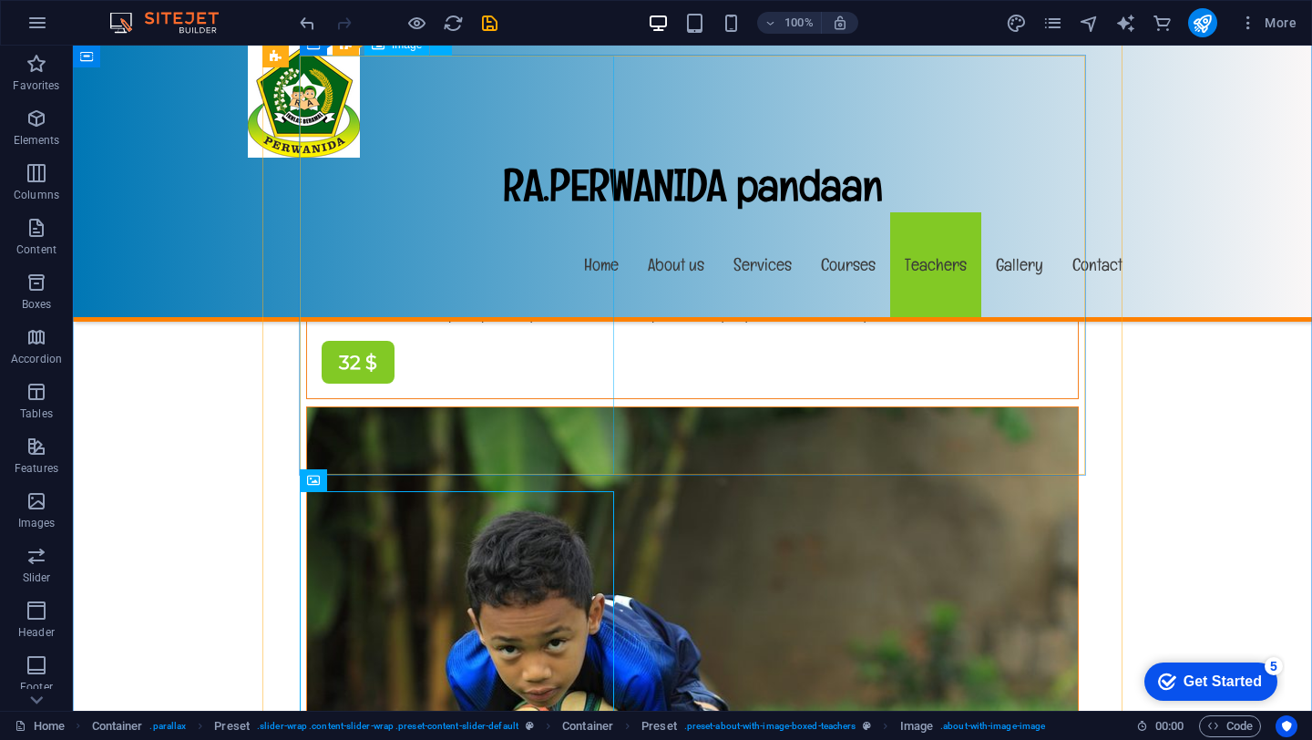
scroll to position [13115, 0]
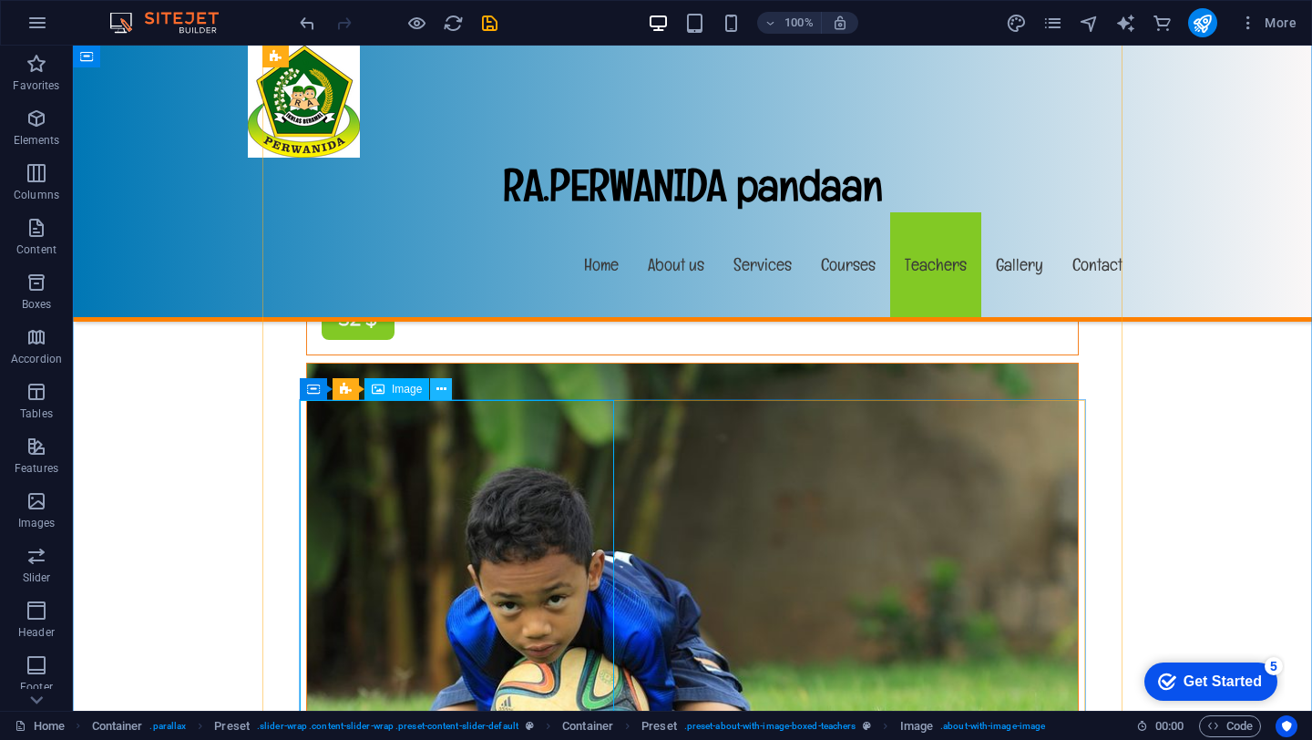
click at [442, 389] on icon at bounding box center [441, 389] width 10 height 19
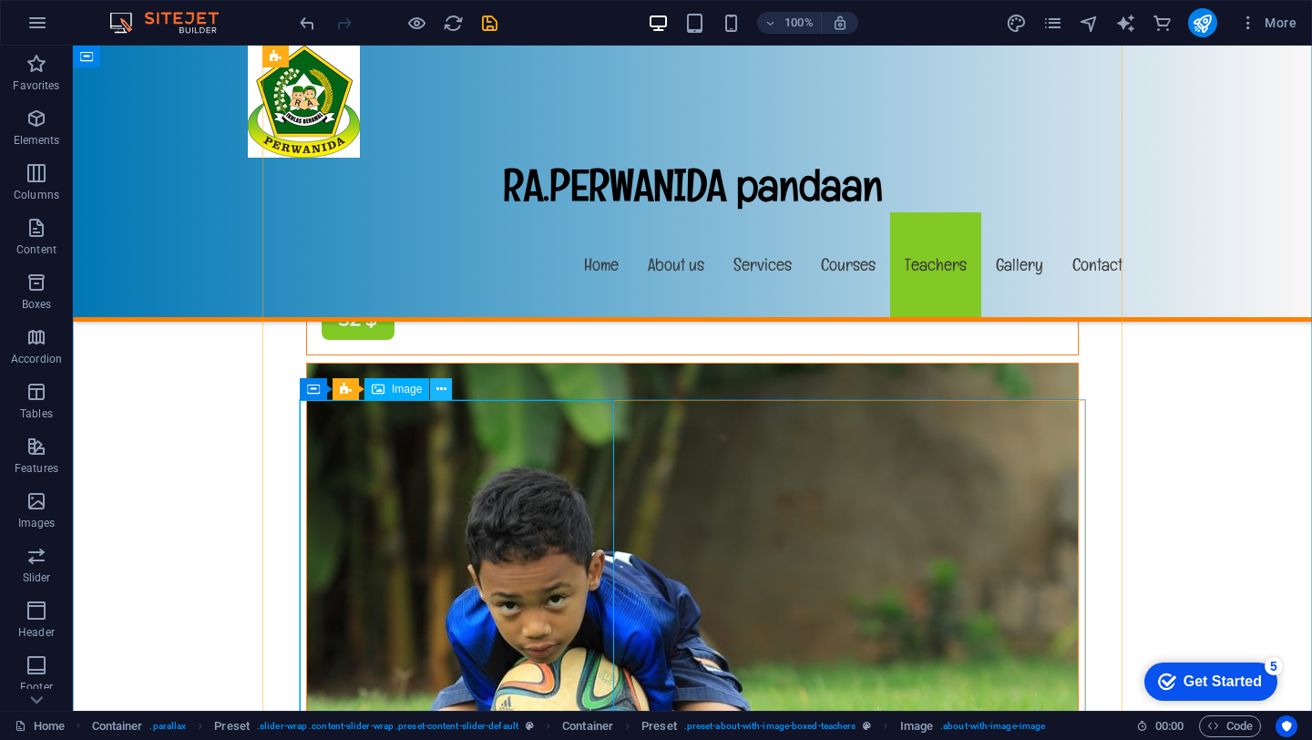
click at [438, 386] on icon at bounding box center [441, 389] width 10 height 19
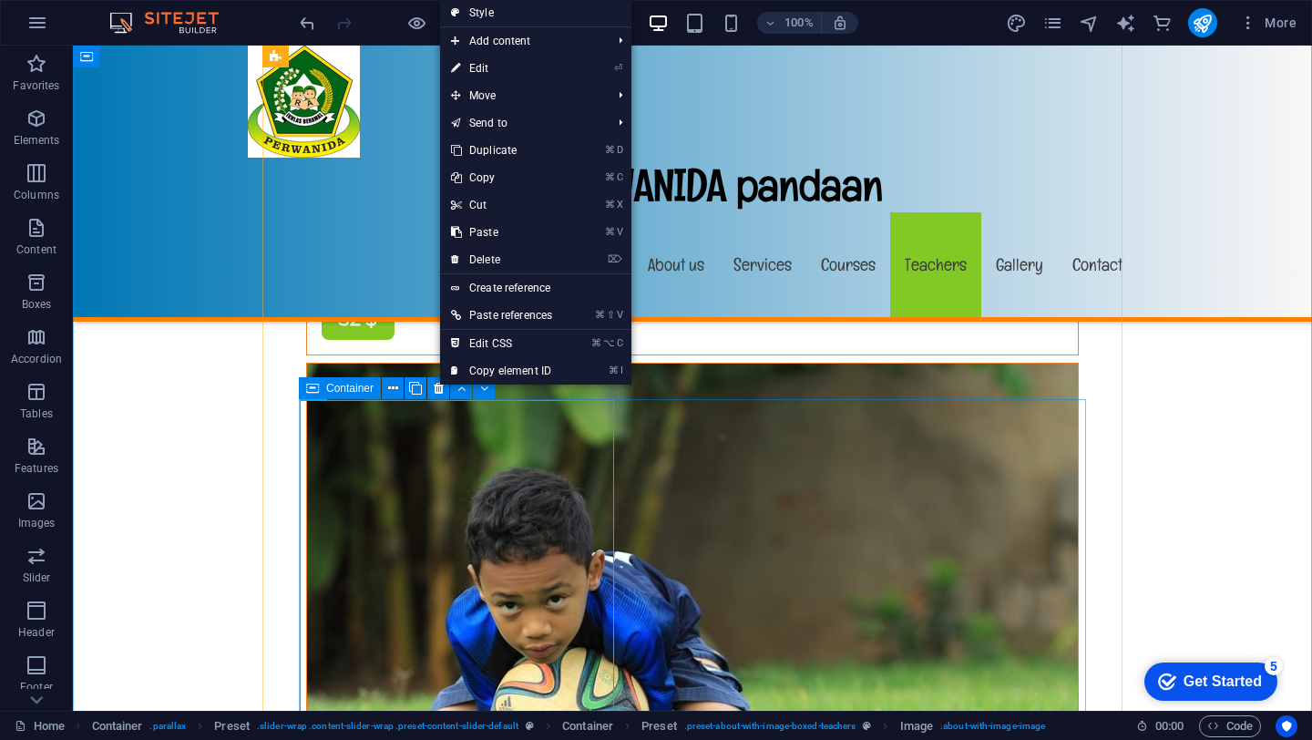
click at [475, 399] on div "Container" at bounding box center [403, 388] width 208 height 23
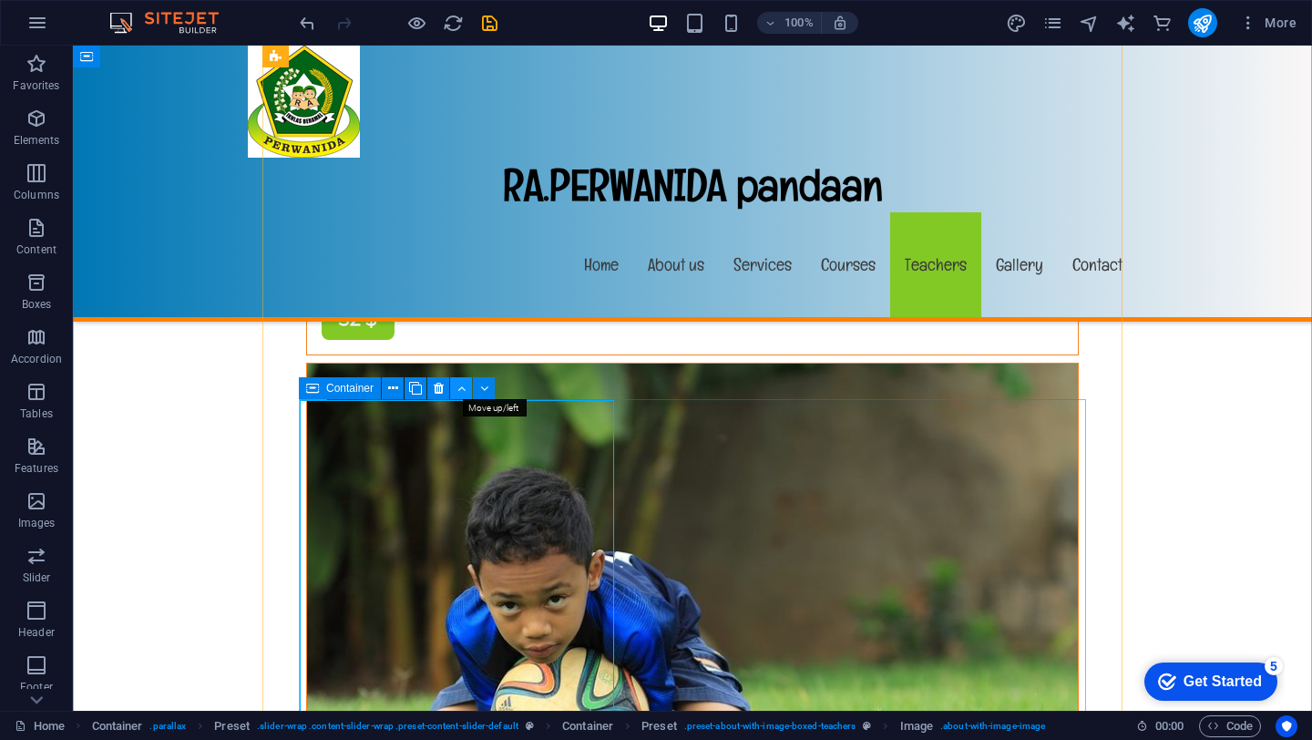
click at [457, 392] on icon at bounding box center [461, 388] width 8 height 19
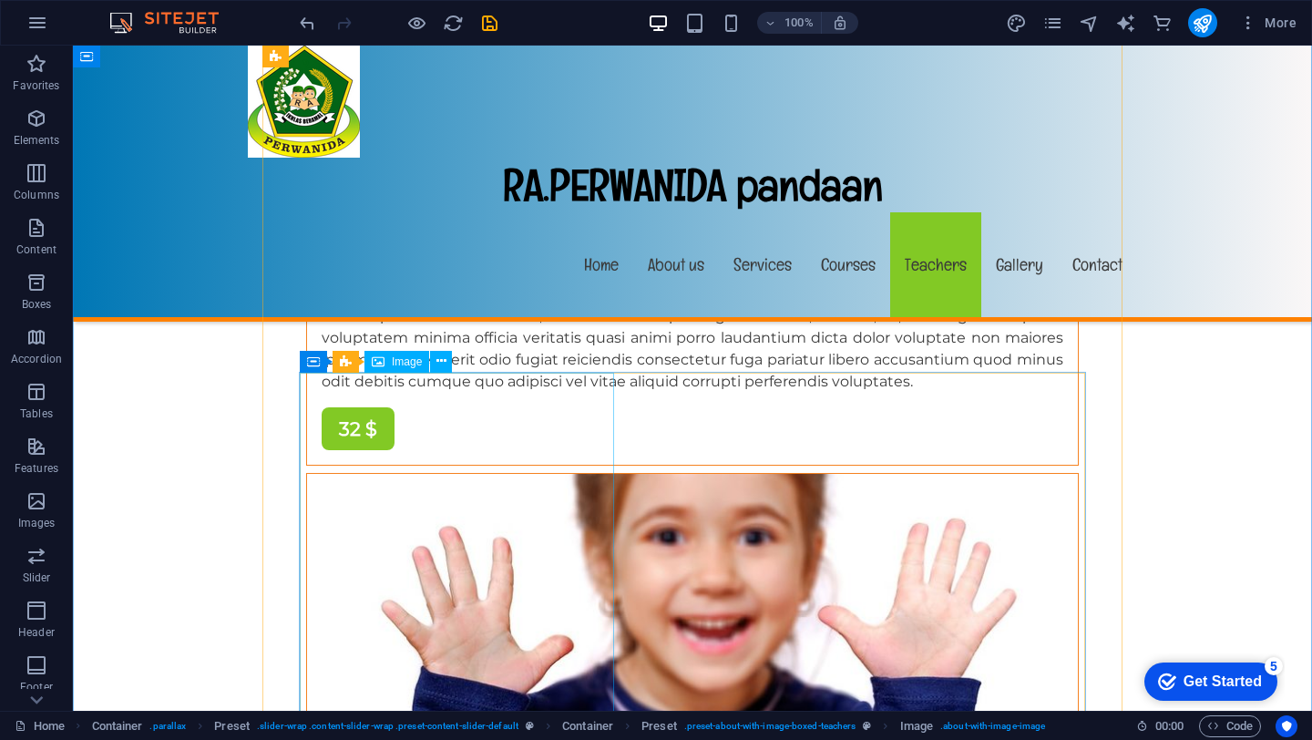
scroll to position [14015, 0]
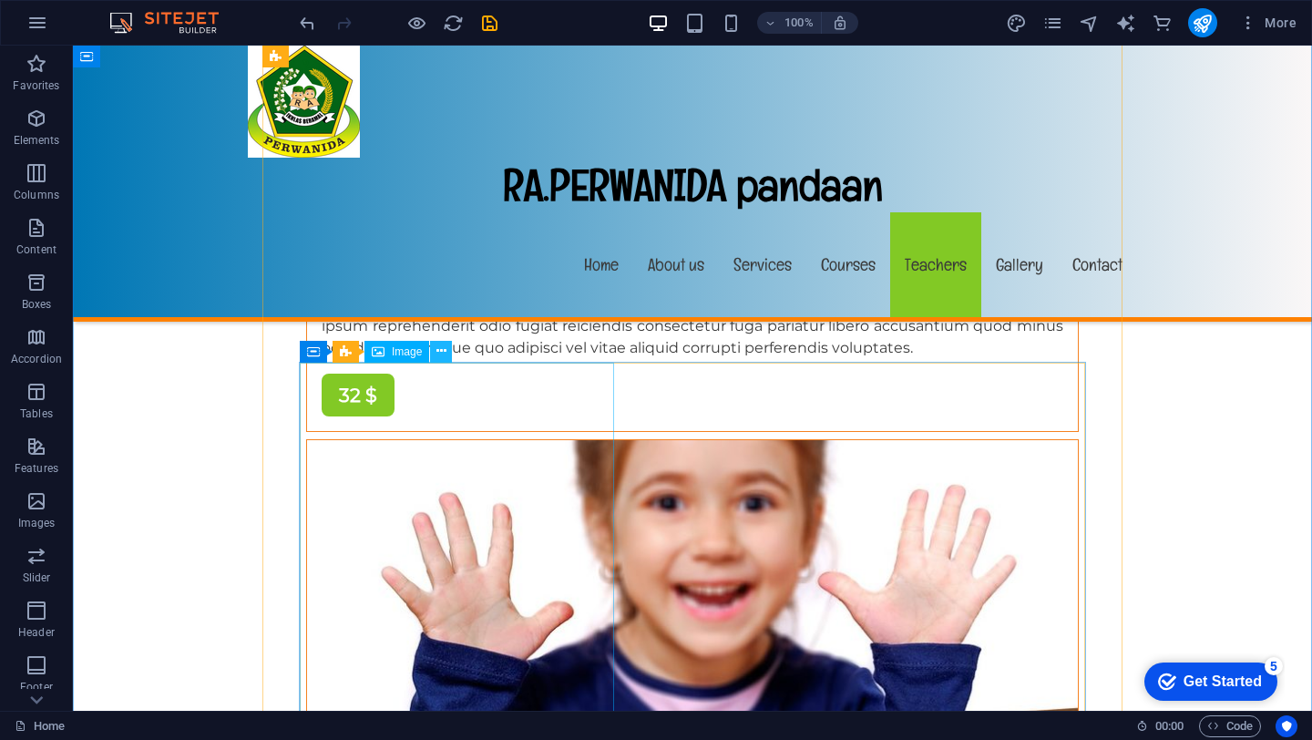
click at [440, 353] on icon at bounding box center [441, 351] width 10 height 19
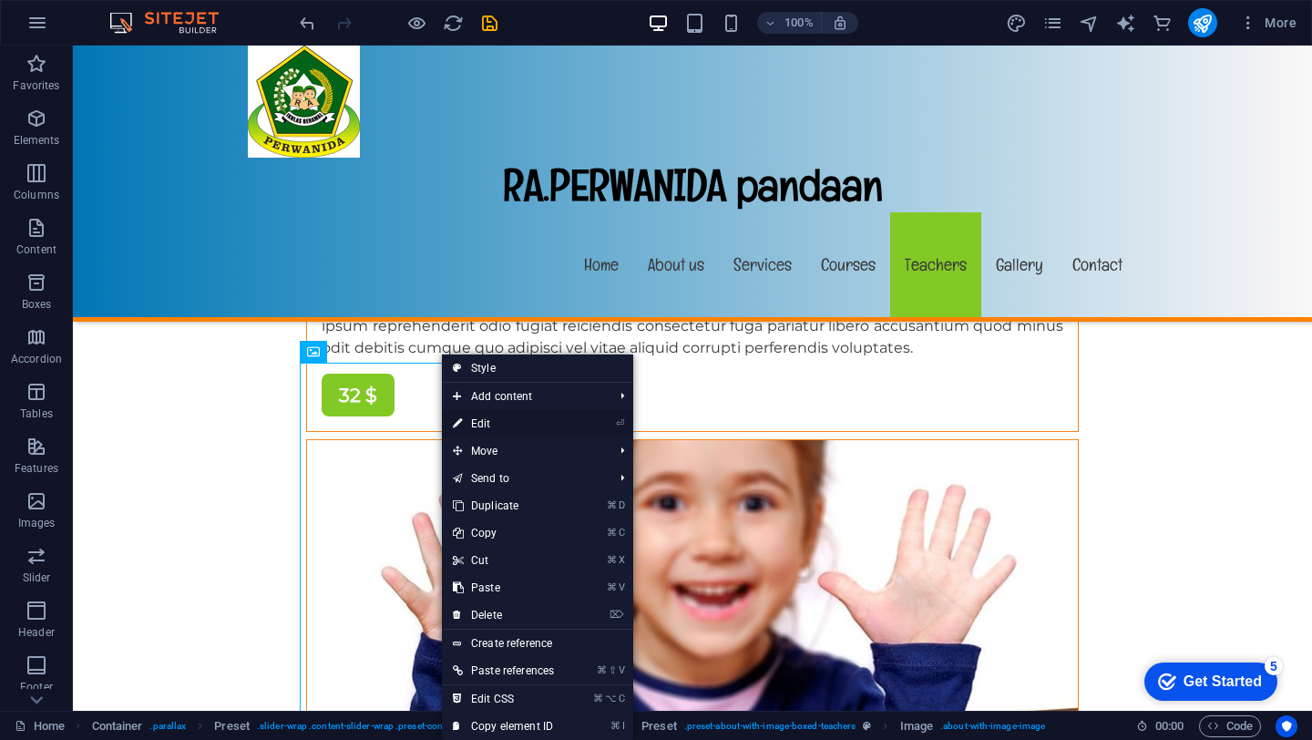
click at [477, 419] on link "⏎ Edit" at bounding box center [503, 423] width 123 height 27
select select "%"
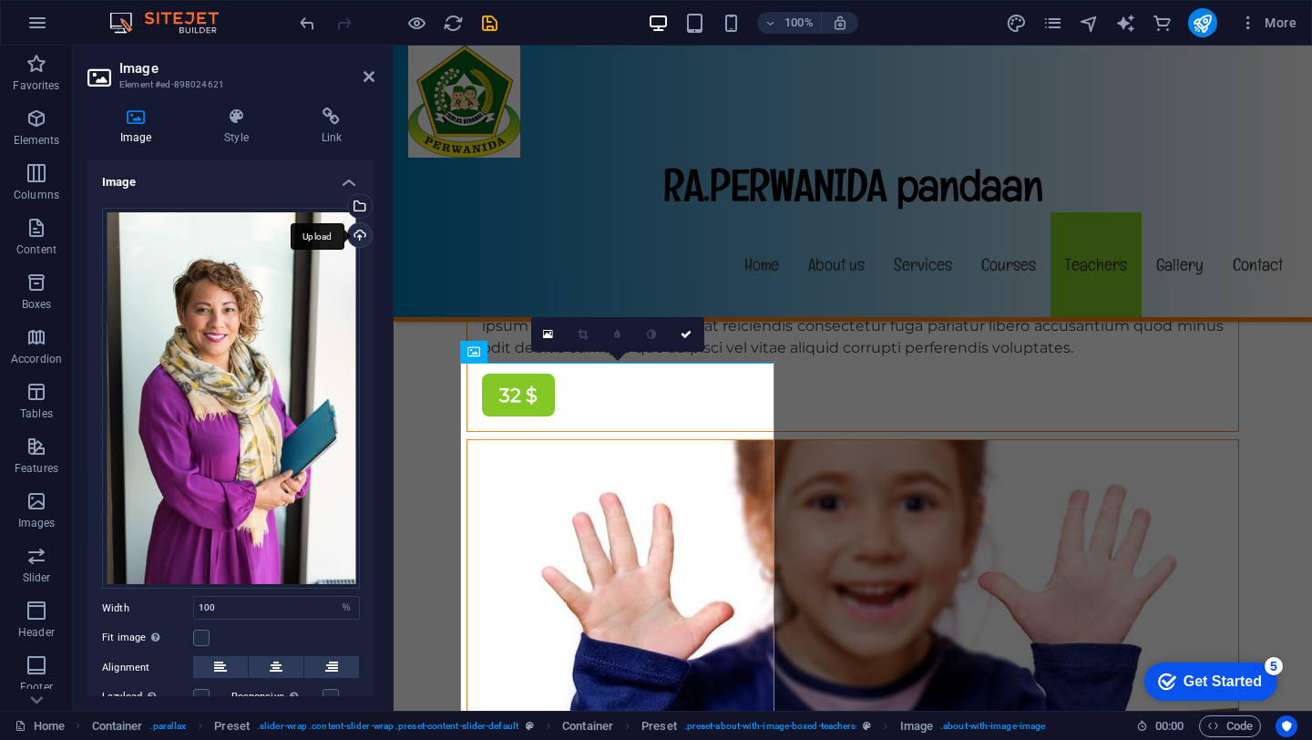
click at [356, 240] on div "Upload" at bounding box center [357, 236] width 27 height 27
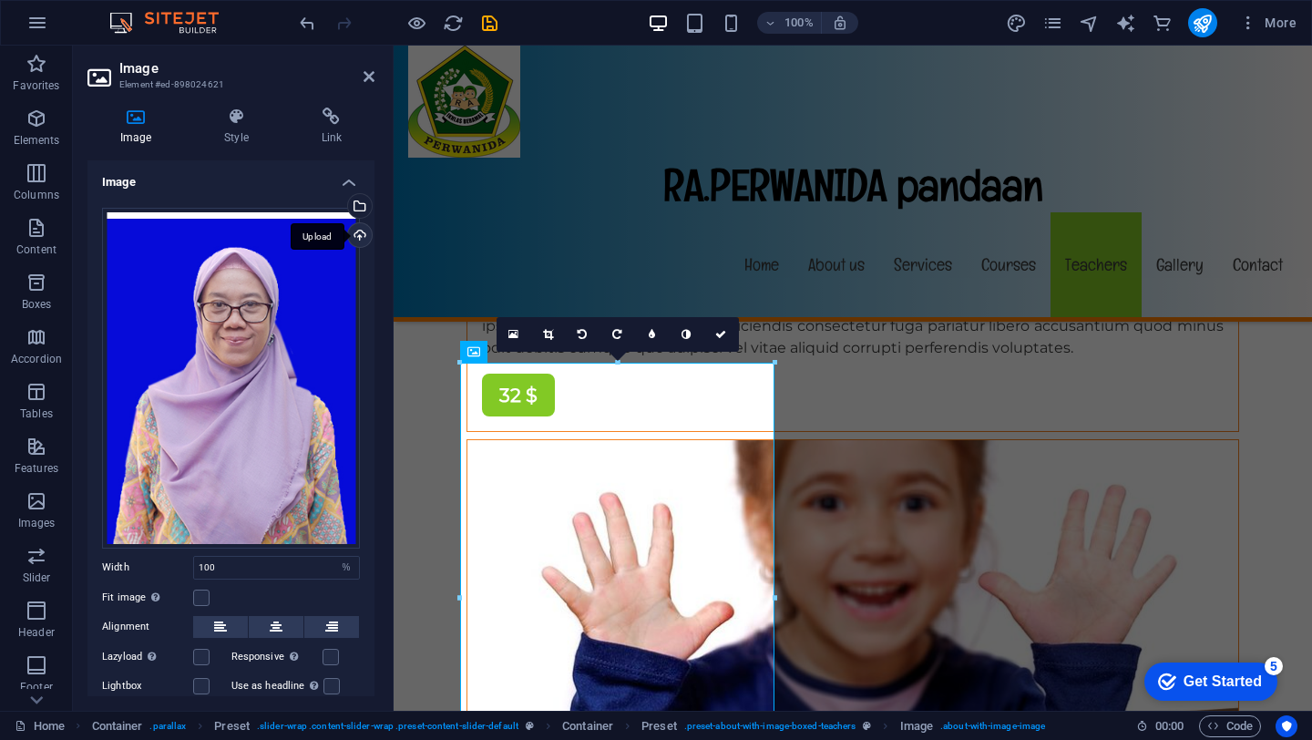
click at [359, 238] on div "Upload" at bounding box center [357, 236] width 27 height 27
click at [718, 335] on icon at bounding box center [720, 334] width 11 height 11
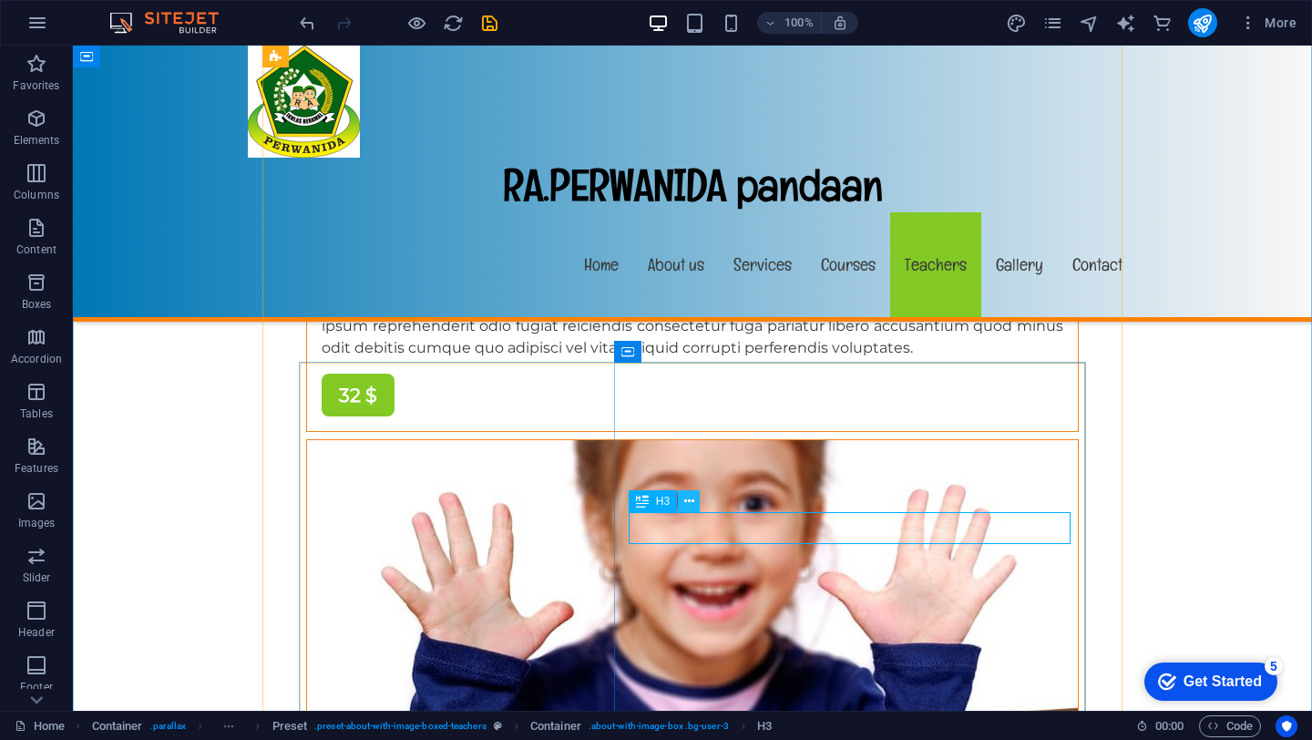
click at [687, 507] on icon at bounding box center [689, 501] width 10 height 19
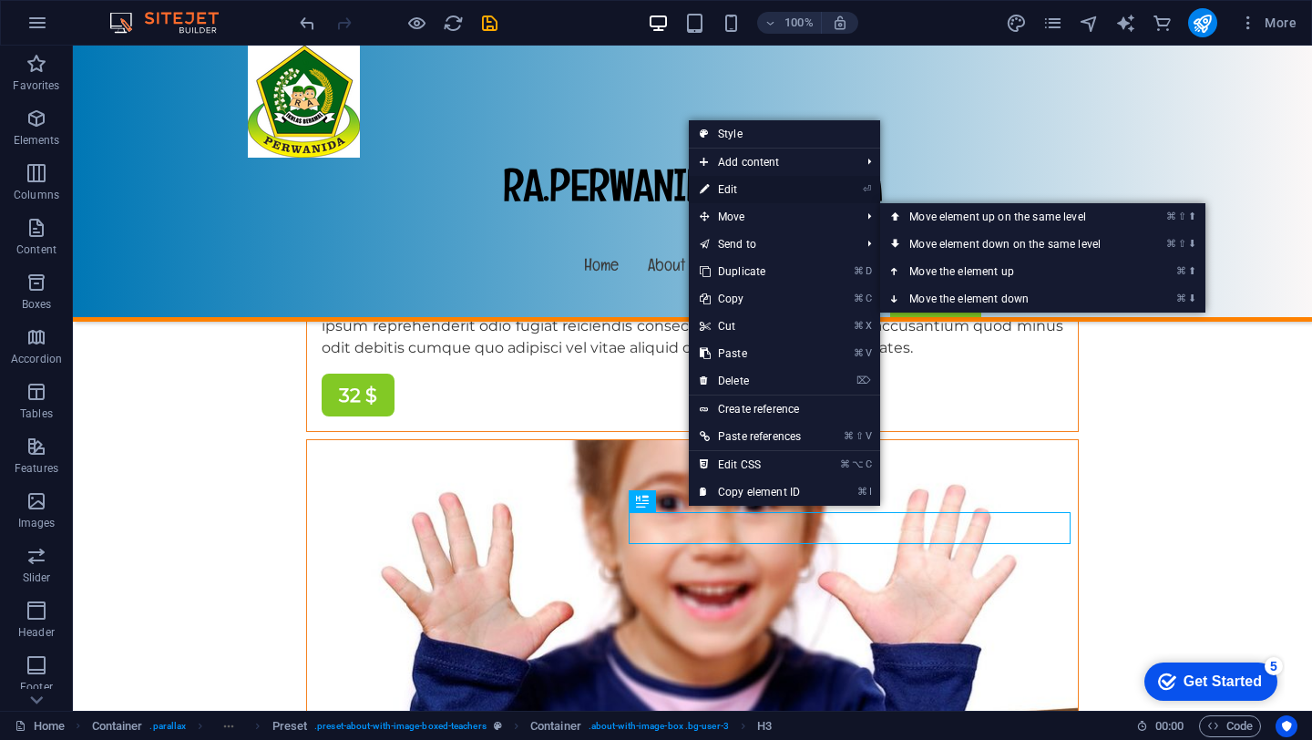
click at [725, 183] on link "⏎ Edit" at bounding box center [750, 189] width 123 height 27
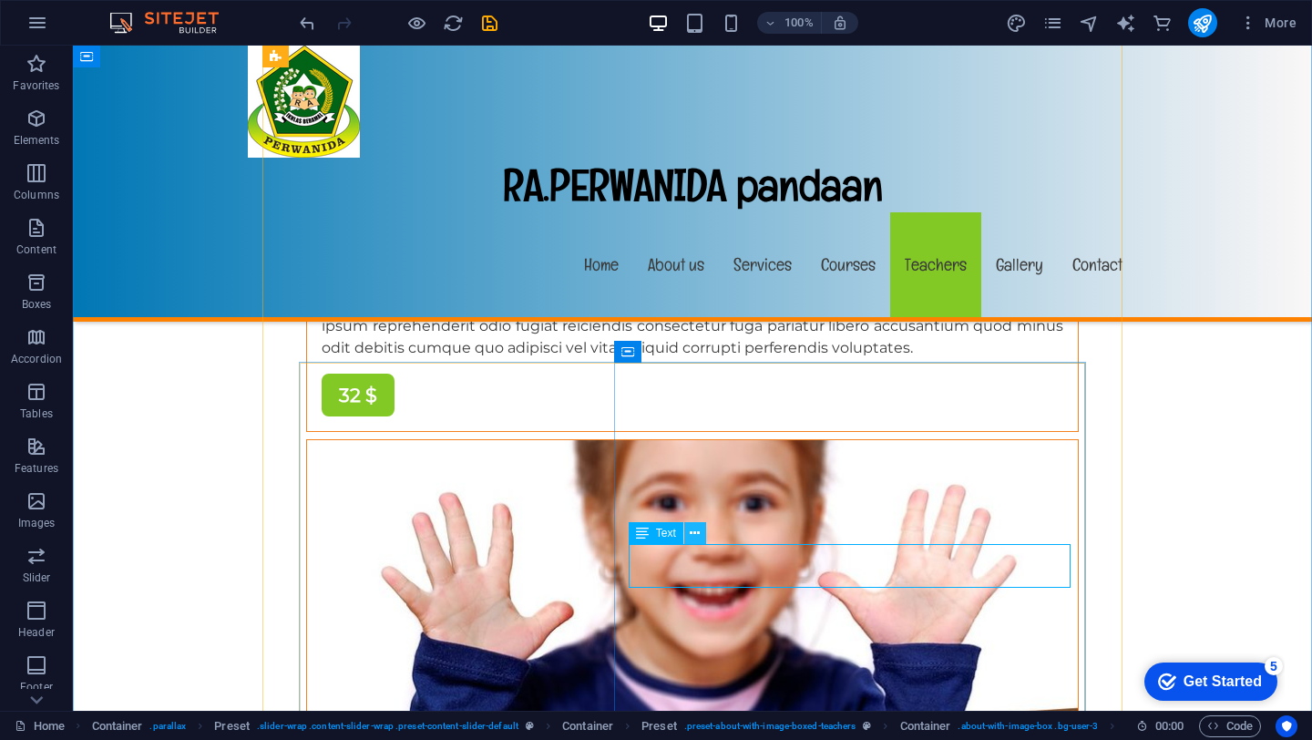
click at [696, 534] on icon at bounding box center [695, 533] width 10 height 19
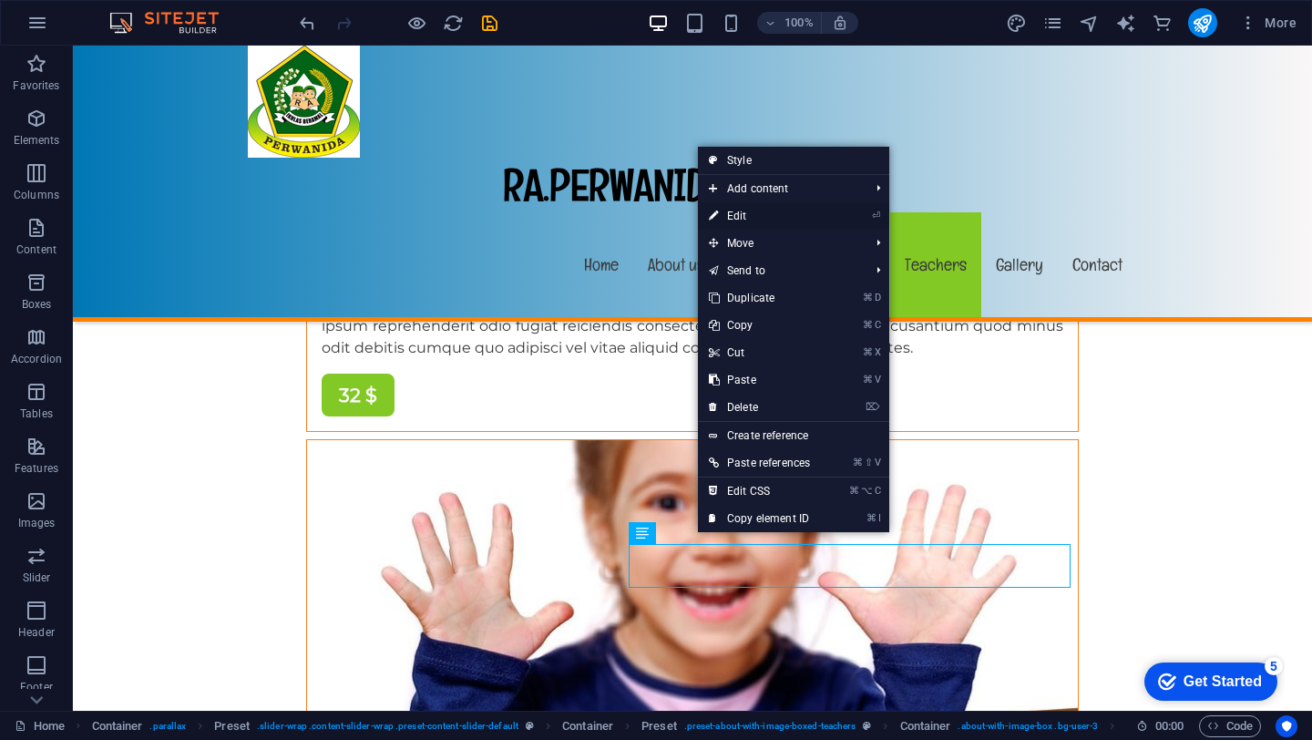
drag, startPoint x: 771, startPoint y: 218, endPoint x: 539, endPoint y: 345, distance: 264.2
click at [771, 218] on link "⏎ Edit" at bounding box center [759, 215] width 123 height 27
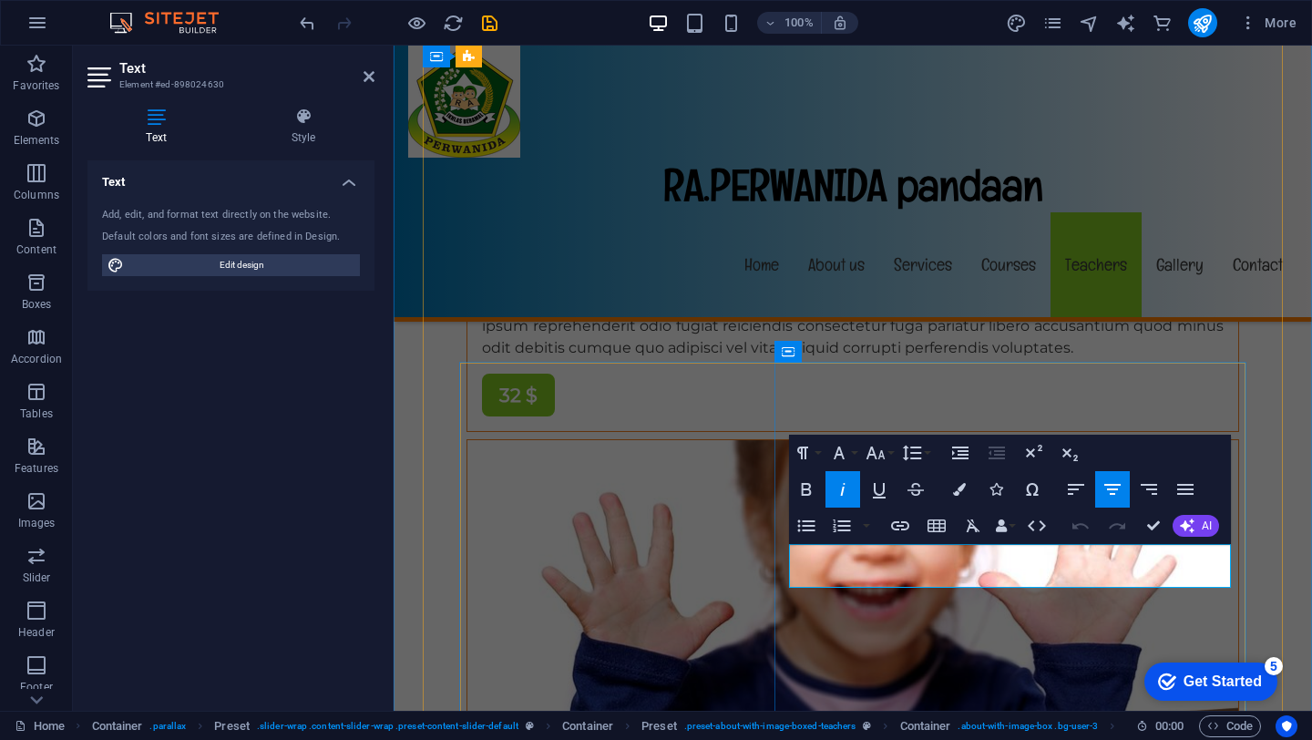
drag, startPoint x: 1100, startPoint y: 580, endPoint x: 929, endPoint y: 582, distance: 171.3
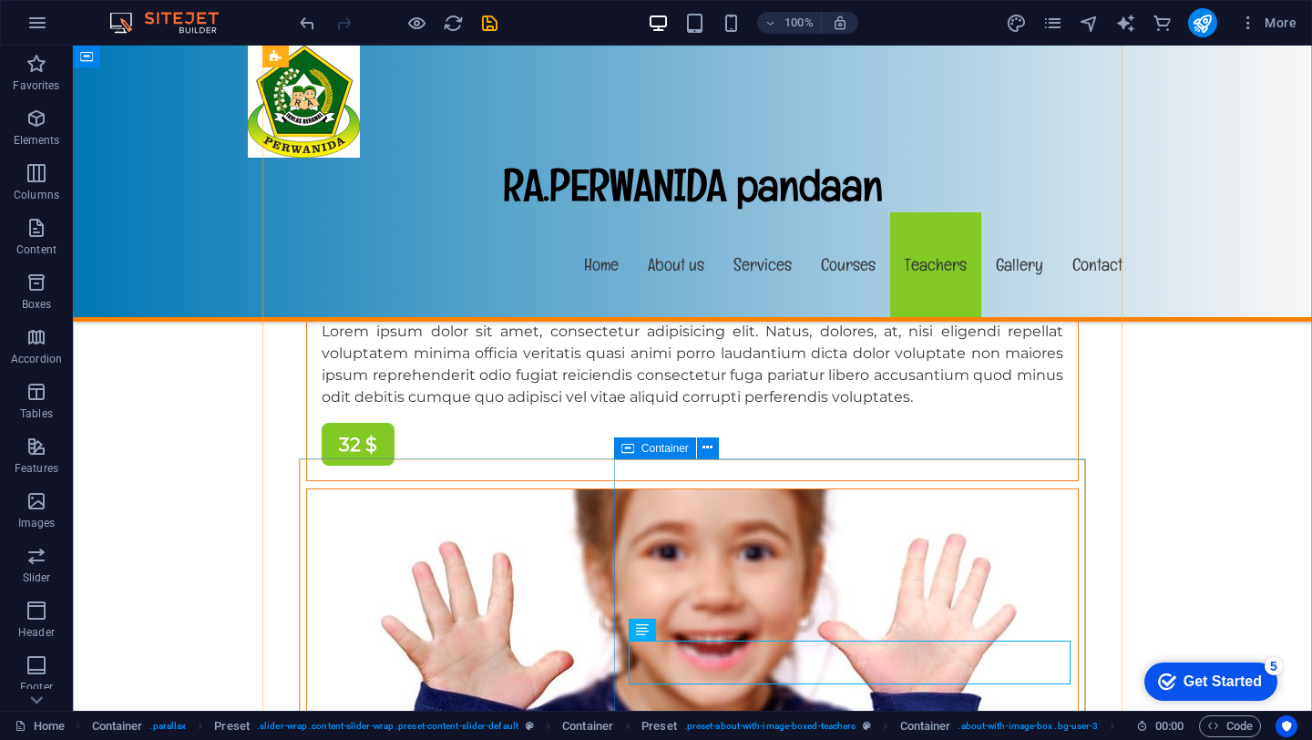
scroll to position [13909, 0]
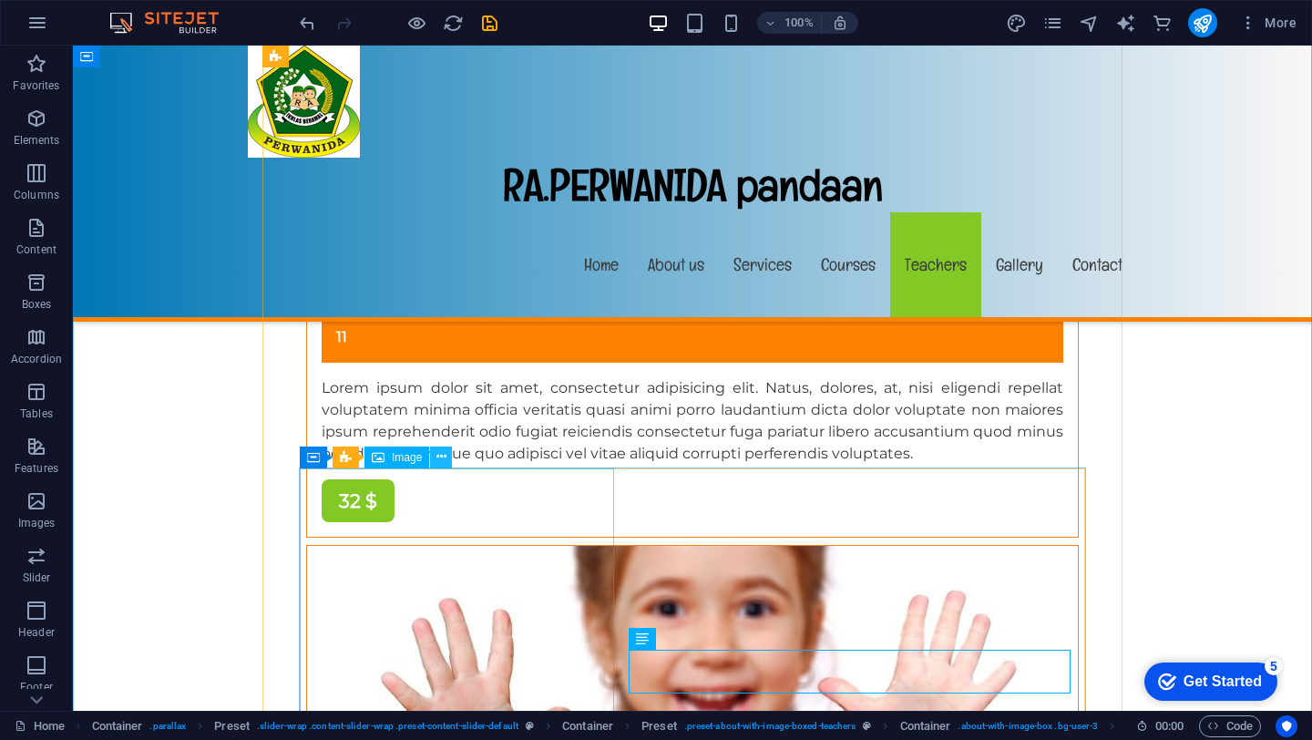
click at [443, 454] on icon at bounding box center [441, 456] width 10 height 19
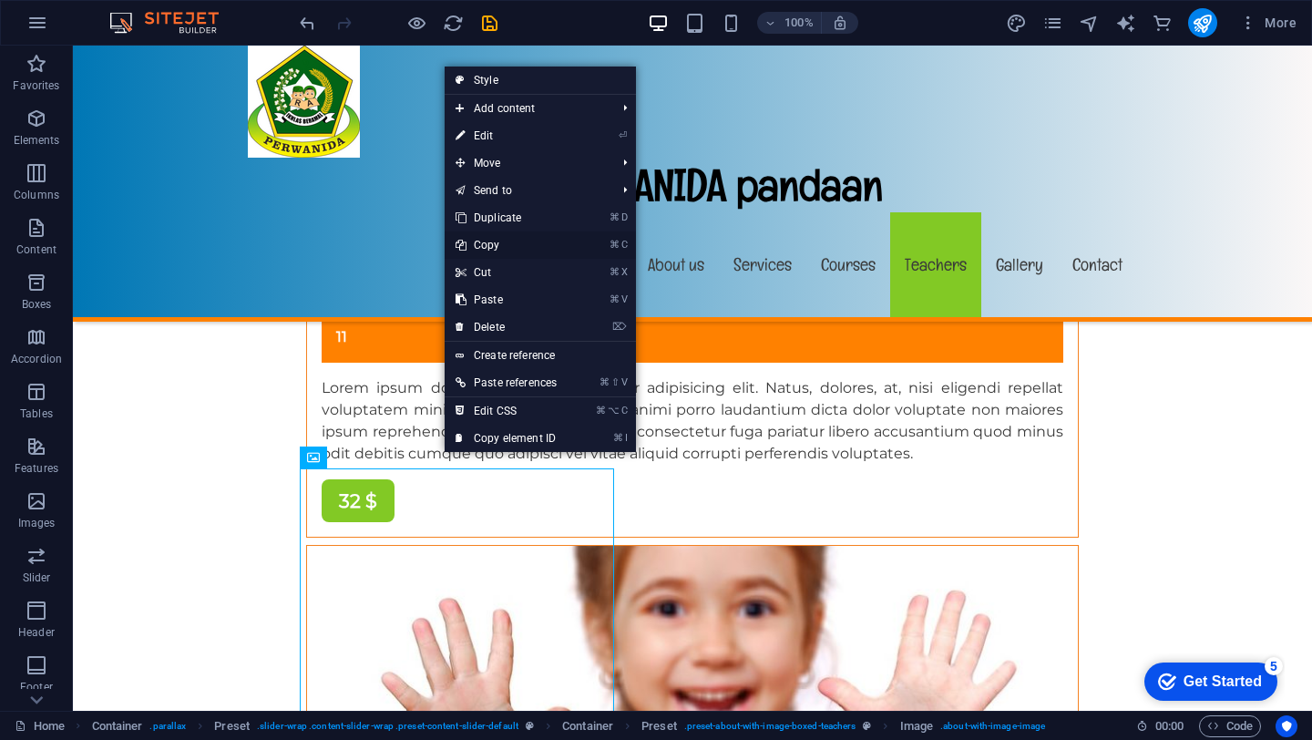
click at [487, 249] on link "⌘ C Copy" at bounding box center [506, 244] width 123 height 27
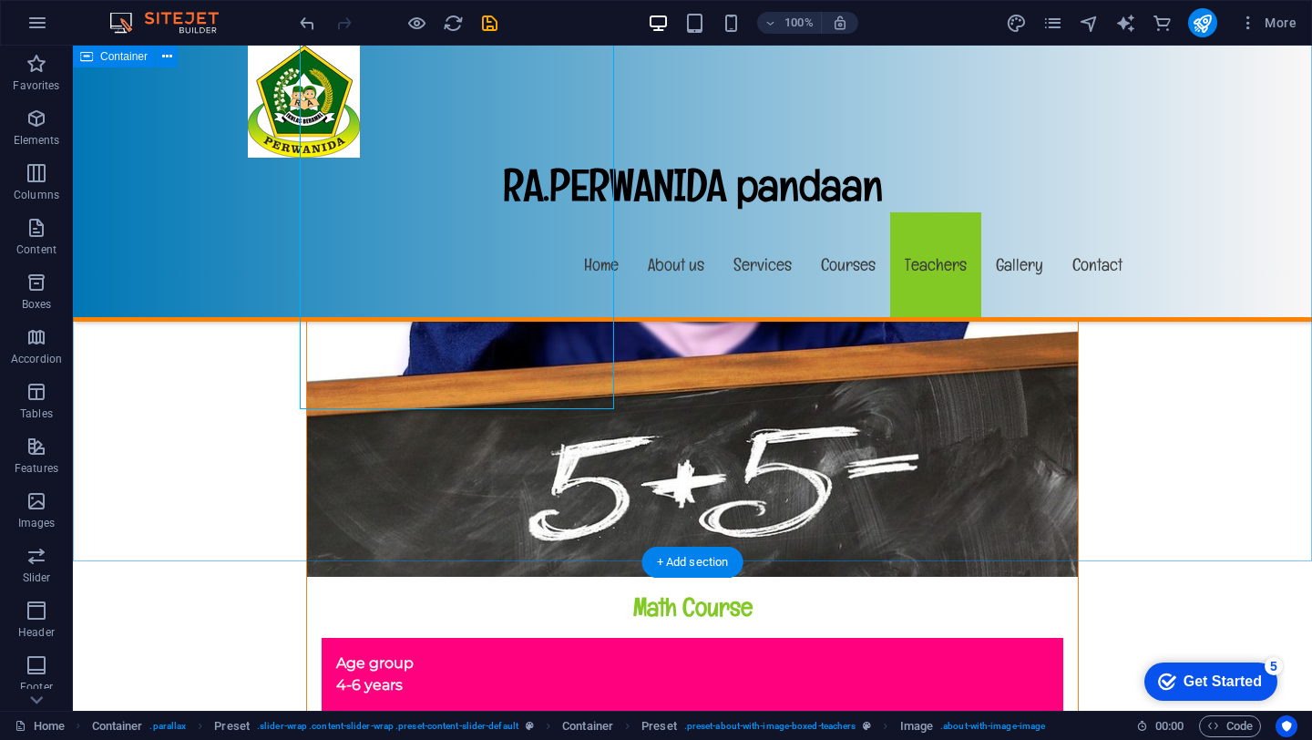
scroll to position [14403, 0]
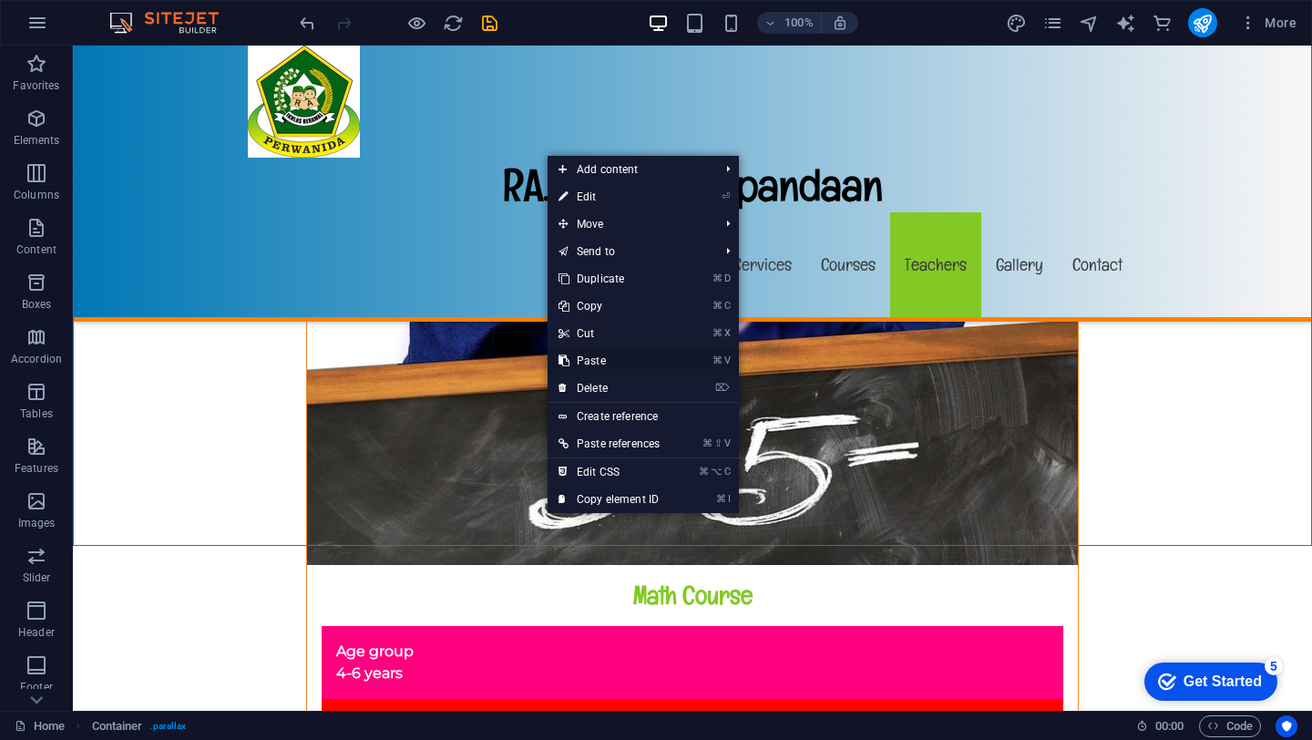
click at [577, 368] on link "⌘ V Paste" at bounding box center [608, 360] width 123 height 27
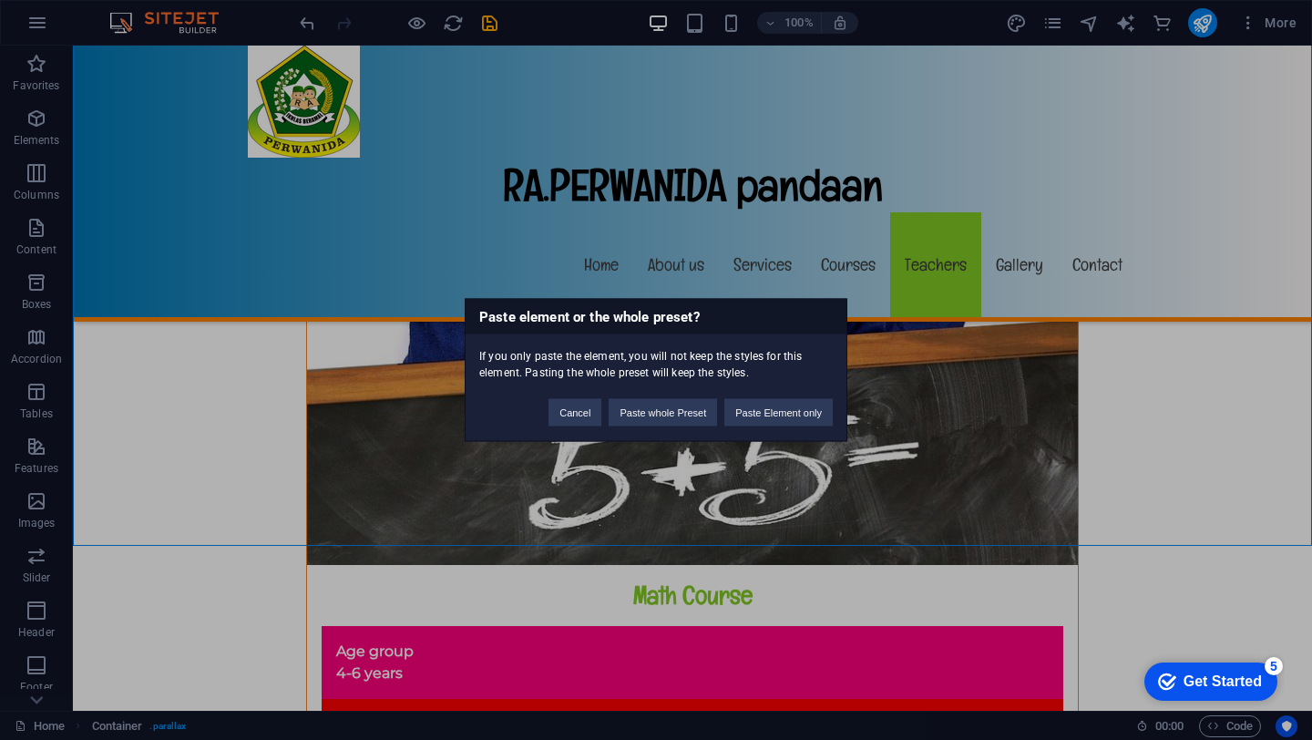
click at [577, 368] on div "If you only paste the element, you will not keep the styles for this element. P…" at bounding box center [655, 357] width 381 height 46
click at [682, 418] on button "Paste whole Preset" at bounding box center [662, 412] width 108 height 27
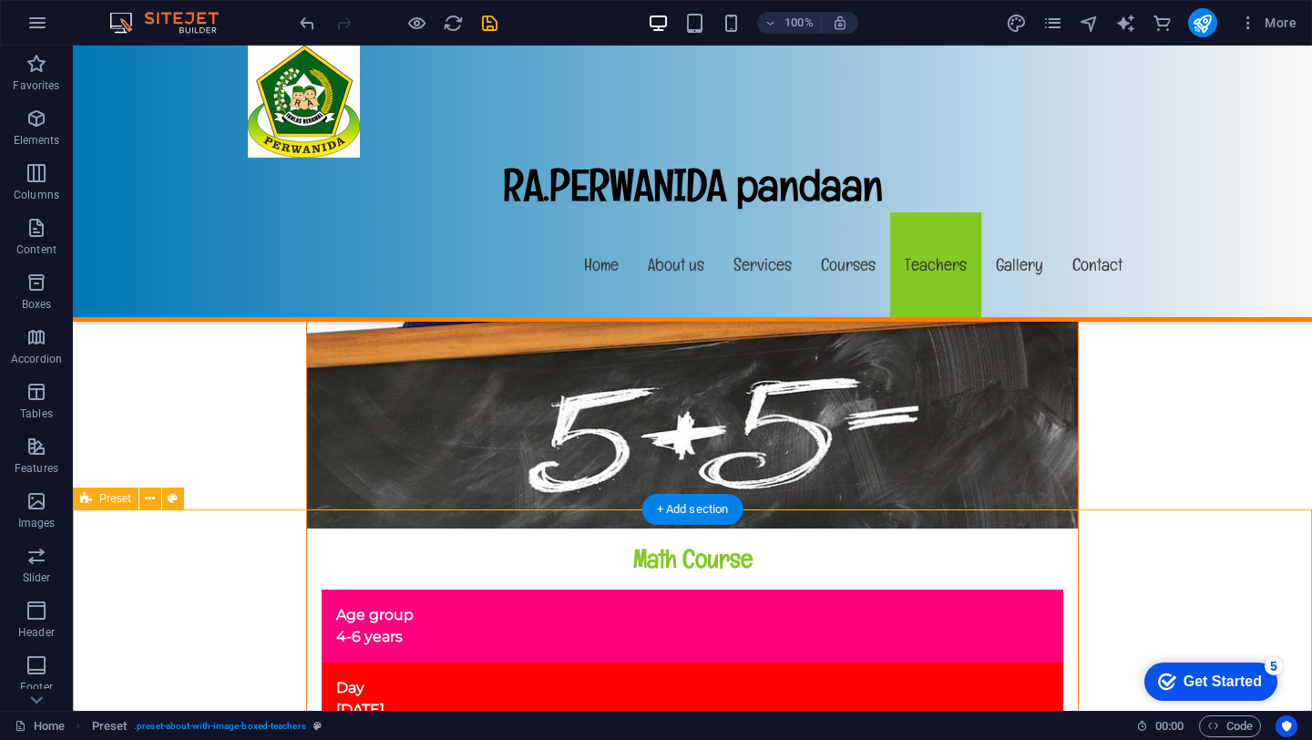
scroll to position [14440, 0]
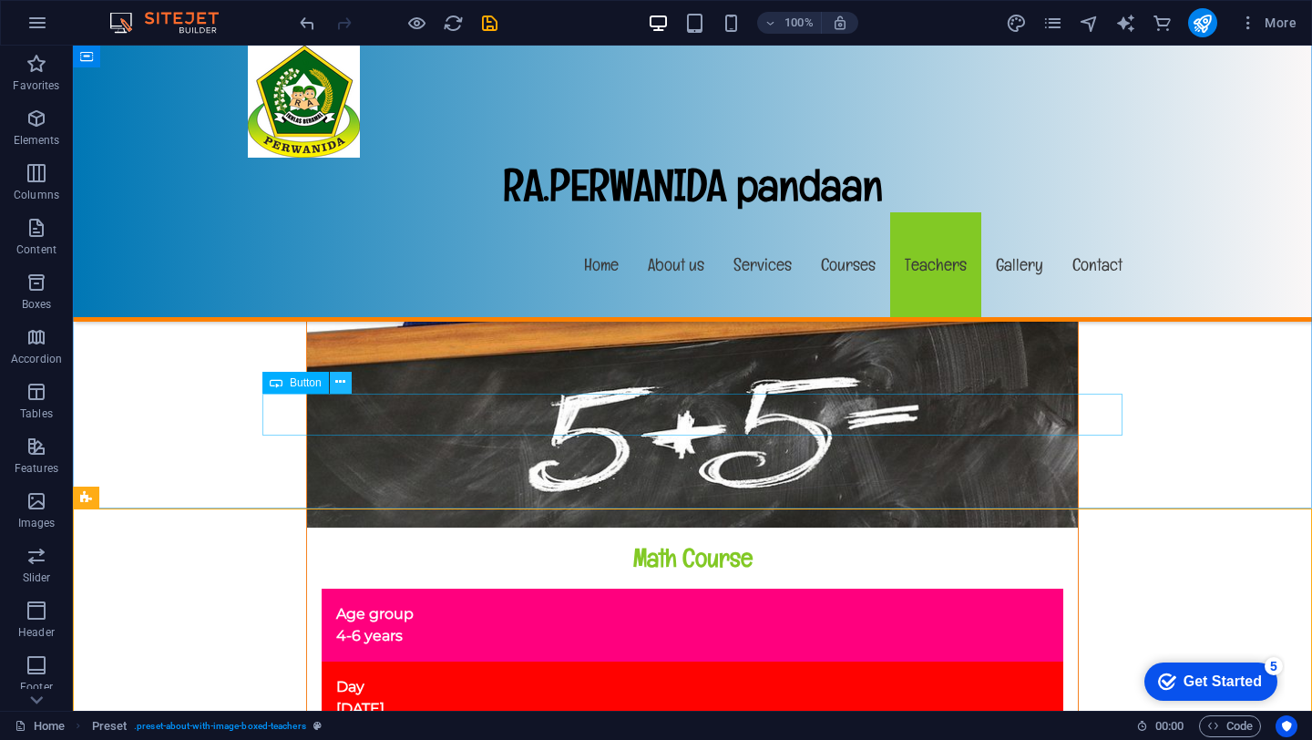
click at [340, 381] on icon at bounding box center [340, 382] width 10 height 19
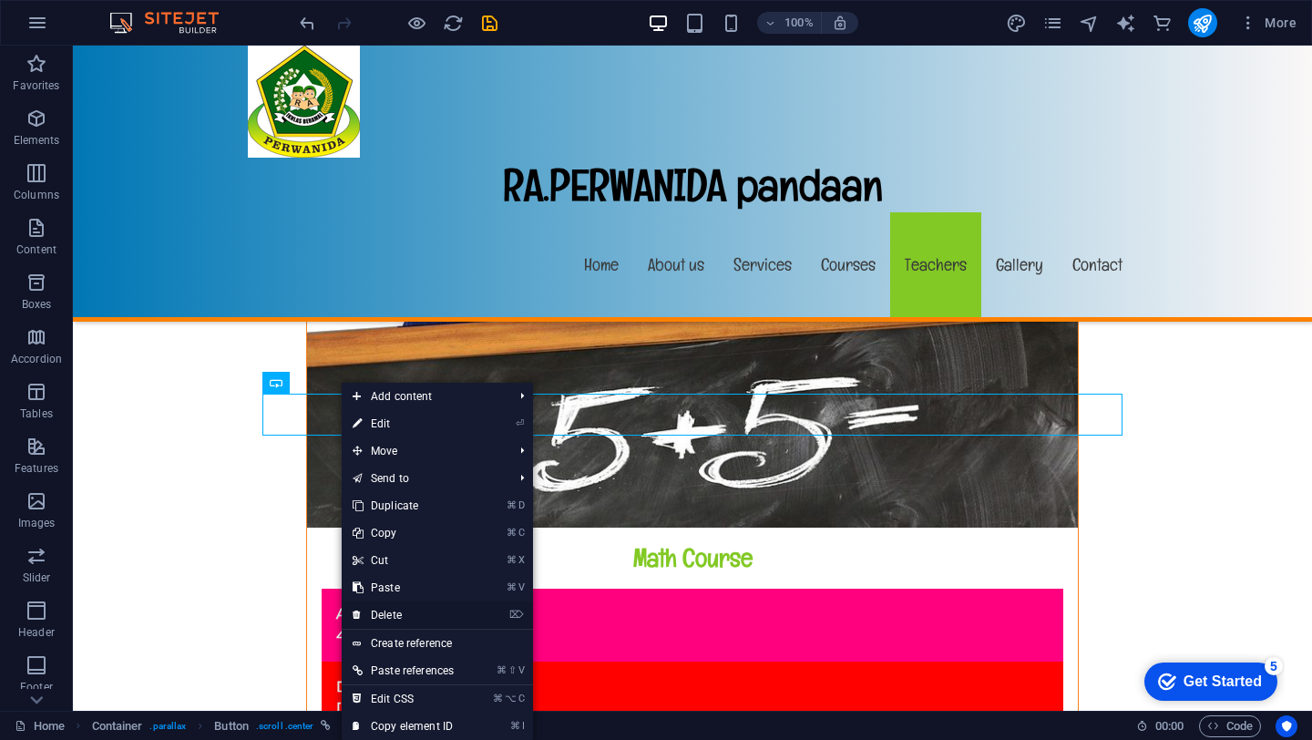
click at [371, 617] on link "⌦ Delete" at bounding box center [403, 614] width 123 height 27
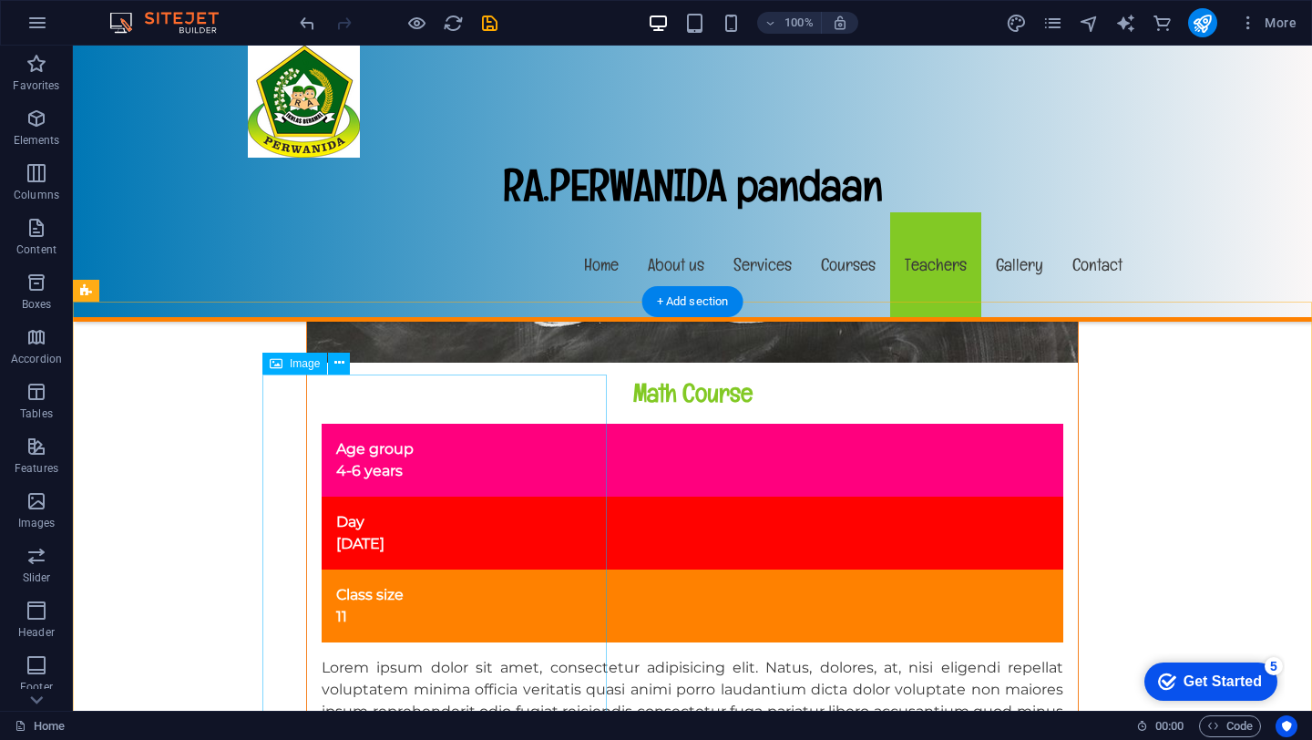
scroll to position [14597, 0]
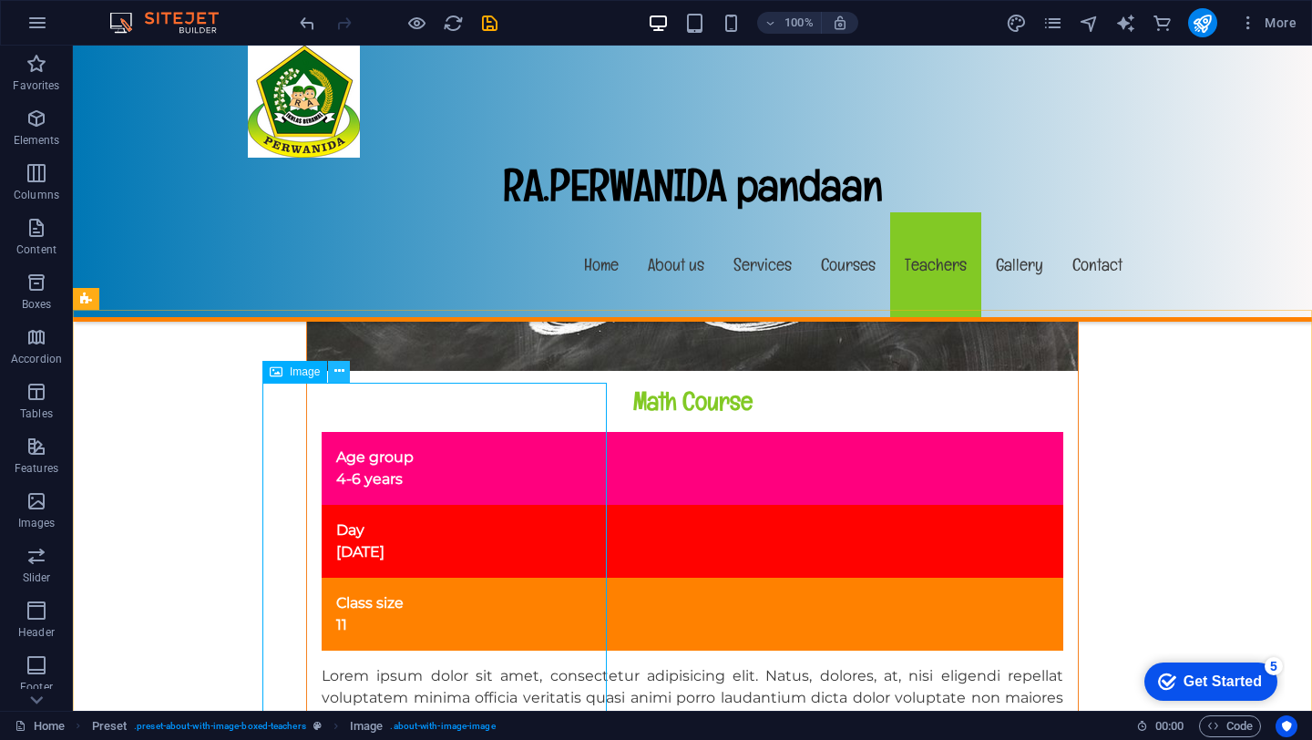
click at [342, 376] on icon at bounding box center [339, 371] width 10 height 19
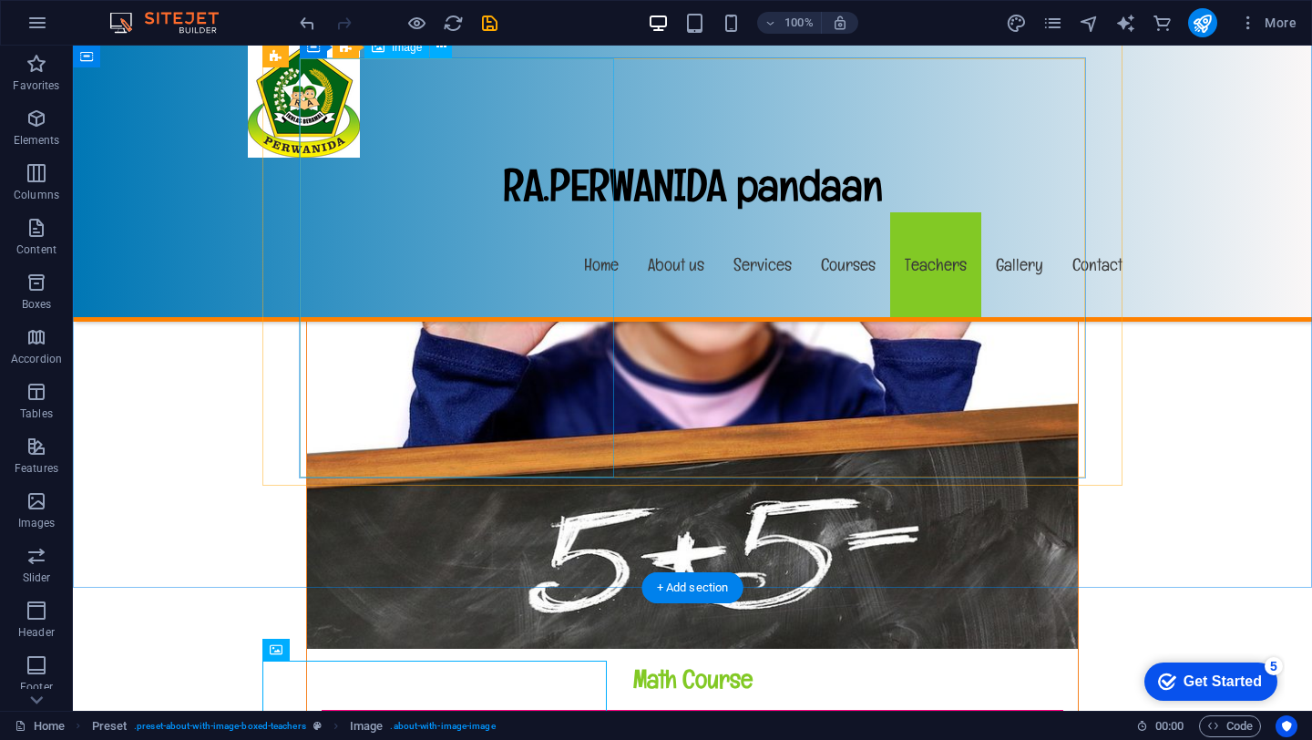
scroll to position [14627, 0]
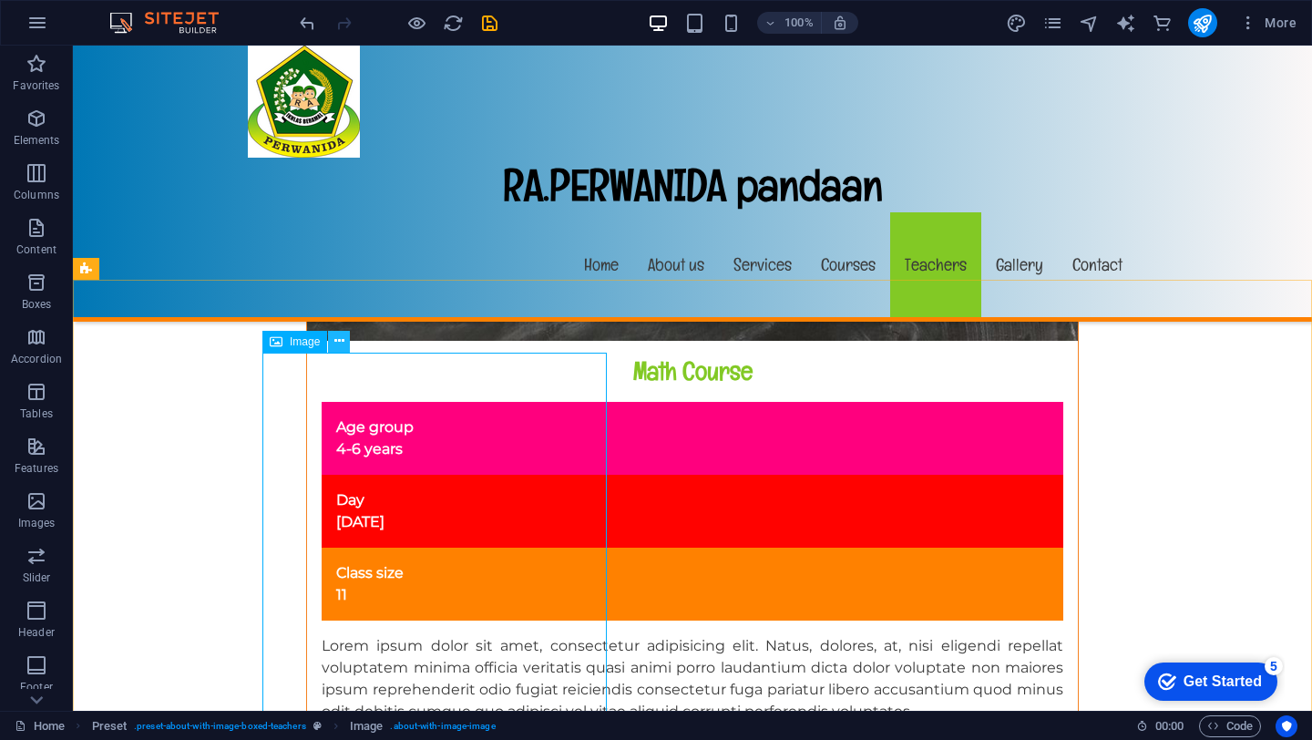
click at [340, 342] on icon at bounding box center [339, 341] width 10 height 19
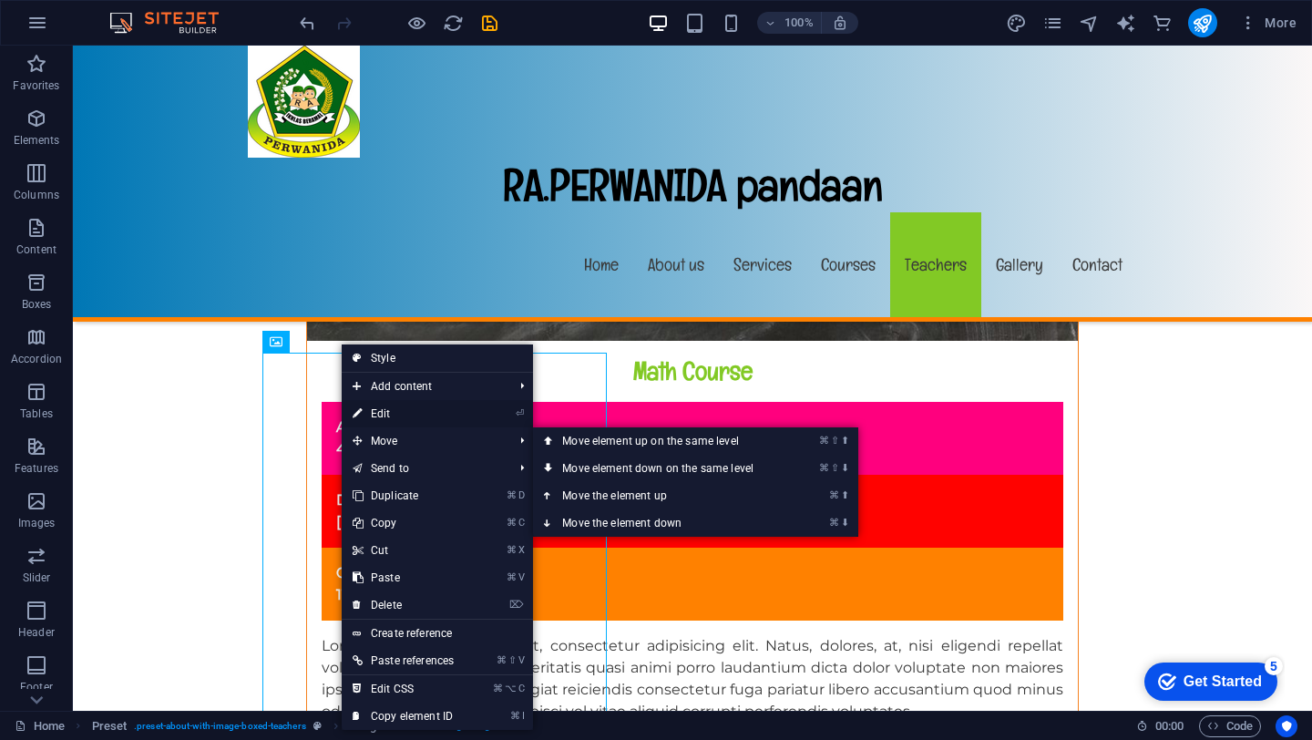
click at [384, 410] on link "⏎ Edit" at bounding box center [403, 413] width 123 height 27
select select "%"
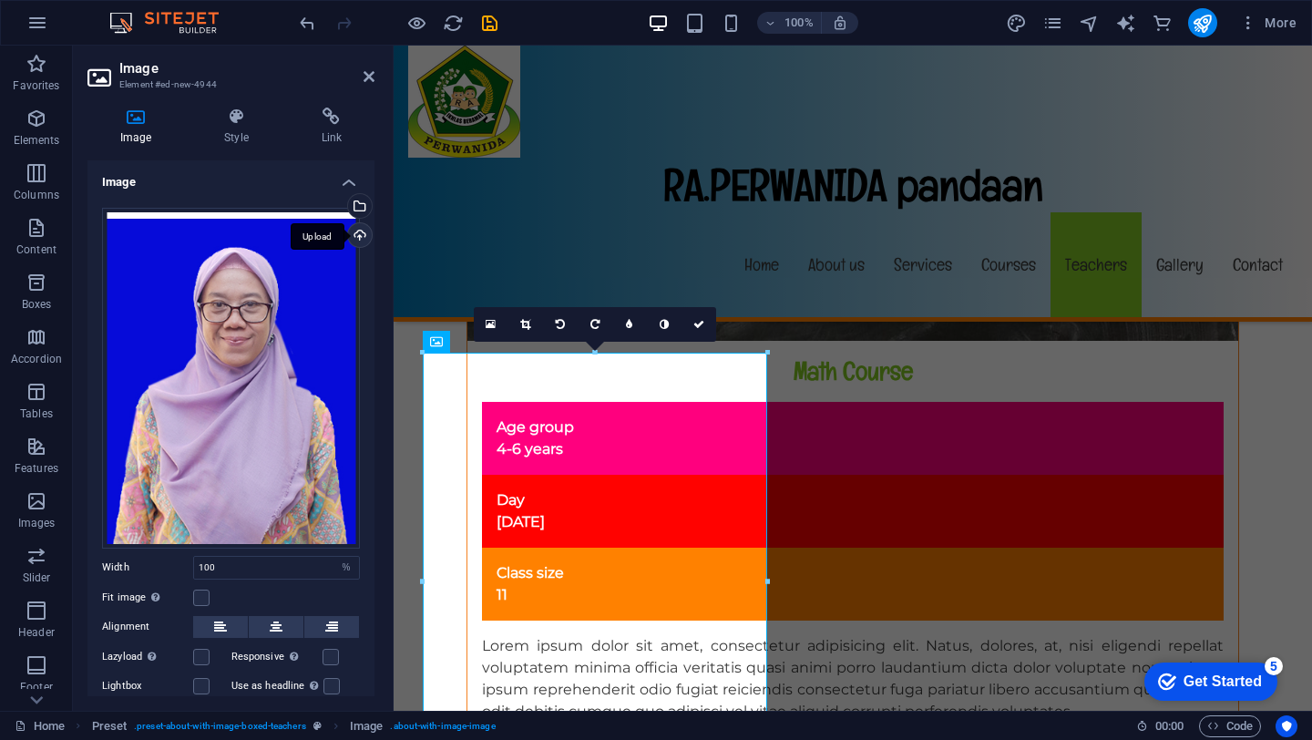
click at [352, 237] on div "Upload" at bounding box center [357, 236] width 27 height 27
click at [690, 327] on link at bounding box center [698, 324] width 35 height 35
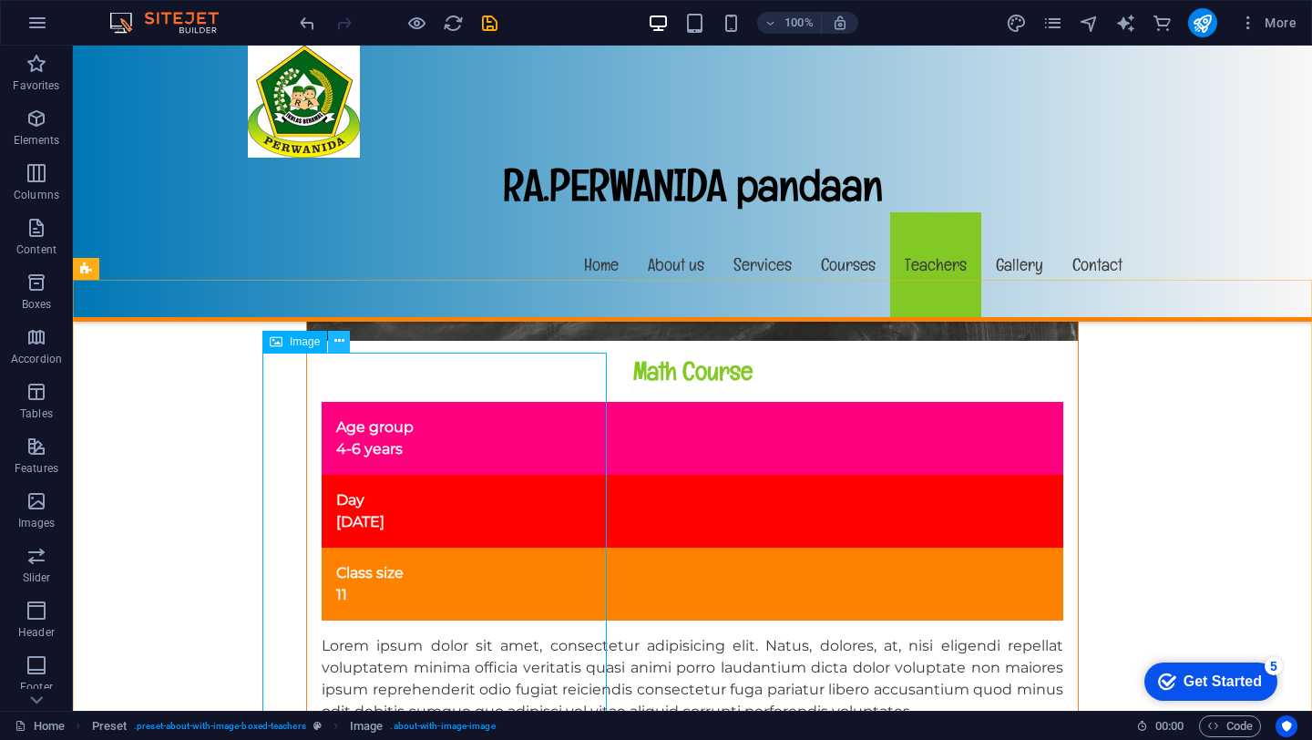
click at [338, 342] on icon at bounding box center [339, 341] width 10 height 19
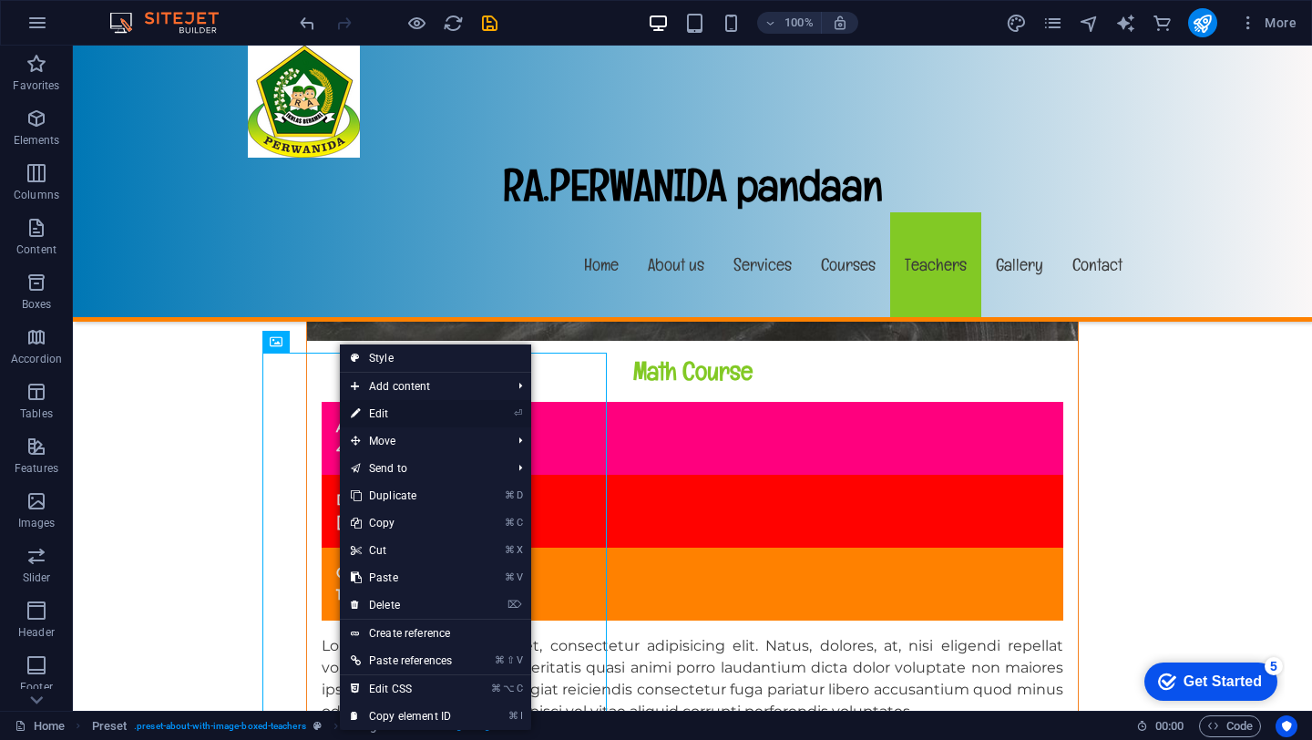
click at [375, 414] on link "⏎ Edit" at bounding box center [401, 413] width 123 height 27
select select "%"
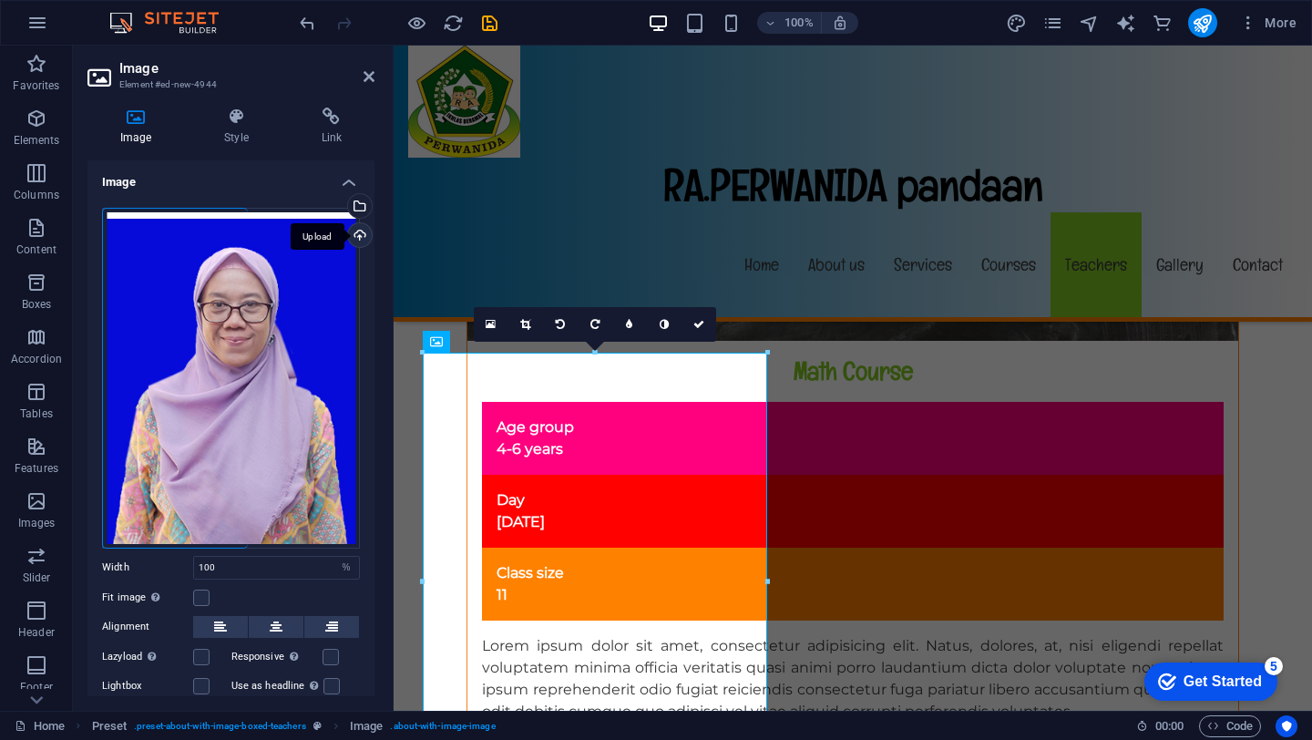
click at [355, 234] on div "Upload" at bounding box center [357, 236] width 27 height 27
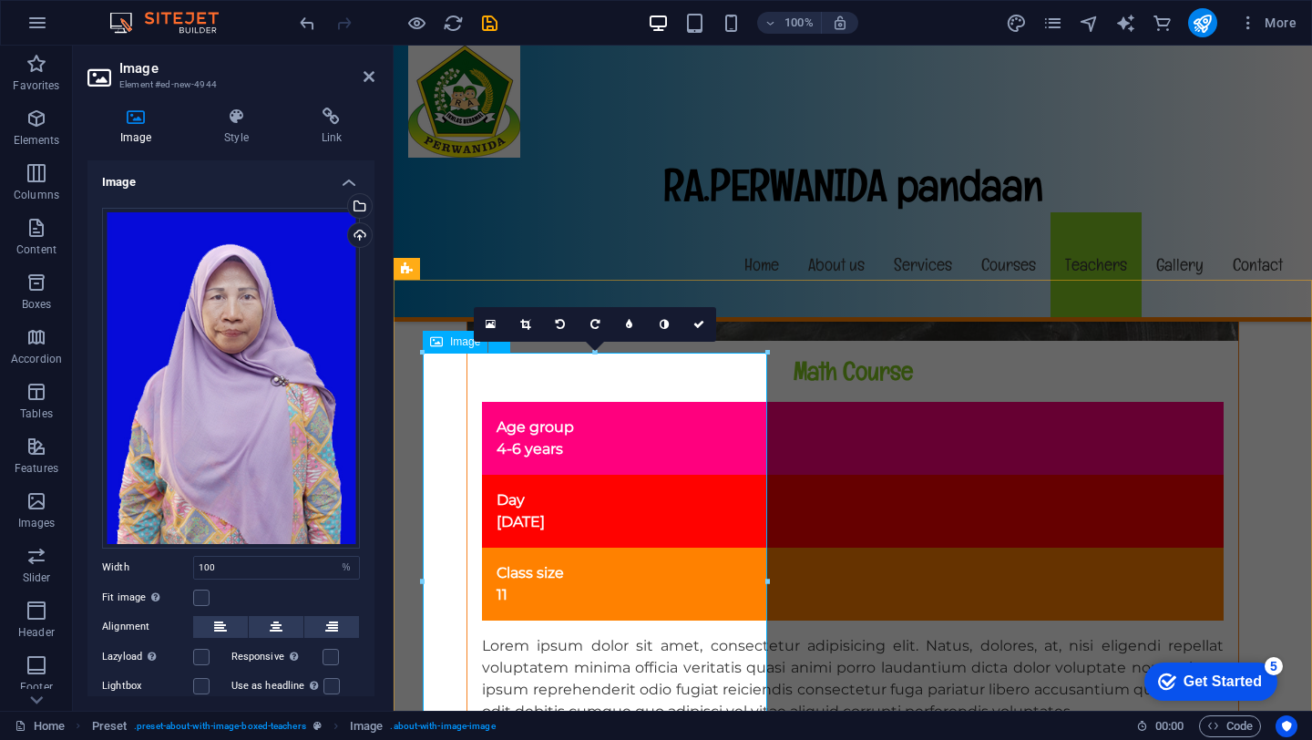
click at [353, 234] on div "Upload" at bounding box center [357, 236] width 27 height 27
click at [700, 323] on icon at bounding box center [698, 324] width 11 height 11
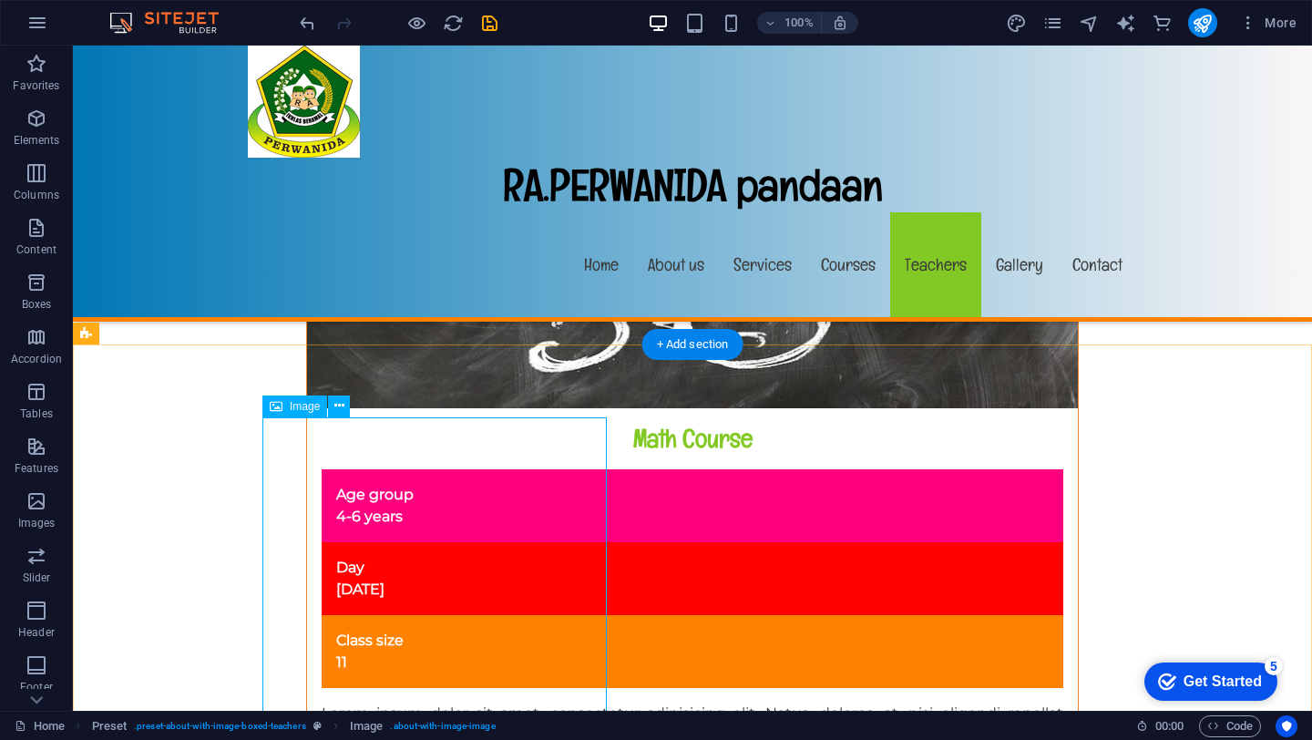
scroll to position [14567, 0]
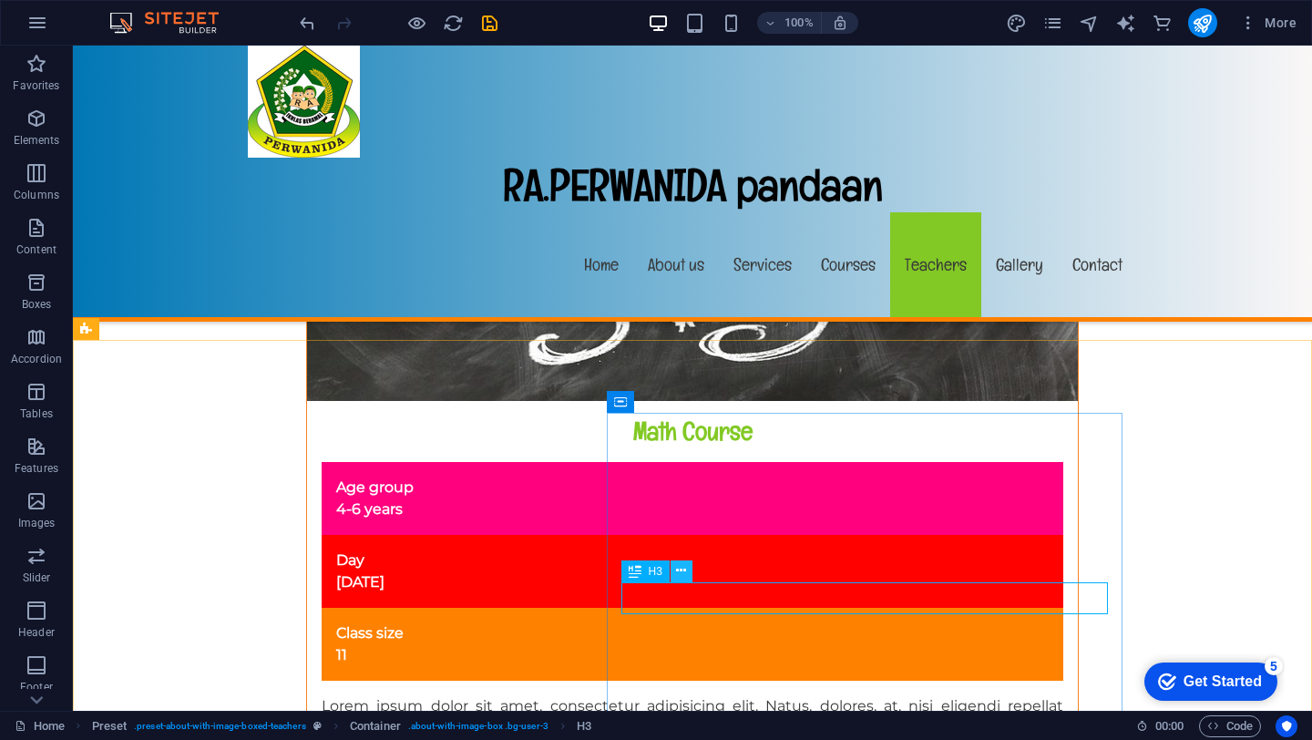
click at [680, 580] on button at bounding box center [681, 571] width 22 height 22
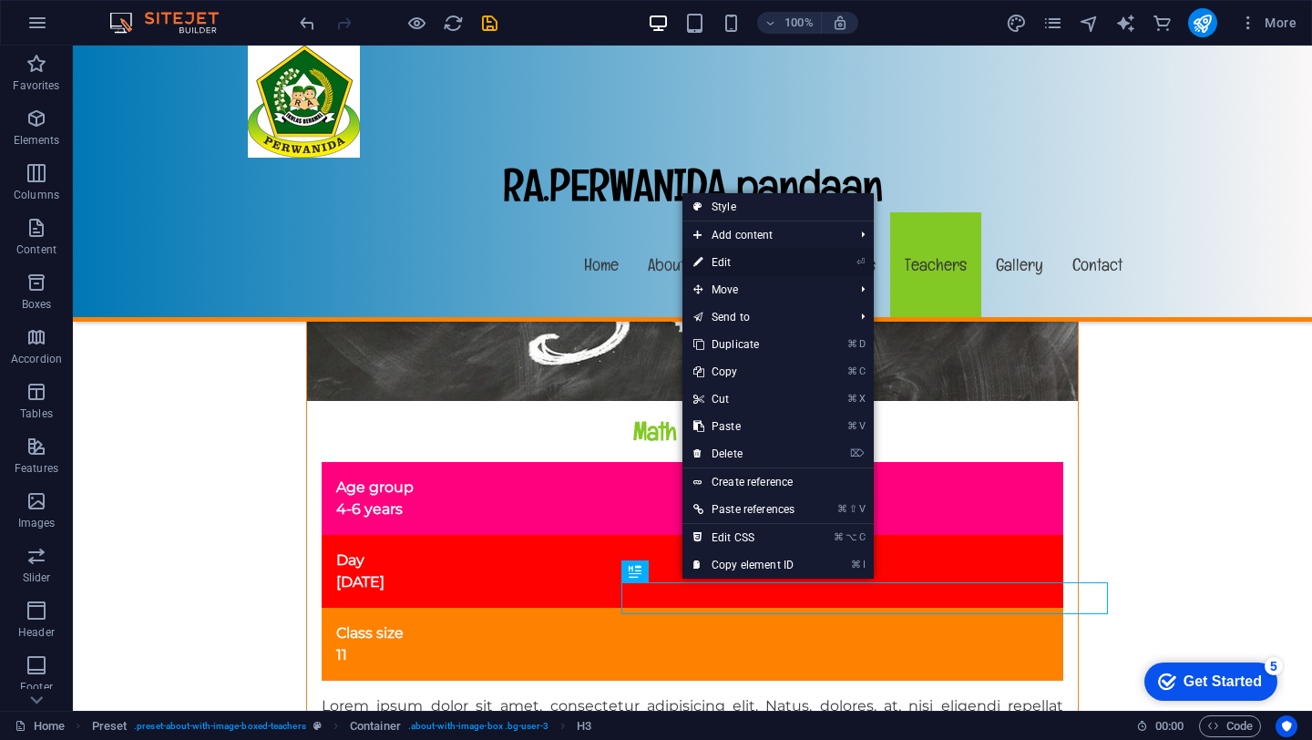
click at [756, 266] on link "⏎ Edit" at bounding box center [743, 262] width 123 height 27
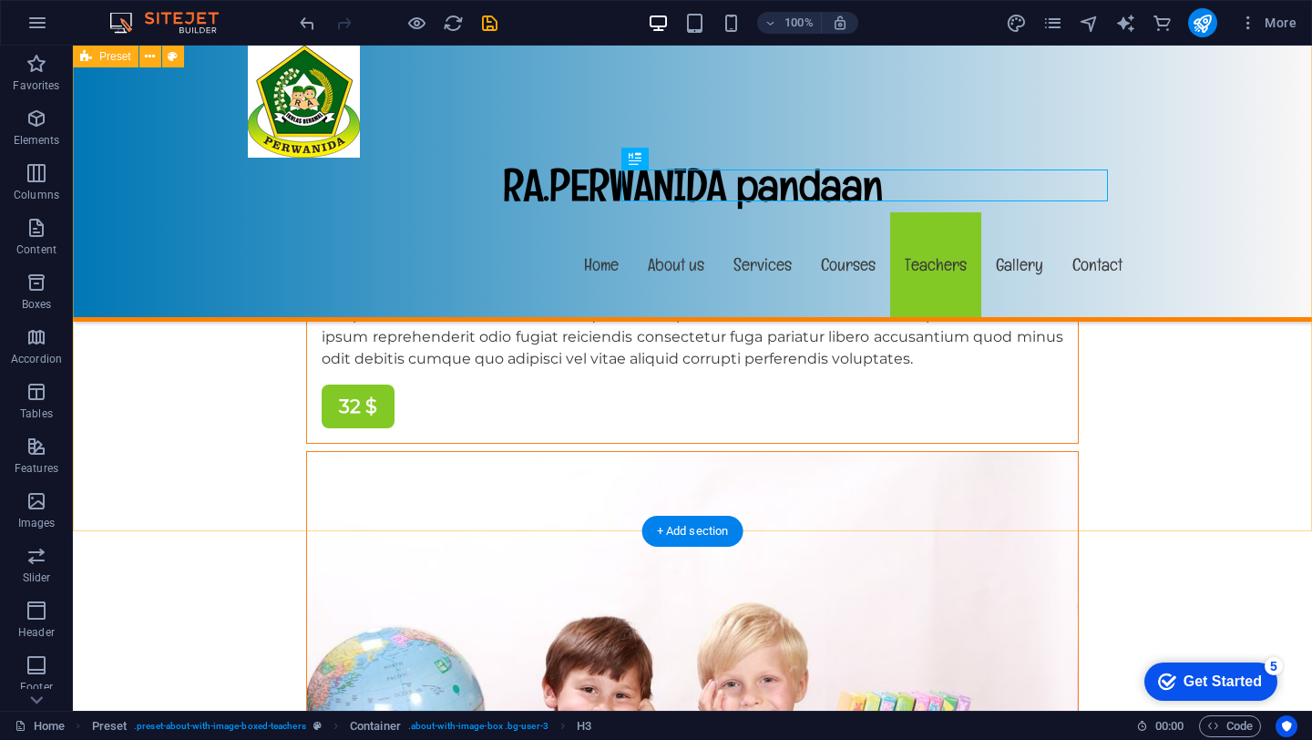
scroll to position [14970, 0]
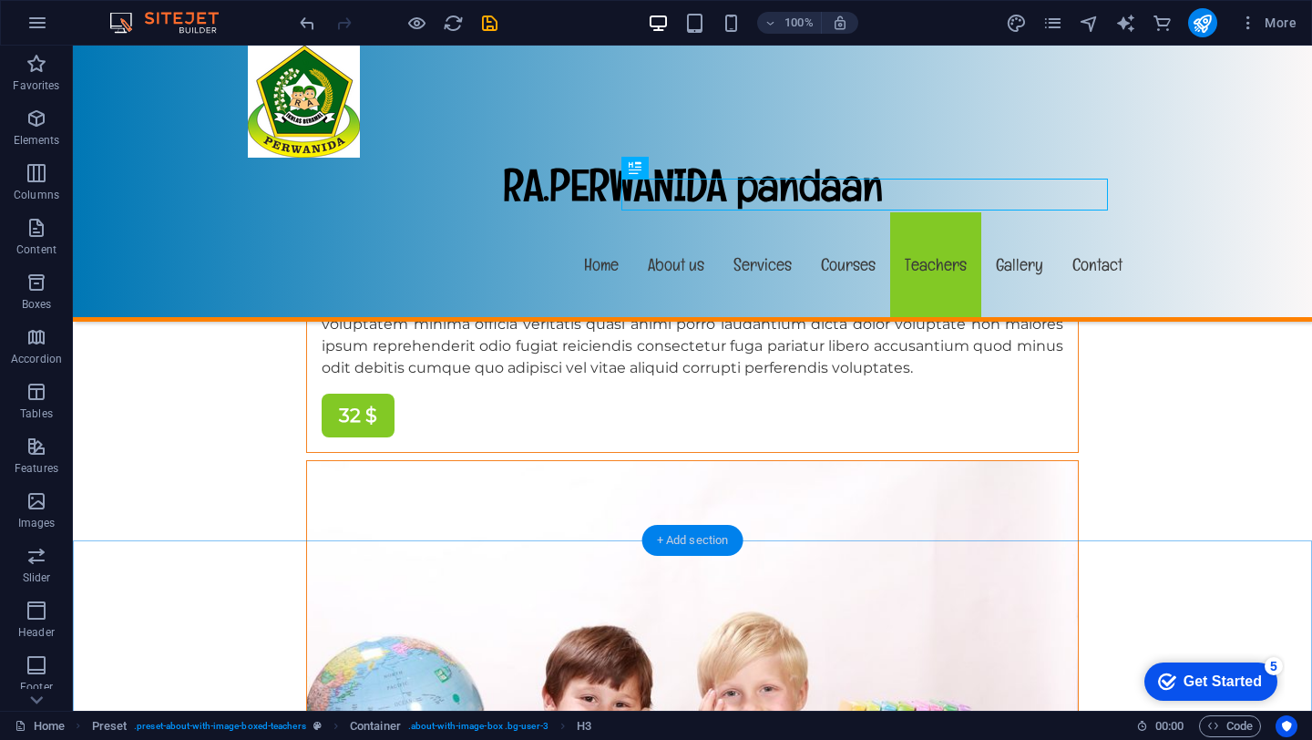
click at [706, 550] on div "+ Add section" at bounding box center [692, 540] width 101 height 31
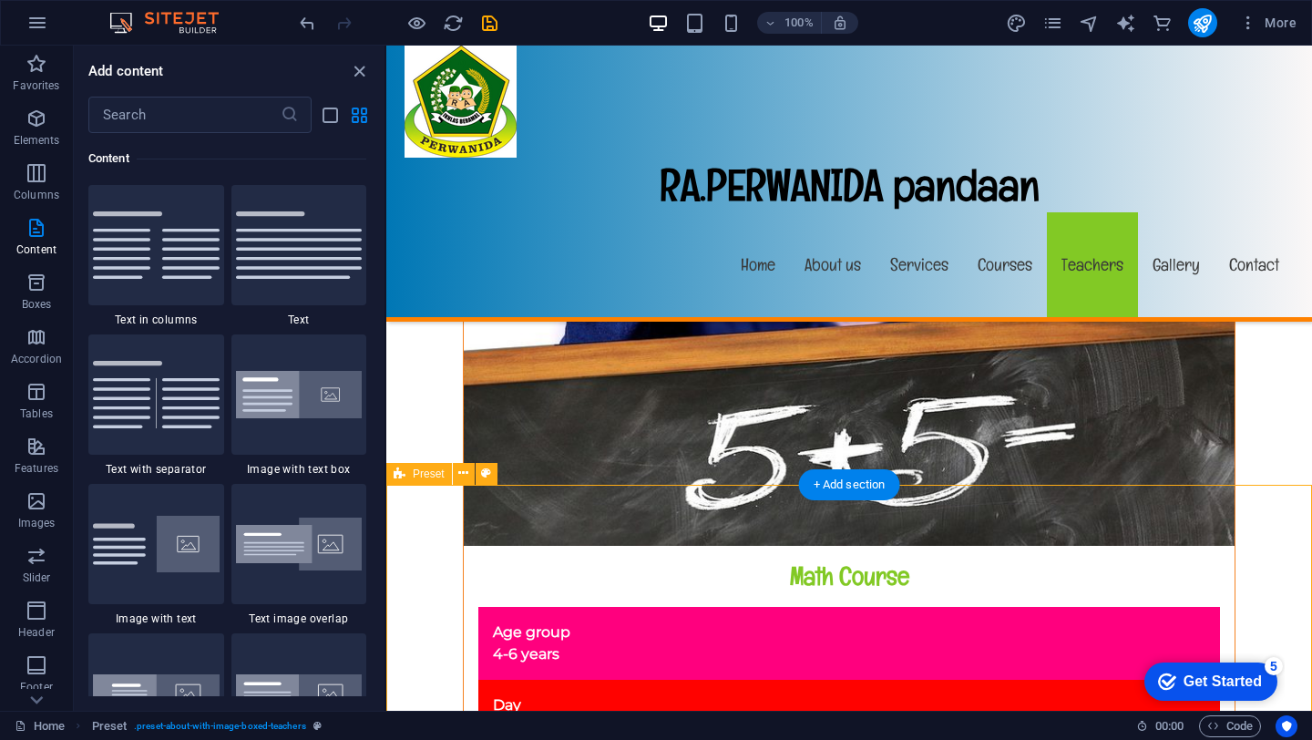
scroll to position [14430, 0]
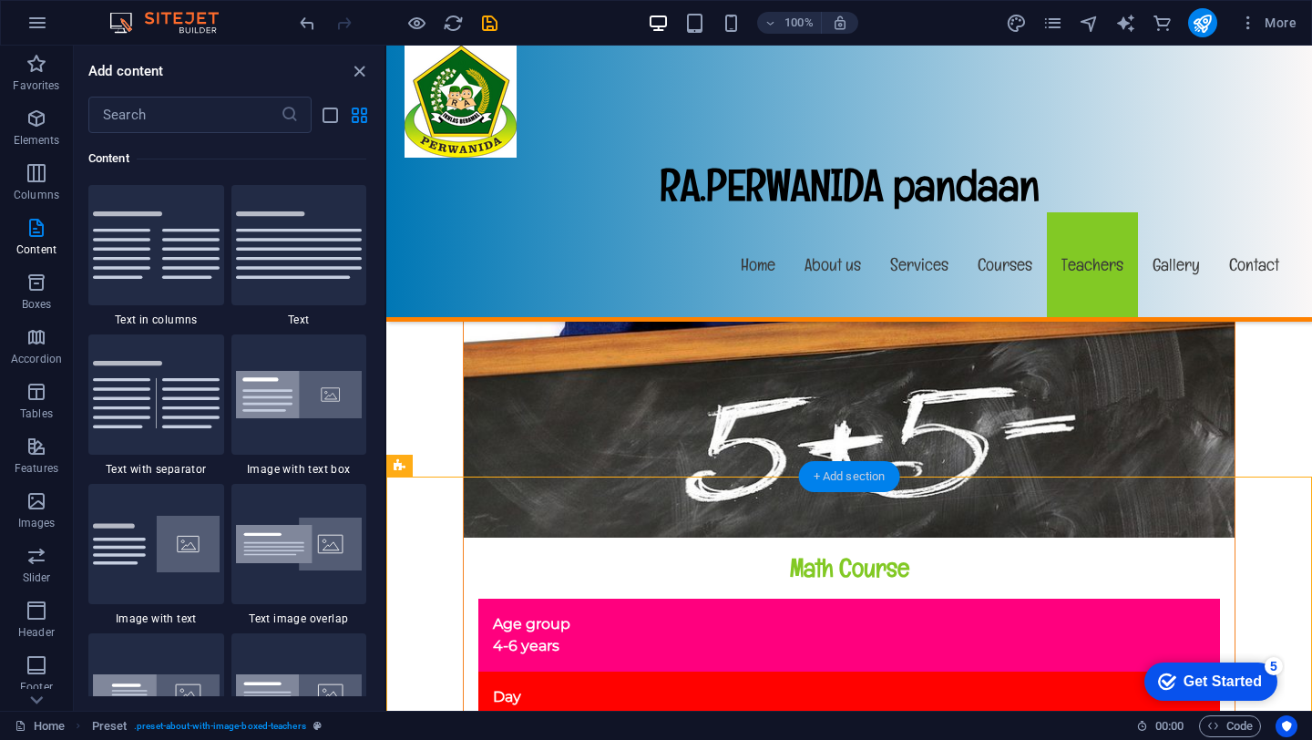
click at [853, 471] on div "+ Add section" at bounding box center [849, 476] width 101 height 31
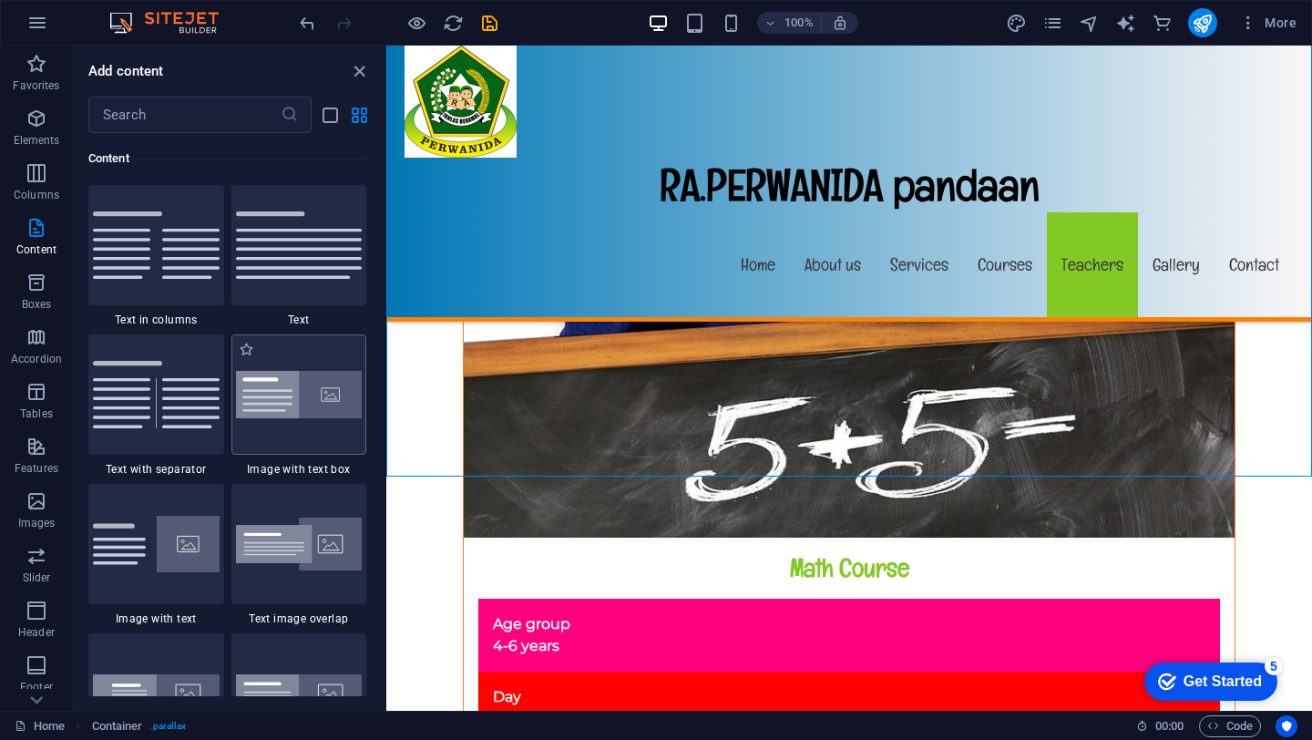
click at [339, 405] on img at bounding box center [299, 395] width 127 height 48
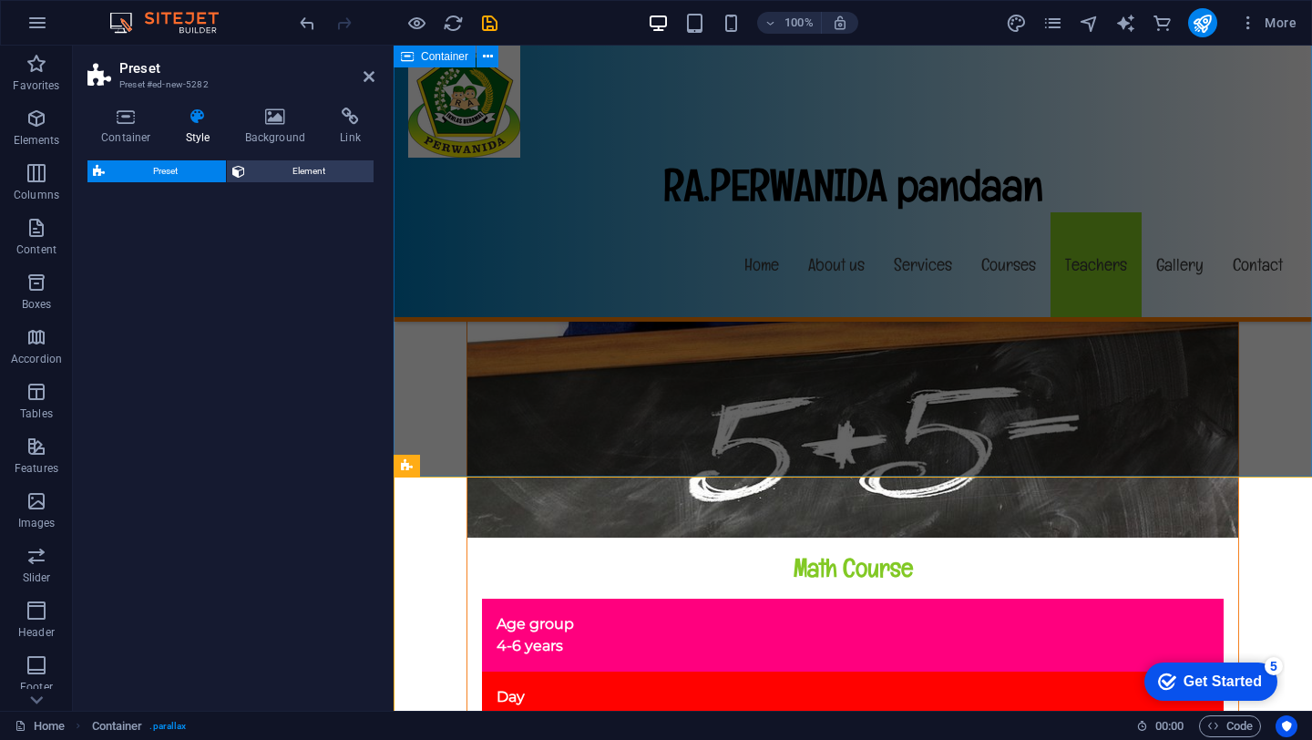
select select "rem"
select select "px"
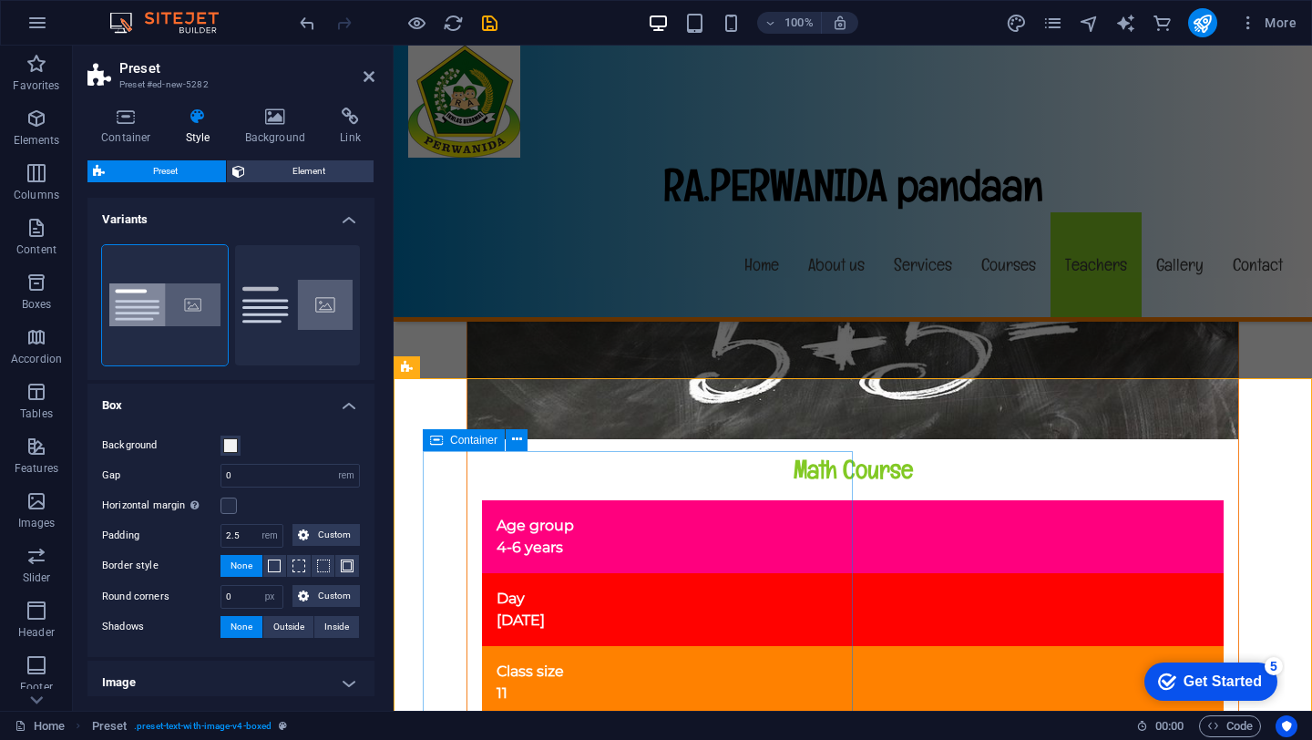
scroll to position [14541, 0]
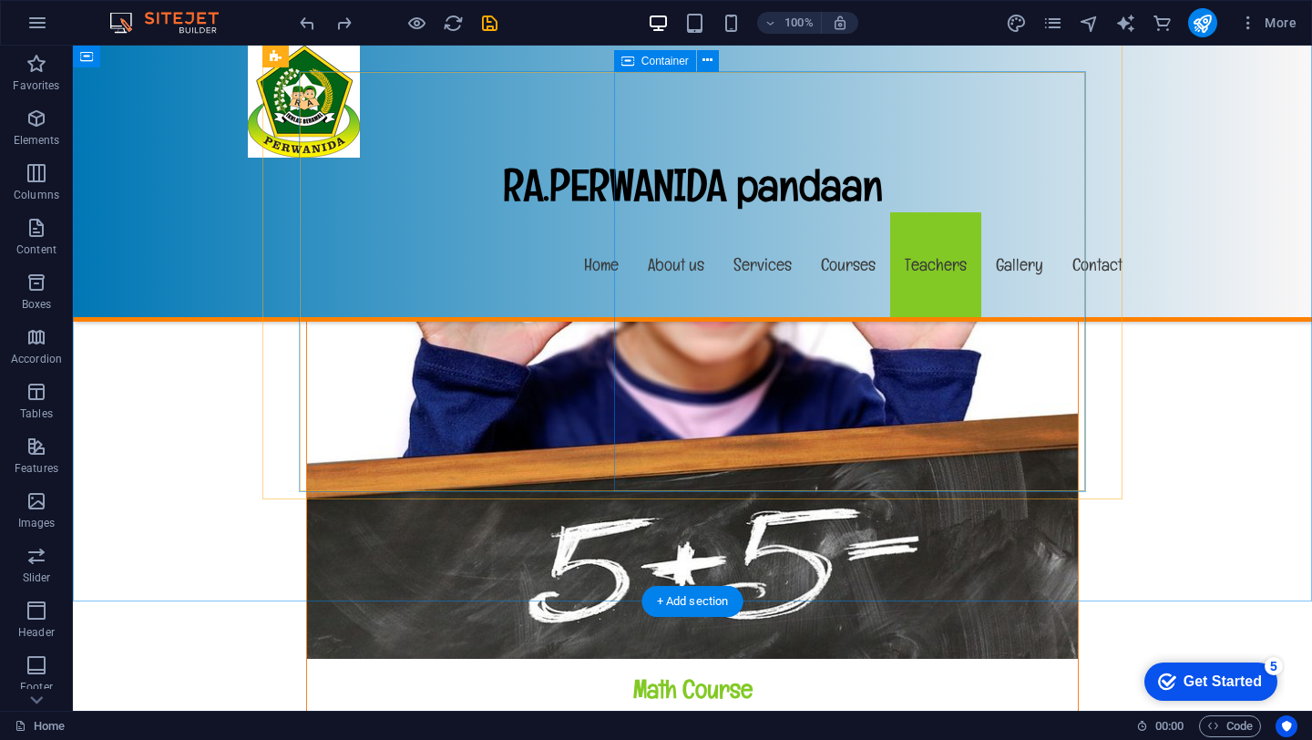
scroll to position [14336, 0]
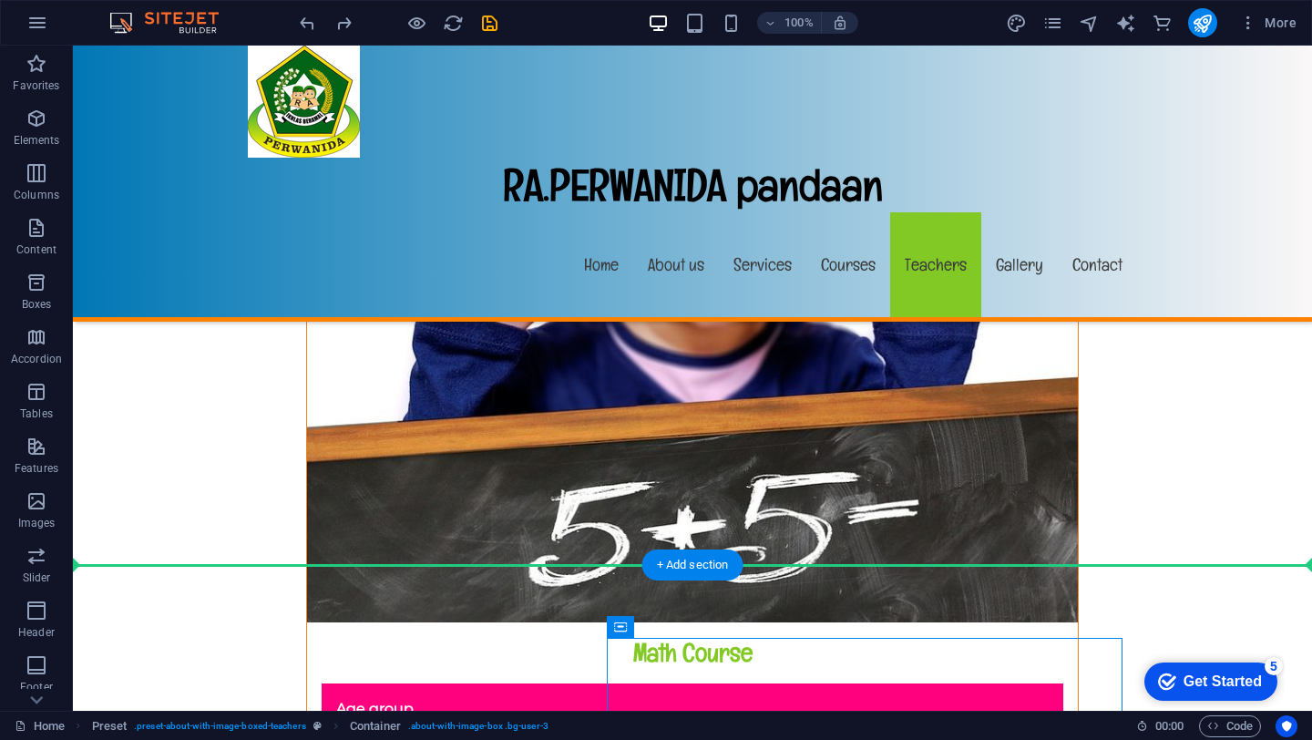
scroll to position [14358, 0]
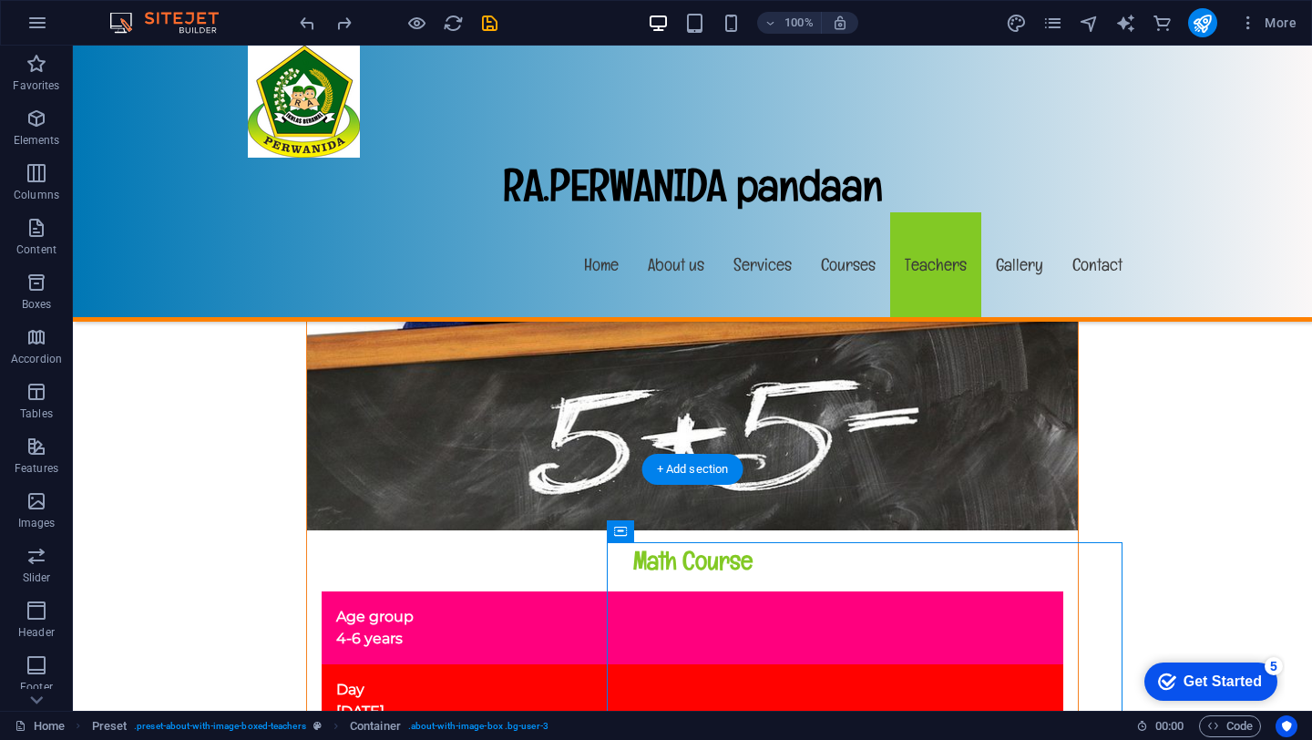
drag, startPoint x: 780, startPoint y: 646, endPoint x: 784, endPoint y: 553, distance: 93.0
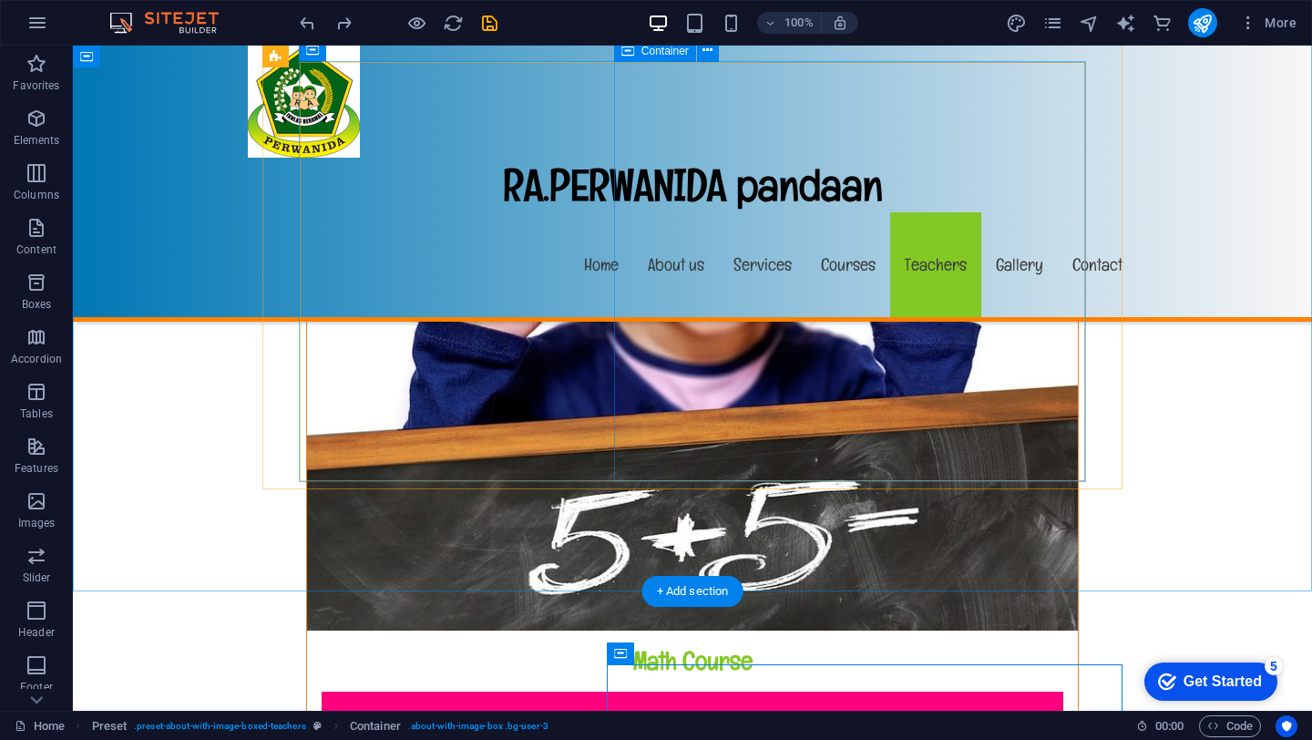
scroll to position [14375, 0]
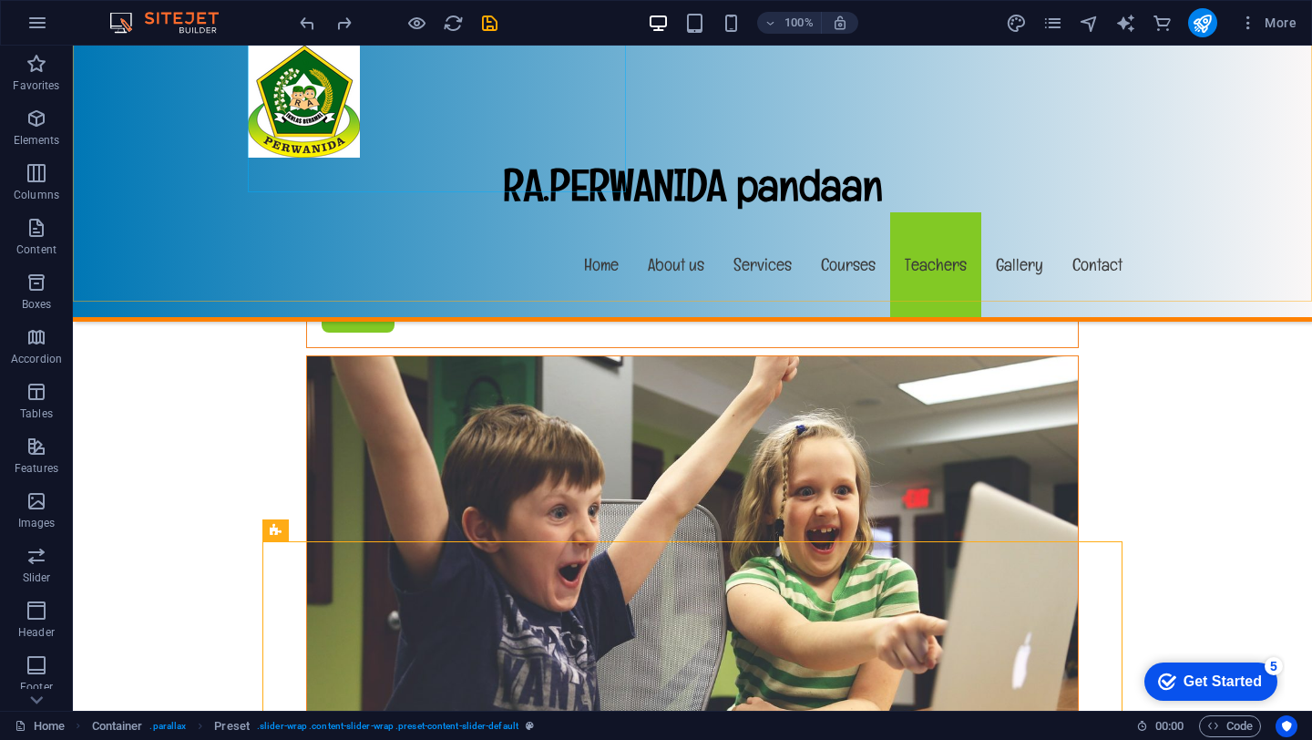
scroll to position [12181, 0]
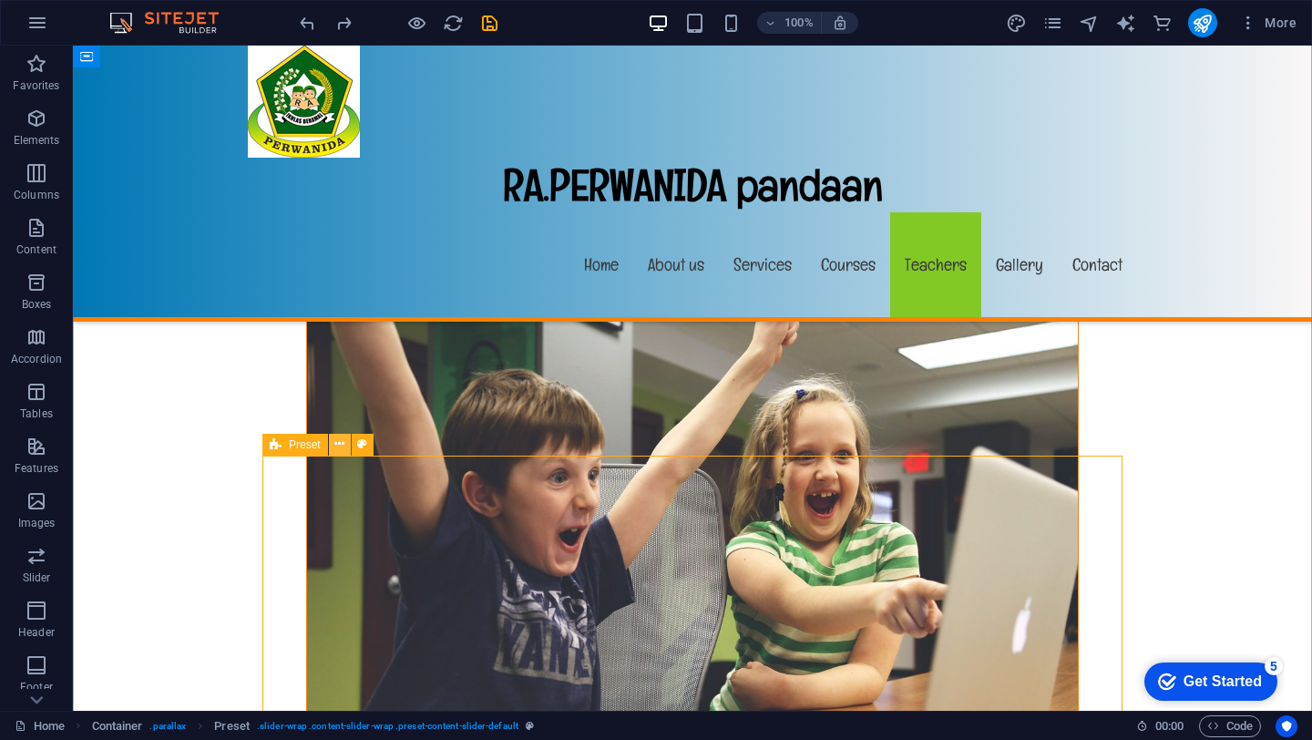
click at [342, 445] on icon at bounding box center [339, 443] width 10 height 19
click at [335, 449] on icon at bounding box center [339, 443] width 10 height 19
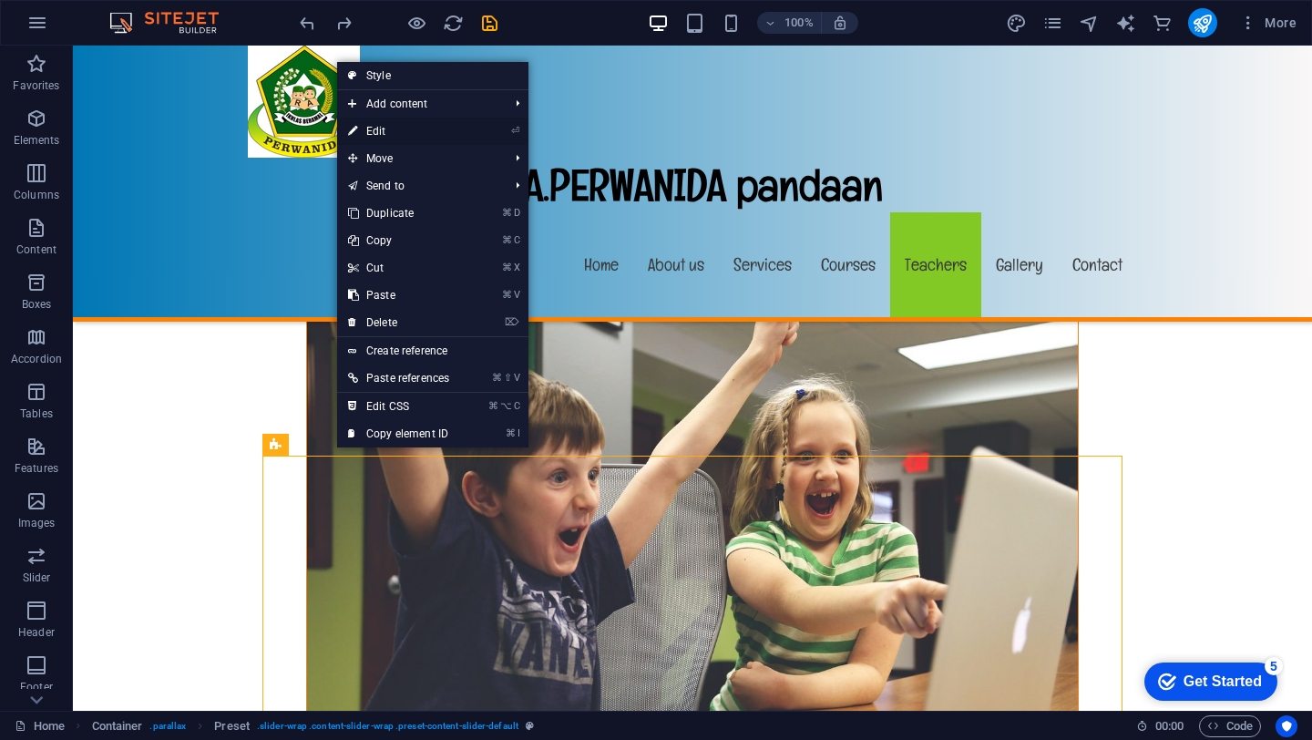
click at [392, 129] on link "⏎ Edit" at bounding box center [398, 131] width 123 height 27
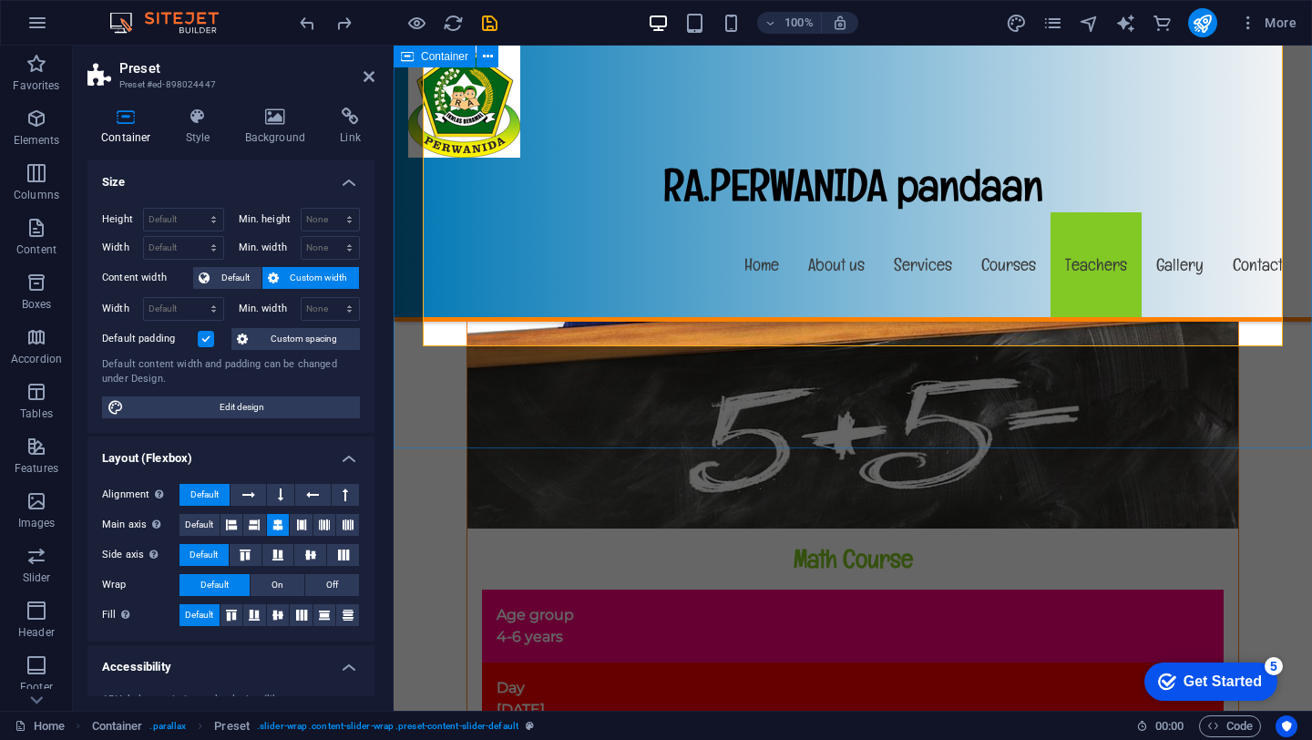
scroll to position [14438, 0]
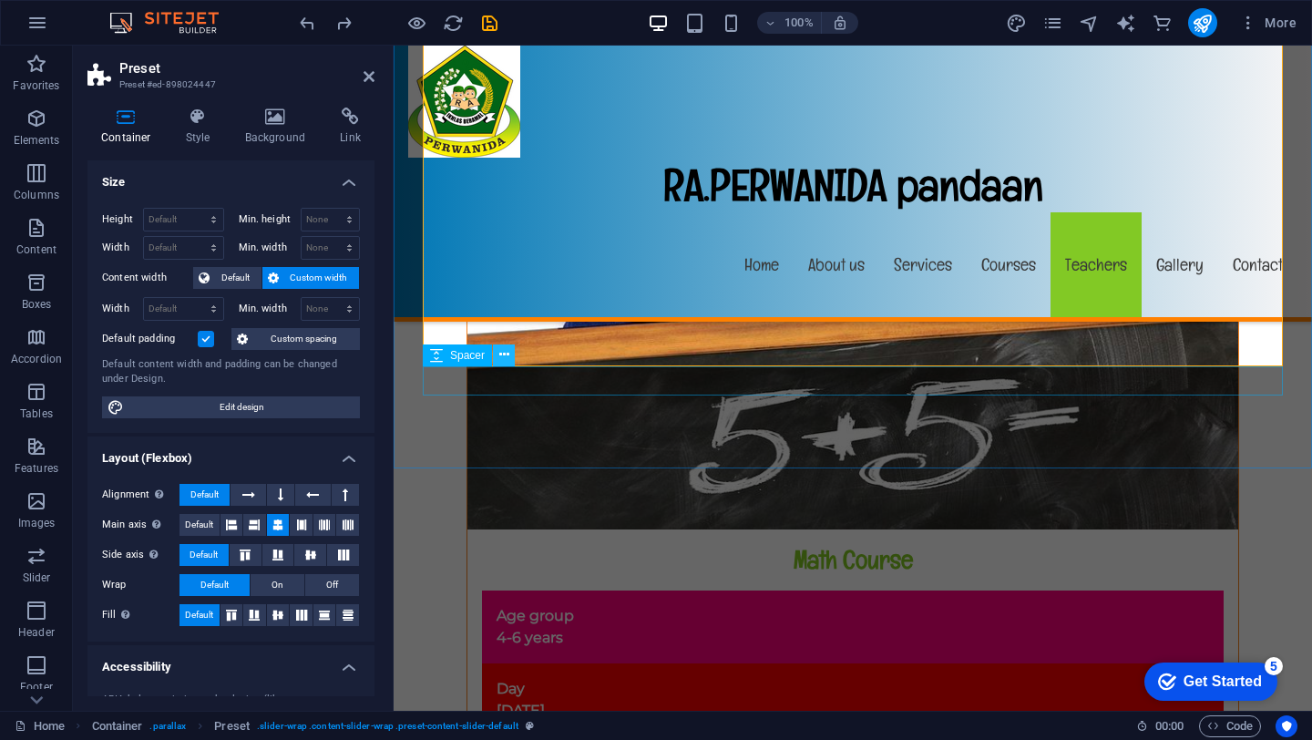
click at [499, 357] on icon at bounding box center [504, 354] width 10 height 19
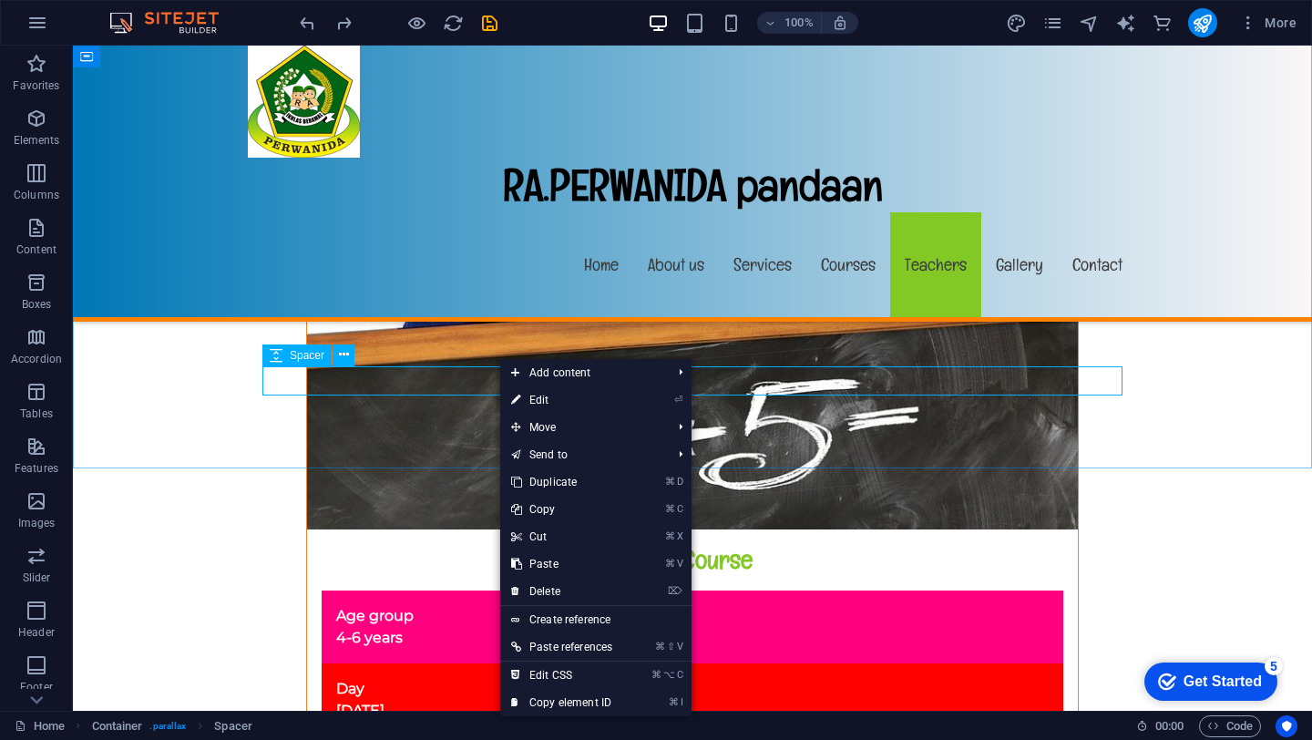
click at [318, 360] on span "Spacer" at bounding box center [307, 355] width 35 height 11
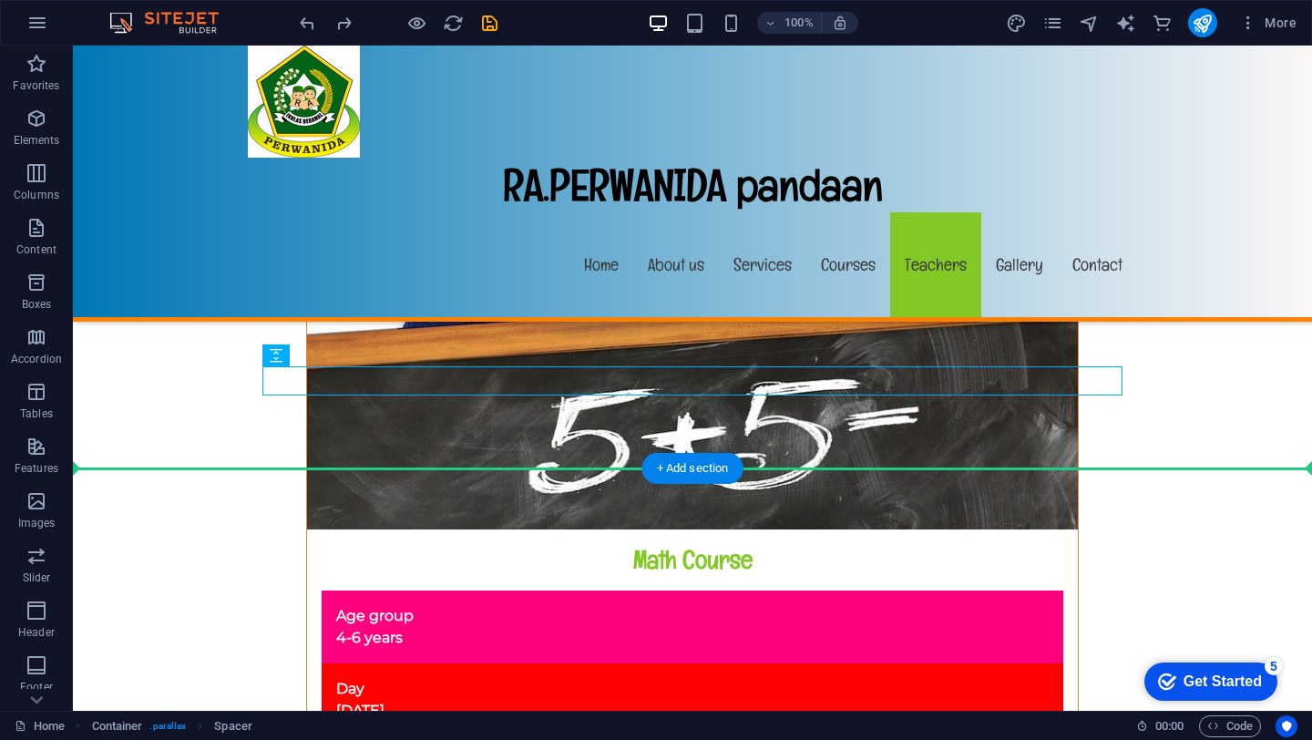
drag, startPoint x: 300, startPoint y: 378, endPoint x: 308, endPoint y: 454, distance: 76.0
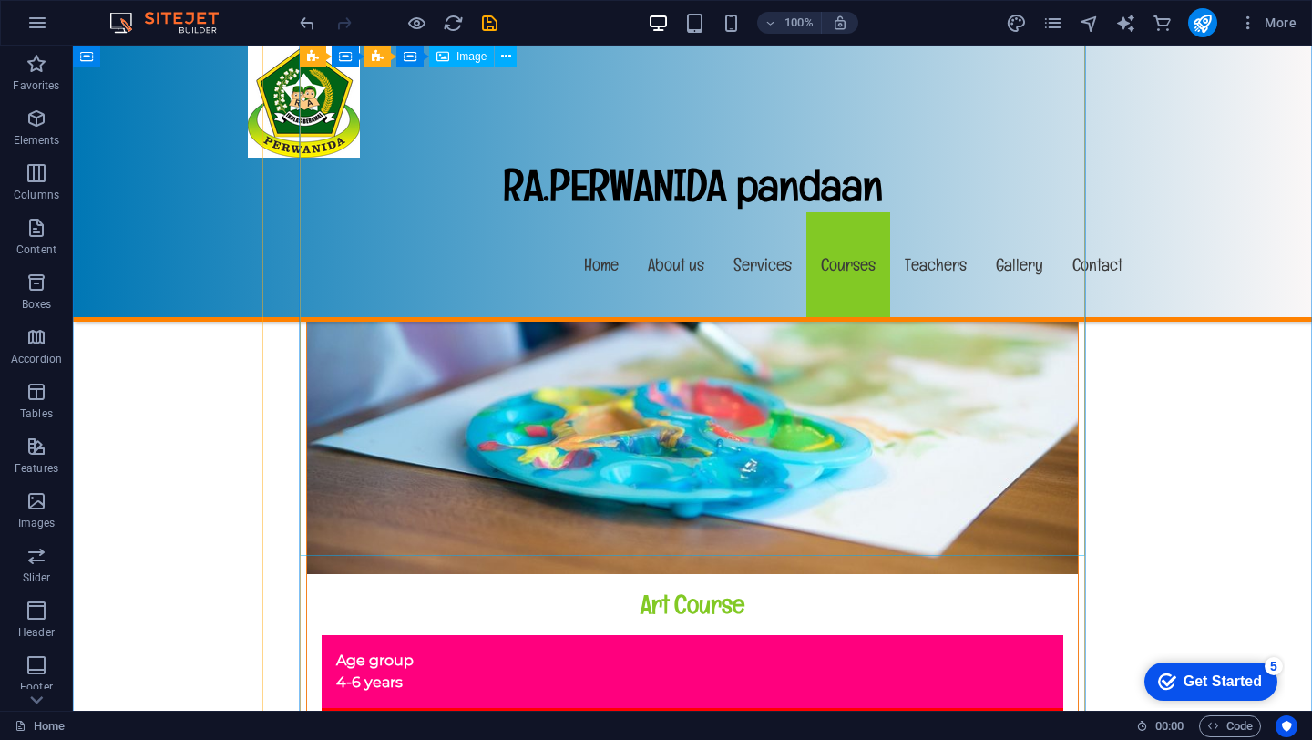
scroll to position [10367, 0]
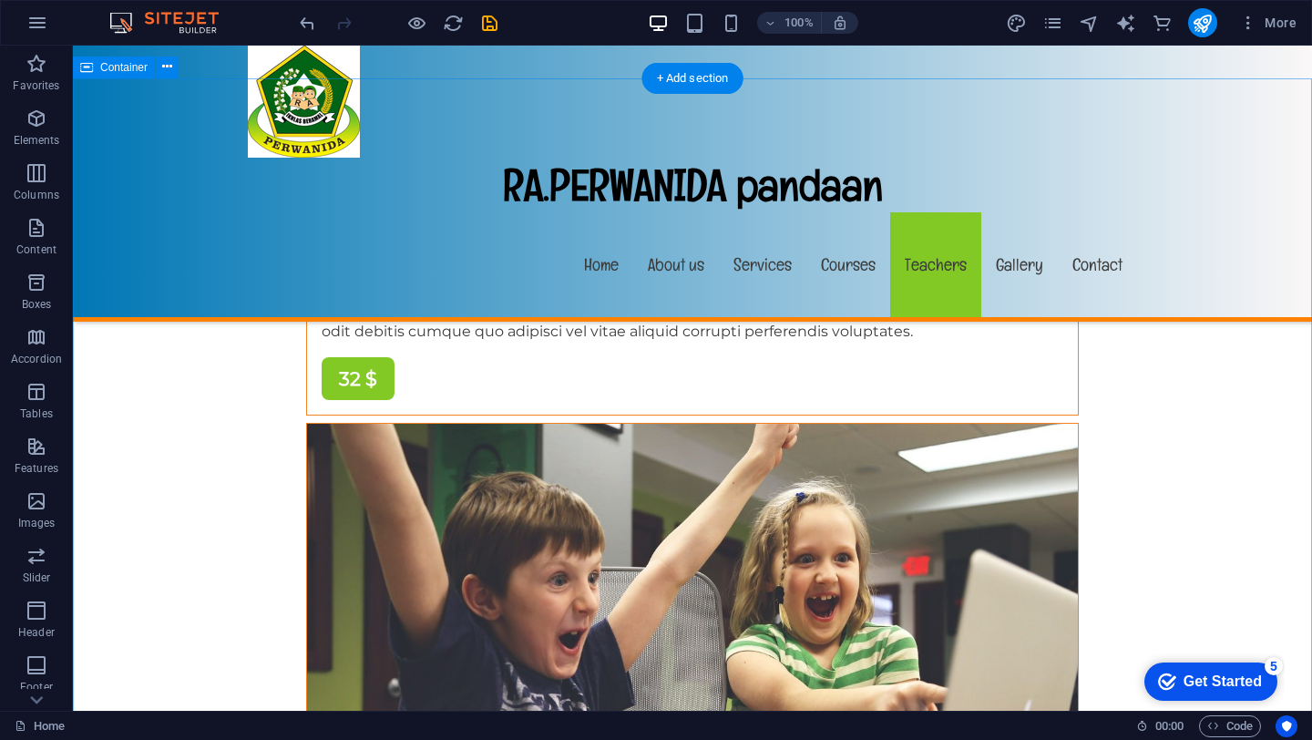
scroll to position [12127, 0]
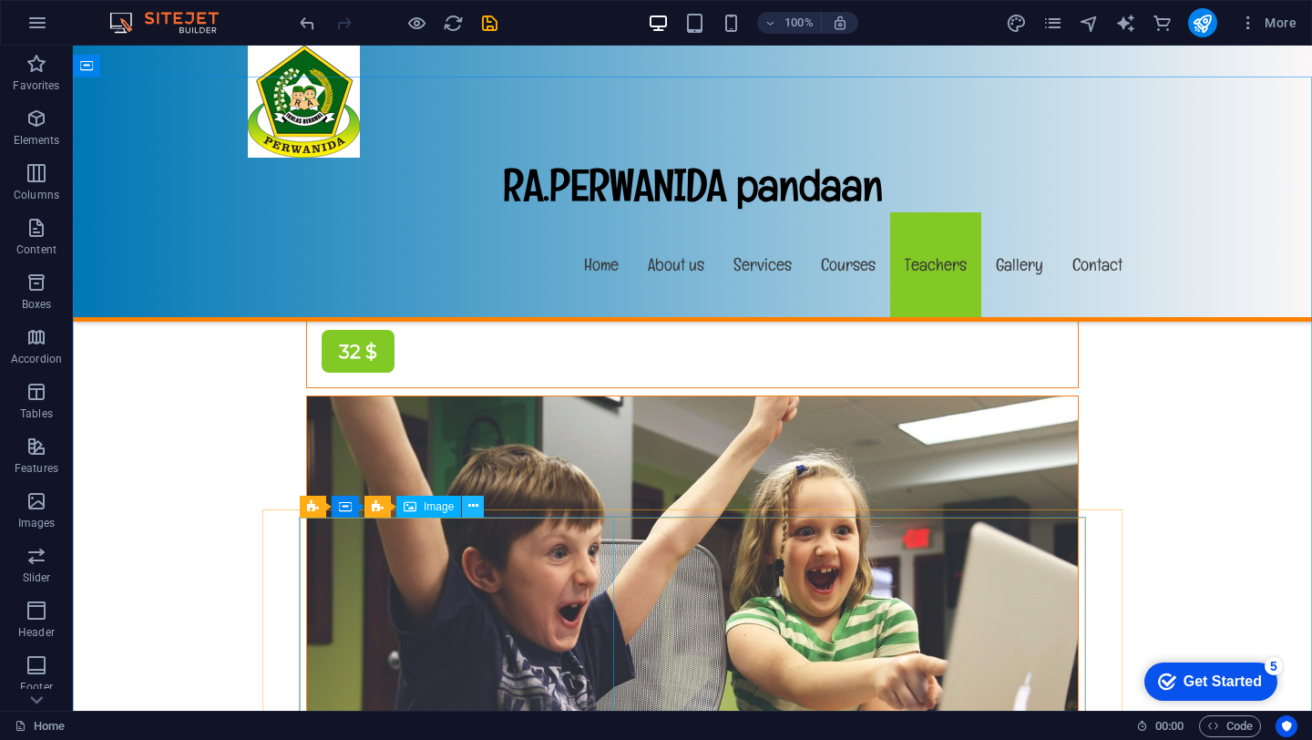
click at [473, 506] on icon at bounding box center [473, 505] width 10 height 19
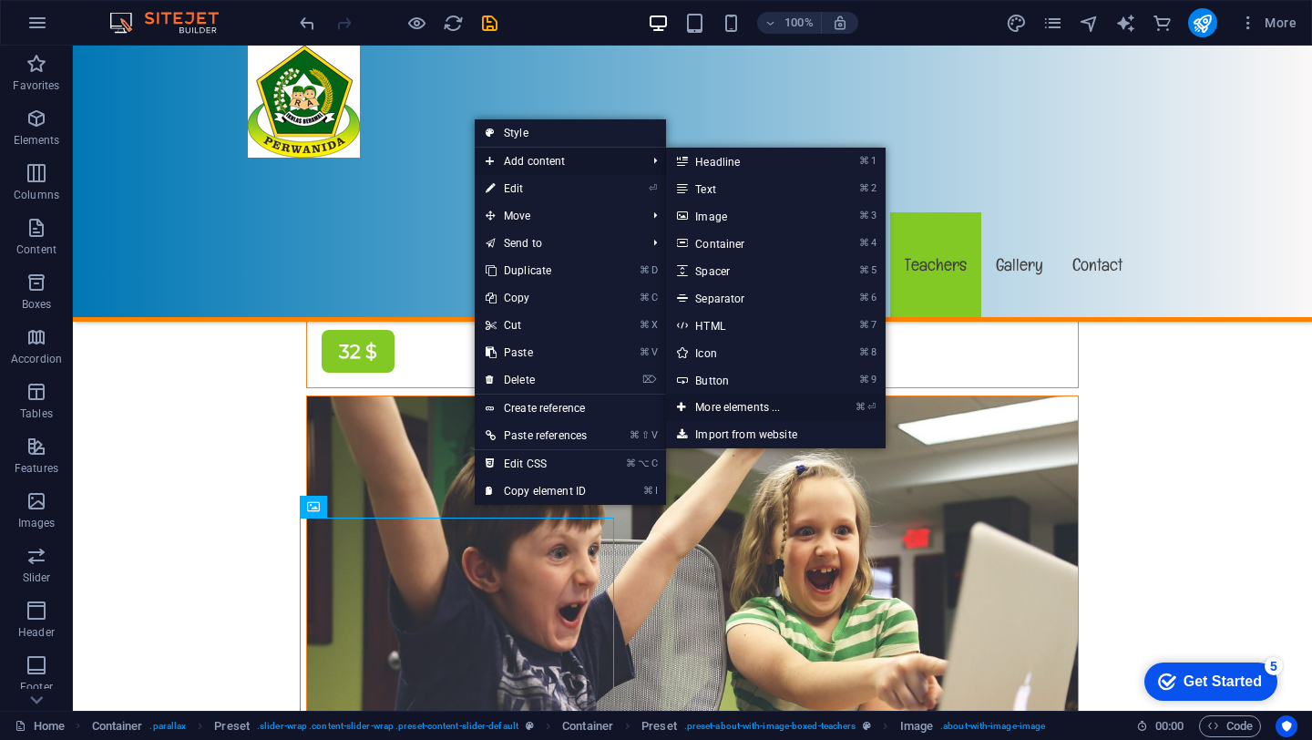
click at [700, 406] on link "⌘ ⏎ More elements ..." at bounding box center [741, 406] width 150 height 27
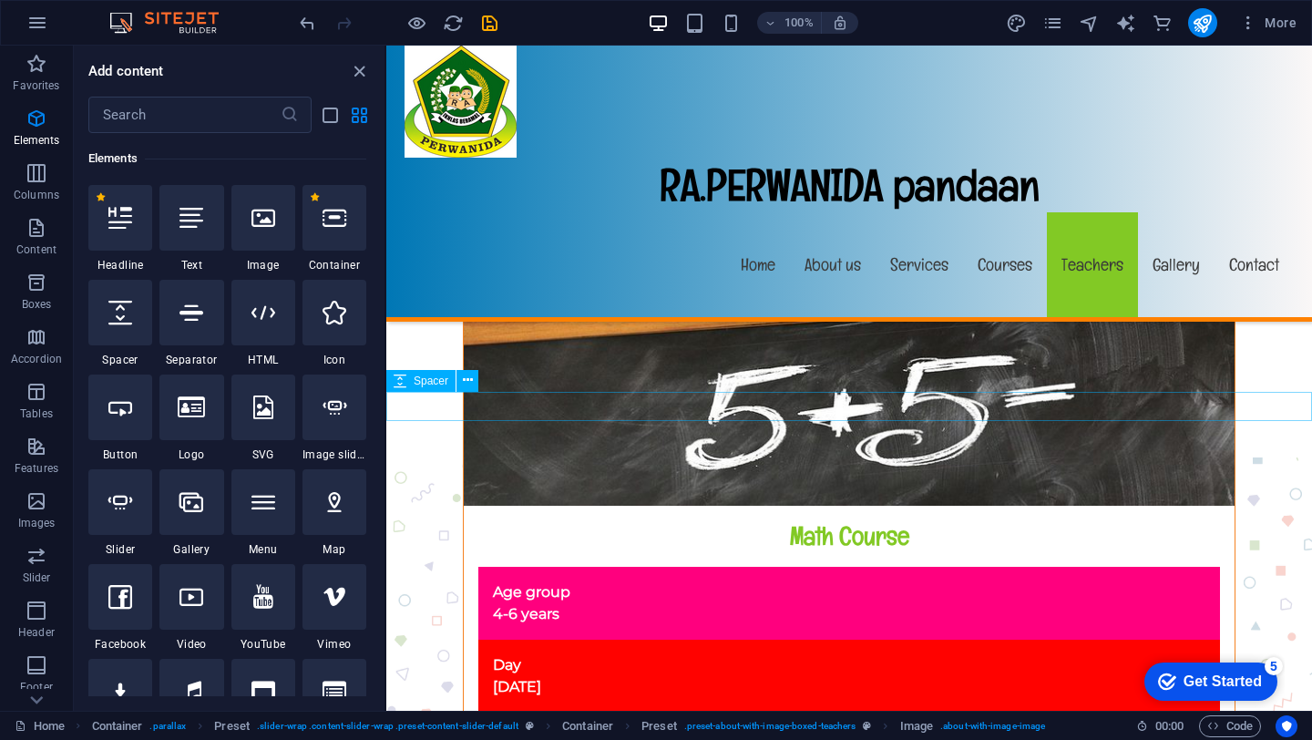
scroll to position [14446, 0]
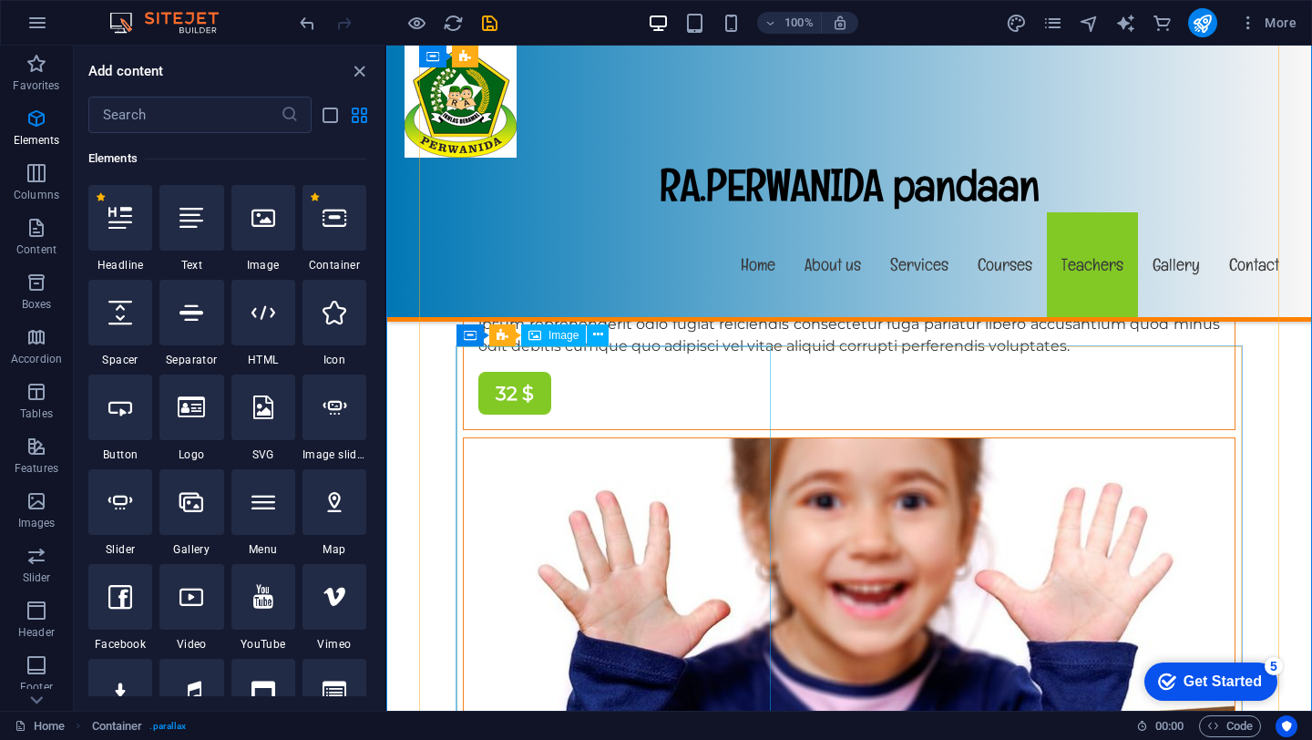
scroll to position [14029, 0]
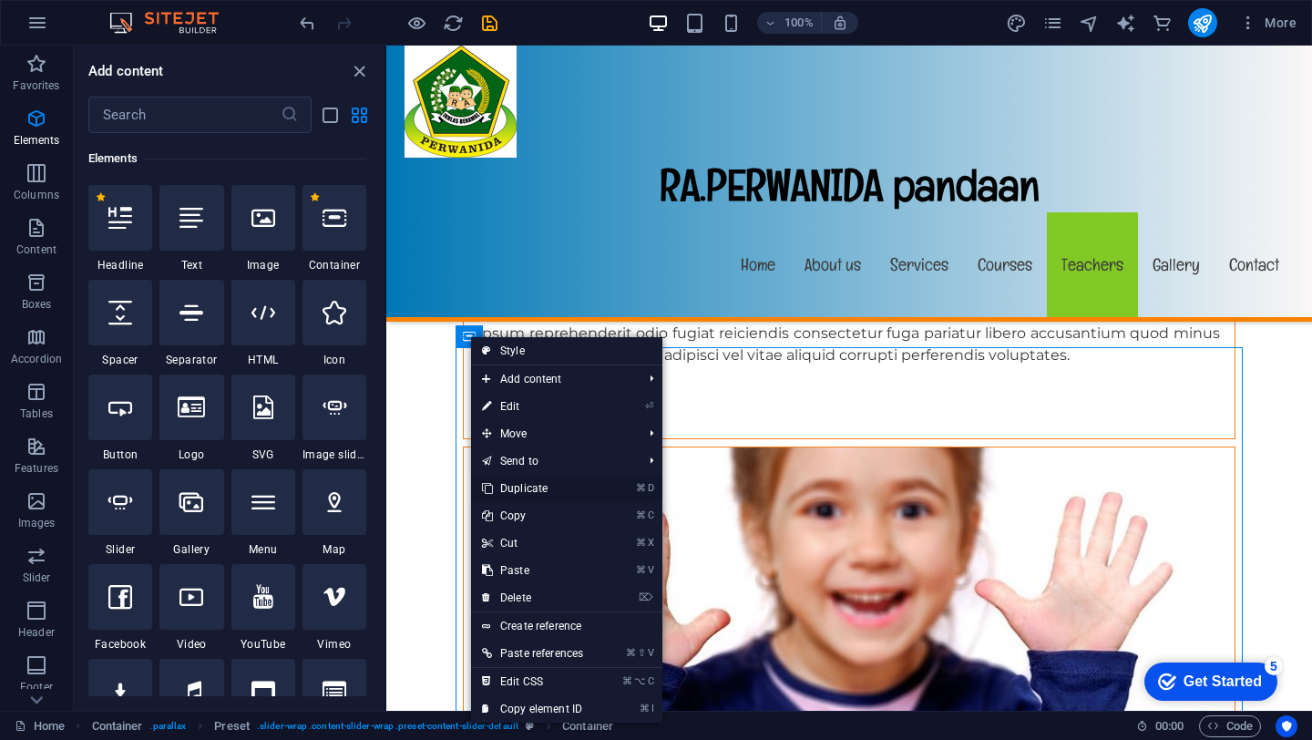
click at [506, 491] on link "⌘ D Duplicate" at bounding box center [532, 488] width 123 height 27
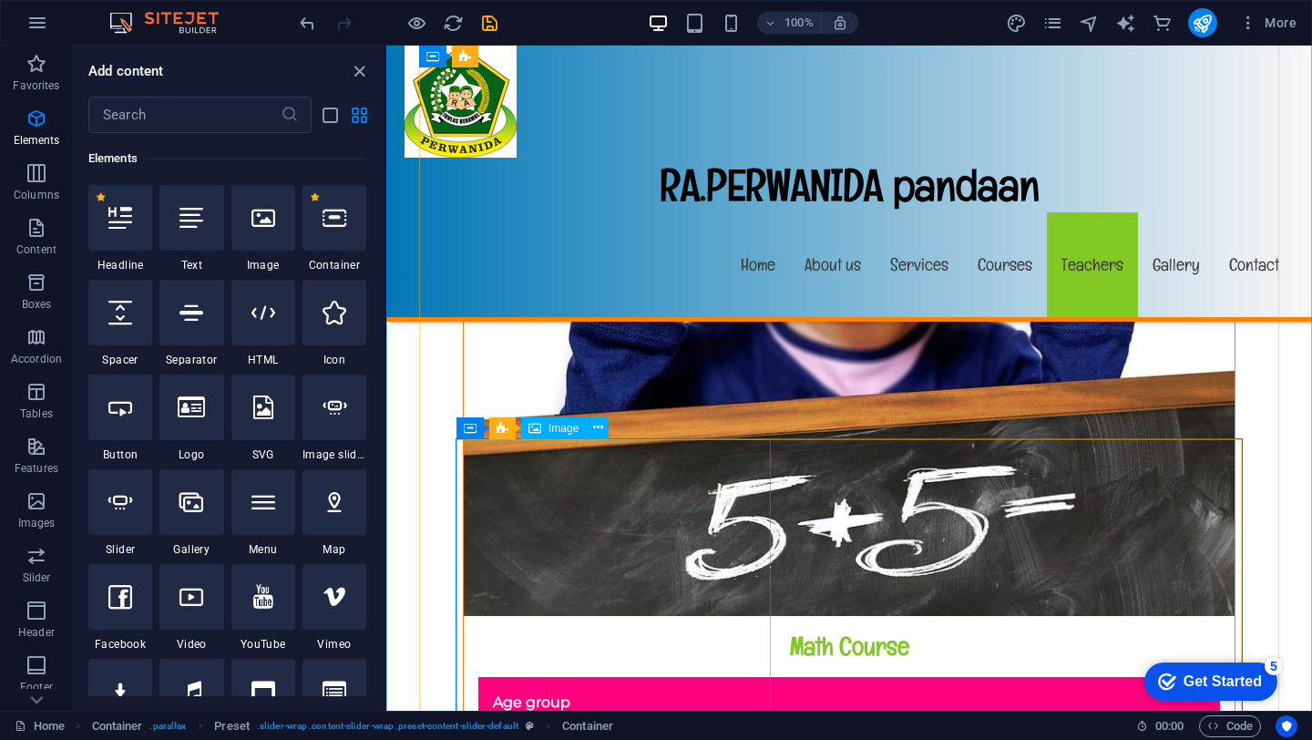
scroll to position [14479, 0]
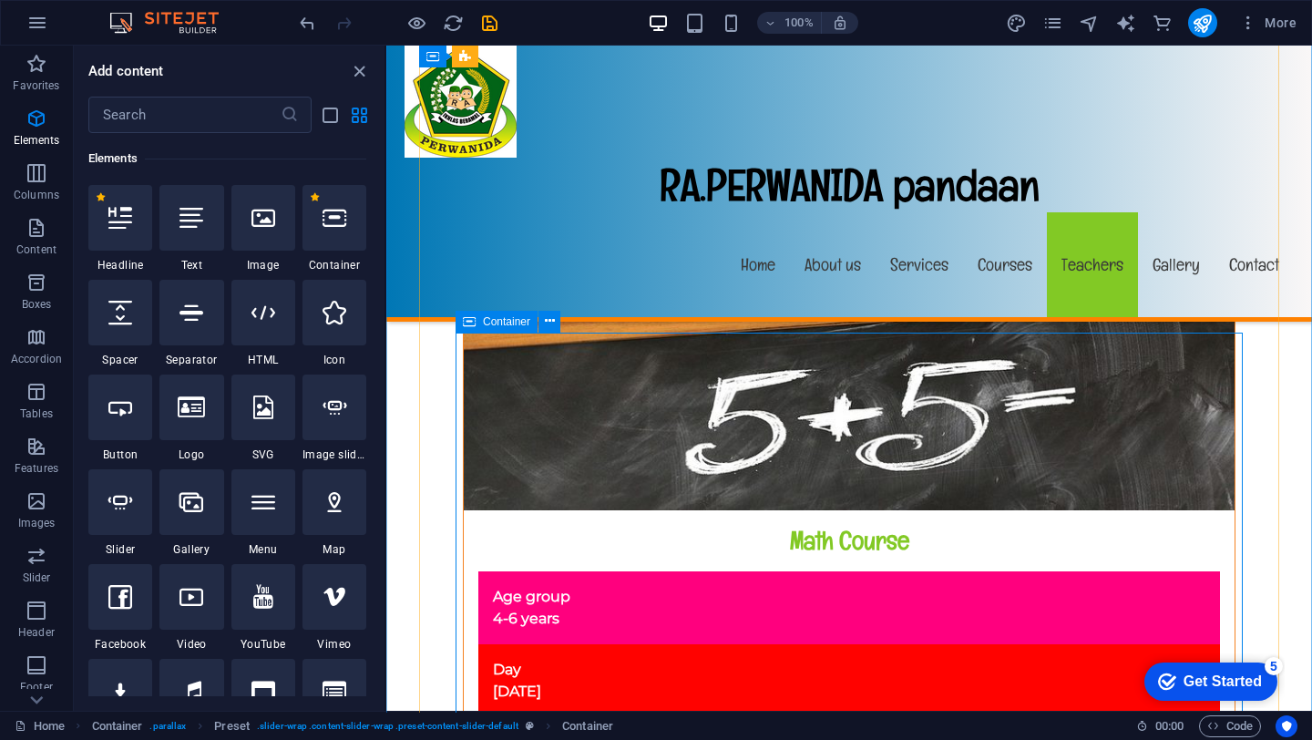
click at [467, 323] on icon at bounding box center [469, 322] width 13 height 22
click at [514, 326] on span "Container" at bounding box center [506, 321] width 47 height 11
click at [457, 322] on div "Container" at bounding box center [496, 322] width 82 height 22
click at [548, 328] on icon at bounding box center [550, 321] width 10 height 19
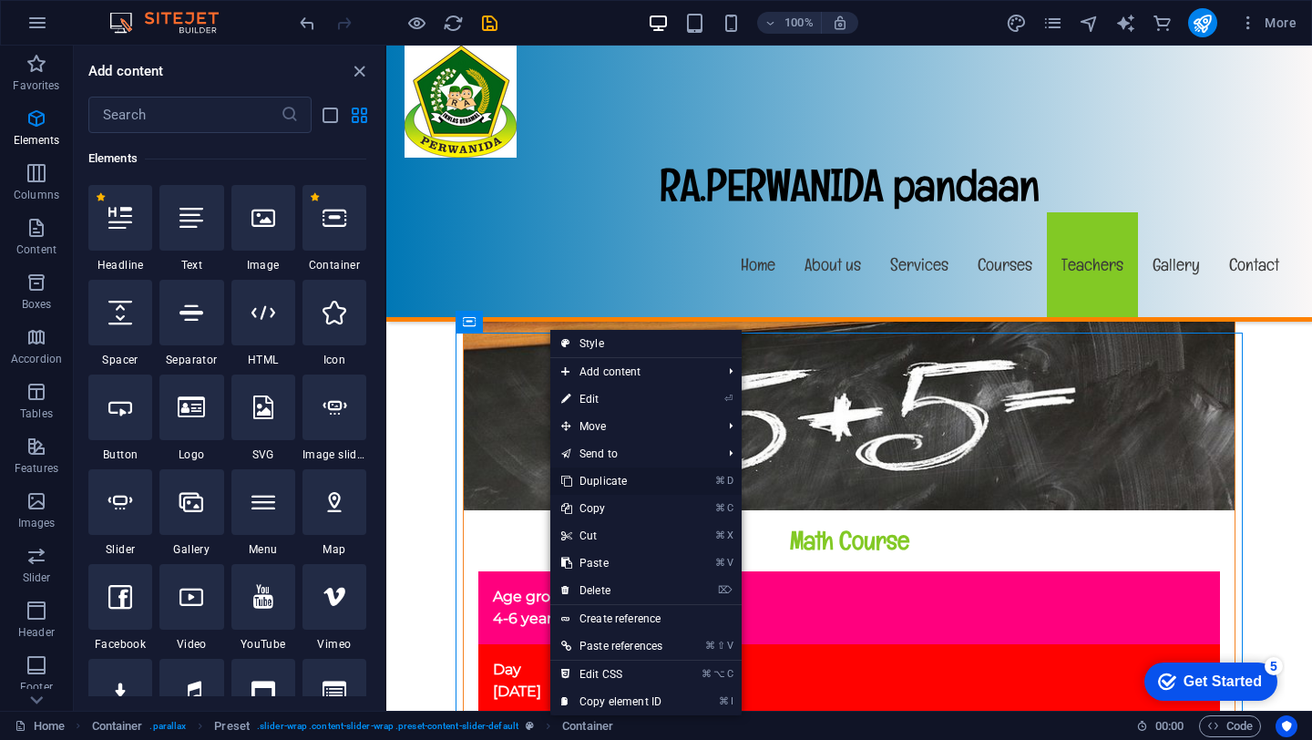
click at [576, 481] on link "⌘ D Duplicate" at bounding box center [611, 480] width 123 height 27
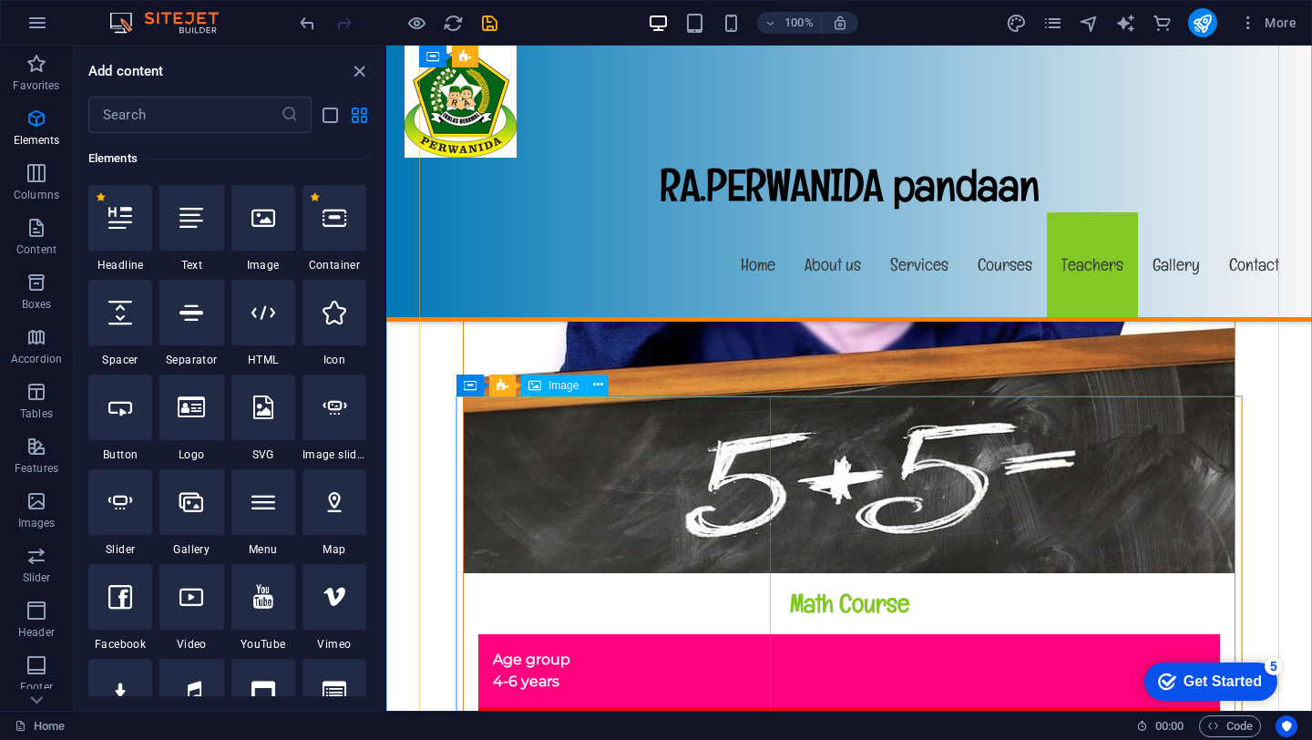
scroll to position [14429, 0]
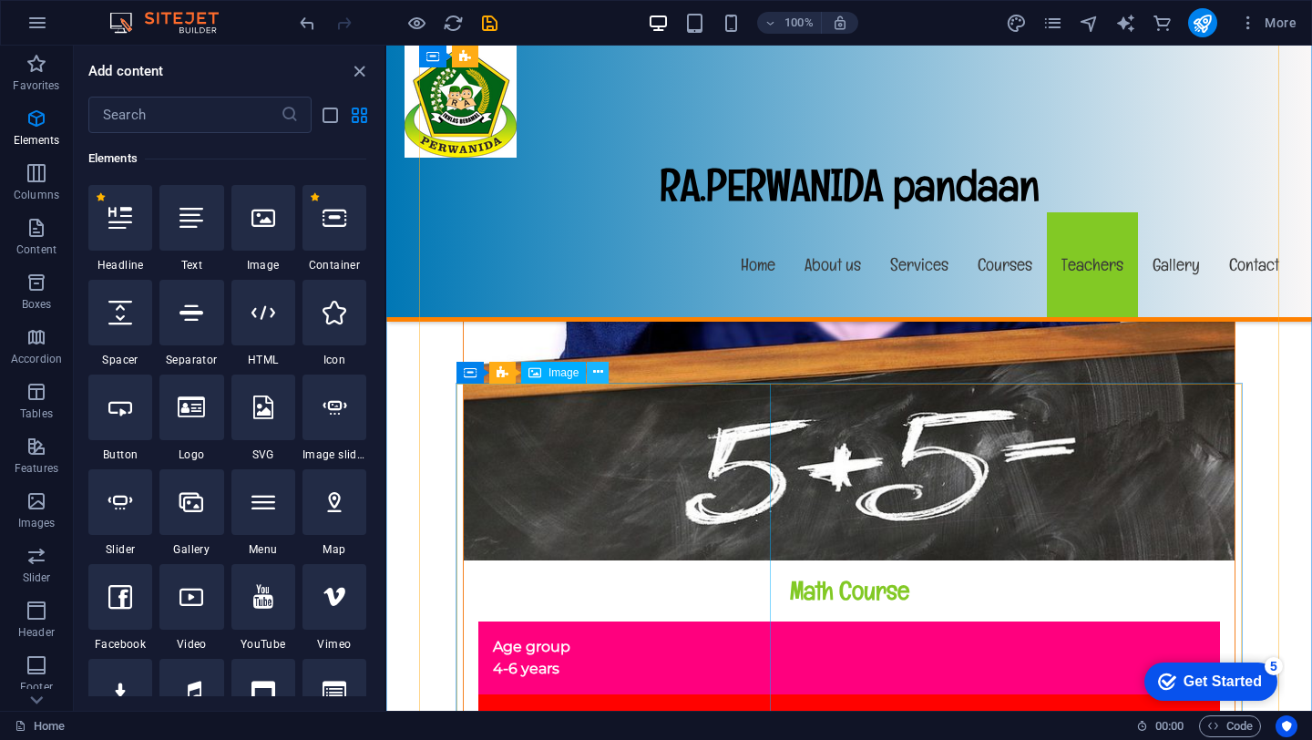
click at [593, 373] on icon at bounding box center [598, 372] width 10 height 19
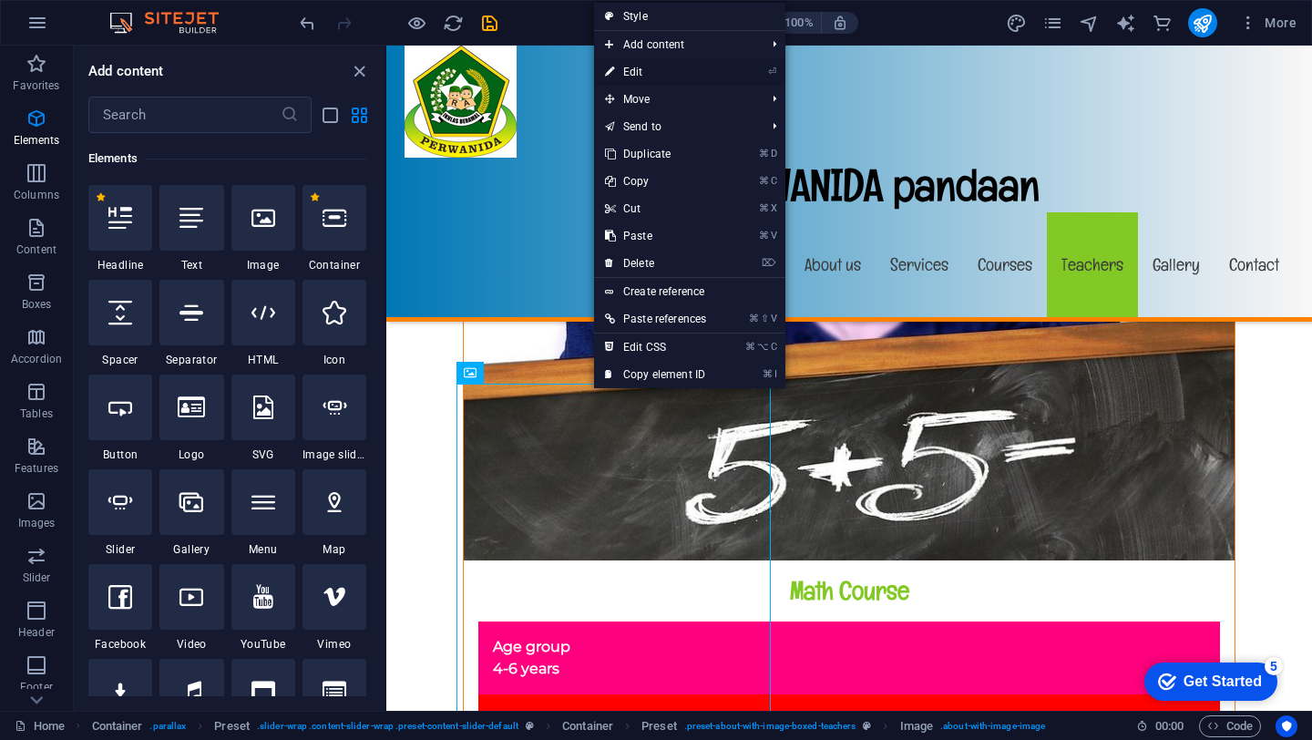
drag, startPoint x: 639, startPoint y: 70, endPoint x: 246, endPoint y: 25, distance: 395.2
click at [639, 70] on link "⏎ Edit" at bounding box center [655, 71] width 123 height 27
select select "%"
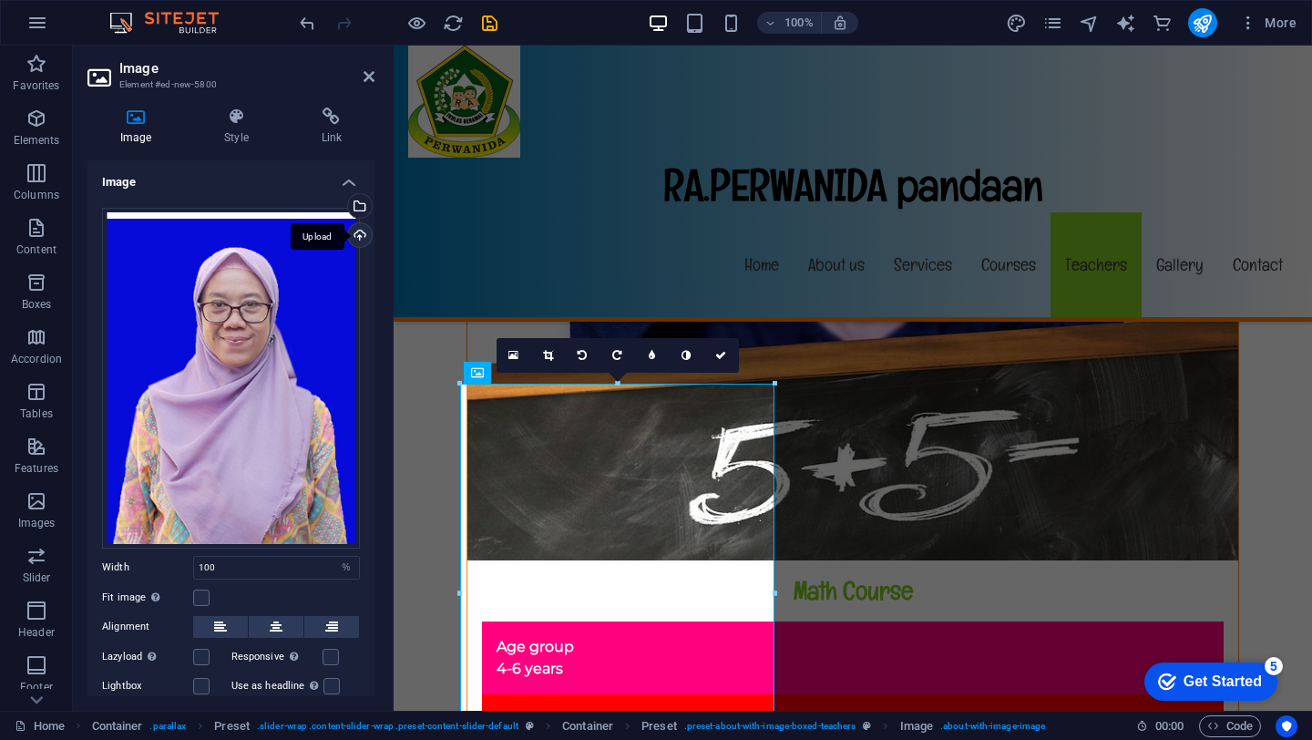
click at [353, 240] on div "Upload" at bounding box center [357, 236] width 27 height 27
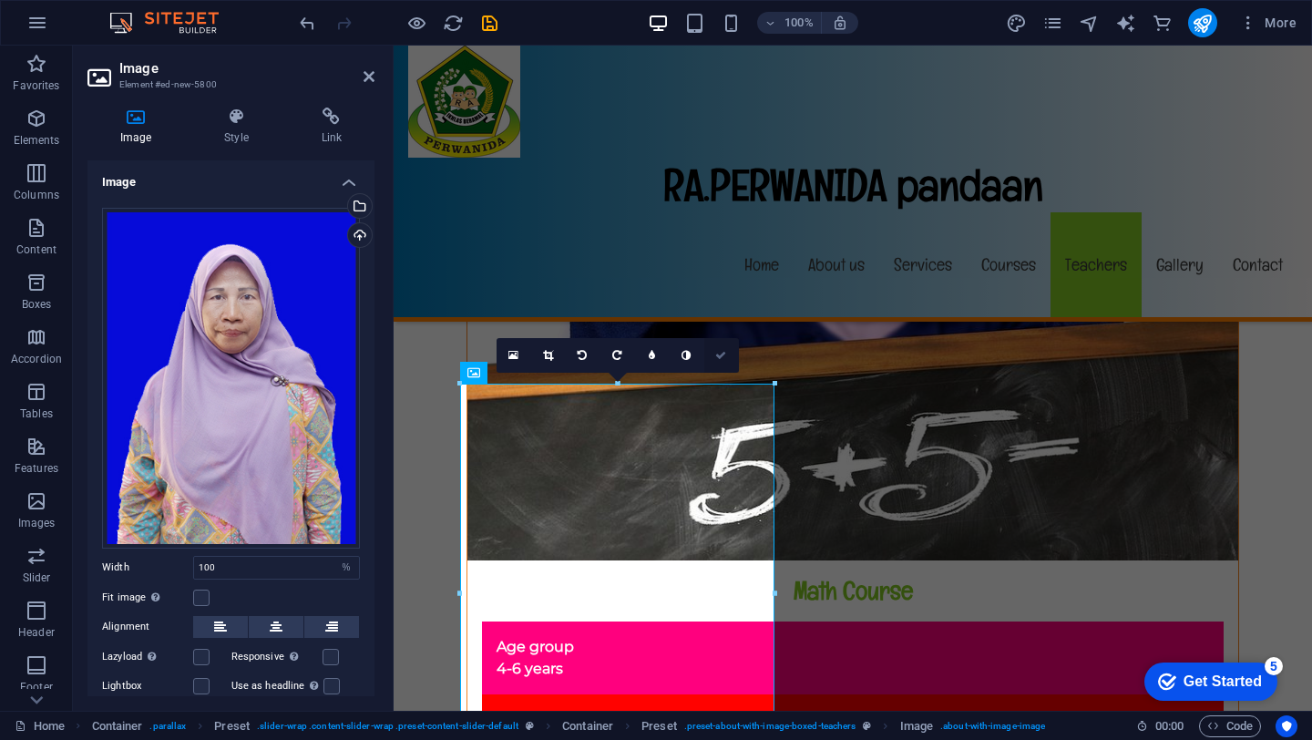
click at [723, 354] on icon at bounding box center [720, 355] width 11 height 11
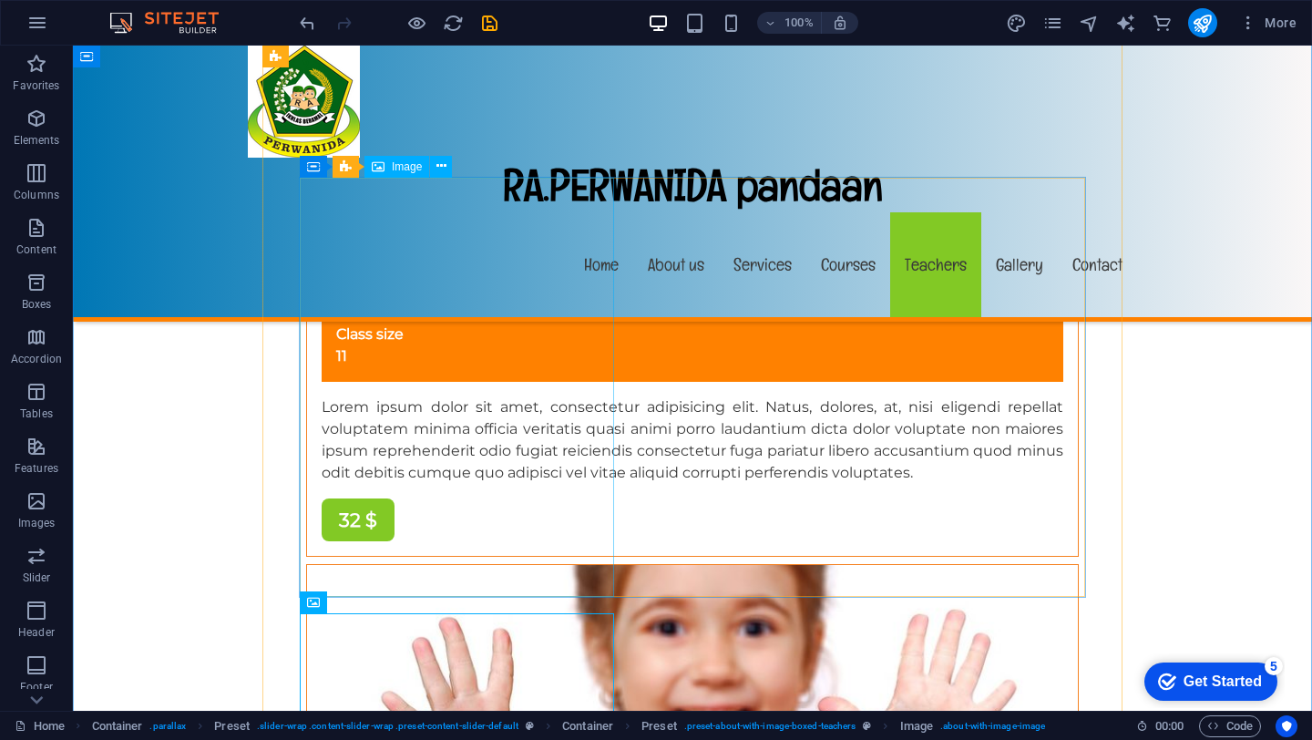
scroll to position [14271, 0]
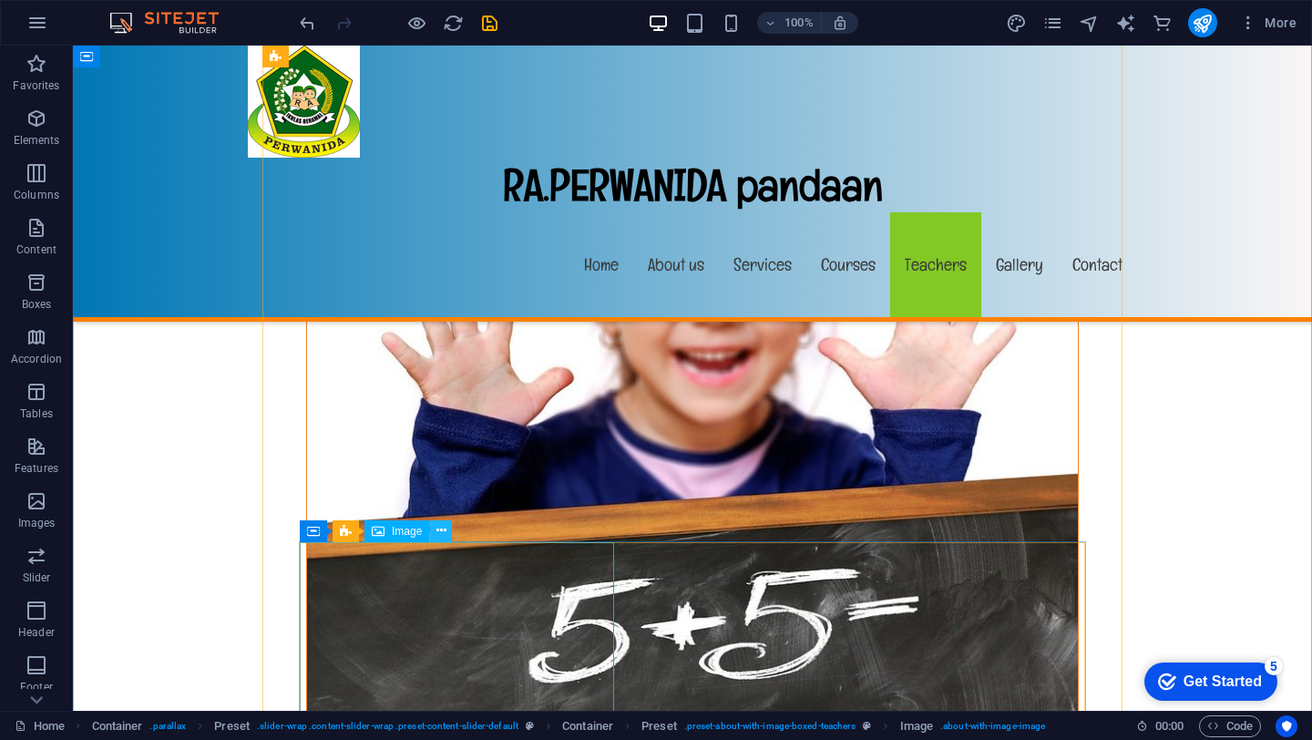
click at [441, 531] on icon at bounding box center [441, 530] width 10 height 19
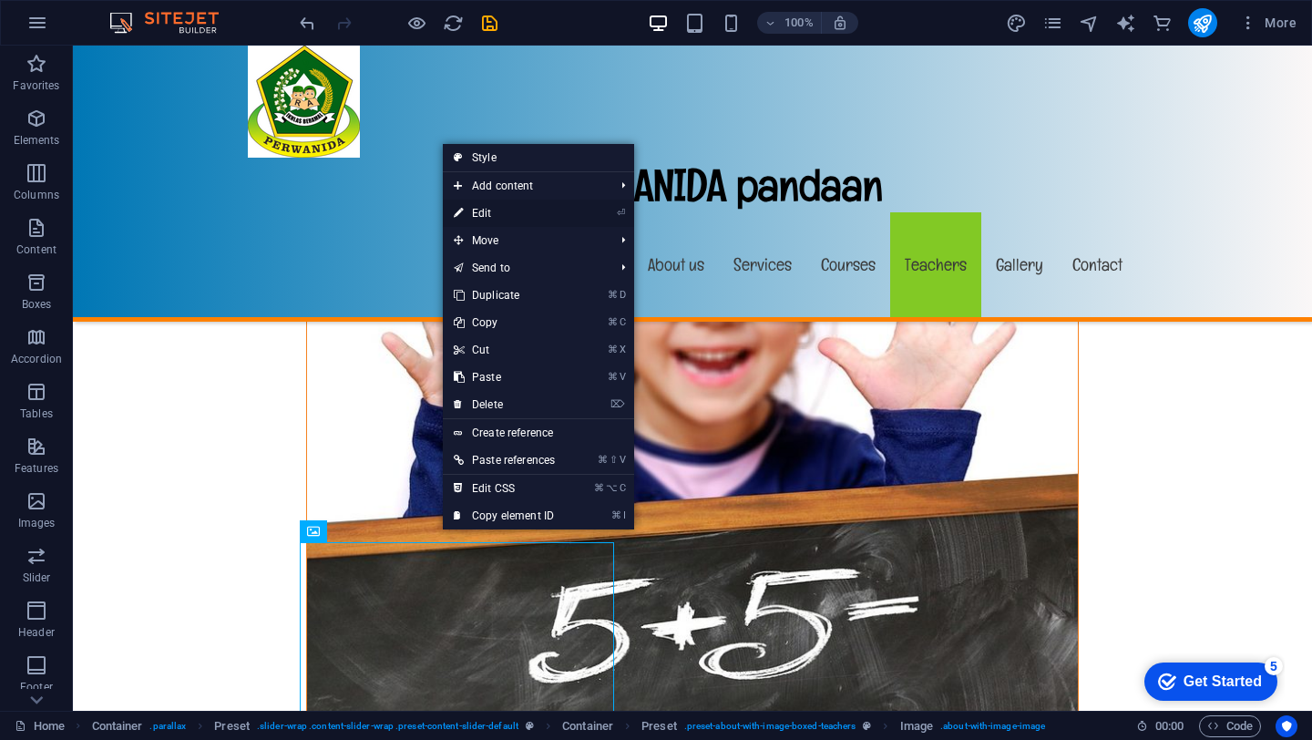
click at [487, 213] on link "⏎ Edit" at bounding box center [504, 212] width 123 height 27
select select "%"
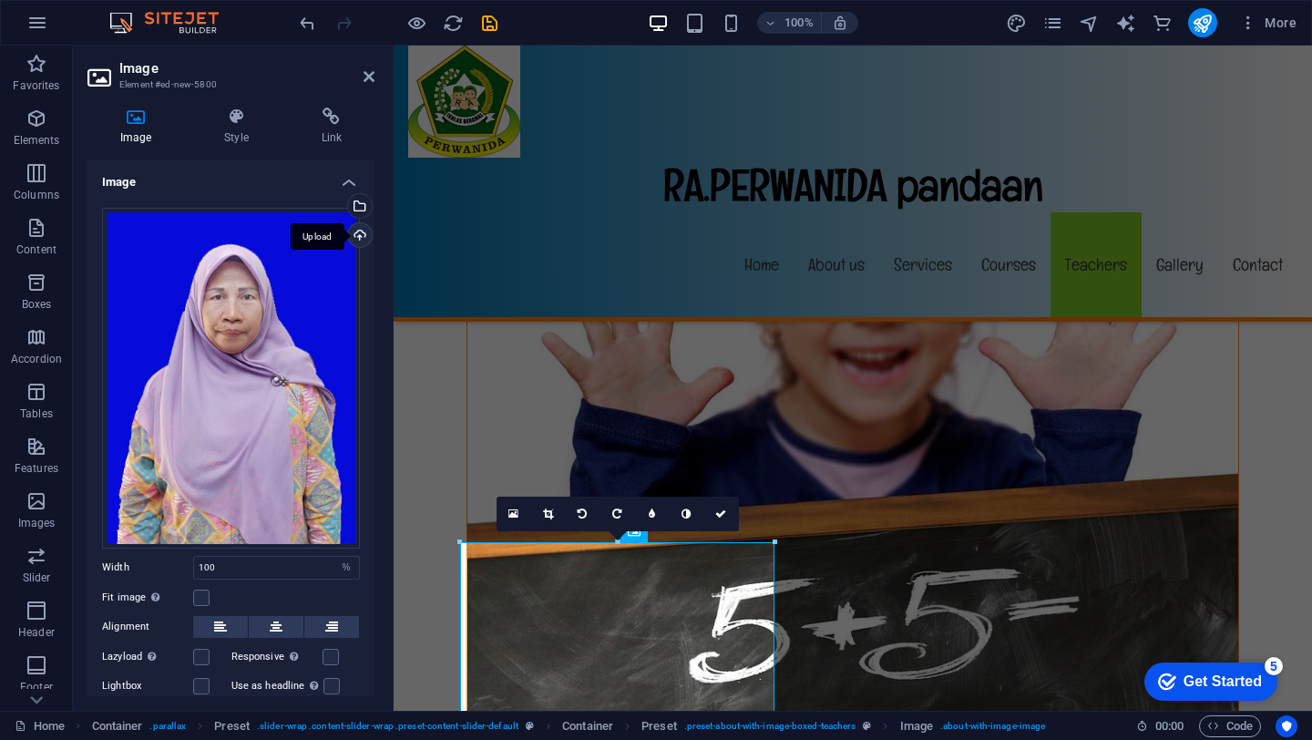
click at [355, 233] on div "Upload" at bounding box center [357, 236] width 27 height 27
click at [717, 516] on icon at bounding box center [720, 513] width 11 height 11
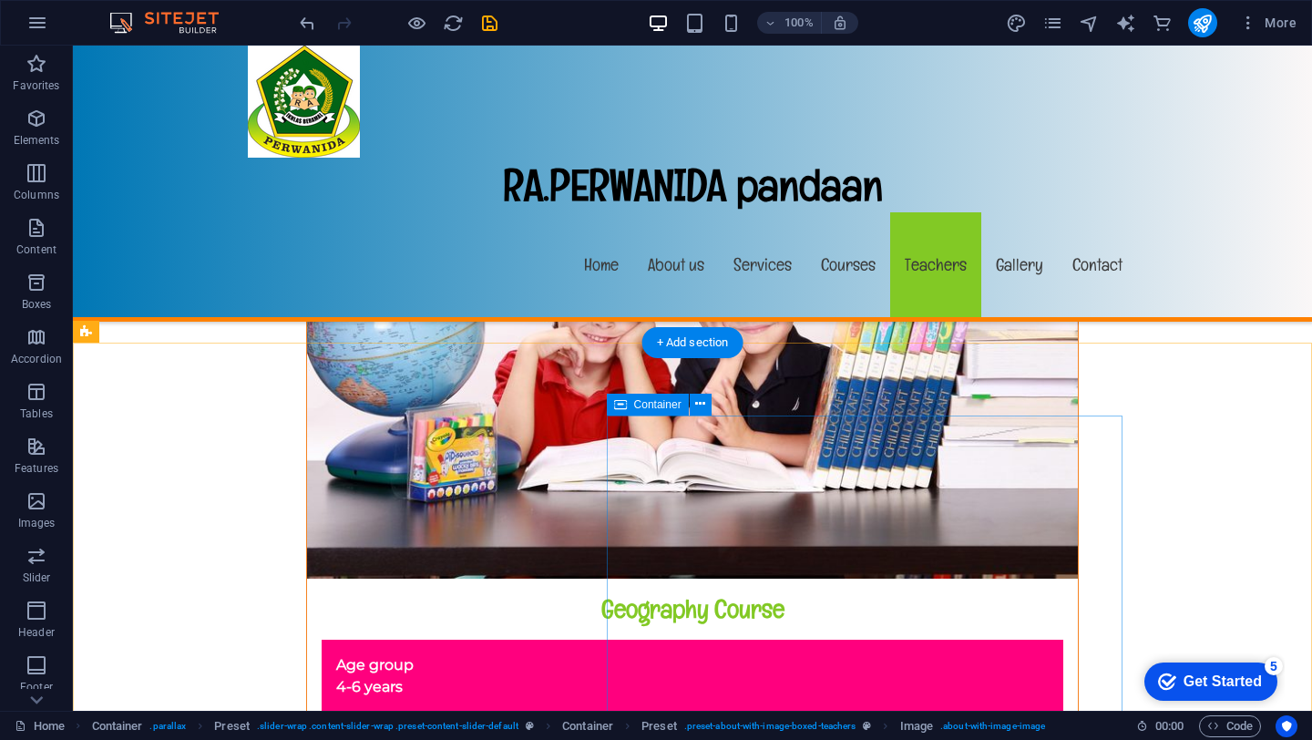
scroll to position [15468, 0]
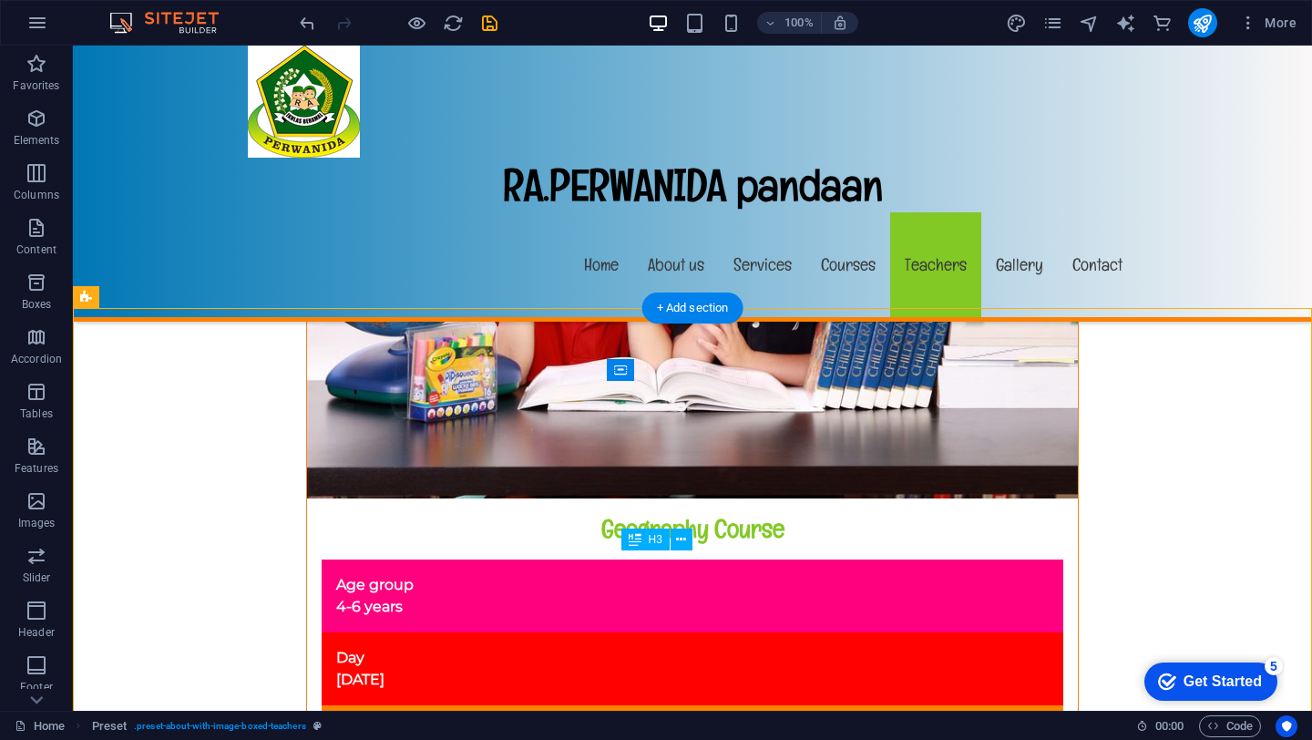
drag, startPoint x: 1024, startPoint y: 565, endPoint x: 826, endPoint y: 565, distance: 197.7
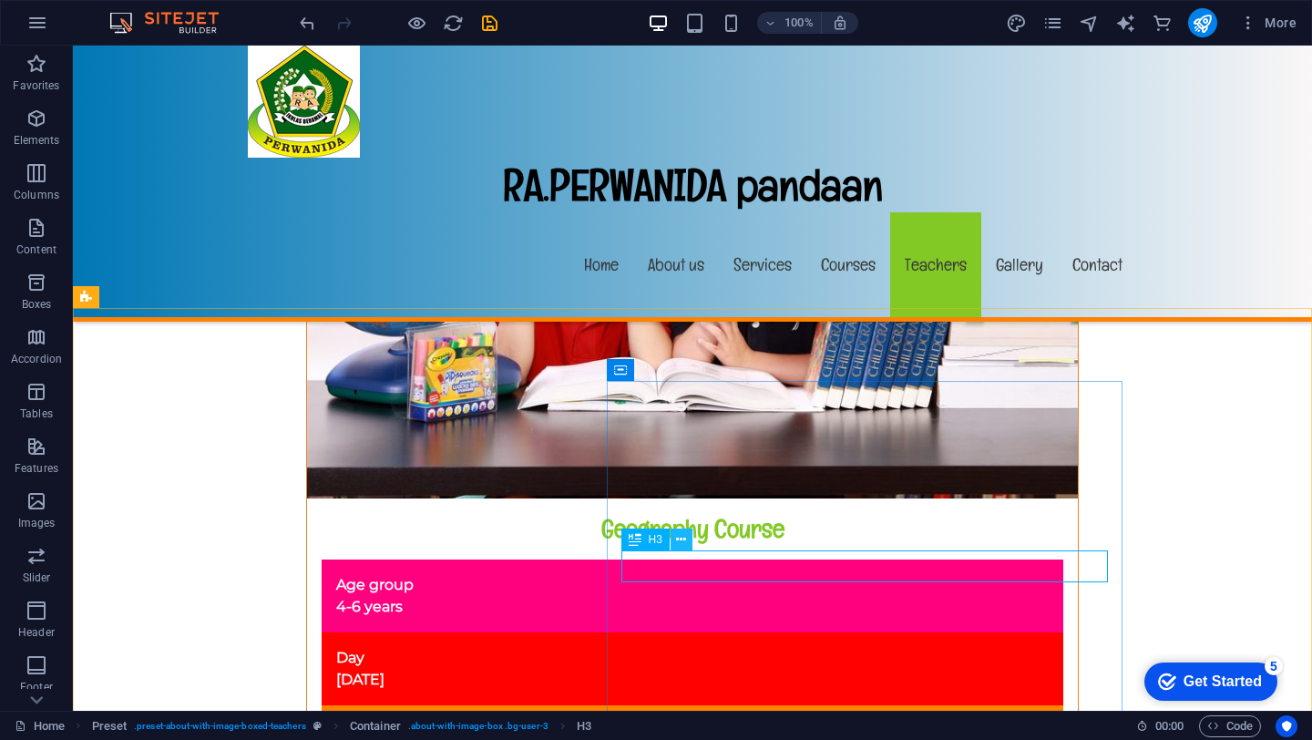
click at [680, 543] on icon at bounding box center [681, 539] width 10 height 19
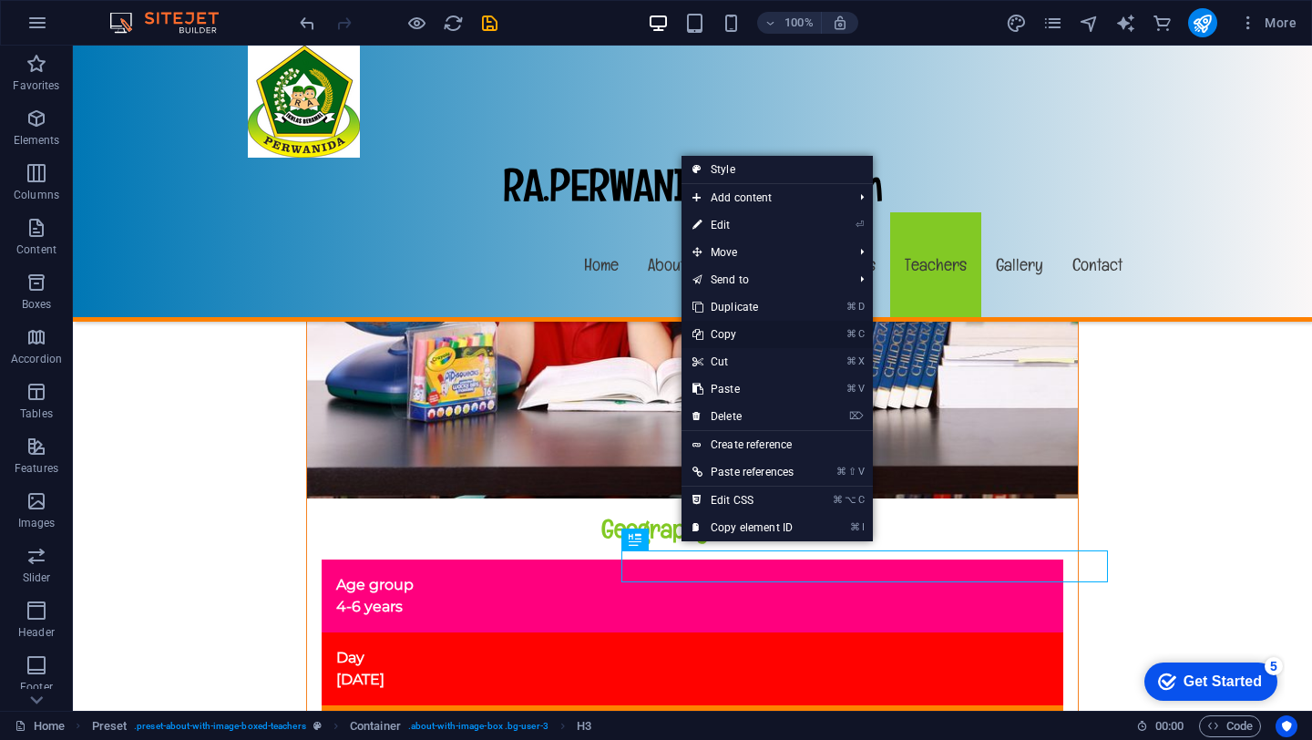
click at [735, 333] on link "⌘ C Copy" at bounding box center [742, 334] width 123 height 27
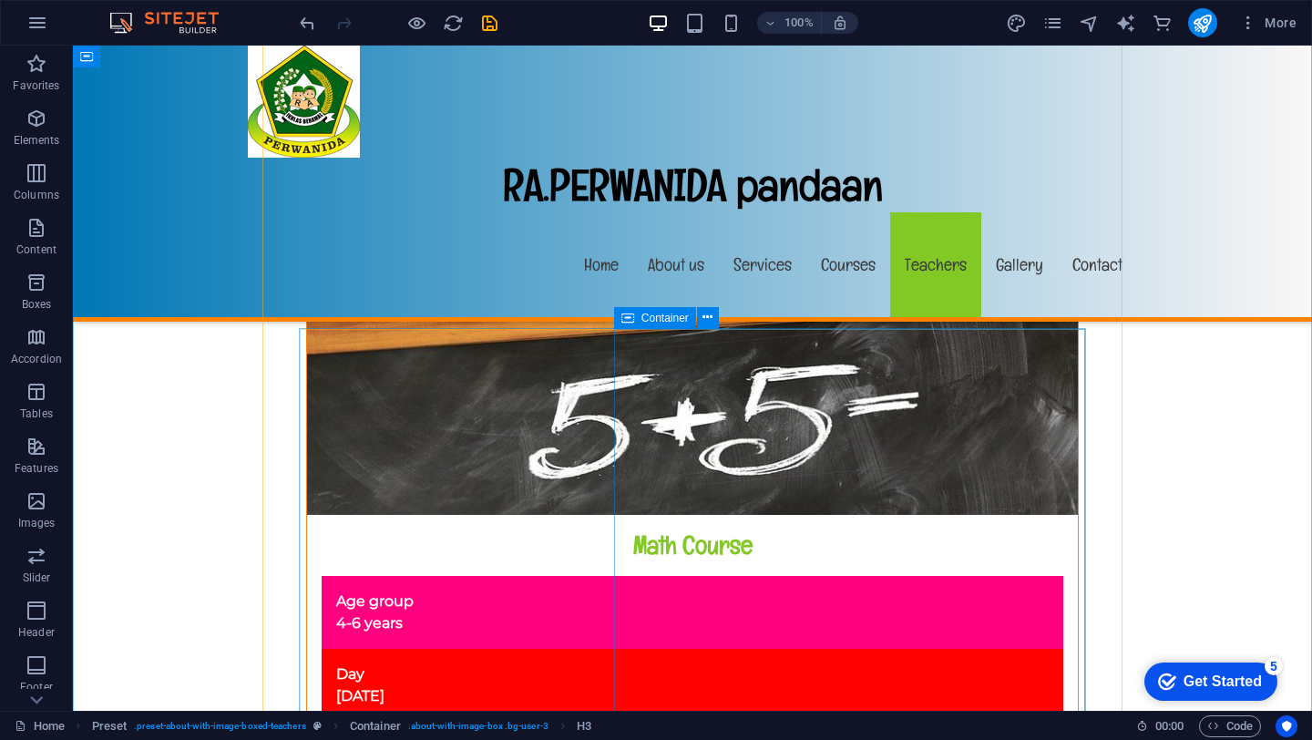
scroll to position [14425, 0]
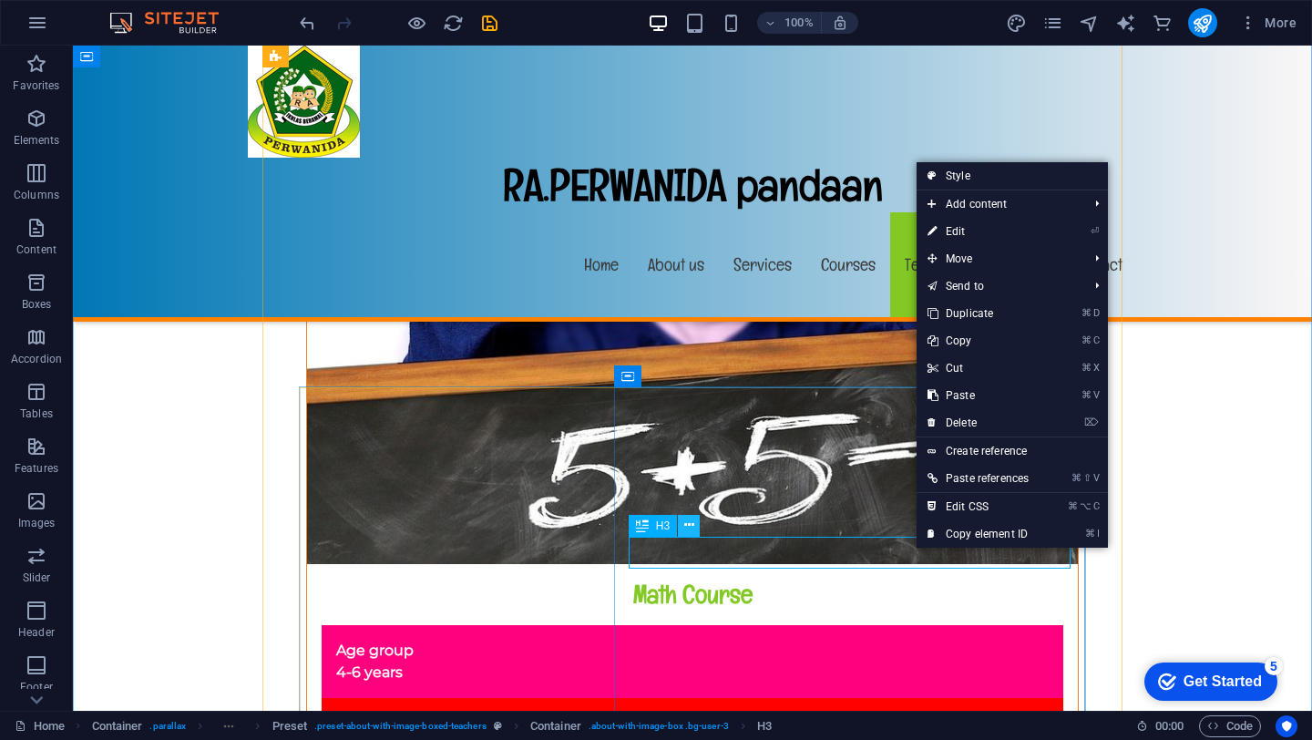
click at [687, 525] on icon at bounding box center [689, 525] width 10 height 19
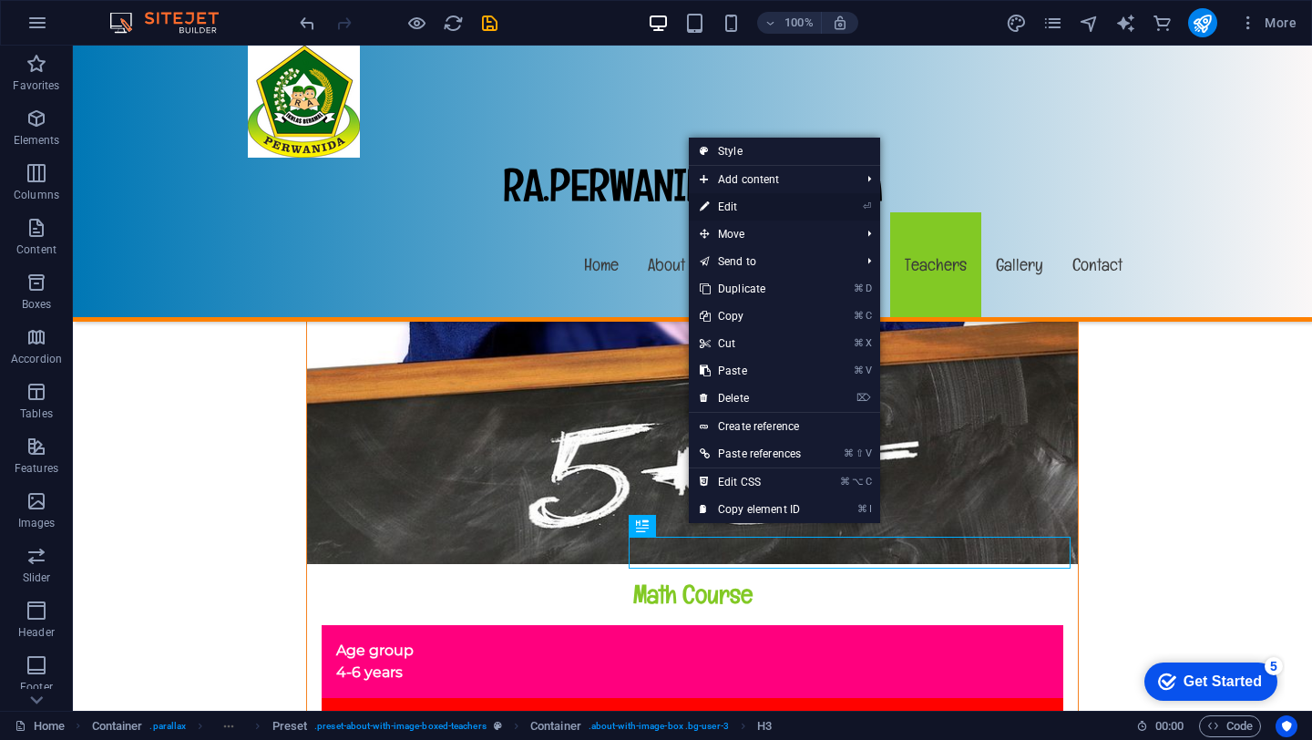
click at [731, 209] on link "⏎ Edit" at bounding box center [750, 206] width 123 height 27
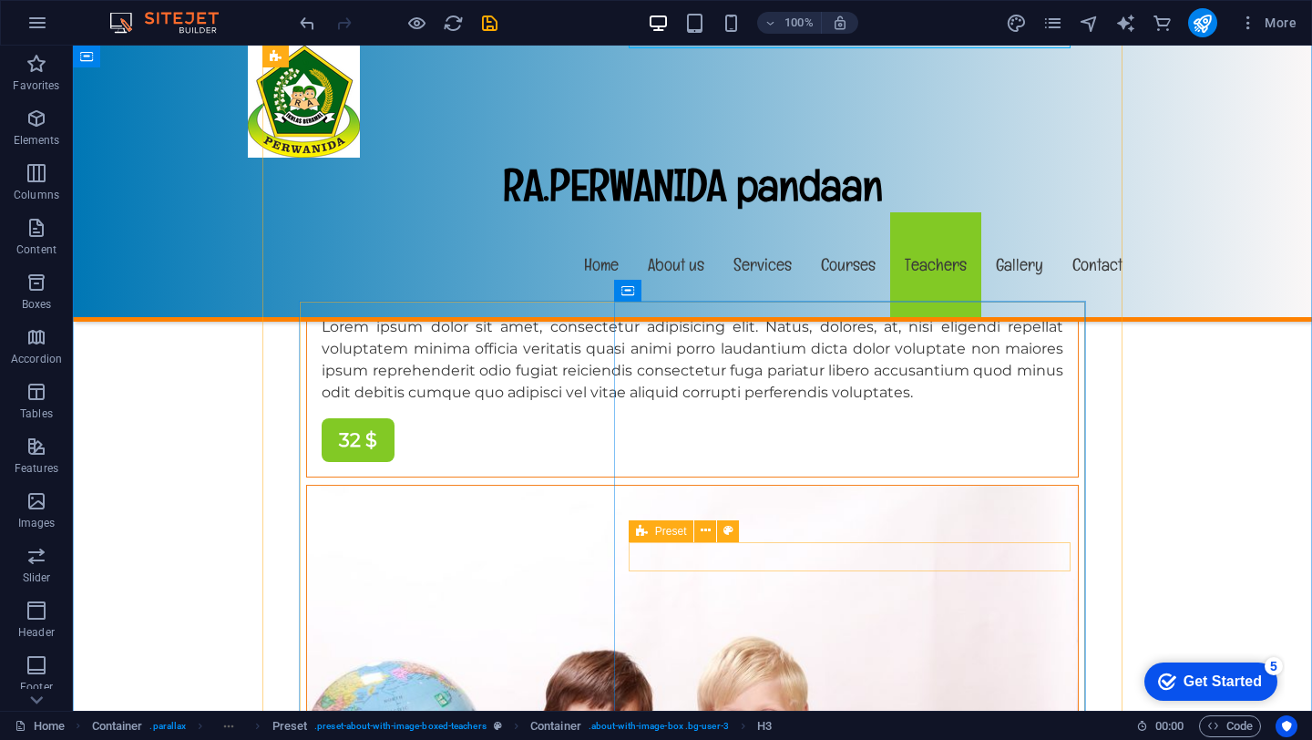
scroll to position [14858, 0]
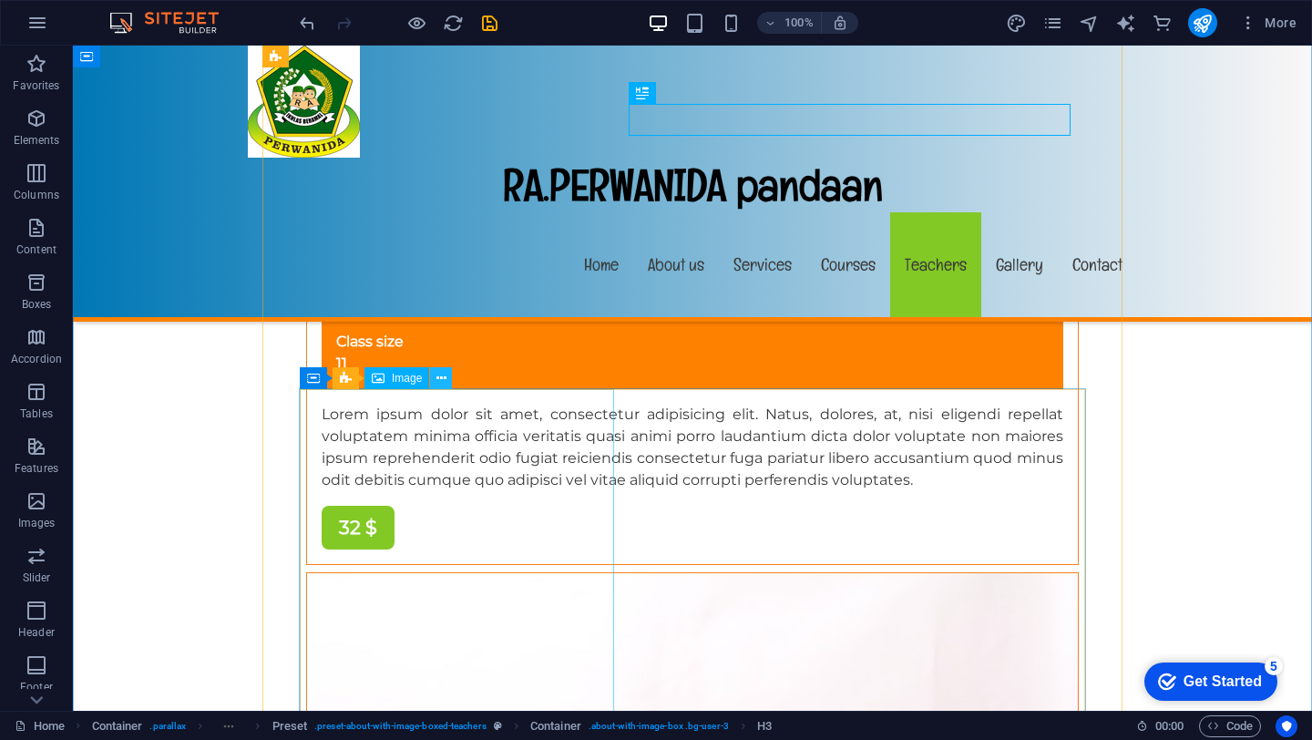
click at [440, 378] on icon at bounding box center [441, 378] width 10 height 19
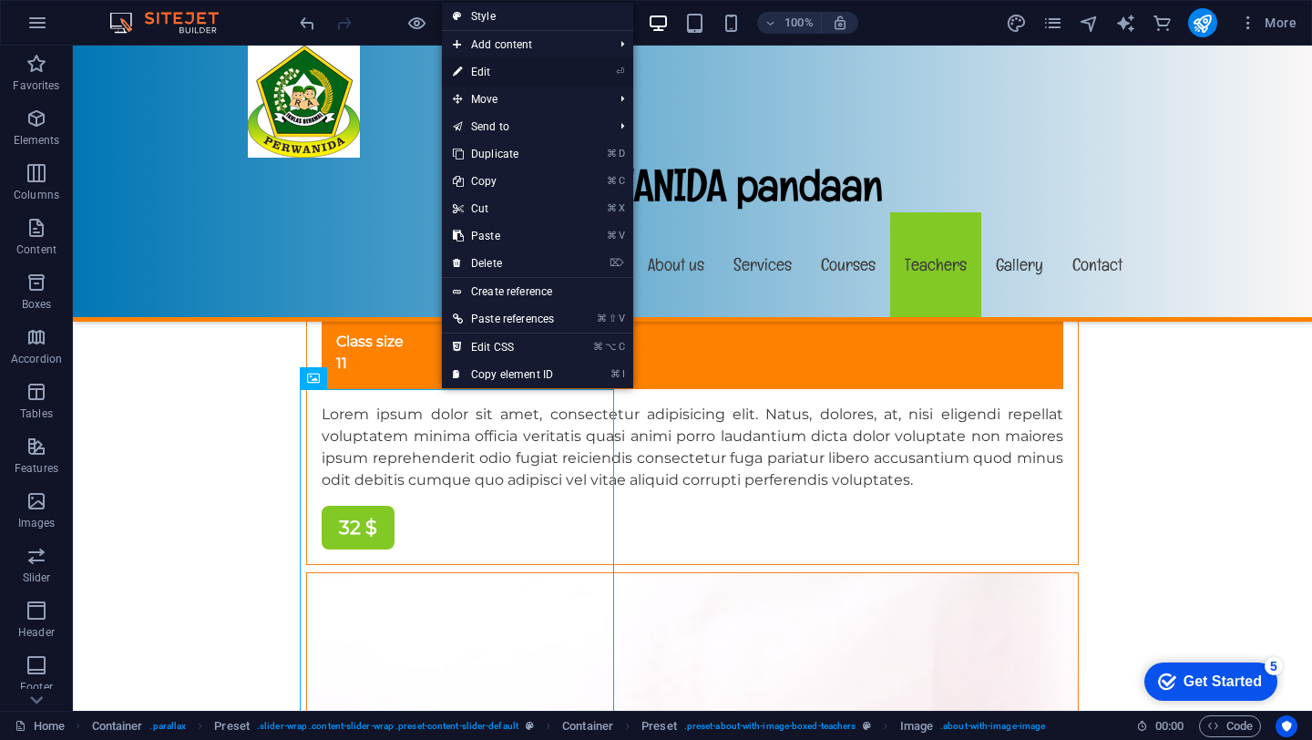
click at [495, 71] on link "⏎ Edit" at bounding box center [503, 71] width 123 height 27
select select "%"
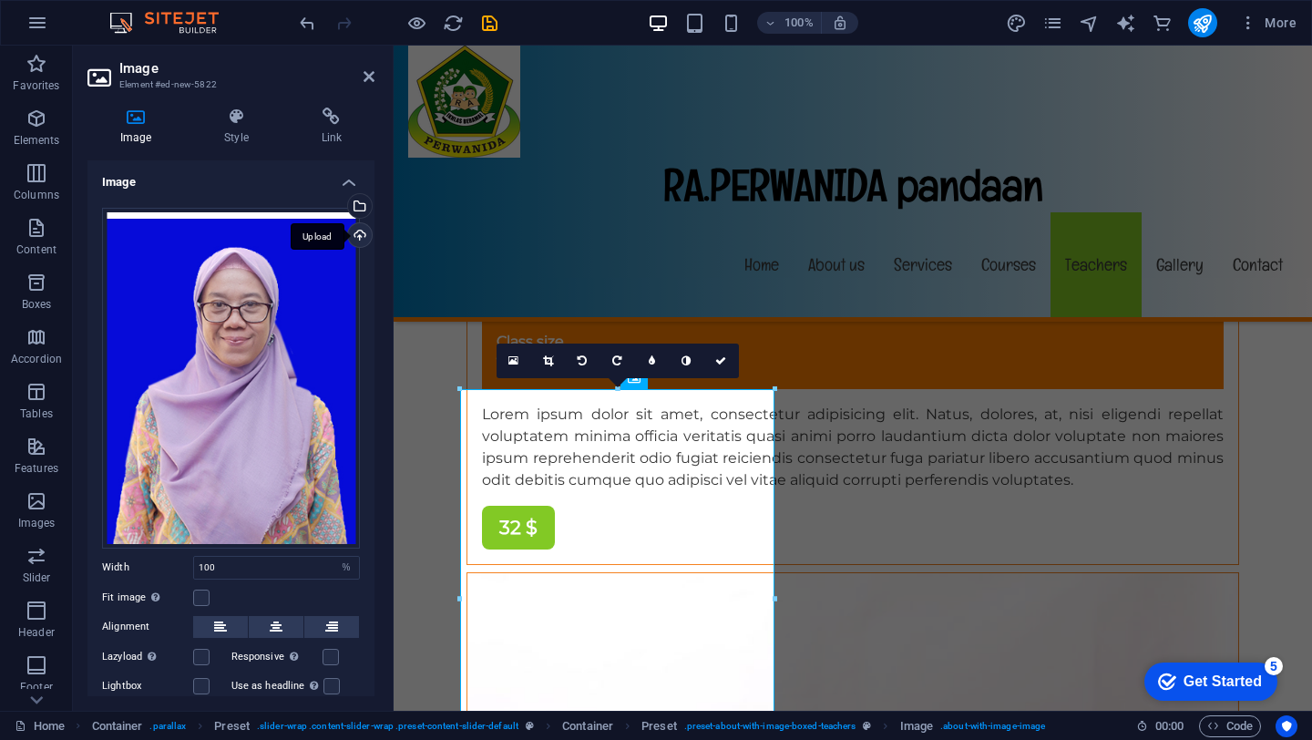
click at [356, 234] on div "Upload" at bounding box center [357, 236] width 27 height 27
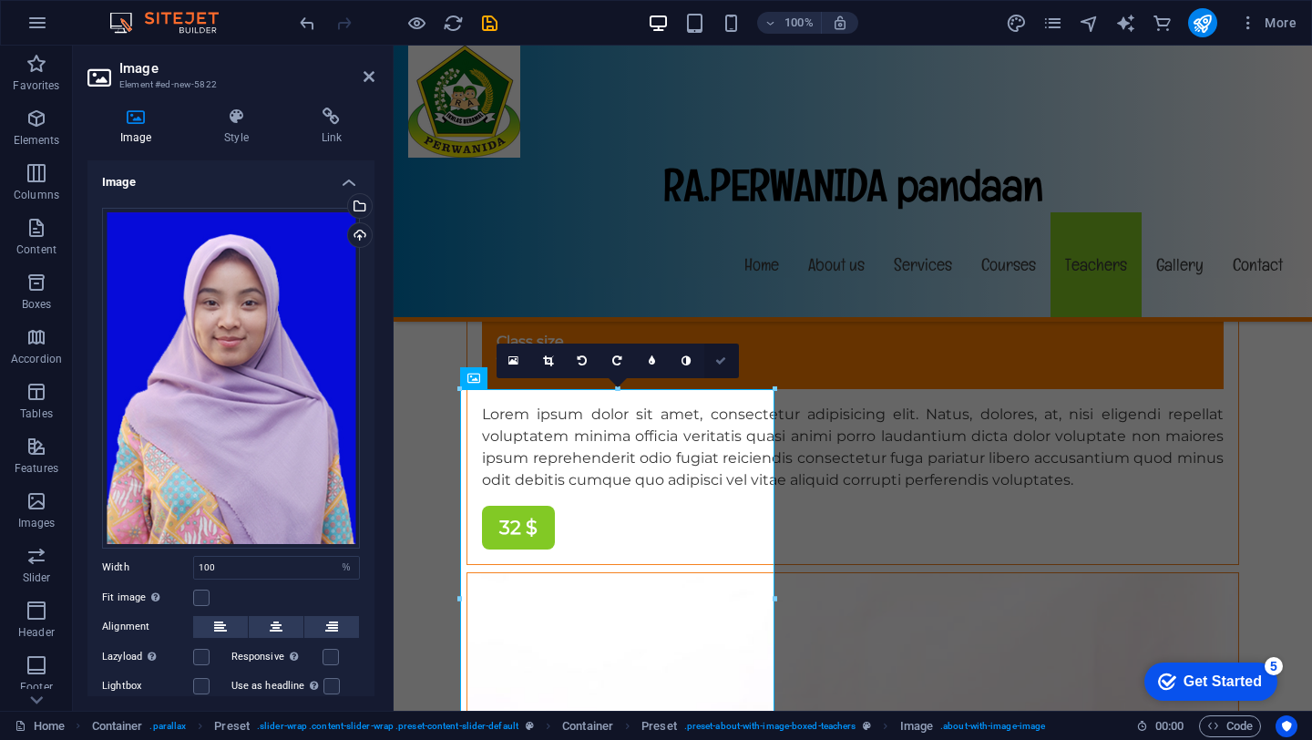
click at [718, 366] on icon at bounding box center [720, 360] width 11 height 11
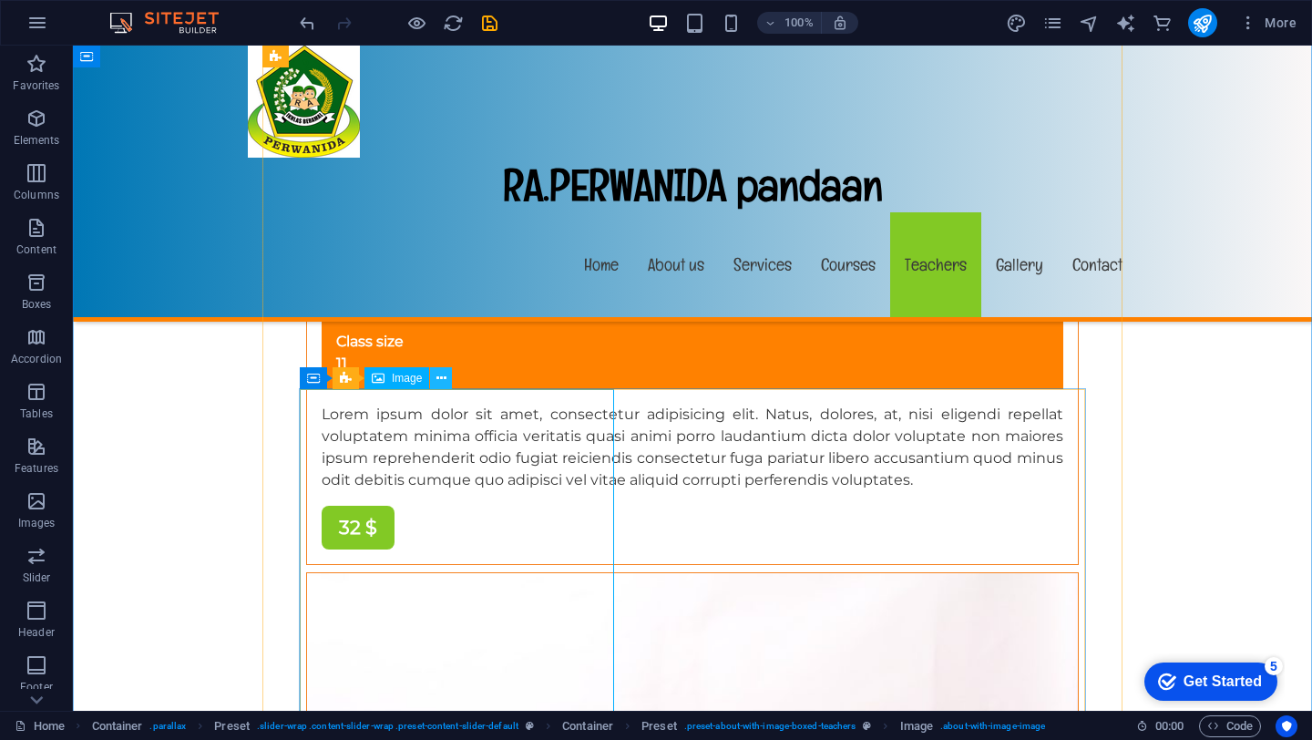
click at [434, 385] on button at bounding box center [441, 378] width 22 height 22
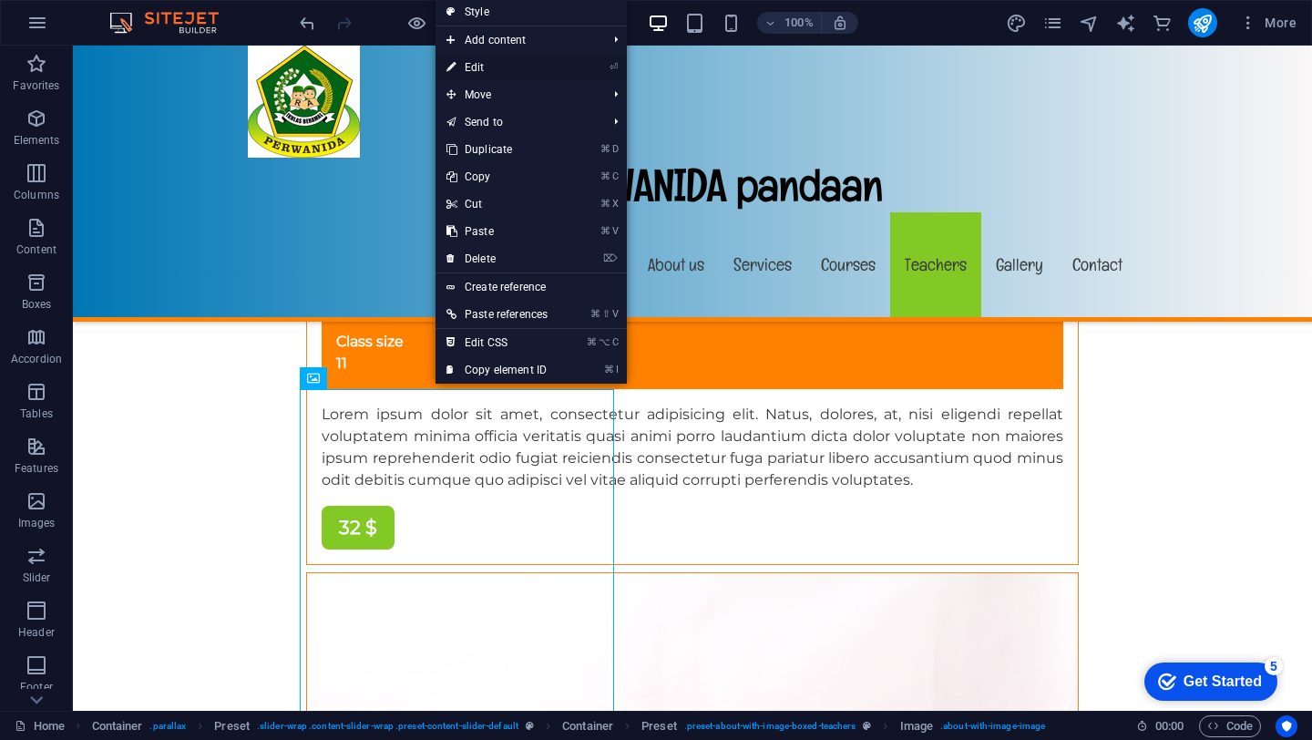
click at [484, 67] on link "⏎ Edit" at bounding box center [496, 67] width 123 height 27
select select "%"
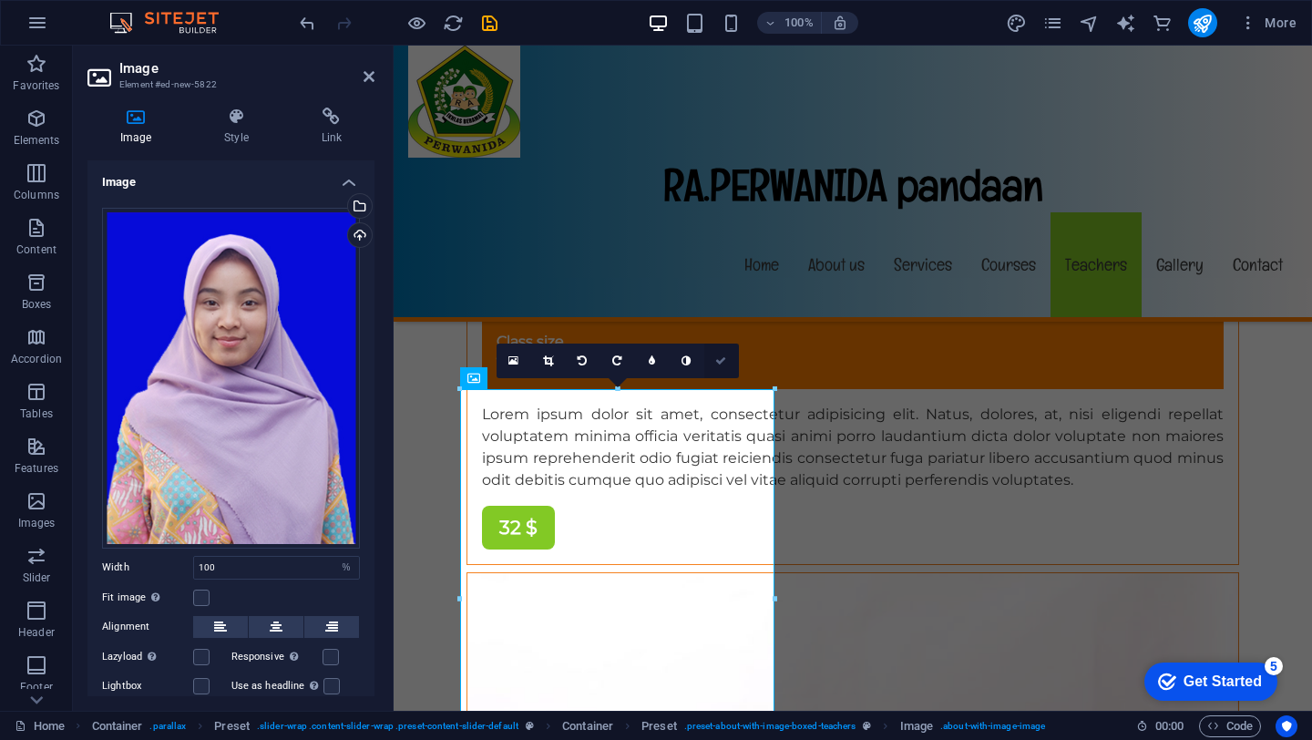
click at [726, 367] on link at bounding box center [721, 360] width 35 height 35
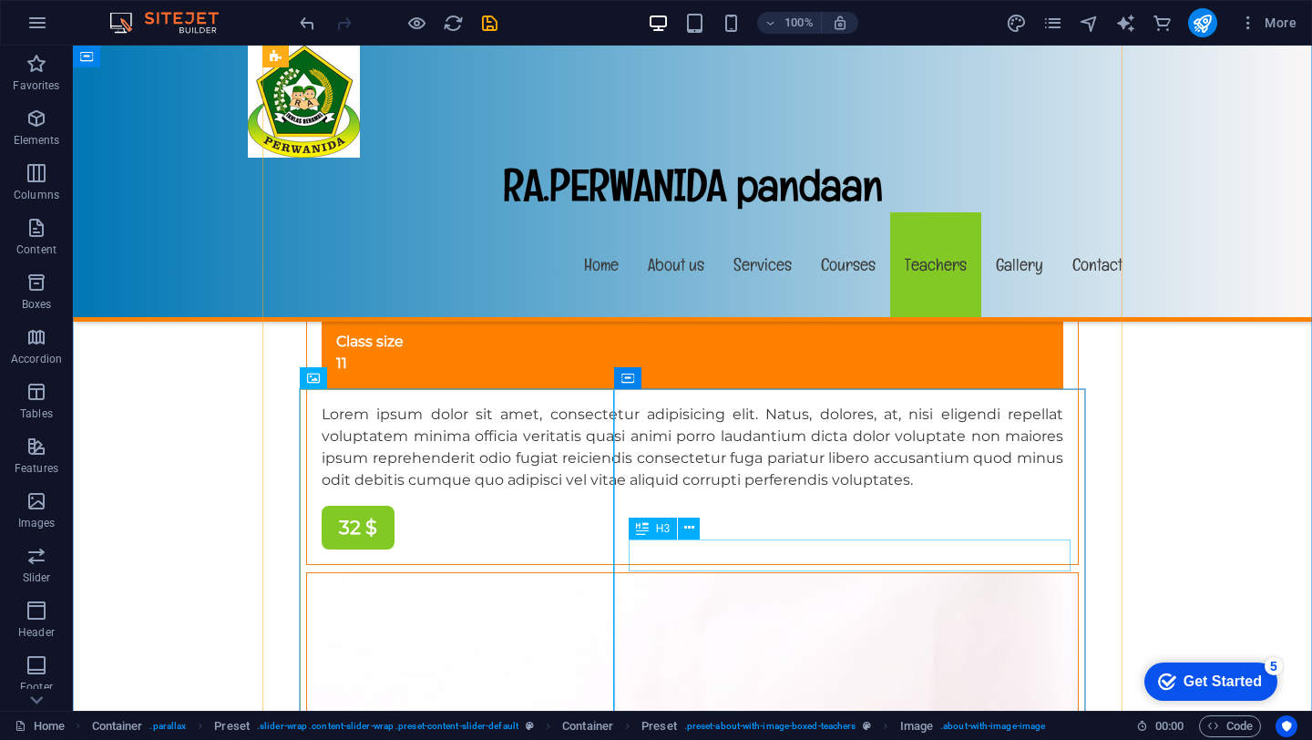
click at [692, 531] on icon at bounding box center [689, 527] width 10 height 19
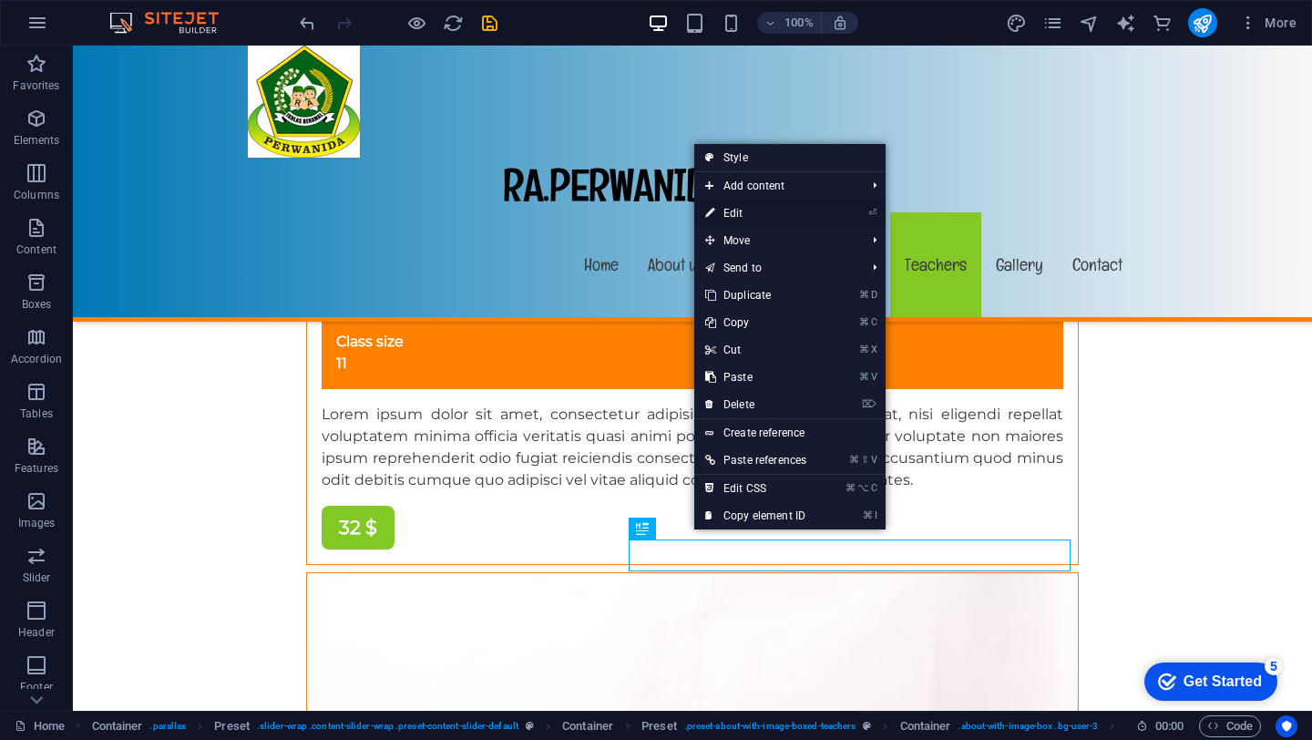
click at [740, 211] on link "⏎ Edit" at bounding box center [755, 212] width 123 height 27
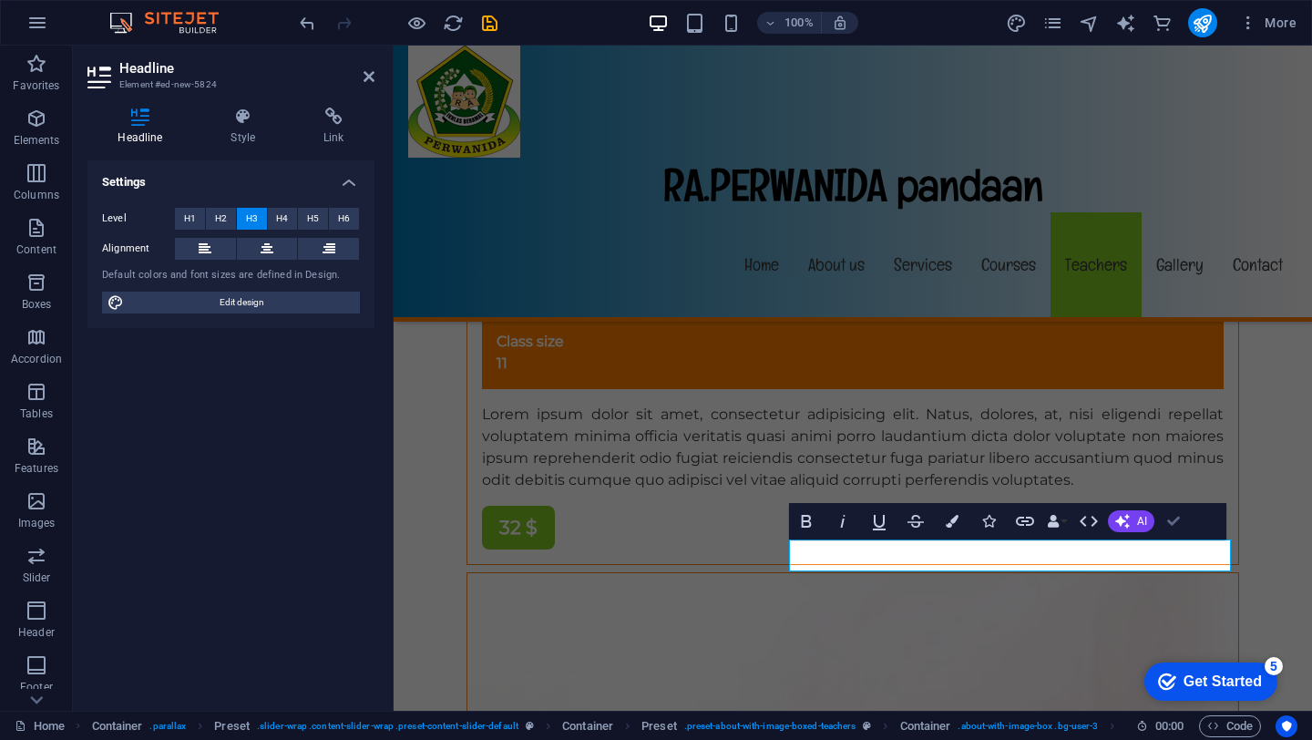
drag, startPoint x: 1180, startPoint y: 522, endPoint x: 1096, endPoint y: 480, distance: 93.7
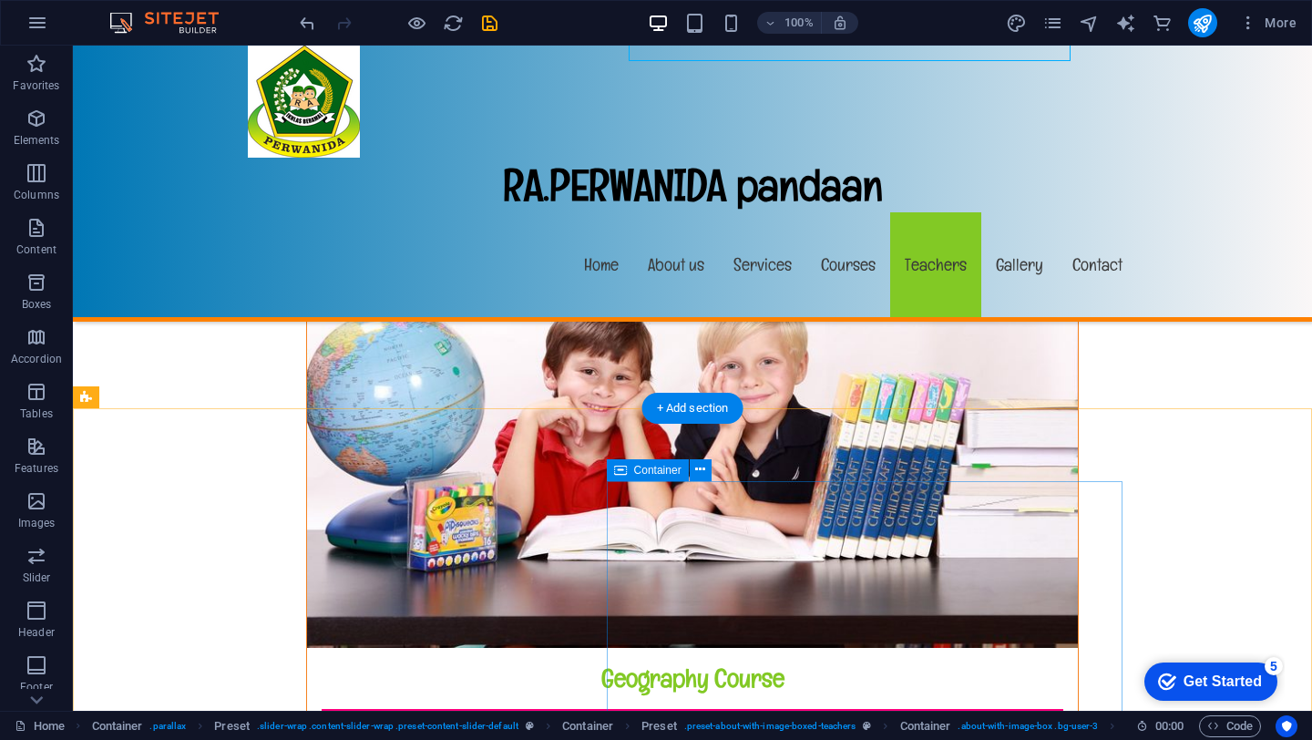
scroll to position [15410, 0]
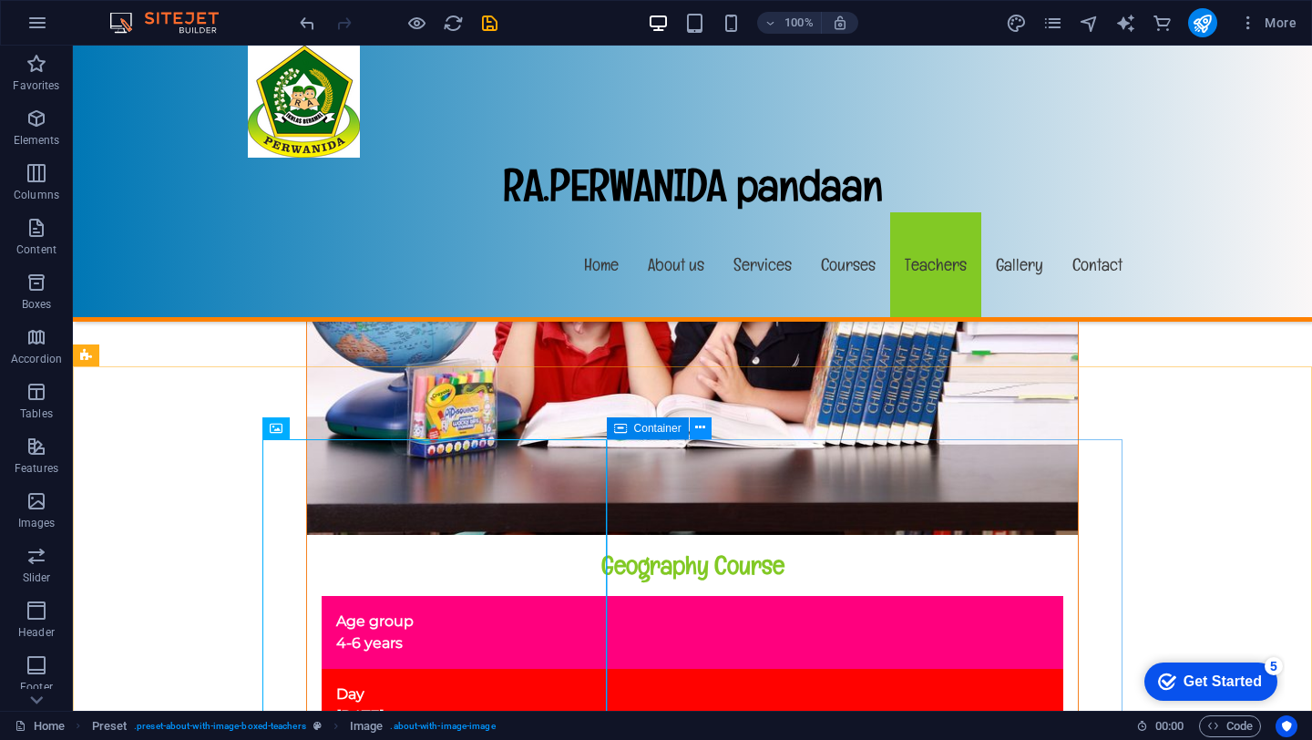
click at [704, 430] on icon at bounding box center [700, 427] width 10 height 19
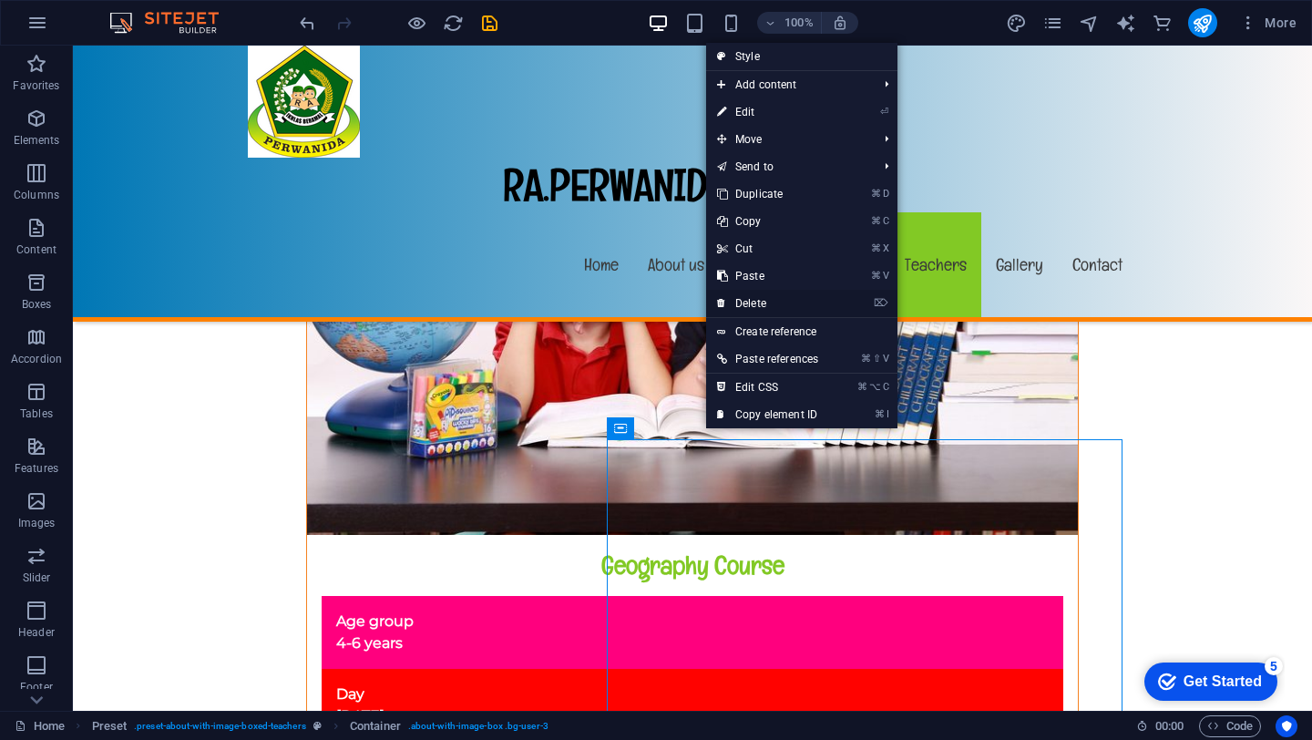
click at [742, 301] on link "⌦ Delete" at bounding box center [767, 303] width 123 height 27
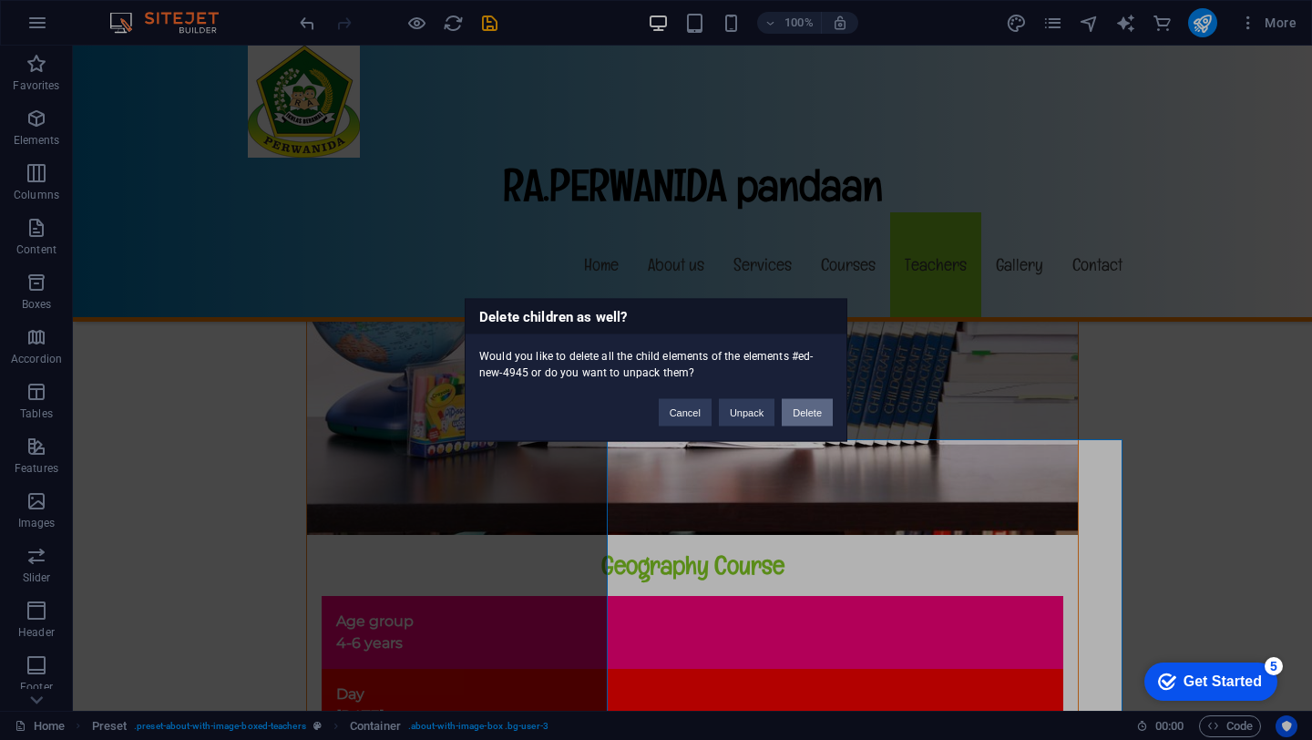
click at [800, 417] on button "Delete" at bounding box center [807, 412] width 51 height 27
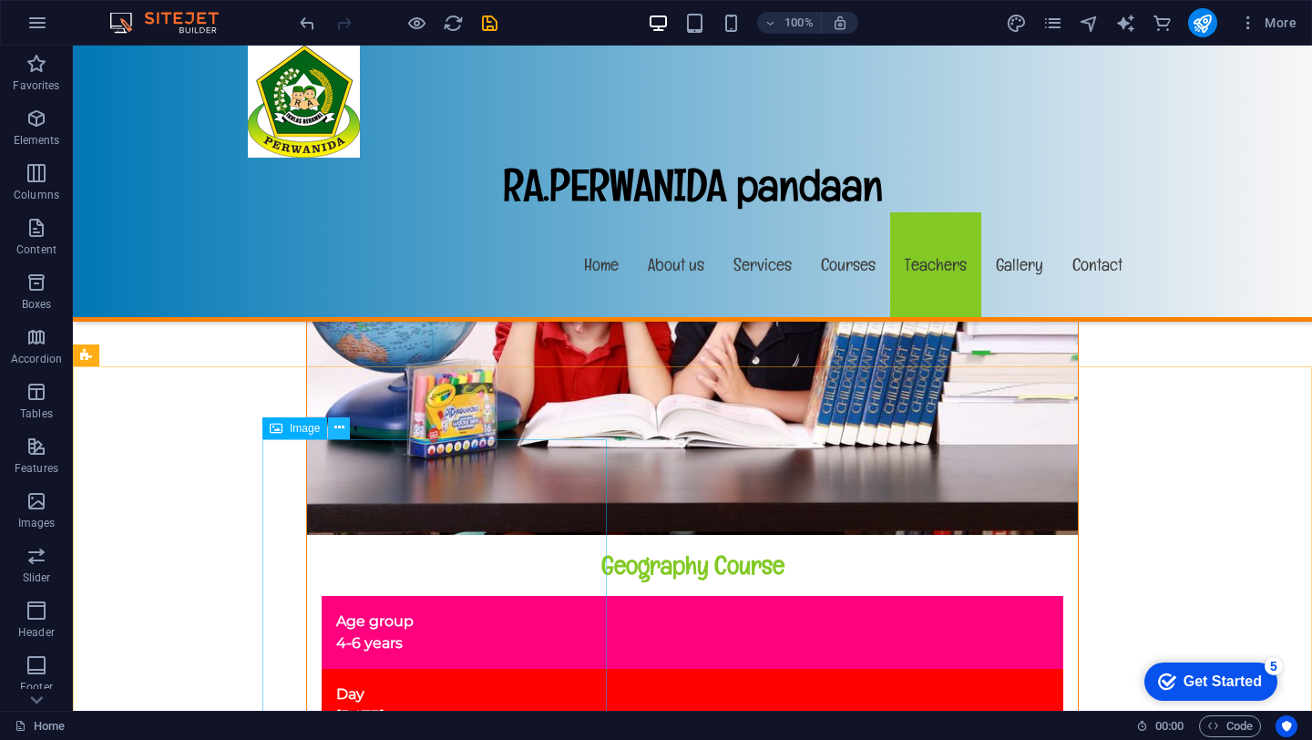
click at [338, 431] on icon at bounding box center [339, 427] width 10 height 19
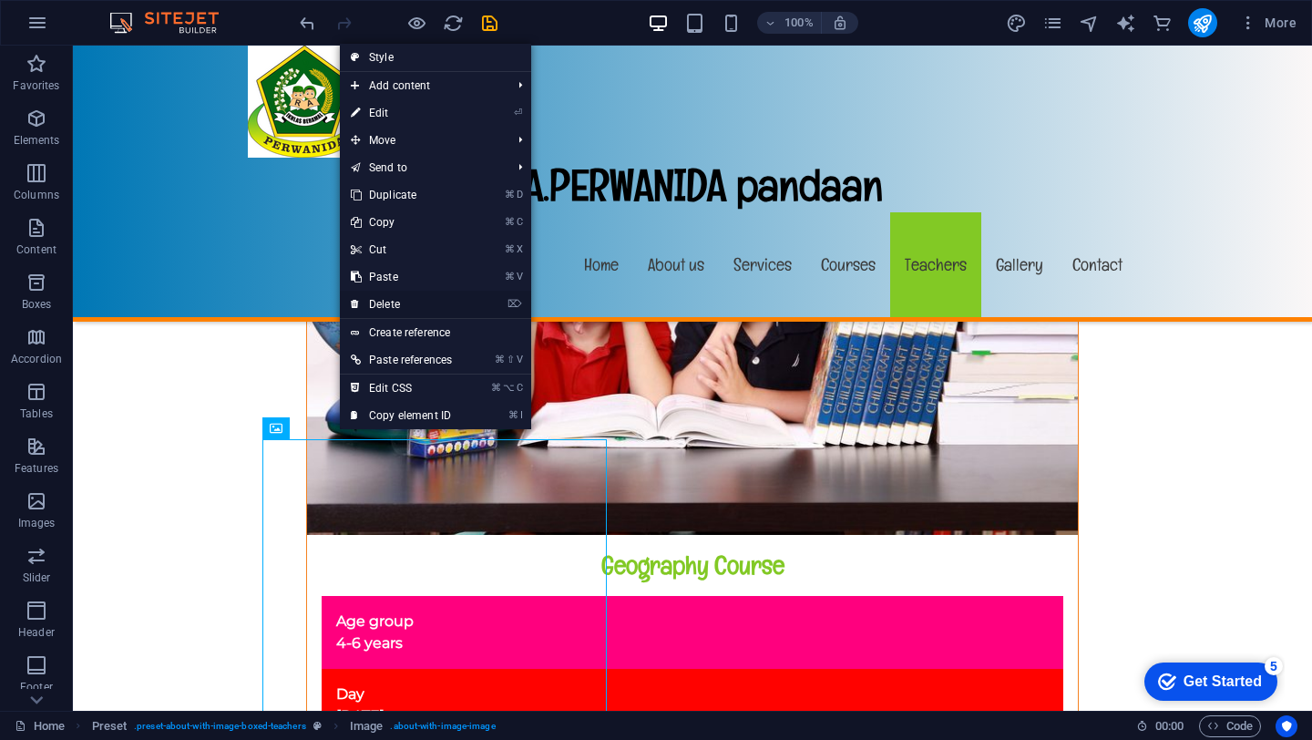
click at [379, 303] on link "⌦ Delete" at bounding box center [401, 304] width 123 height 27
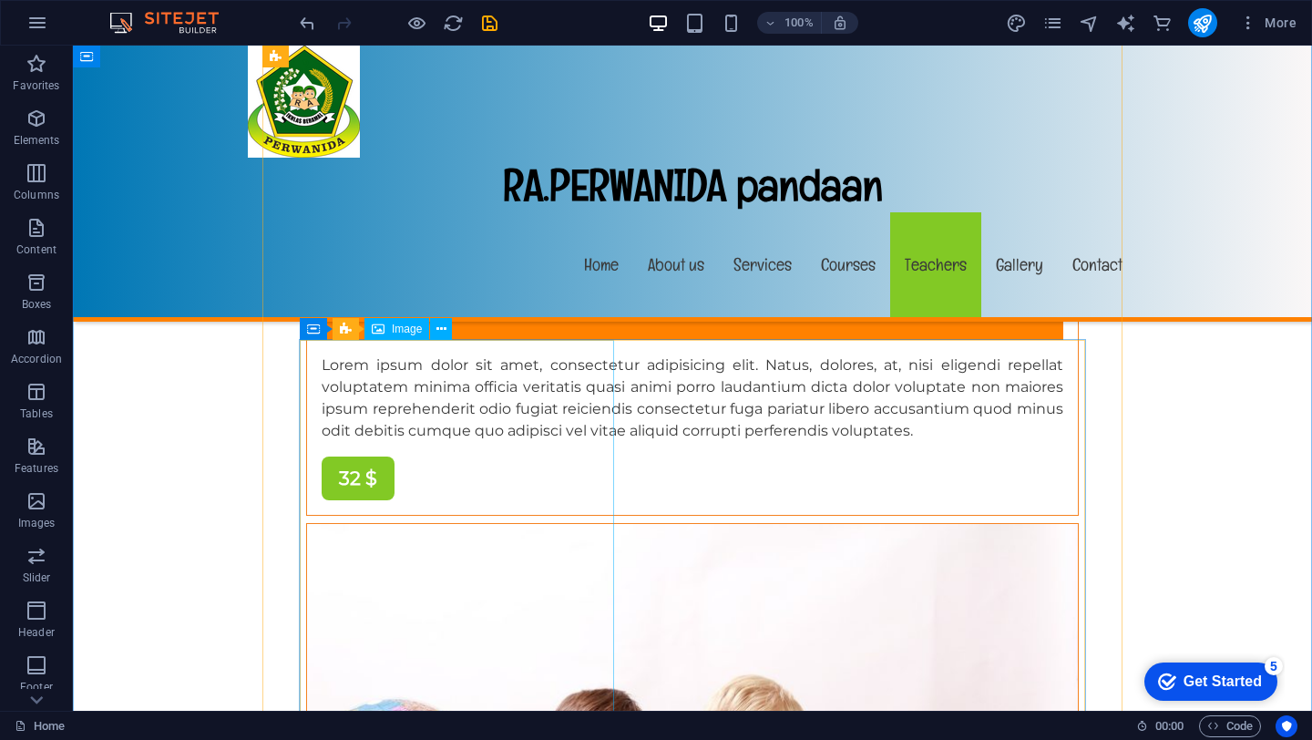
scroll to position [14905, 0]
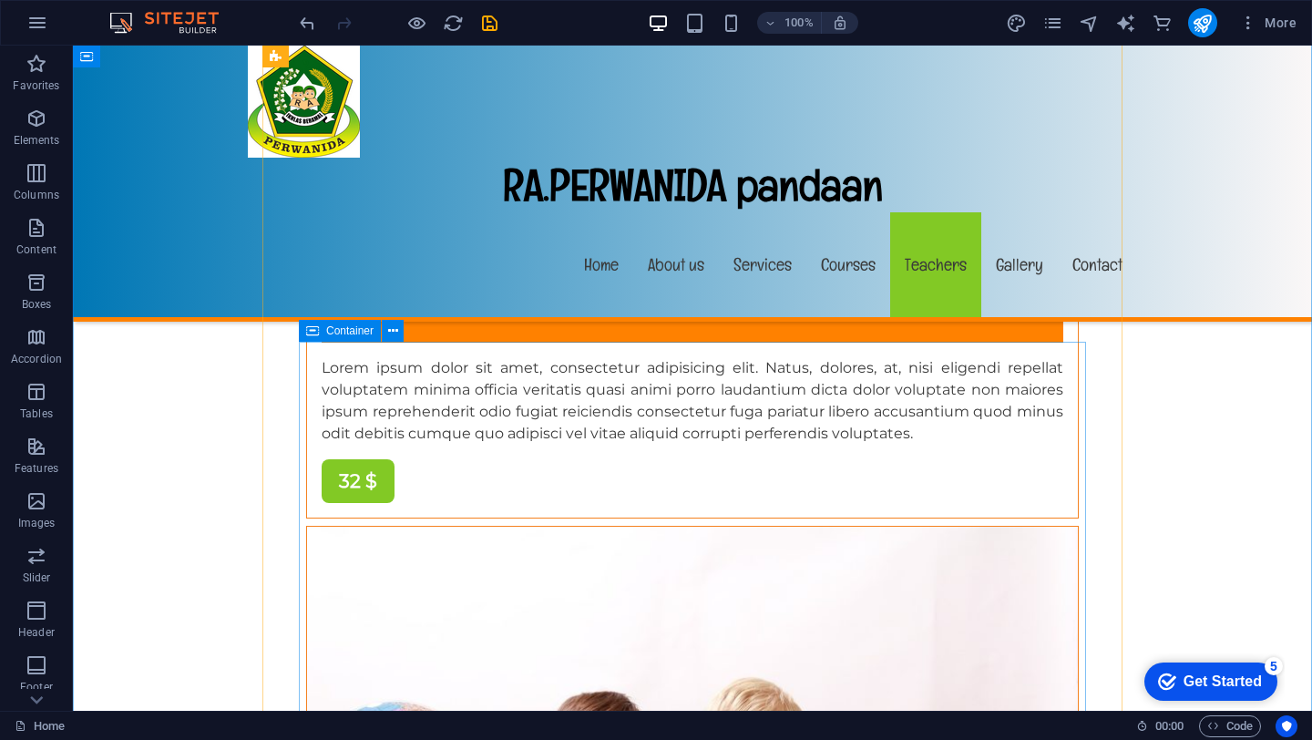
click at [313, 329] on icon at bounding box center [312, 331] width 13 height 22
click at [390, 331] on icon at bounding box center [393, 331] width 10 height 19
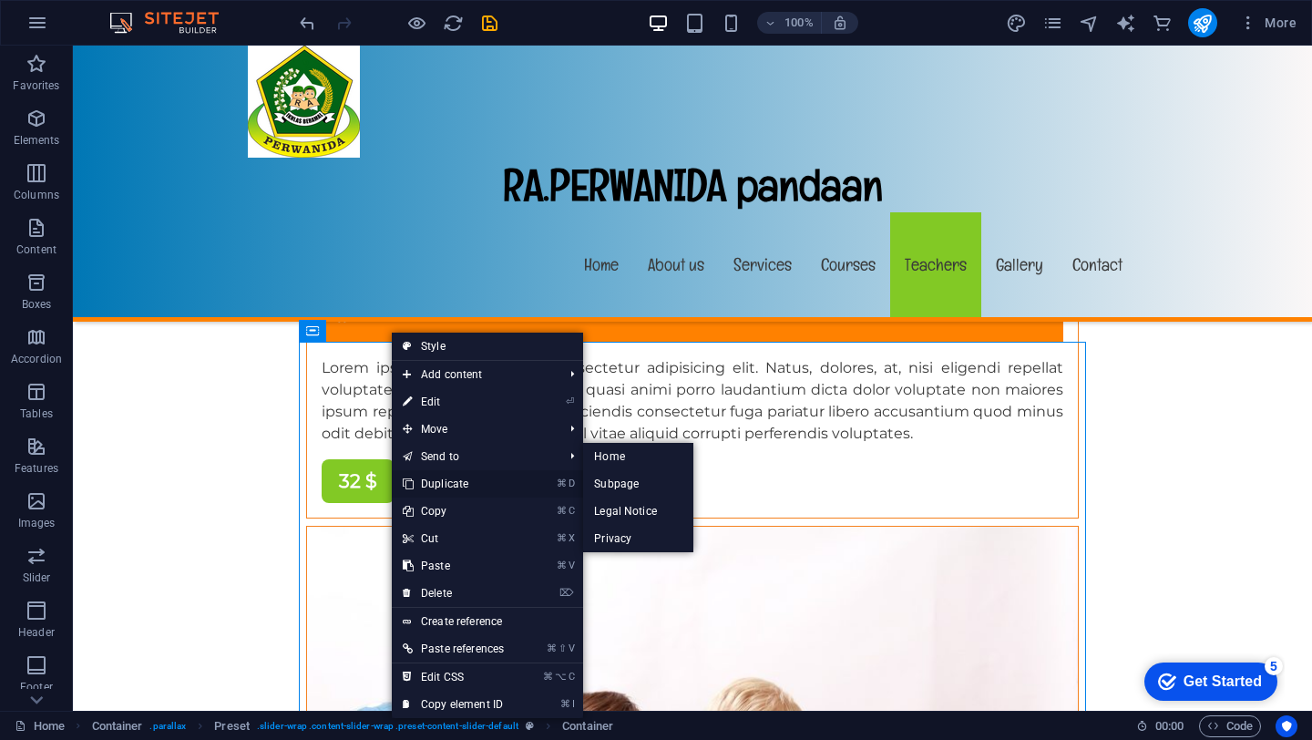
click at [433, 481] on link "⌘ D Duplicate" at bounding box center [453, 483] width 123 height 27
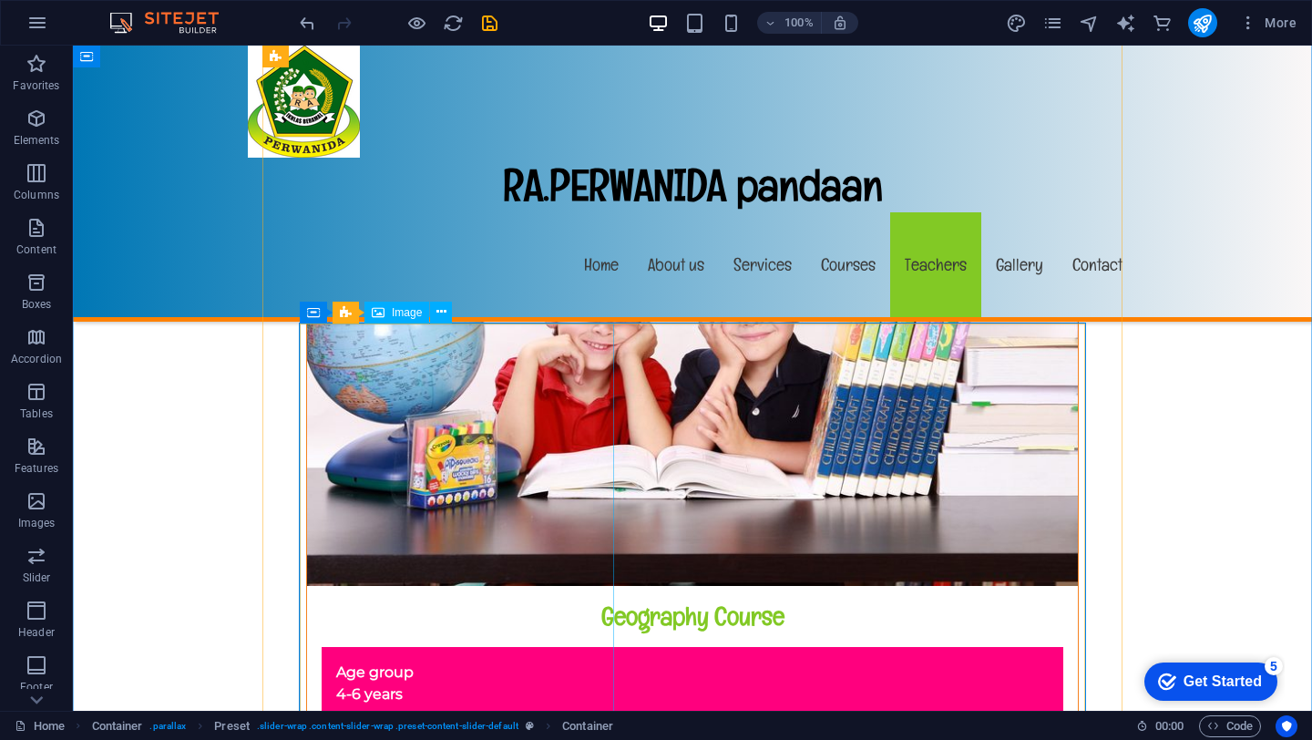
scroll to position [15310, 0]
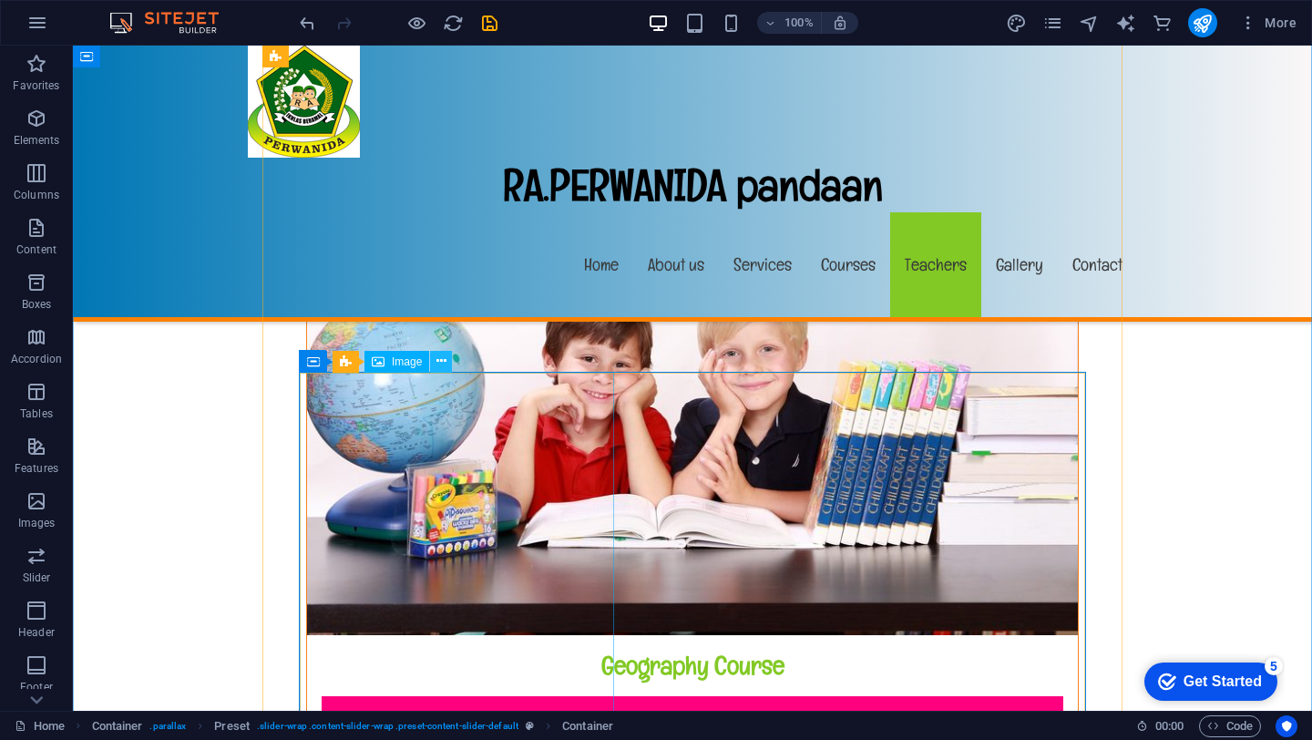
click at [438, 367] on icon at bounding box center [441, 361] width 10 height 19
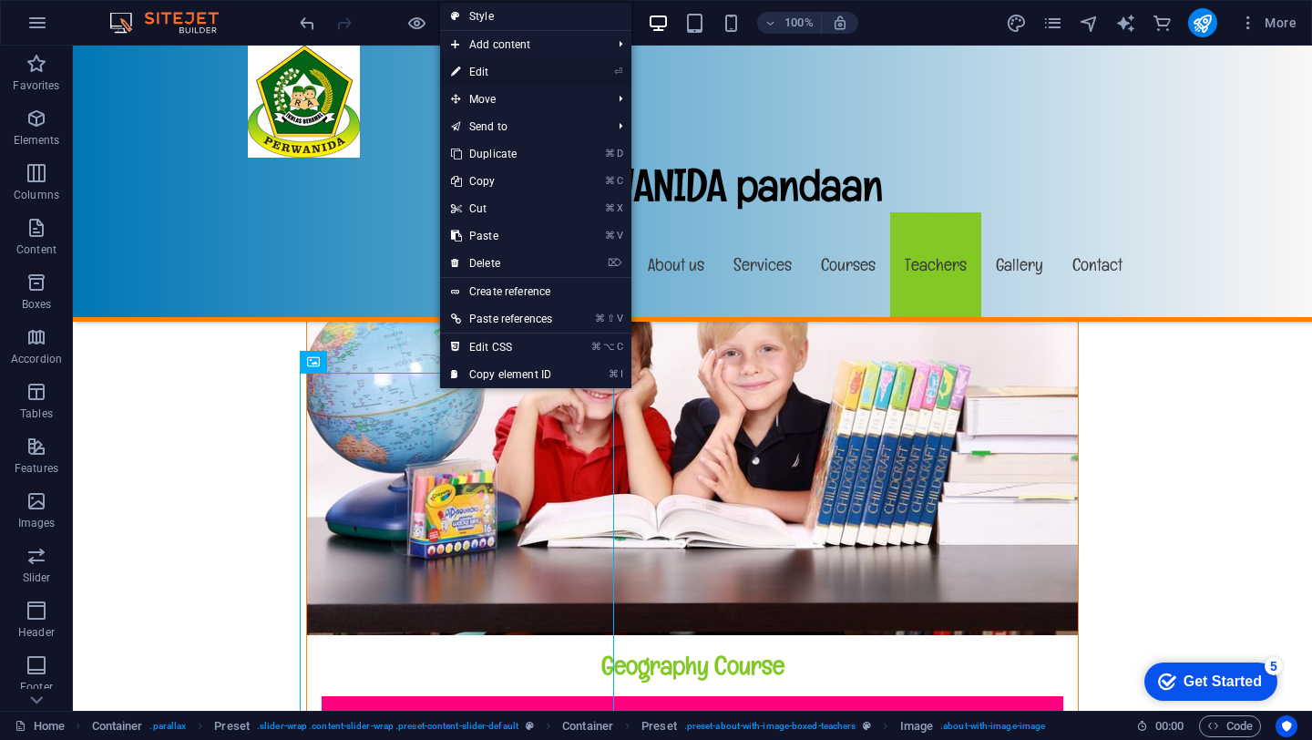
click at [486, 70] on link "⏎ Edit" at bounding box center [501, 71] width 123 height 27
select select "%"
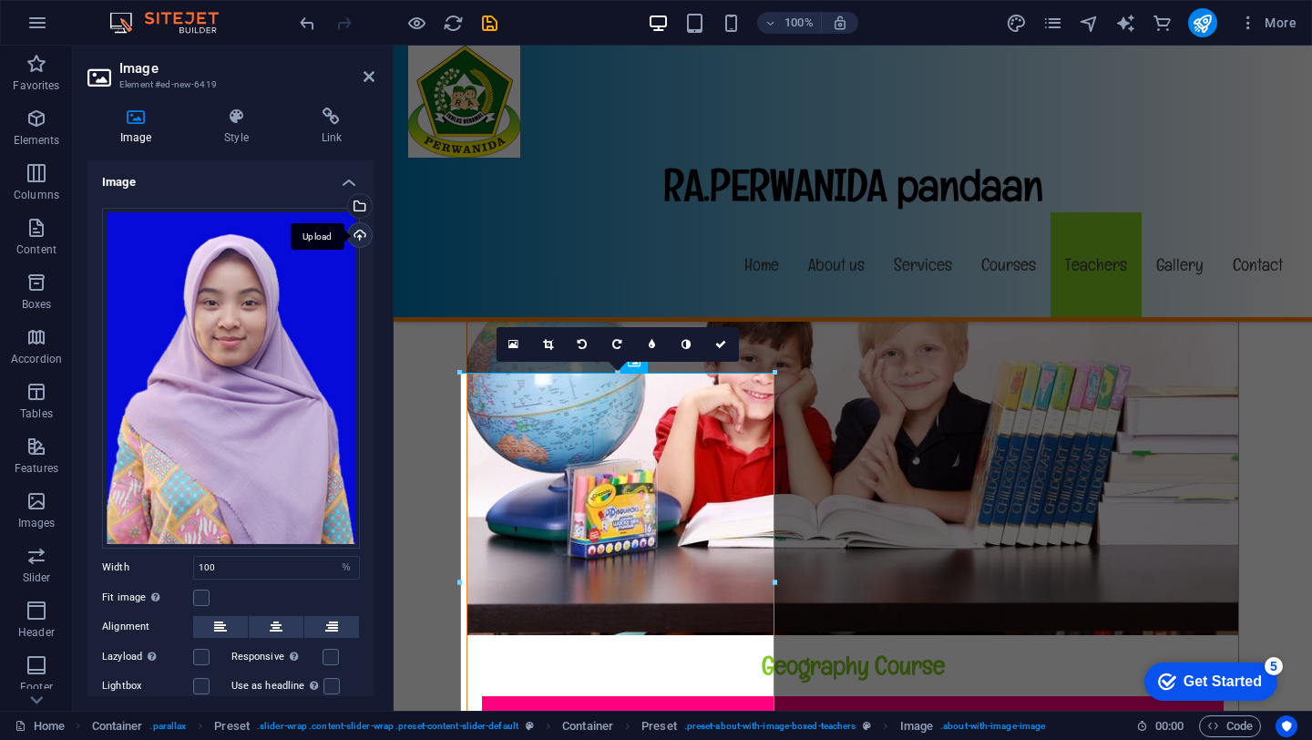
click at [352, 234] on div "Upload" at bounding box center [357, 236] width 27 height 27
click at [360, 232] on div "Upload" at bounding box center [357, 236] width 27 height 27
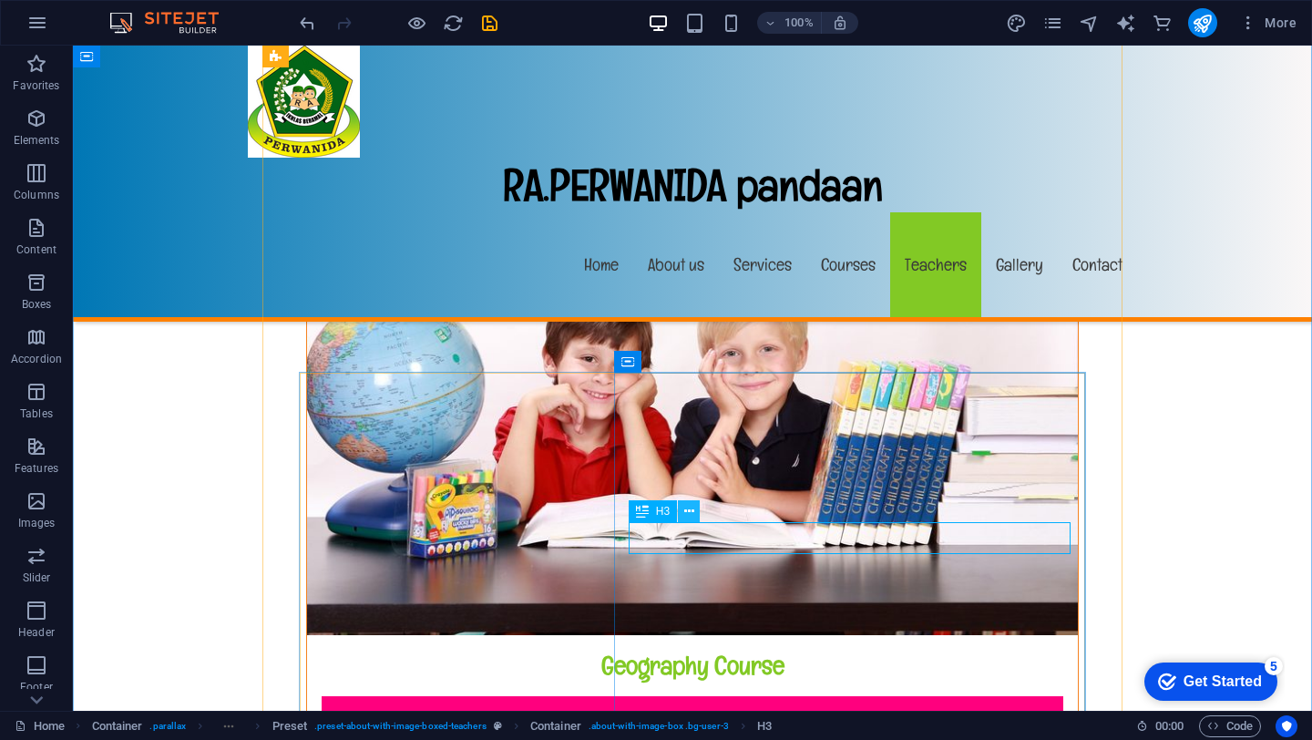
click at [692, 512] on icon at bounding box center [689, 511] width 10 height 19
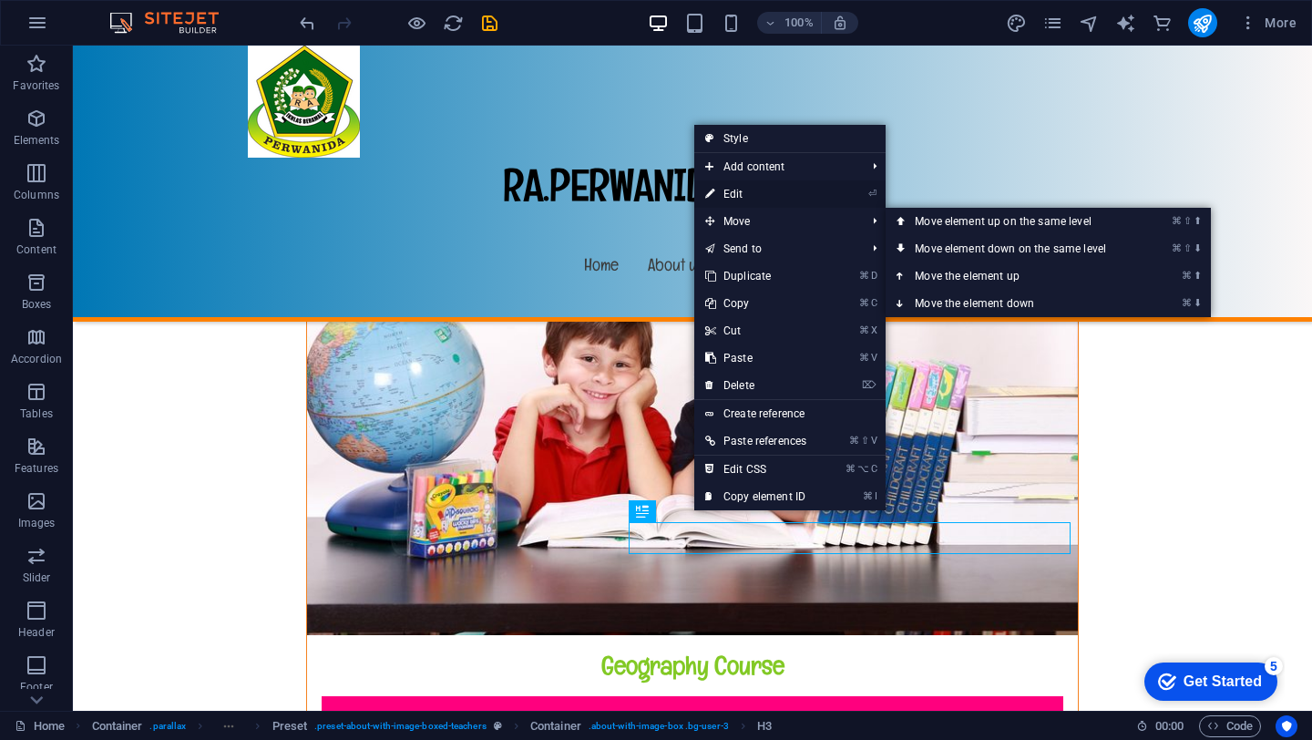
click at [733, 195] on link "⏎ Edit" at bounding box center [755, 193] width 123 height 27
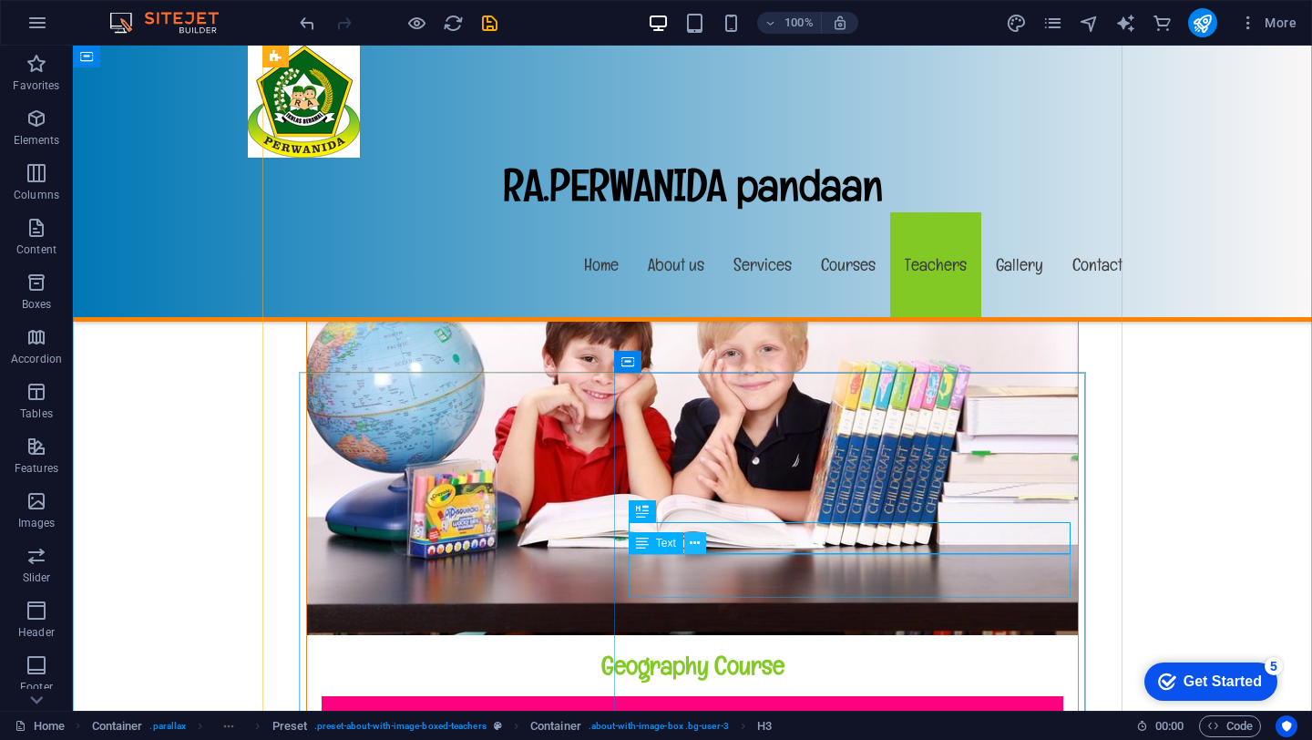
click at [696, 539] on icon at bounding box center [695, 543] width 10 height 19
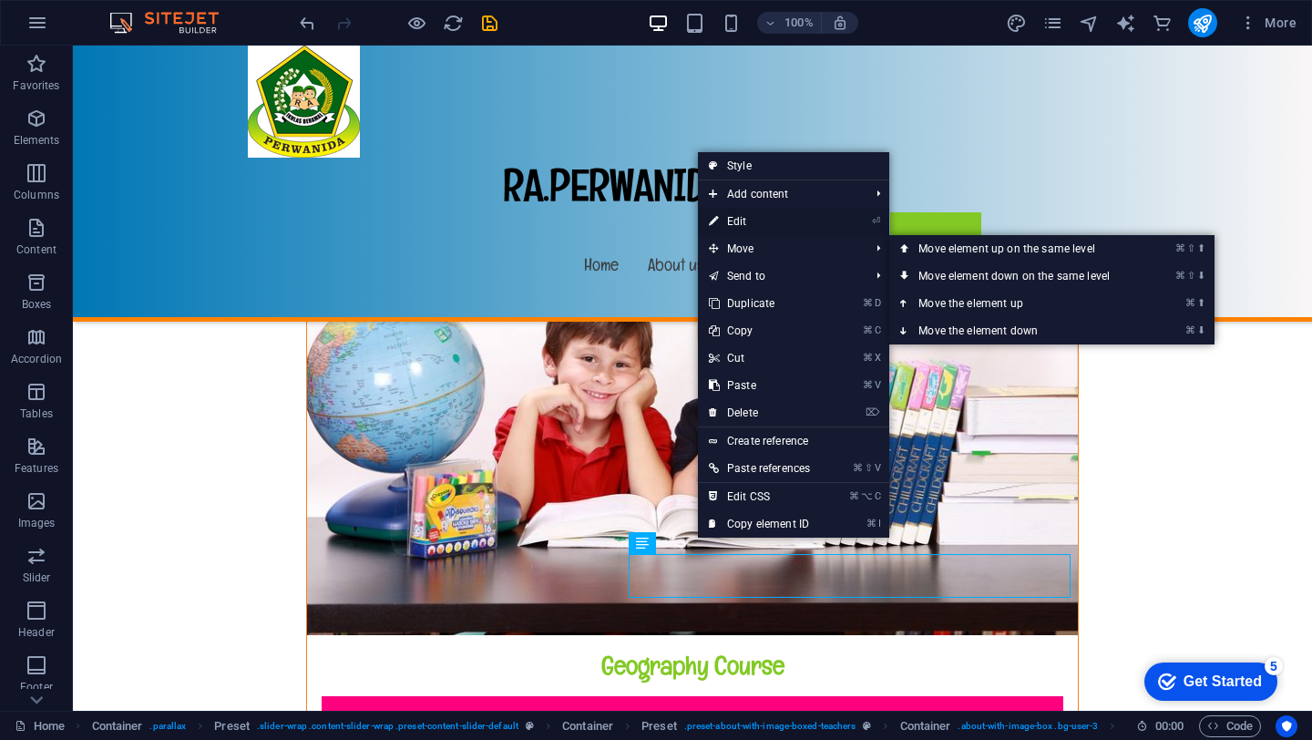
click at [738, 228] on link "⏎ Edit" at bounding box center [759, 221] width 123 height 27
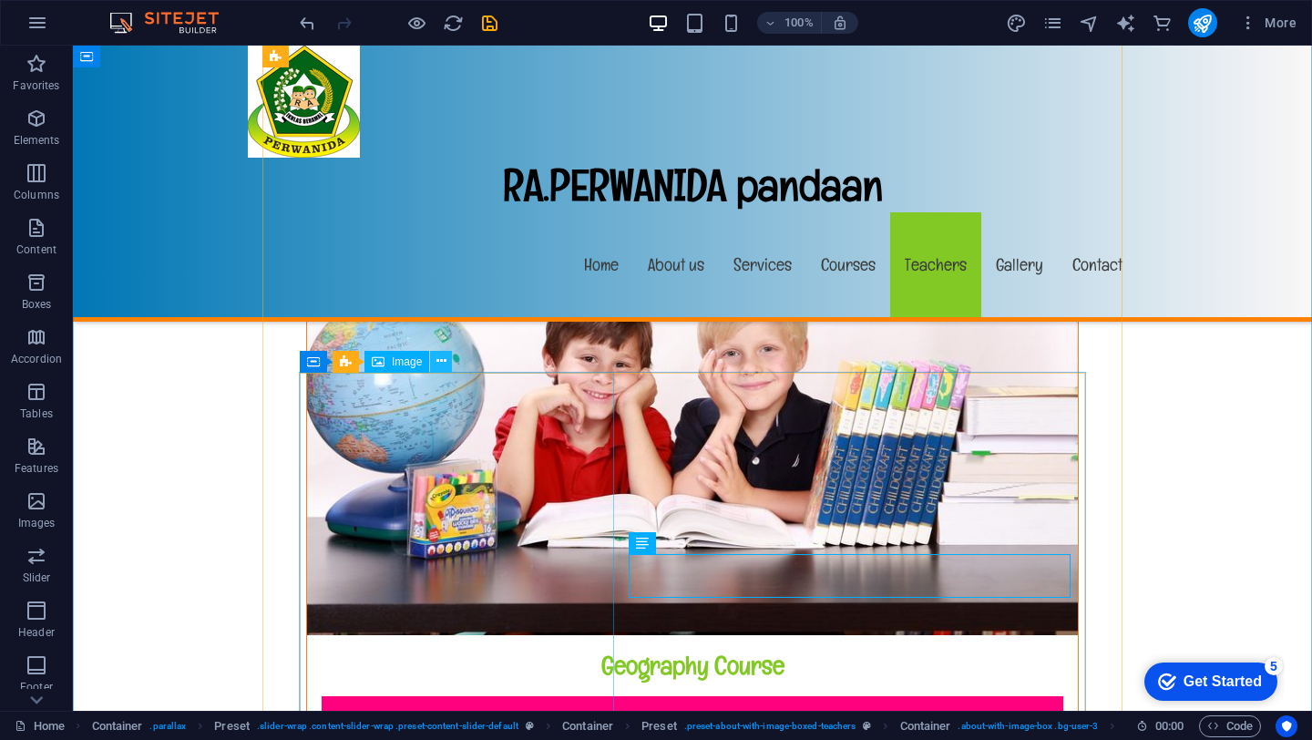
click at [436, 359] on icon at bounding box center [441, 361] width 10 height 19
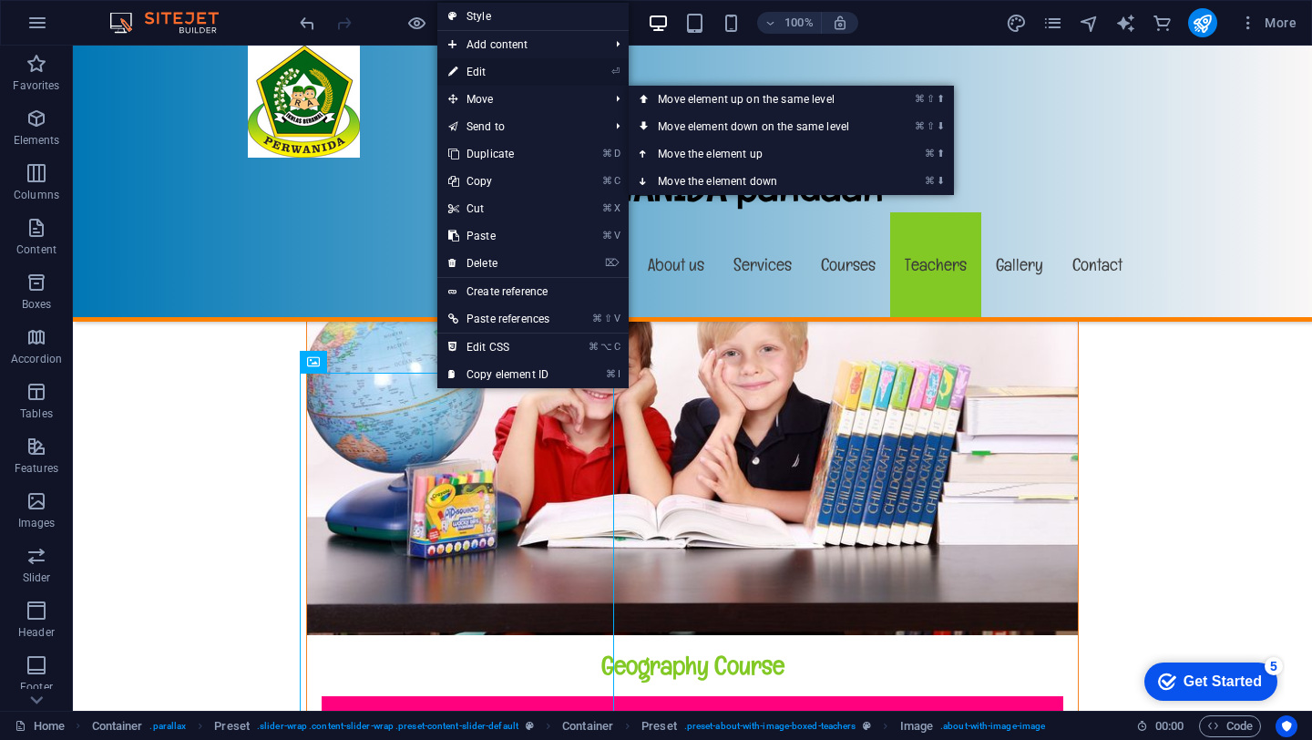
click at [478, 67] on link "⏎ Edit" at bounding box center [498, 71] width 123 height 27
select select "%"
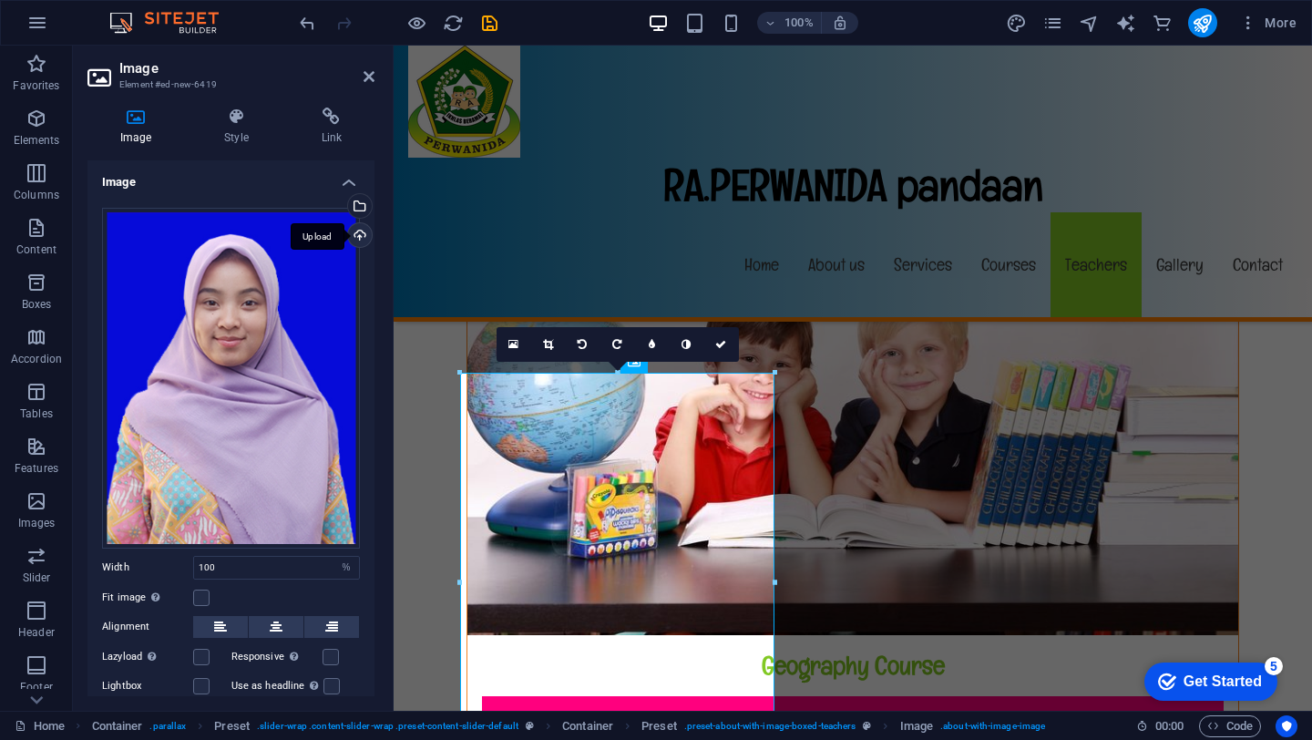
click at [351, 238] on div "Upload" at bounding box center [357, 236] width 27 height 27
drag, startPoint x: 729, startPoint y: 341, endPoint x: 656, endPoint y: 295, distance: 85.9
click at [729, 341] on link at bounding box center [721, 344] width 35 height 35
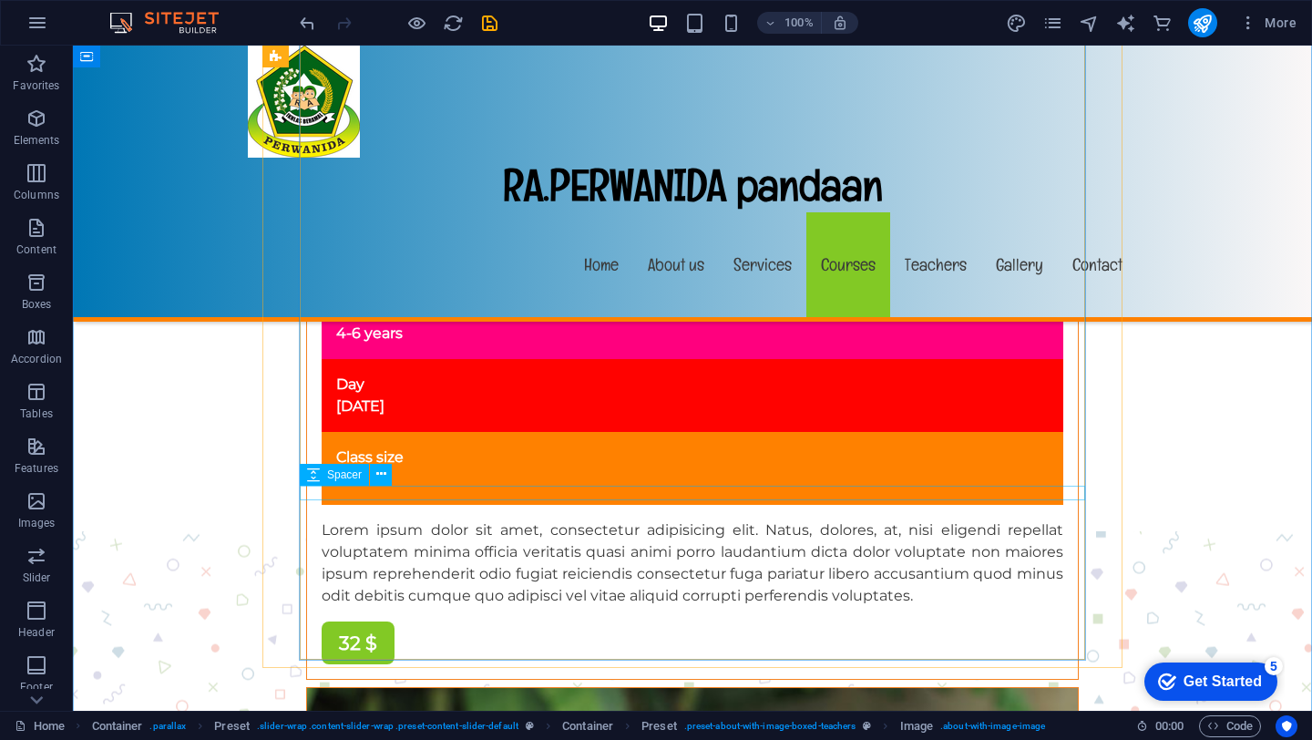
scroll to position [10256, 0]
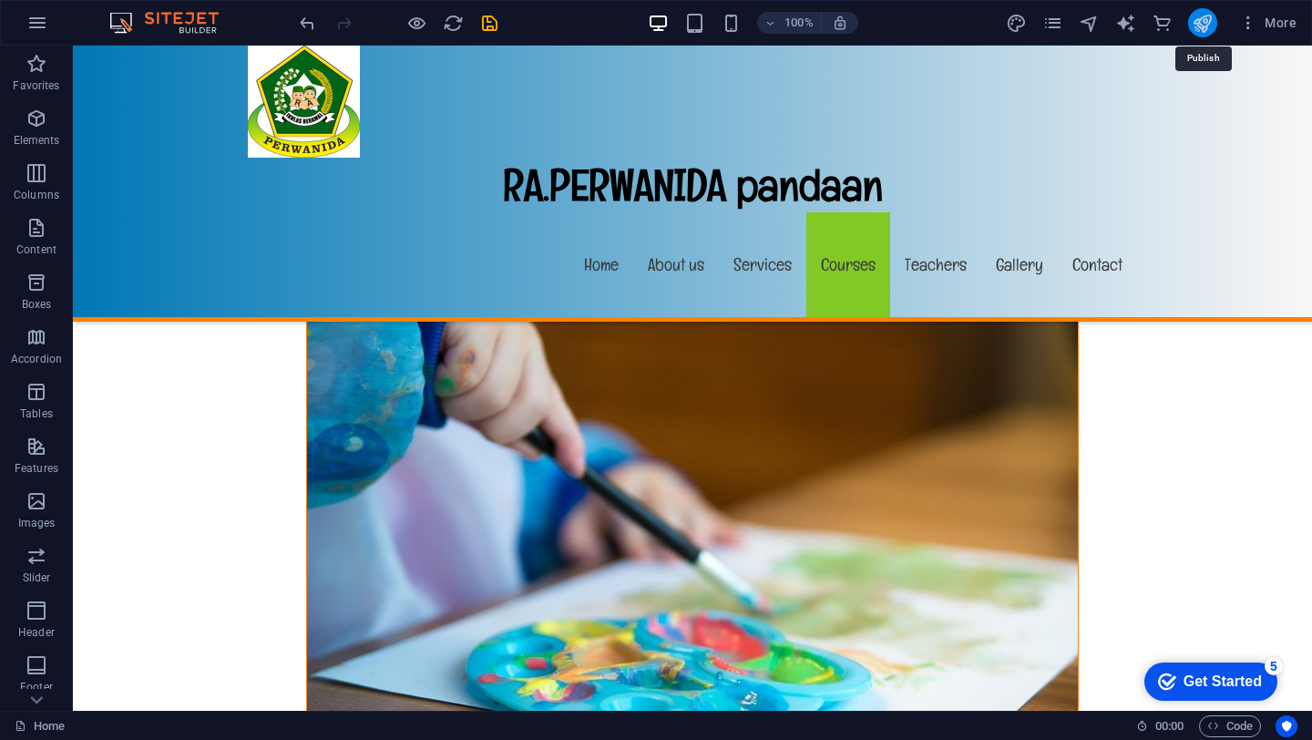
click at [1201, 25] on icon "publish" at bounding box center [1201, 23] width 21 height 21
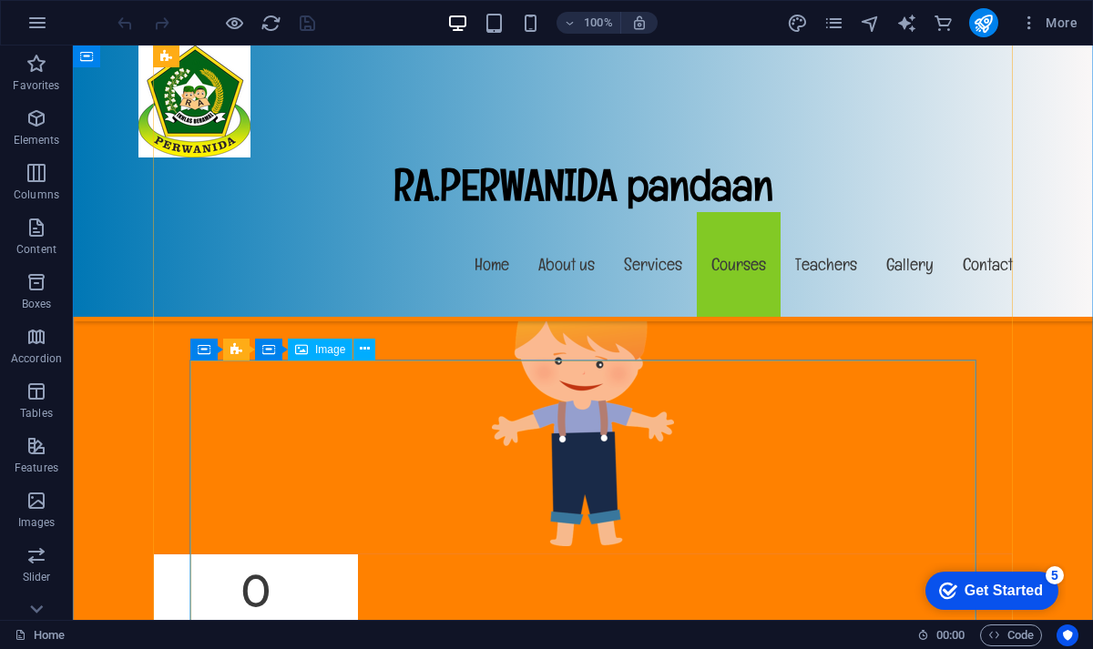
scroll to position [8372, 0]
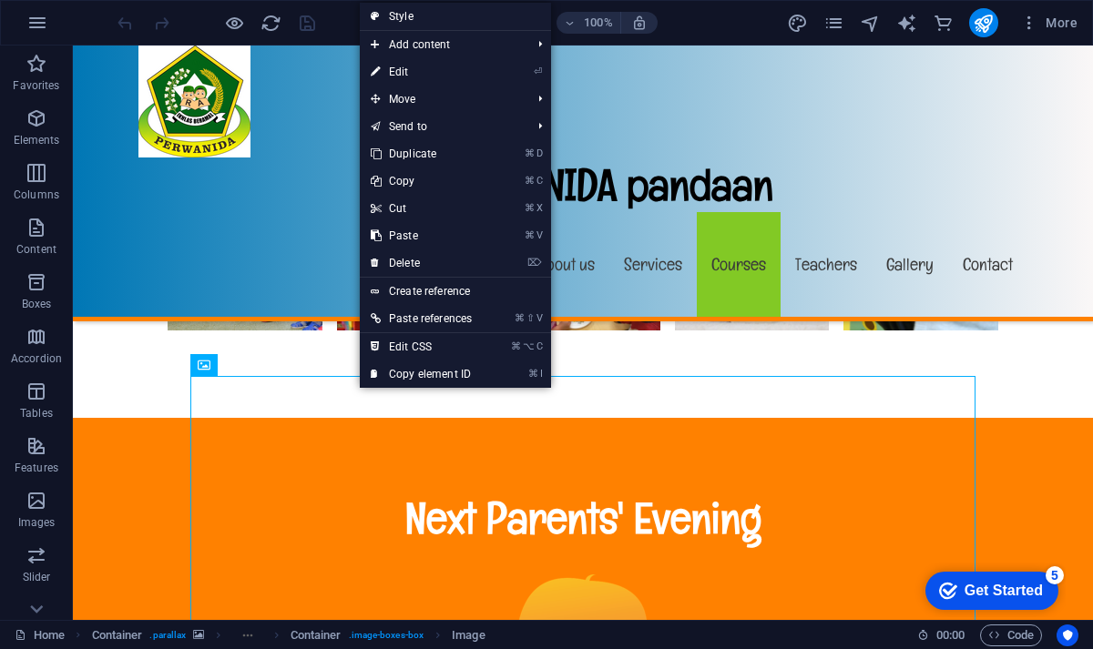
select select "%"
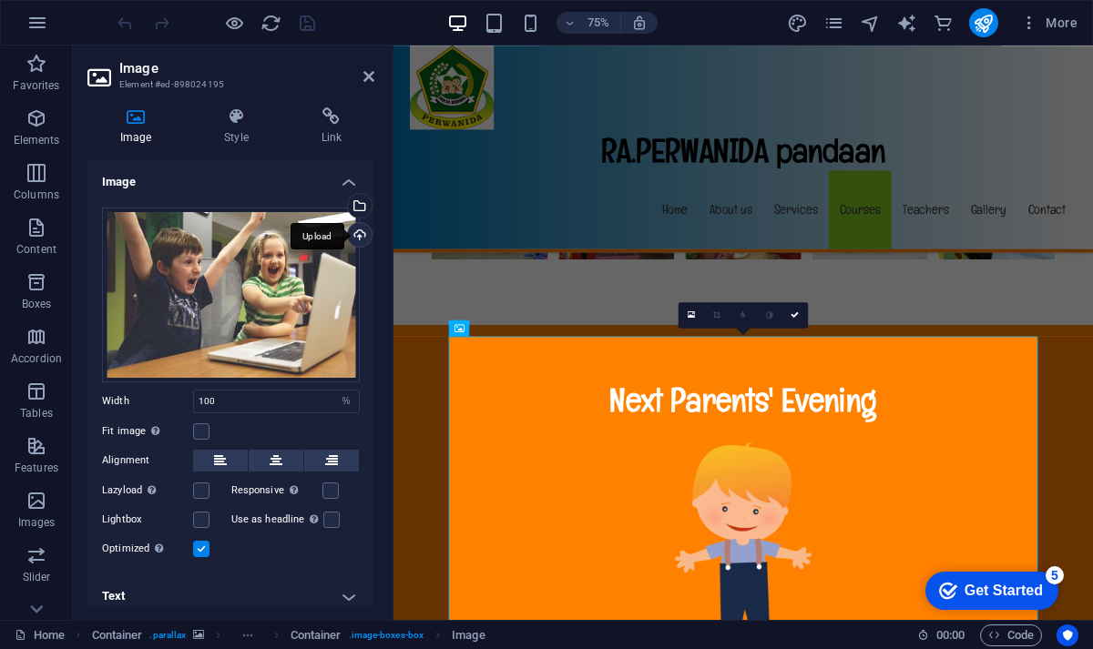
click at [359, 236] on div "Upload" at bounding box center [357, 236] width 27 height 27
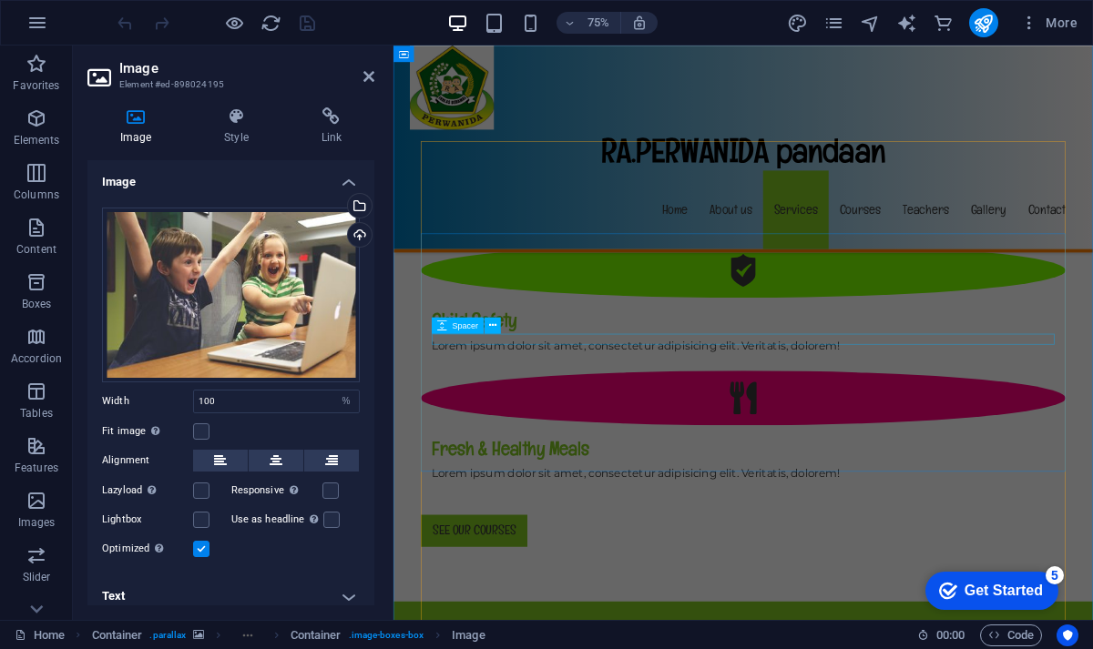
scroll to position [2076, 0]
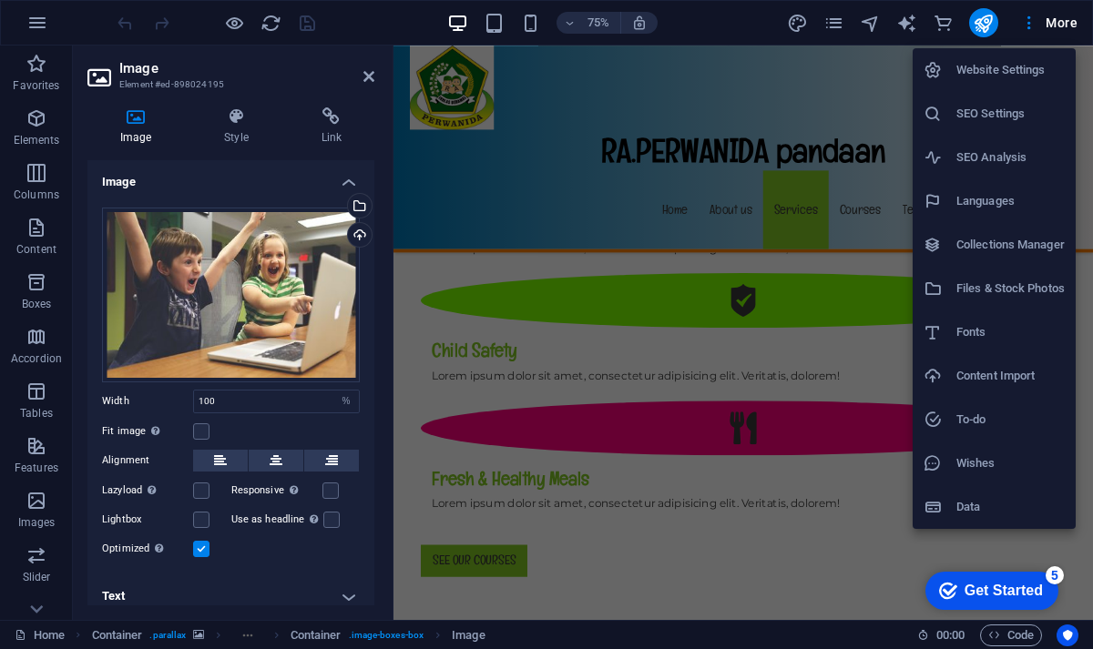
click at [995, 203] on h6 "Languages" at bounding box center [1010, 201] width 108 height 22
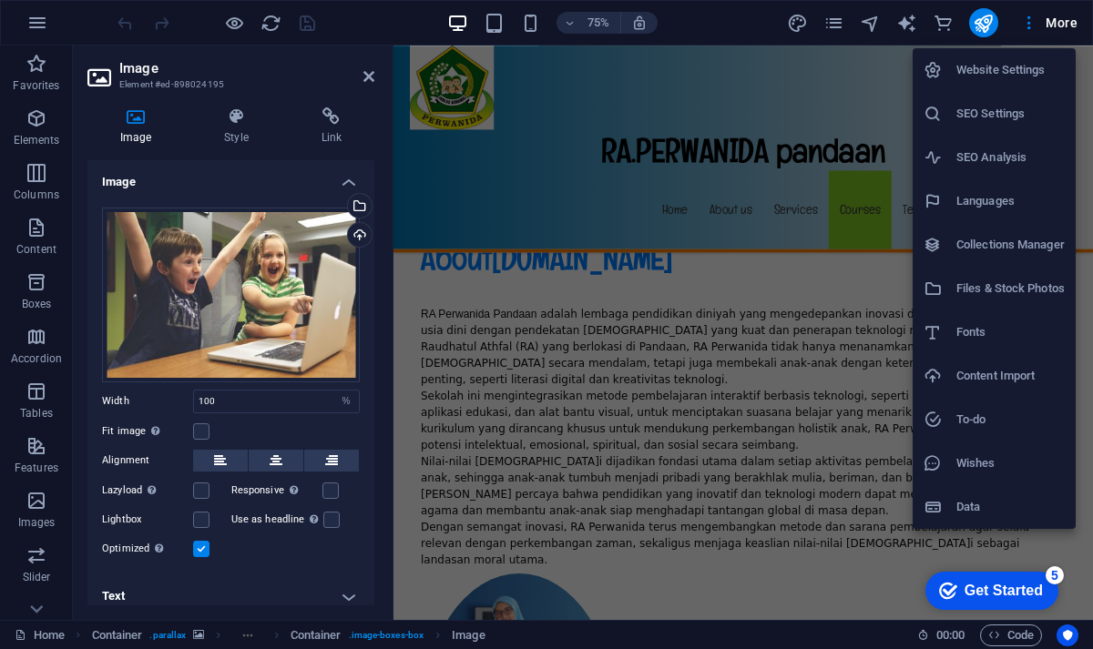
select select "70"
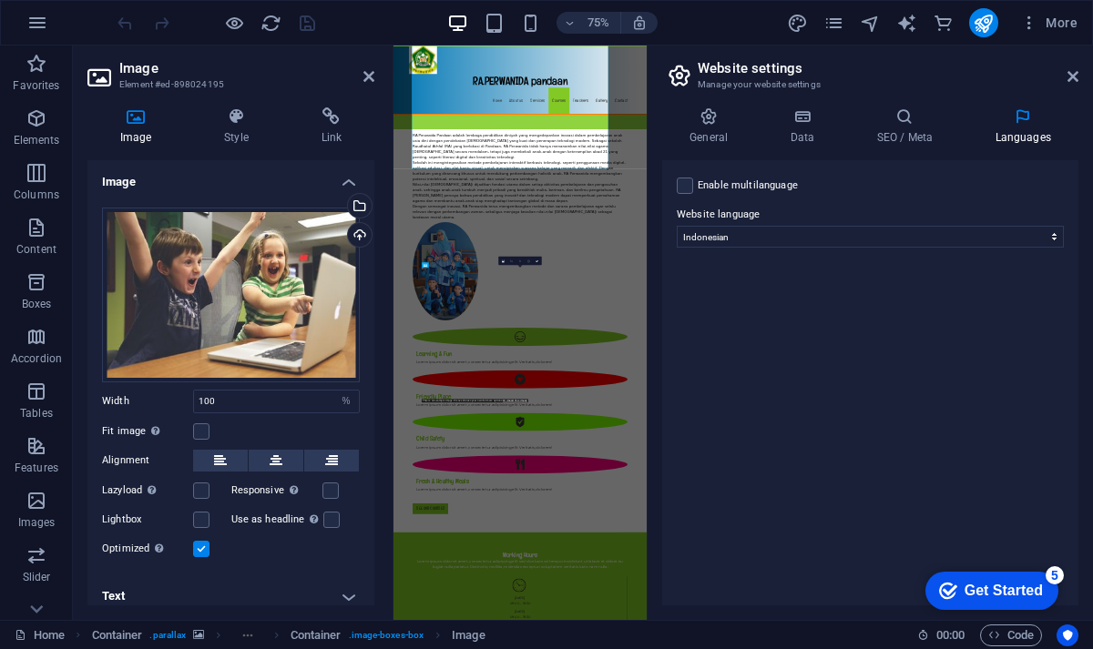
scroll to position [8792, 0]
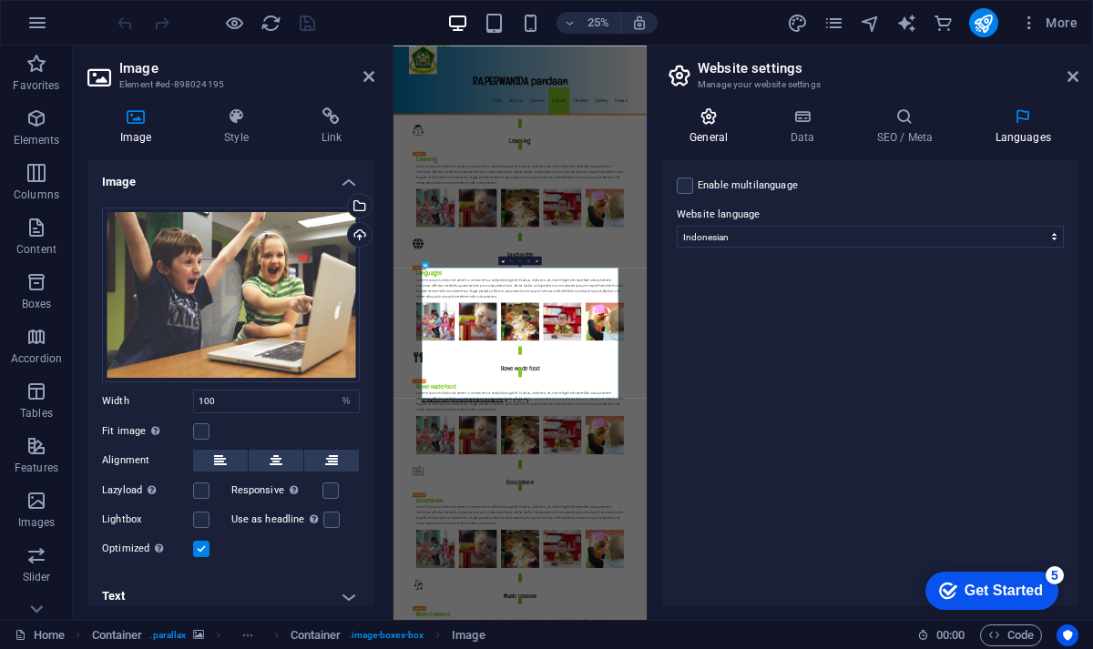
click at [720, 117] on icon at bounding box center [708, 116] width 93 height 18
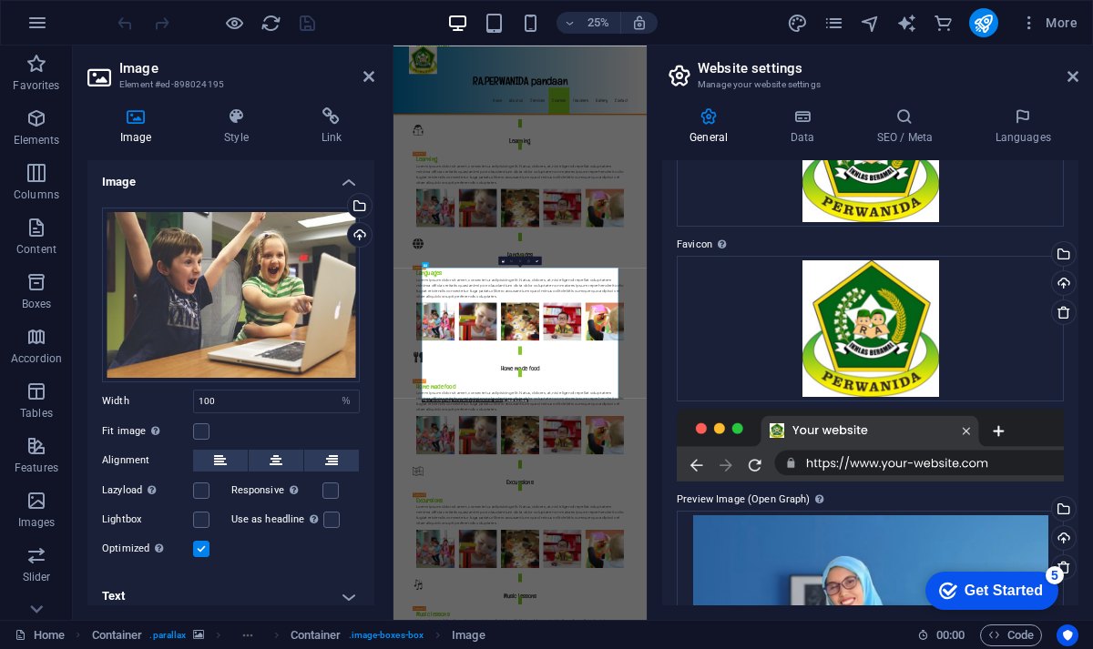
scroll to position [0, 0]
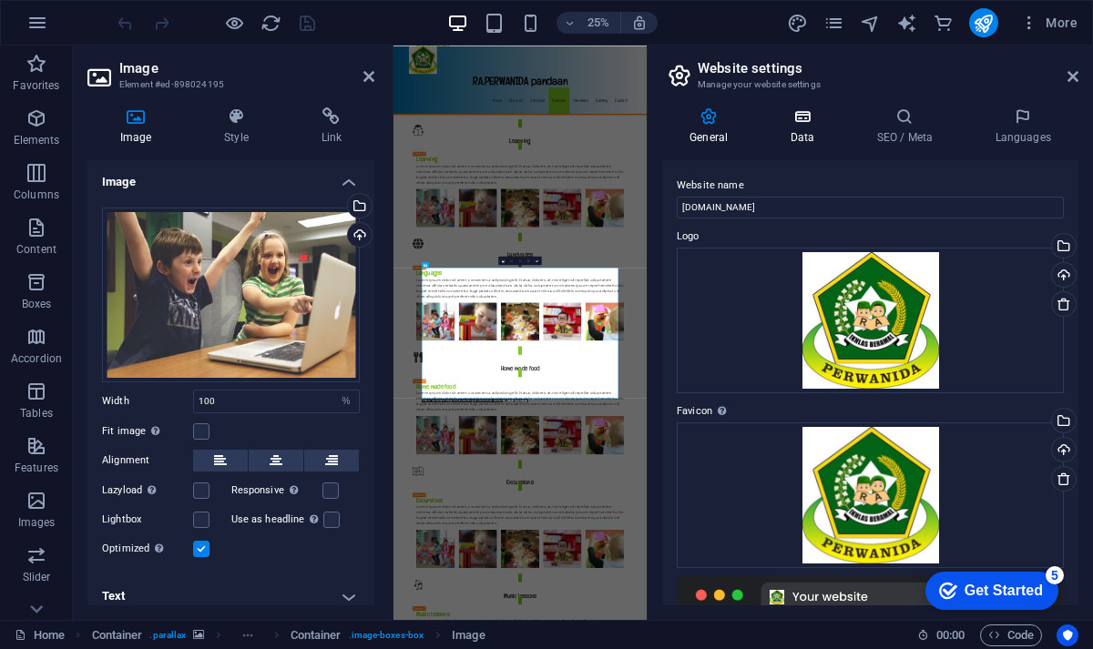
click at [805, 132] on h4 "Data" at bounding box center [805, 126] width 87 height 38
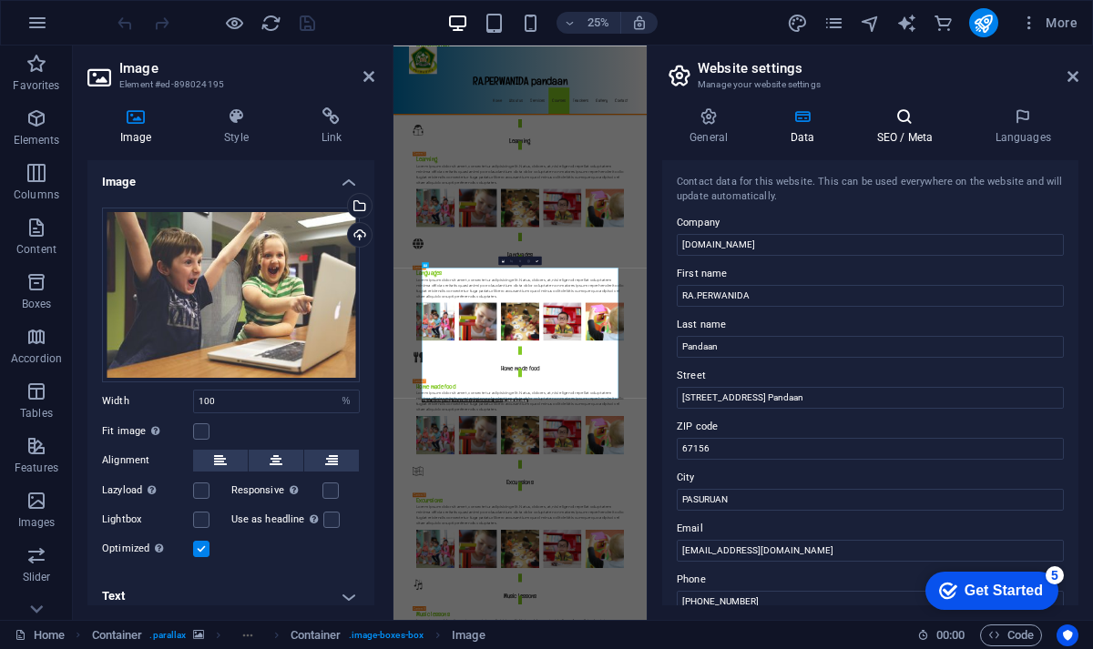
click at [894, 120] on icon at bounding box center [904, 116] width 111 height 18
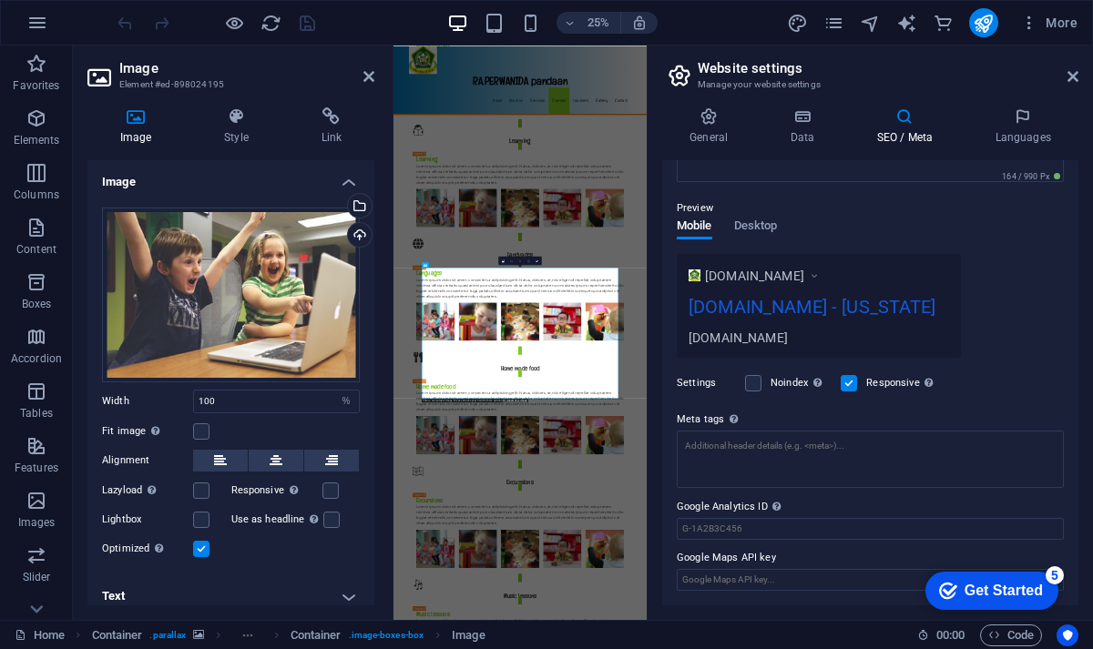
scroll to position [220, 0]
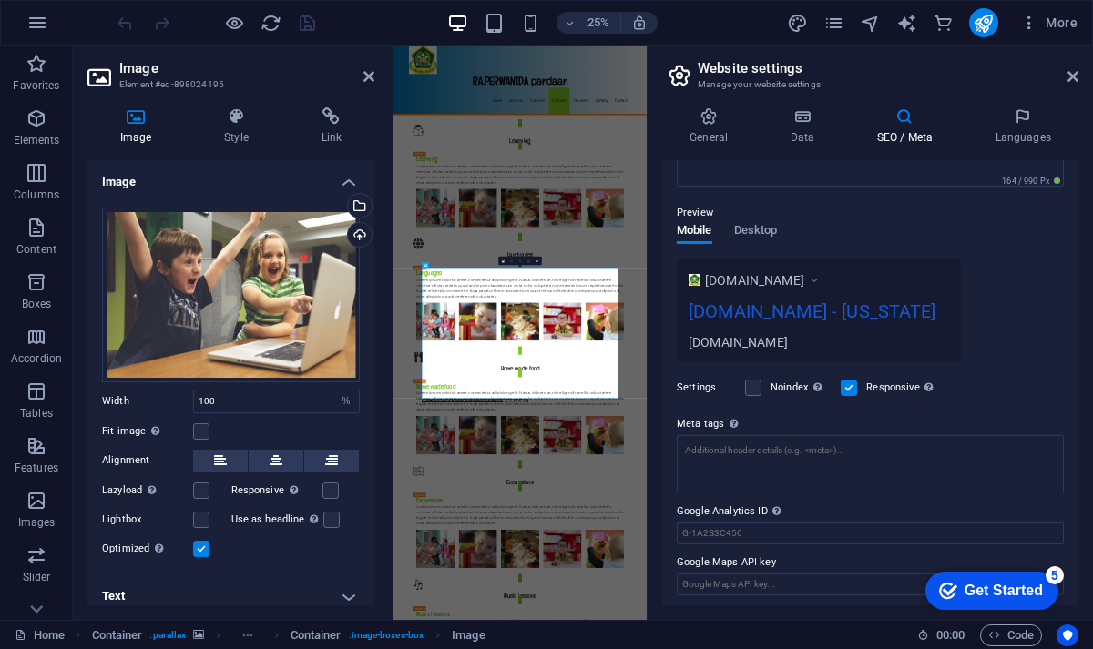
click at [751, 333] on div "ra-sakinahperwanida.com - Florida" at bounding box center [819, 316] width 261 height 36
click at [741, 333] on div "ra-sakinahperwanida.com - Florida" at bounding box center [819, 316] width 261 height 36
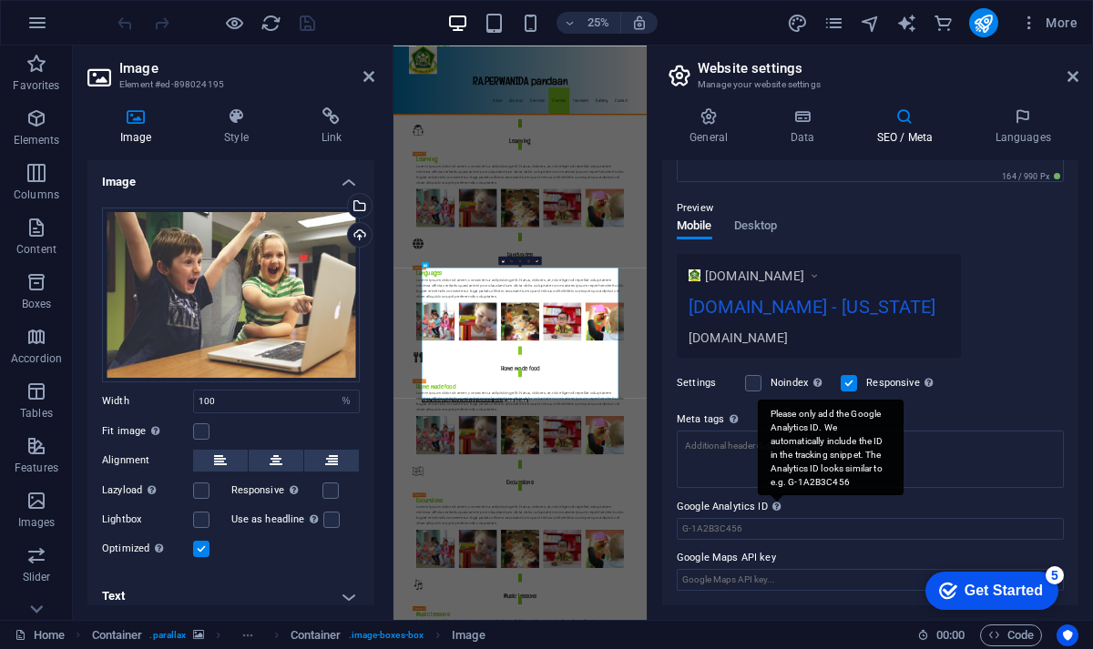
click at [776, 496] on div "Please only add the Google Analytics ID. We automatically include the ID in the…" at bounding box center [831, 448] width 146 height 96
click at [776, 518] on input "Google Analytics ID Please only add the Google Analytics ID. We automatically i…" at bounding box center [870, 529] width 387 height 22
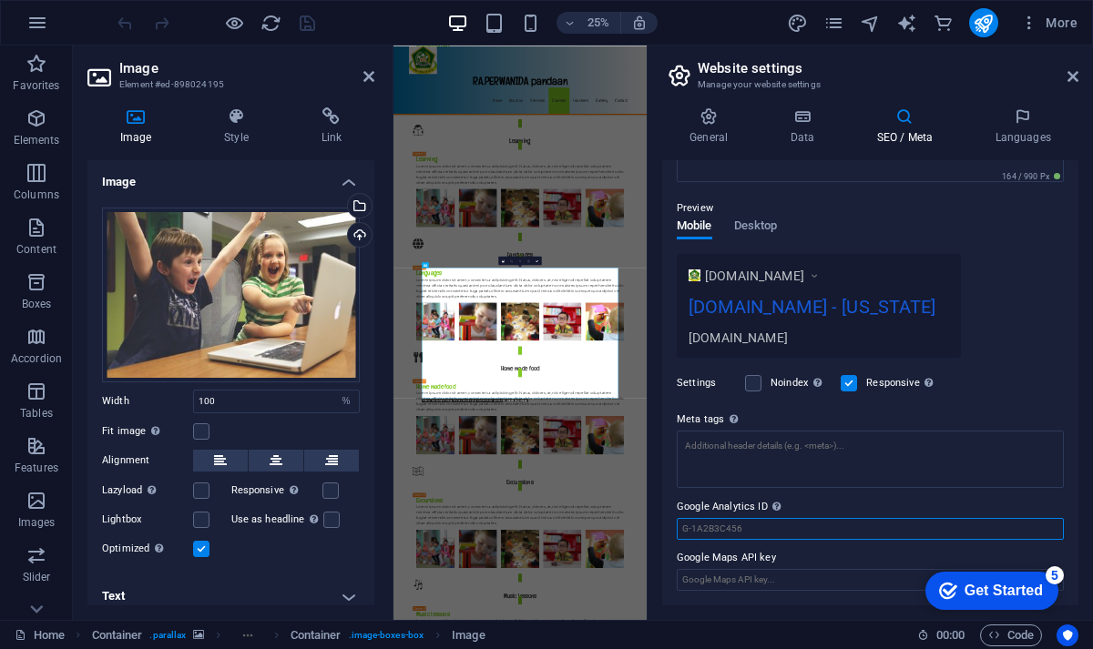
click at [751, 531] on input "Google Analytics ID Please only add the Google Analytics ID. We automatically i…" at bounding box center [870, 529] width 387 height 22
click at [802, 588] on input "Google Maps API key" at bounding box center [870, 580] width 387 height 22
click at [833, 581] on input "Google Maps API key" at bounding box center [870, 580] width 387 height 22
paste input "[URL][DOMAIN_NAME]"
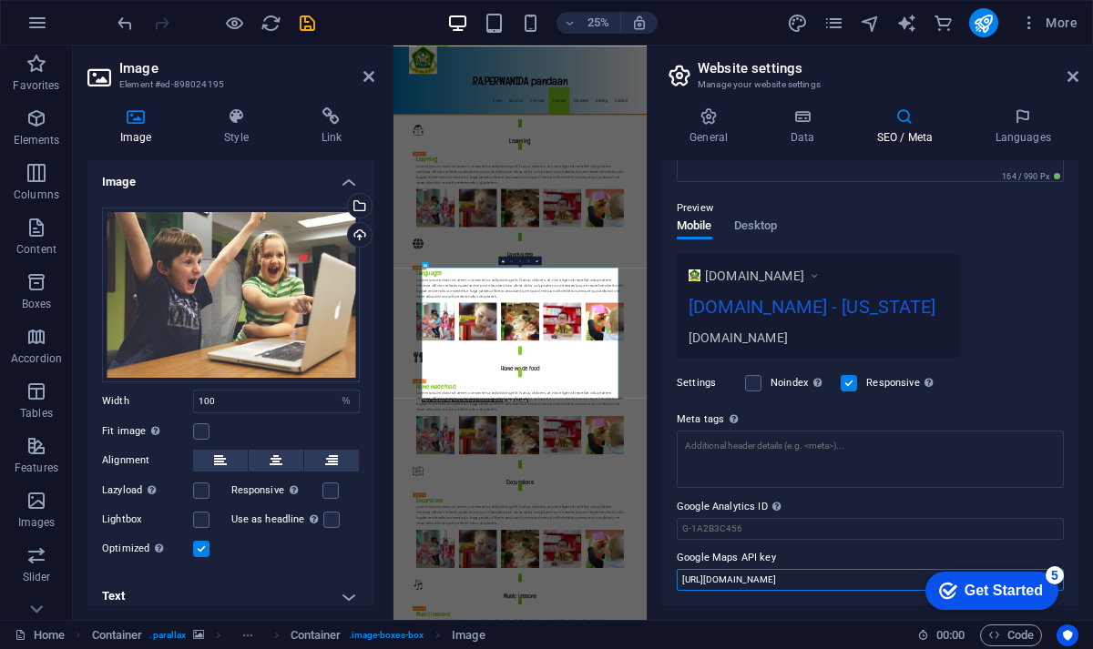
type input "[URL][DOMAIN_NAME]"
click at [738, 314] on div "ra-sakinahperwanida.com - Florida" at bounding box center [819, 311] width 261 height 36
click at [821, 267] on icon at bounding box center [814, 276] width 13 height 18
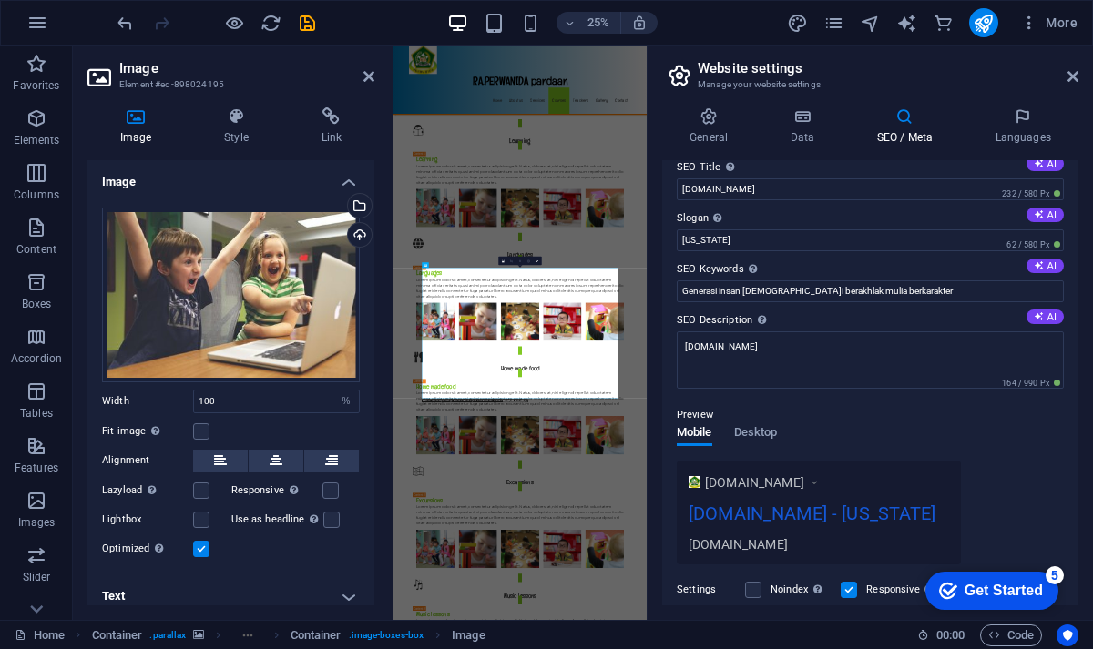
scroll to position [0, 0]
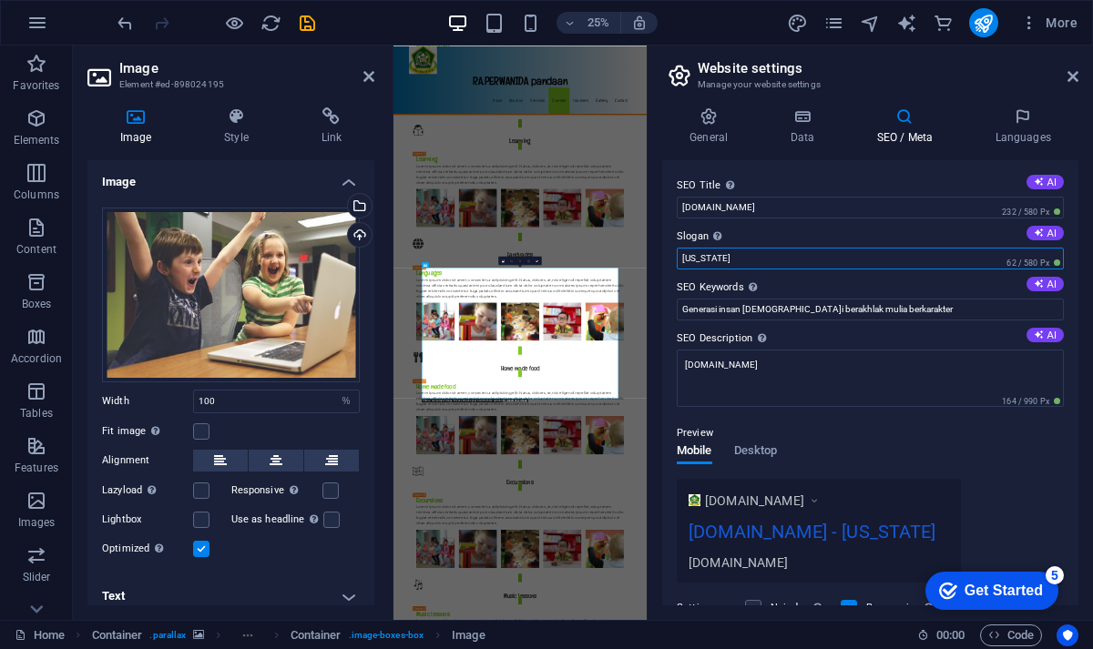
click at [760, 259] on input "Florida" at bounding box center [870, 259] width 387 height 22
type input "F"
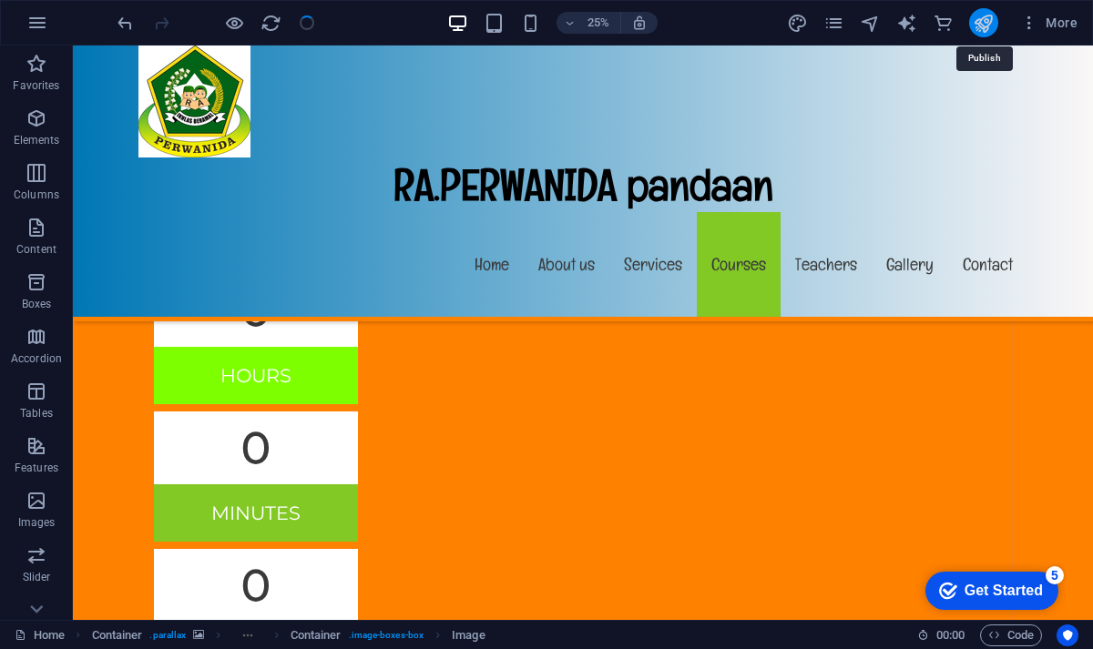
scroll to position [7814, 0]
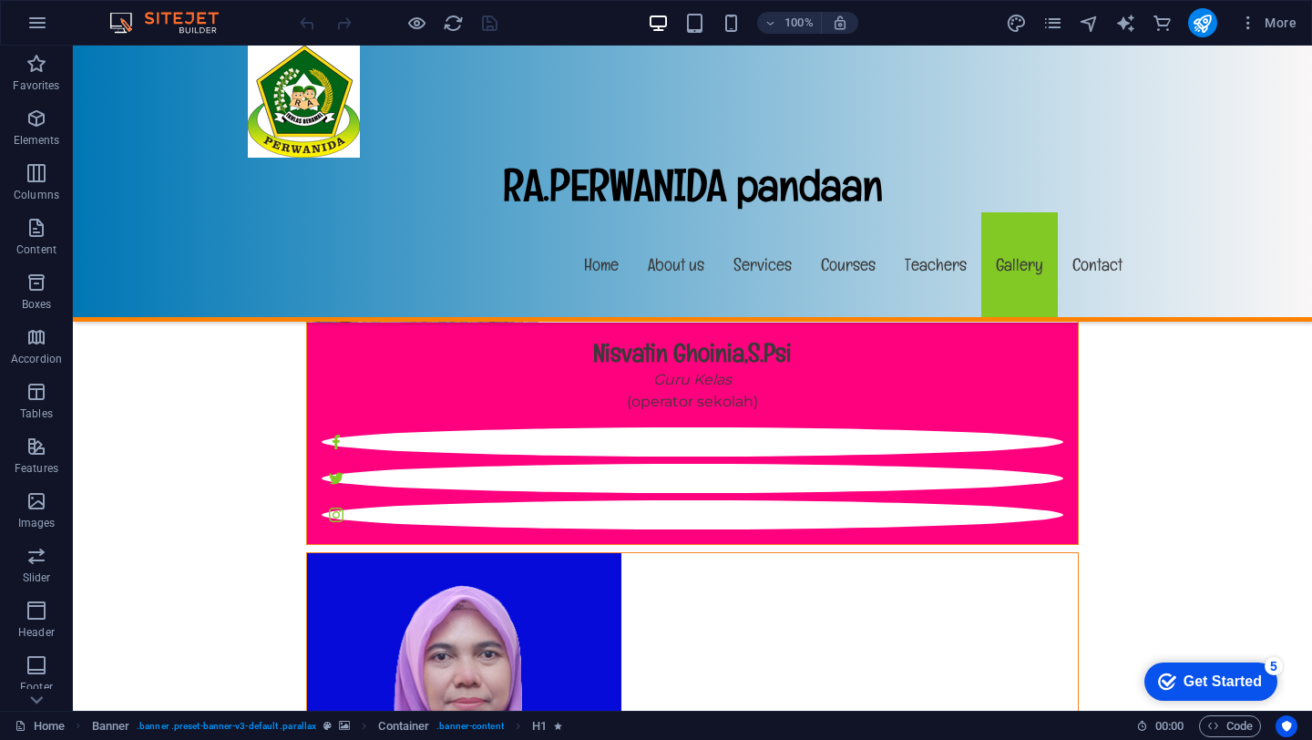
scroll to position [17818, 0]
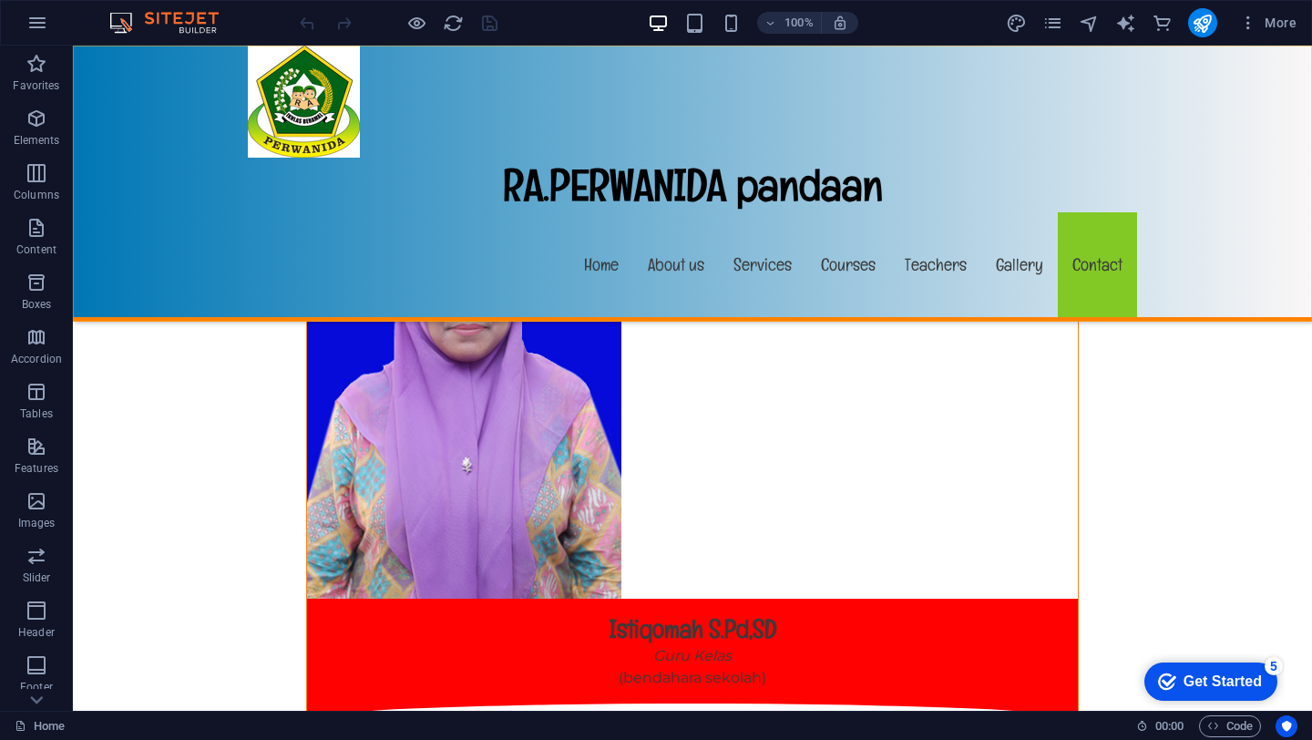
click at [945, 233] on div "RA.PERWANIDA pandaan Menu Home About us Services Courses Teachers Gallery Conta…" at bounding box center [692, 184] width 1239 height 276
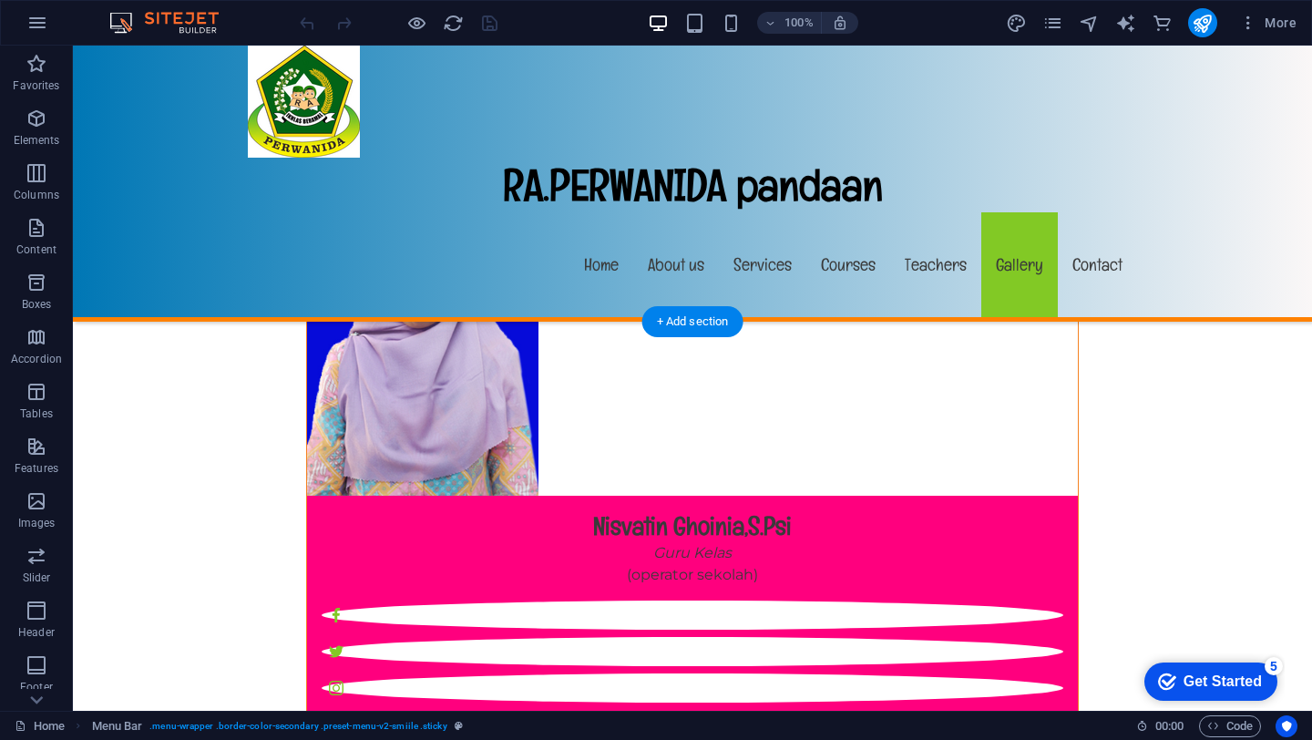
scroll to position [17305, 0]
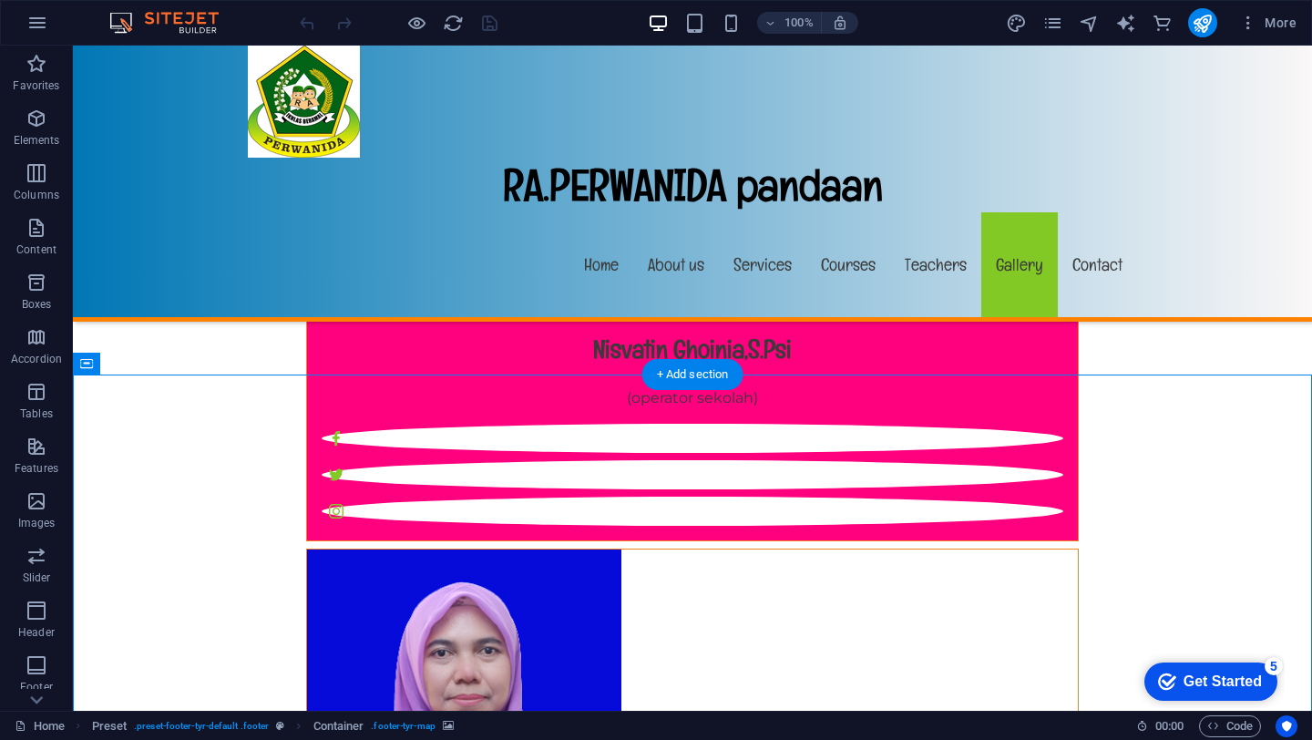
scroll to position [17106, 0]
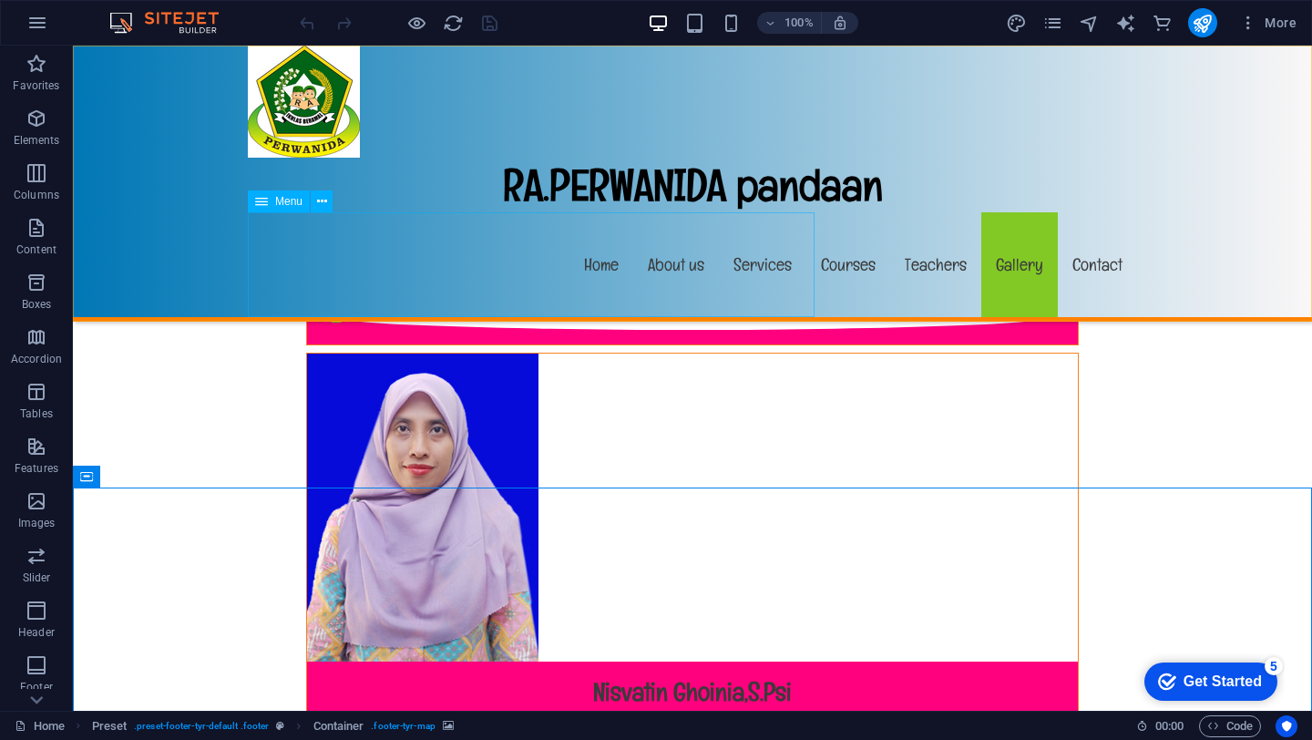
click at [750, 262] on nav "Home About us Services Courses Teachers Gallery Contact" at bounding box center [692, 264] width 889 height 105
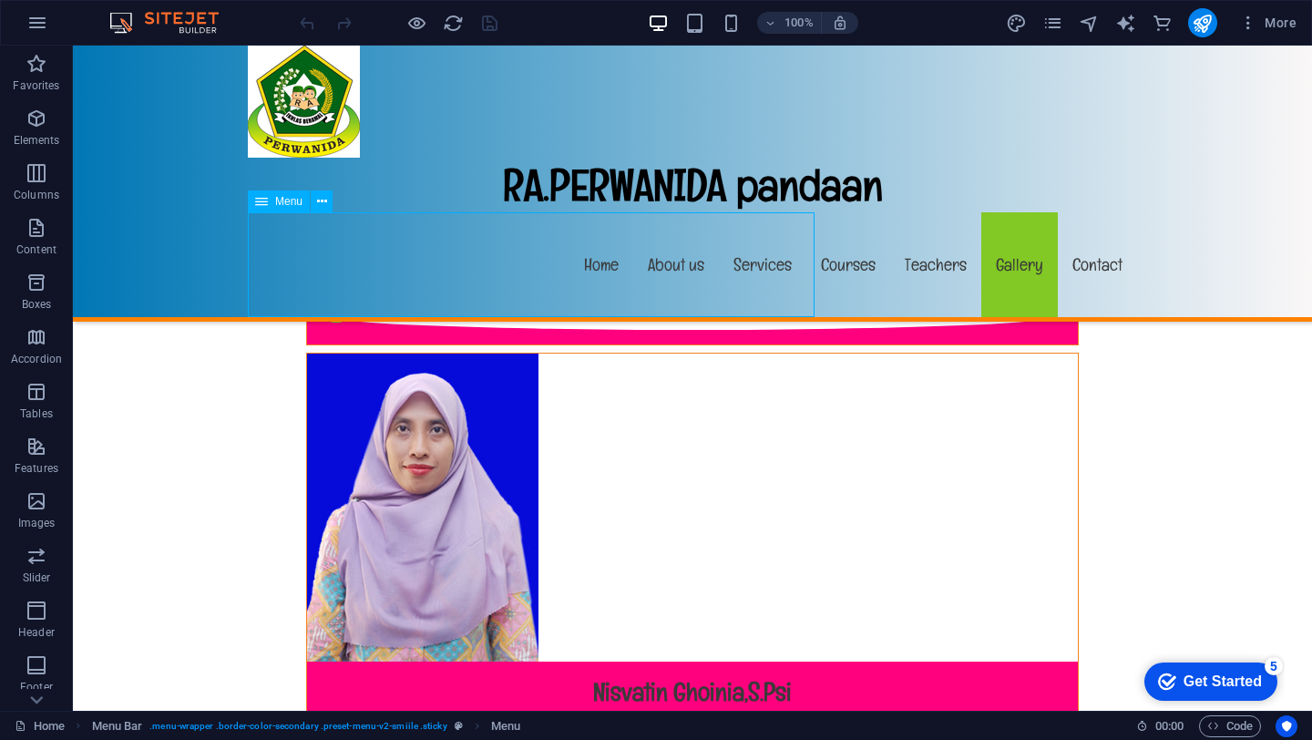
click at [770, 268] on nav "Home About us Services Courses Teachers Gallery Contact" at bounding box center [692, 264] width 889 height 105
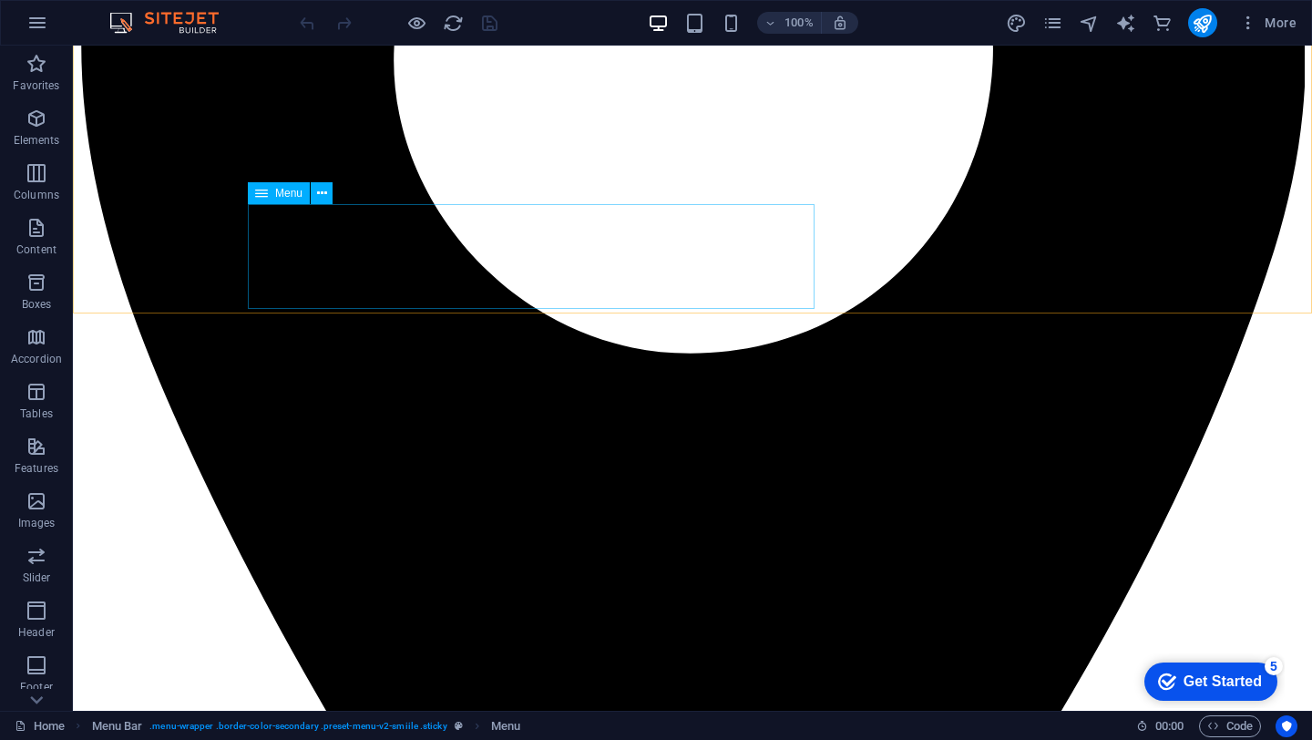
scroll to position [628, 0]
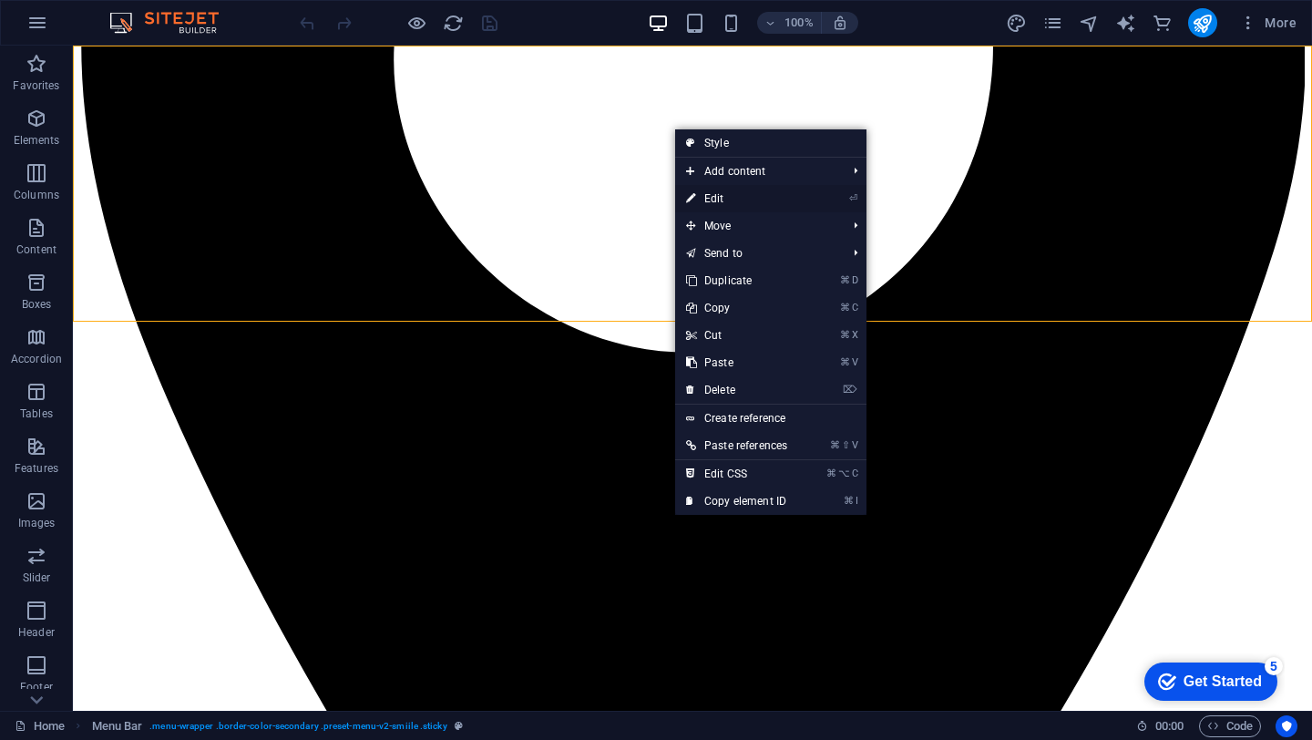
select select "header"
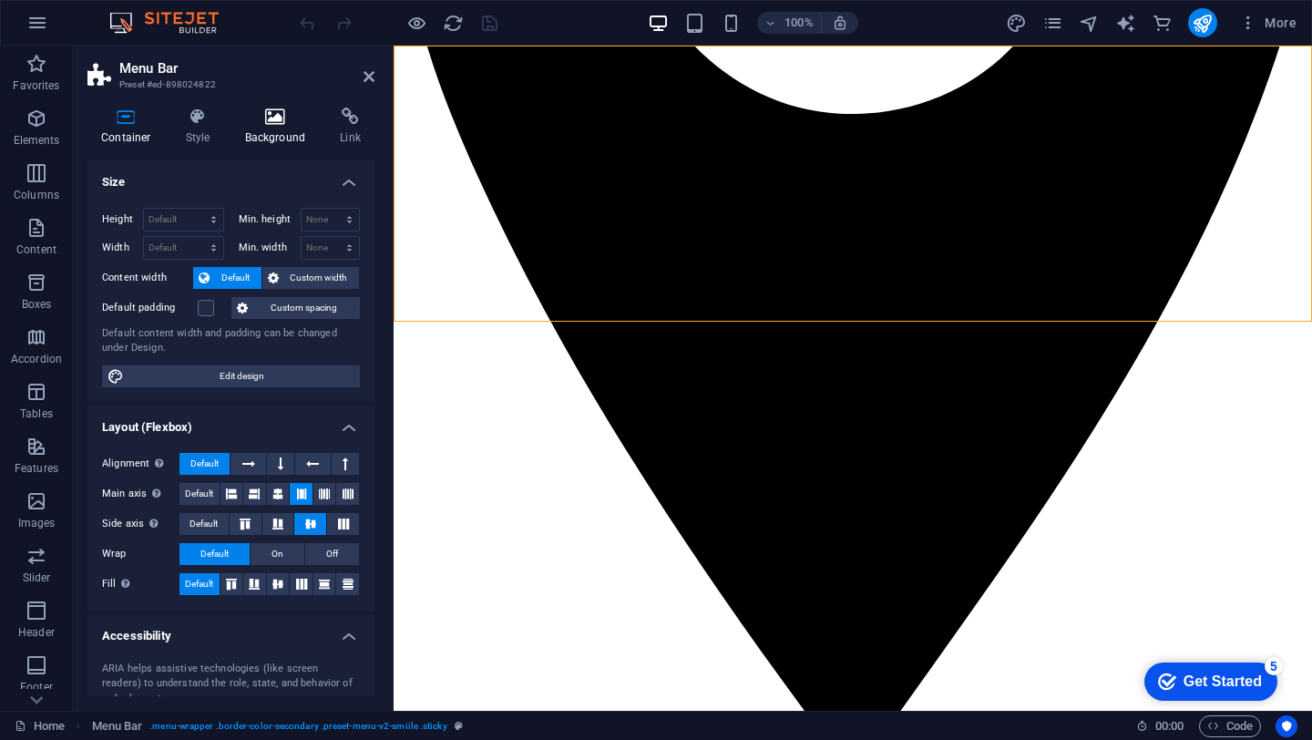
click at [278, 125] on icon at bounding box center [275, 116] width 88 height 18
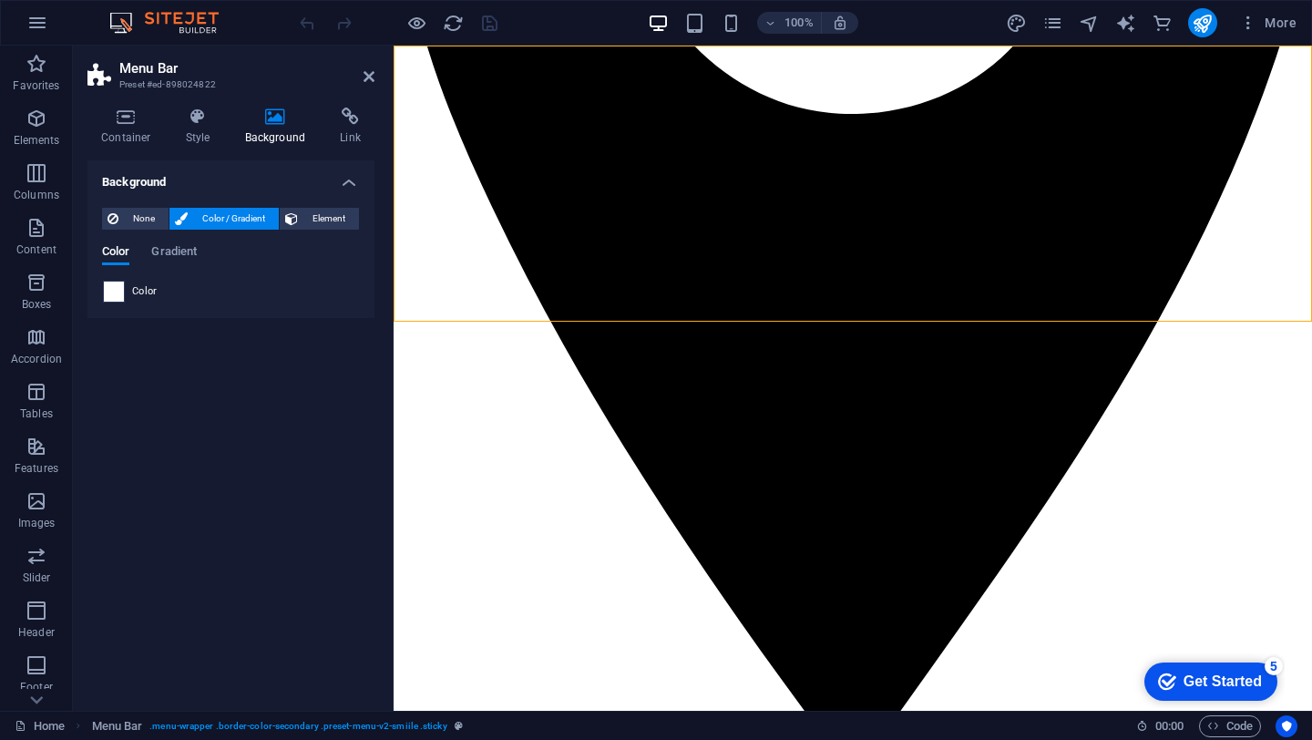
click at [119, 299] on span at bounding box center [114, 291] width 20 height 20
type input "#ffffff"
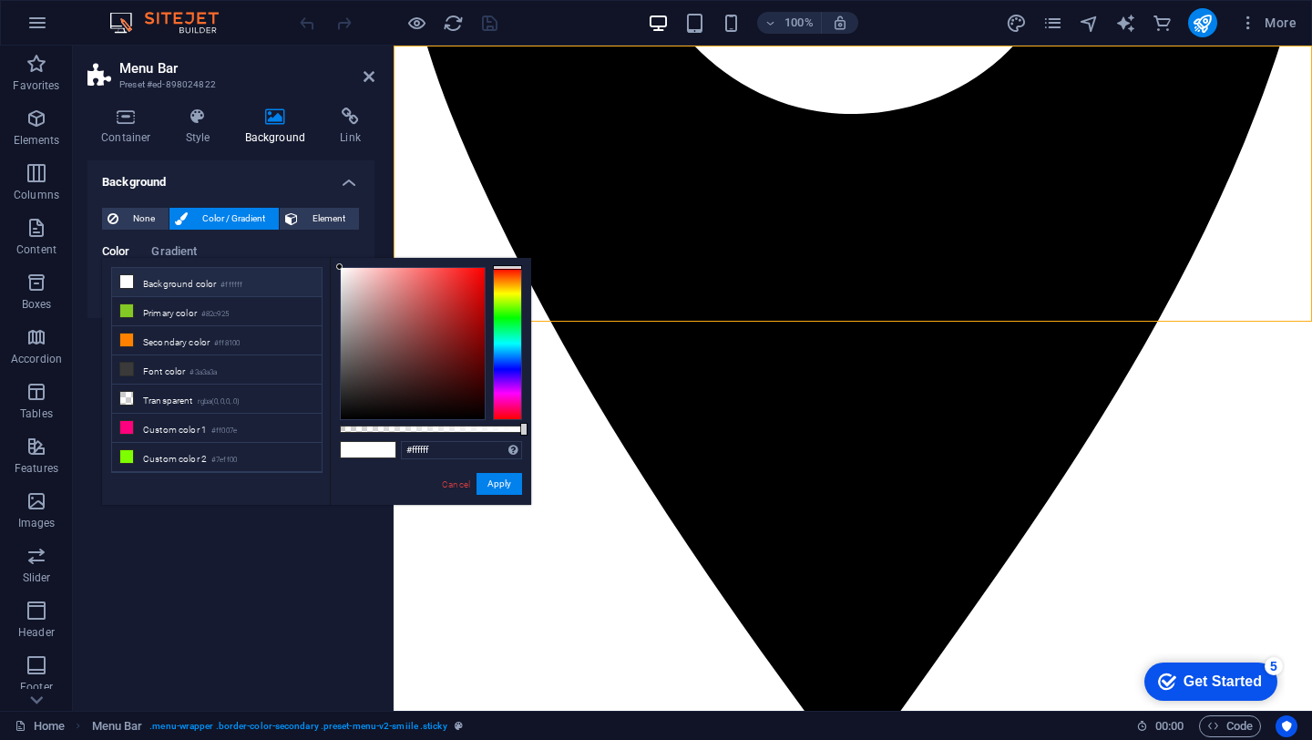
click at [121, 285] on icon at bounding box center [126, 281] width 13 height 13
click at [494, 486] on button "Apply" at bounding box center [499, 484] width 46 height 22
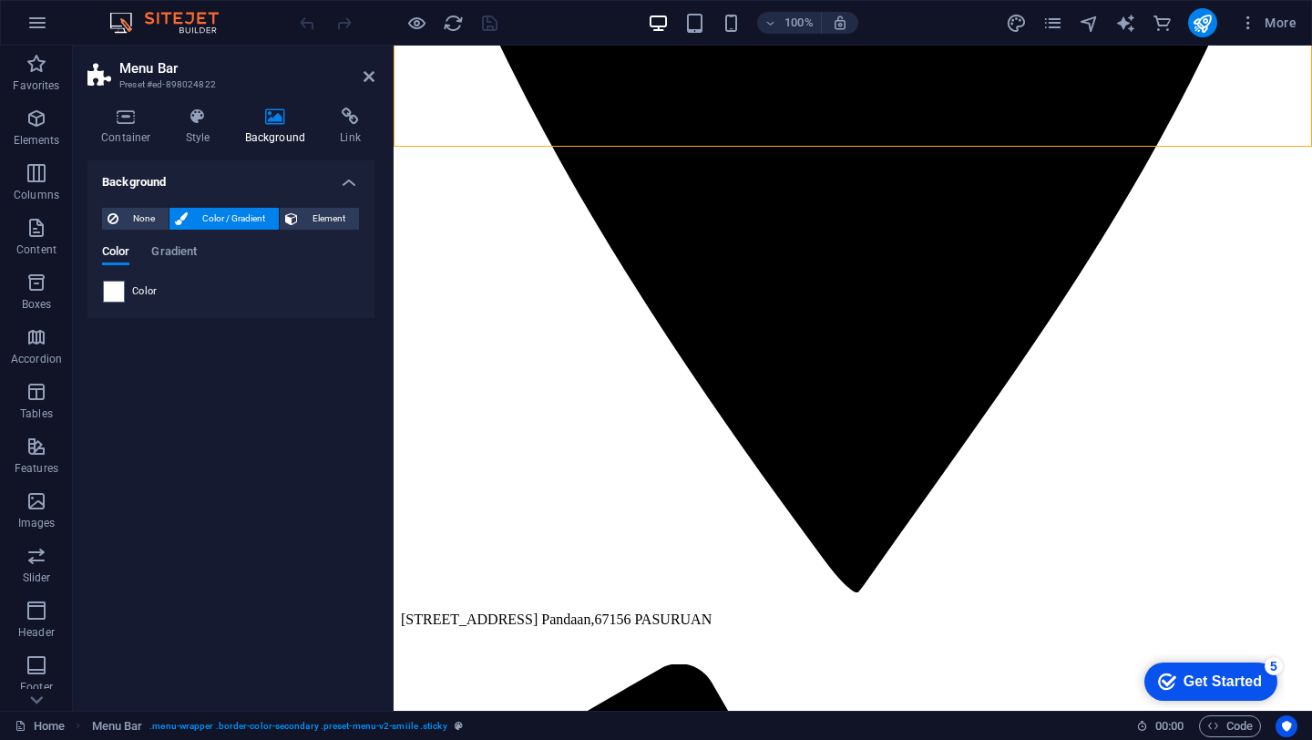
scroll to position [819, 0]
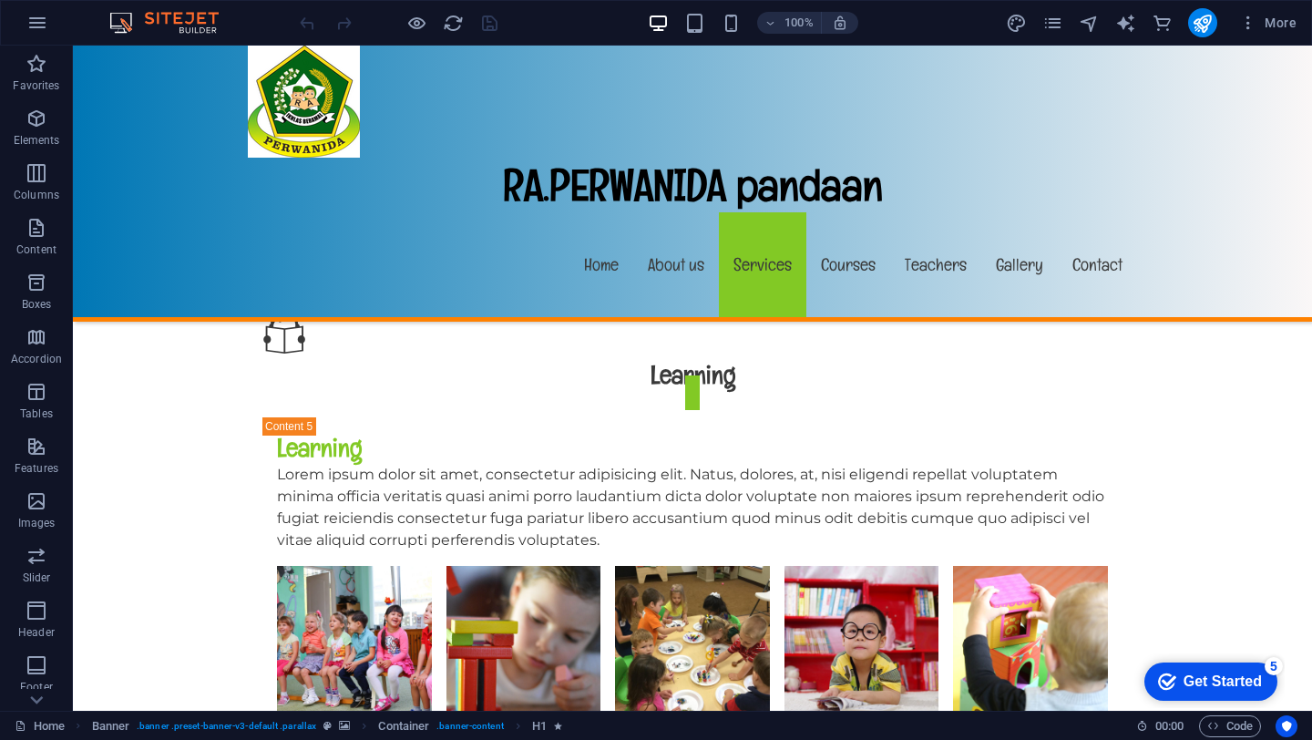
scroll to position [6039, 0]
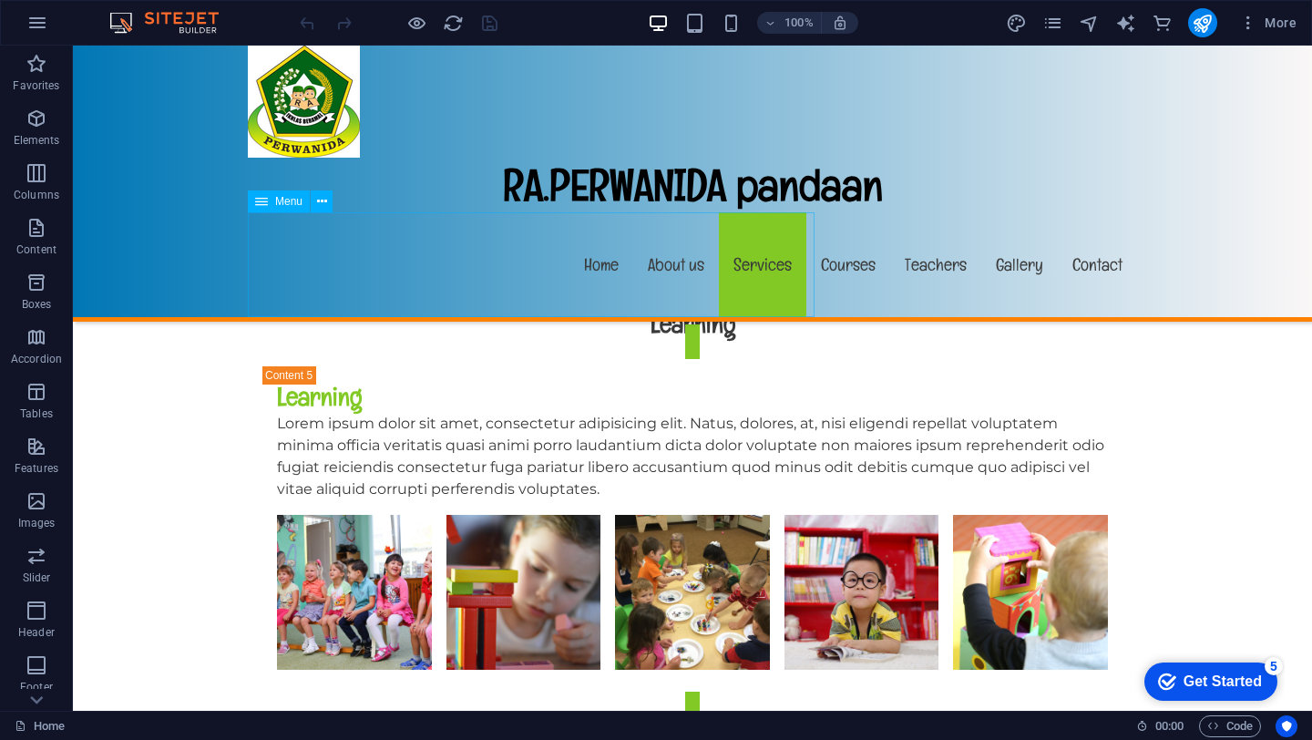
click at [780, 269] on nav "Home About us Services Courses Teachers Gallery Contact" at bounding box center [692, 264] width 889 height 105
click at [759, 269] on nav "Home About us Services Courses Teachers Gallery Contact" at bounding box center [692, 264] width 889 height 105
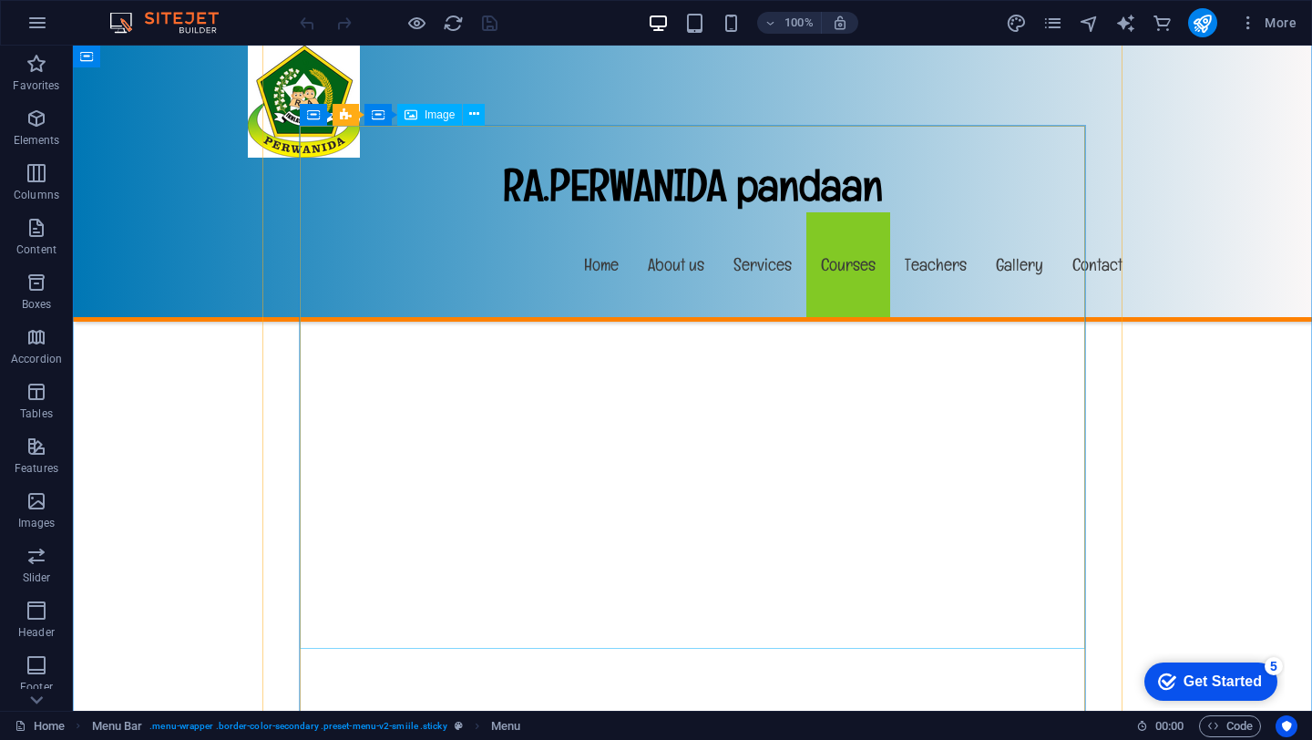
scroll to position [9470, 0]
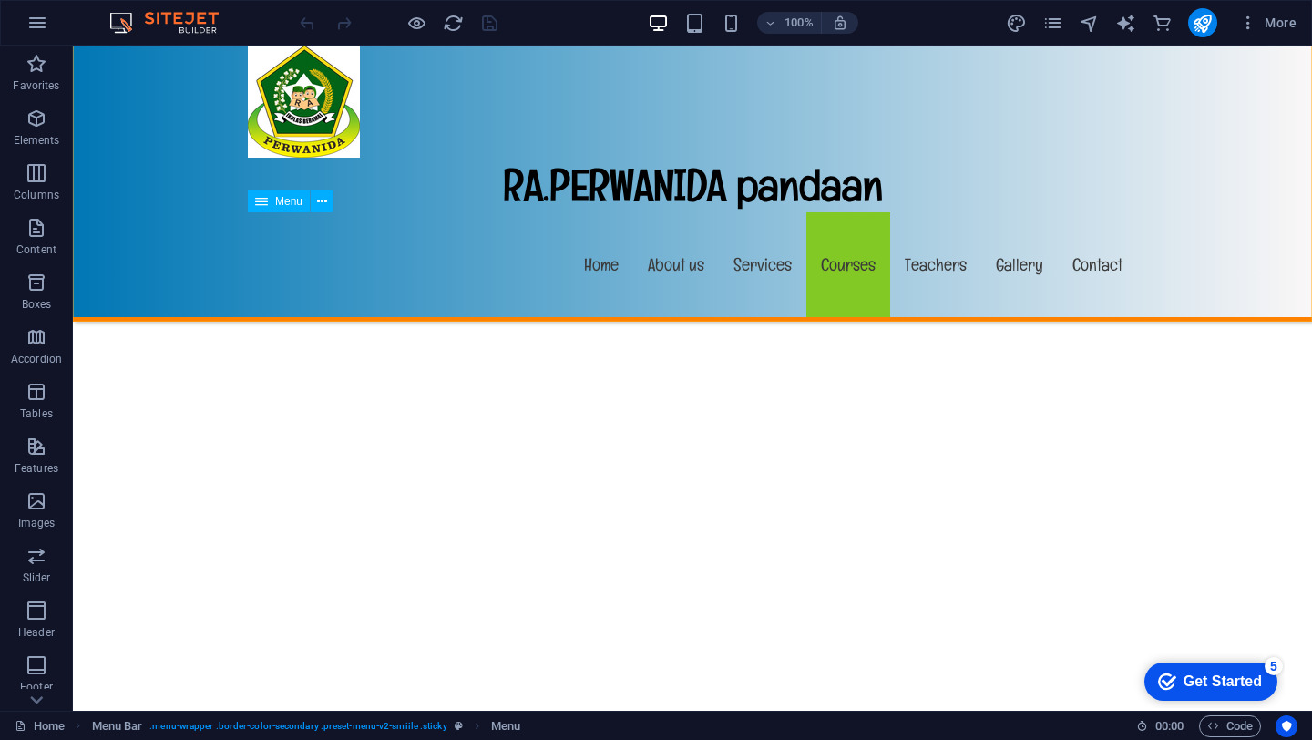
click at [270, 264] on nav "Home About us Services Courses Teachers Gallery Contact" at bounding box center [692, 264] width 889 height 105
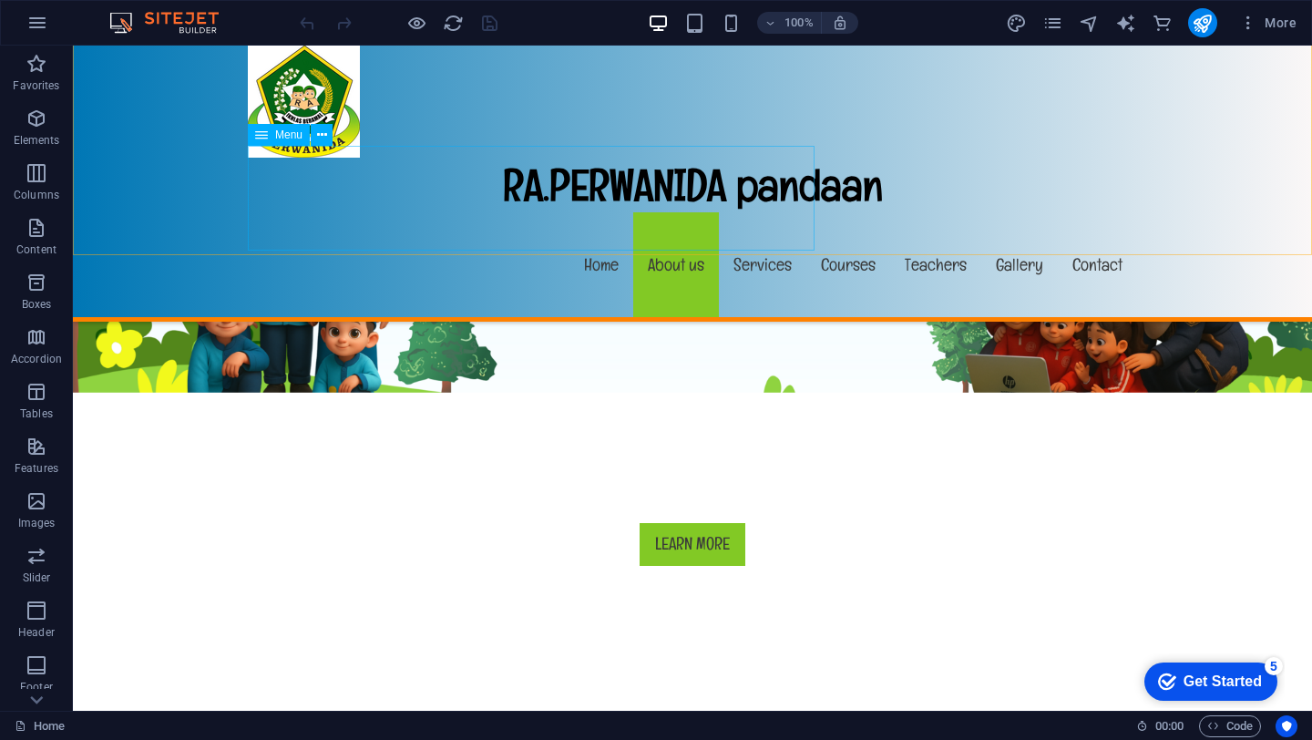
scroll to position [654, 0]
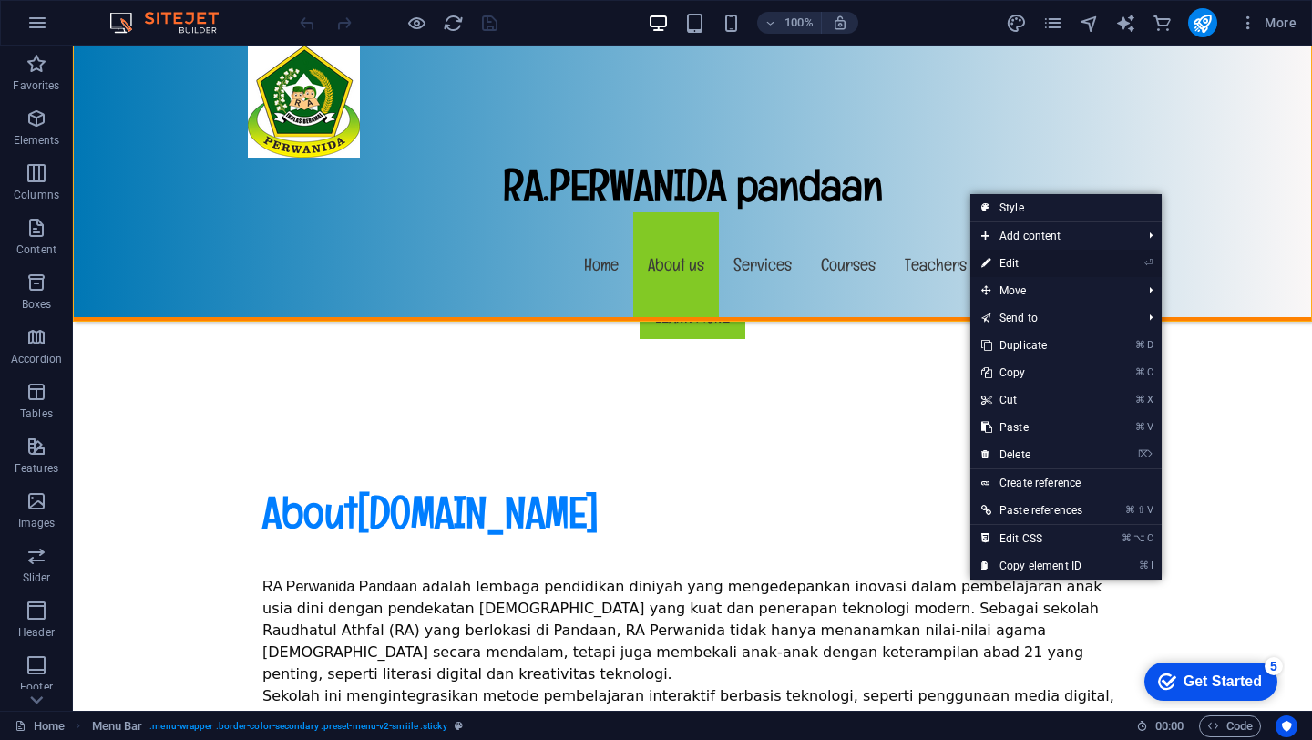
drag, startPoint x: 1024, startPoint y: 268, endPoint x: 662, endPoint y: 118, distance: 391.6
click at [1024, 268] on link "⏎ Edit" at bounding box center [1031, 263] width 123 height 27
select select "header"
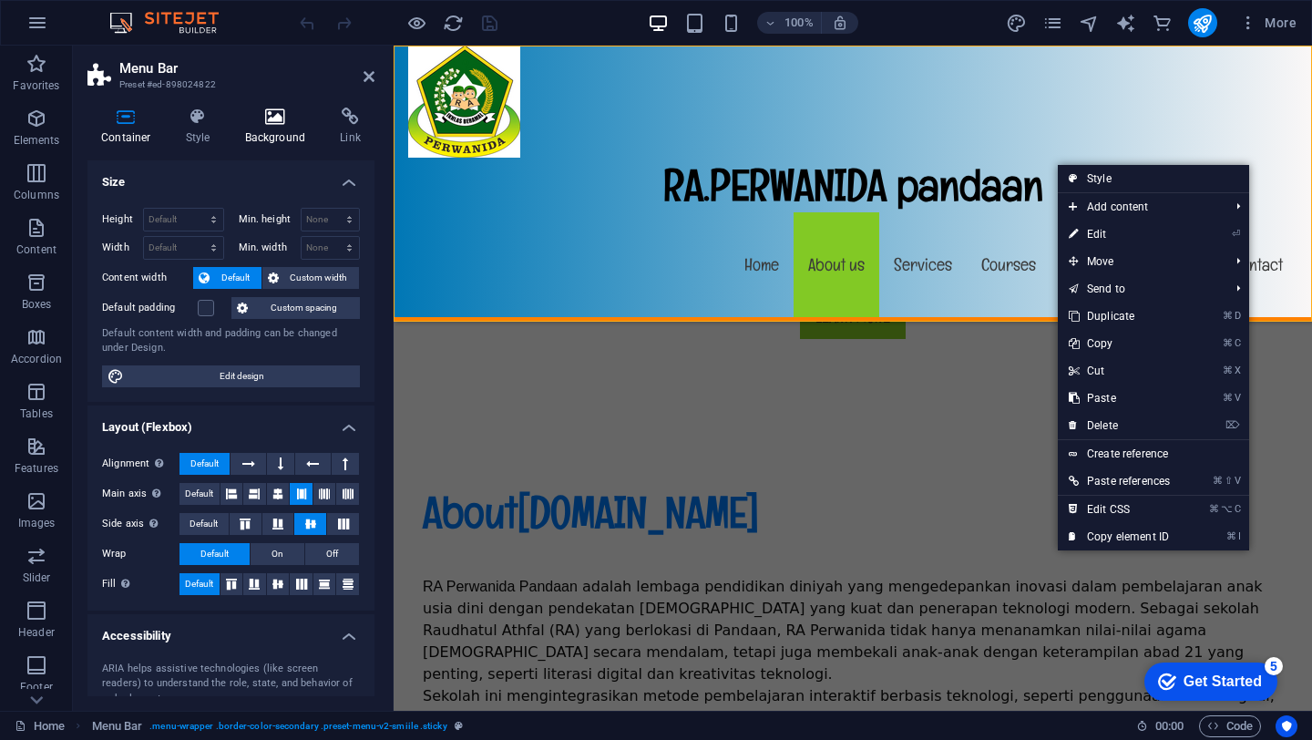
click at [261, 123] on icon at bounding box center [275, 116] width 88 height 18
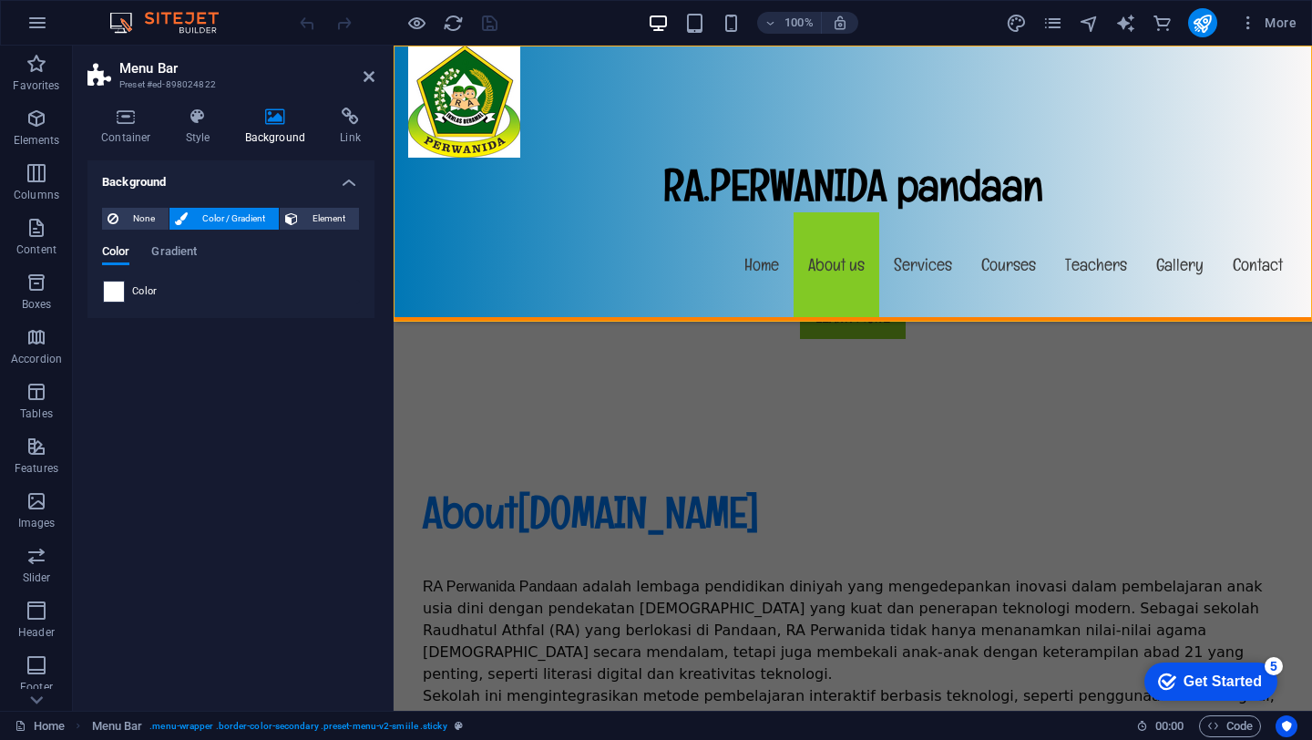
click at [120, 293] on span at bounding box center [114, 291] width 20 height 20
type input "#ffffff"
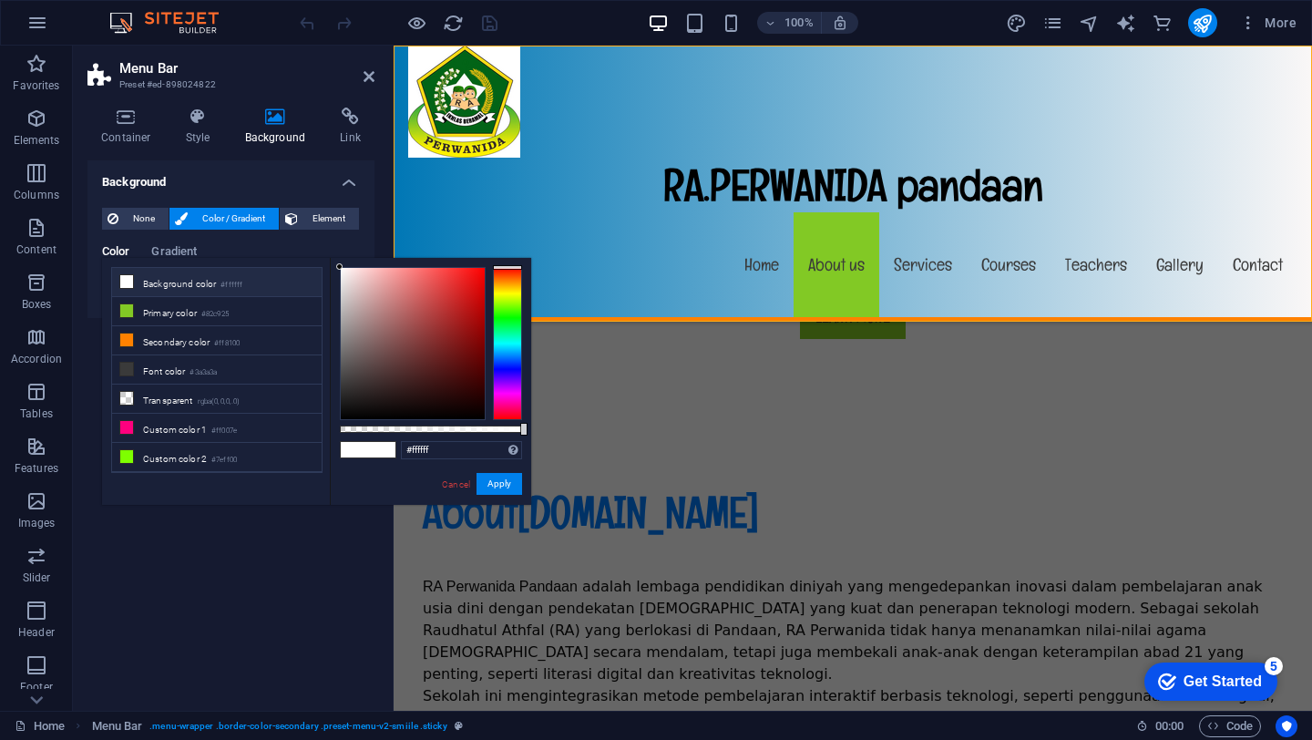
click at [148, 283] on li "Background color #ffffff" at bounding box center [216, 282] width 209 height 29
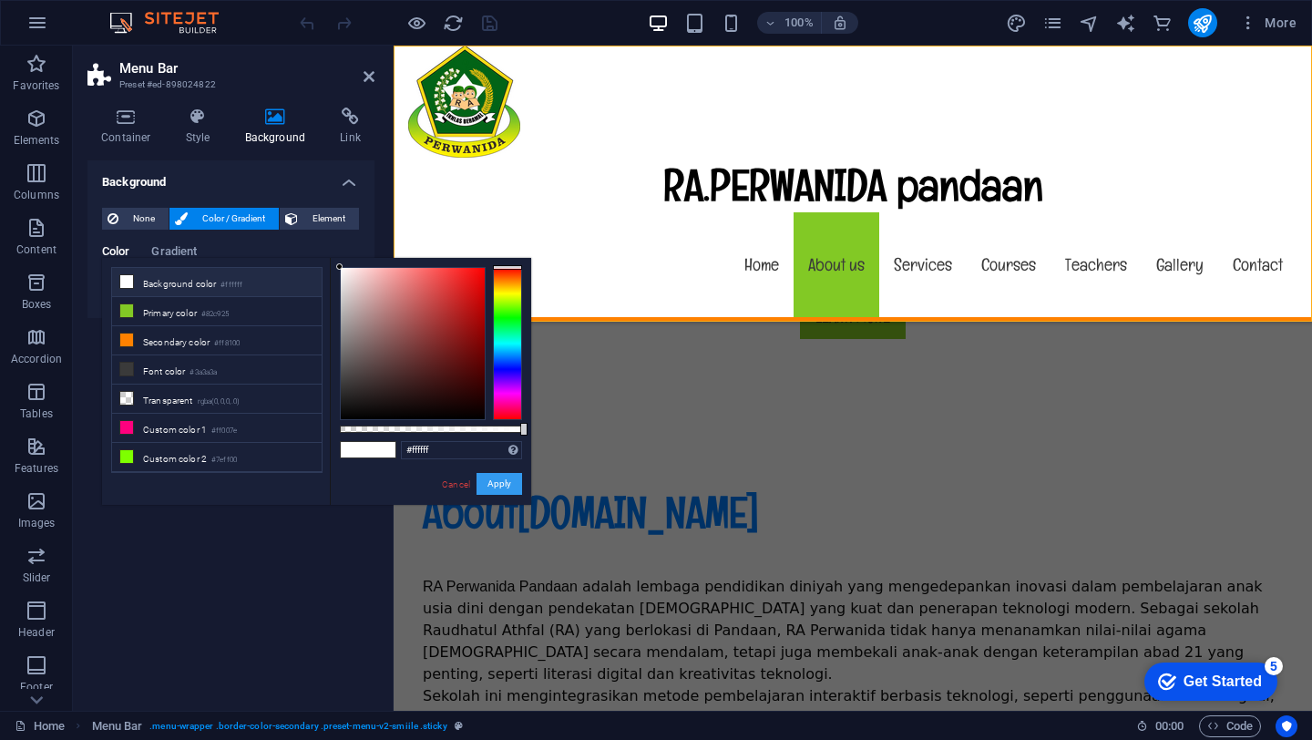
click at [497, 493] on button "Apply" at bounding box center [499, 484] width 46 height 22
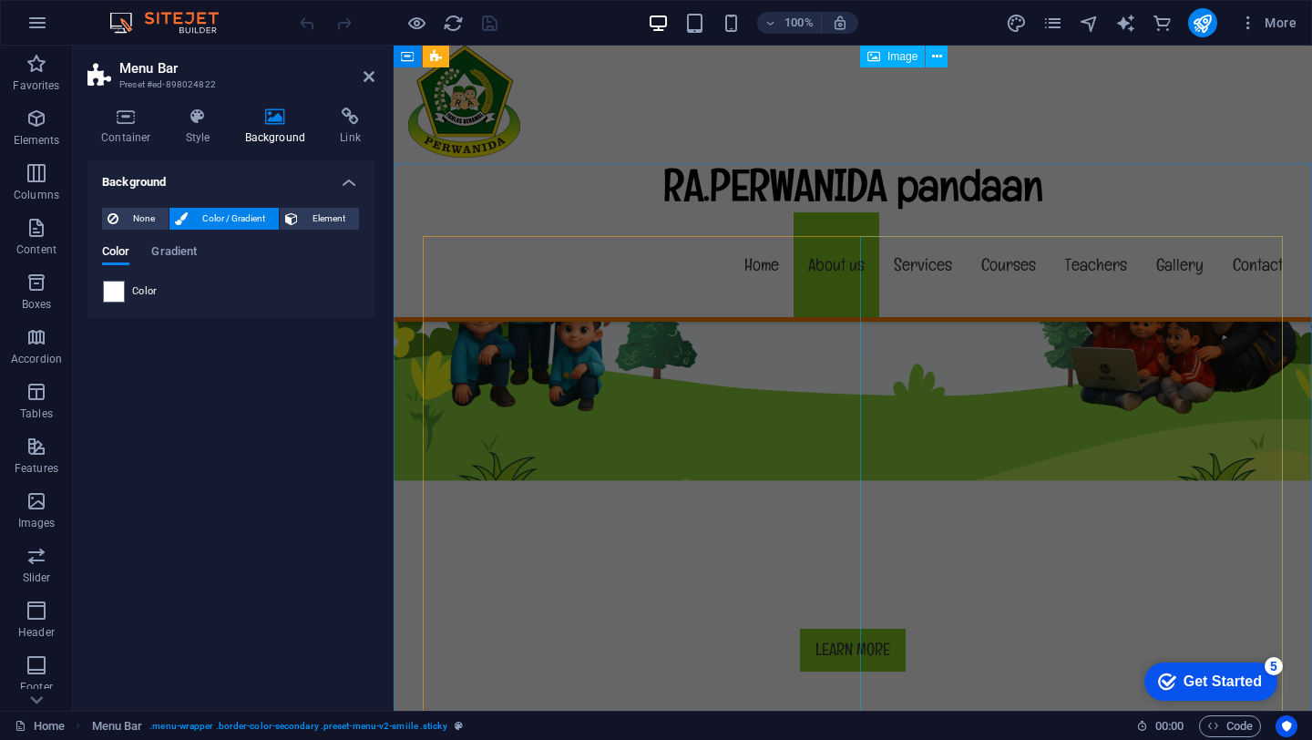
scroll to position [0, 0]
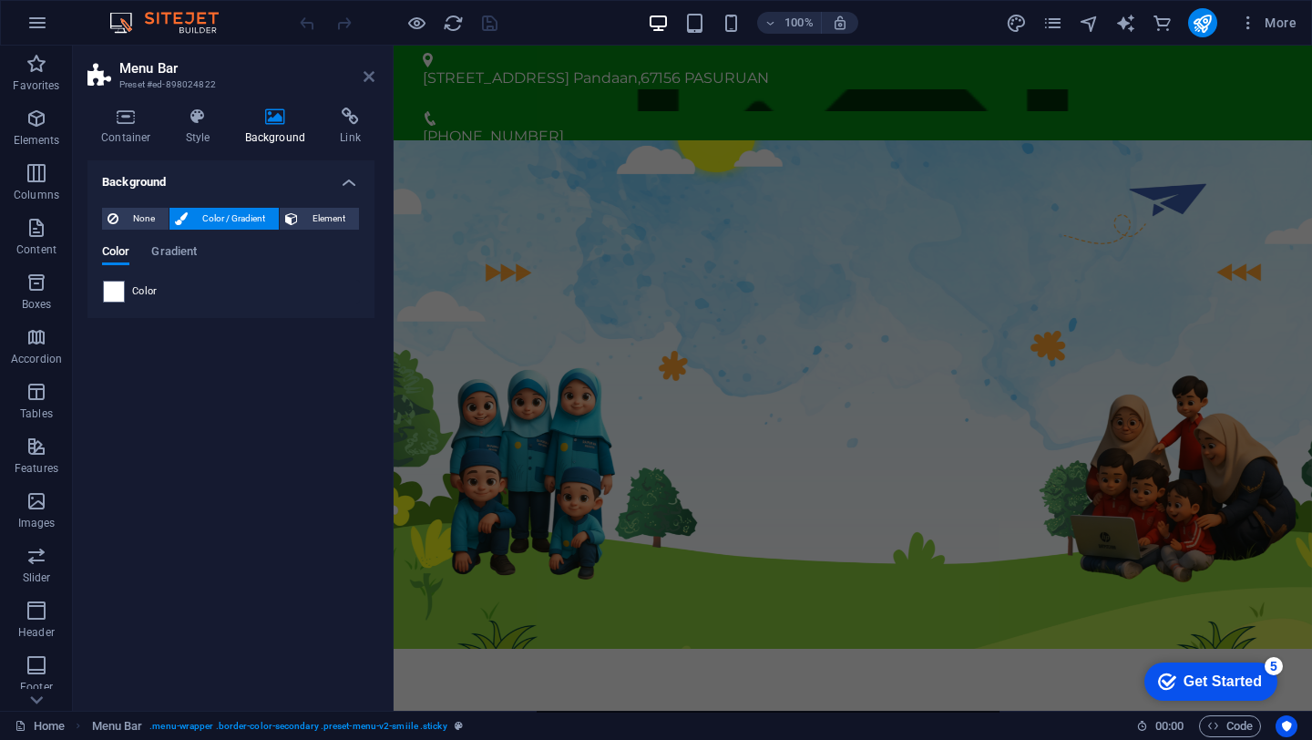
click at [367, 76] on icon at bounding box center [368, 76] width 11 height 15
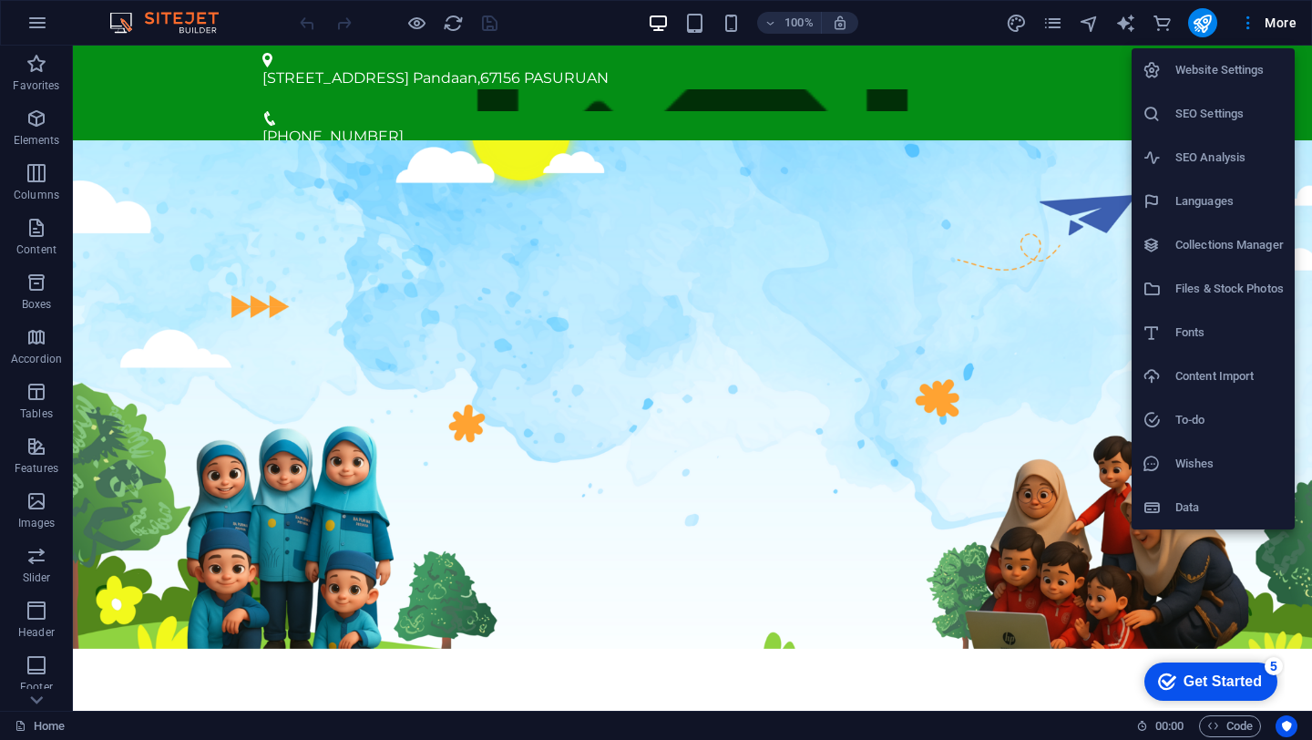
click at [1211, 76] on h6 "Website Settings" at bounding box center [1229, 70] width 108 height 22
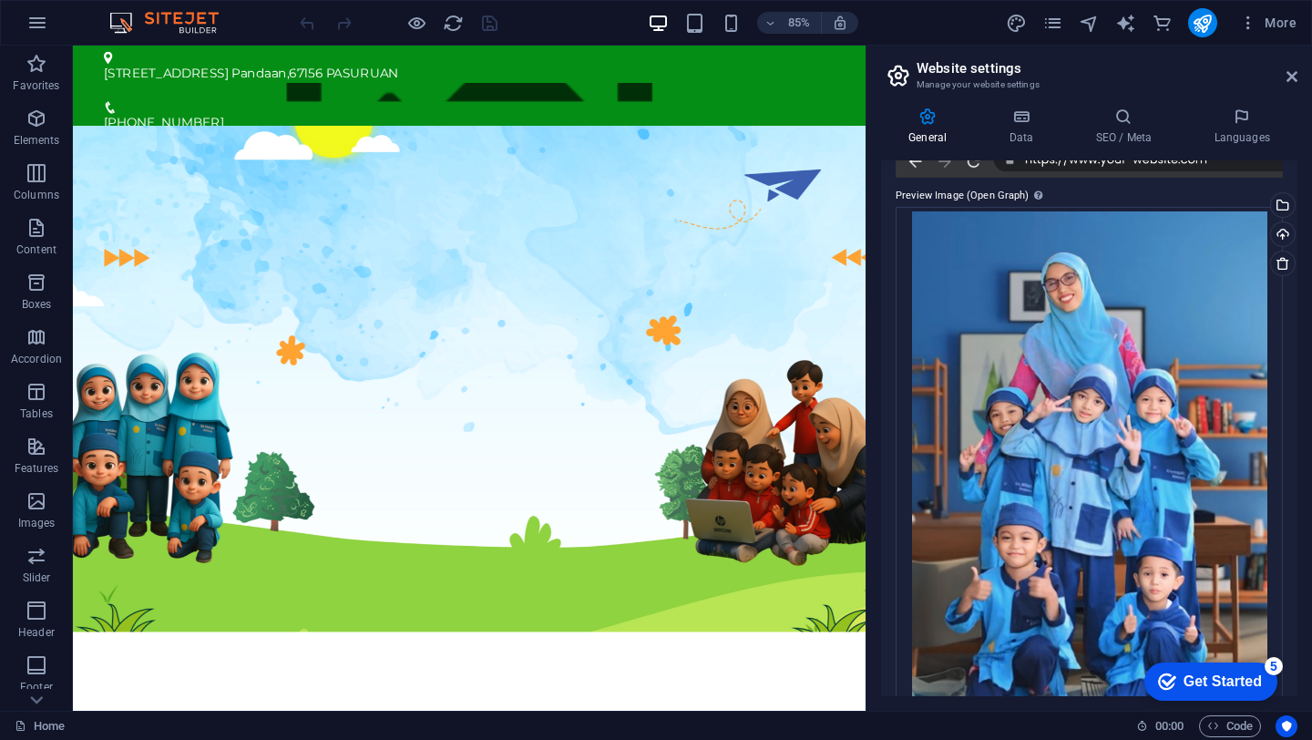
scroll to position [538, 0]
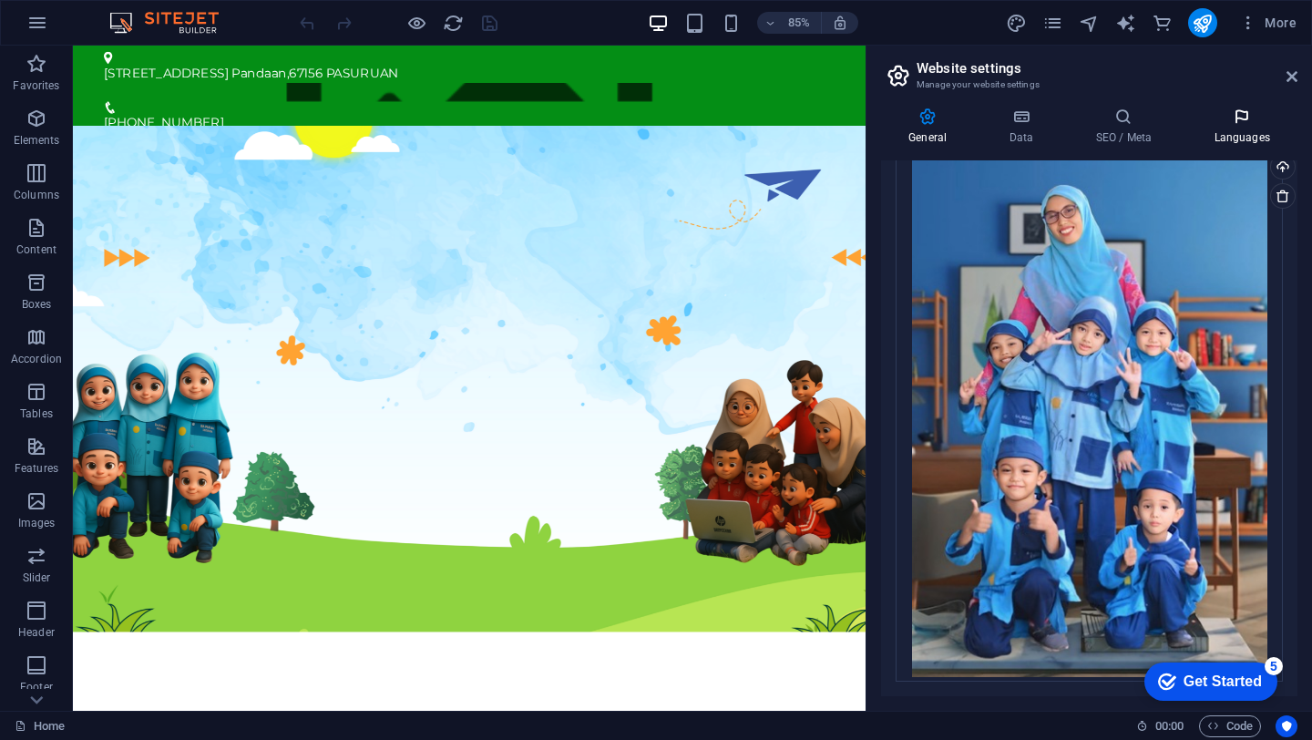
click at [1230, 131] on h4 "Languages" at bounding box center [1241, 126] width 111 height 38
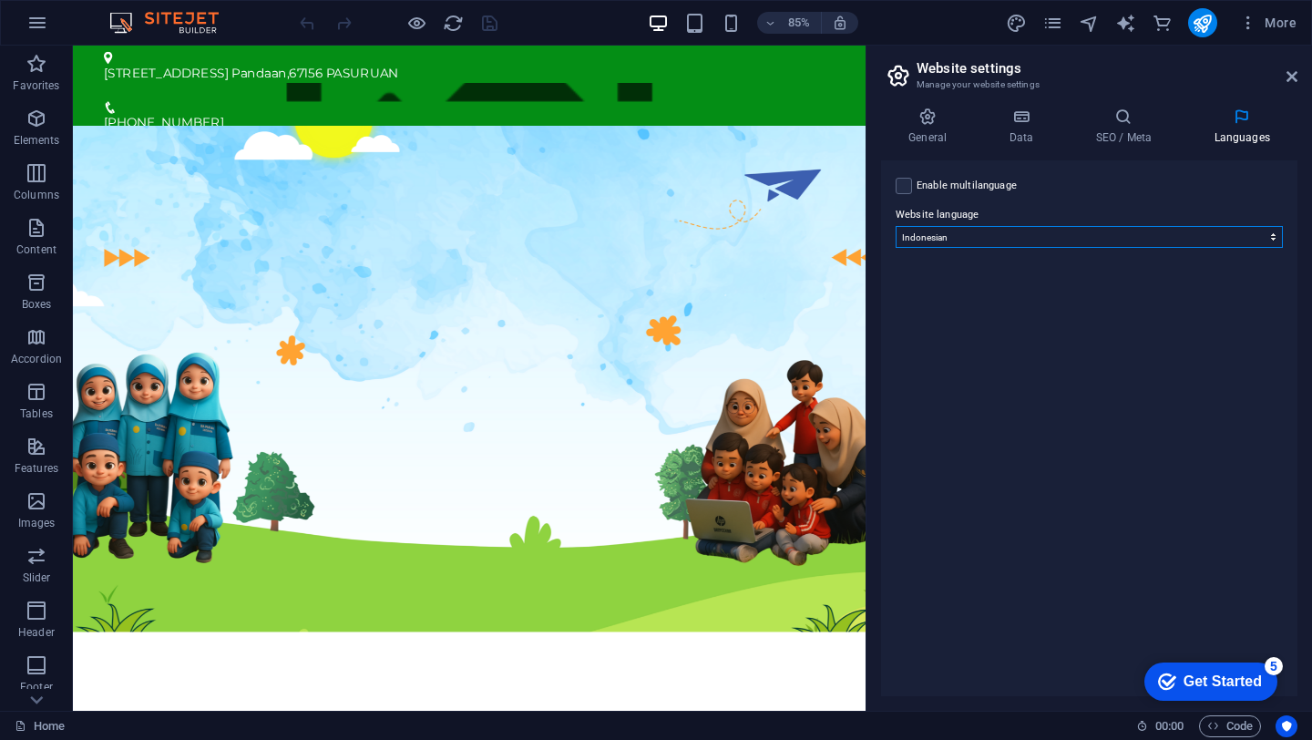
click at [1021, 237] on select "Abkhazian Afar Afrikaans Akan Albanian Amharic Arabic Aragonese Armenian Assame…" at bounding box center [1088, 237] width 387 height 22
click at [904, 186] on label at bounding box center [903, 186] width 16 height 16
click at [0, 0] on input "Enable multilanguage To disable multilanguage delete all languages until only o…" at bounding box center [0, 0] width 0 height 0
select select
click at [912, 181] on div "Enable multilanguage To disable multilanguage delete all languages until only o…" at bounding box center [1088, 186] width 387 height 22
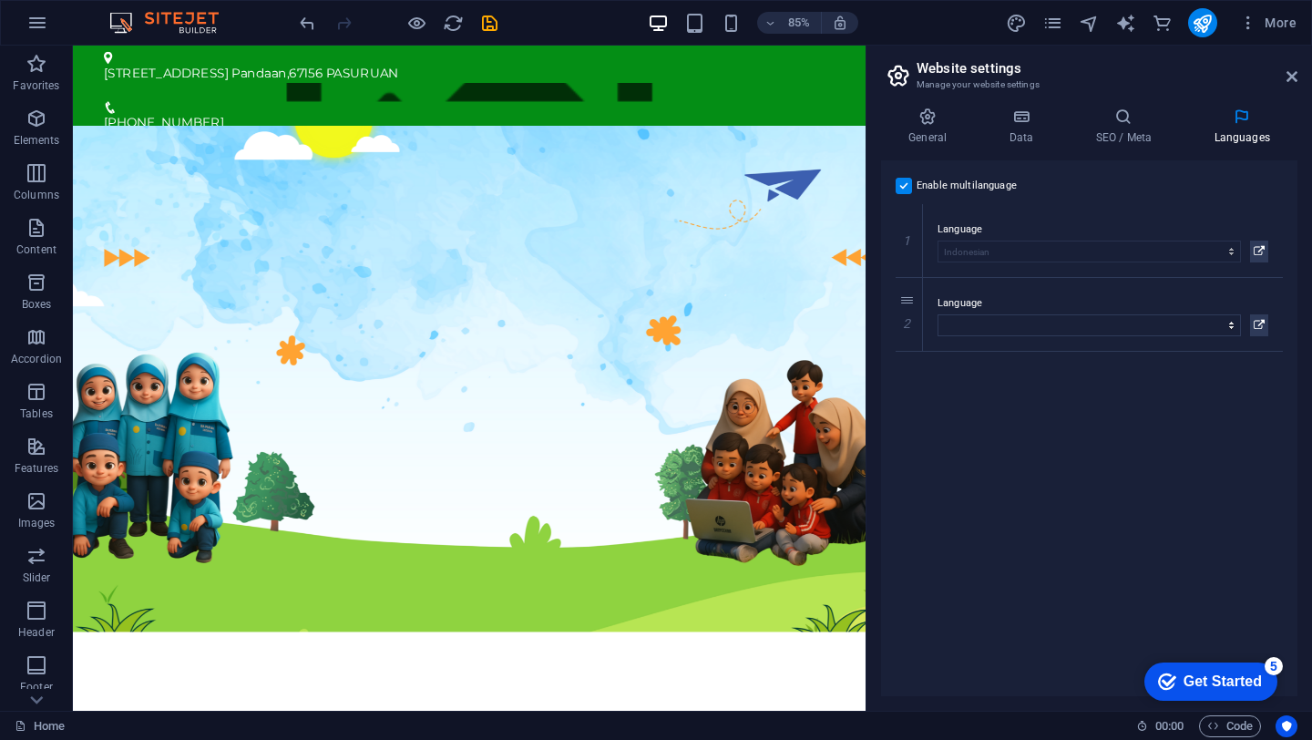
click at [903, 185] on label at bounding box center [903, 186] width 16 height 16
click at [0, 0] on input "Enable multilanguage To disable multilanguage delete all languages until only o…" at bounding box center [0, 0] width 0 height 0
click at [1293, 74] on icon at bounding box center [1291, 76] width 11 height 15
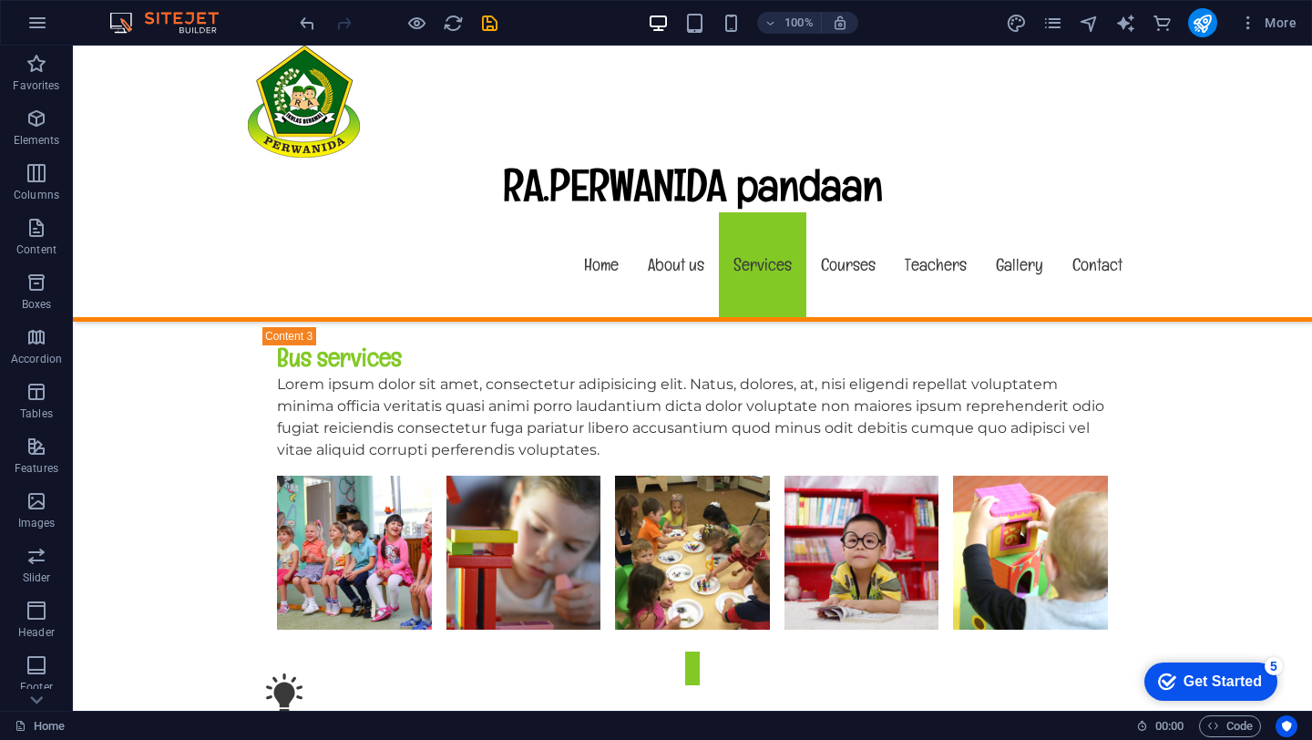
scroll to position [5659, 0]
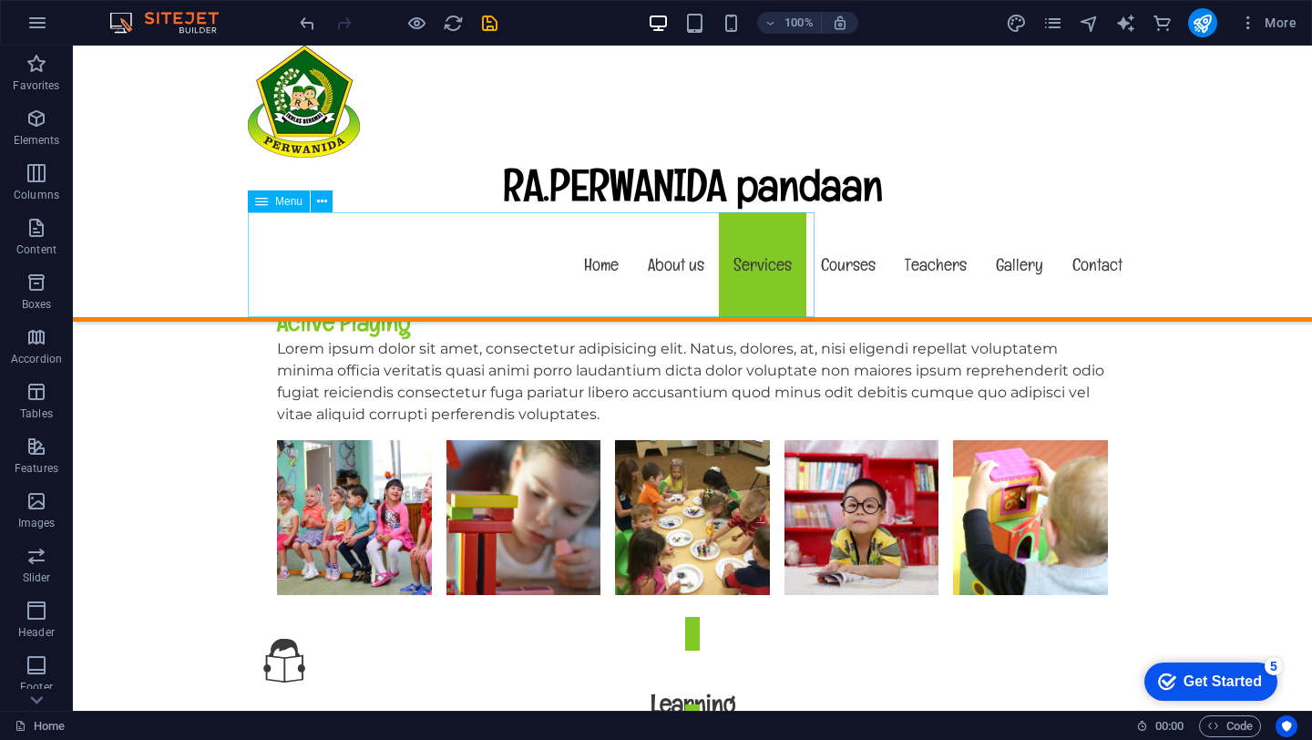
click at [782, 275] on nav "Home About us Services Courses Teachers Gallery Contact" at bounding box center [692, 264] width 889 height 105
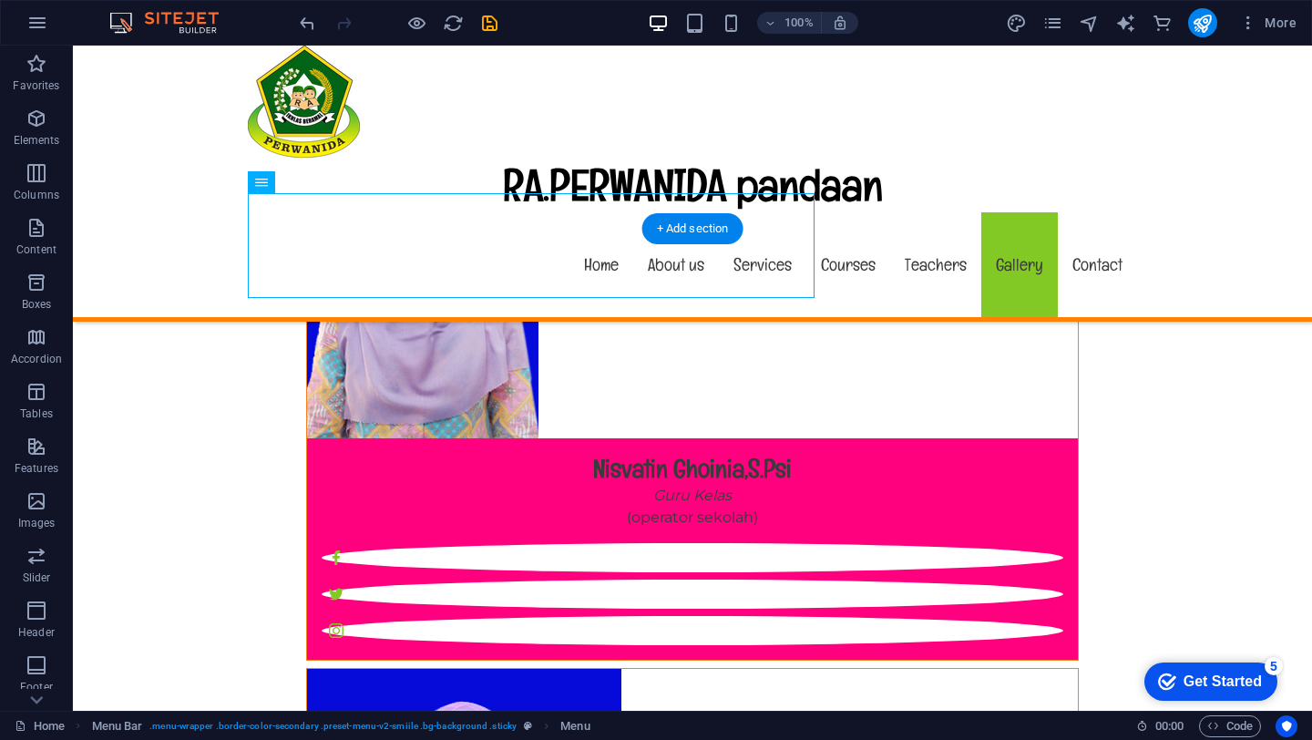
scroll to position [17366, 0]
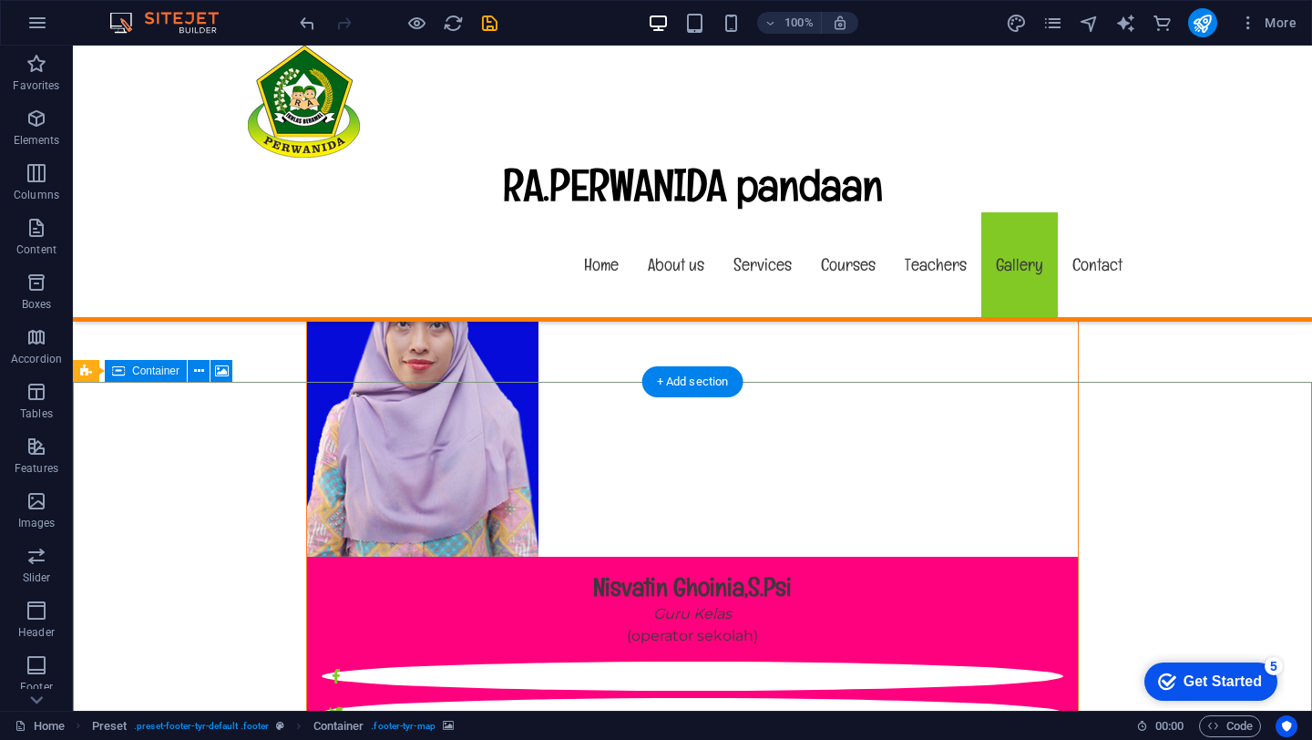
scroll to position [17212, 0]
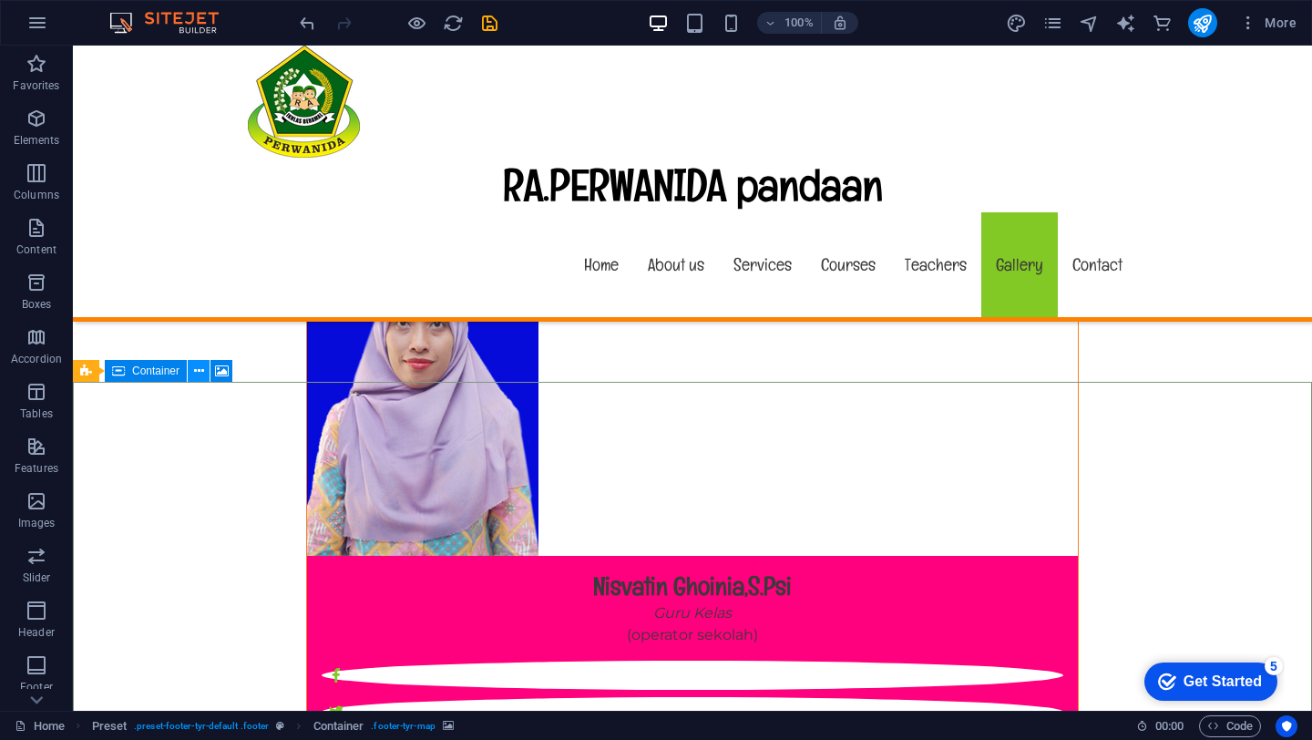
click at [196, 373] on icon at bounding box center [199, 371] width 10 height 19
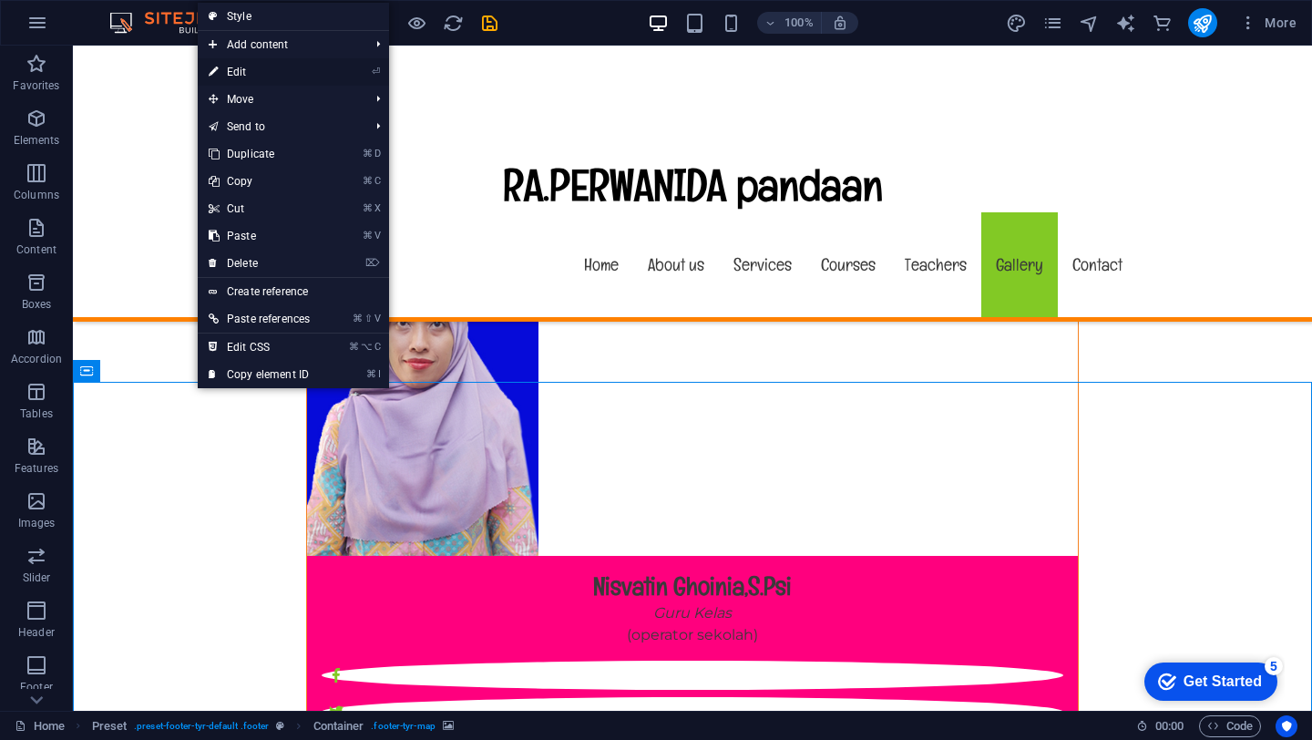
drag, startPoint x: 240, startPoint y: 72, endPoint x: 58, endPoint y: 270, distance: 268.8
click at [240, 72] on link "⏎ Edit" at bounding box center [259, 71] width 123 height 27
select select "px"
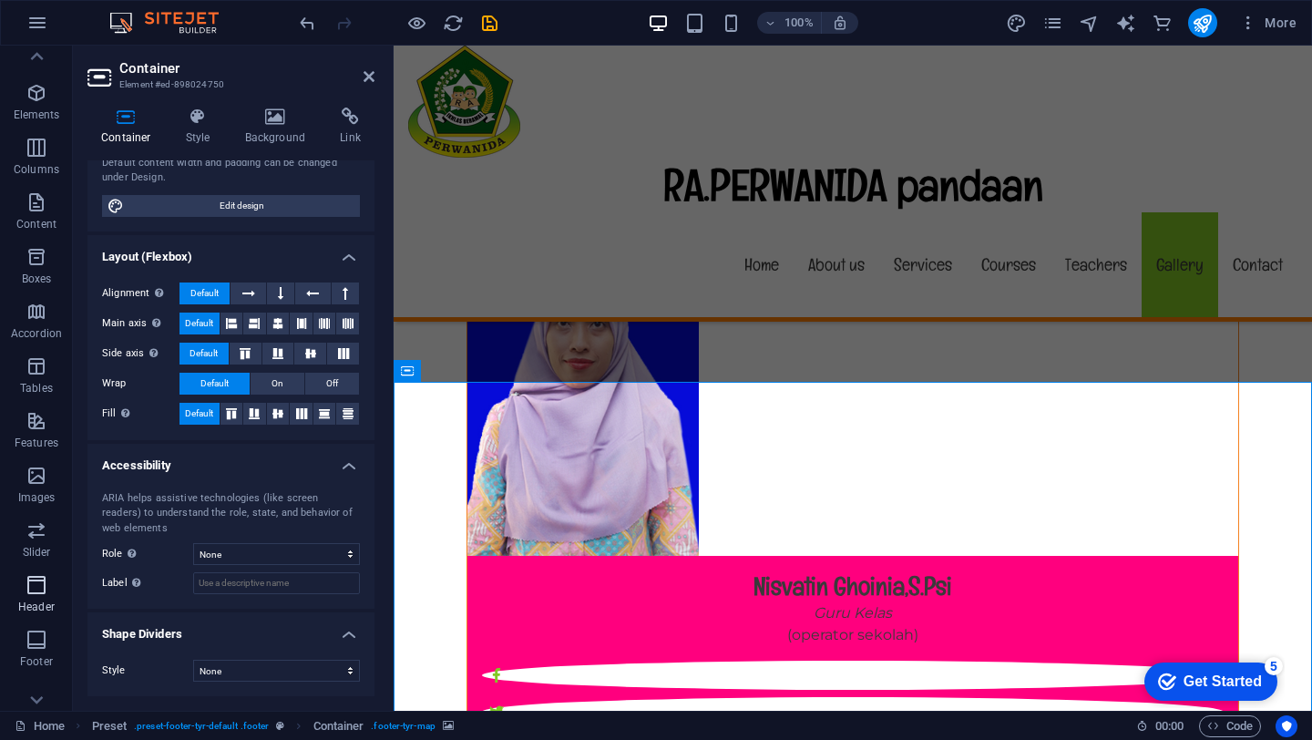
scroll to position [0, 0]
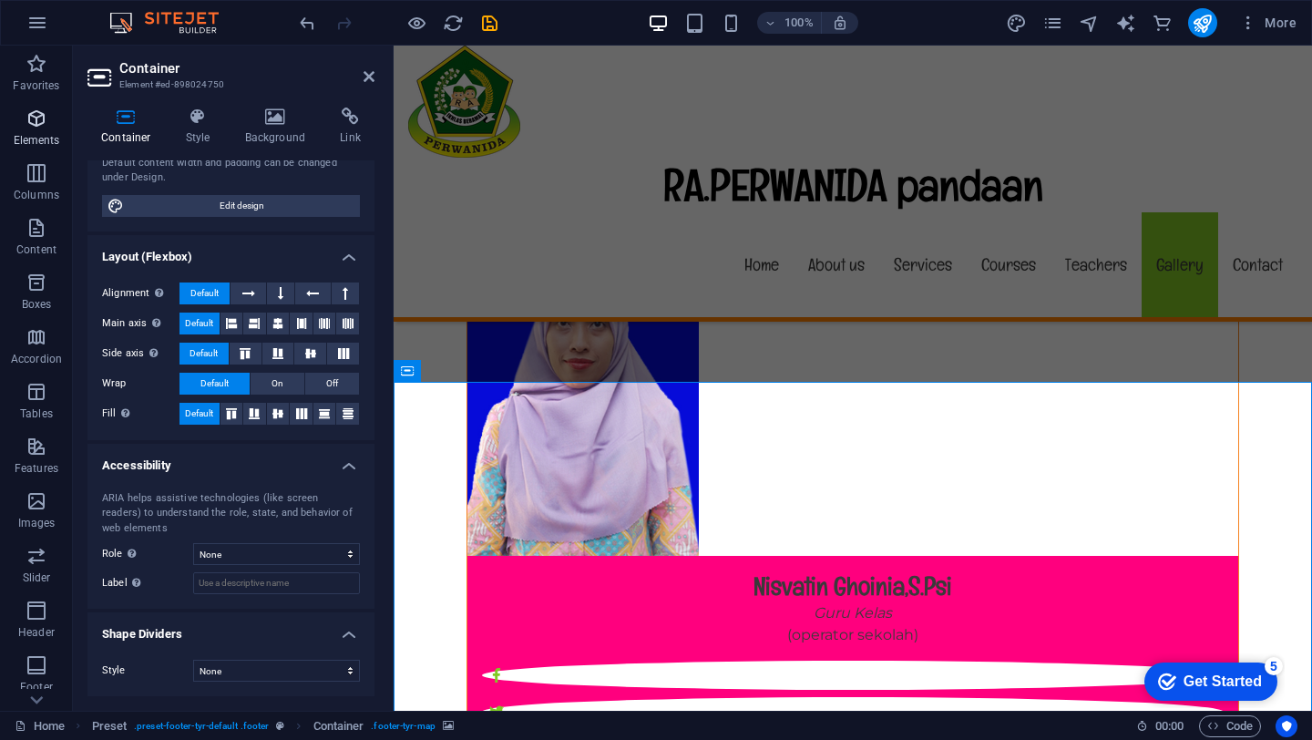
click at [43, 138] on p "Elements" at bounding box center [37, 140] width 46 height 15
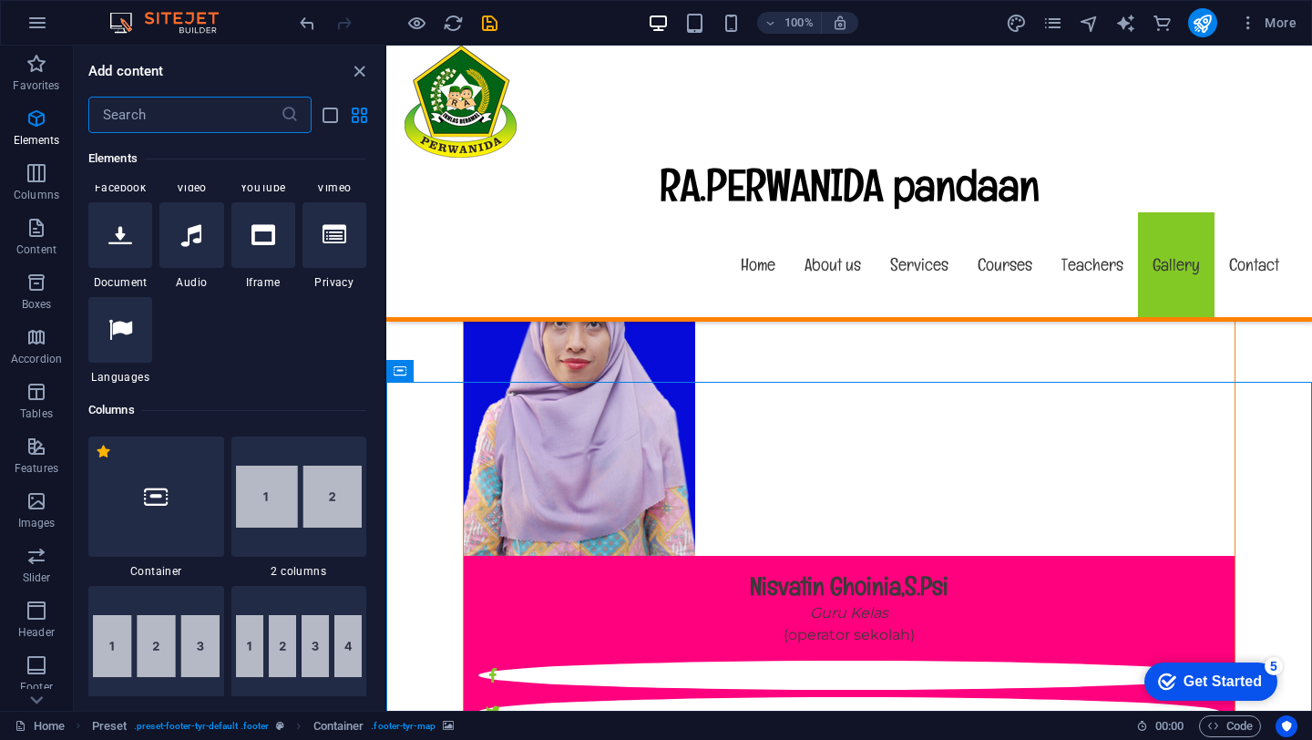
scroll to position [646, 0]
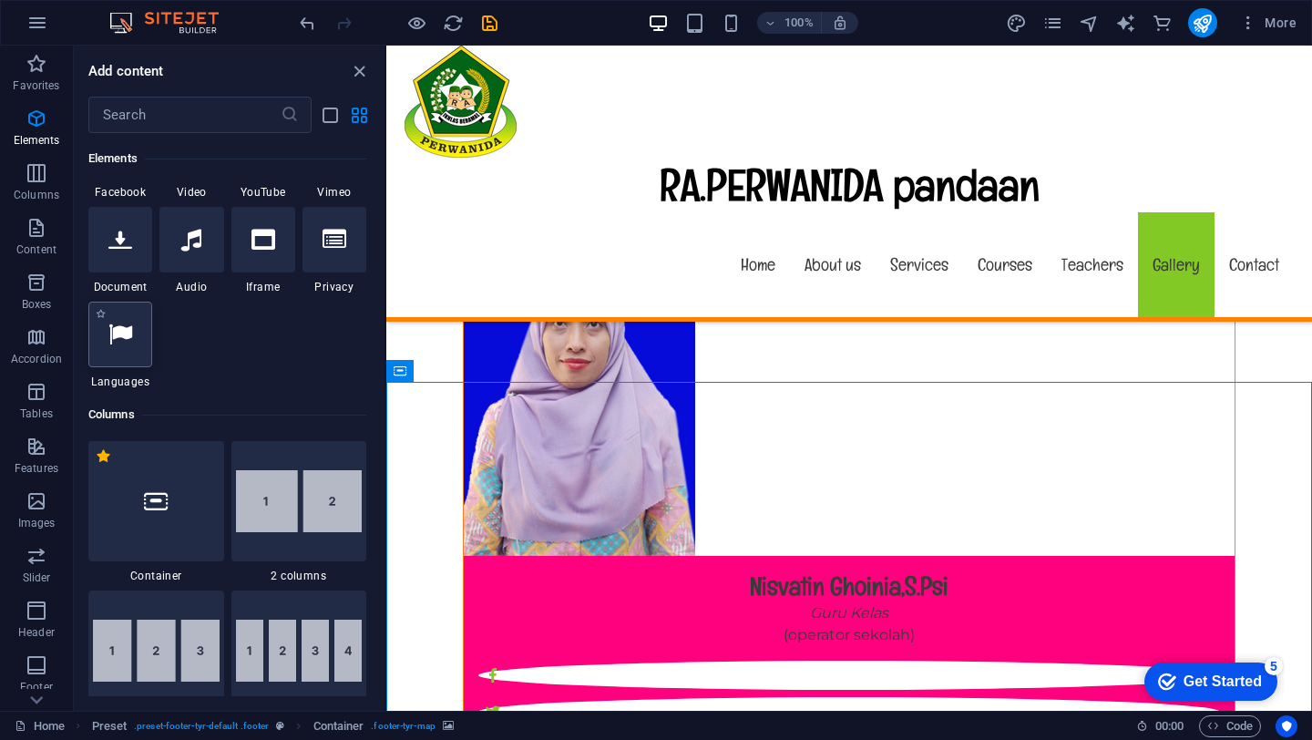
click at [132, 350] on div at bounding box center [120, 334] width 64 height 66
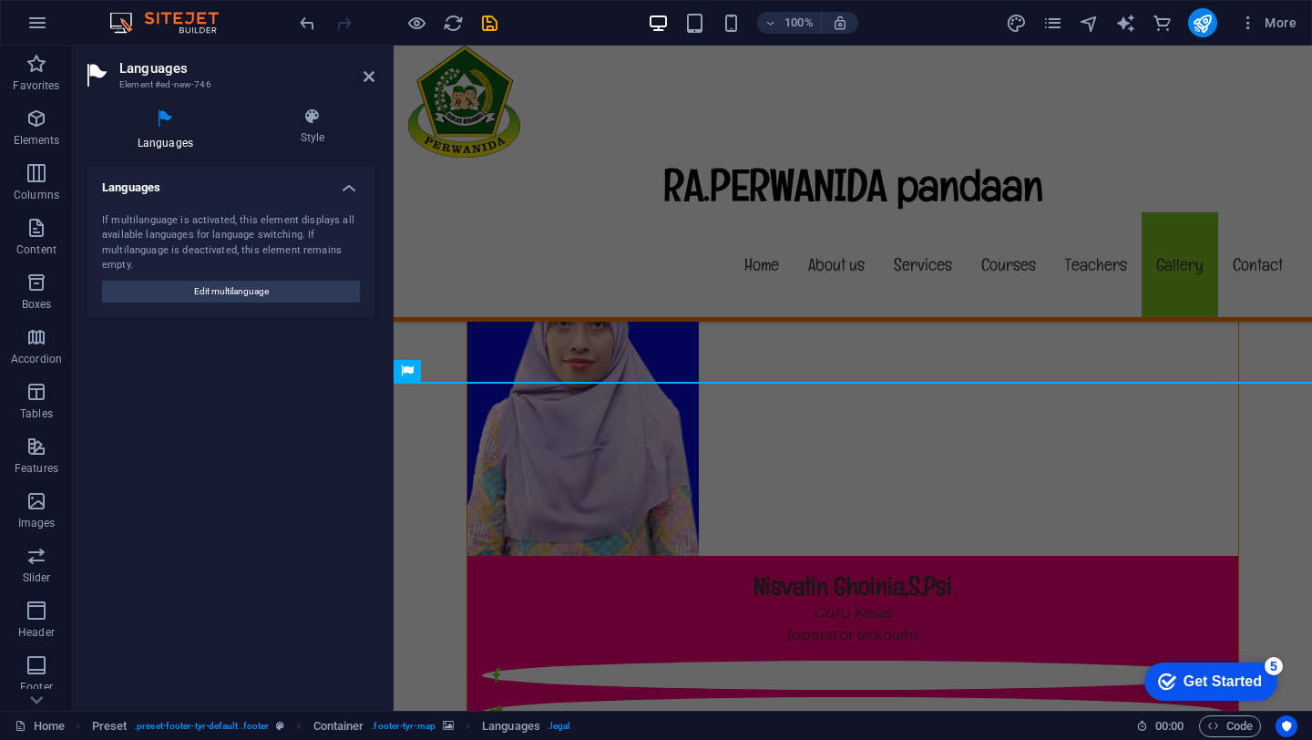
click at [160, 141] on h4 "Languages" at bounding box center [168, 129] width 163 height 44
click at [348, 185] on h4 "Languages" at bounding box center [230, 182] width 287 height 33
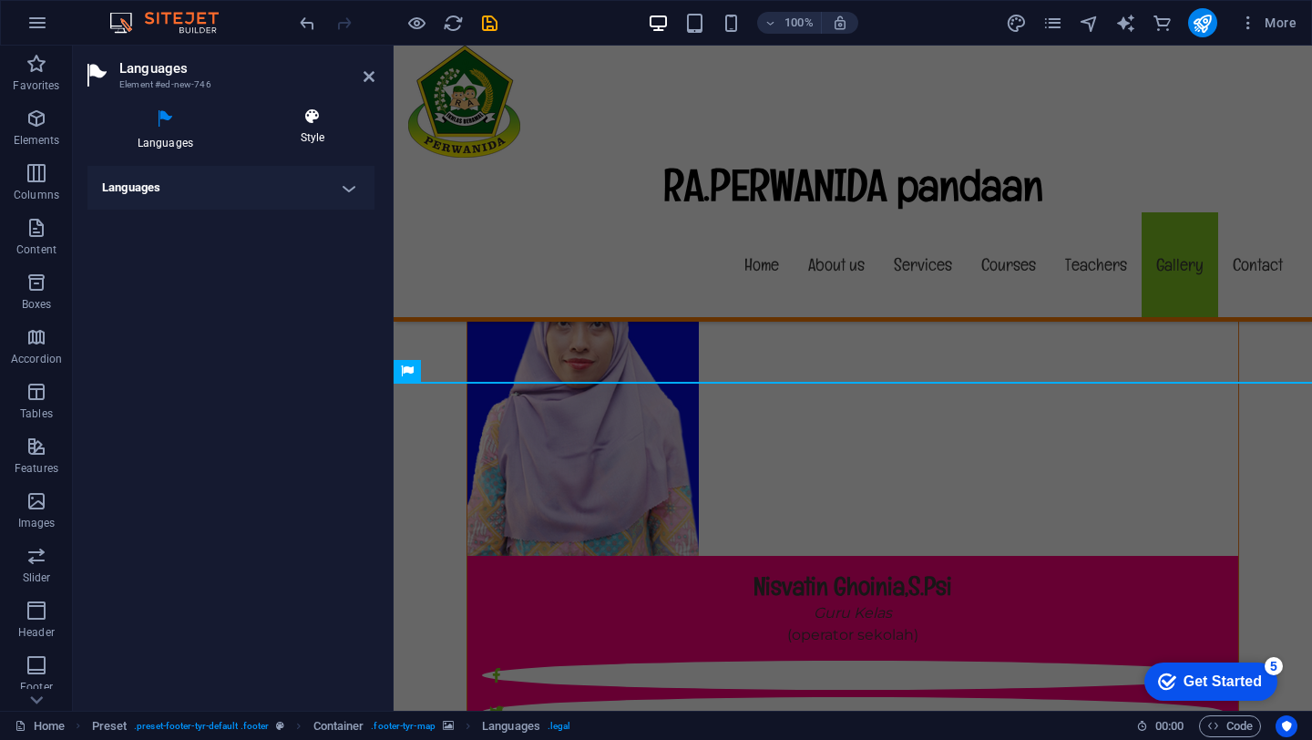
click at [312, 132] on h4 "Style" at bounding box center [312, 126] width 124 height 38
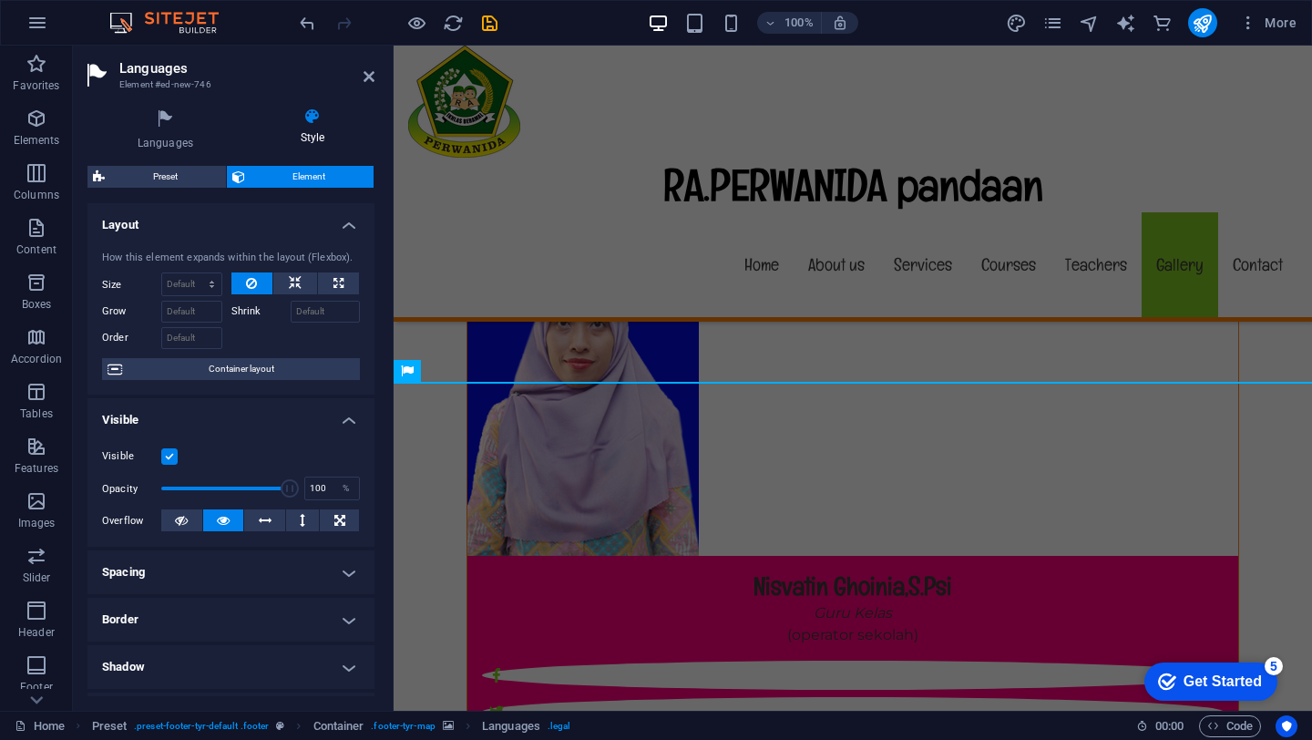
click at [370, 87] on header "Languages Element #ed-new-746" at bounding box center [230, 69] width 287 height 47
drag, startPoint x: 371, startPoint y: 75, endPoint x: 339, endPoint y: 50, distance: 40.3
click at [371, 75] on icon at bounding box center [368, 76] width 11 height 15
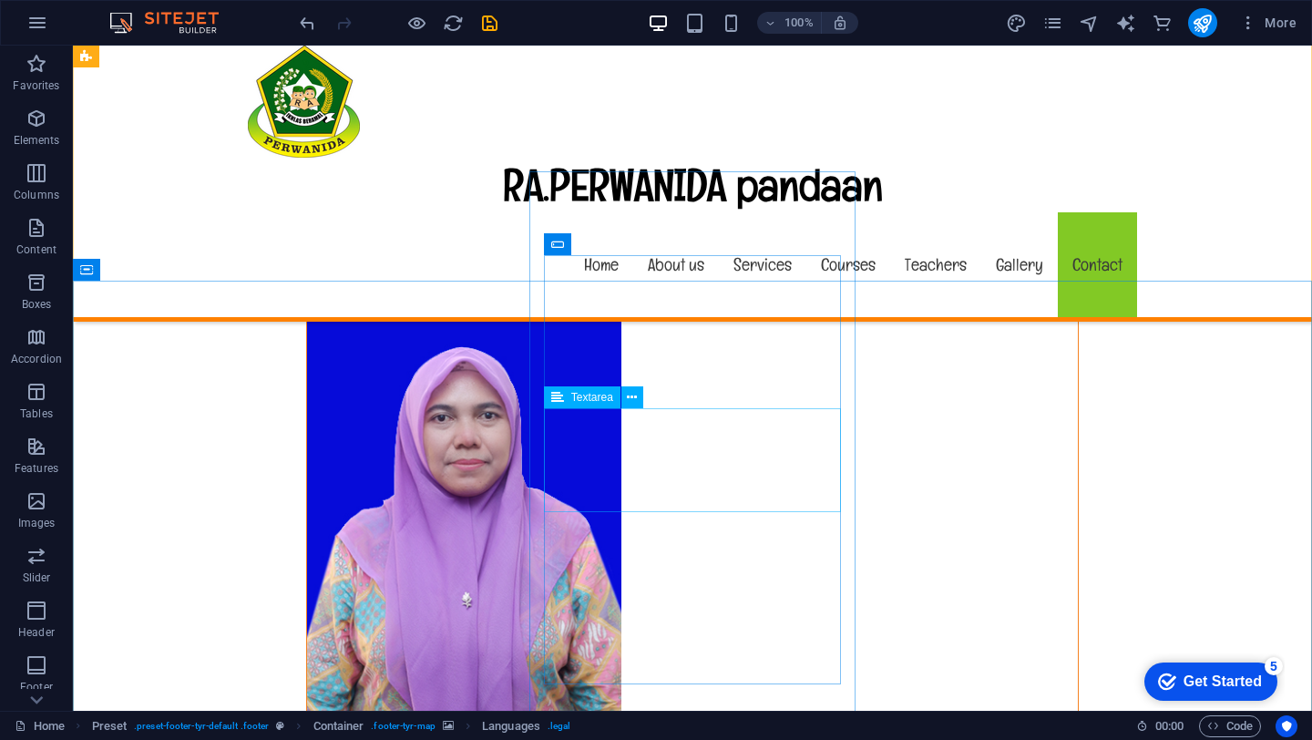
scroll to position [17677, 0]
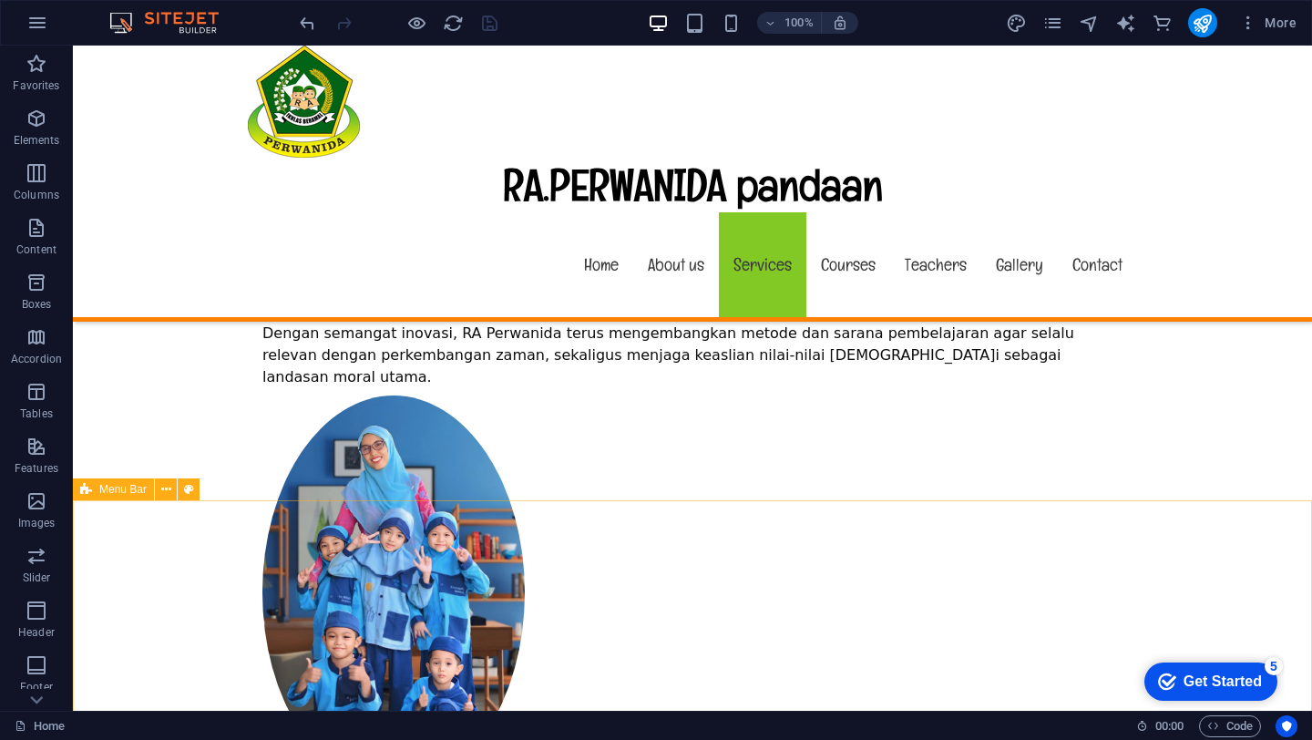
scroll to position [0, 0]
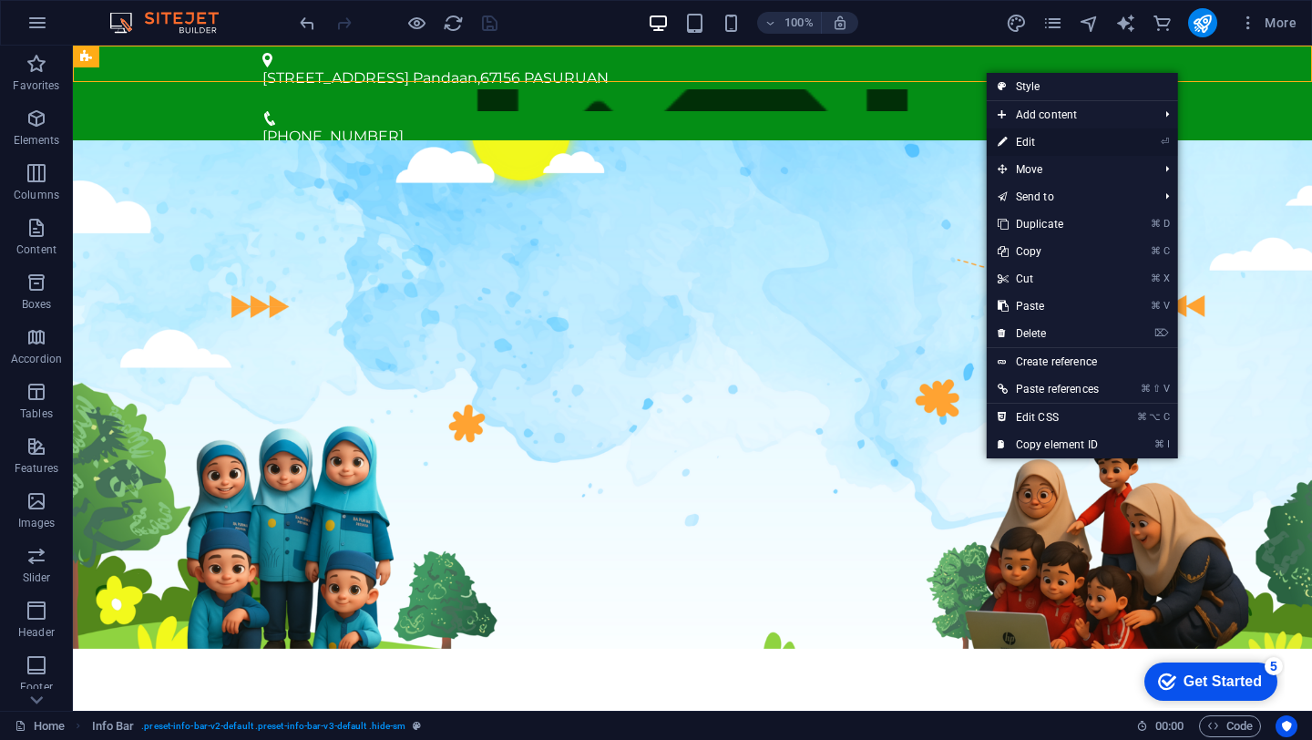
click at [1068, 147] on link "⏎ Edit" at bounding box center [1047, 141] width 123 height 27
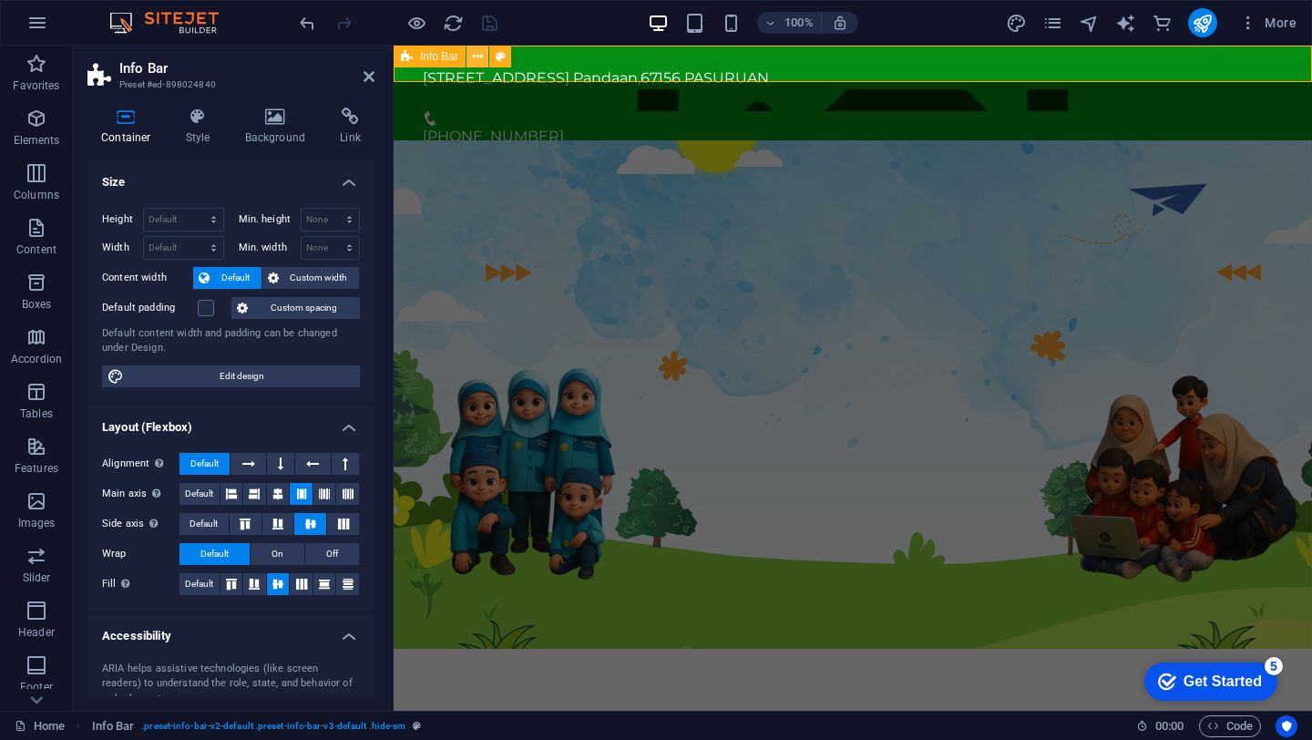
click at [473, 55] on icon at bounding box center [478, 56] width 10 height 19
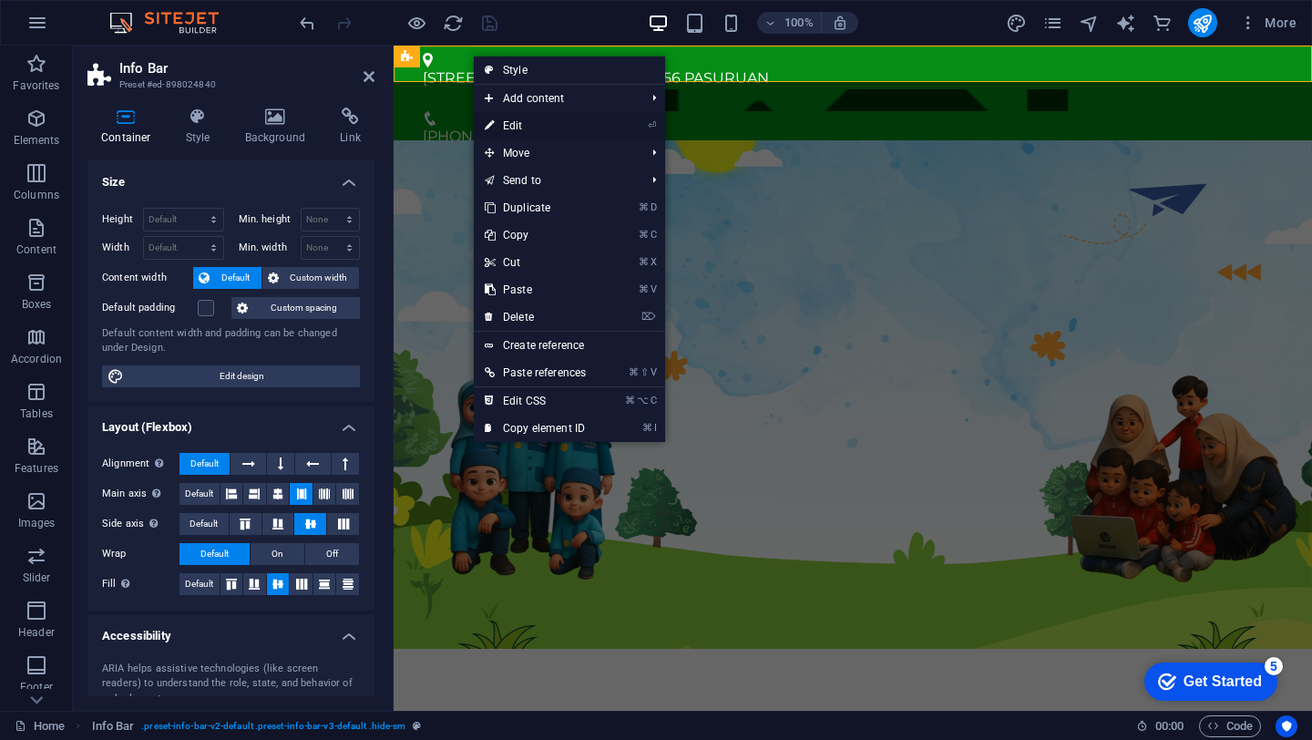
click at [494, 118] on link "⏎ Edit" at bounding box center [535, 125] width 123 height 27
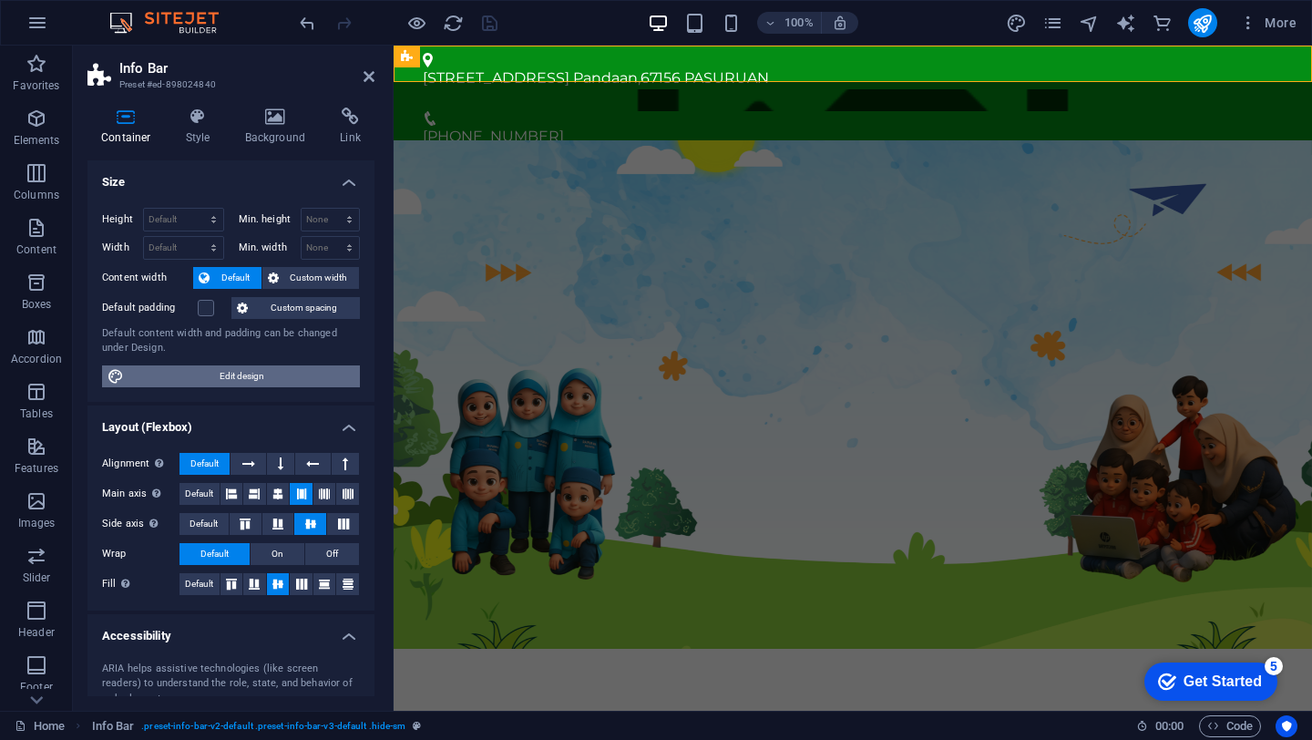
drag, startPoint x: 299, startPoint y: 378, endPoint x: 396, endPoint y: 435, distance: 113.1
click at [299, 378] on span "Edit design" at bounding box center [241, 376] width 225 height 22
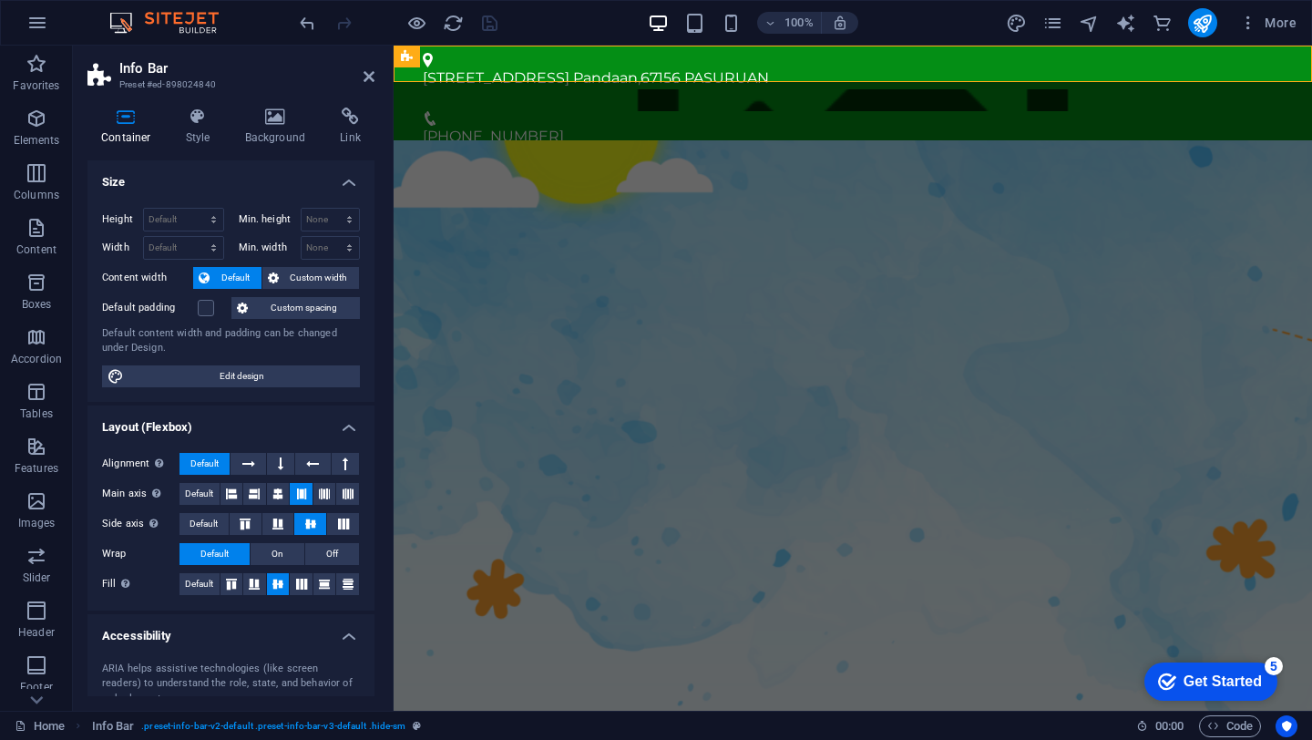
select select "rem"
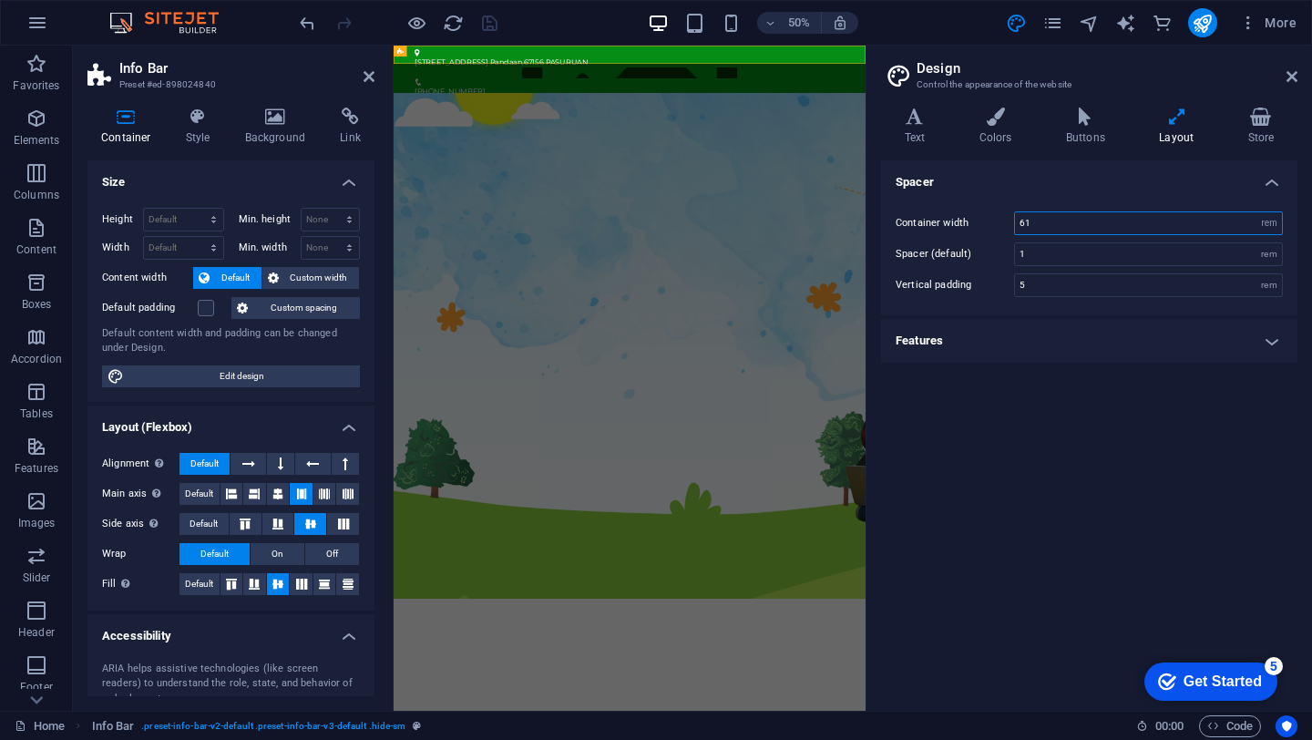
click at [1047, 226] on input "61" at bounding box center [1148, 223] width 267 height 22
type input "6"
type input "150"
click at [1042, 284] on input "5" at bounding box center [1148, 285] width 267 height 22
click at [1264, 347] on h4 "Features" at bounding box center [1089, 341] width 416 height 44
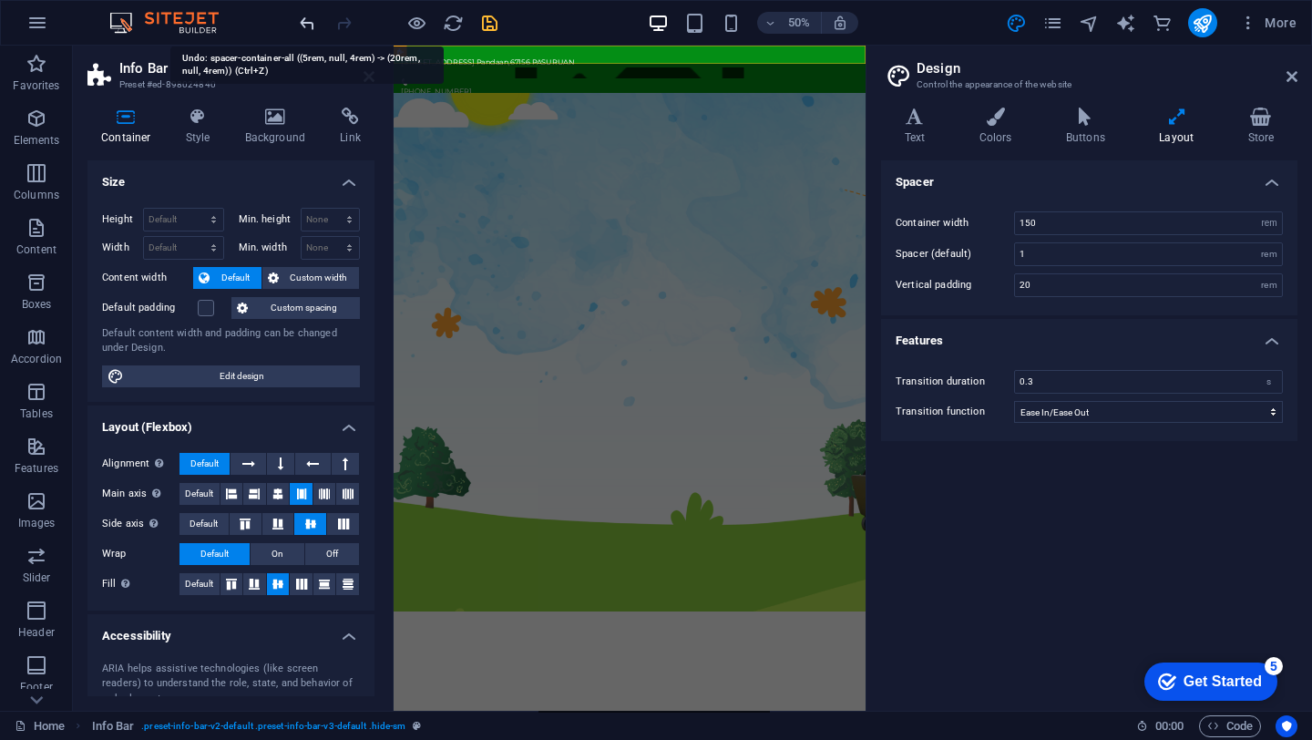
type input "5"
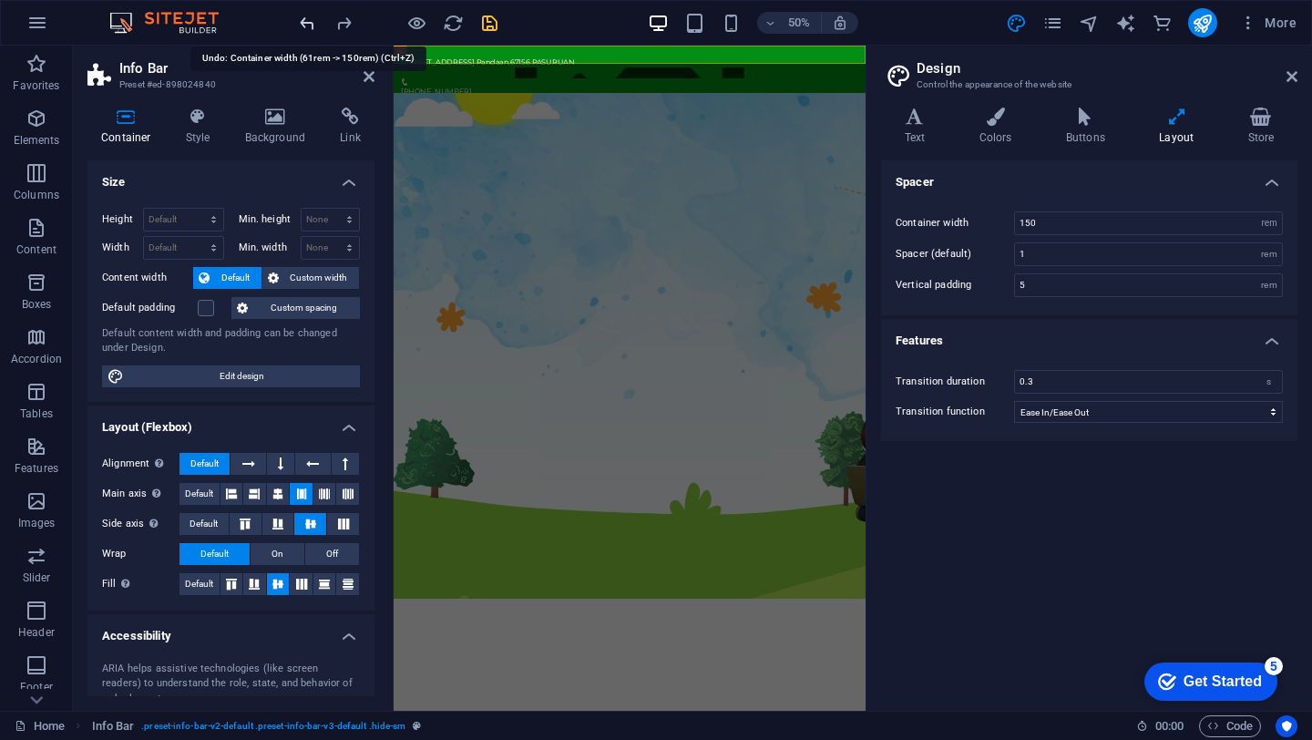
type input "61"
click at [840, 70] on div "[STREET_ADDRESS]" at bounding box center [858, 78] width 900 height 22
drag, startPoint x: 1069, startPoint y: 226, endPoint x: 1002, endPoint y: 240, distance: 68.8
click at [1002, 240] on div "Container width 61 rem px Spacer (default) 1 rem Vertical padding 5 rem" at bounding box center [1089, 254] width 424 height 122
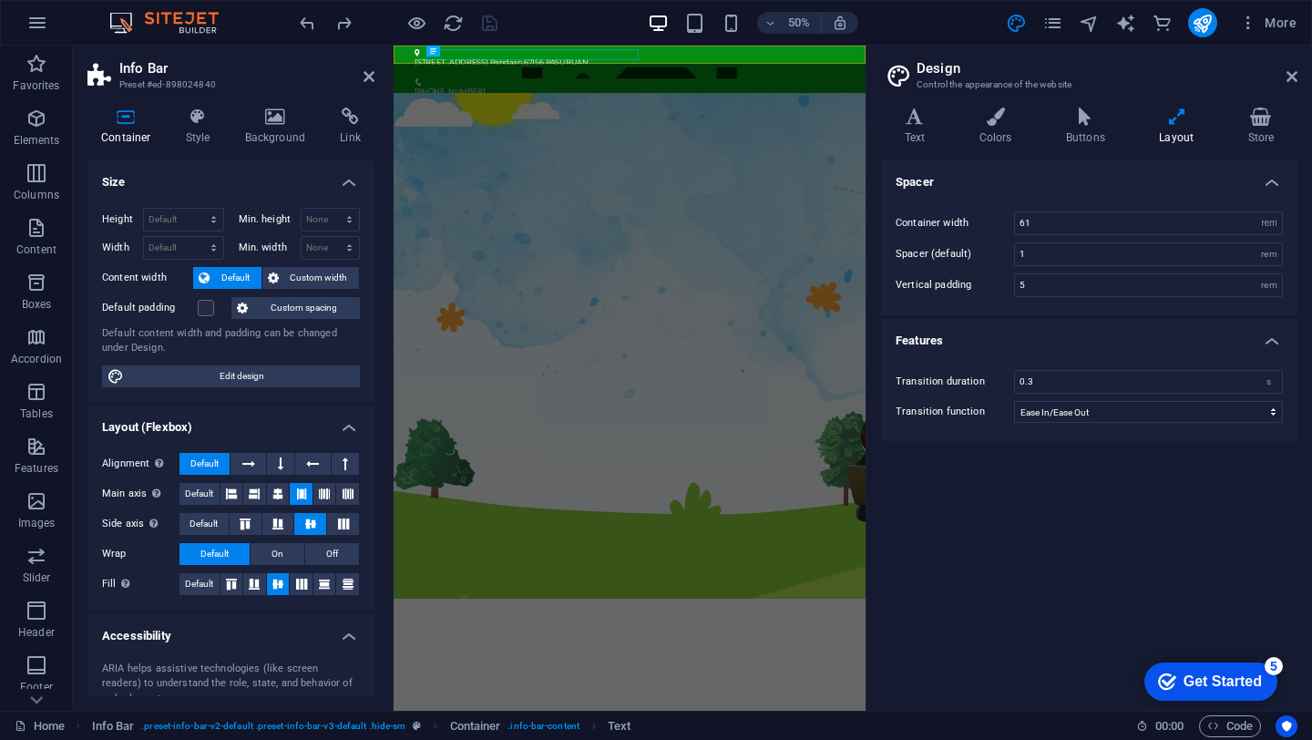
click at [1284, 77] on header "Design Control the appearance of the website" at bounding box center [1090, 69] width 413 height 47
click at [373, 79] on icon at bounding box center [368, 76] width 11 height 15
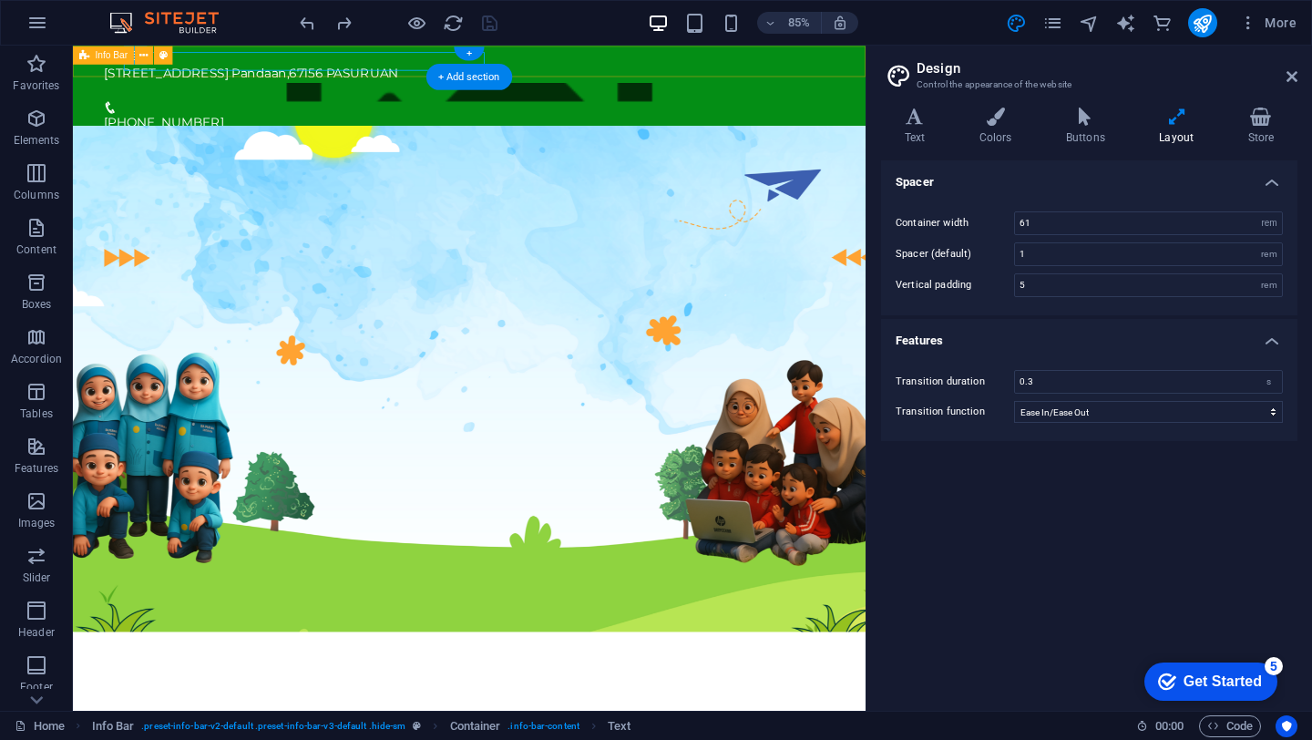
click at [757, 71] on div "[STREET_ADDRESS]AN [PHONE_NUMBER]" at bounding box center [539, 100] width 933 height 109
click at [739, 55] on div "[STREET_ADDRESS]AN [PHONE_NUMBER]" at bounding box center [539, 100] width 933 height 109
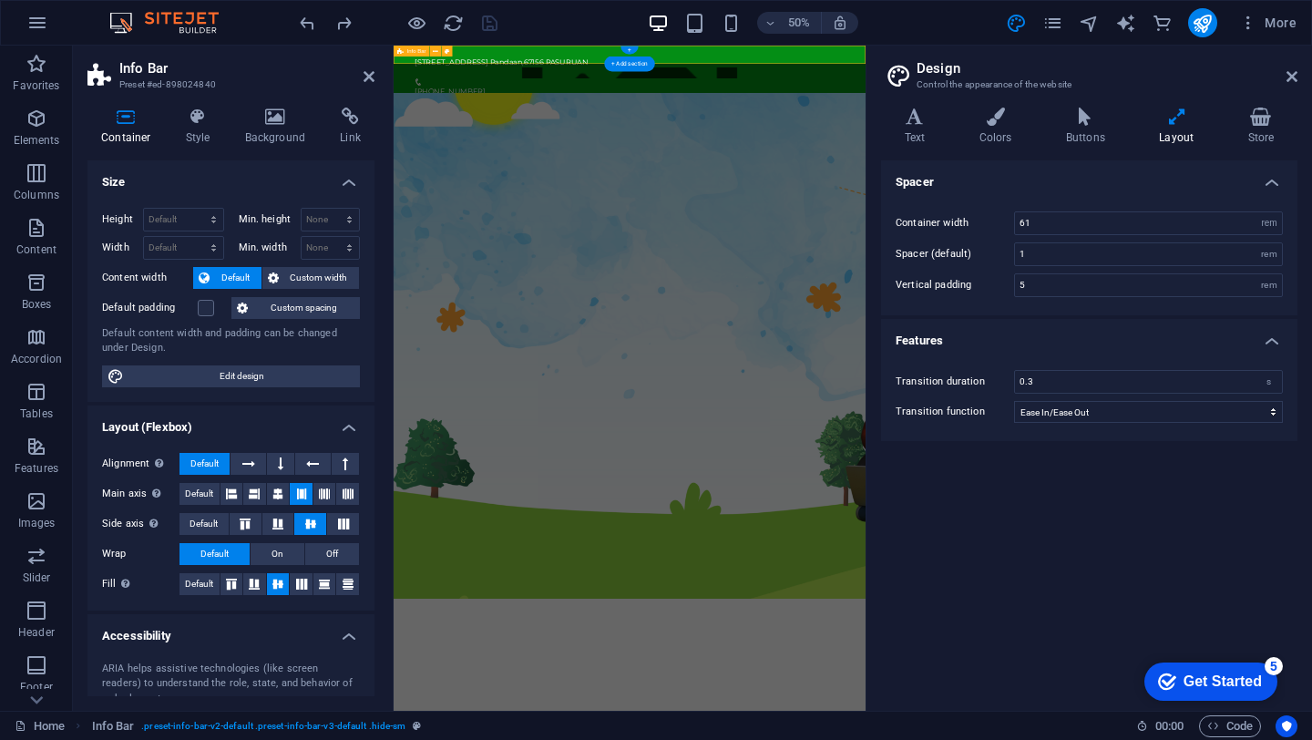
click at [924, 62] on div "[STREET_ADDRESS]AN [PHONE_NUMBER]" at bounding box center [865, 100] width 944 height 109
click at [212, 225] on select "Default px rem % vh vw" at bounding box center [183, 220] width 79 height 22
select select "rem"
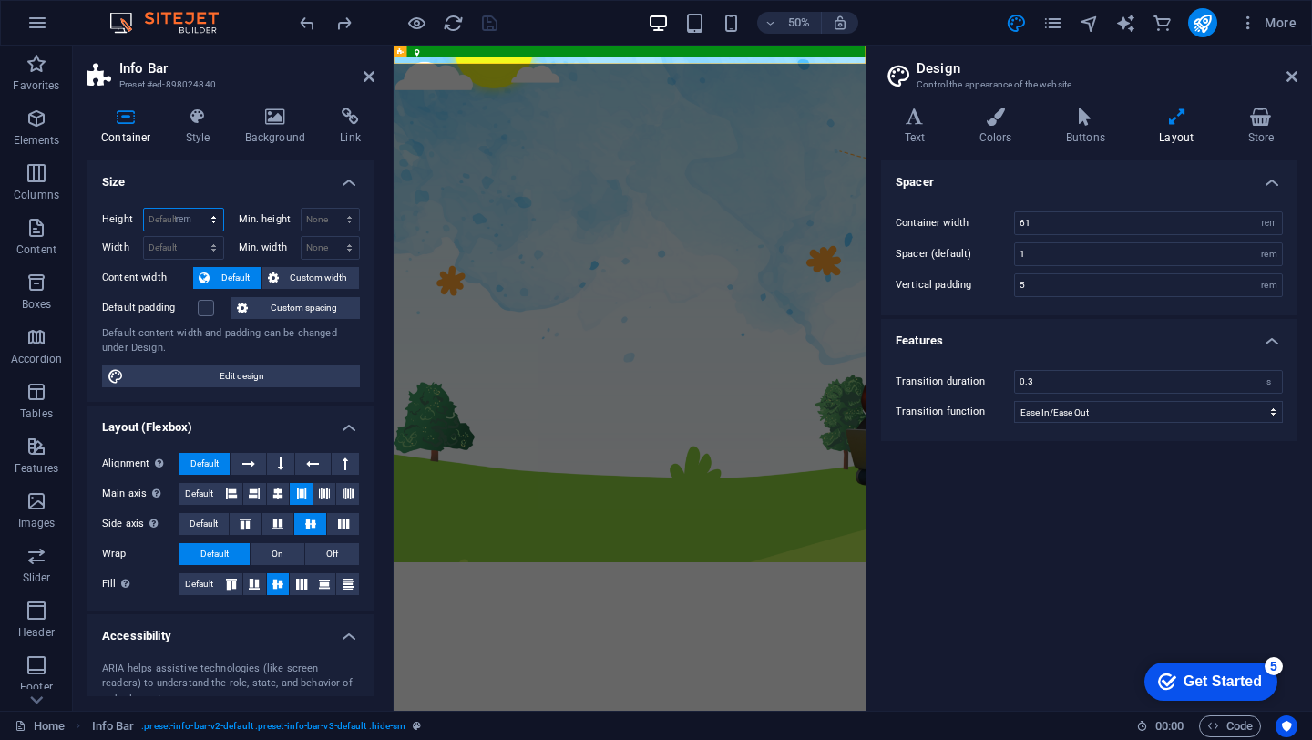
type input "2.5"
click at [179, 252] on select "Default px rem % em vh vw" at bounding box center [183, 248] width 79 height 22
select select "rem"
type input "64.75"
click at [362, 83] on header "Info Bar Preset #ed-898024840" at bounding box center [230, 69] width 287 height 47
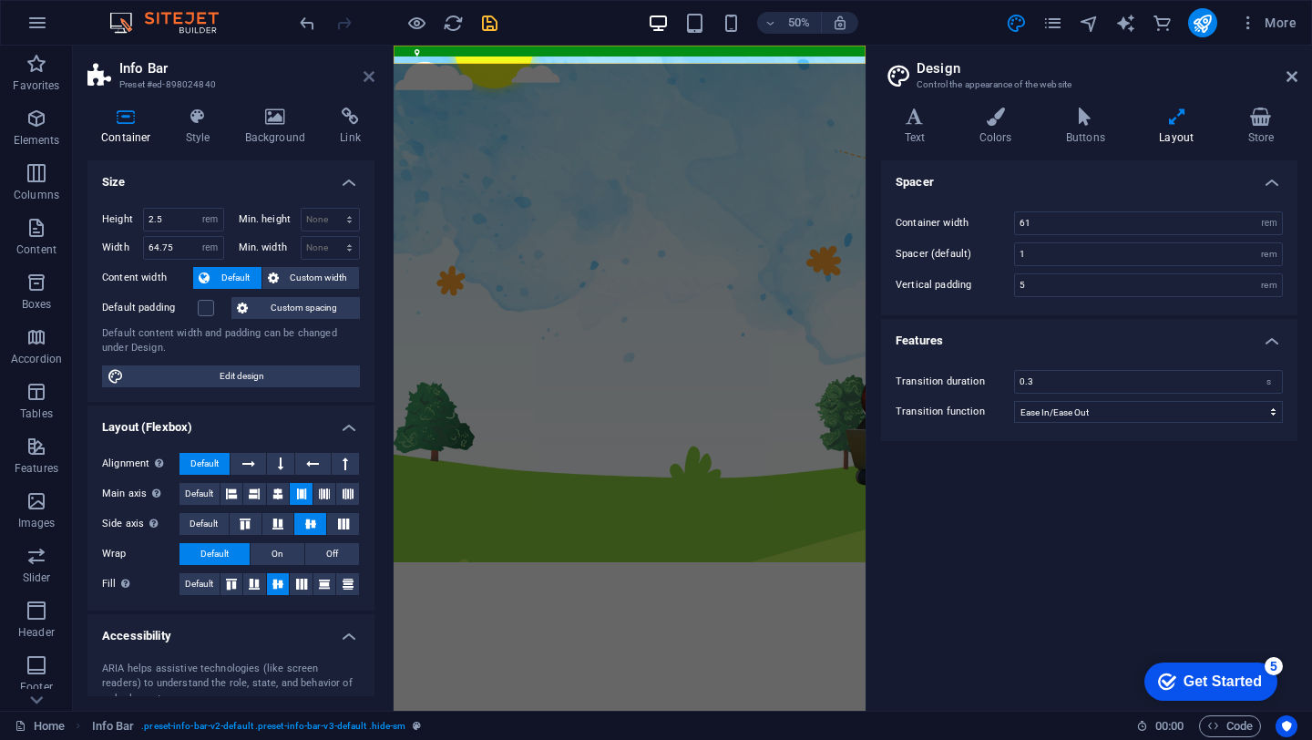
click at [368, 82] on icon at bounding box center [368, 76] width 11 height 15
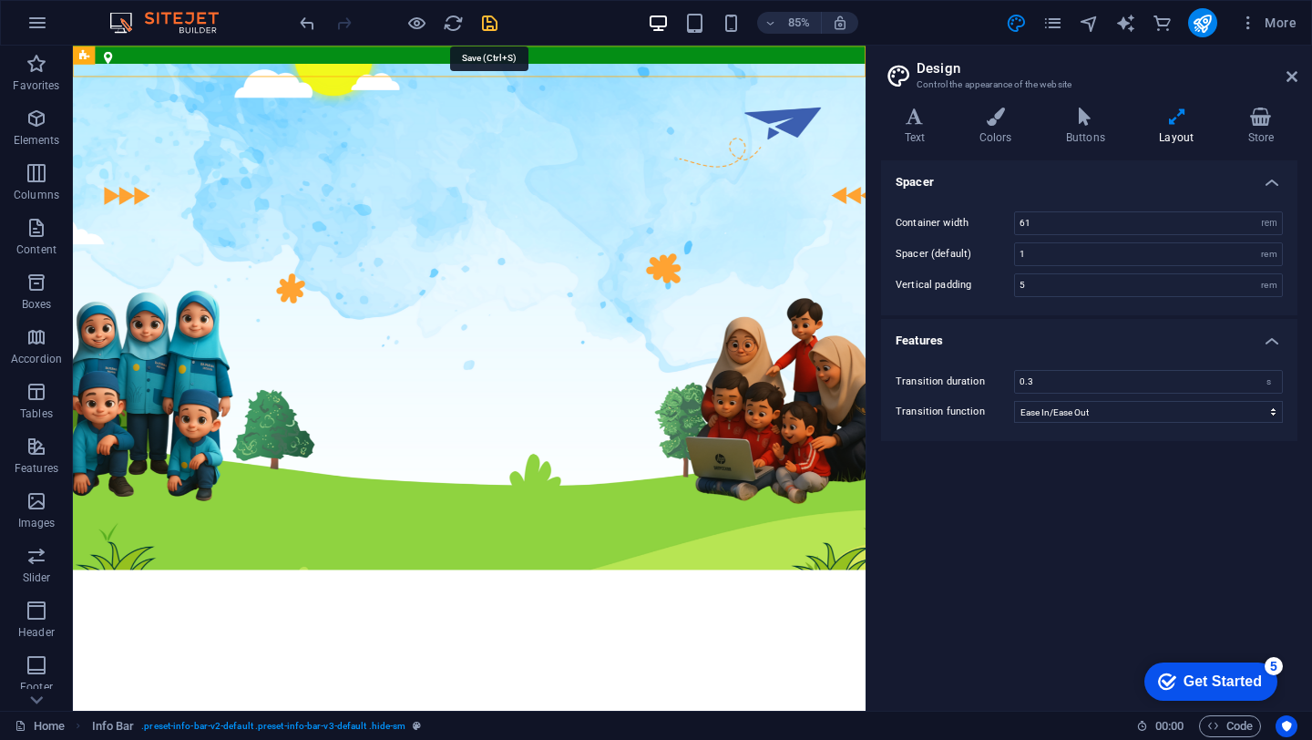
click at [496, 26] on icon "save" at bounding box center [489, 23] width 21 height 21
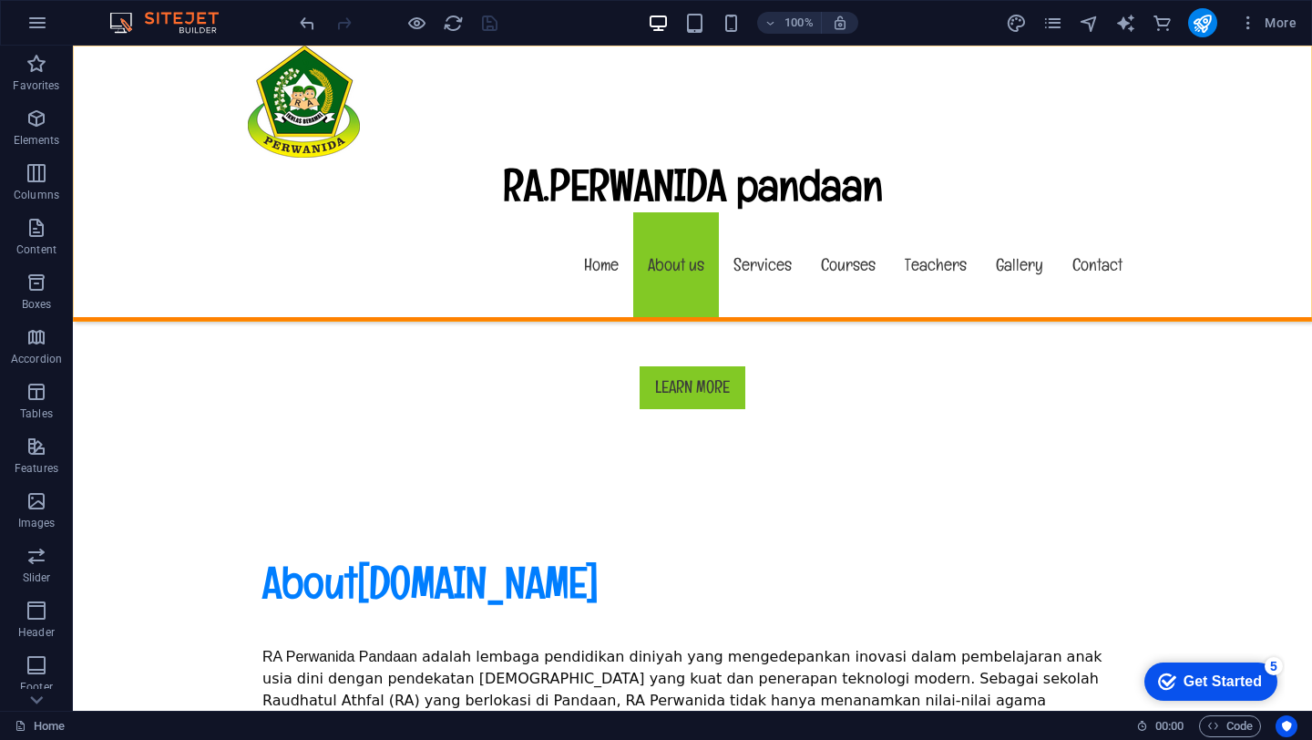
scroll to position [643, 0]
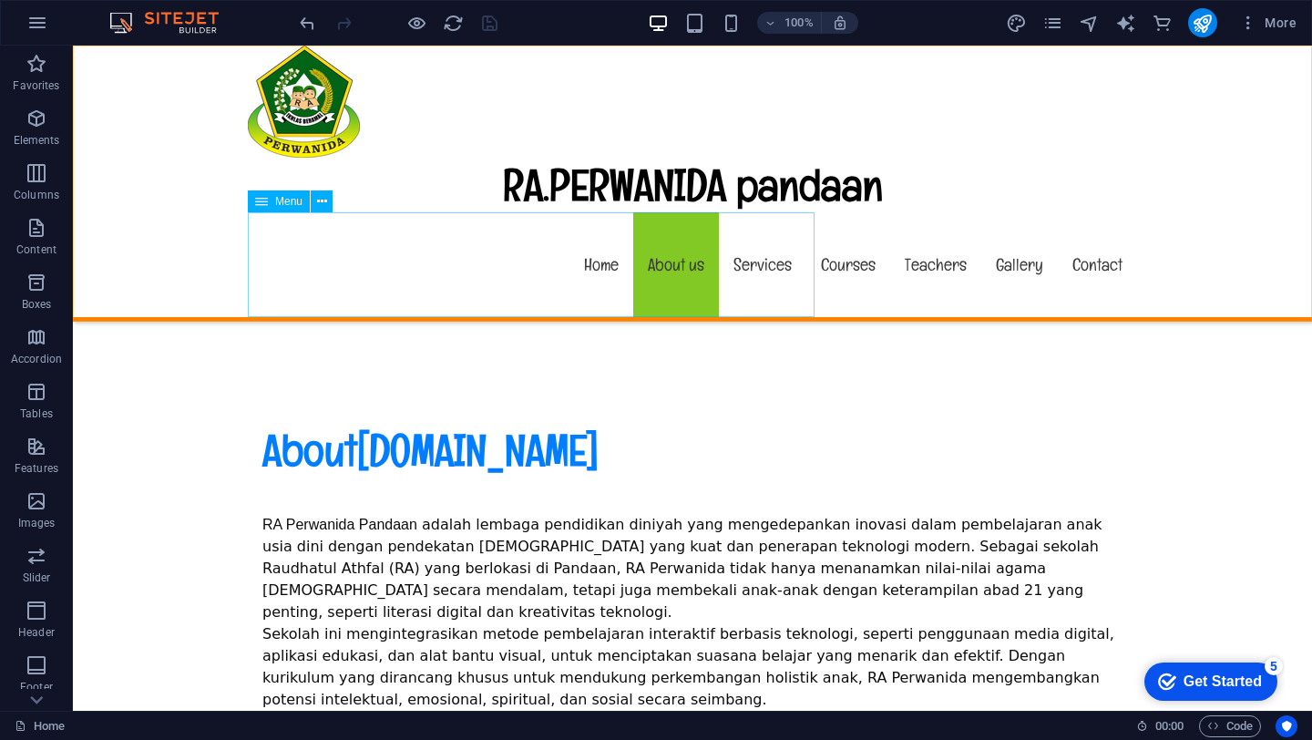
click at [790, 271] on nav "Home About us Services Courses Teachers Gallery Contact" at bounding box center [692, 264] width 889 height 105
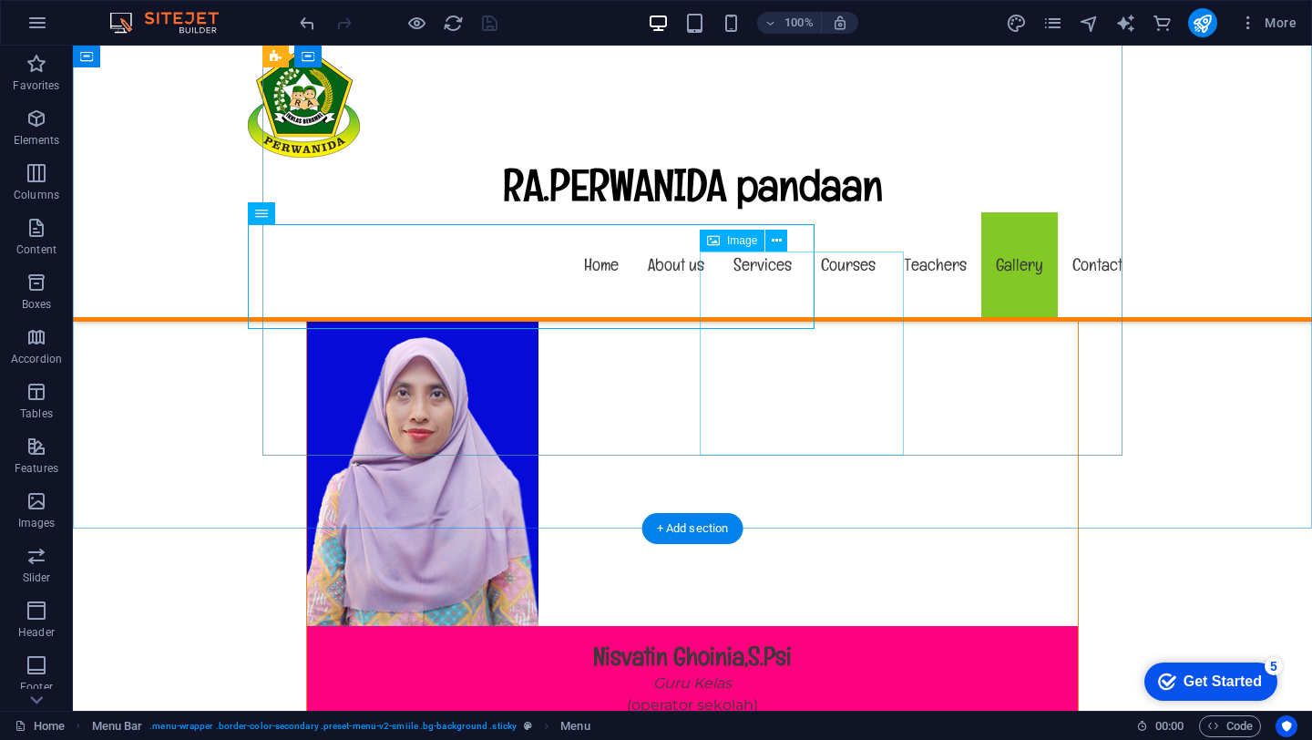
scroll to position [17107, 0]
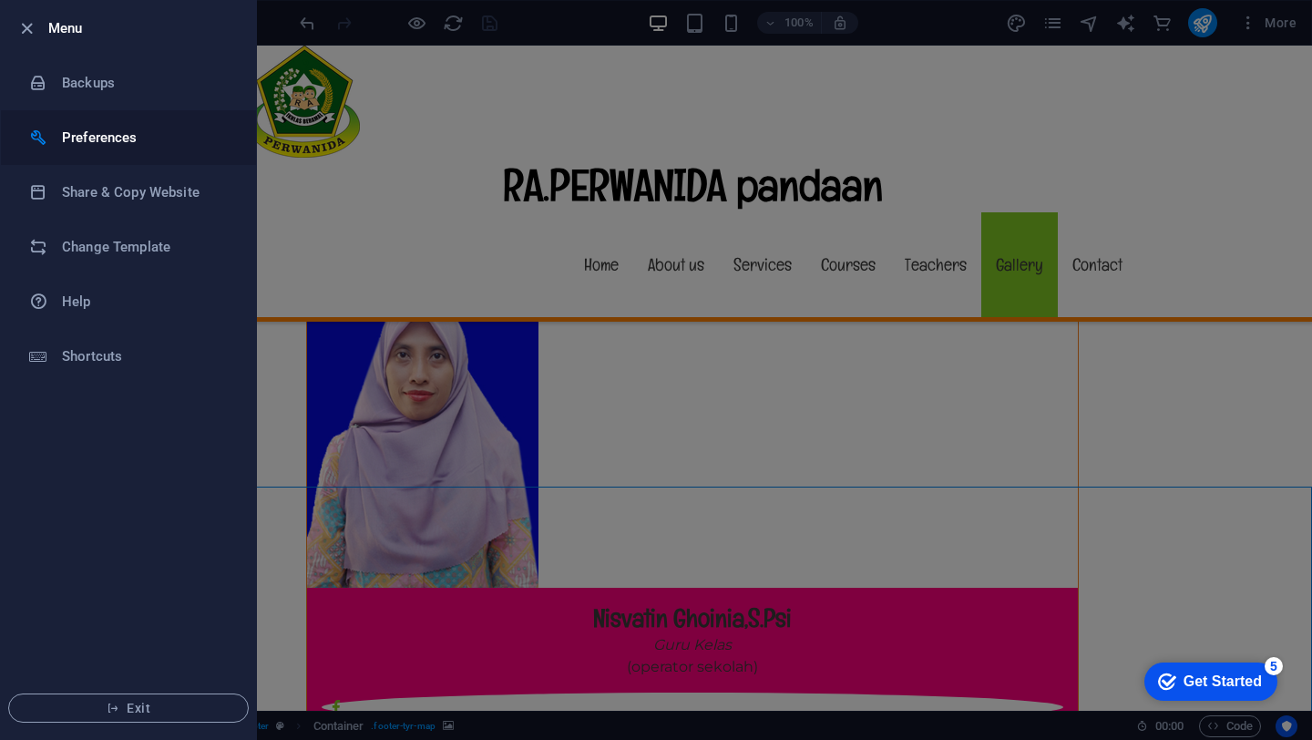
click at [96, 141] on h6 "Preferences" at bounding box center [146, 138] width 169 height 22
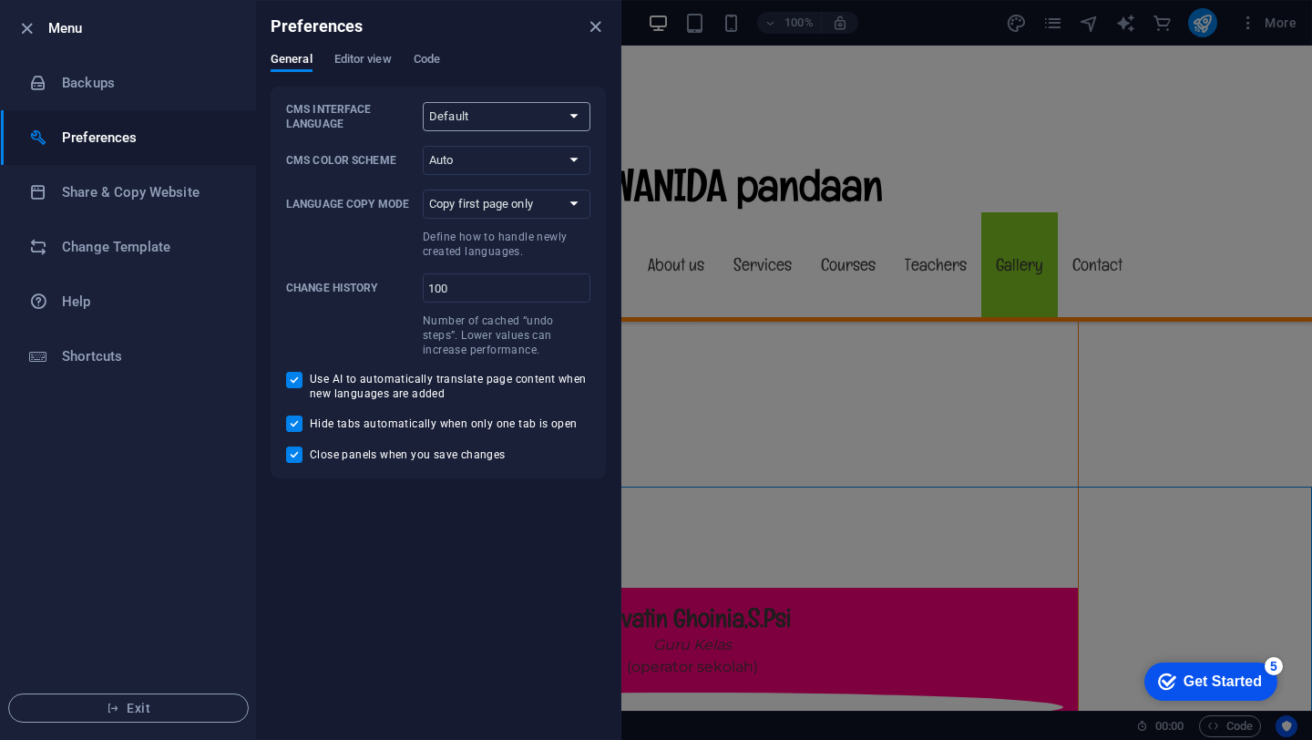
click at [521, 126] on select "Default Deutsch English Español Français Magyar Italiano Nederlands Polski Port…" at bounding box center [507, 116] width 168 height 29
click at [579, 203] on select "Copy first page only Copy all pages" at bounding box center [507, 203] width 168 height 29
click at [189, 256] on h6 "Change Template" at bounding box center [146, 247] width 169 height 22
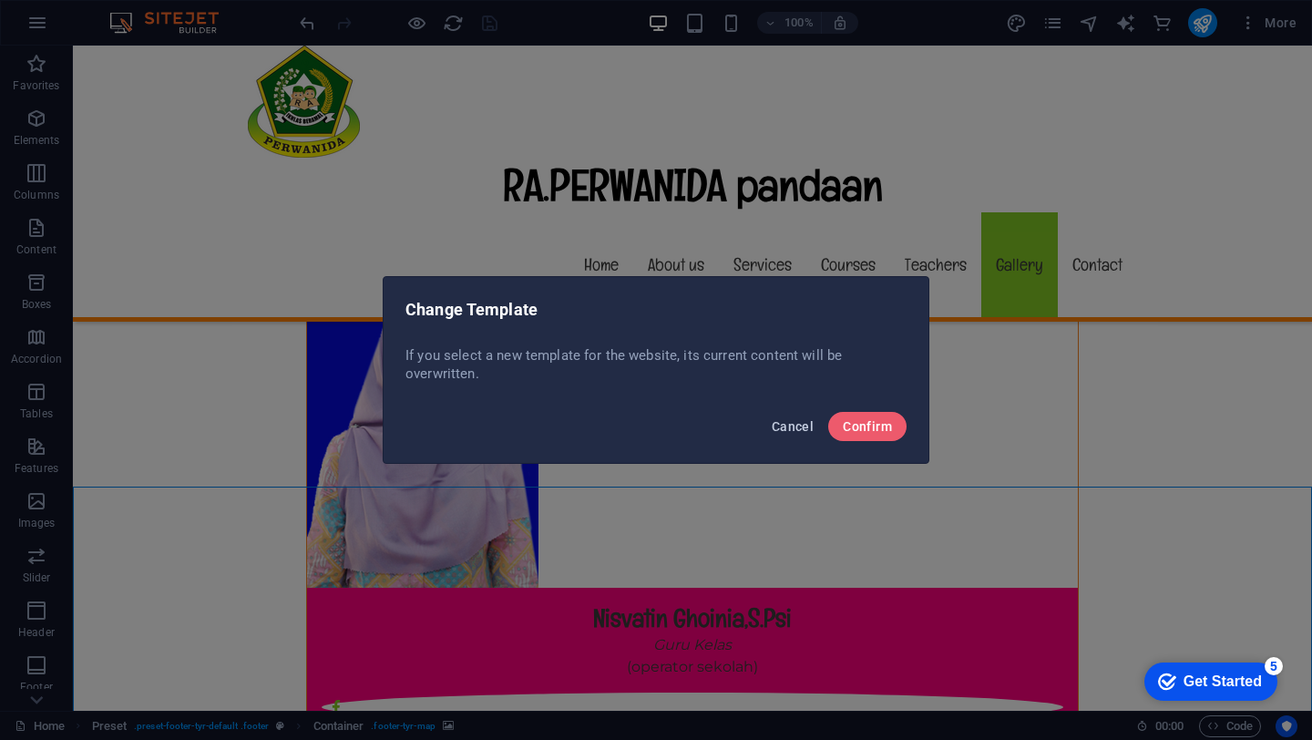
click at [799, 423] on span "Cancel" at bounding box center [793, 426] width 42 height 15
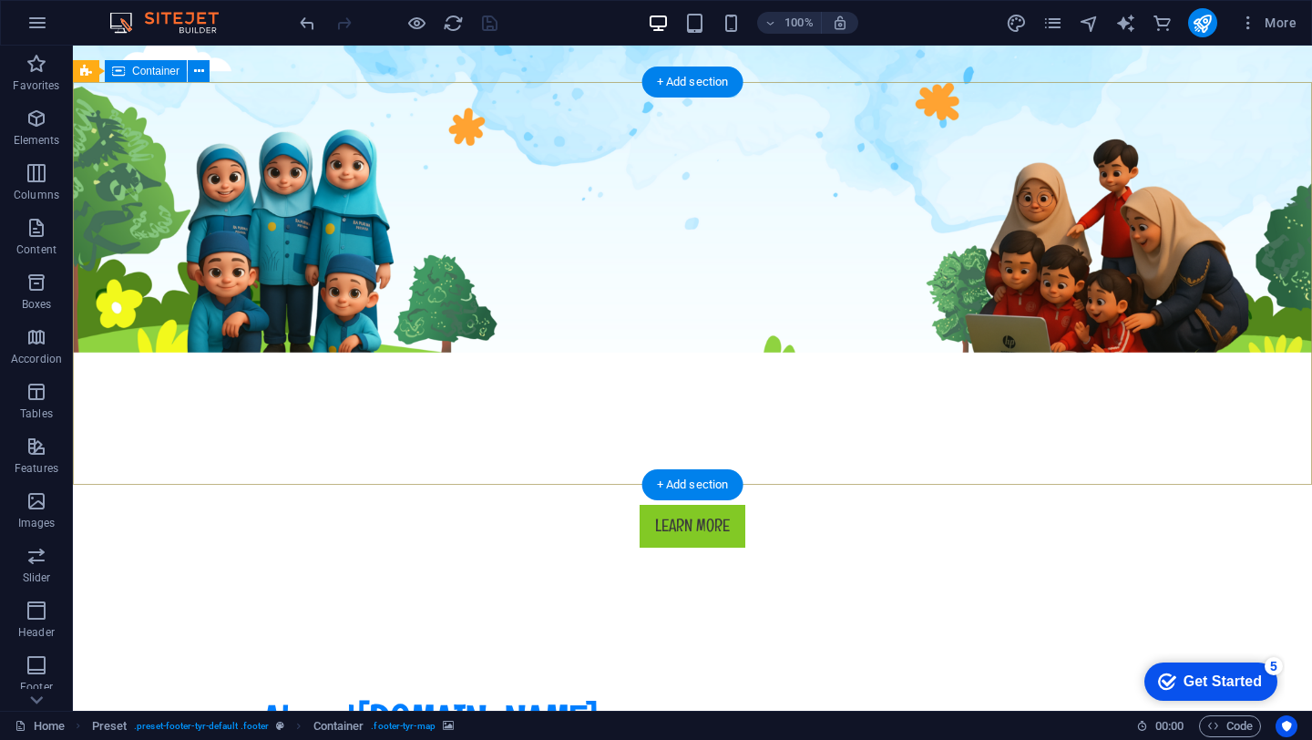
scroll to position [0, 0]
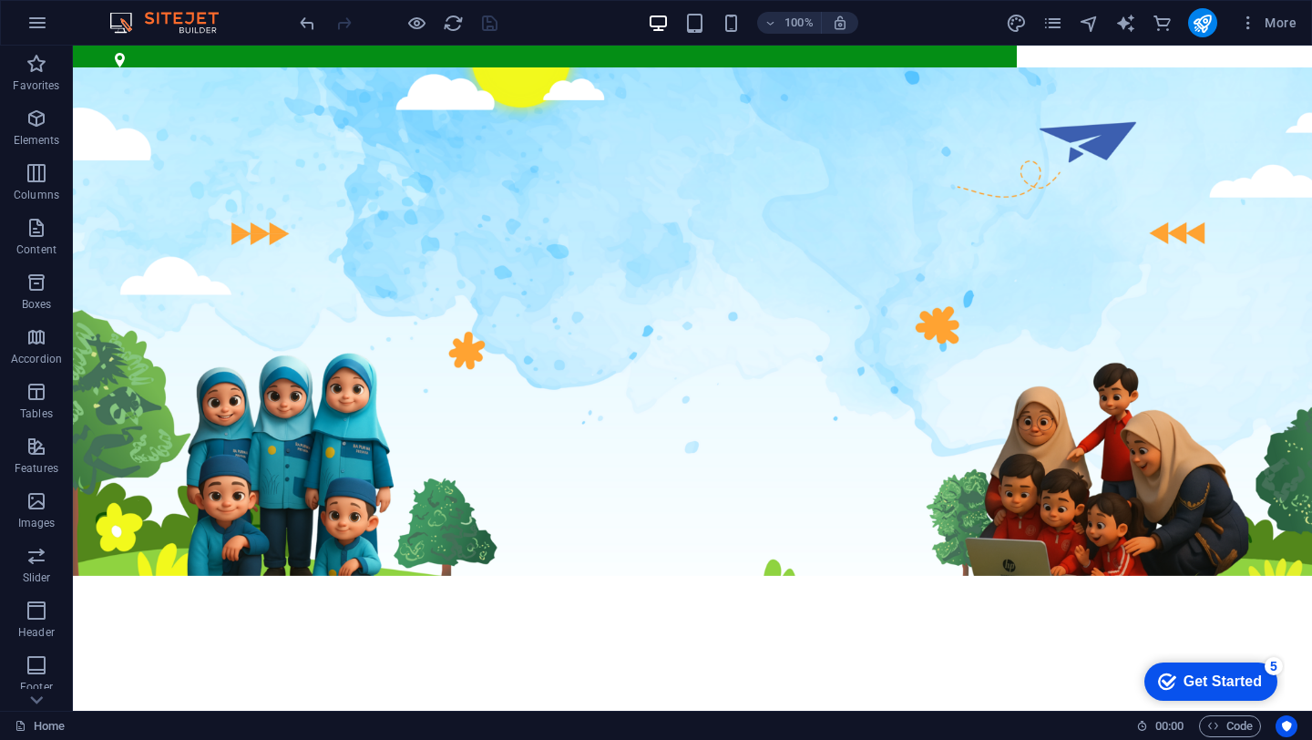
click at [156, 56] on icon at bounding box center [157, 56] width 10 height 19
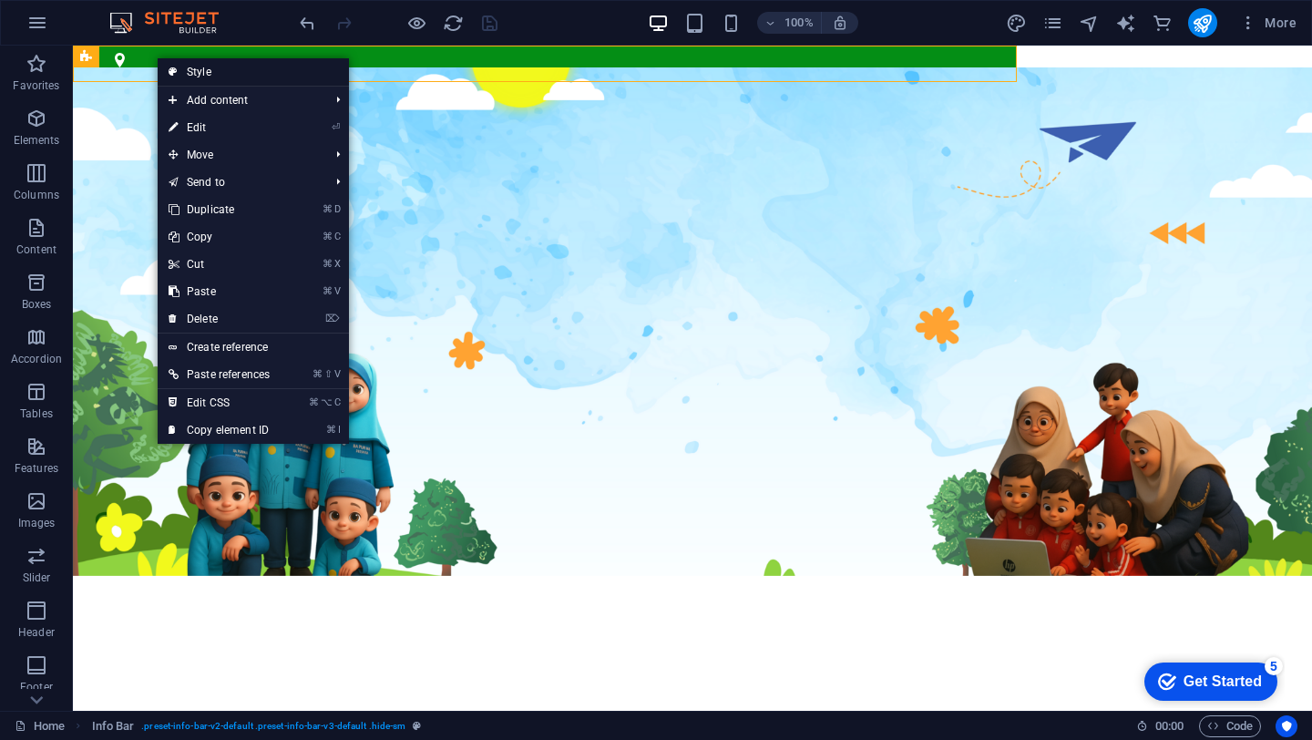
click at [203, 77] on link "Style" at bounding box center [253, 71] width 191 height 27
select select "rem"
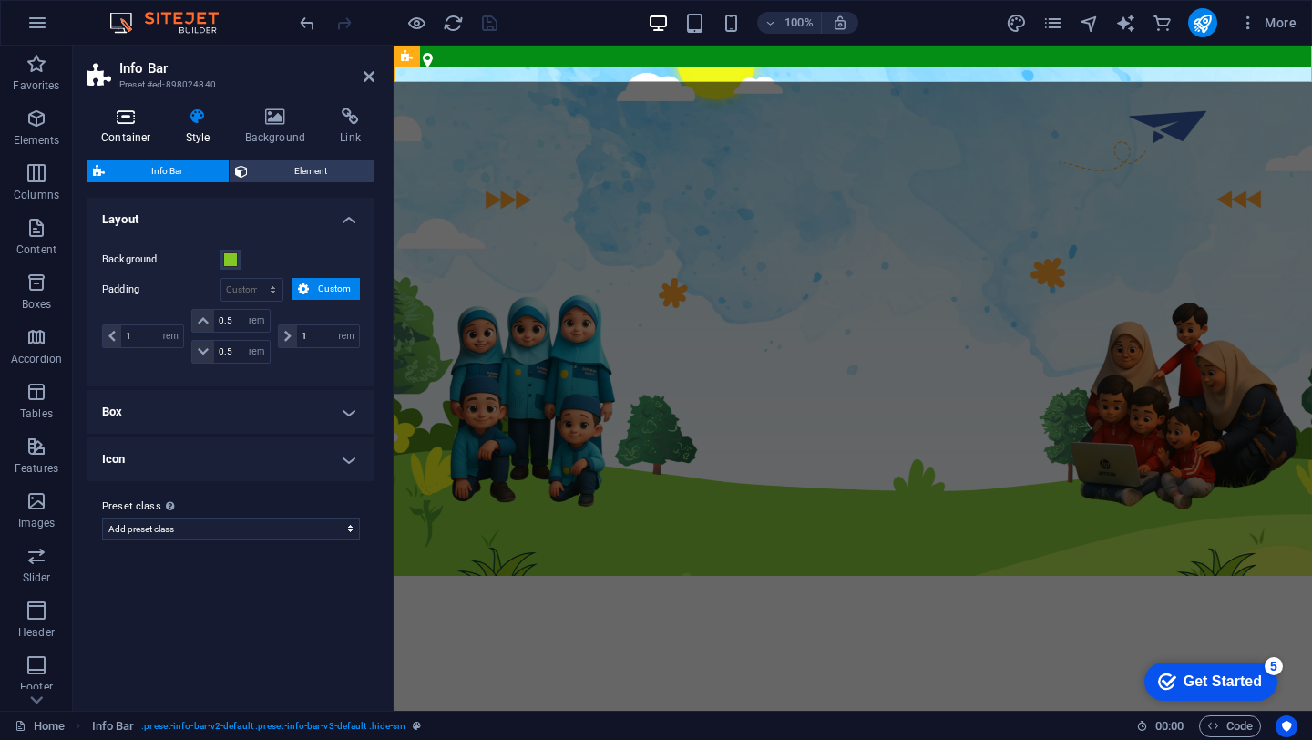
click at [122, 117] on icon at bounding box center [125, 116] width 77 height 18
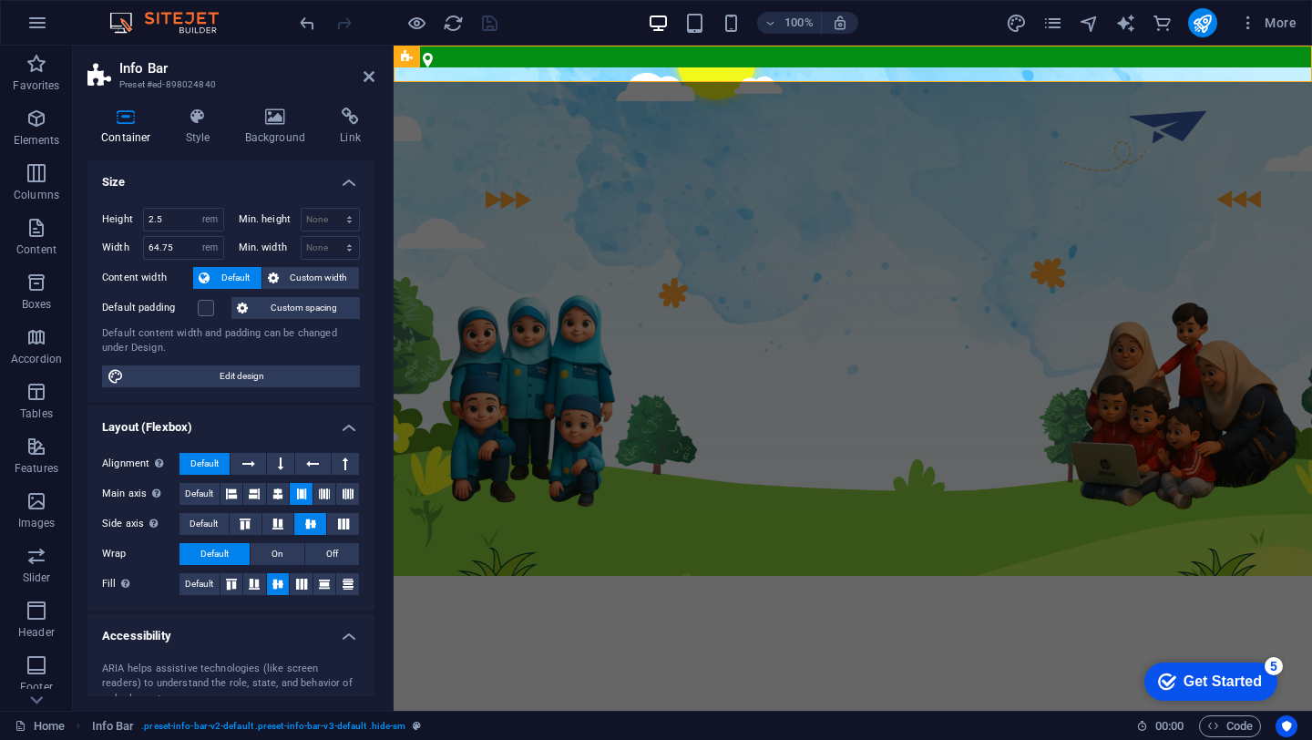
click at [182, 152] on div "Container Style Background Link Size Height 2.5 Default px rem % vh vw Min. hei…" at bounding box center [230, 401] width 287 height 588
click at [203, 129] on h4 "Style" at bounding box center [201, 126] width 59 height 38
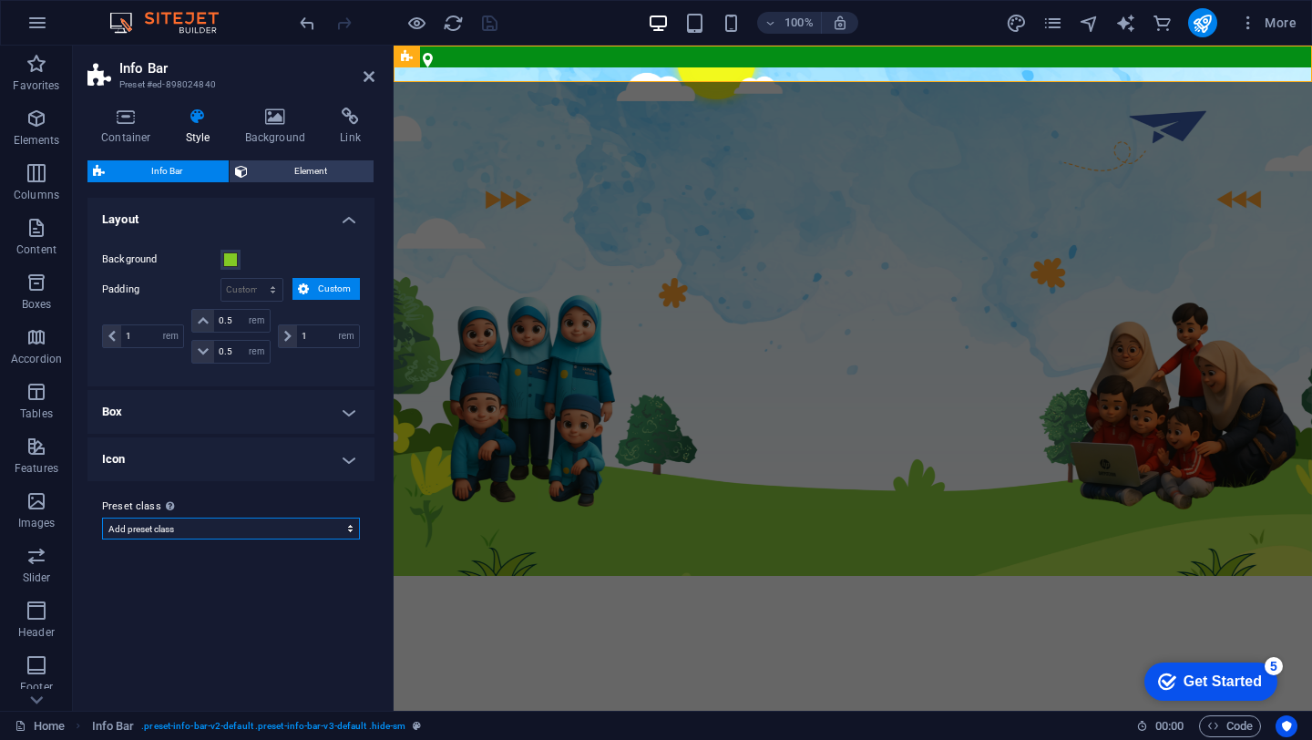
click at [257, 530] on select "default Add preset class" at bounding box center [231, 528] width 258 height 22
select select
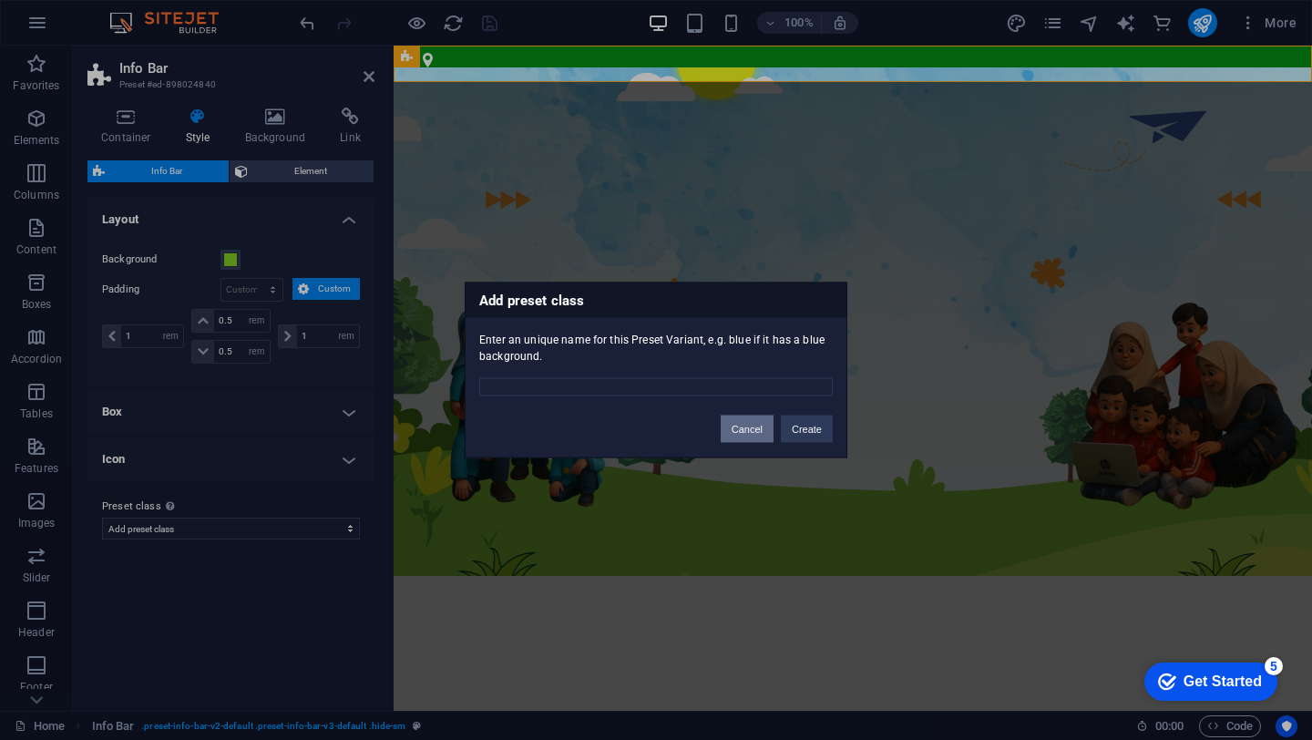
click at [746, 434] on button "Cancel" at bounding box center [746, 428] width 53 height 27
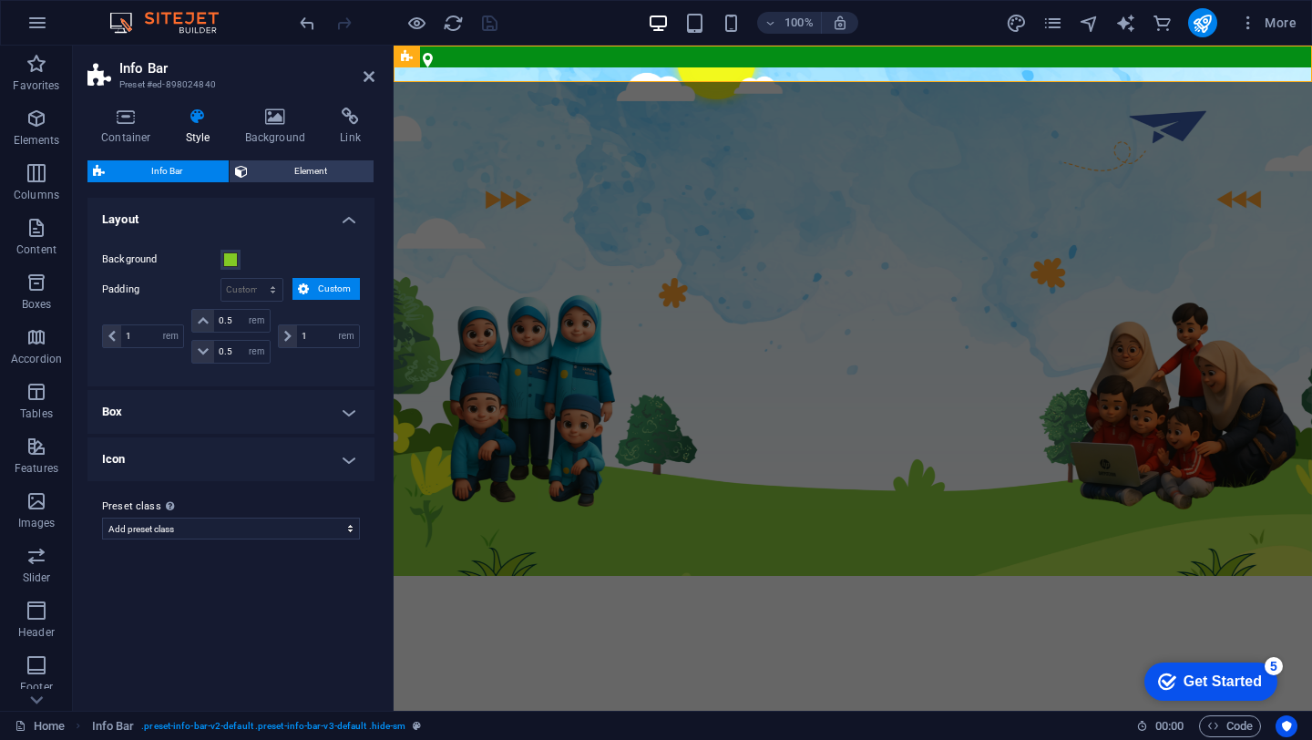
click at [346, 413] on h4 "Box" at bounding box center [230, 412] width 287 height 44
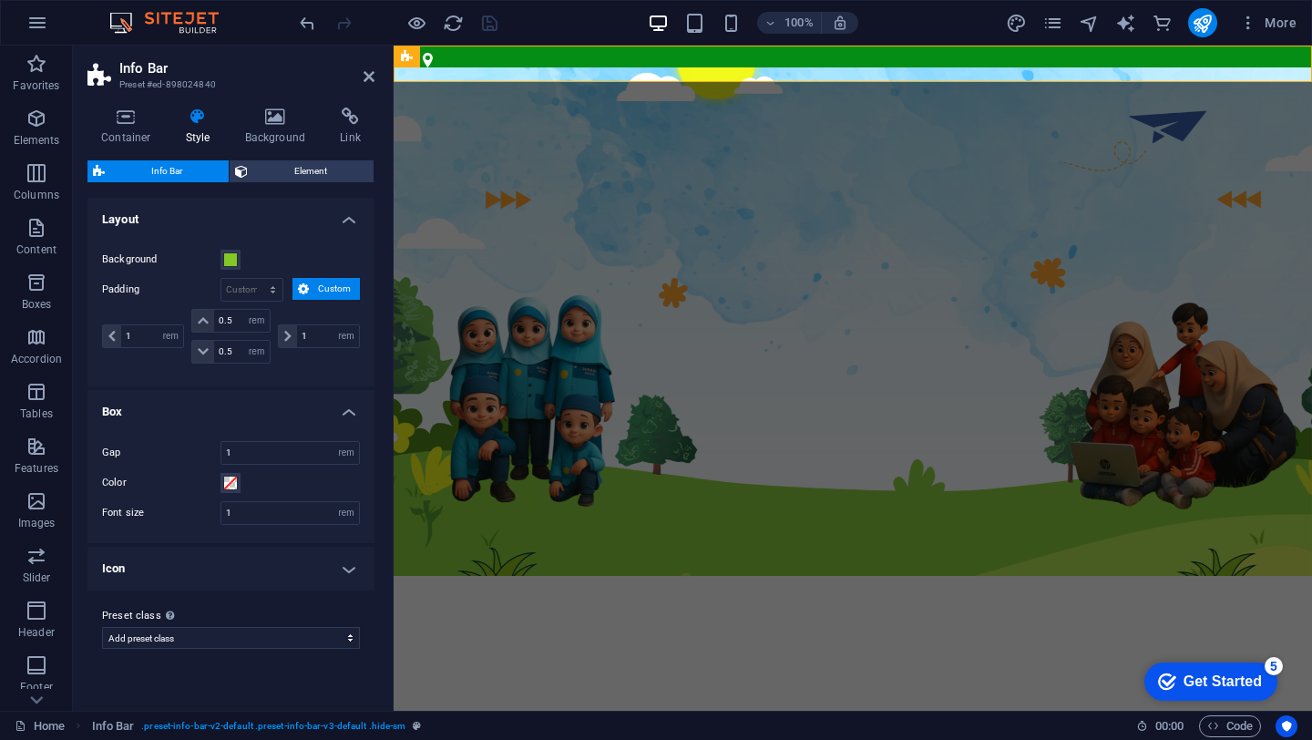
click at [338, 577] on h4 "Icon" at bounding box center [230, 569] width 287 height 44
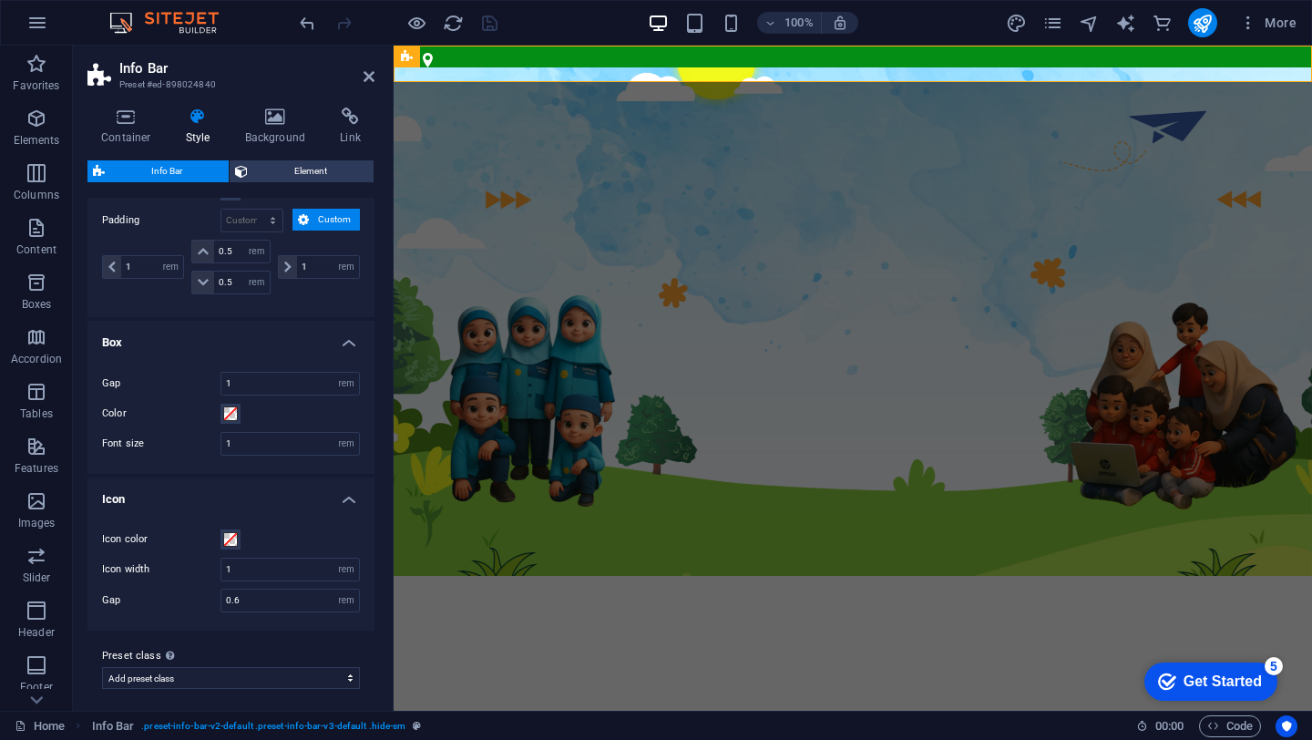
scroll to position [77, 0]
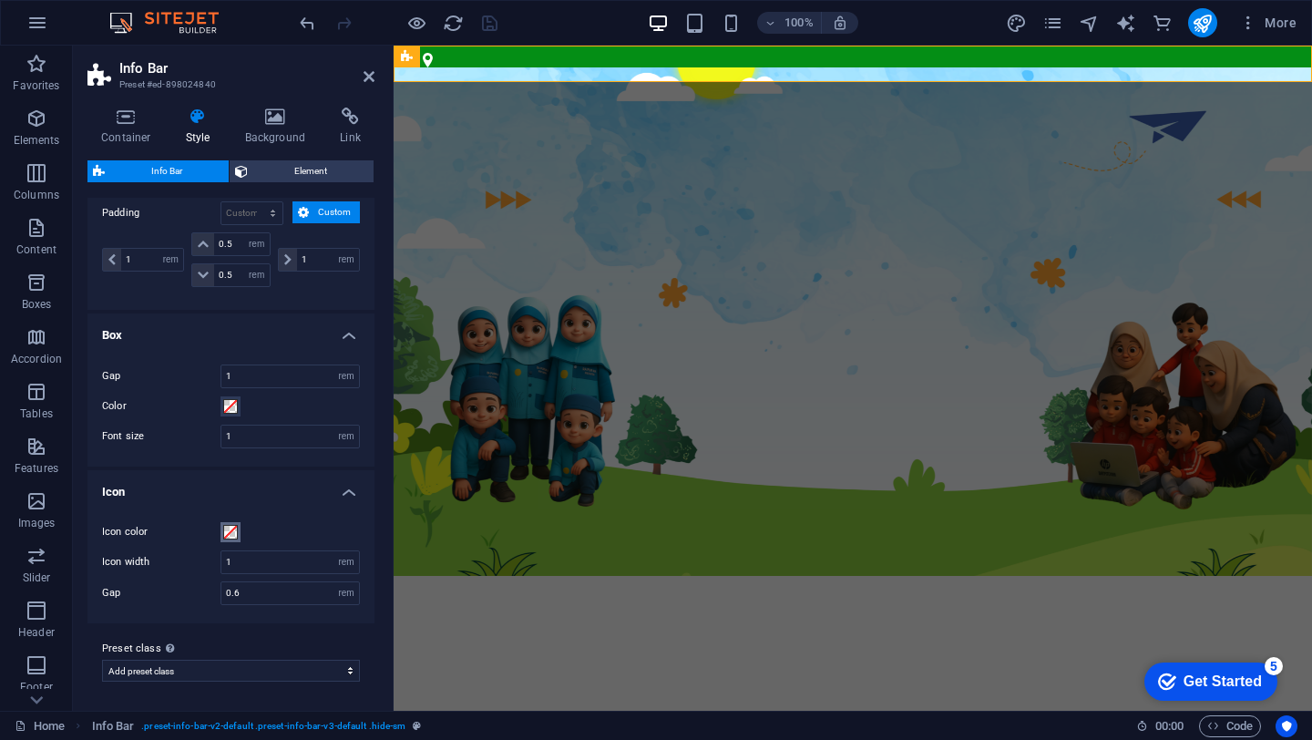
click at [230, 536] on span at bounding box center [230, 532] width 15 height 15
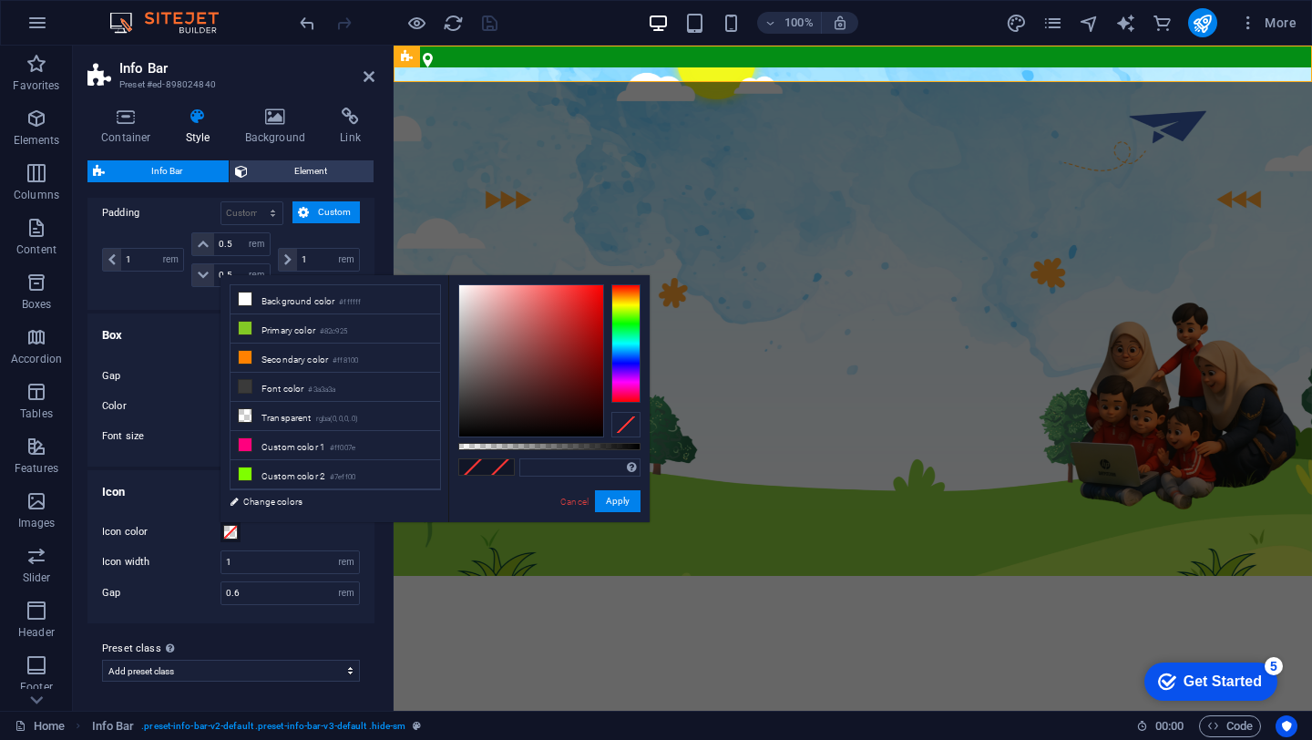
type input "#f5eded"
click at [463, 290] on div at bounding box center [531, 360] width 144 height 151
click at [614, 502] on button "Apply" at bounding box center [618, 501] width 46 height 22
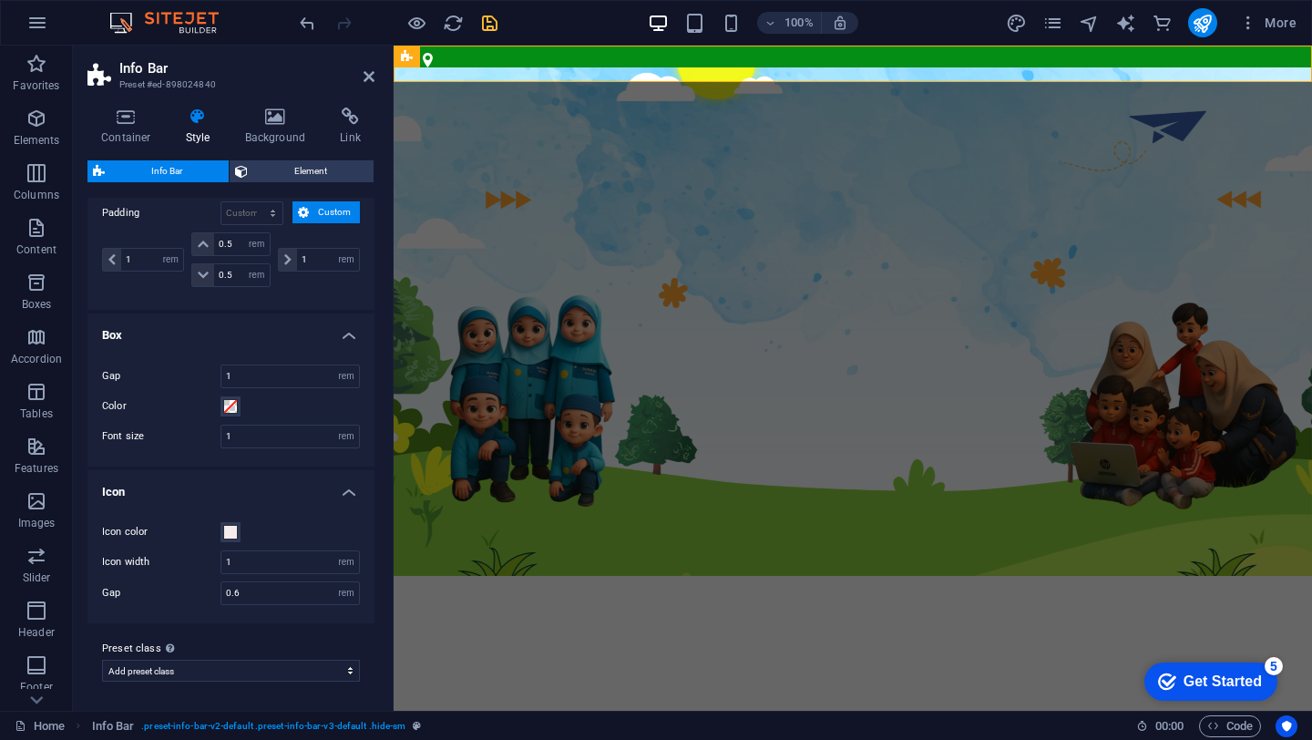
scroll to position [0, 0]
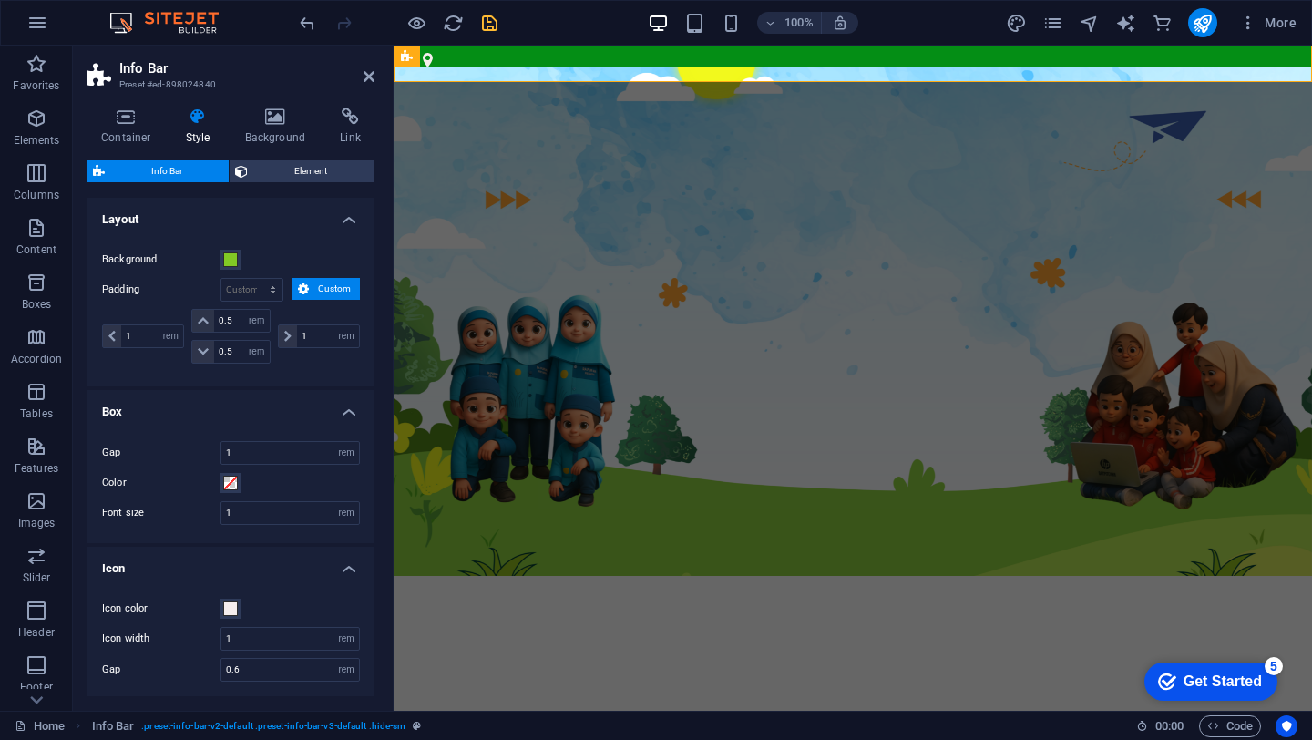
click at [324, 292] on span "Custom" at bounding box center [334, 289] width 40 height 22
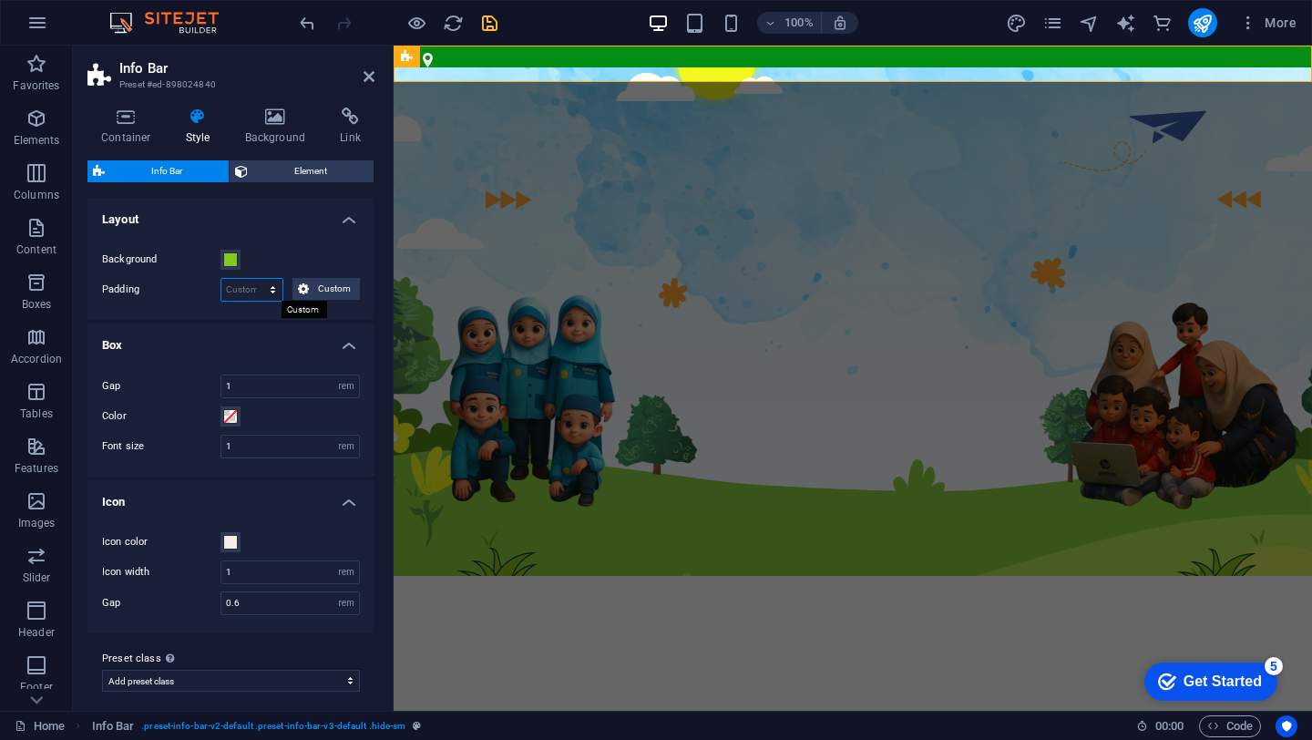
click at [271, 289] on select "px rem % vh vw Custom" at bounding box center [251, 290] width 61 height 22
select select "rem"
type input "0"
select select
click at [277, 126] on h4 "Background" at bounding box center [279, 126] width 96 height 38
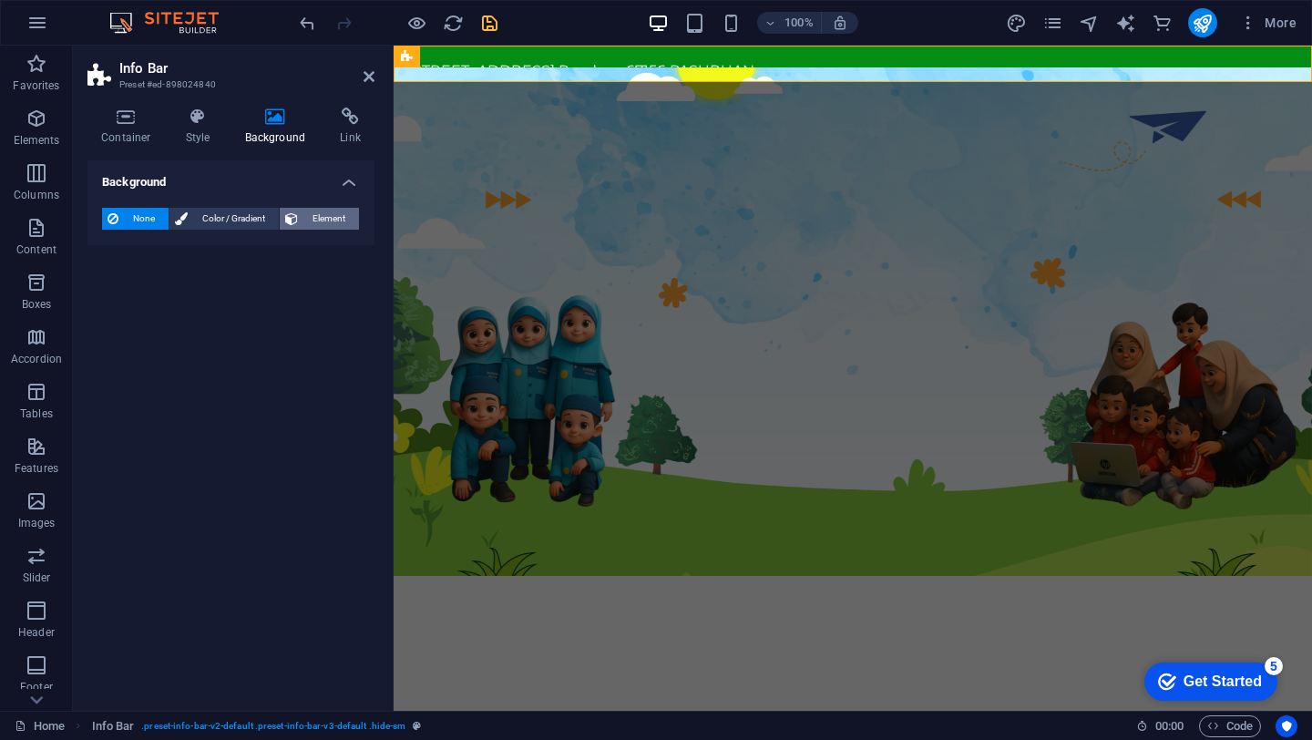
click at [312, 217] on span "Element" at bounding box center [328, 219] width 50 height 22
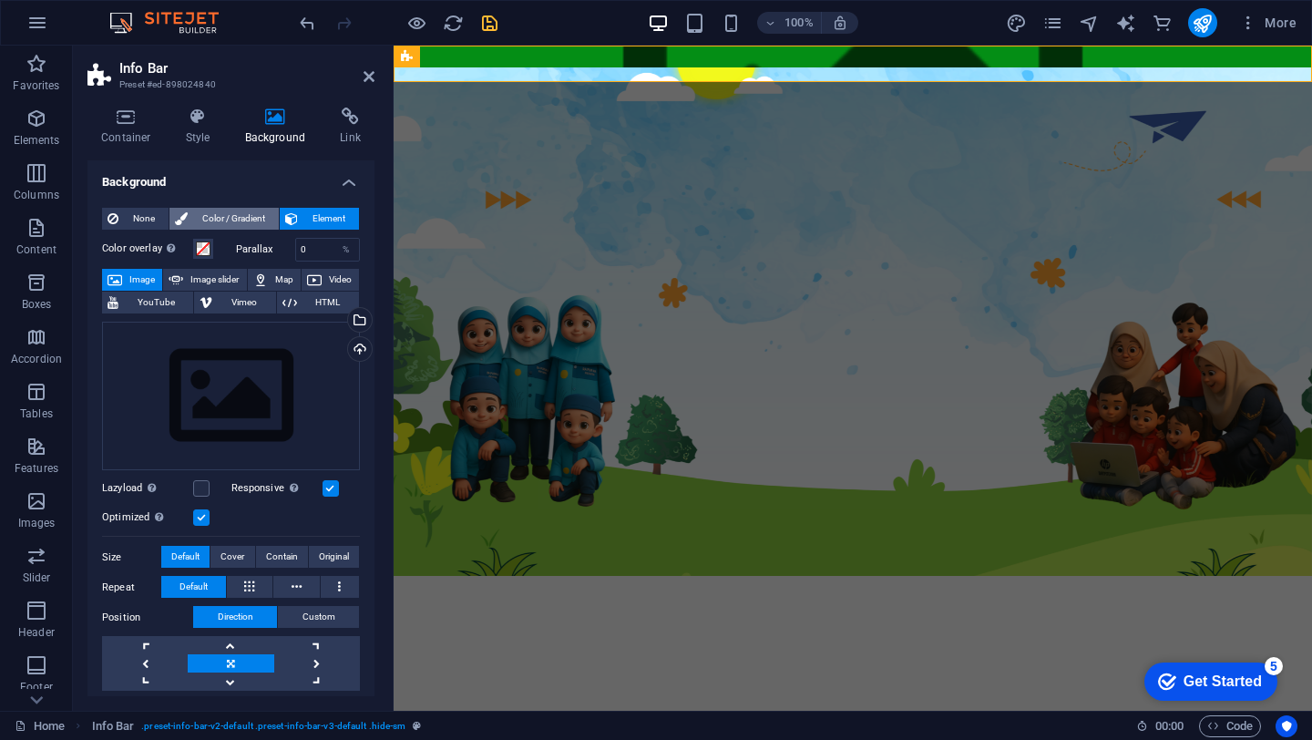
click at [236, 219] on span "Color / Gradient" at bounding box center [233, 219] width 80 height 22
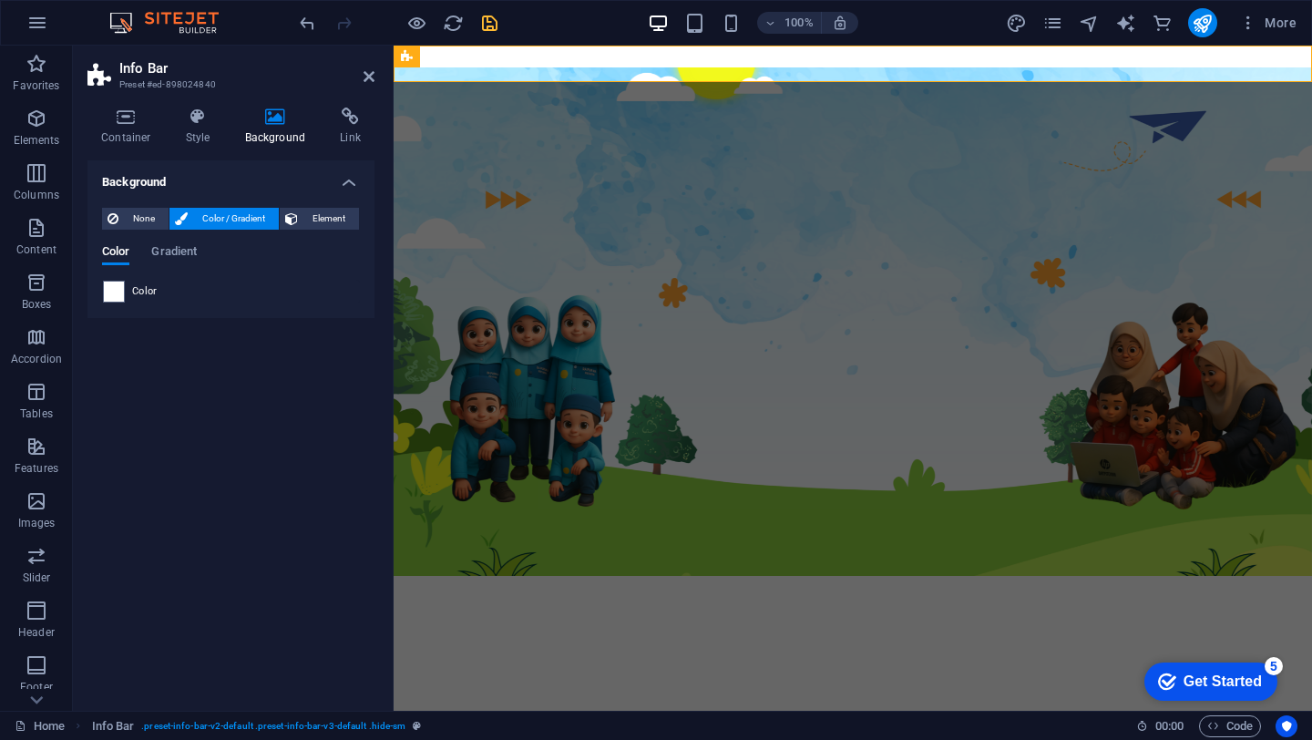
click at [184, 212] on icon at bounding box center [181, 219] width 13 height 22
click at [193, 245] on span "Gradient" at bounding box center [174, 253] width 46 height 26
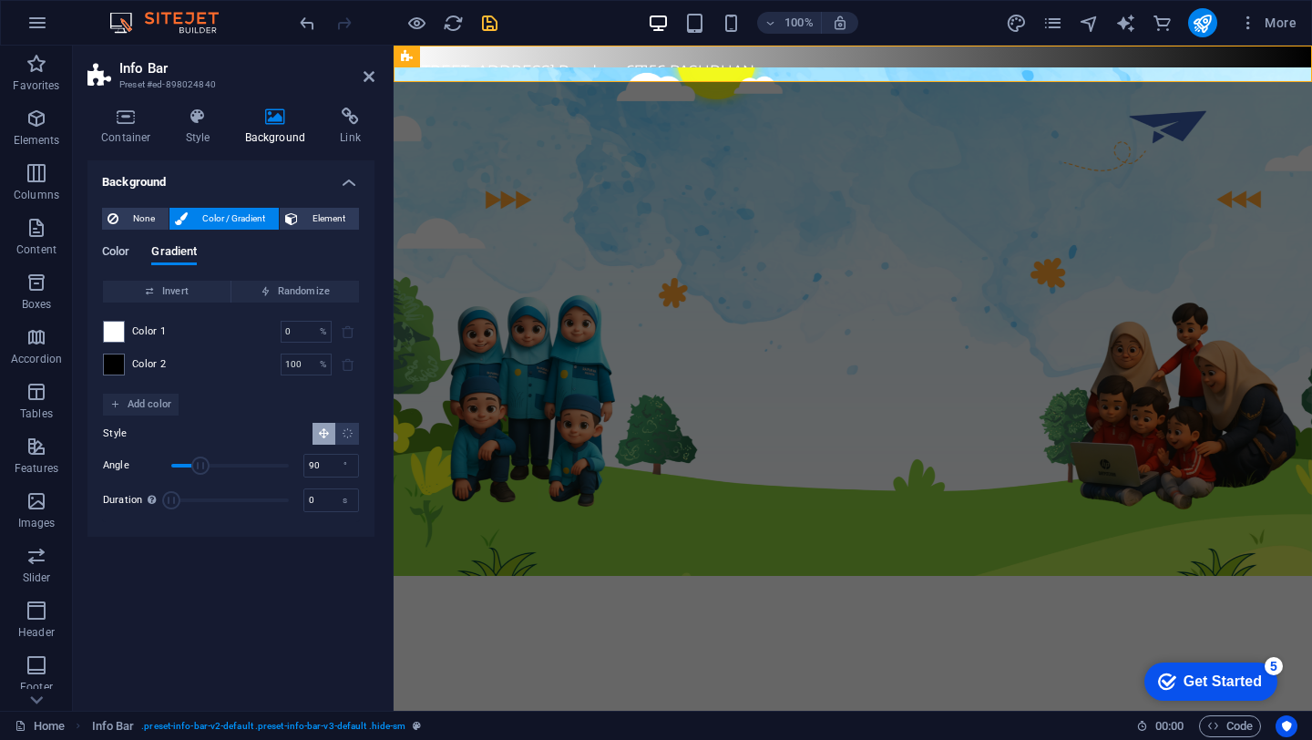
click at [129, 247] on span "Color" at bounding box center [115, 253] width 27 height 26
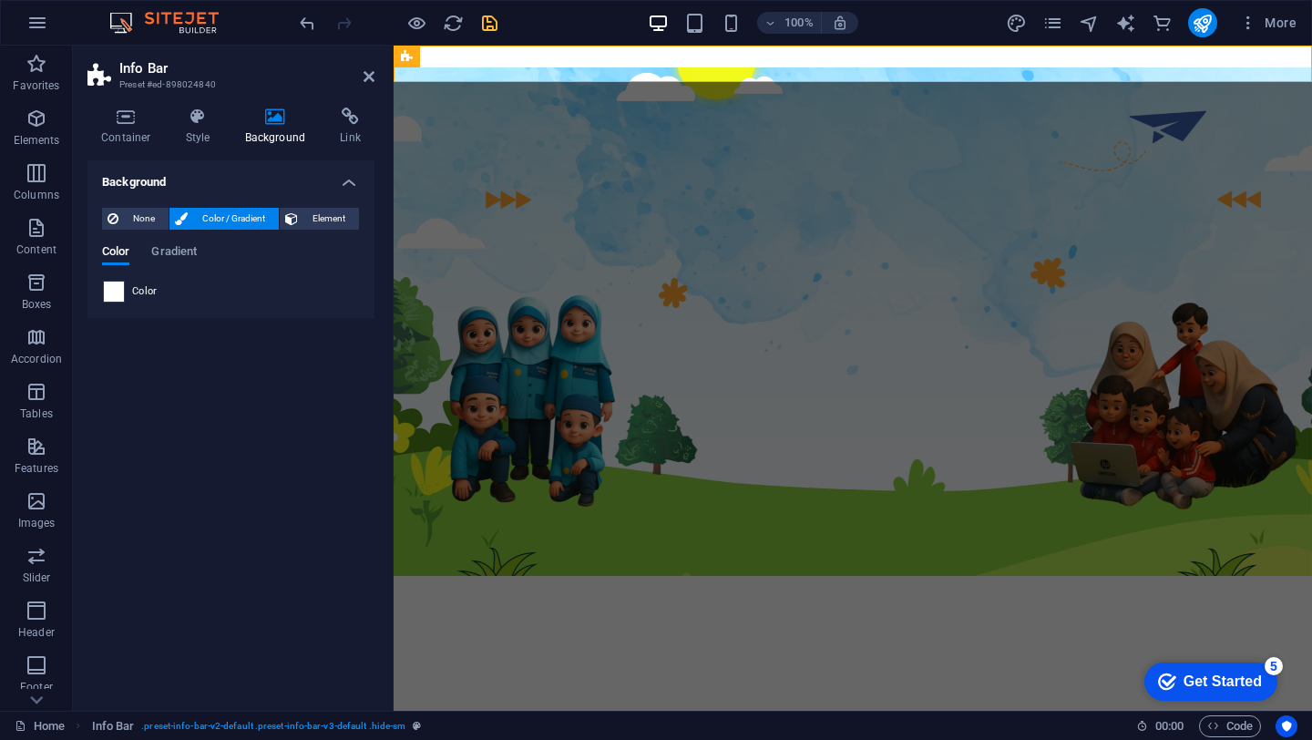
click at [123, 297] on span at bounding box center [114, 291] width 20 height 20
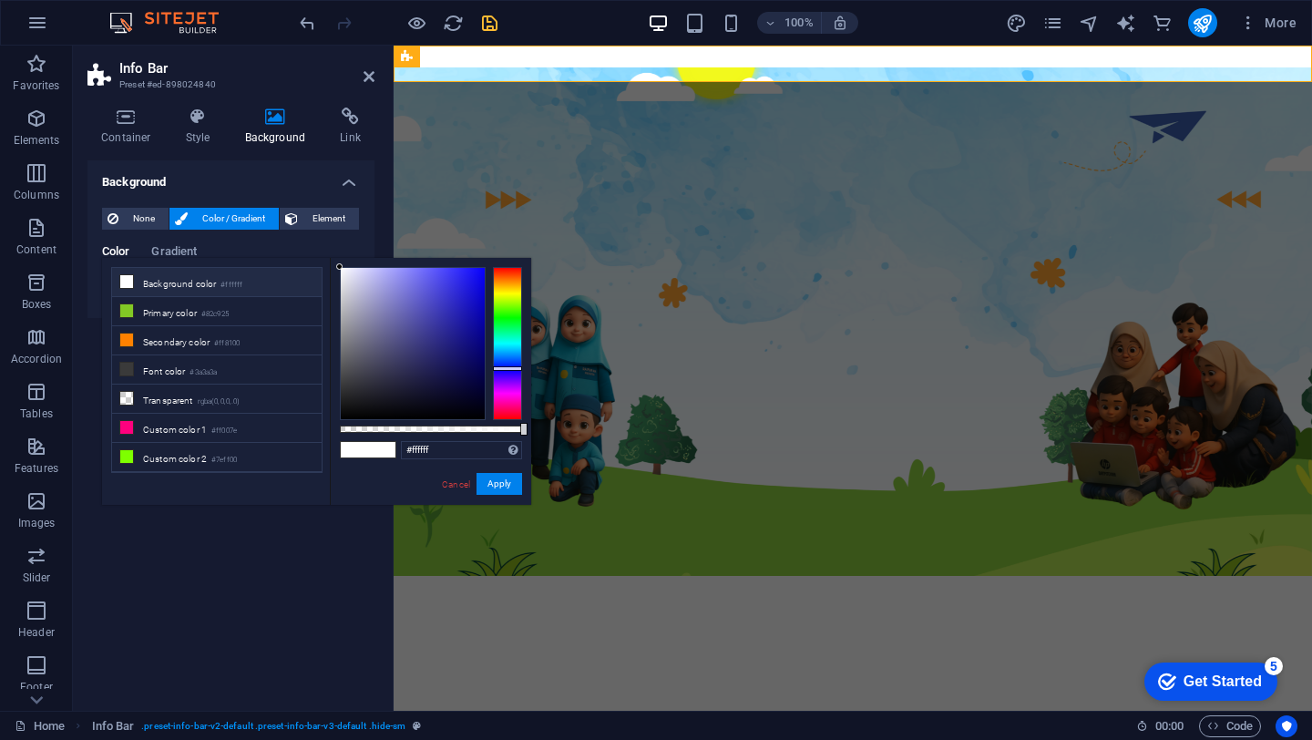
click at [509, 368] on div at bounding box center [507, 343] width 29 height 153
click at [167, 246] on span "Gradient" at bounding box center [174, 253] width 46 height 26
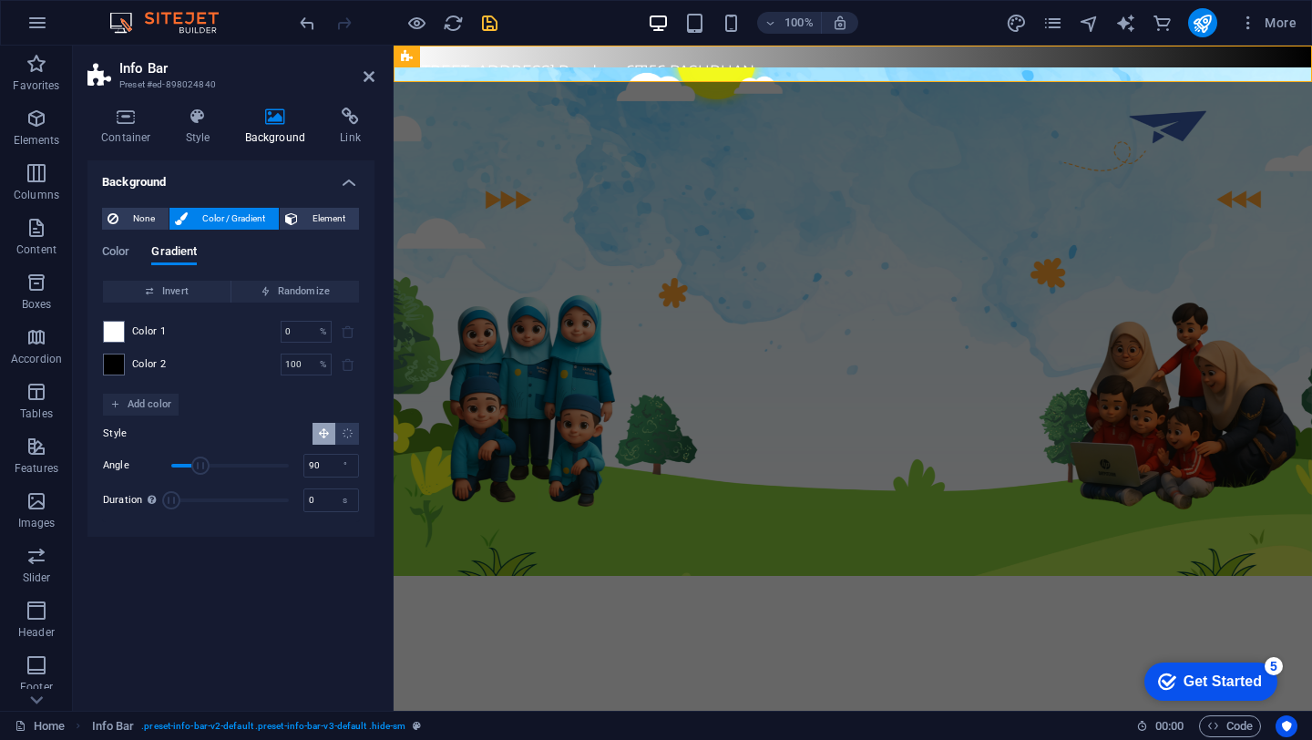
click at [111, 378] on div "Color 1 0 % ​ Color 2 100 % ​" at bounding box center [231, 347] width 256 height 91
click at [113, 372] on span at bounding box center [114, 364] width 20 height 20
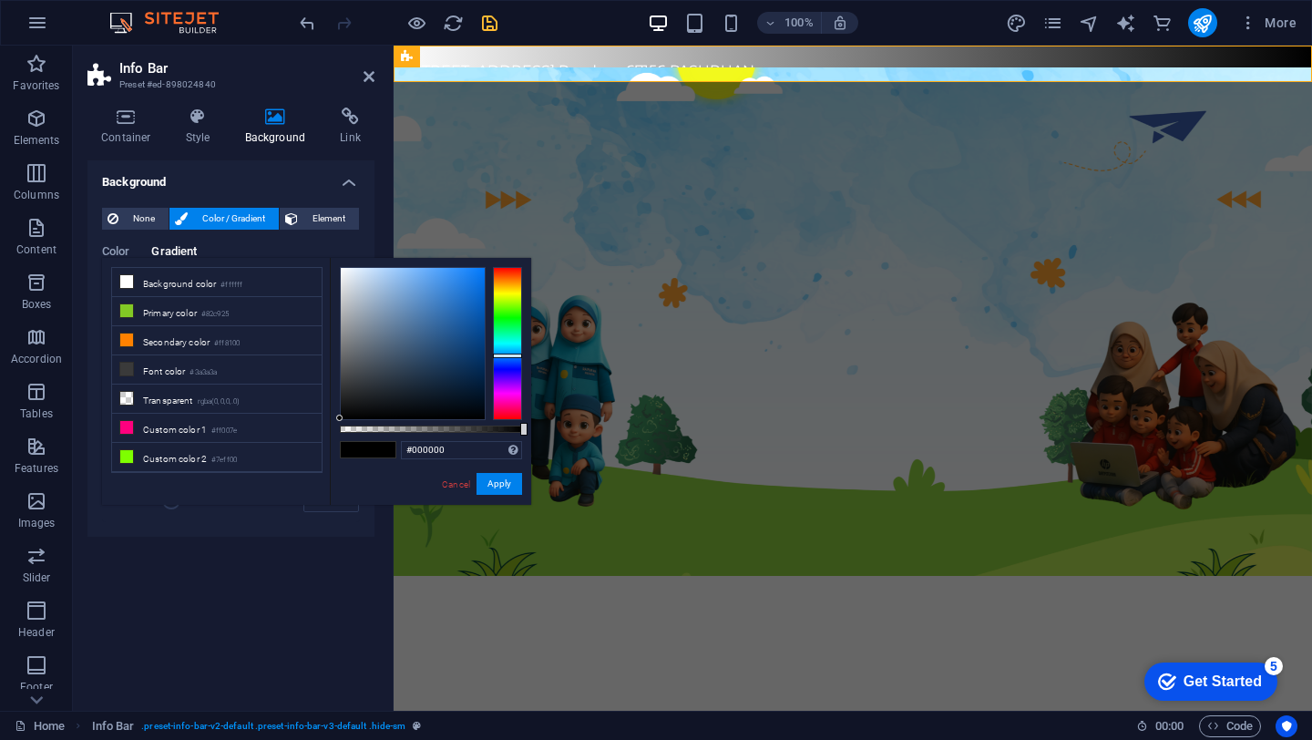
click at [506, 355] on div at bounding box center [507, 343] width 29 height 153
click at [445, 272] on div at bounding box center [413, 343] width 144 height 151
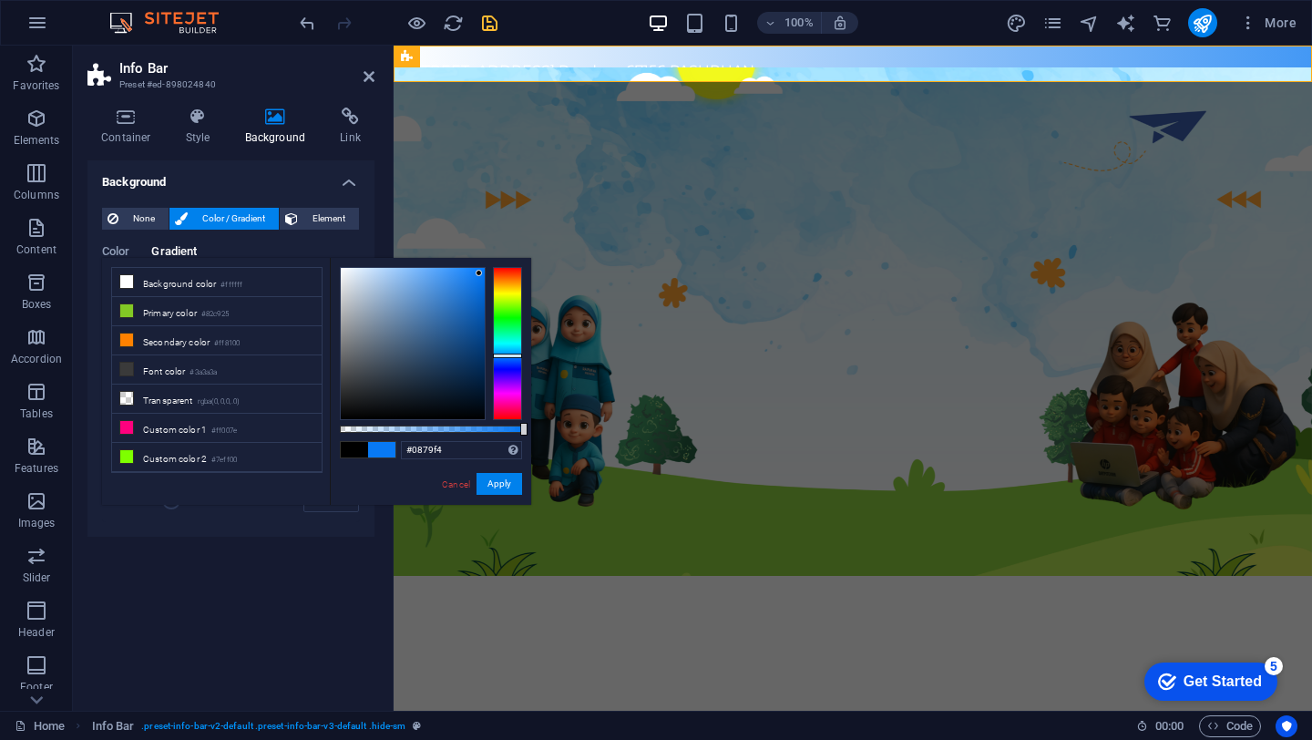
click at [479, 273] on div at bounding box center [413, 343] width 144 height 151
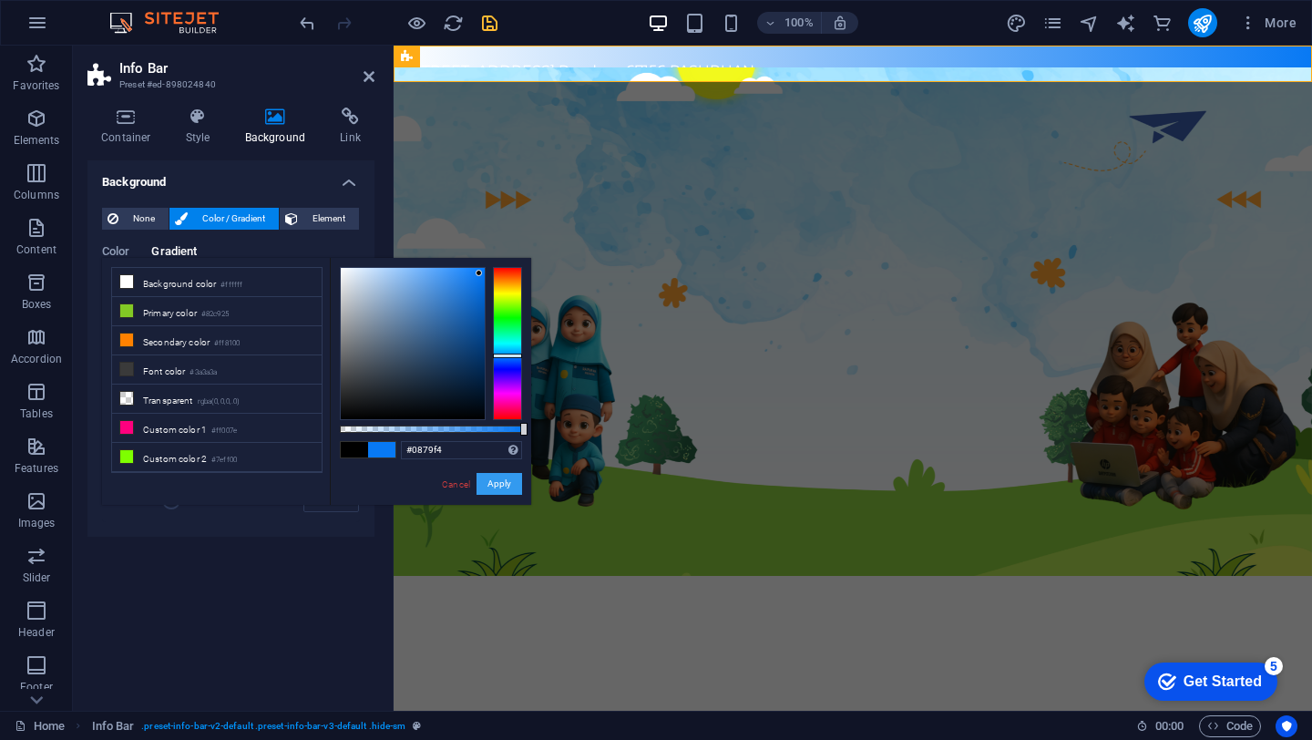
click at [485, 488] on button "Apply" at bounding box center [499, 484] width 46 height 22
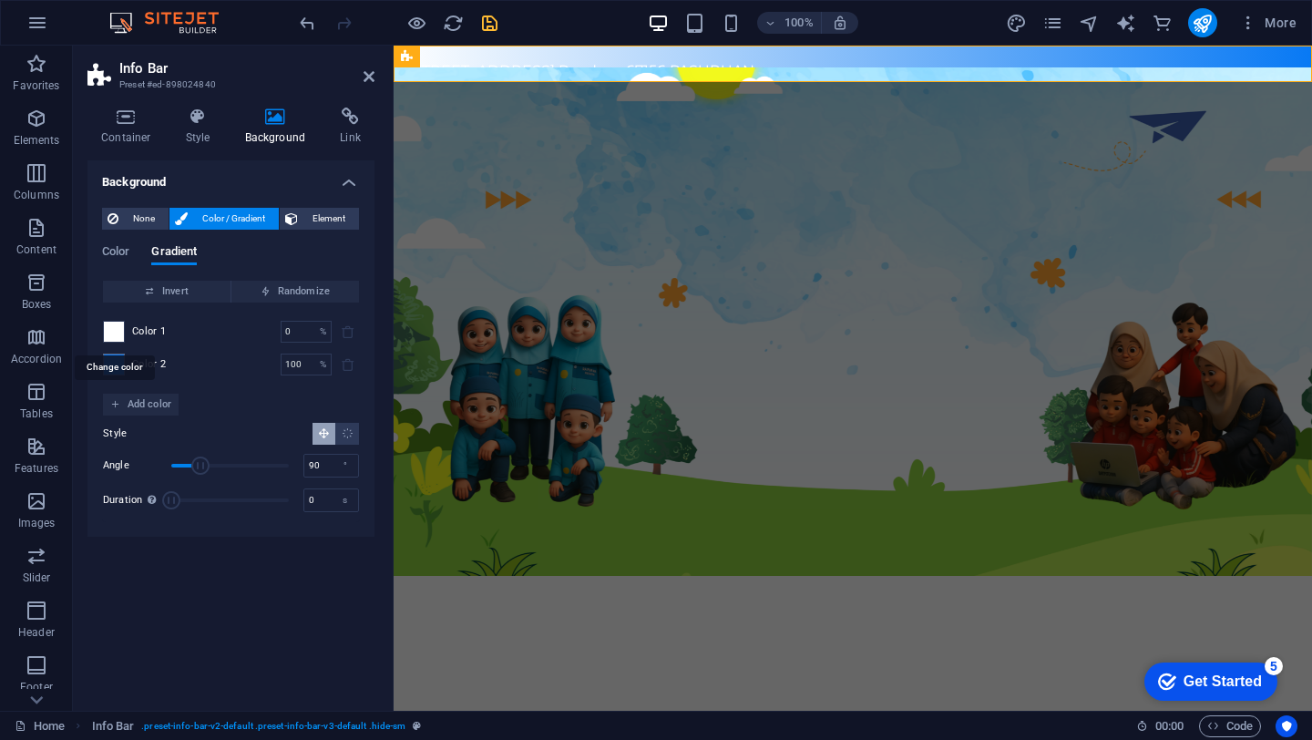
click at [118, 332] on span at bounding box center [114, 332] width 20 height 20
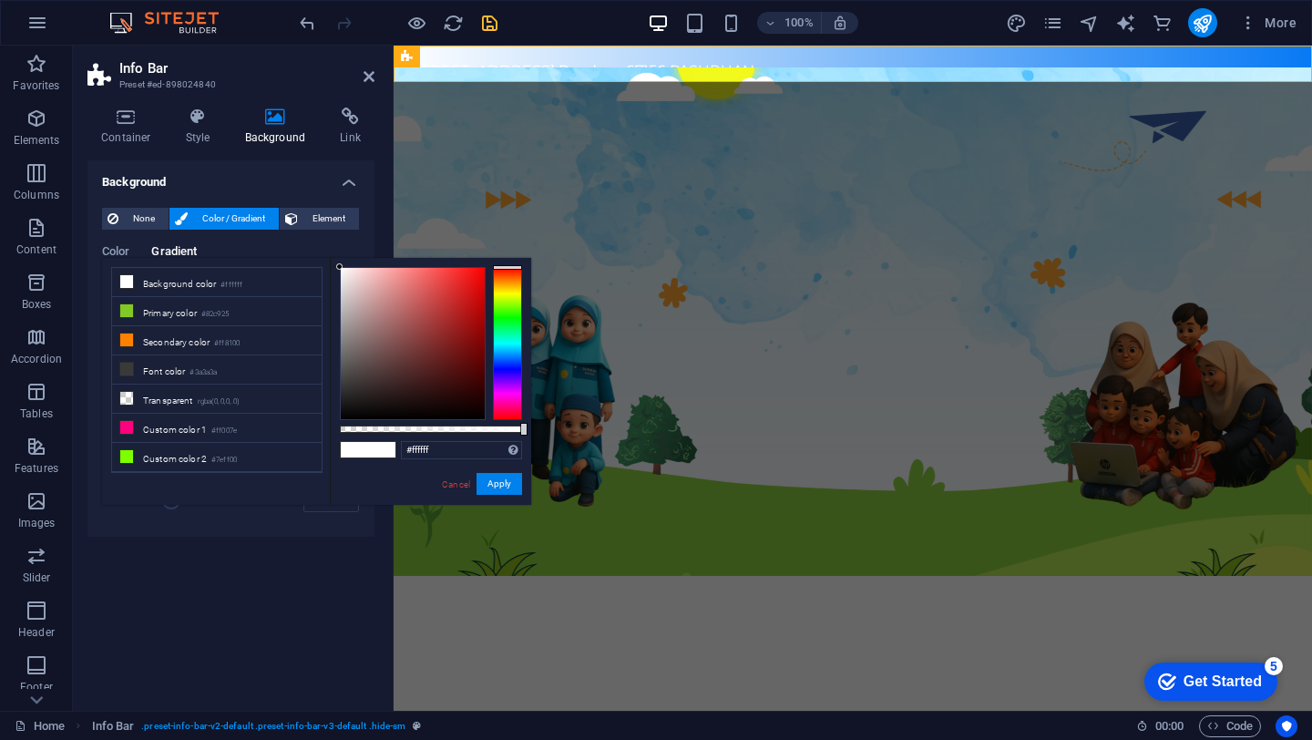
click at [510, 311] on div at bounding box center [507, 343] width 29 height 153
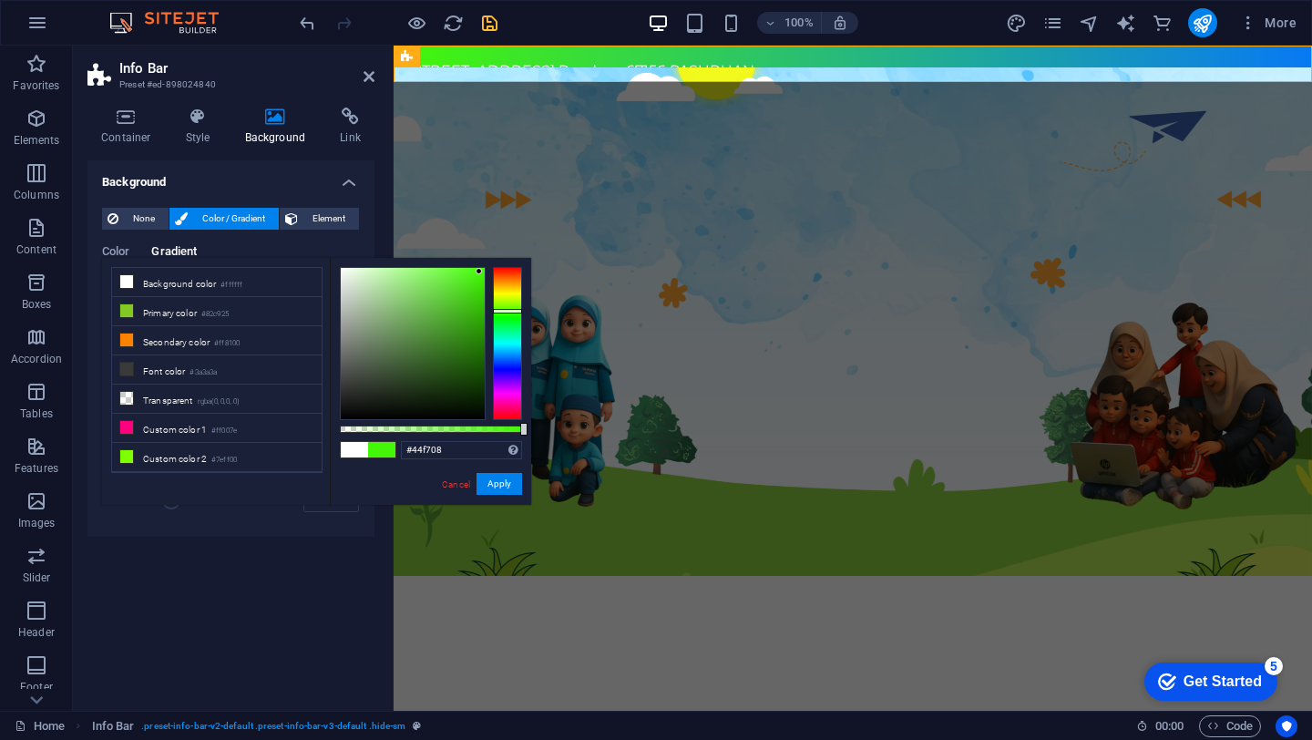
click at [479, 271] on div at bounding box center [413, 343] width 144 height 151
click at [229, 341] on small "#ff8100" at bounding box center [227, 343] width 26 height 13
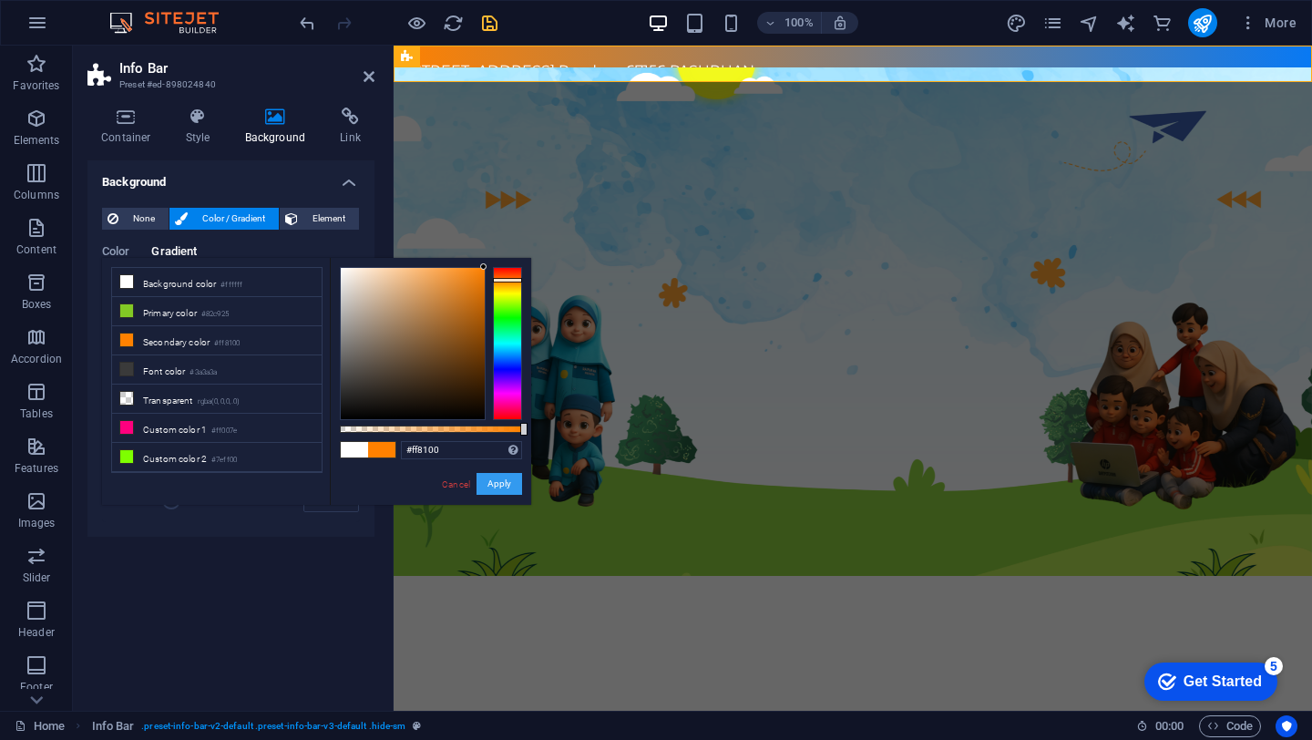
click at [502, 482] on button "Apply" at bounding box center [499, 484] width 46 height 22
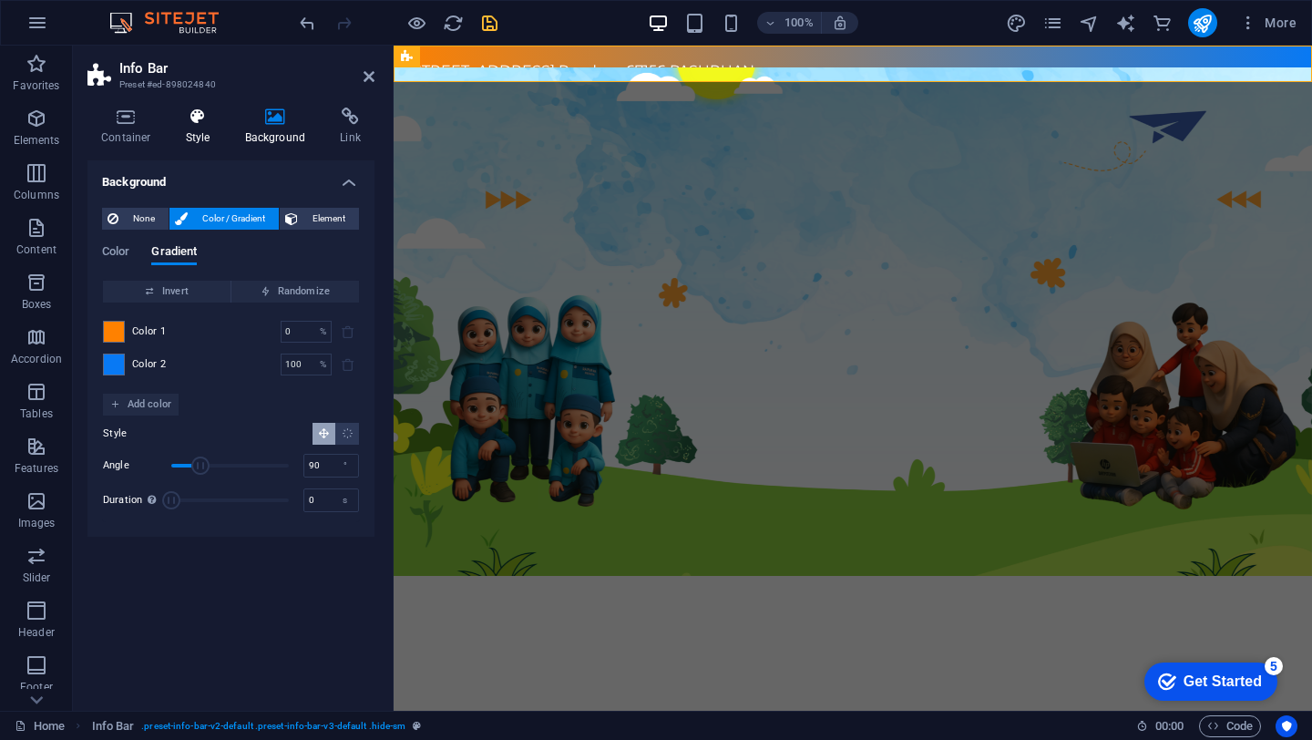
click at [196, 122] on icon at bounding box center [198, 116] width 52 height 18
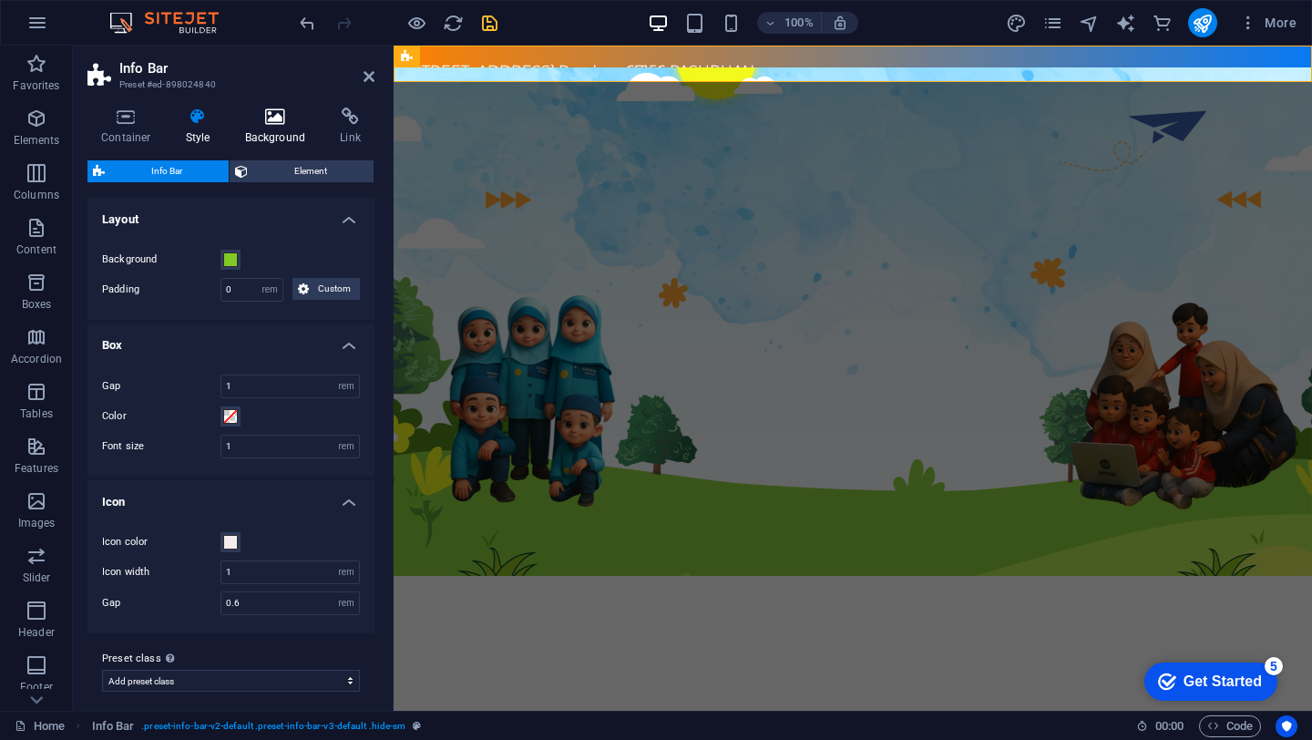
click at [273, 134] on h4 "Background" at bounding box center [279, 126] width 96 height 38
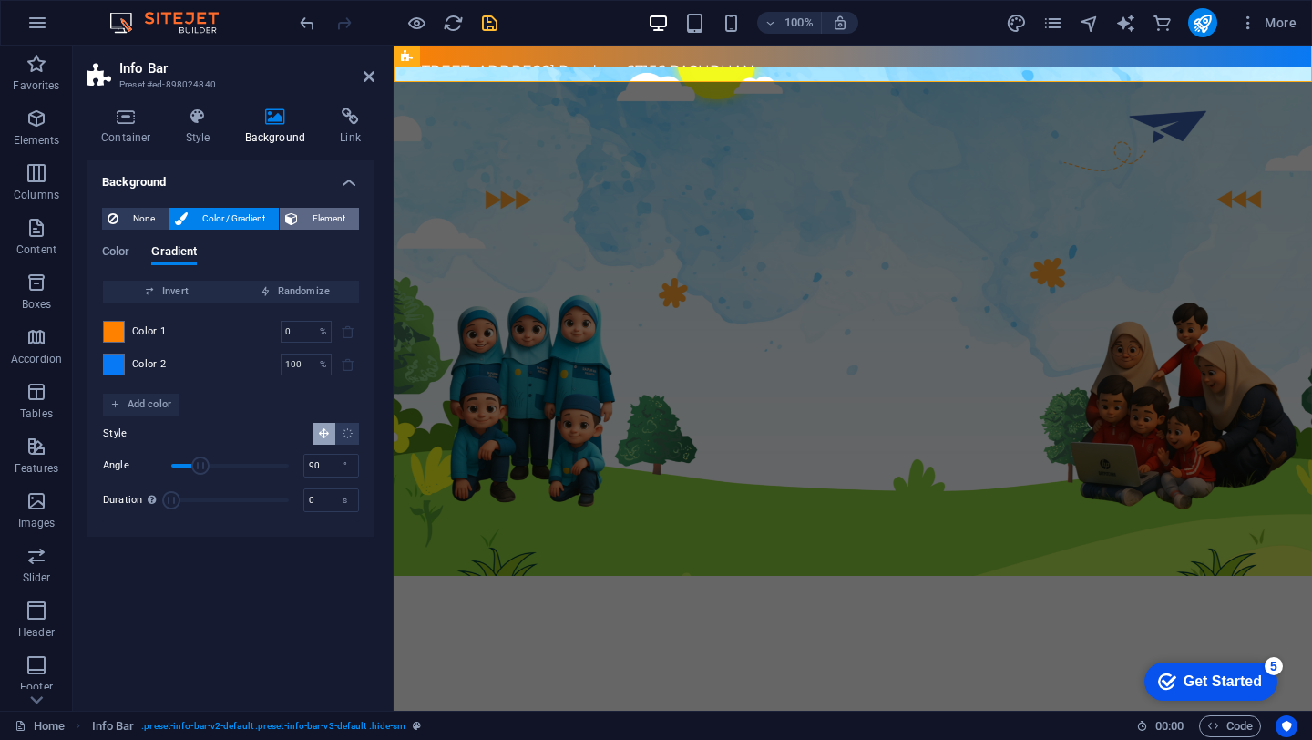
click at [311, 213] on span "Element" at bounding box center [328, 219] width 50 height 22
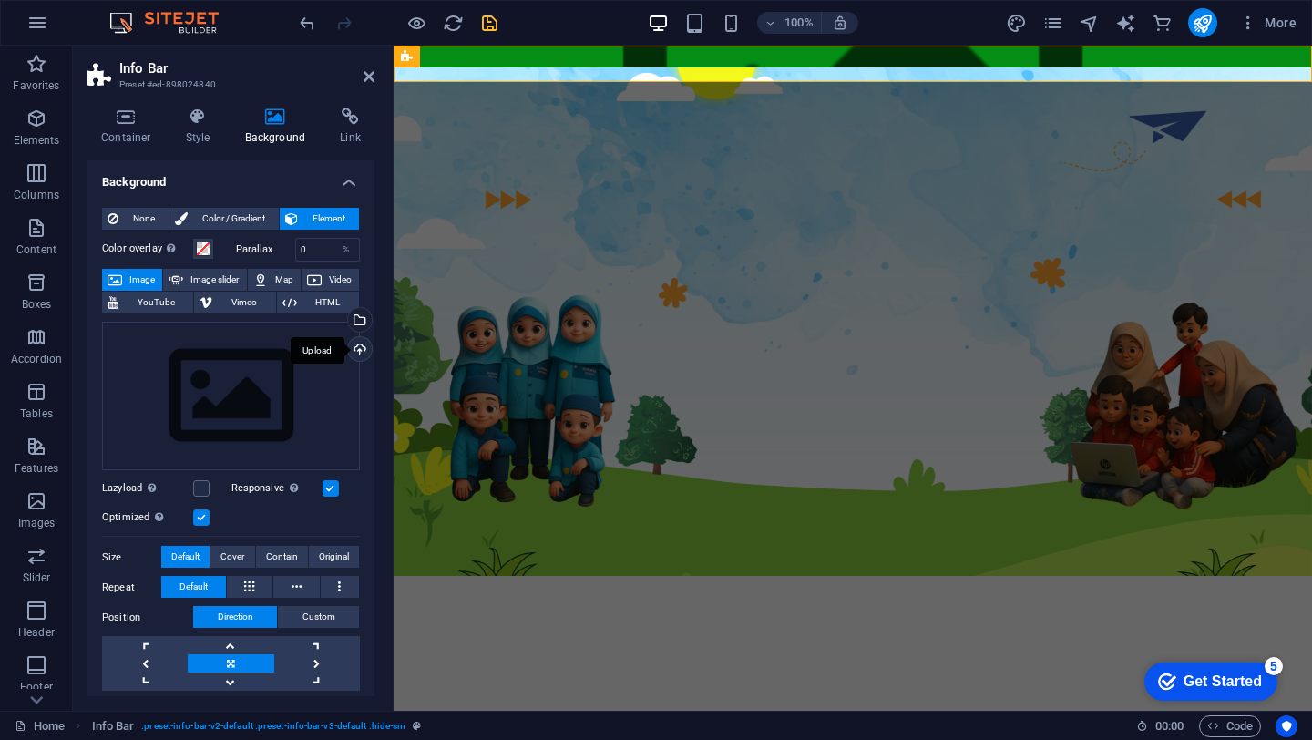
click at [359, 353] on div "Upload" at bounding box center [357, 350] width 27 height 27
click at [371, 77] on icon at bounding box center [368, 76] width 11 height 15
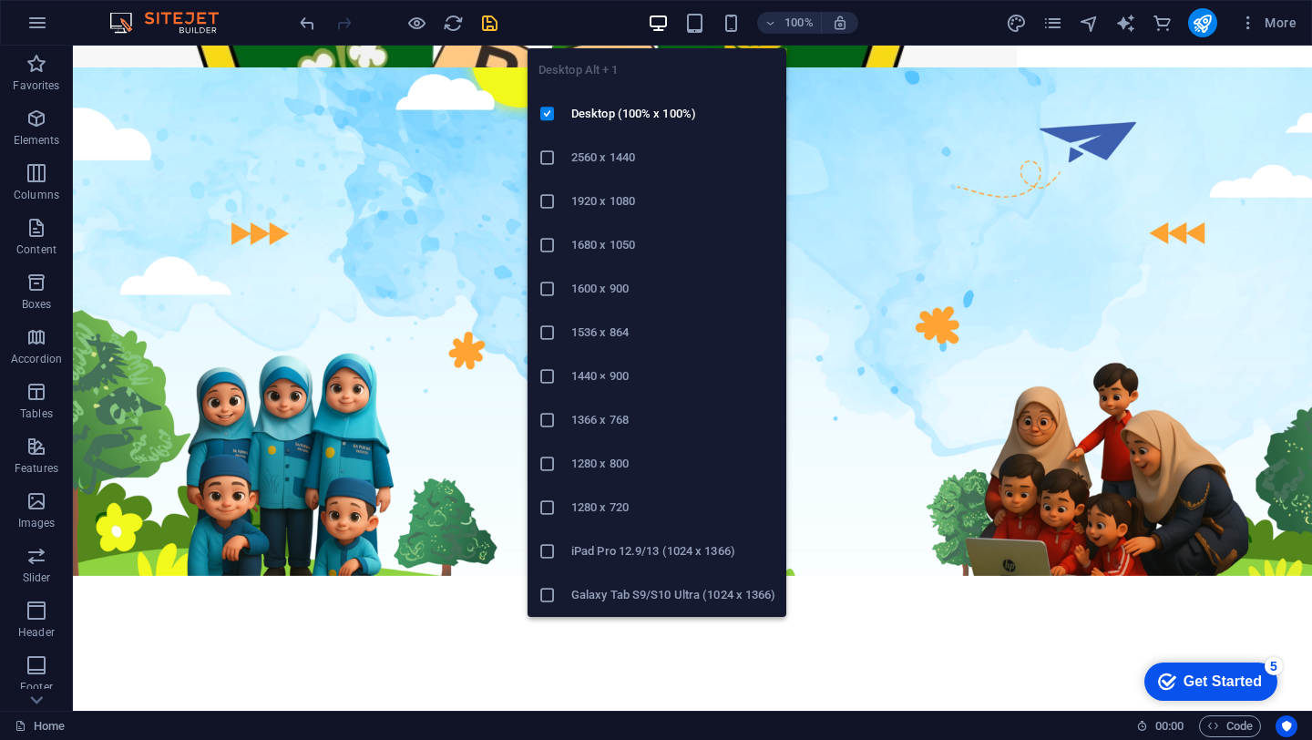
click at [600, 149] on h6 "2560 x 1440" at bounding box center [673, 158] width 204 height 22
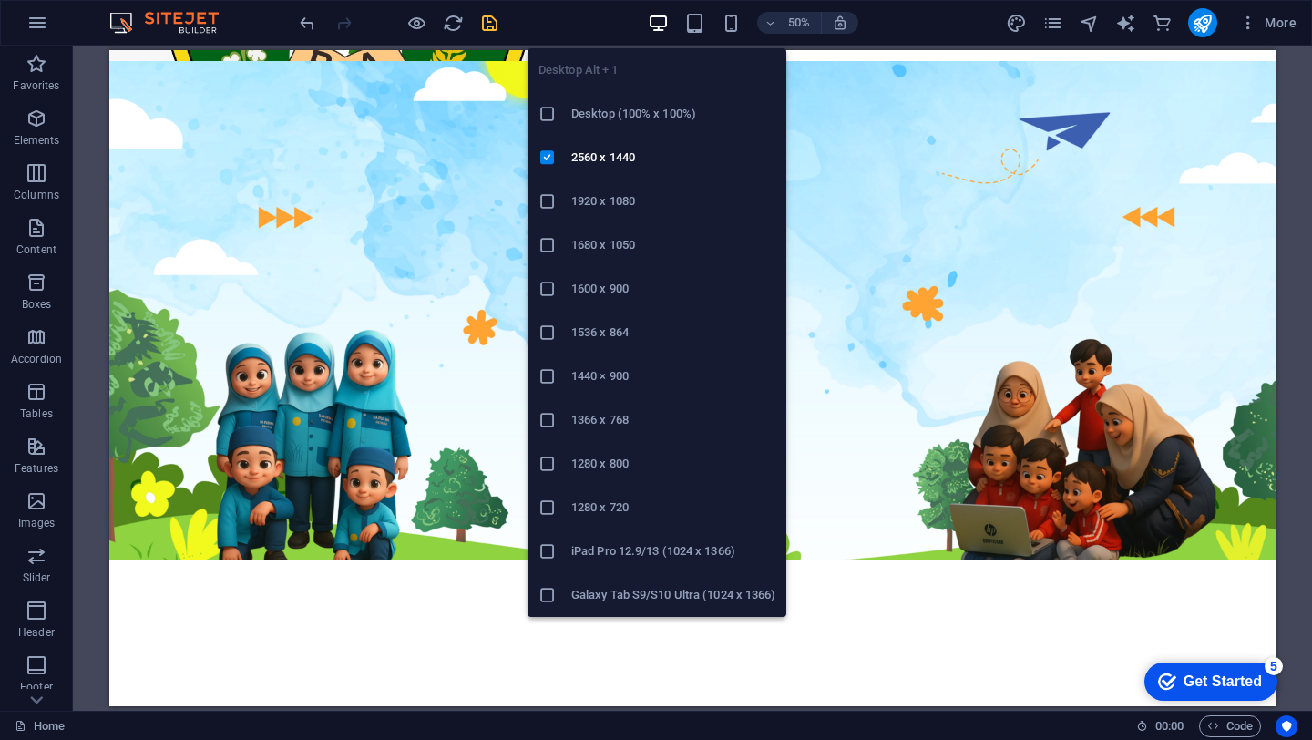
click at [591, 244] on h6 "1680 x 1050" at bounding box center [673, 245] width 204 height 22
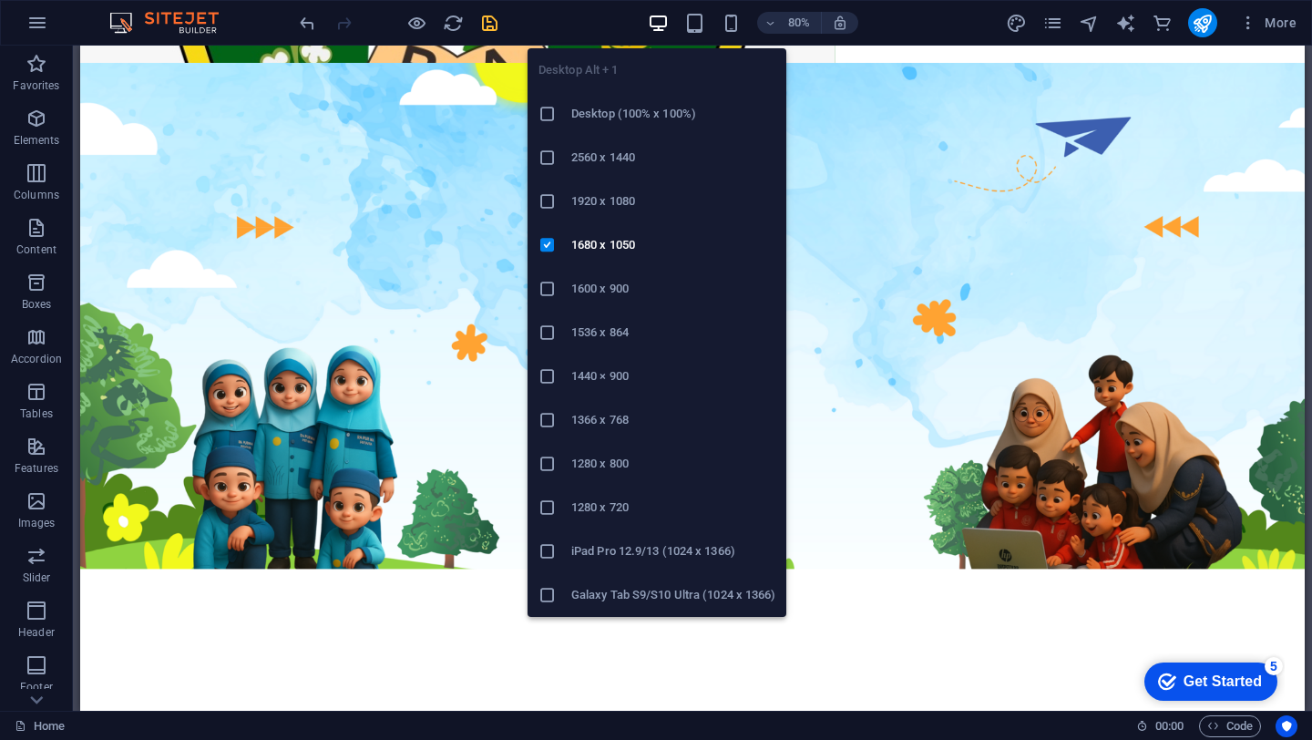
click at [602, 588] on h6 "Galaxy Tab S9/S10 Ultra (1024 x 1366)" at bounding box center [673, 595] width 204 height 22
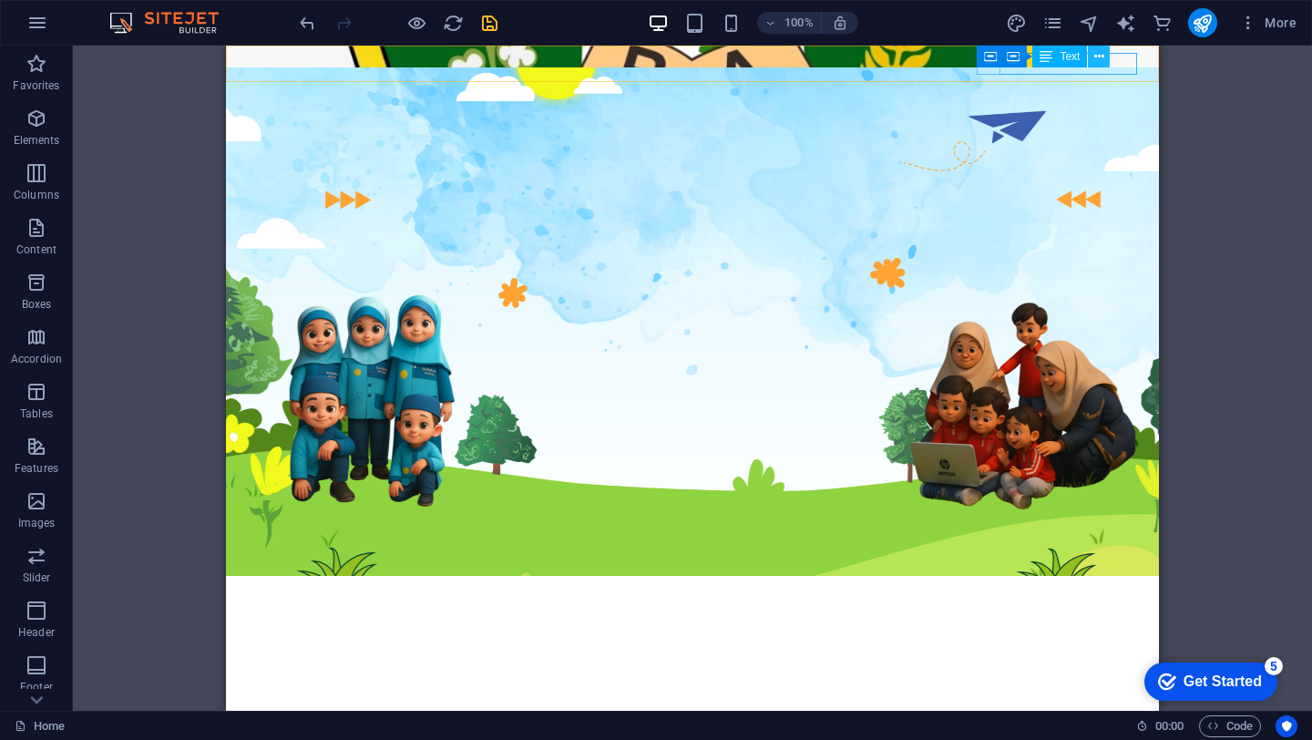
click at [1099, 53] on icon at bounding box center [1099, 56] width 10 height 19
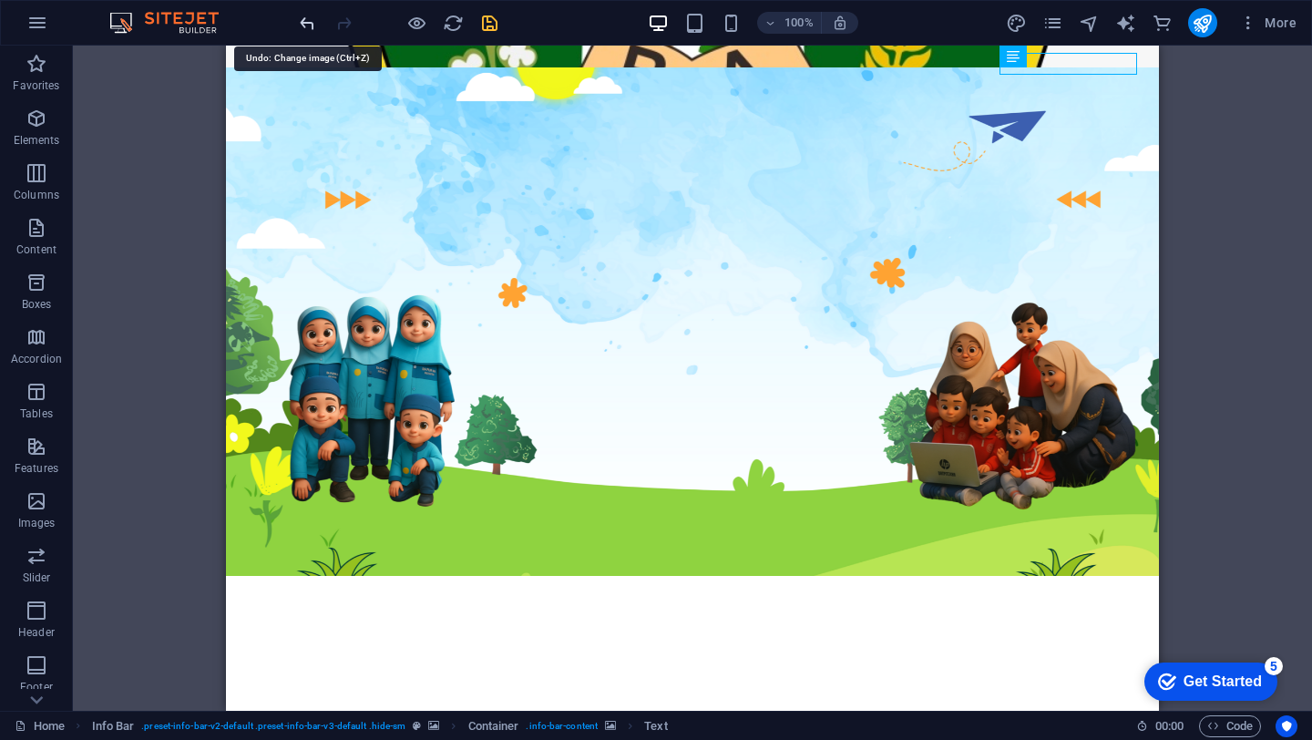
click at [857, 67] on figure at bounding box center [692, 64] width 933 height 36
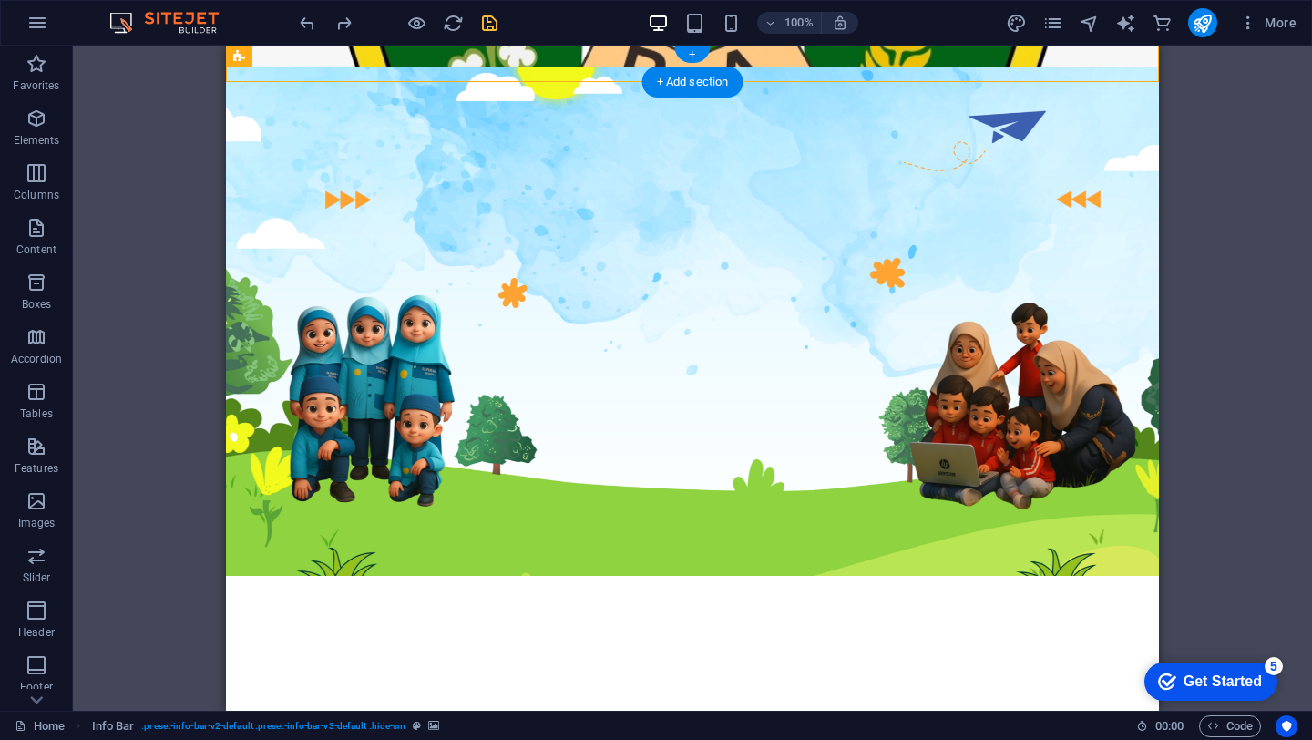
click at [857, 67] on figure at bounding box center [692, 64] width 933 height 36
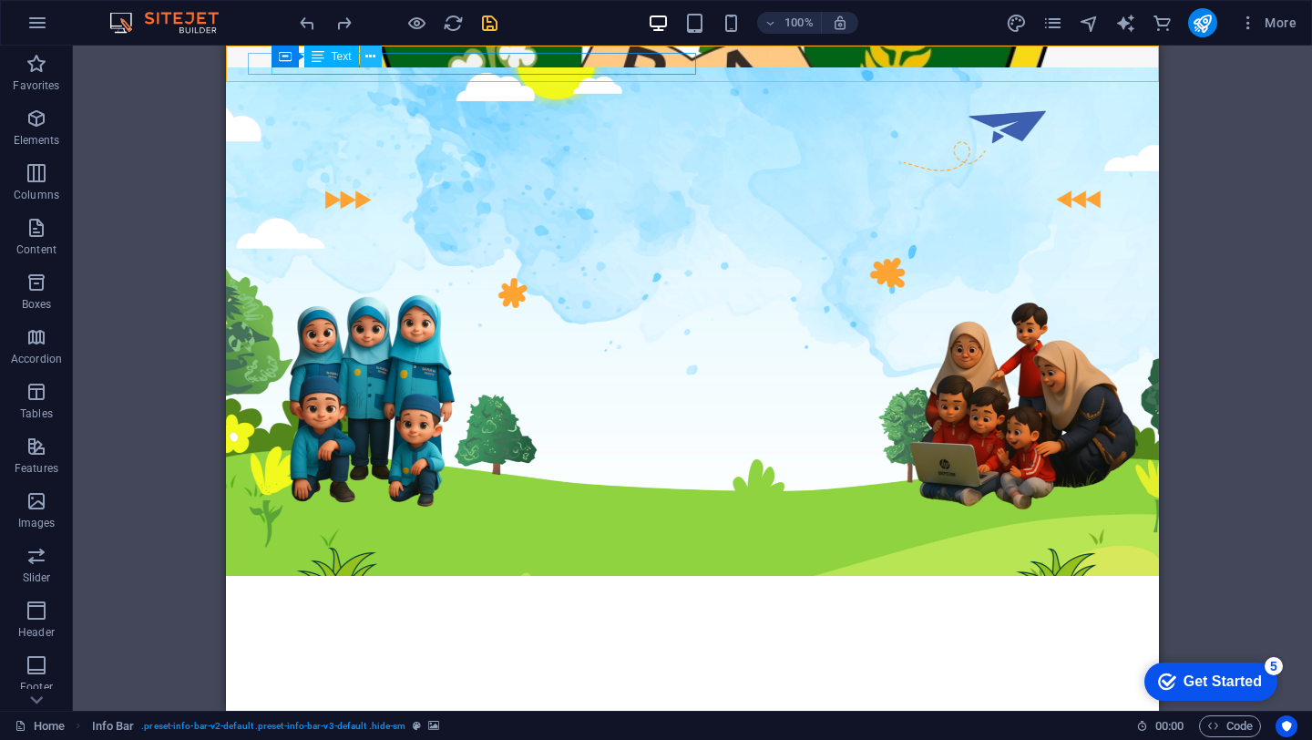
click at [368, 56] on icon at bounding box center [370, 56] width 10 height 19
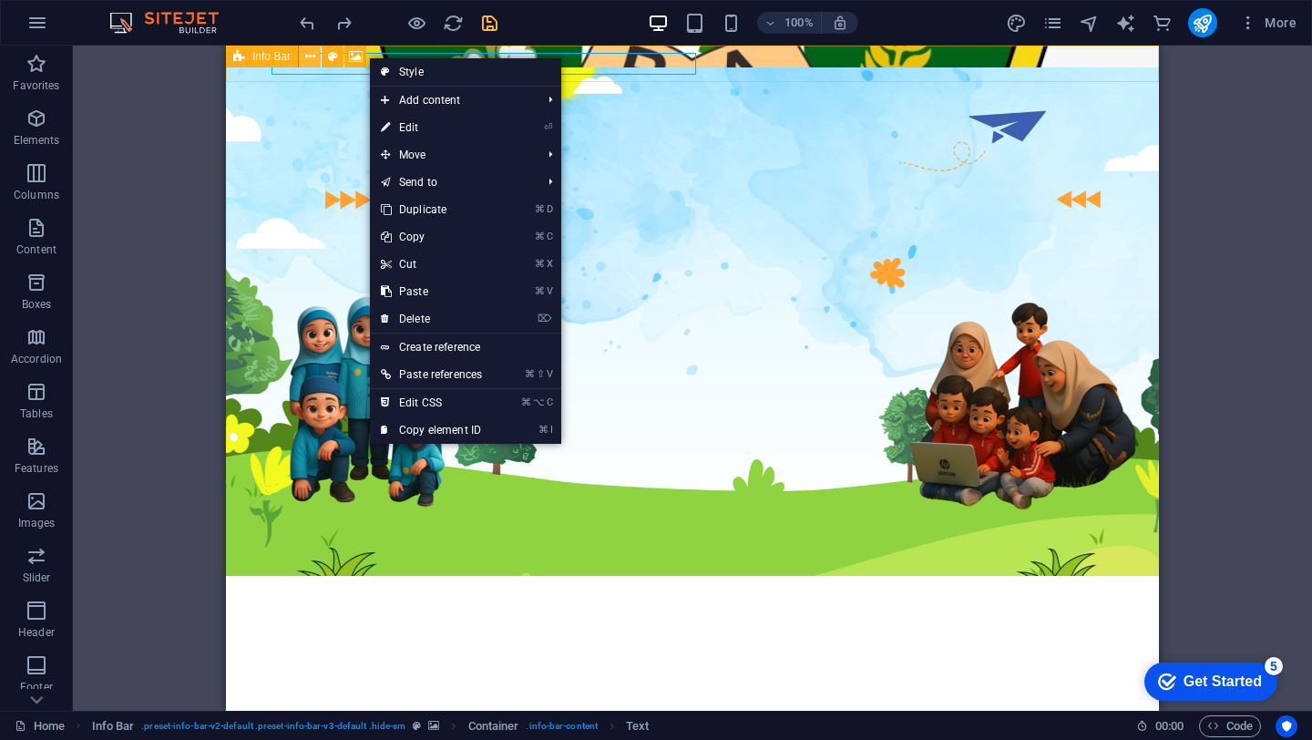
click at [315, 55] on button at bounding box center [310, 57] width 22 height 22
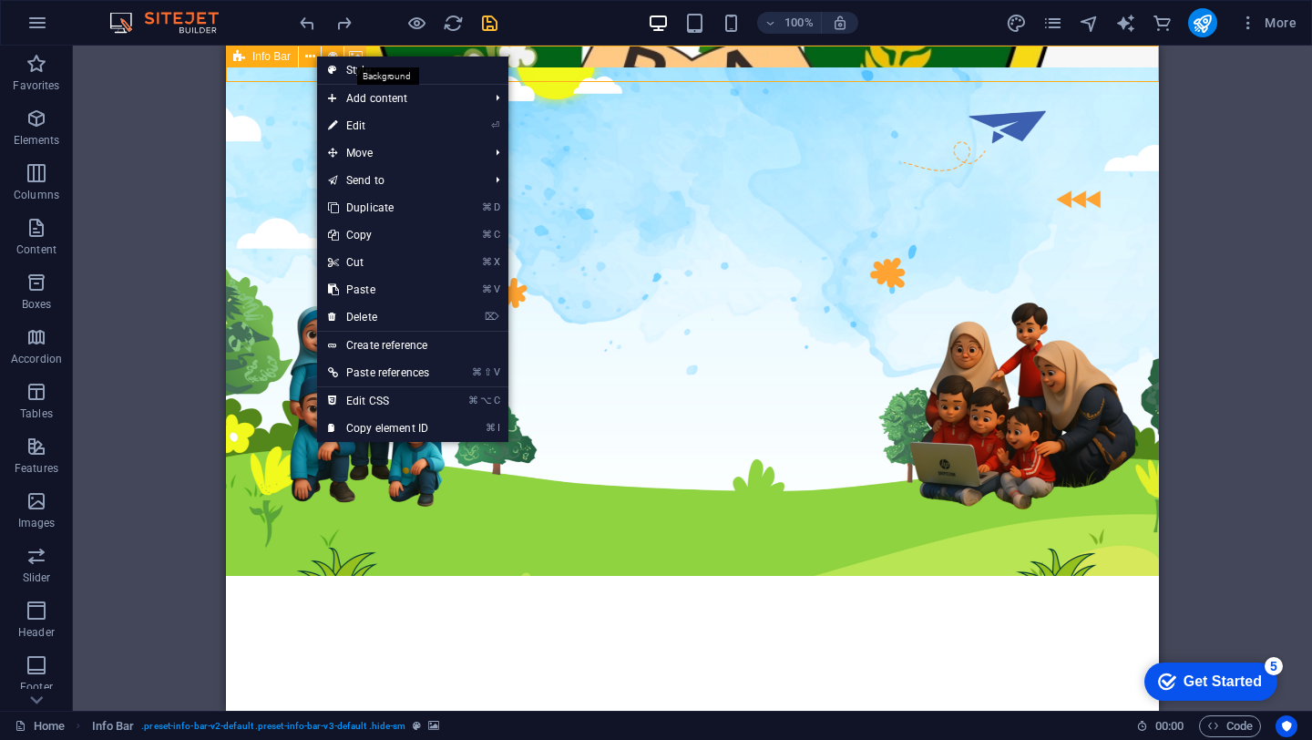
click at [356, 50] on icon at bounding box center [356, 56] width 14 height 19
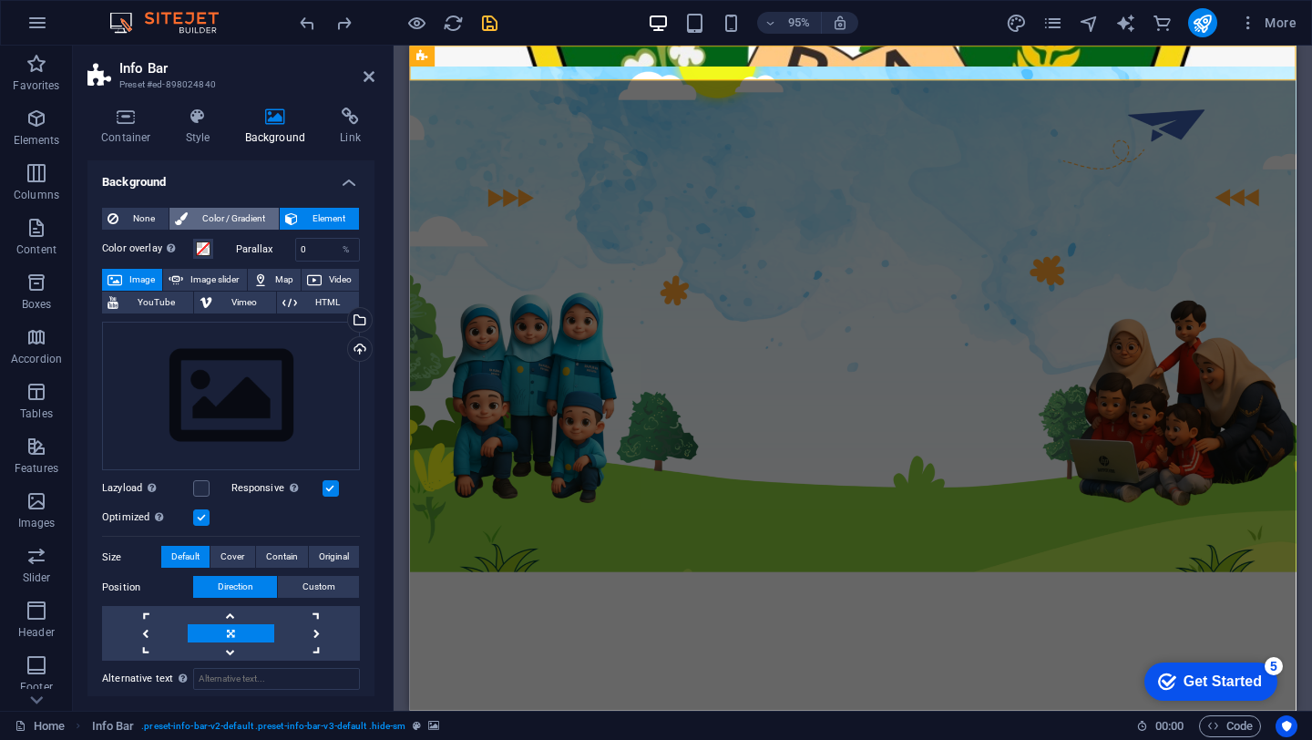
click at [250, 215] on span "Color / Gradient" at bounding box center [233, 219] width 80 height 22
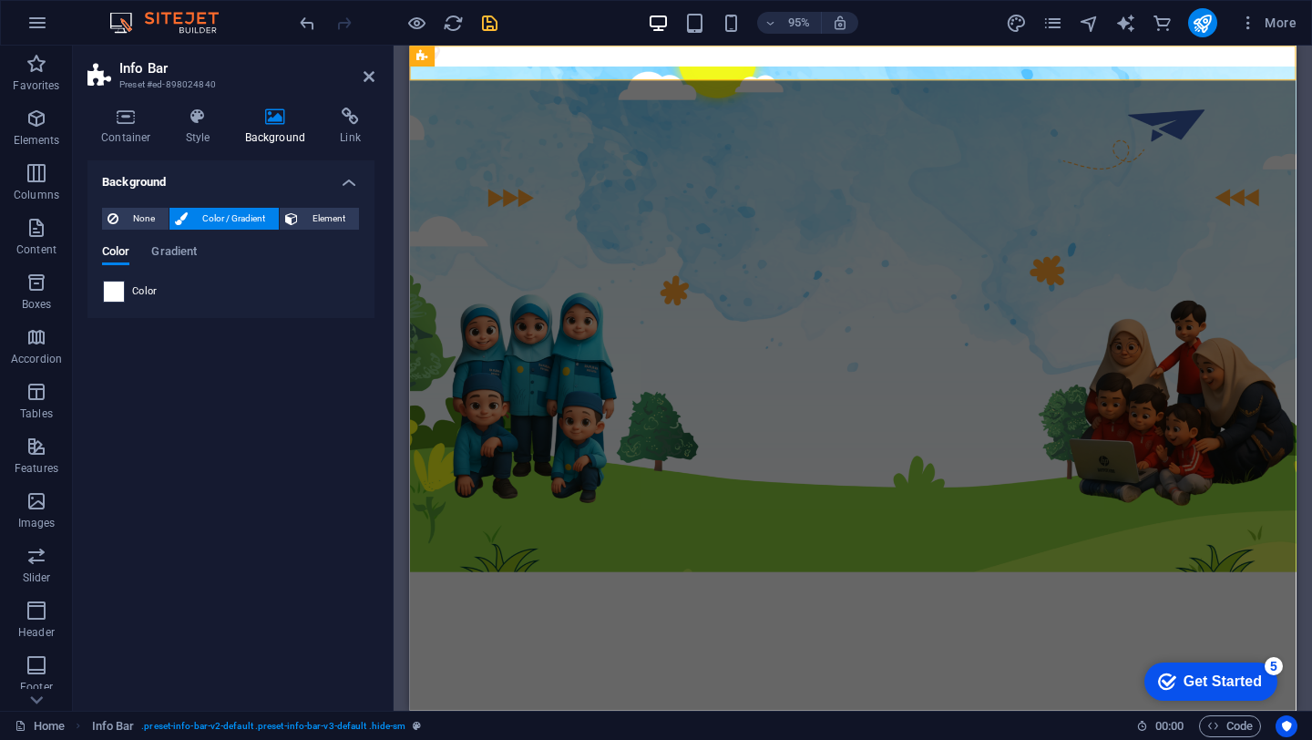
click at [122, 281] on span at bounding box center [114, 291] width 20 height 20
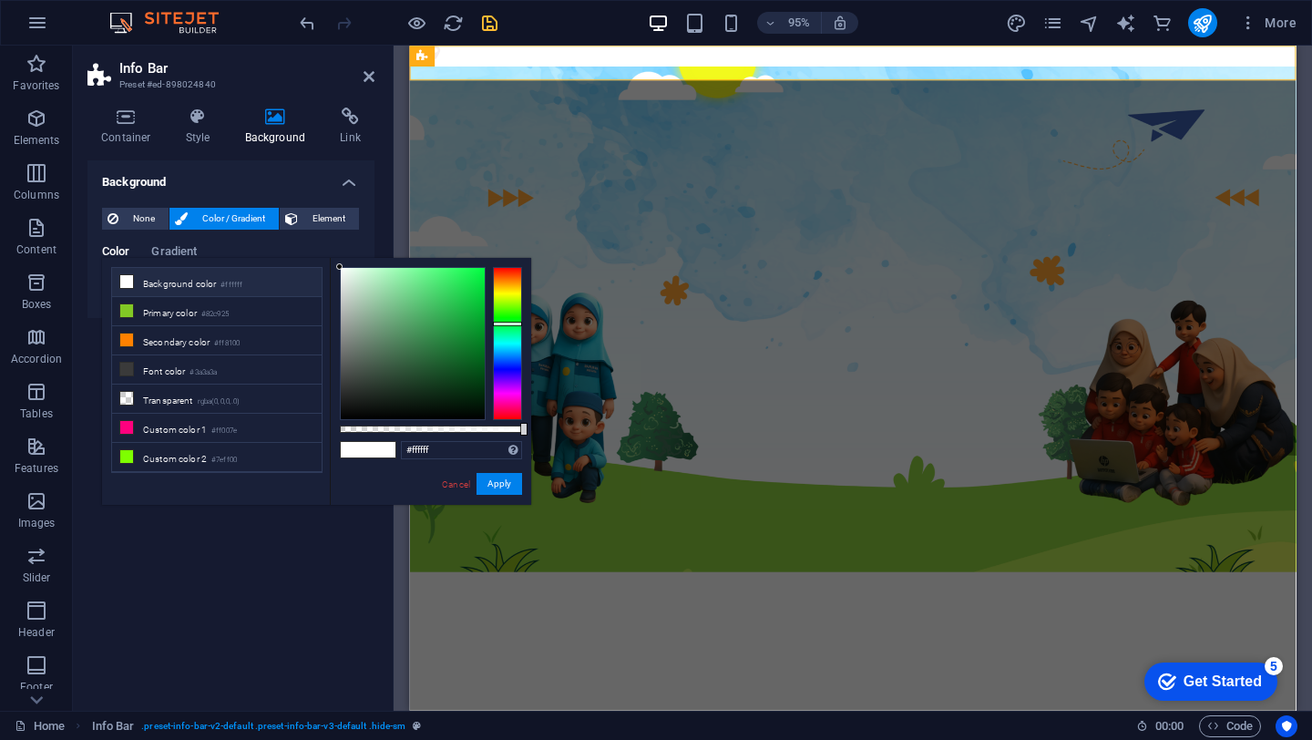
click at [505, 323] on div at bounding box center [507, 343] width 29 height 153
click at [479, 312] on div at bounding box center [413, 343] width 144 height 151
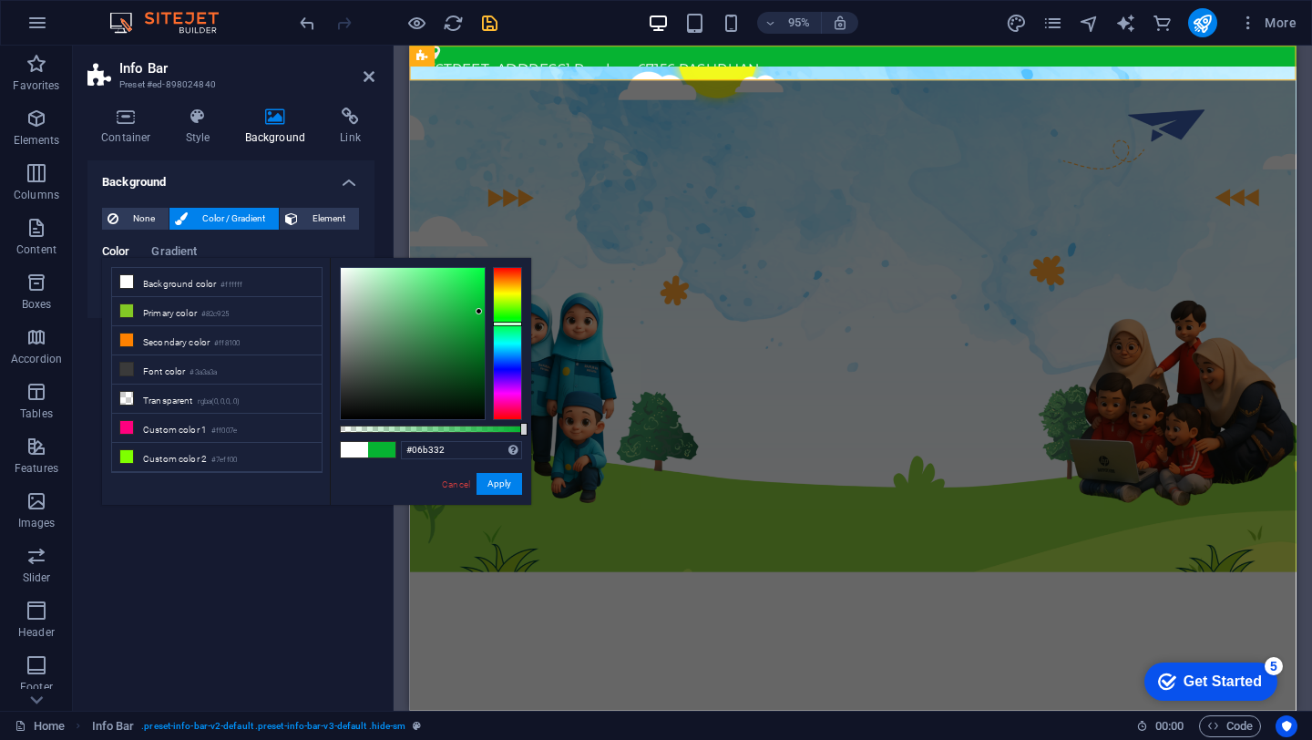
click at [485, 281] on div at bounding box center [431, 343] width 182 height 153
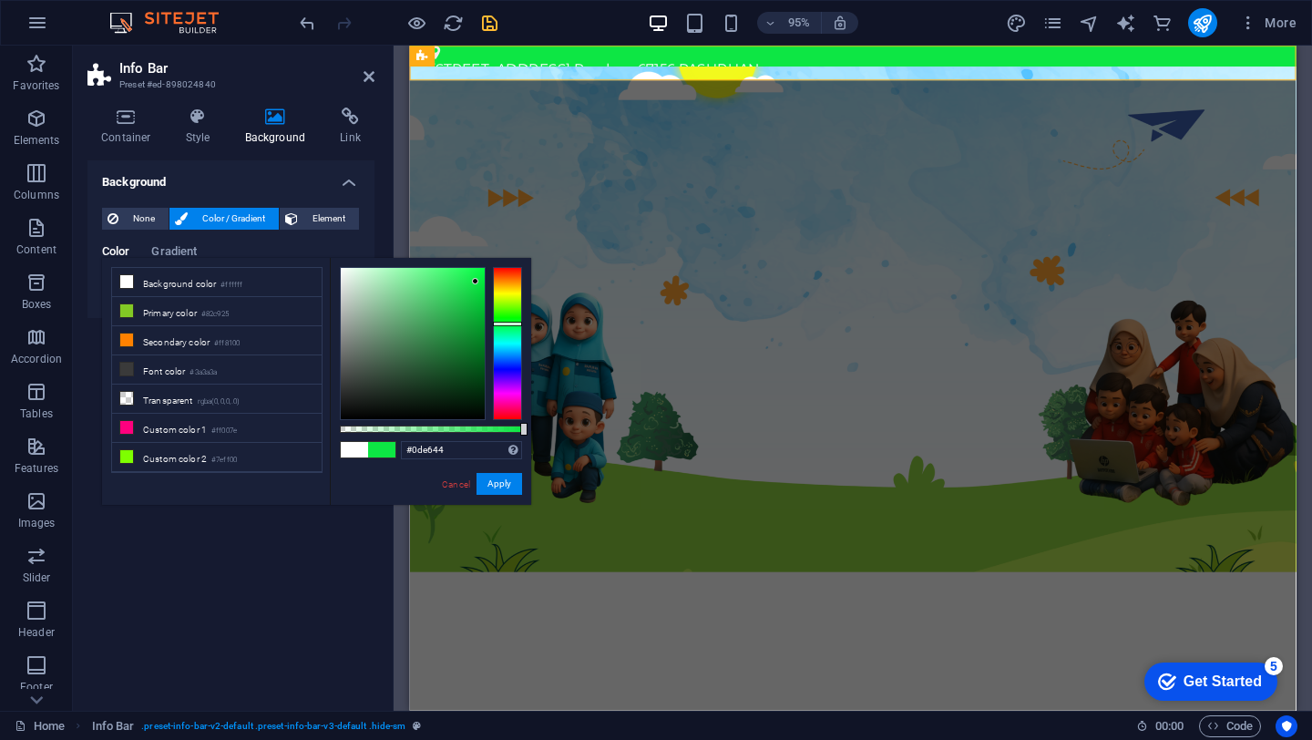
click at [475, 281] on div at bounding box center [413, 343] width 144 height 151
click at [508, 291] on div at bounding box center [507, 343] width 29 height 153
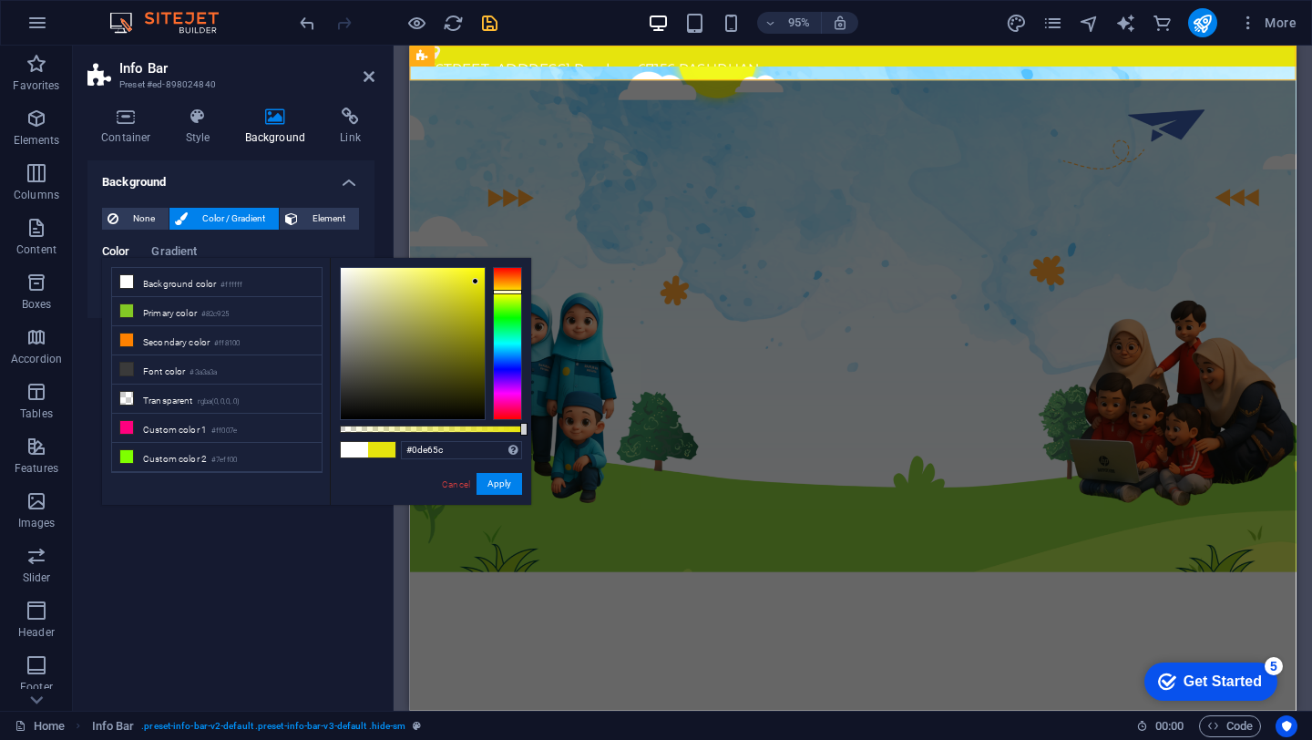
click at [501, 326] on div at bounding box center [507, 343] width 29 height 153
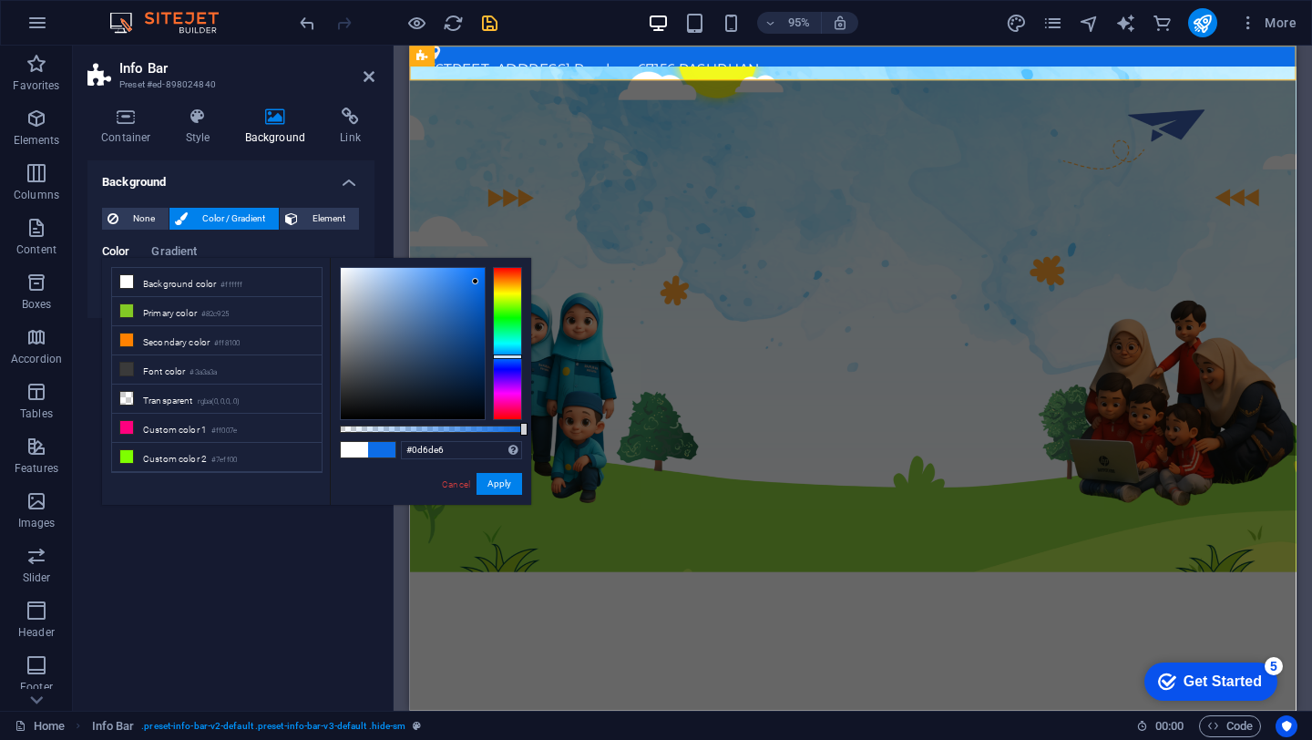
click at [506, 356] on div at bounding box center [507, 343] width 29 height 153
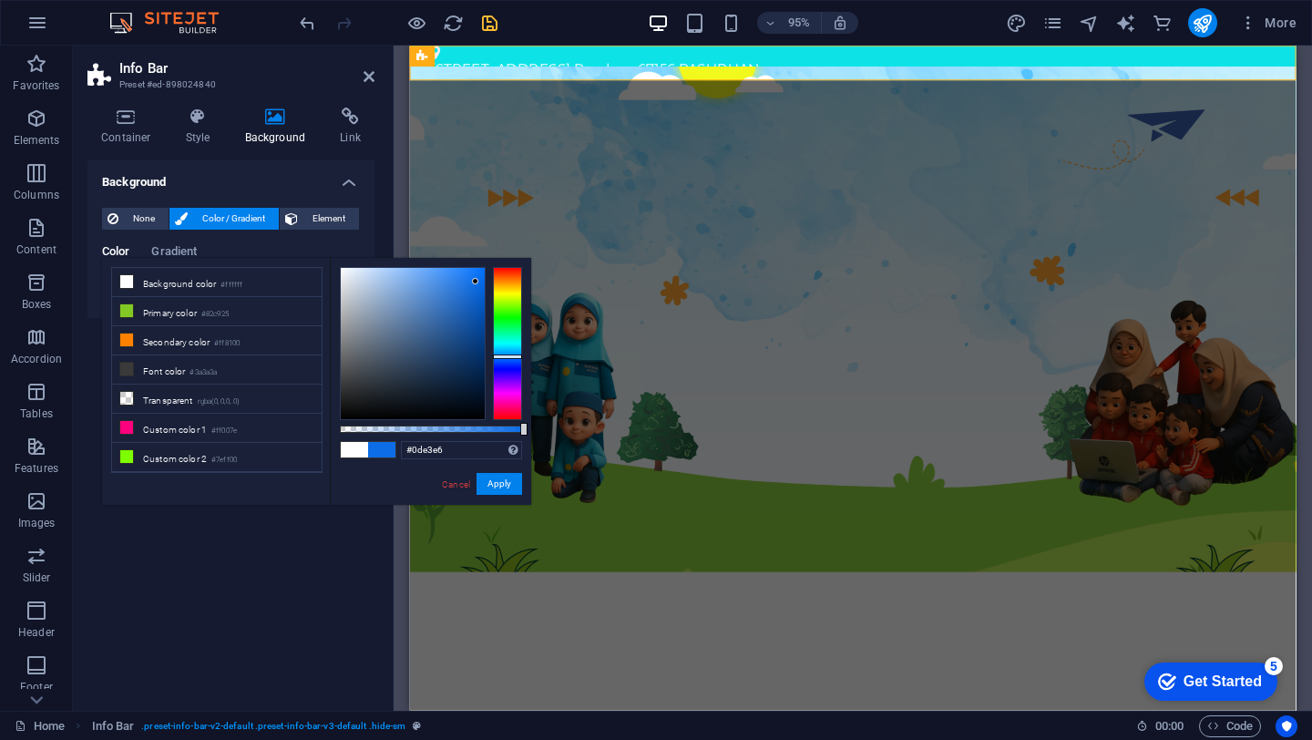
click at [507, 342] on div at bounding box center [507, 343] width 29 height 153
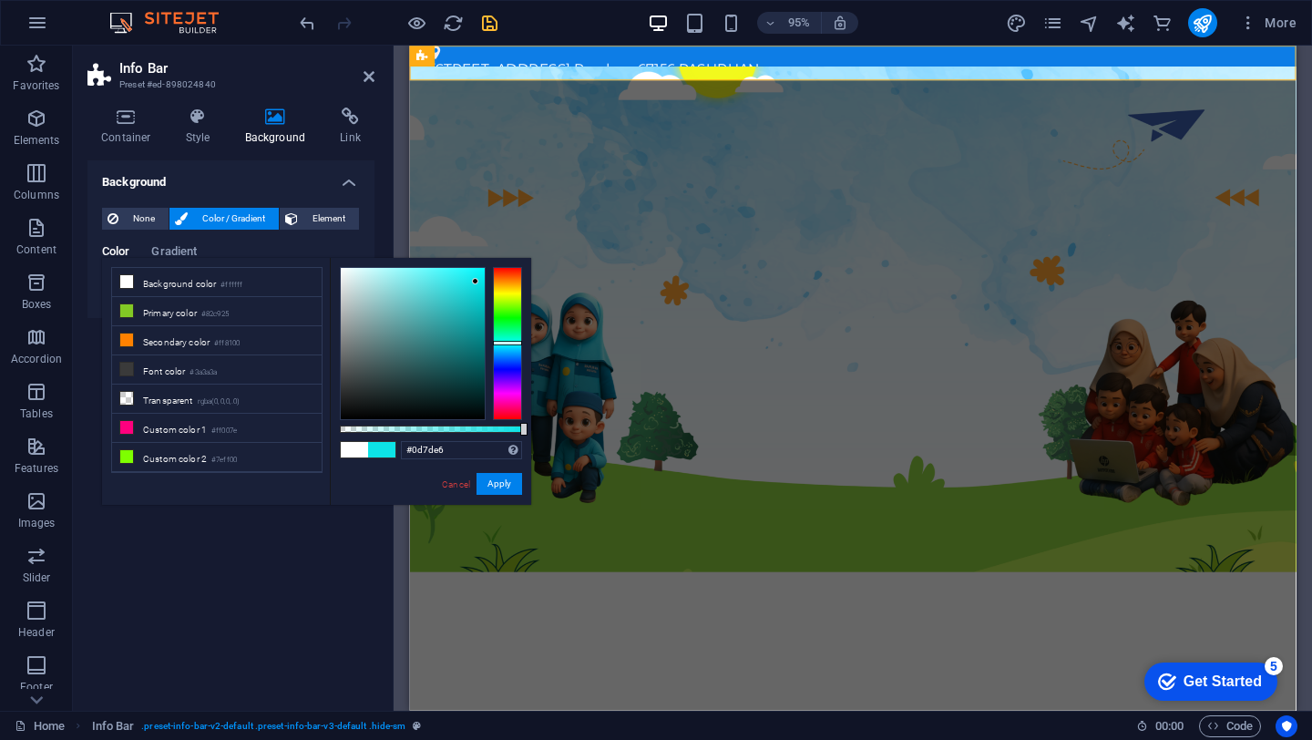
click at [509, 354] on div at bounding box center [507, 343] width 29 height 153
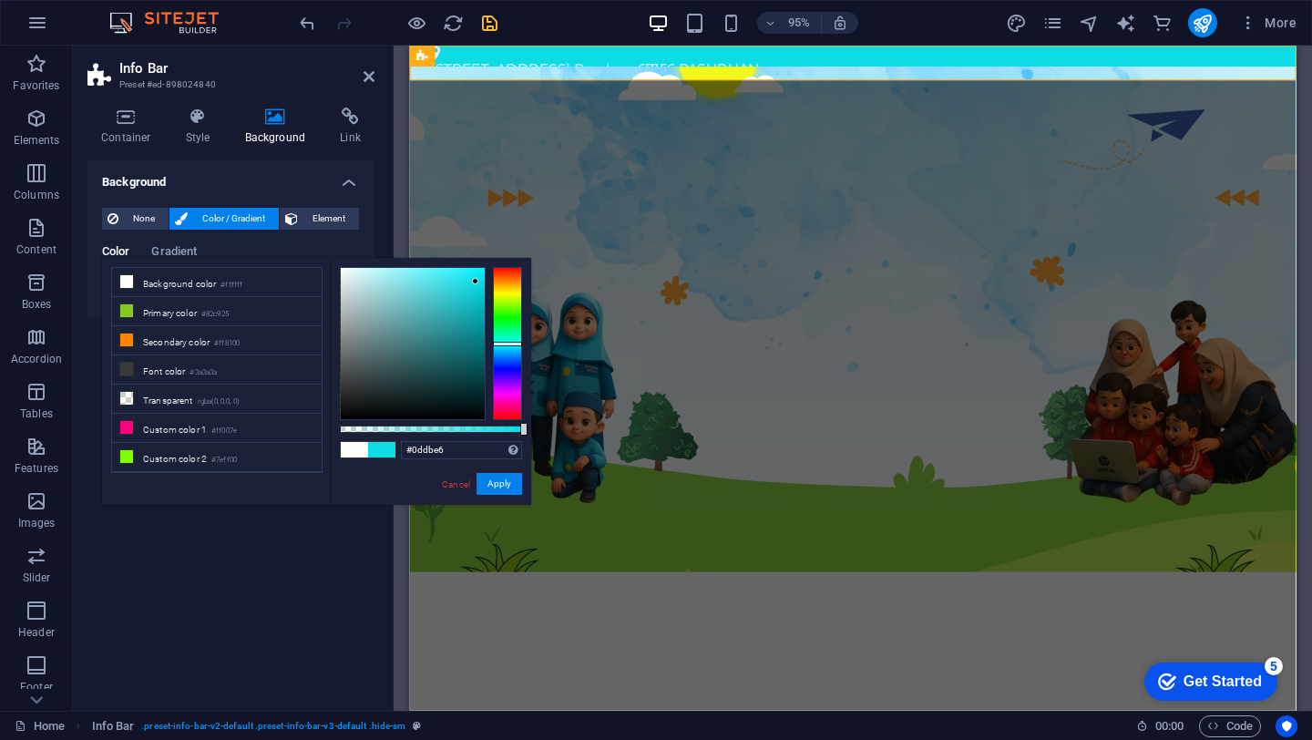
click at [509, 343] on div at bounding box center [507, 343] width 29 height 153
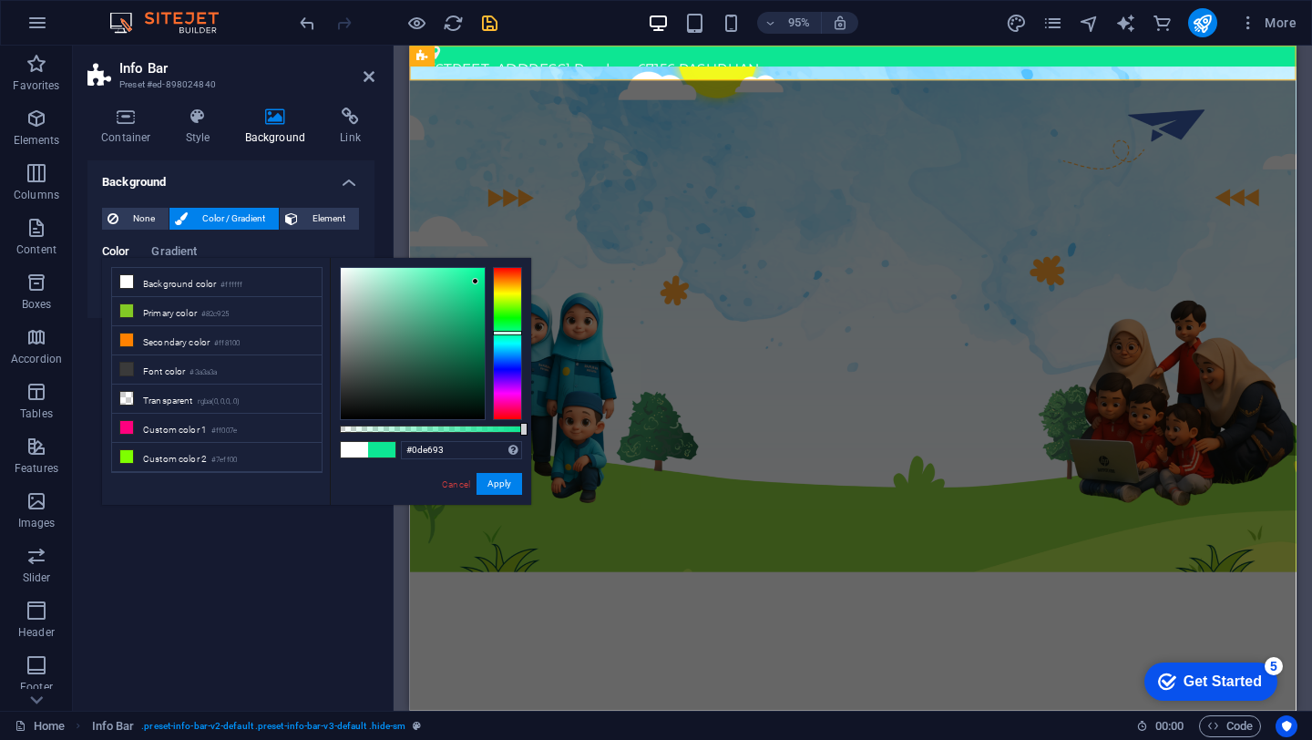
click at [511, 332] on div at bounding box center [507, 343] width 29 height 153
click at [513, 322] on div at bounding box center [507, 343] width 29 height 153
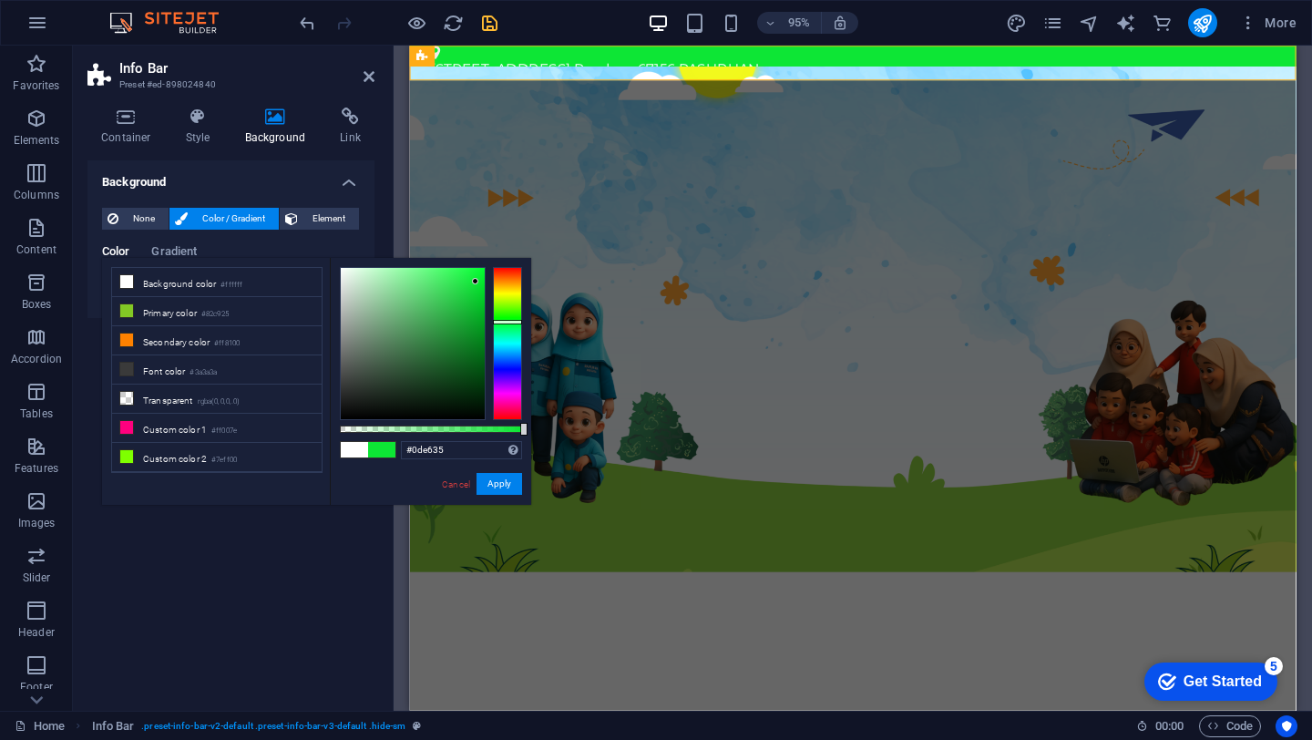
type input "#2ce60d"
click at [509, 313] on div at bounding box center [507, 343] width 29 height 153
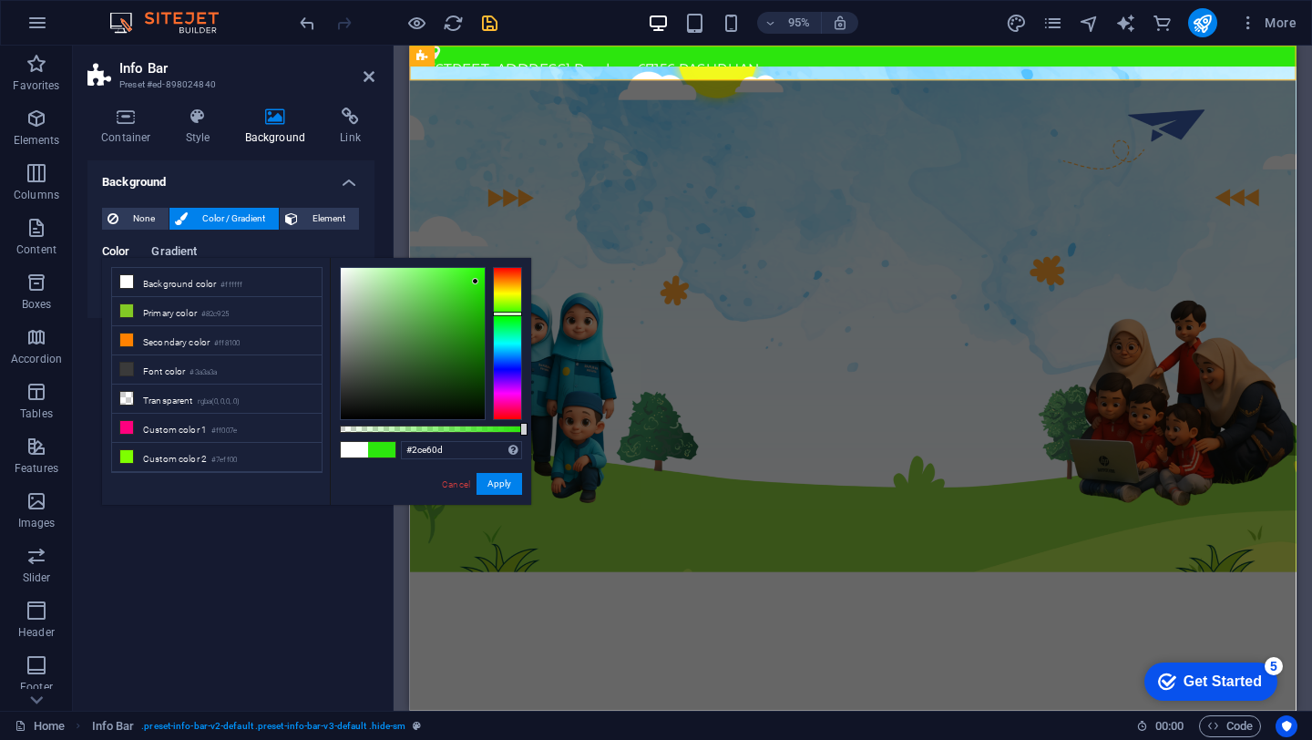
click at [169, 254] on span "Gradient" at bounding box center [174, 253] width 46 height 26
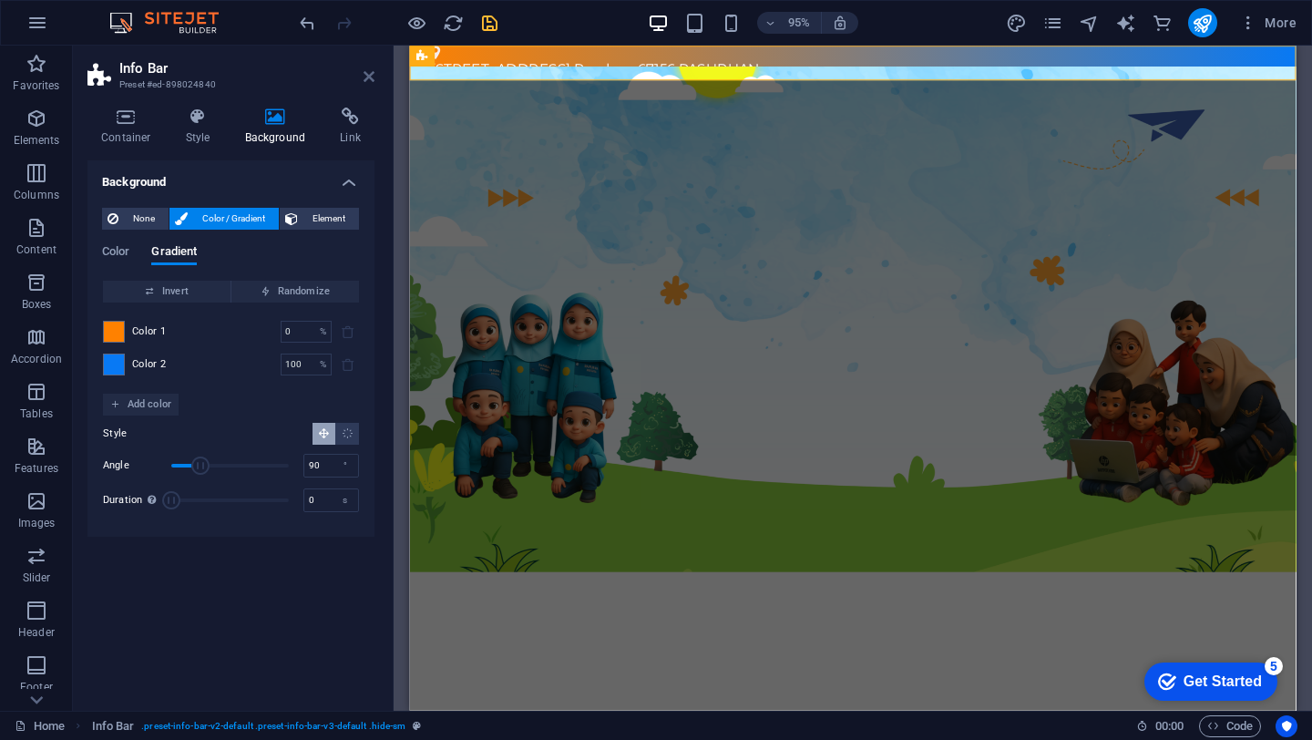
click at [364, 81] on icon at bounding box center [368, 76] width 11 height 15
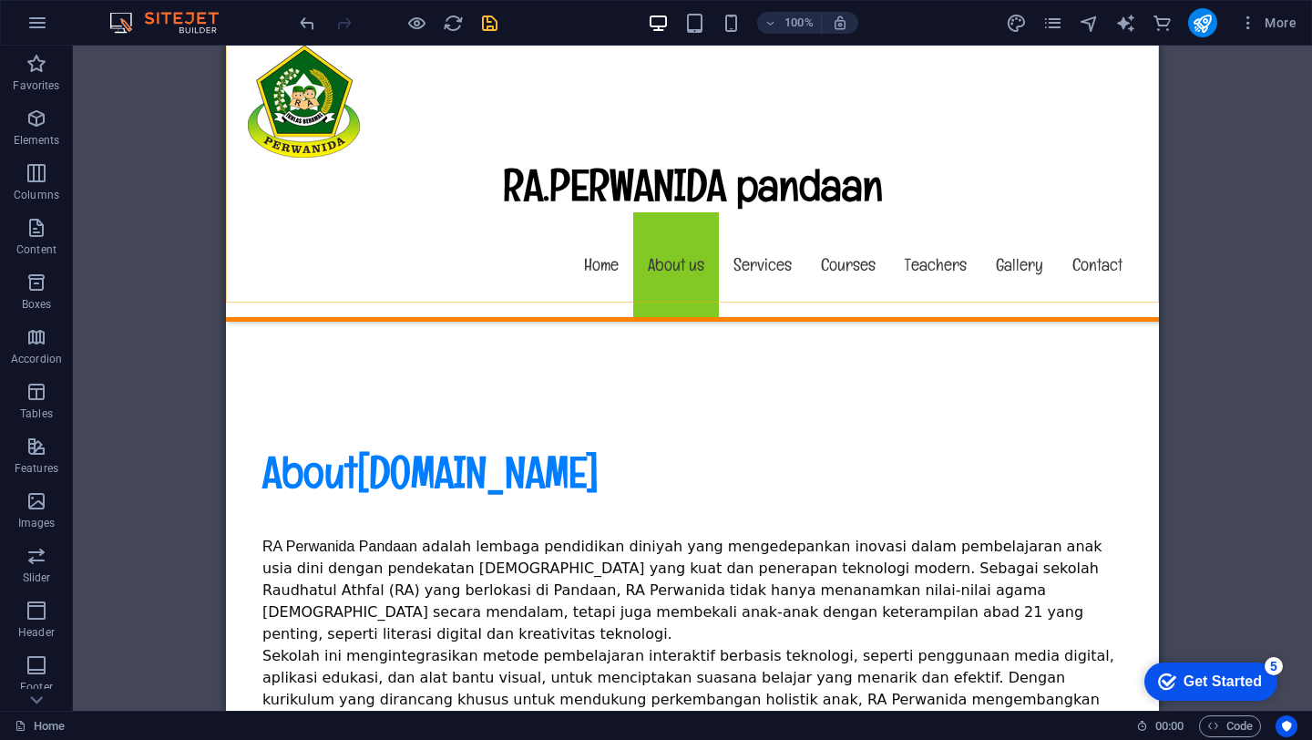
scroll to position [710, 0]
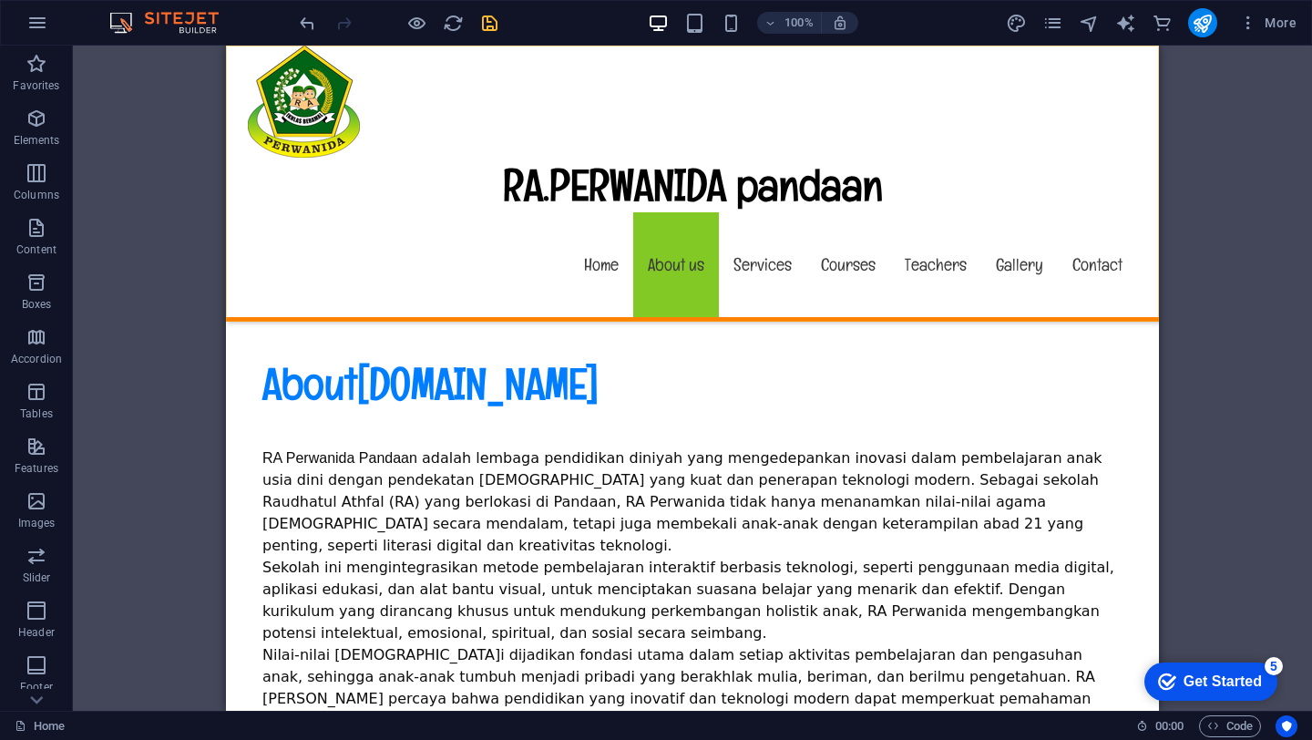
click at [1074, 92] on div "RA.PERWANIDA pandaan Menu Home About us Services Courses Teachers Gallery Conta…" at bounding box center [692, 184] width 933 height 276
click at [1100, 105] on div "RA.PERWANIDA pandaan Menu Home About us Services Courses Teachers Gallery Conta…" at bounding box center [692, 184] width 933 height 276
click at [792, 143] on div "RA.PERWANIDA pandaan Menu Home About us Services Courses Teachers Gallery Conta…" at bounding box center [692, 184] width 933 height 276
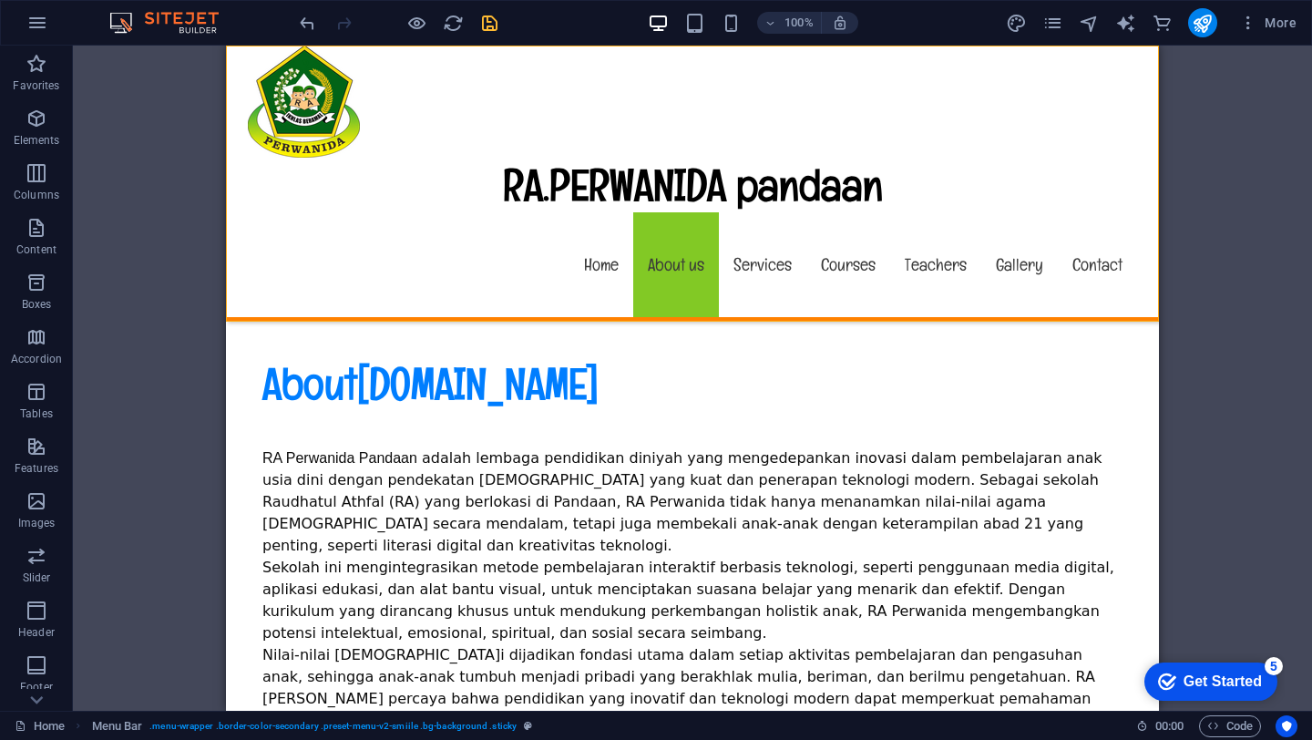
click at [792, 143] on div "RA.PERWANIDA pandaan Menu Home About us Services Courses Teachers Gallery Conta…" at bounding box center [692, 184] width 933 height 276
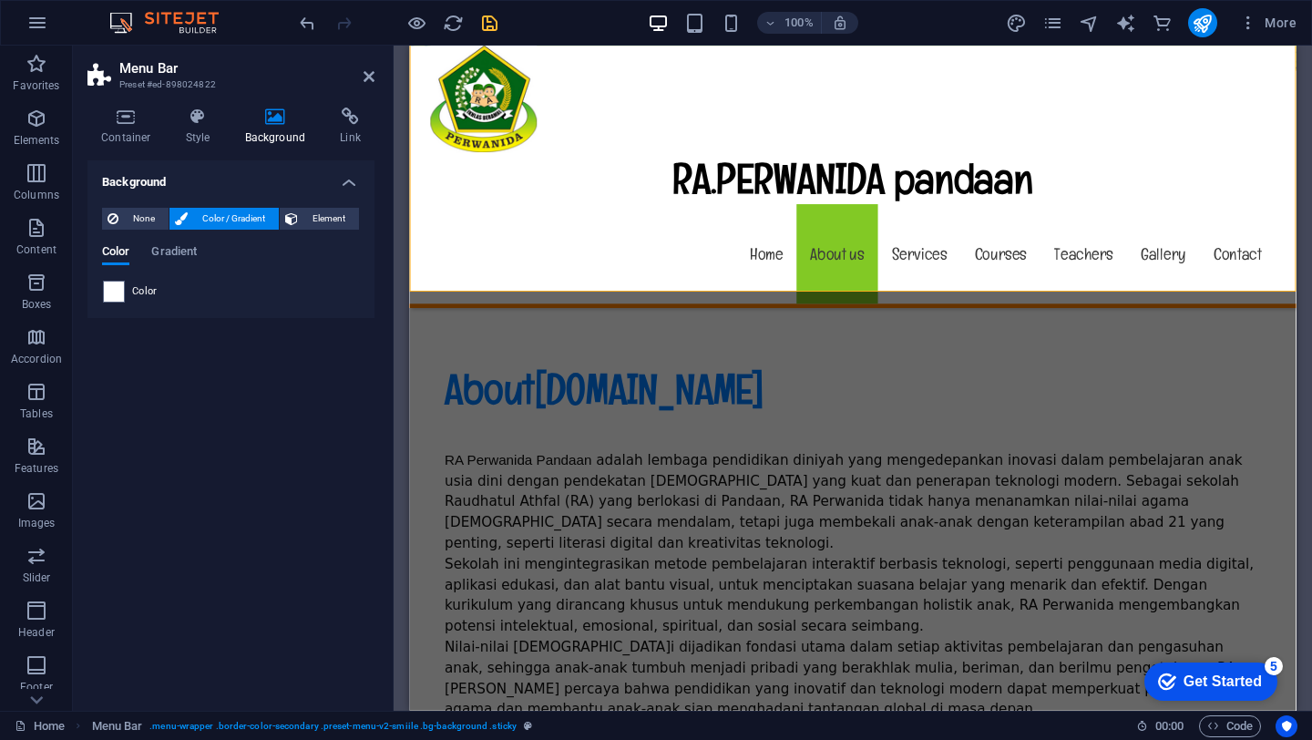
scroll to position [727, 0]
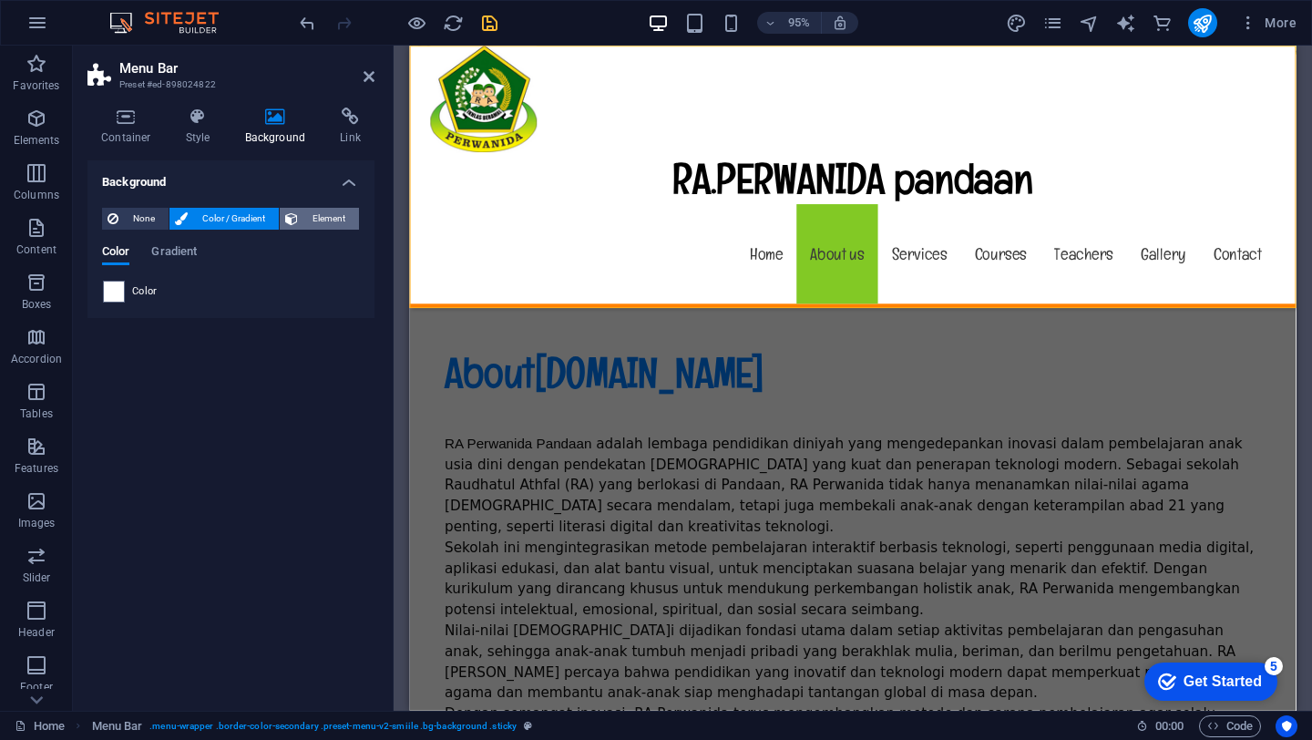
click at [301, 220] on button "Element" at bounding box center [319, 219] width 79 height 22
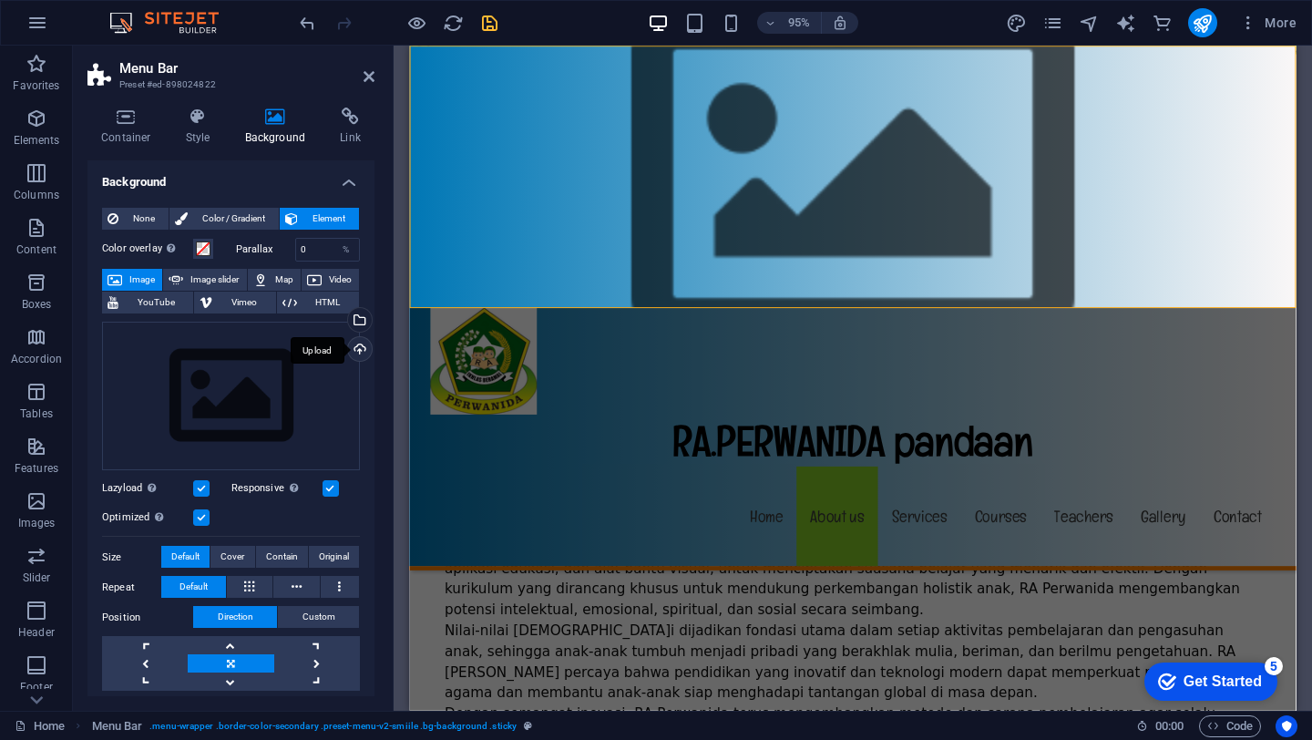
click at [359, 347] on div "Upload" at bounding box center [357, 350] width 27 height 27
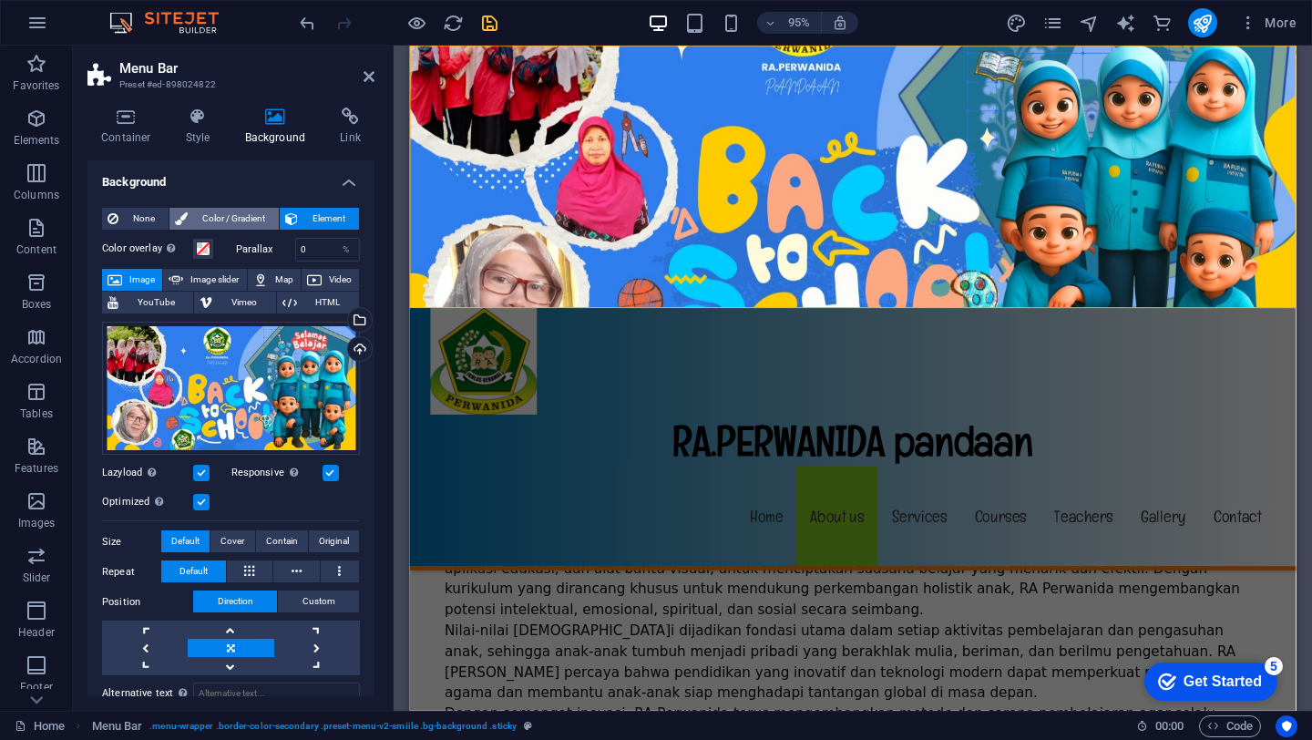
click at [238, 220] on span "Color / Gradient" at bounding box center [233, 219] width 80 height 22
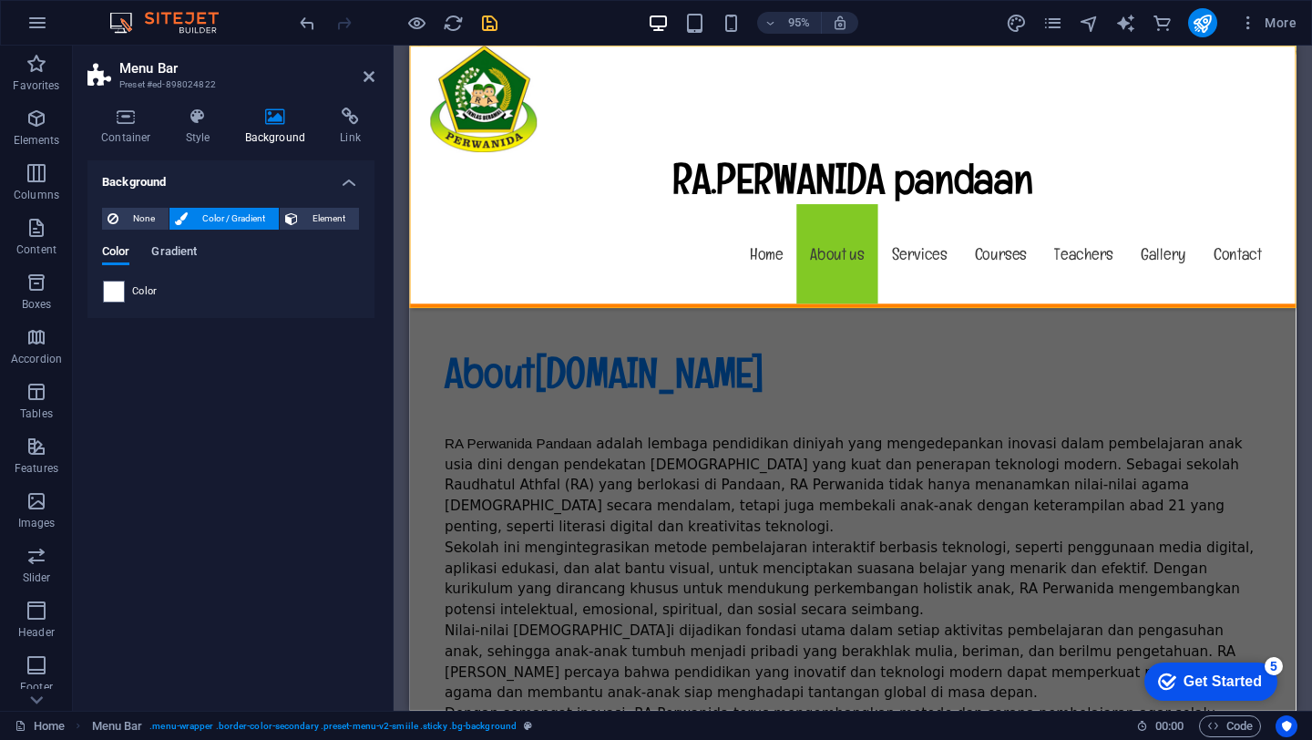
click at [172, 254] on span "Gradient" at bounding box center [174, 253] width 46 height 26
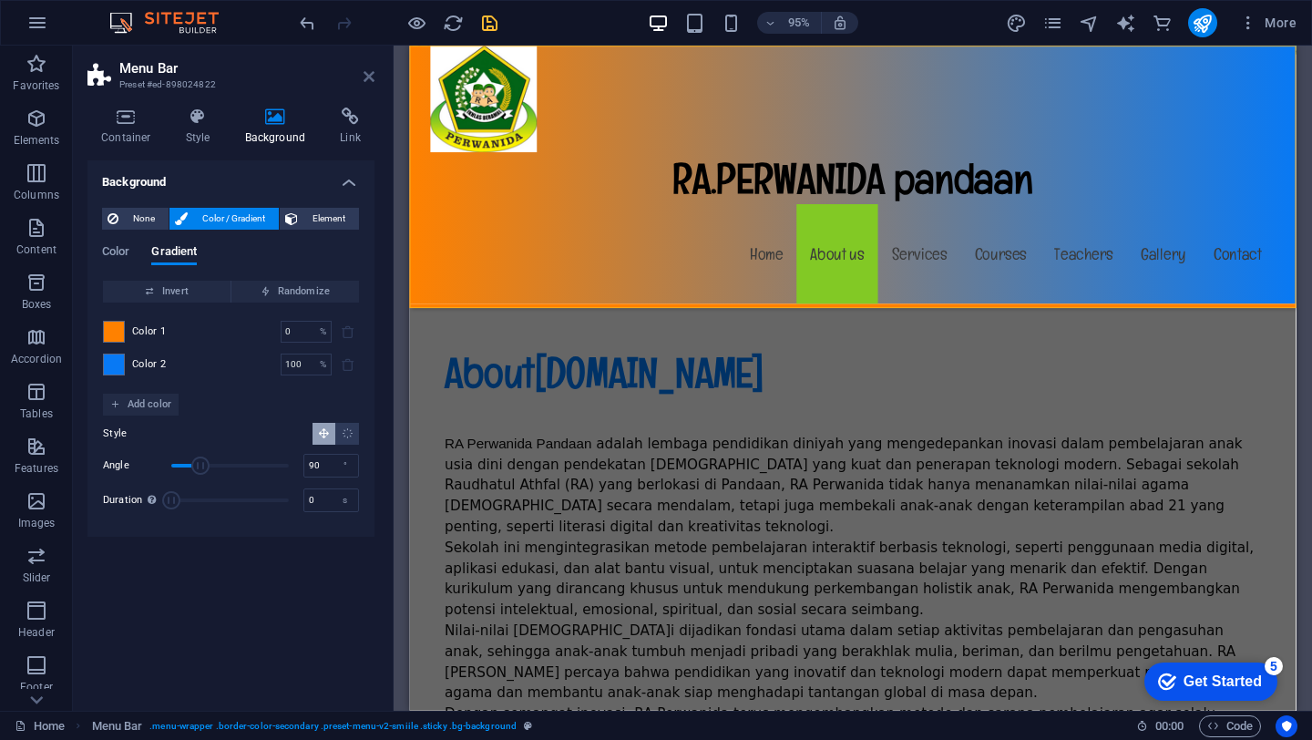
click at [367, 78] on icon at bounding box center [368, 76] width 11 height 15
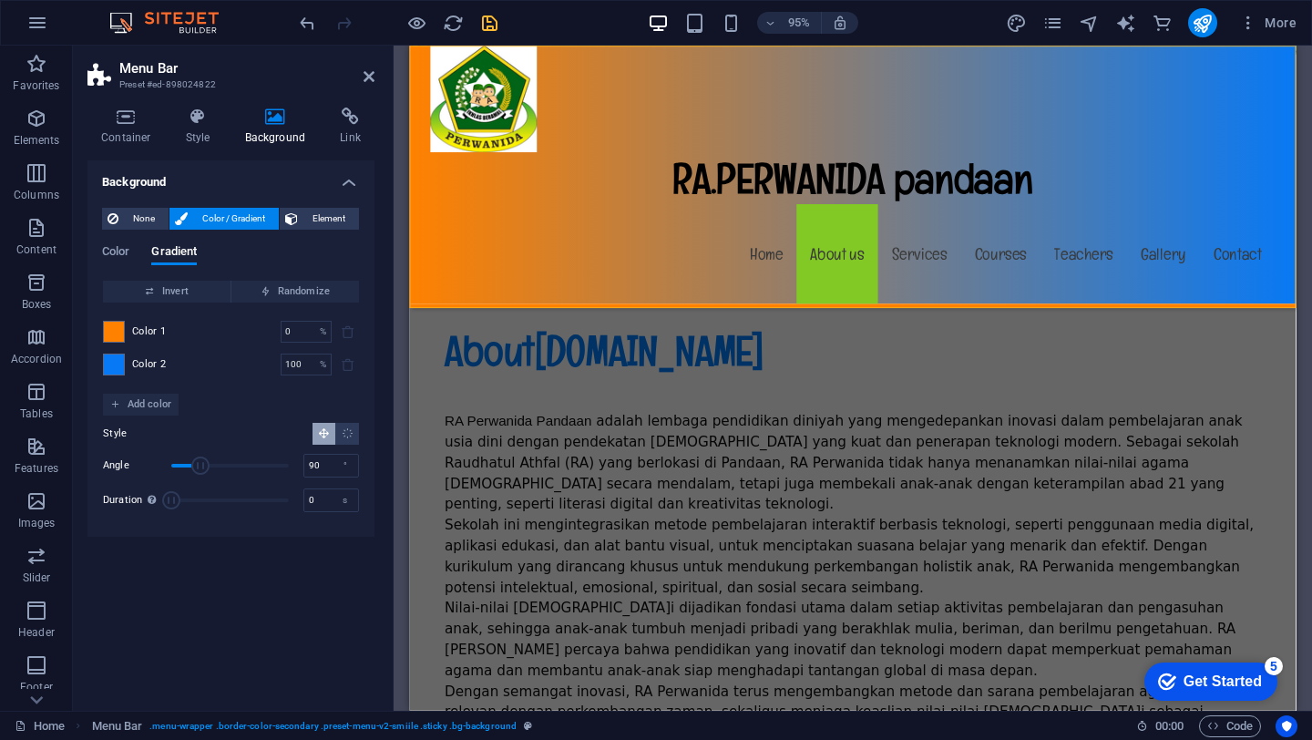
scroll to position [710, 0]
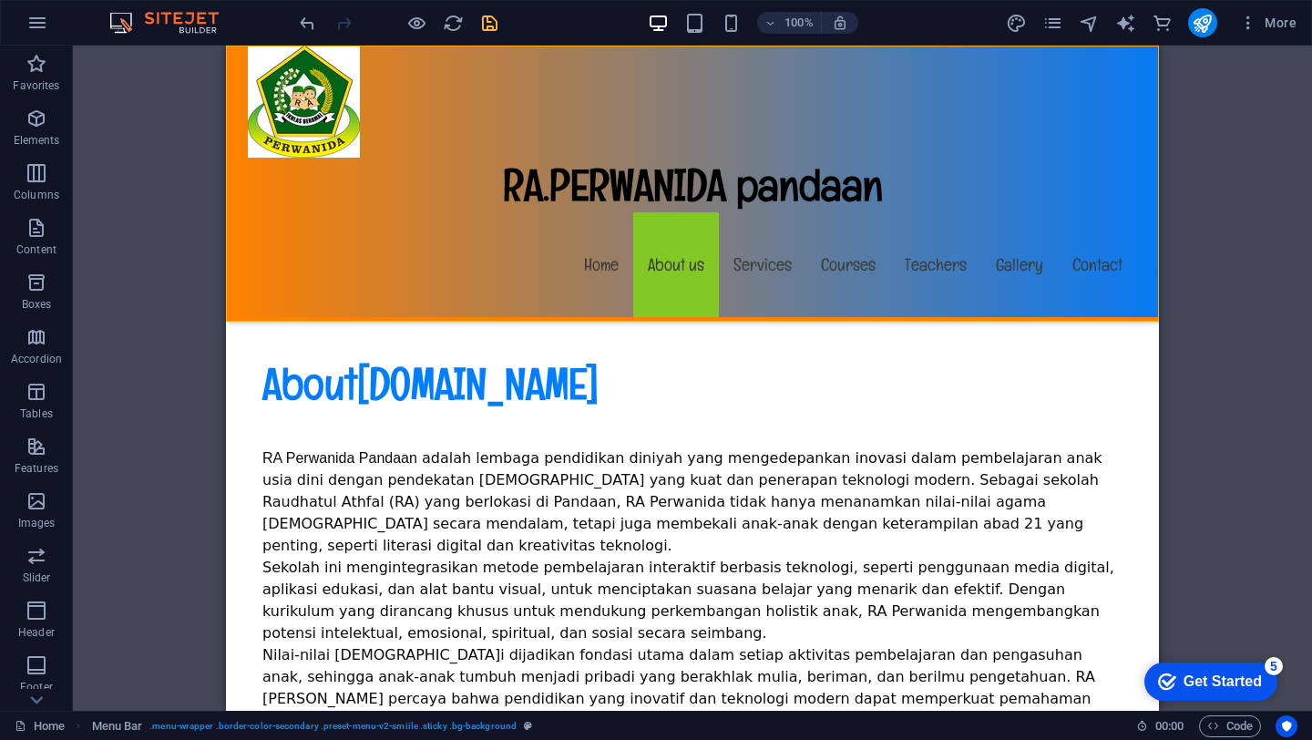
click at [732, 126] on div "RA.PERWANIDA pandaan Menu Home About us Services Courses Teachers Gallery Conta…" at bounding box center [692, 184] width 933 height 276
click at [868, 179] on div "RA.PERWANIDA pandaan Menu Home About us Services Courses Teachers Gallery Conta…" at bounding box center [692, 184] width 933 height 276
click at [350, 61] on div "RA.PERWANIDA pandaan" at bounding box center [692, 129] width 889 height 167
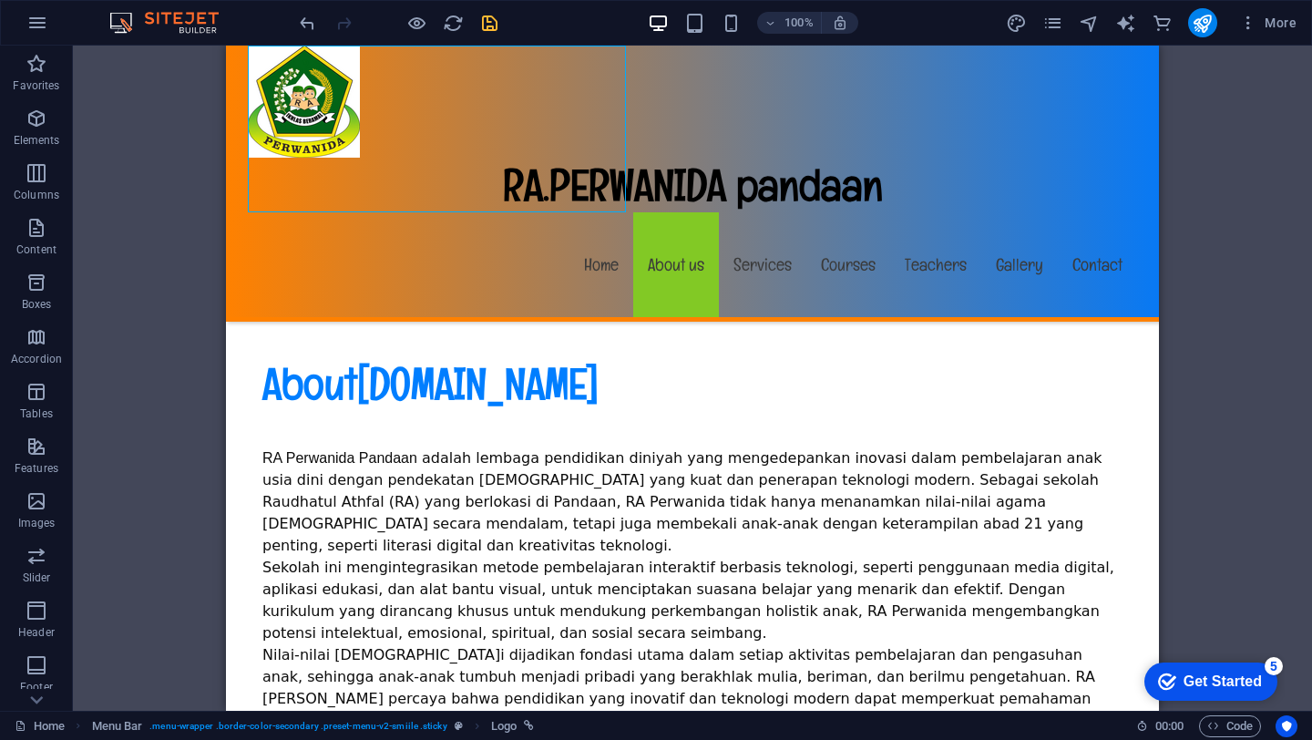
click at [350, 61] on div "RA.PERWANIDA pandaan" at bounding box center [692, 129] width 889 height 167
click at [296, 63] on div "RA.PERWANIDA pandaan" at bounding box center [692, 129] width 889 height 167
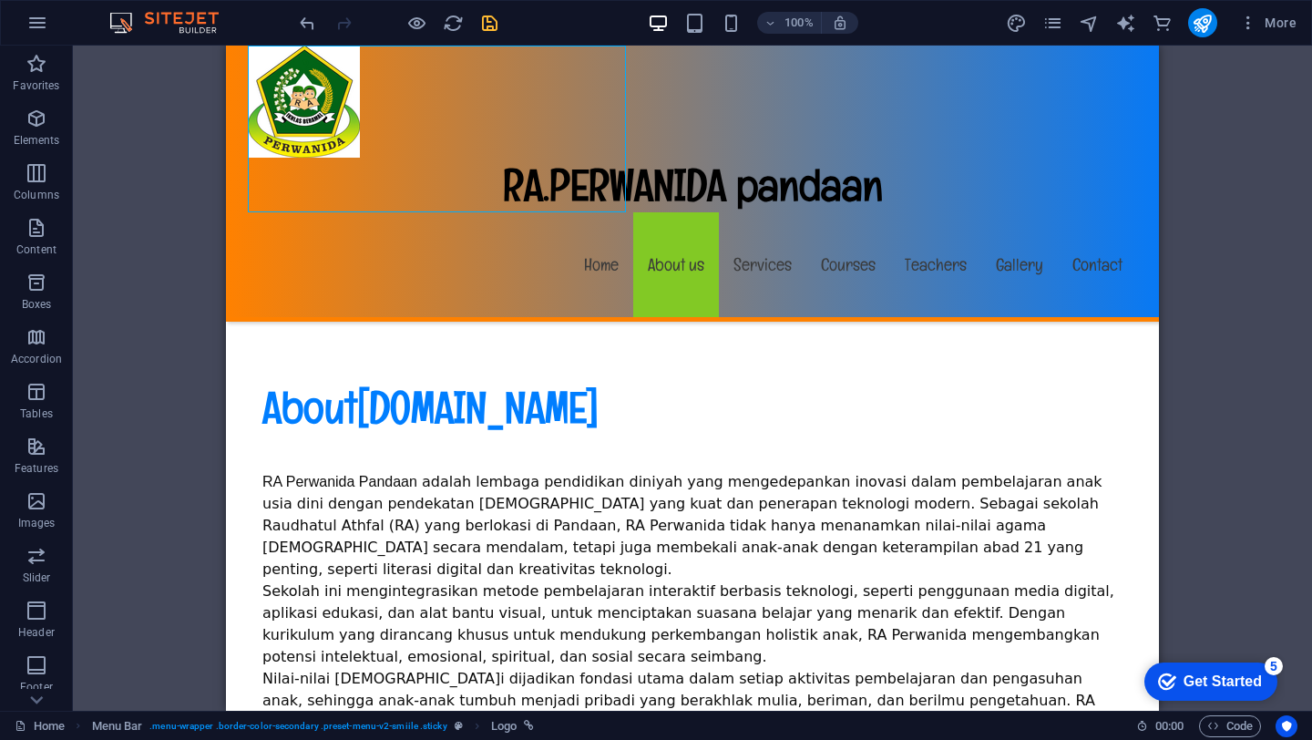
select select "px"
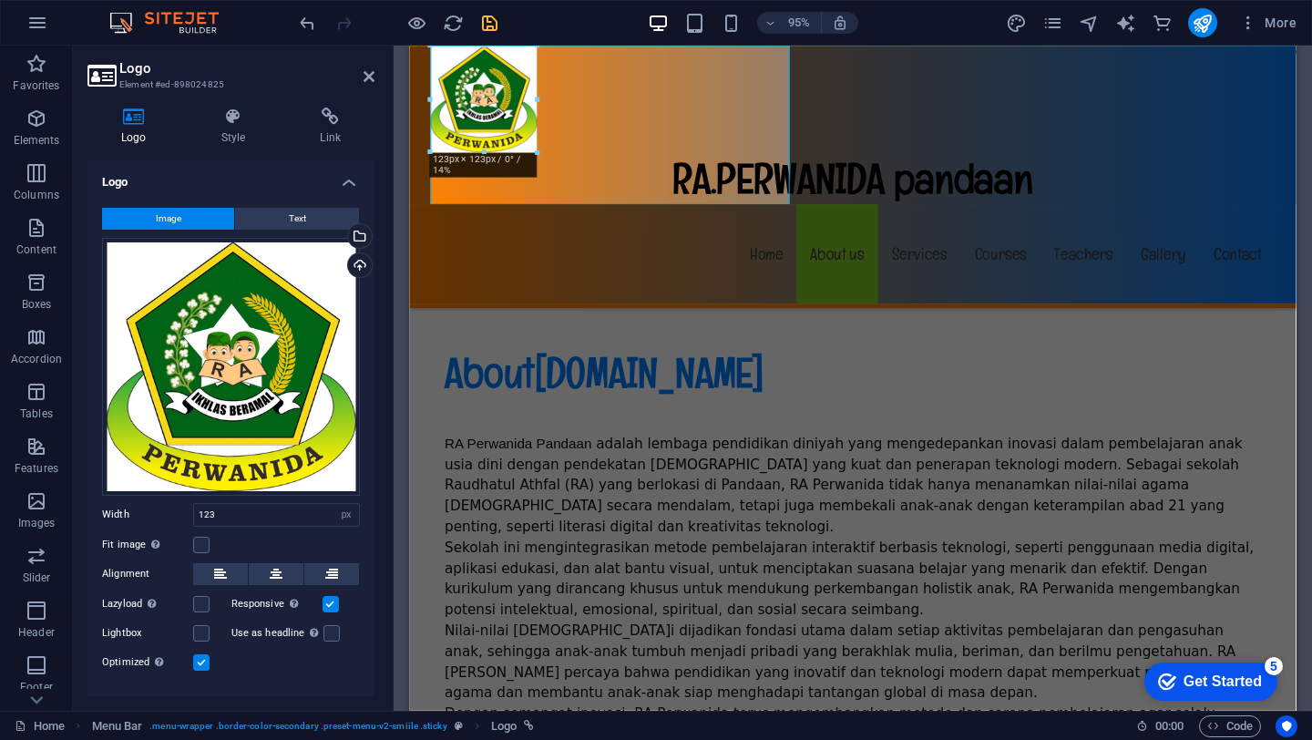
scroll to position [32, 0]
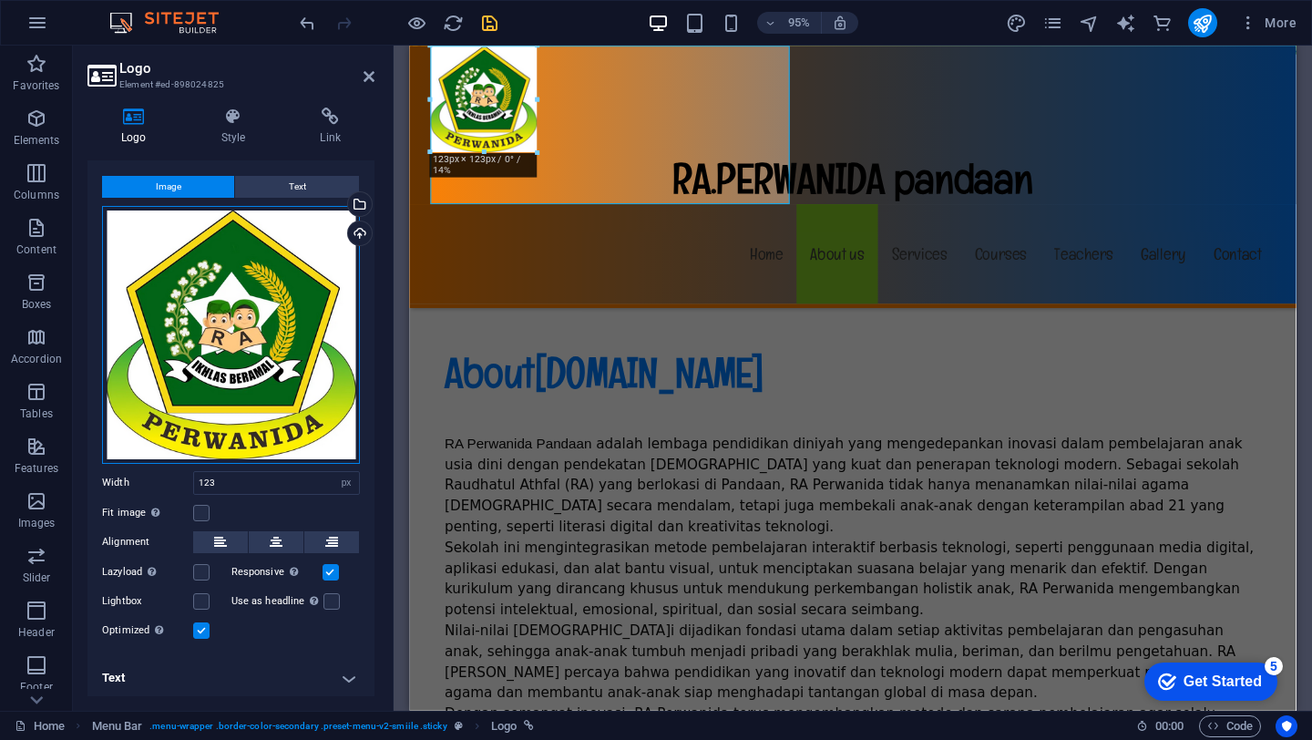
click at [320, 240] on div "Drag files here, click to choose files or select files from Files or our free s…" at bounding box center [231, 335] width 258 height 258
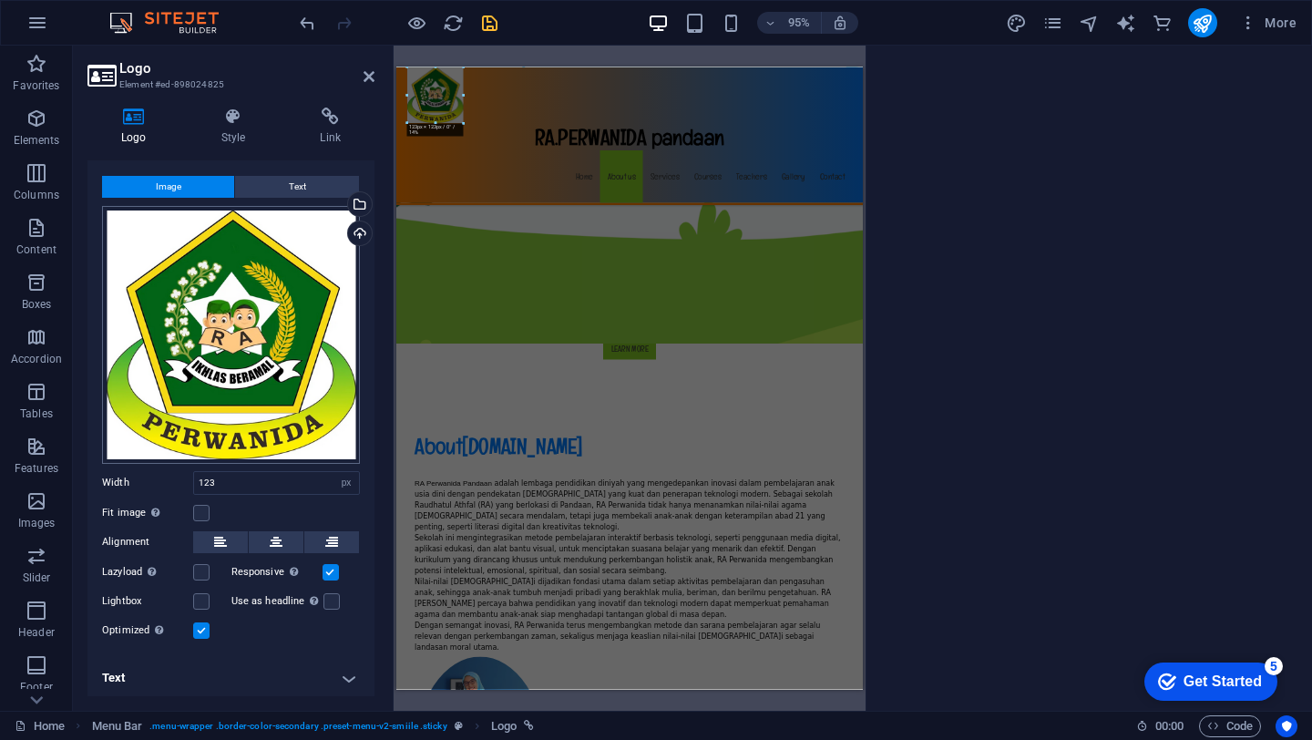
scroll to position [1054, 0]
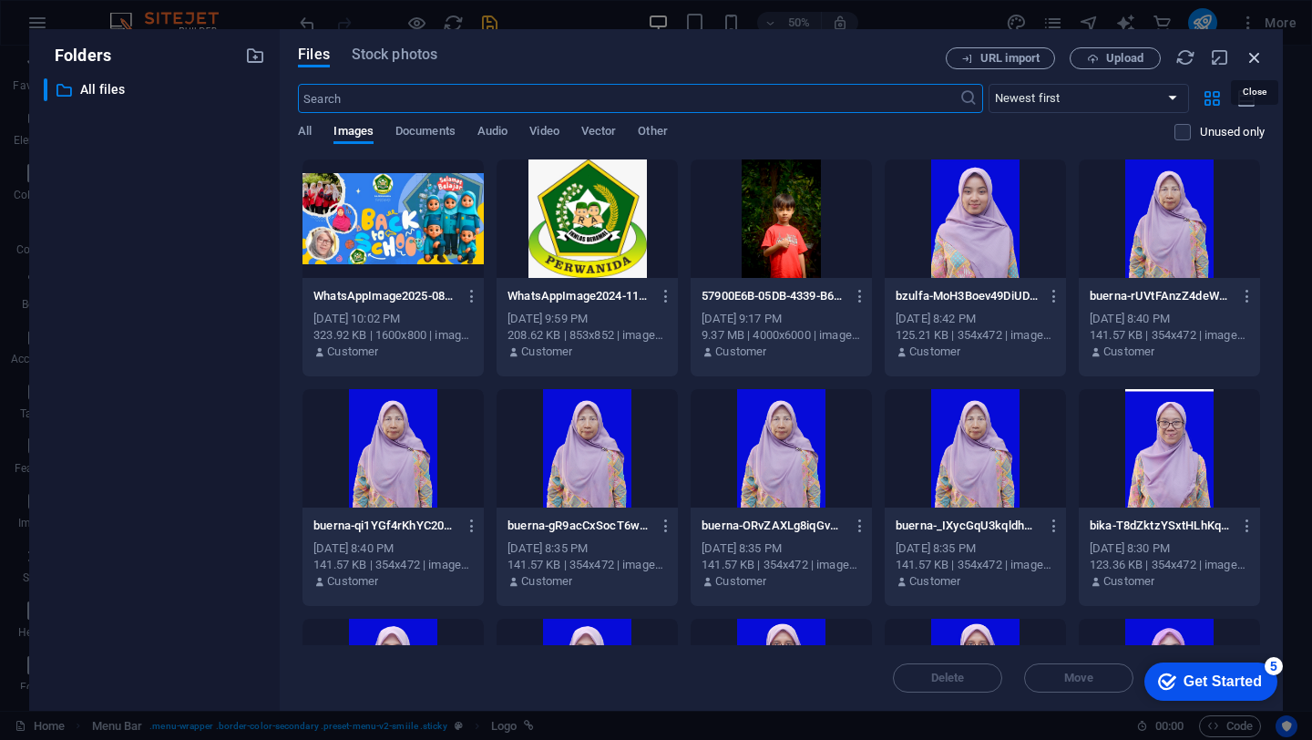
click at [1257, 59] on icon "button" at bounding box center [1254, 57] width 20 height 20
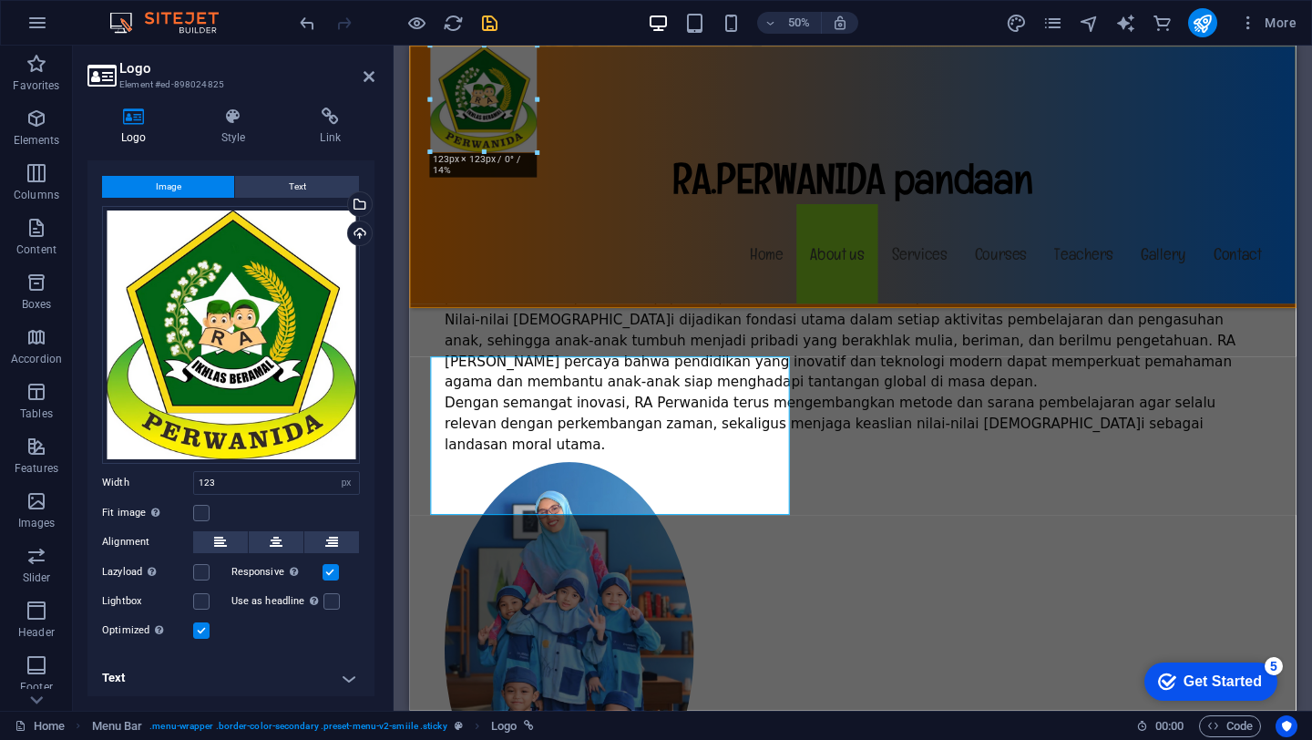
scroll to position [727, 0]
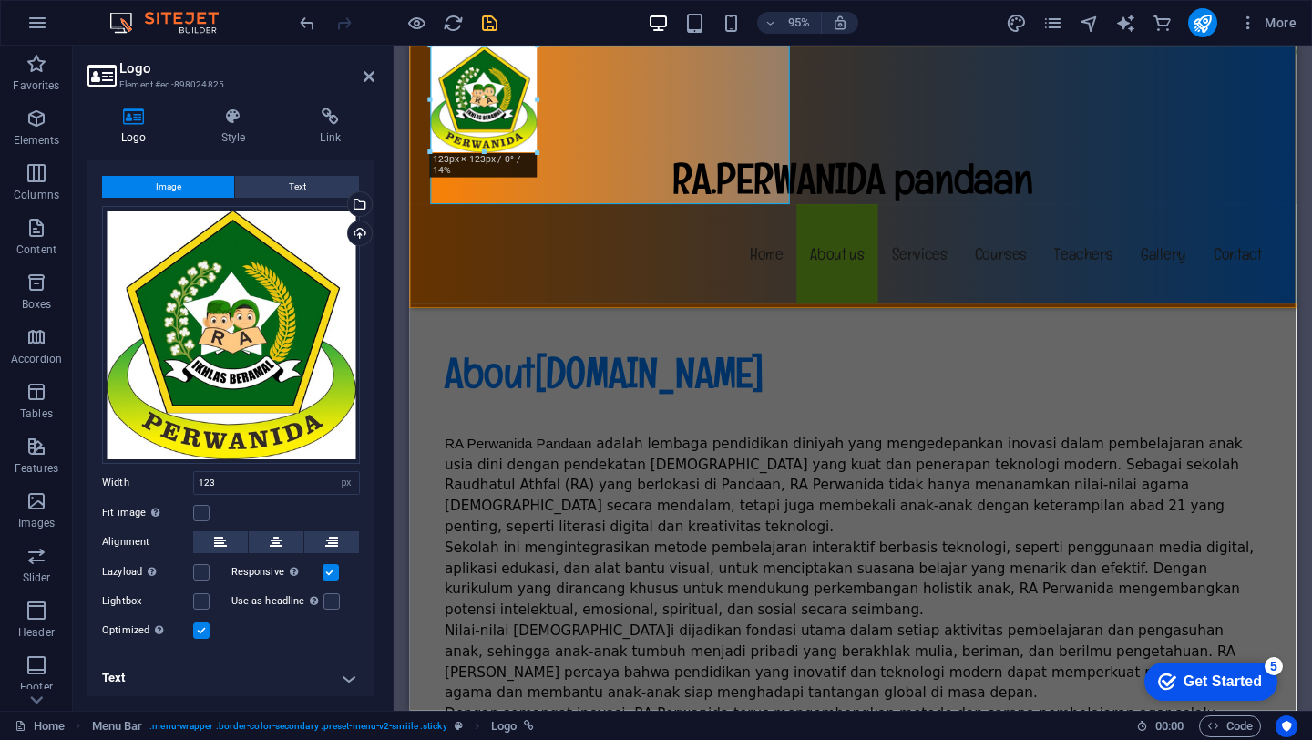
click at [1180, 109] on div "RA.PERWANIDA pandaan Menu Home About us Services Courses Teachers Gallery Conta…" at bounding box center [875, 184] width 933 height 276
click at [1311, 106] on div "RA.PERWANIDA pandaan Menu Home About us Services Courses Teachers Gallery Conta…" at bounding box center [875, 184] width 933 height 276
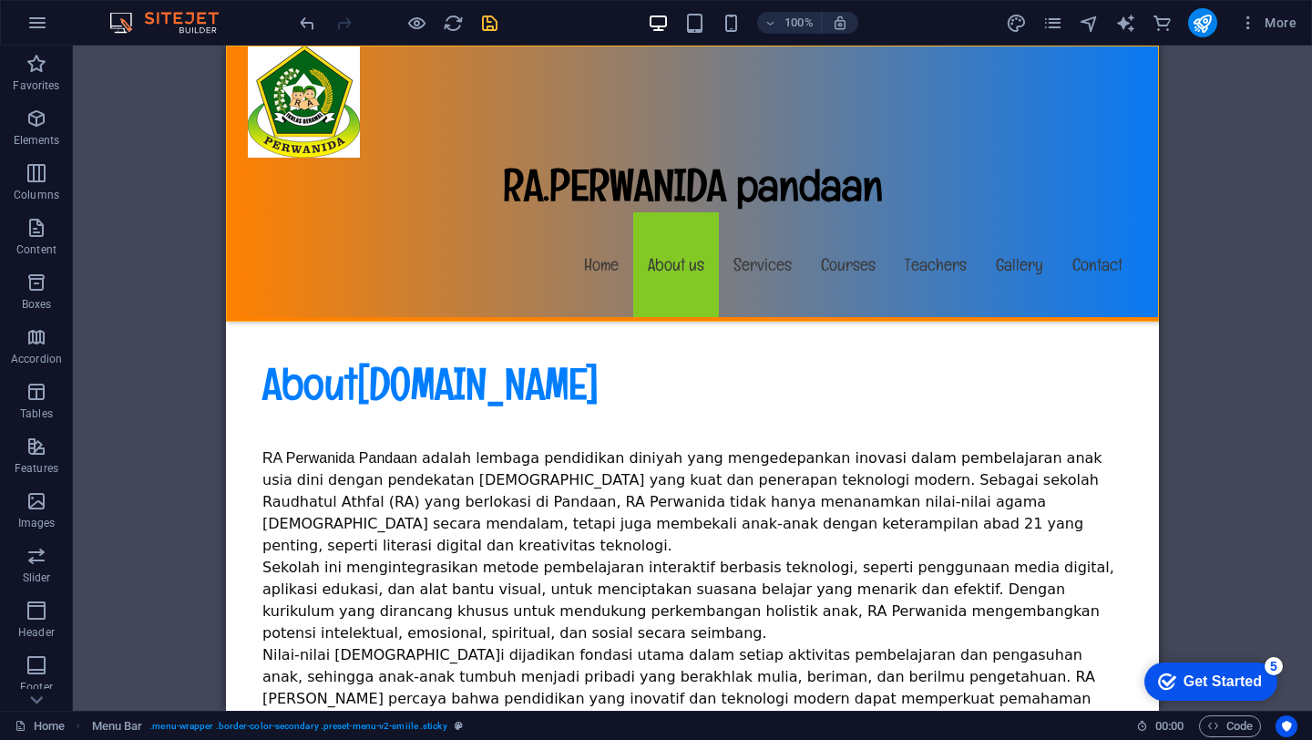
click at [1142, 106] on div "RA.PERWANIDA pandaan Menu Home About us Services Courses Teachers Gallery Conta…" at bounding box center [692, 184] width 933 height 276
click at [875, 101] on div "RA.PERWANIDA pandaan Menu Home About us Services Courses Teachers Gallery Conta…" at bounding box center [692, 184] width 933 height 276
click at [649, 74] on div "RA.PERWANIDA pandaan Menu Home About us Services Courses Teachers Gallery Conta…" at bounding box center [692, 184] width 933 height 276
click at [695, 104] on div "RA.PERWANIDA pandaan Menu Home About us Services Courses Teachers Gallery Conta…" at bounding box center [692, 184] width 933 height 276
drag, startPoint x: 694, startPoint y: 129, endPoint x: 694, endPoint y: 113, distance: 16.4
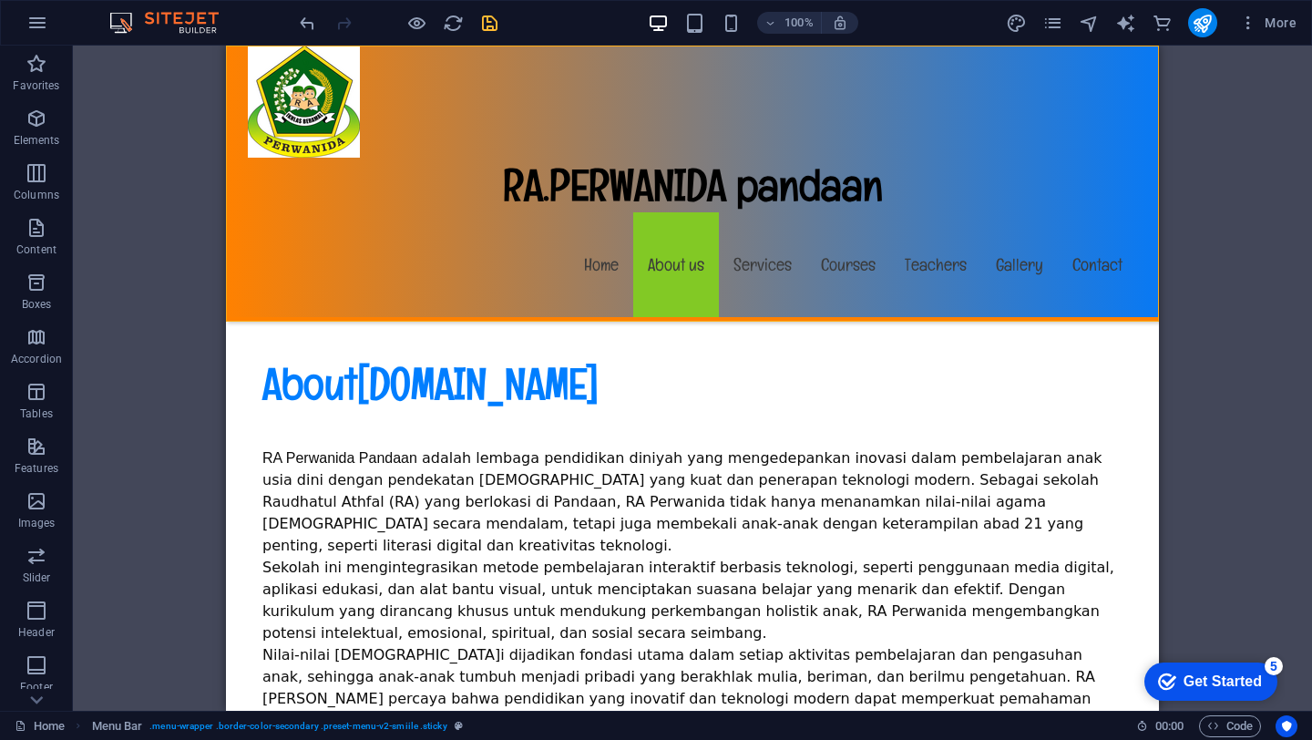
click at [694, 123] on div "RA.PERWANIDA pandaan Menu Home About us Services Courses Teachers Gallery Conta…" at bounding box center [692, 184] width 933 height 276
click at [1079, 129] on div "RA.PERWANIDA pandaan Menu Home About us Services Courses Teachers Gallery Conta…" at bounding box center [692, 184] width 933 height 276
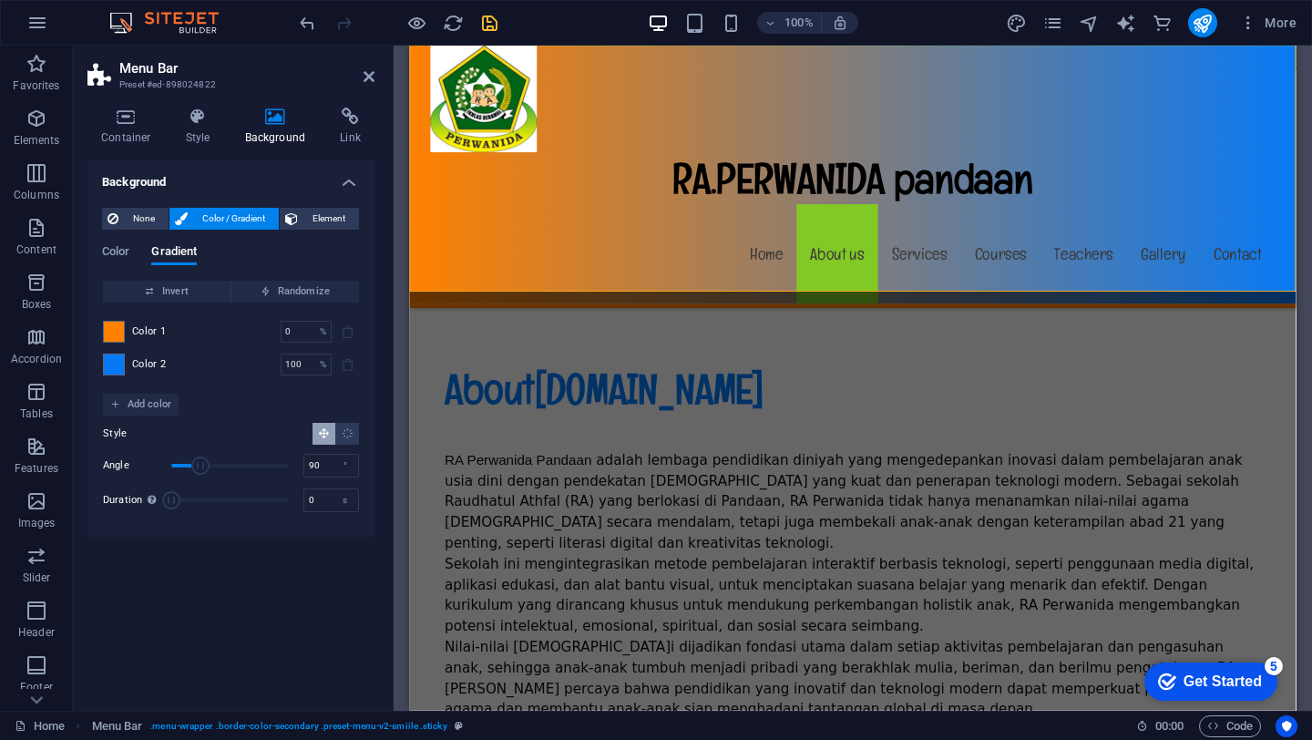
scroll to position [727, 0]
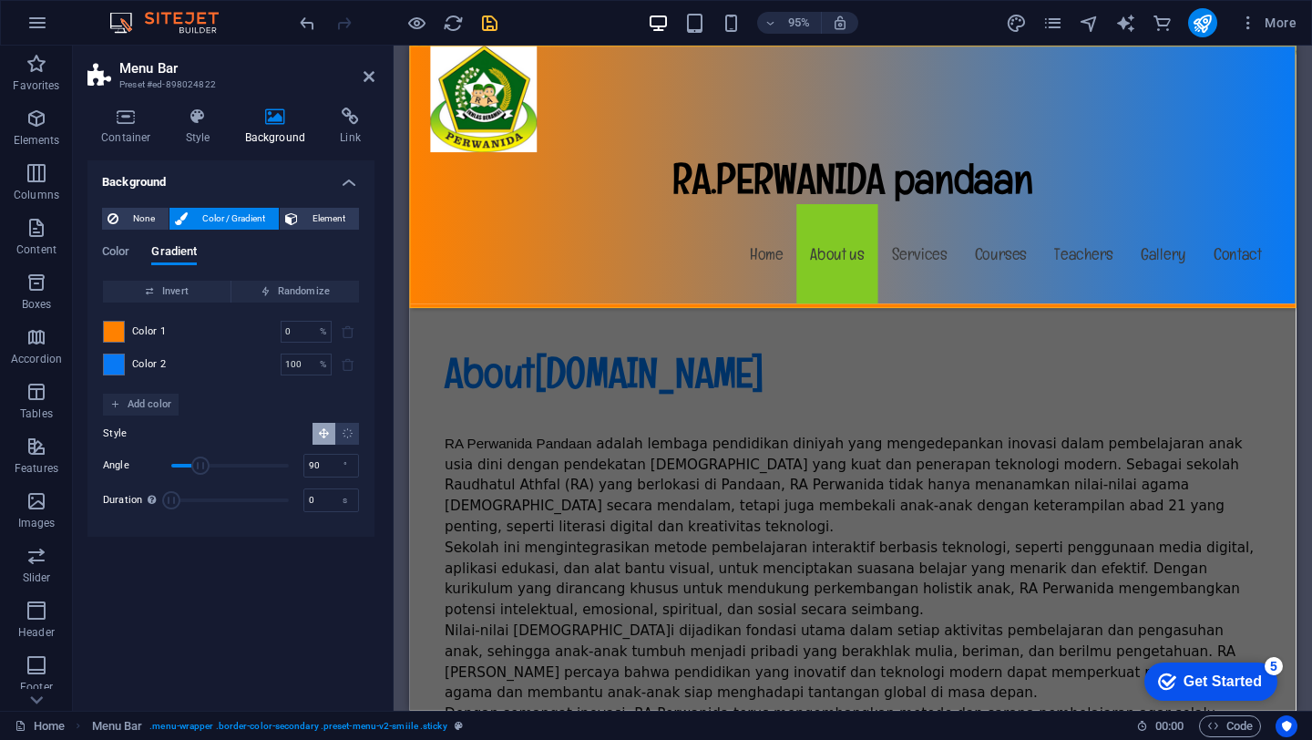
click at [281, 125] on icon at bounding box center [275, 116] width 88 height 18
click at [306, 225] on span "Element" at bounding box center [328, 219] width 50 height 22
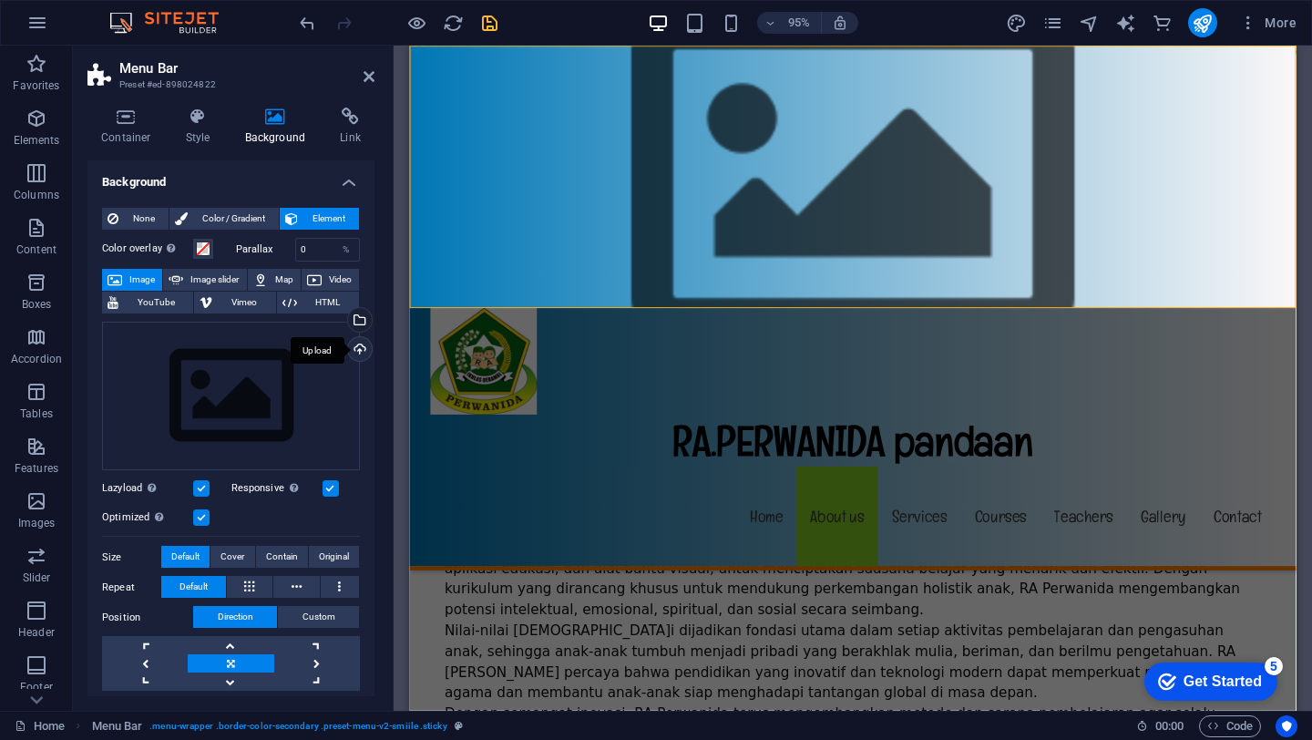
click at [350, 348] on div "Upload" at bounding box center [357, 350] width 27 height 27
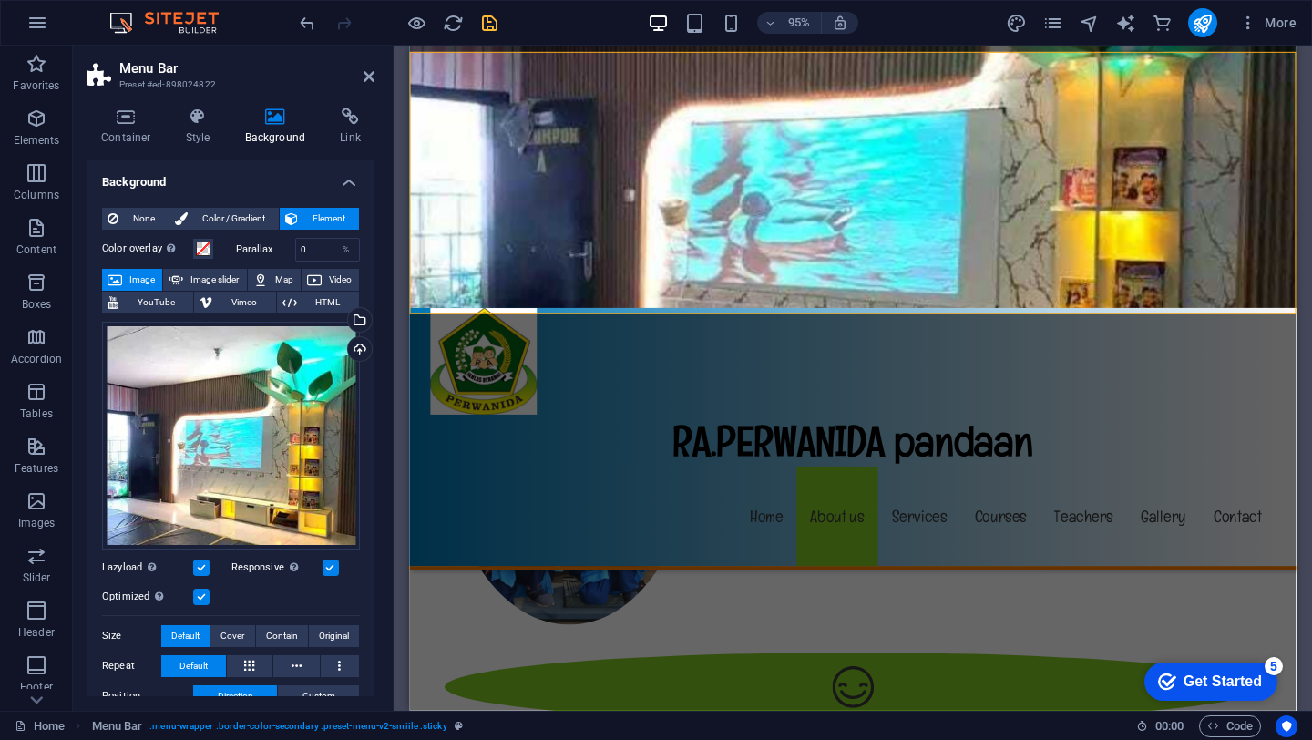
scroll to position [1301, 0]
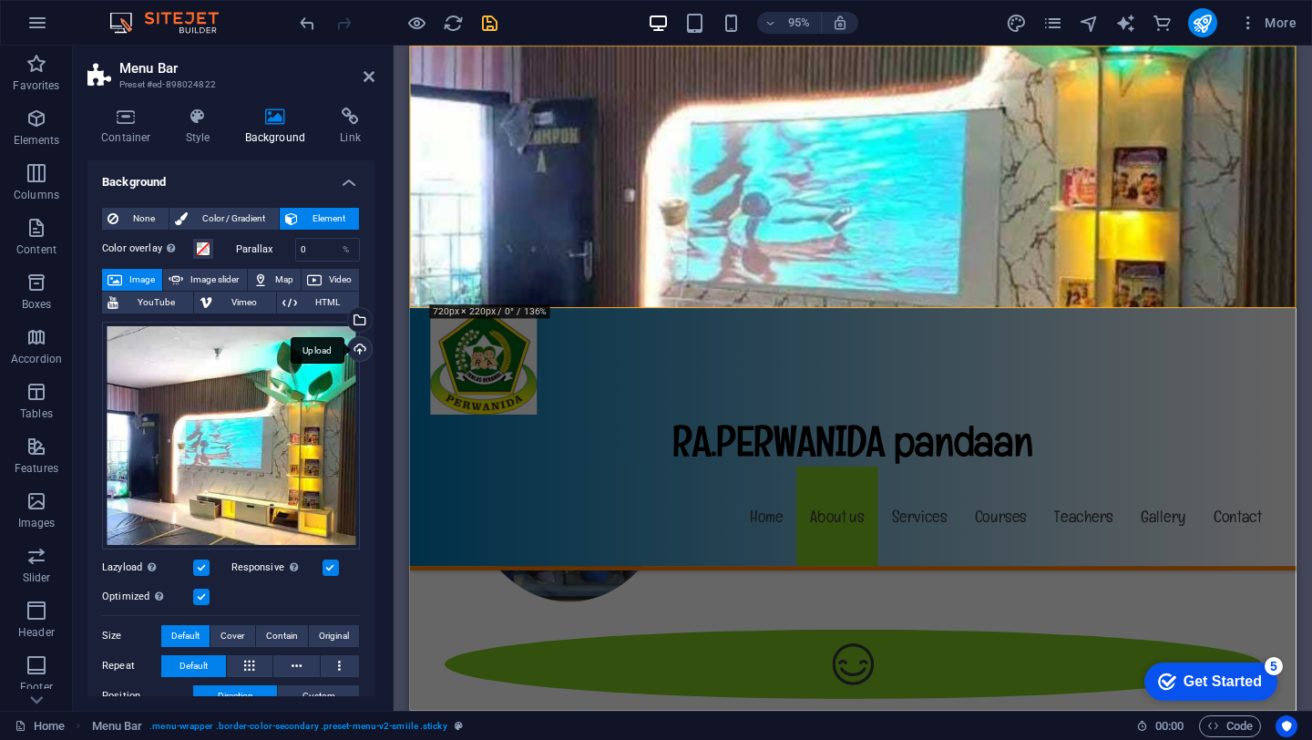
click at [354, 351] on div "Upload" at bounding box center [357, 350] width 27 height 27
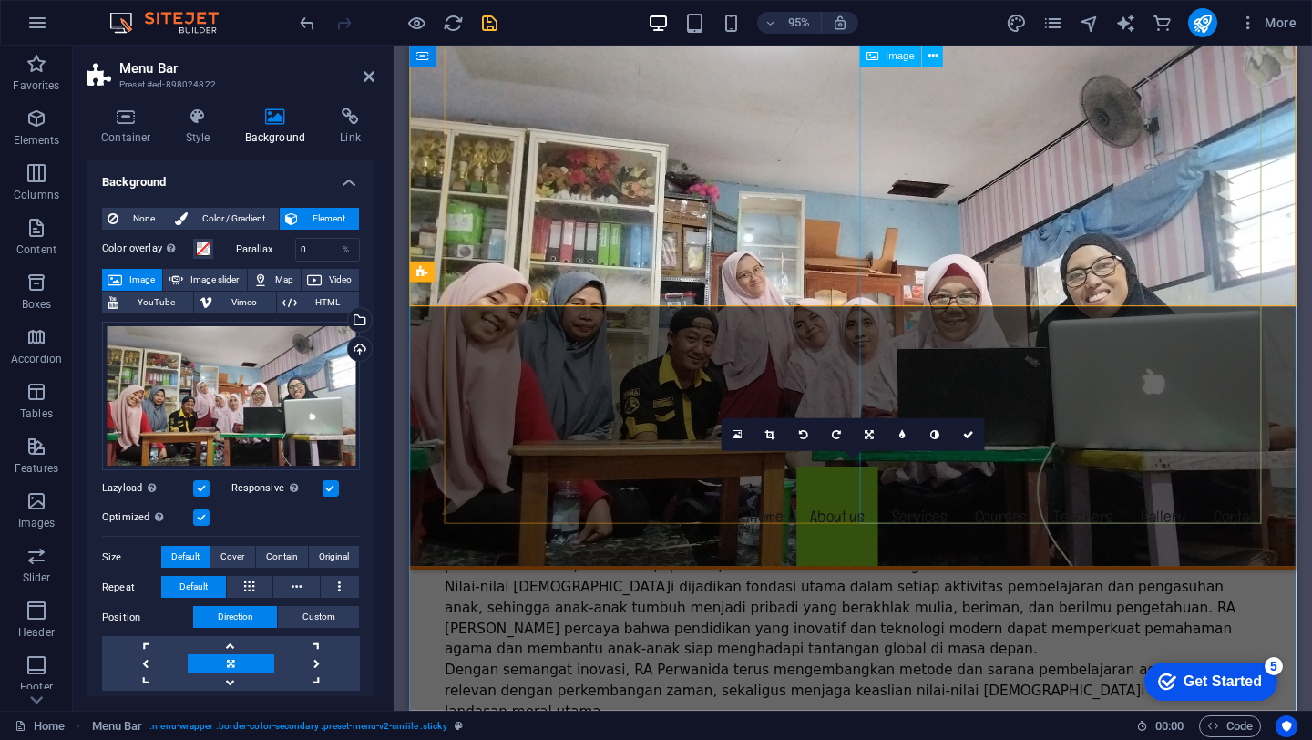
scroll to position [731, 0]
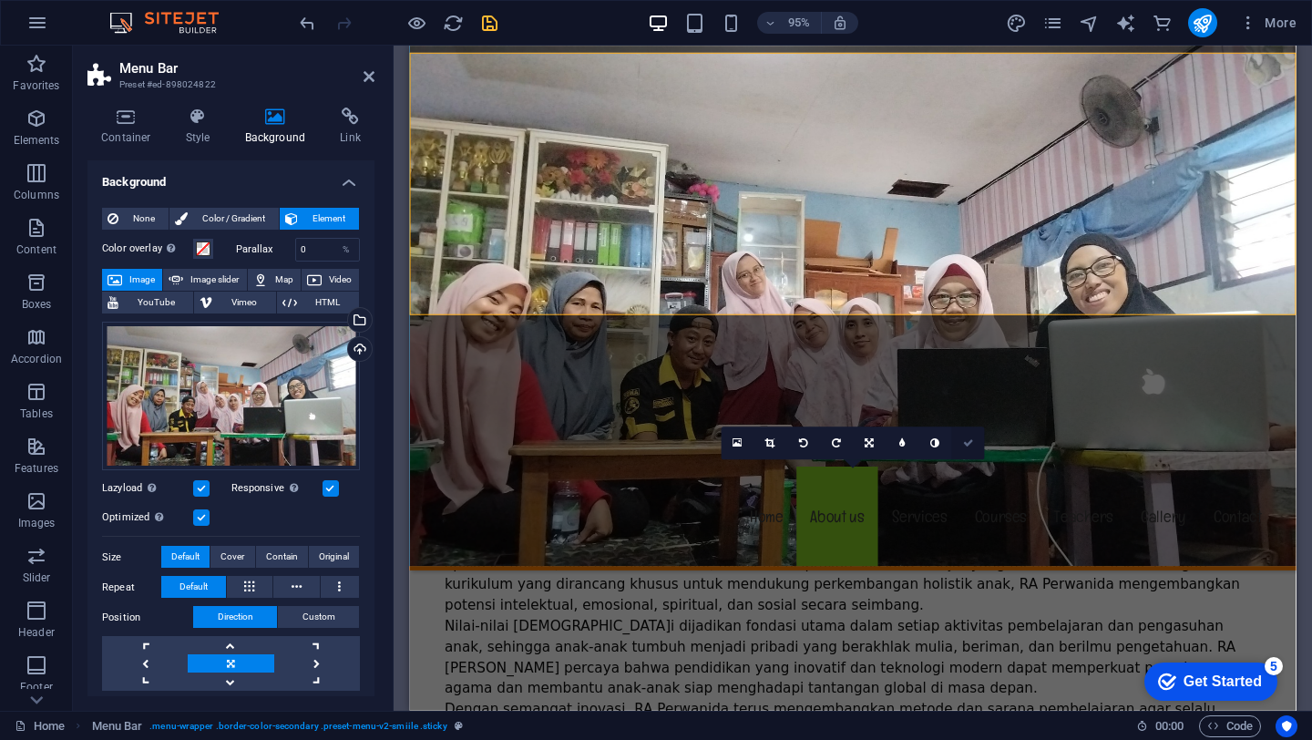
click at [966, 442] on icon at bounding box center [968, 442] width 11 height 10
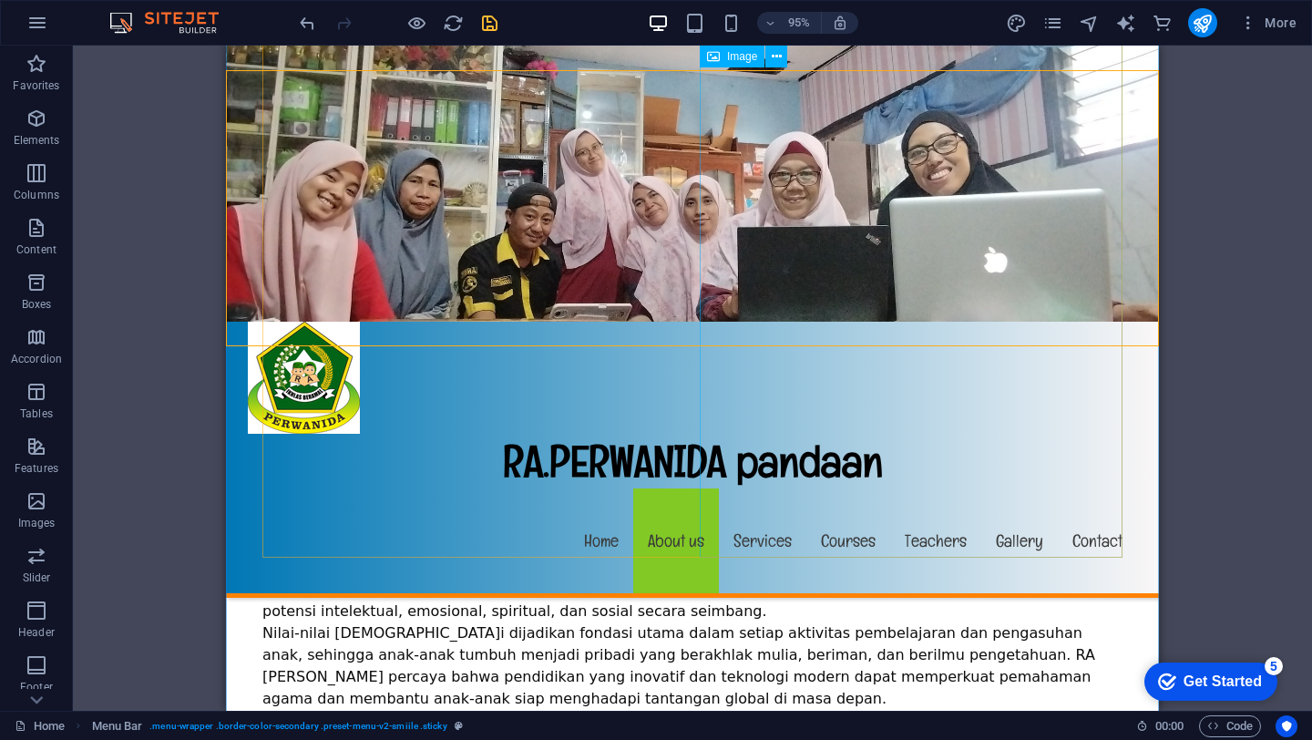
scroll to position [714, 0]
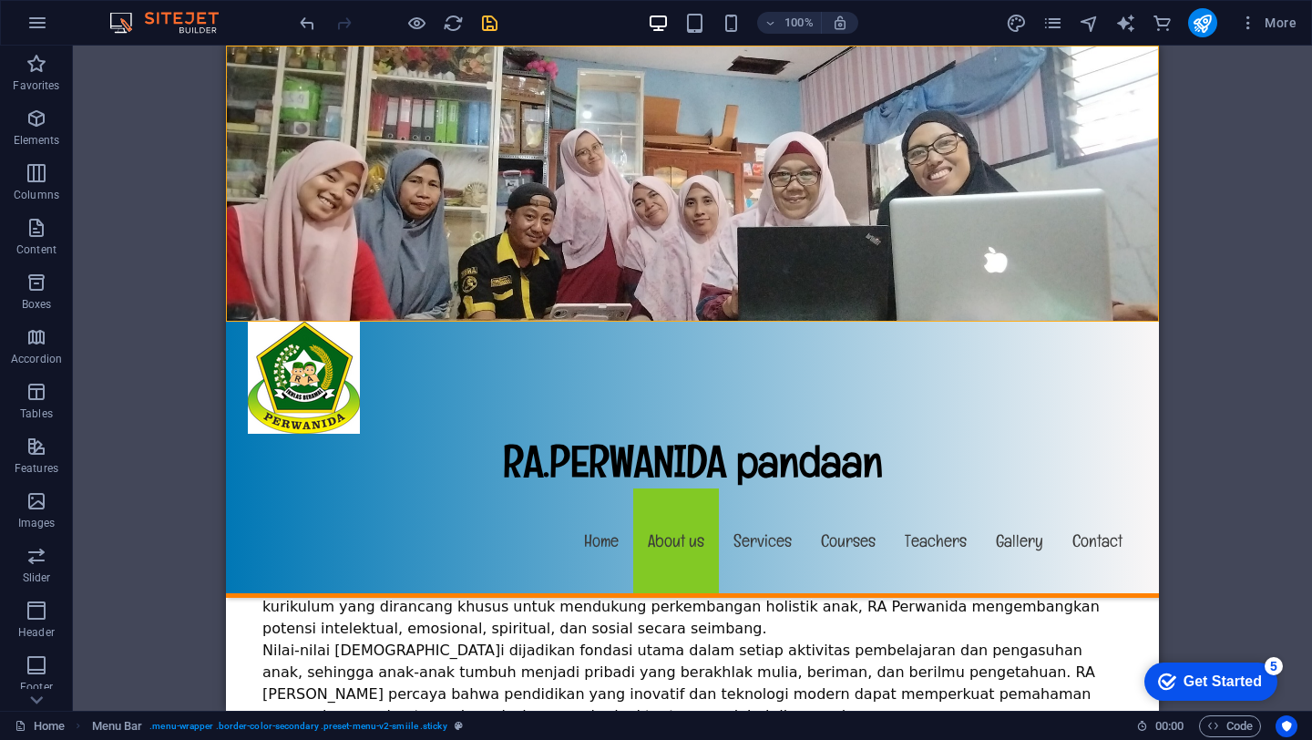
click at [968, 178] on figure at bounding box center [692, 184] width 933 height 276
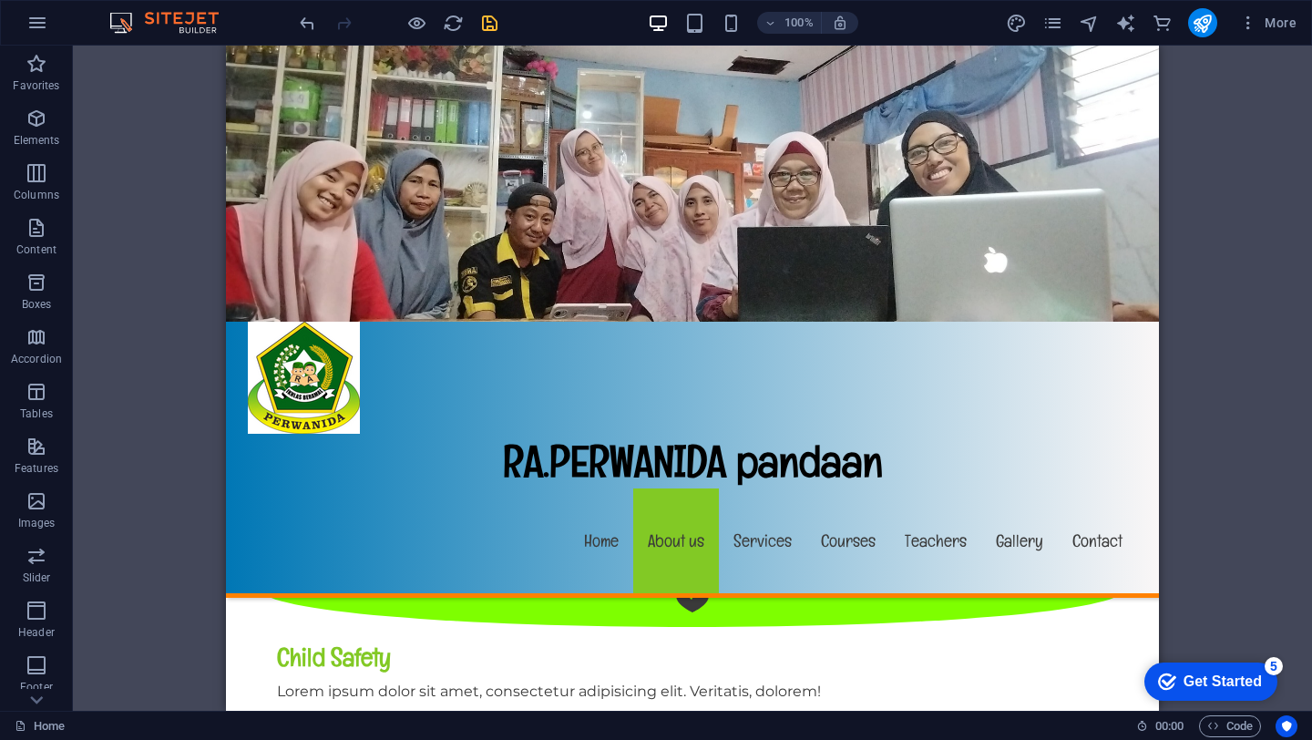
scroll to position [1698, 0]
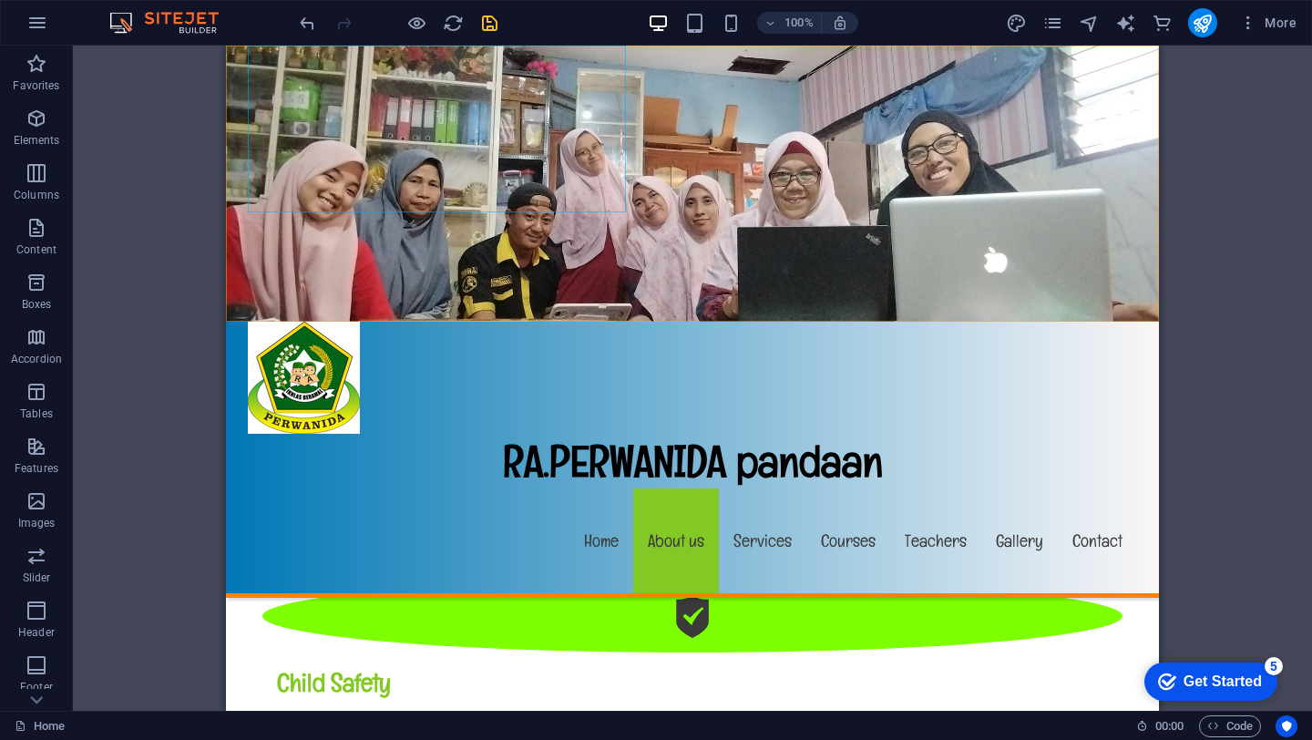
click at [558, 322] on div "RA.PERWANIDA pandaan" at bounding box center [692, 405] width 889 height 167
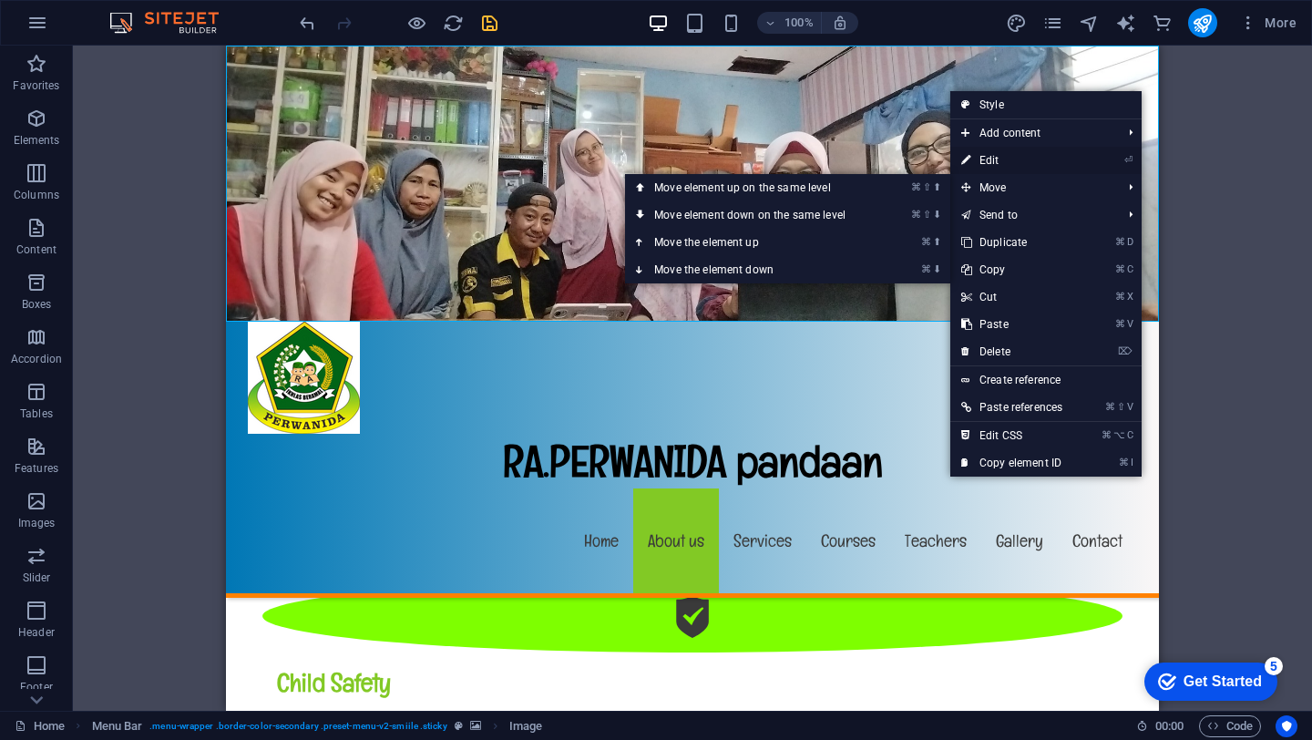
click at [980, 161] on link "⏎ Edit" at bounding box center [1011, 160] width 123 height 27
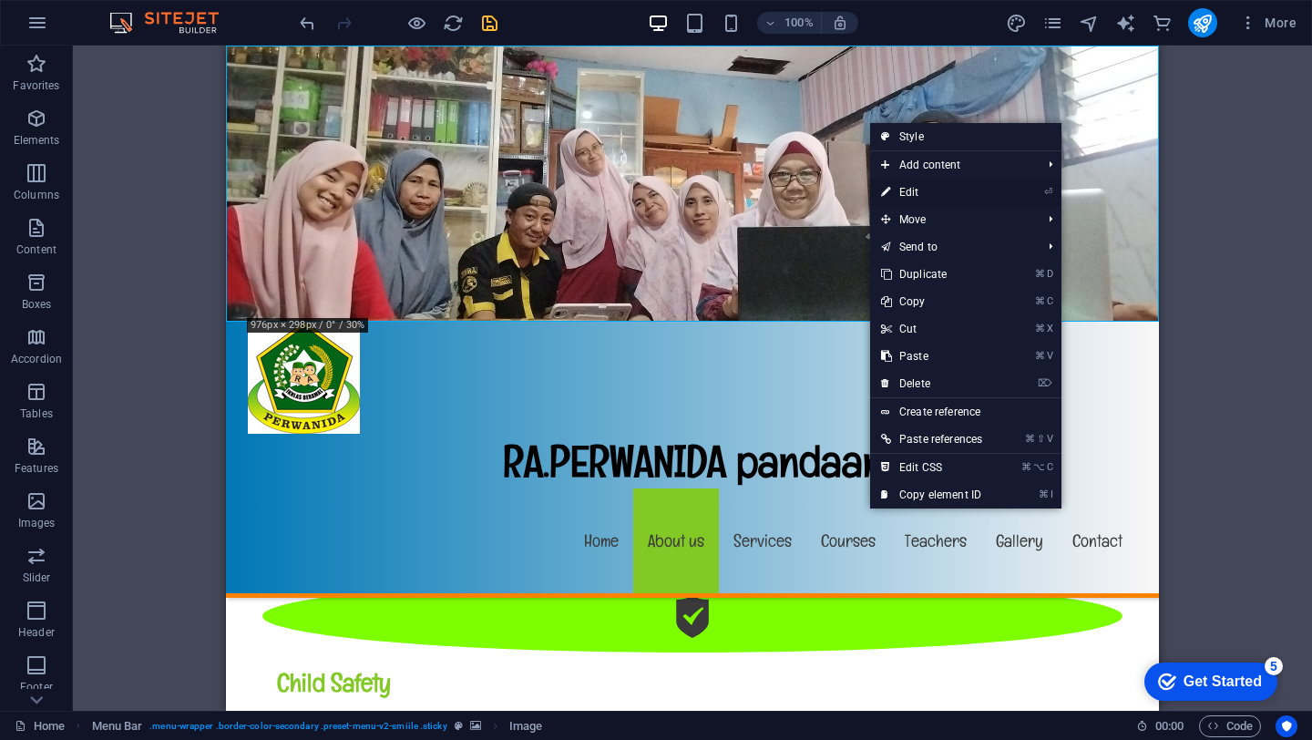
click at [883, 191] on icon at bounding box center [885, 192] width 9 height 27
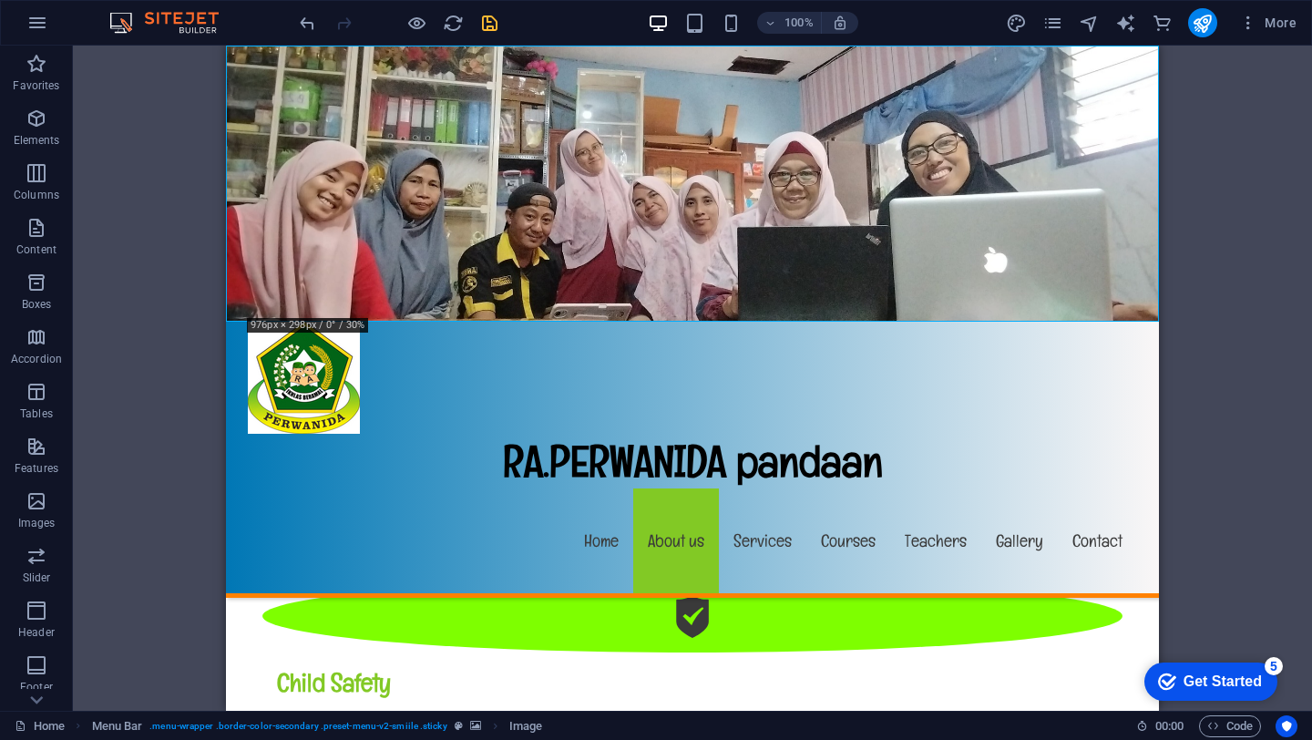
click at [816, 111] on figure at bounding box center [692, 184] width 933 height 276
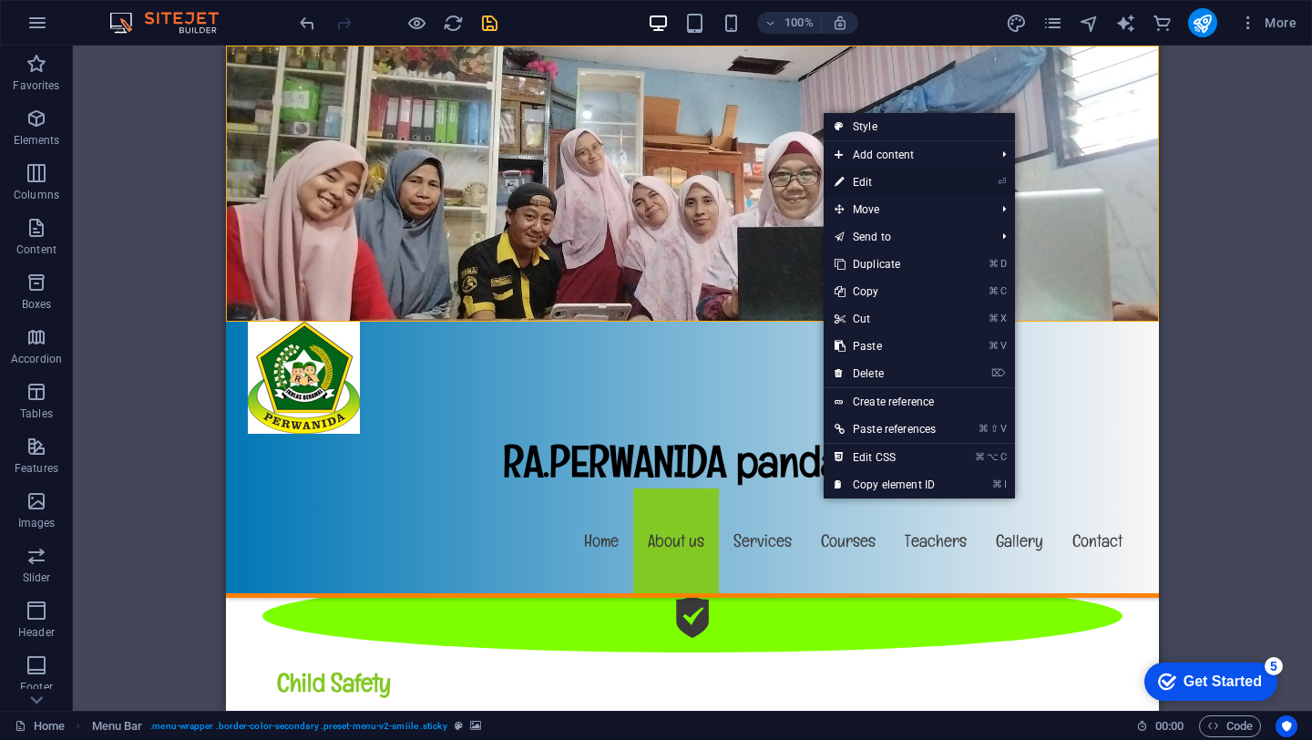
click at [845, 184] on link "⏎ Edit" at bounding box center [884, 182] width 123 height 27
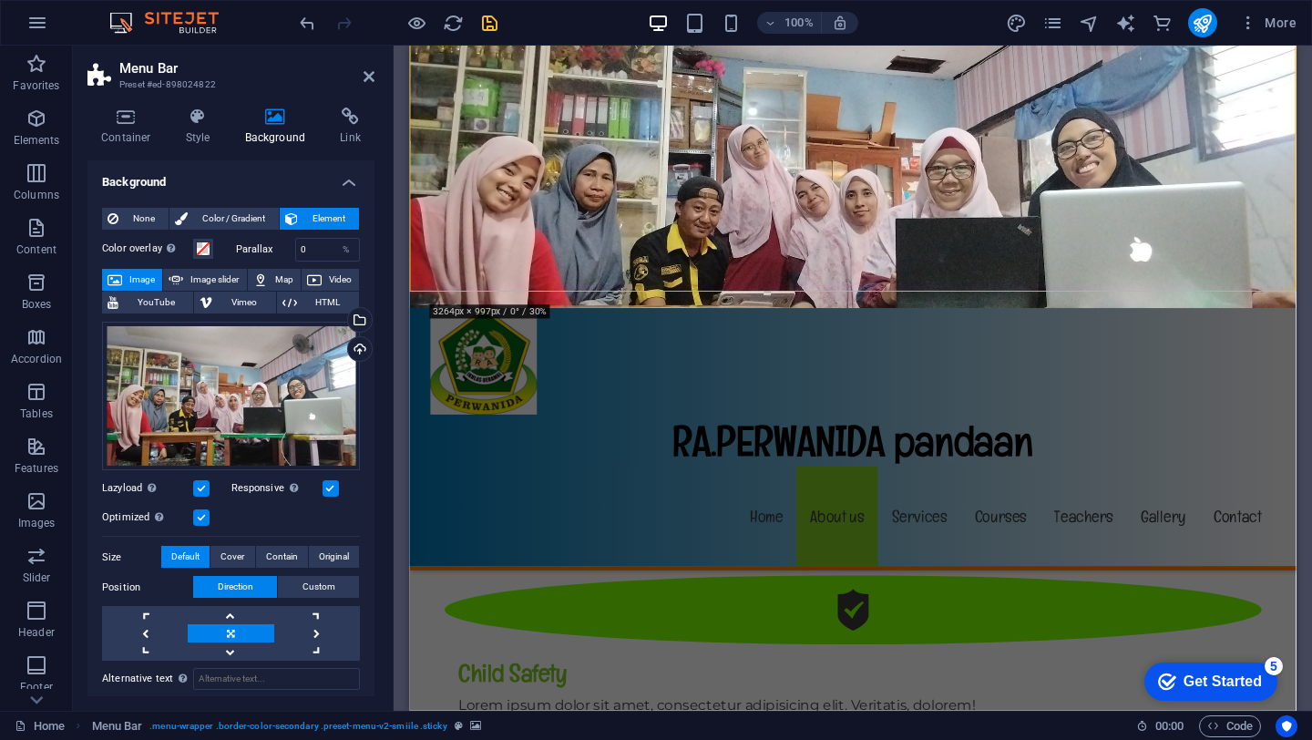
scroll to position [1715, 0]
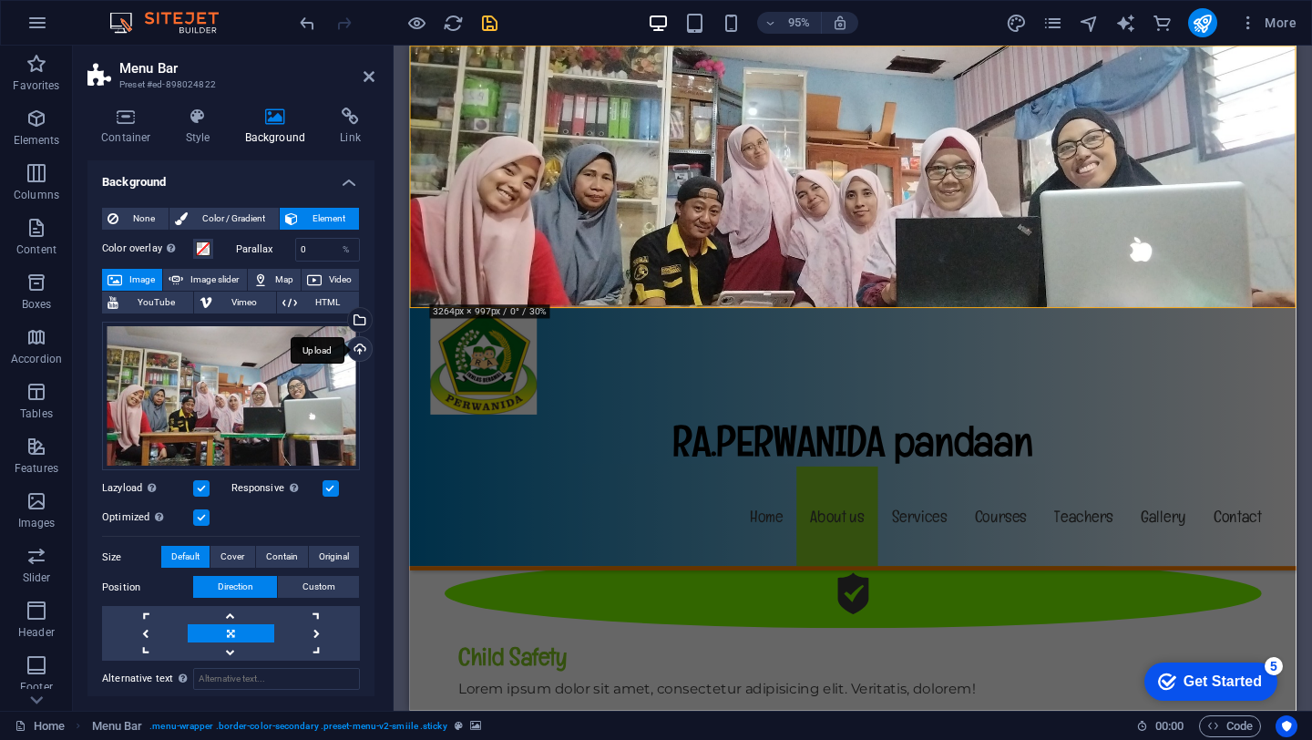
click at [355, 351] on div "Upload" at bounding box center [357, 350] width 27 height 27
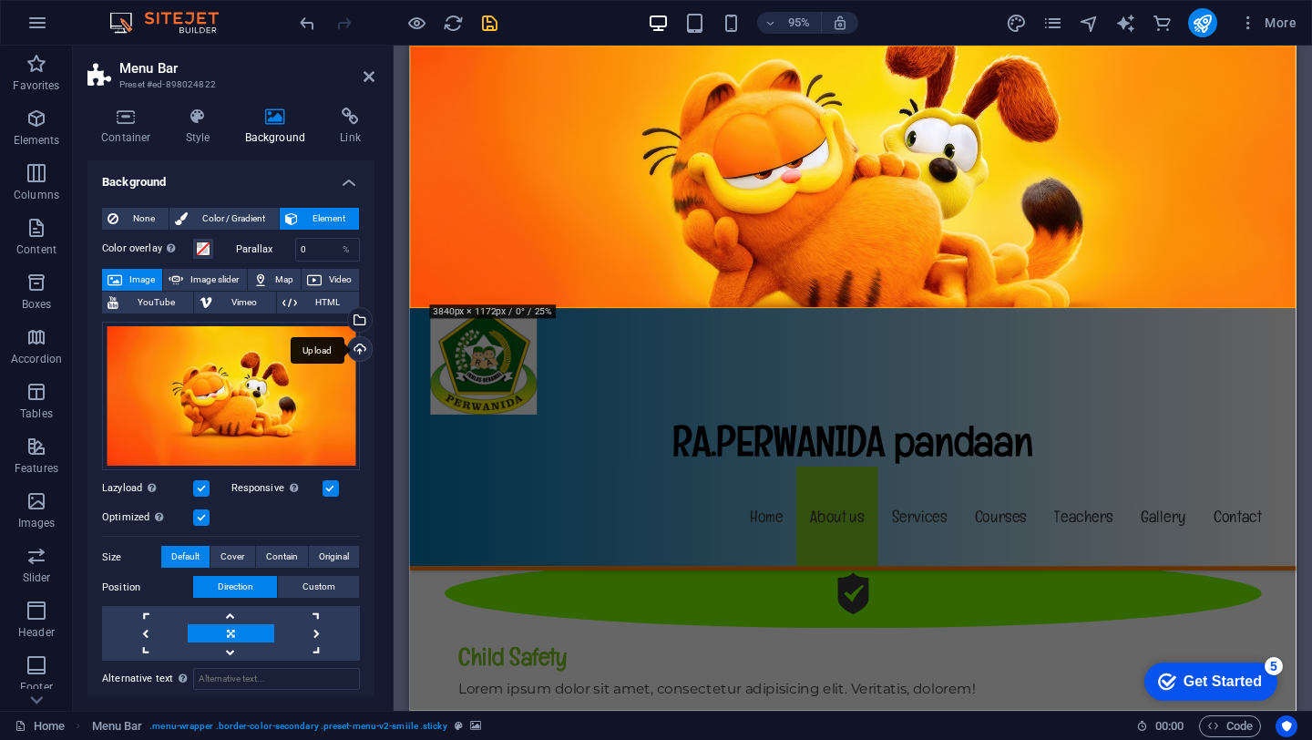
click at [353, 349] on div "Upload" at bounding box center [357, 350] width 27 height 27
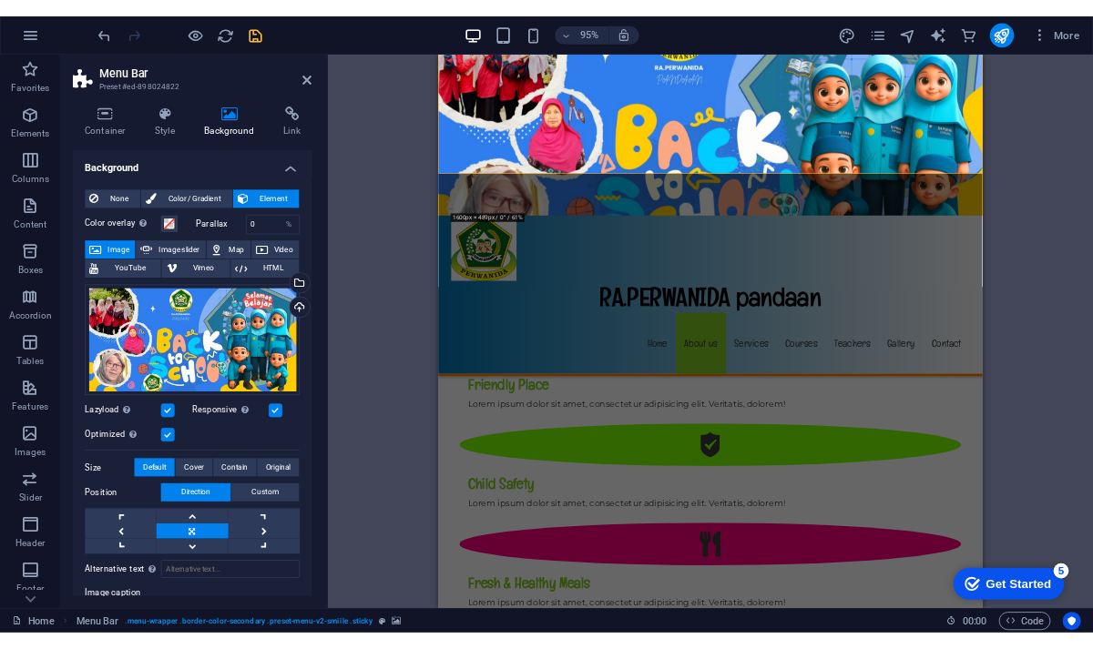
scroll to position [1787, 0]
